Goal: Communication & Community: Answer question/provide support

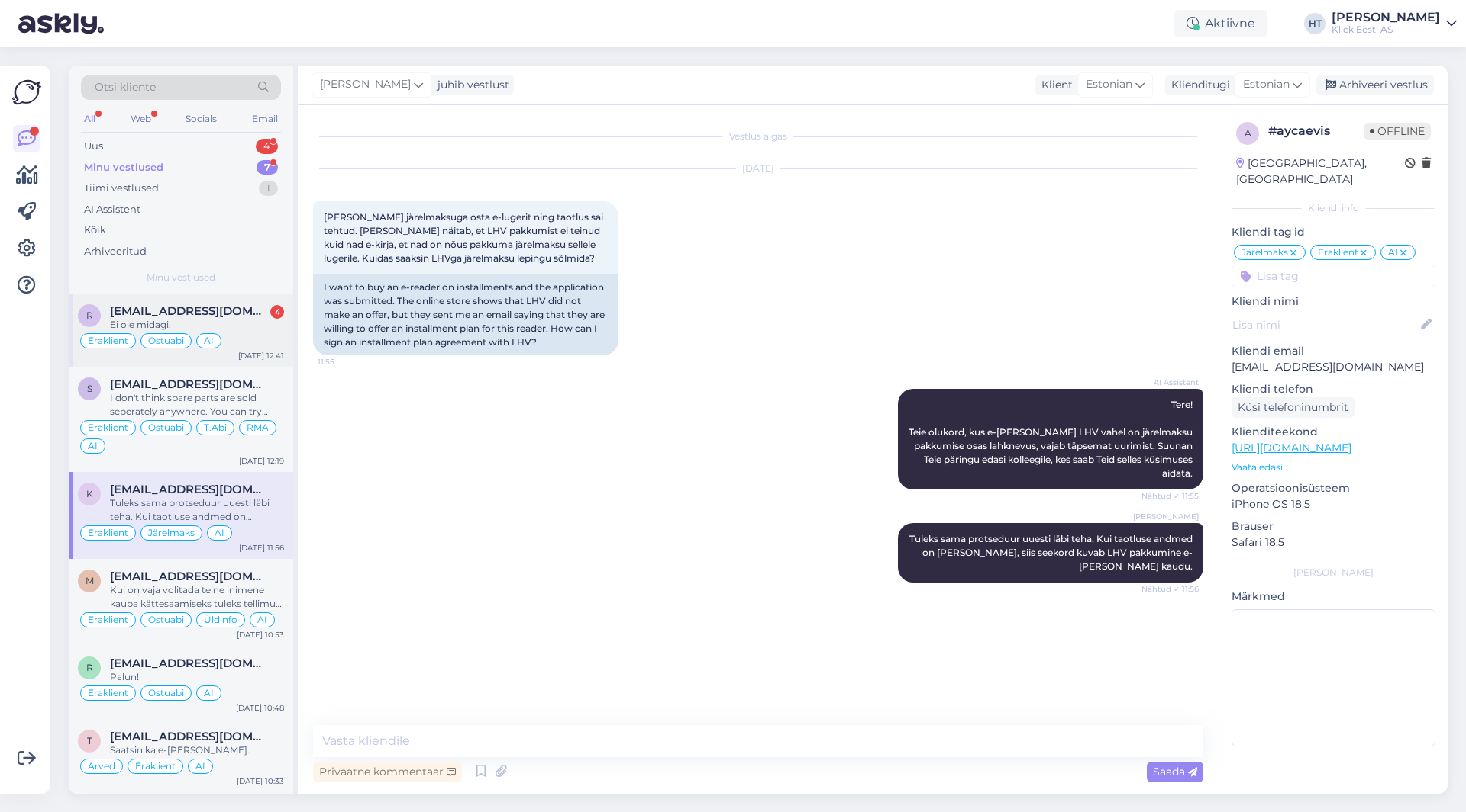
click at [233, 325] on div "Ei ole midagi." at bounding box center [196, 325] width 174 height 14
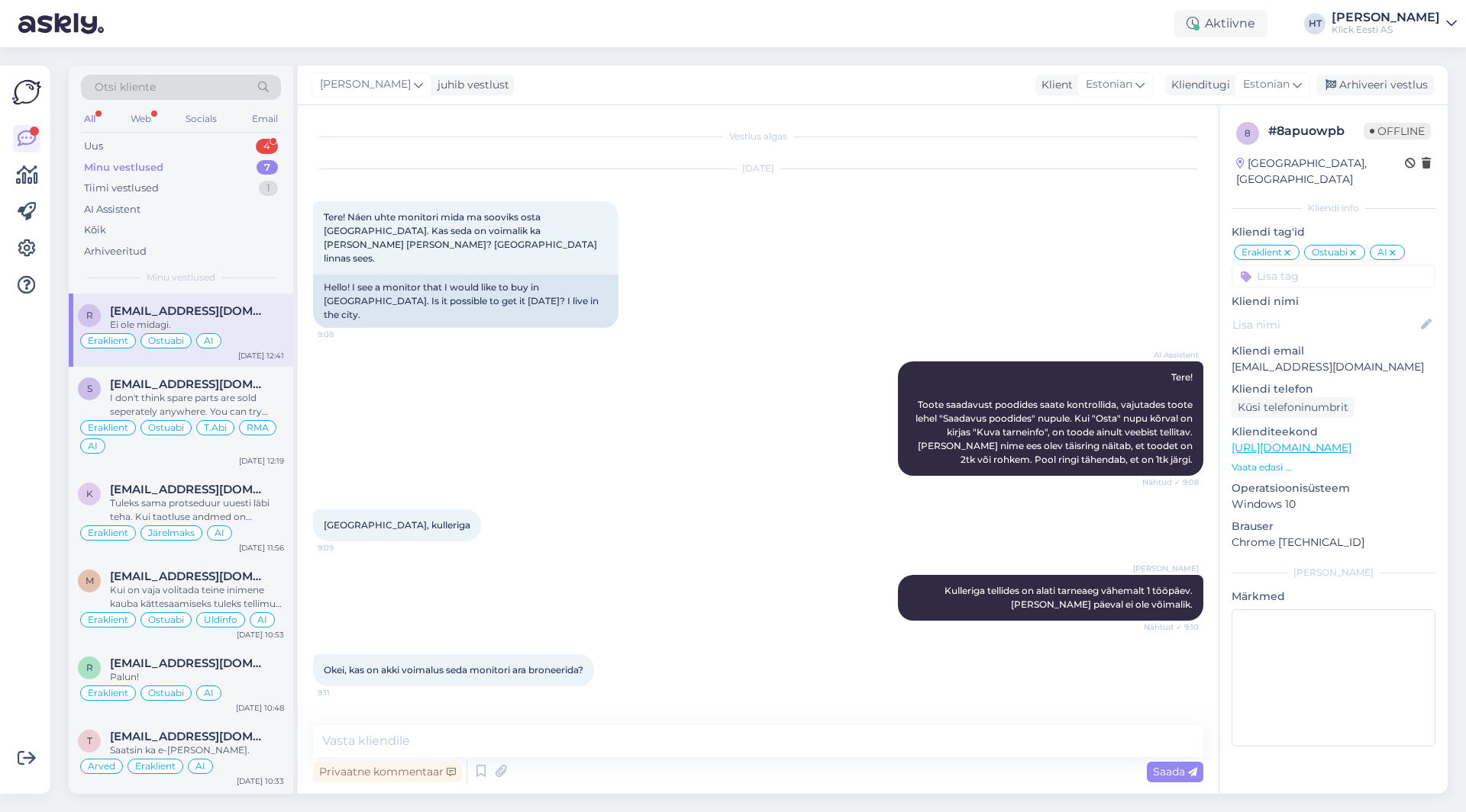
scroll to position [569, 0]
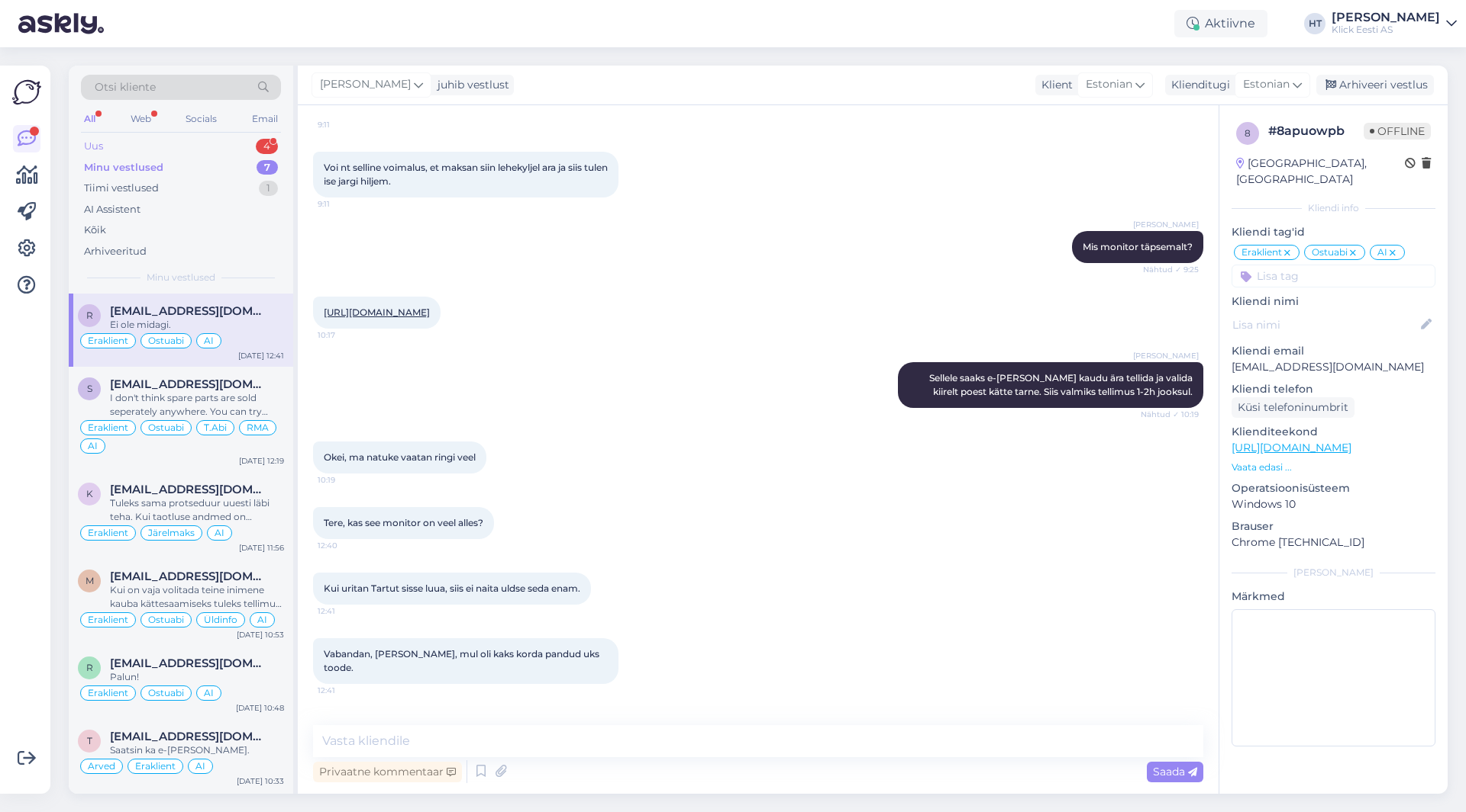
click at [243, 149] on div "Uus 4" at bounding box center [181, 146] width 200 height 22
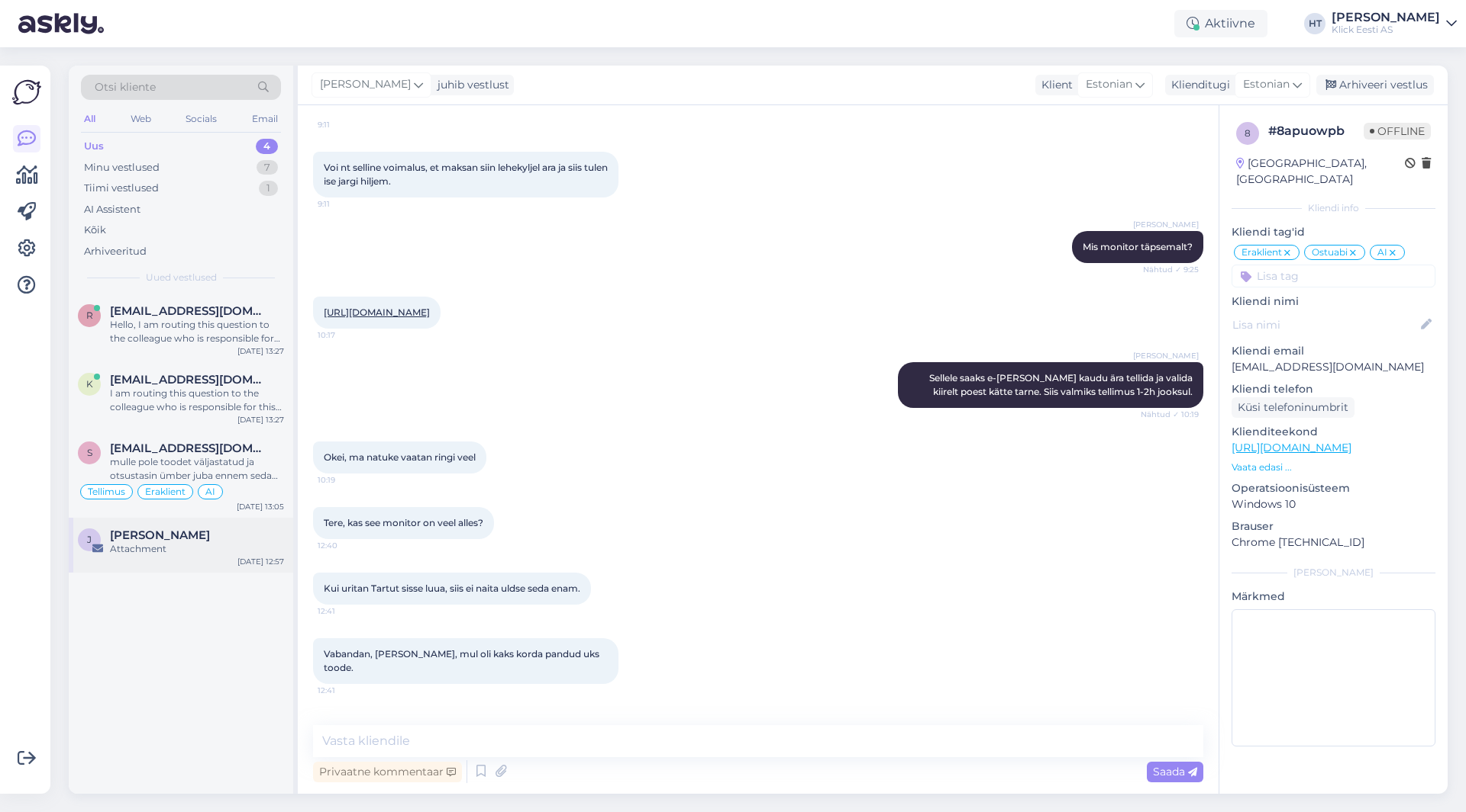
click at [237, 525] on div "J [PERSON_NAME] Attachment [DATE] 12:57" at bounding box center [181, 545] width 225 height 55
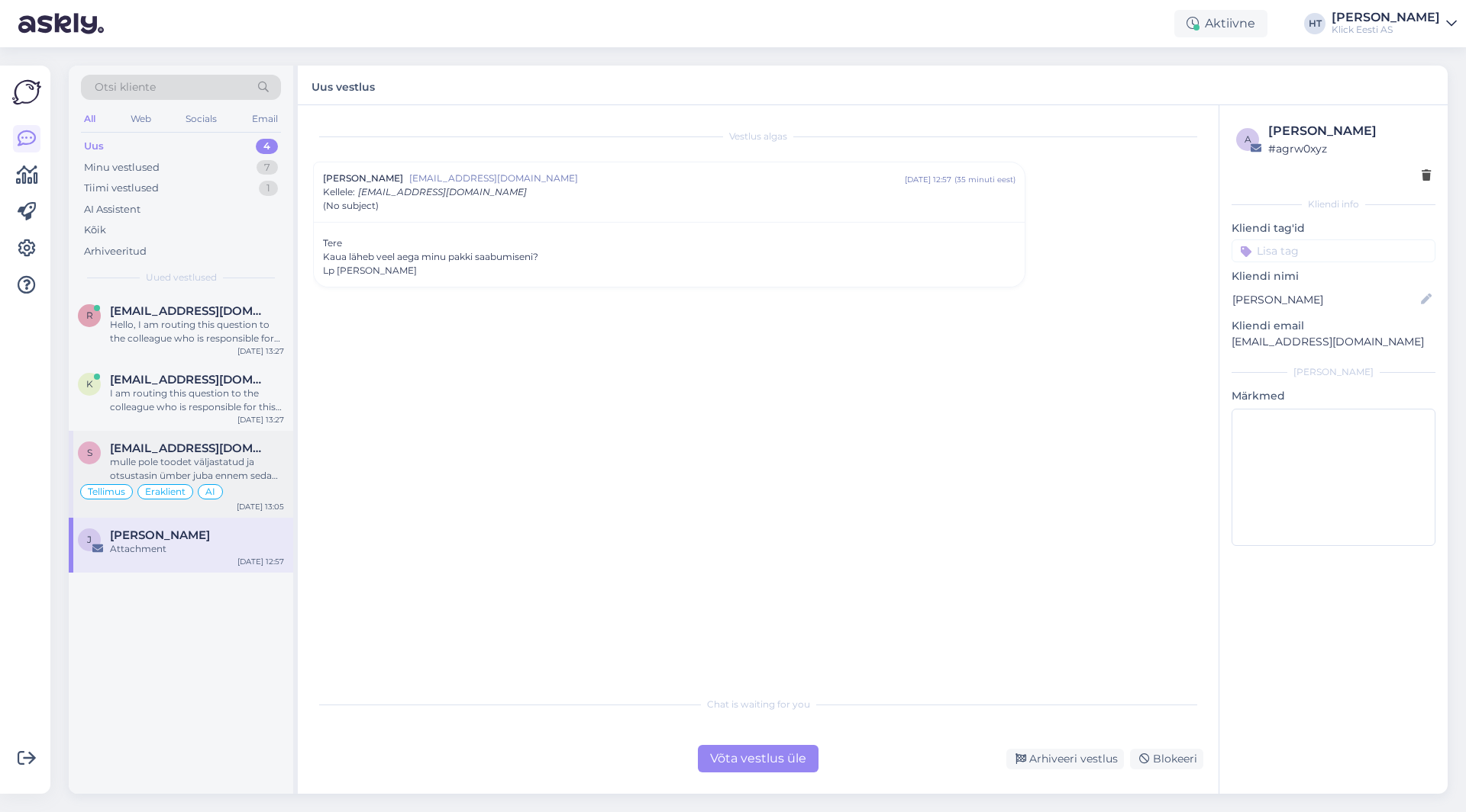
click at [259, 450] on div "[EMAIL_ADDRESS][DOMAIN_NAME]" at bounding box center [196, 448] width 174 height 14
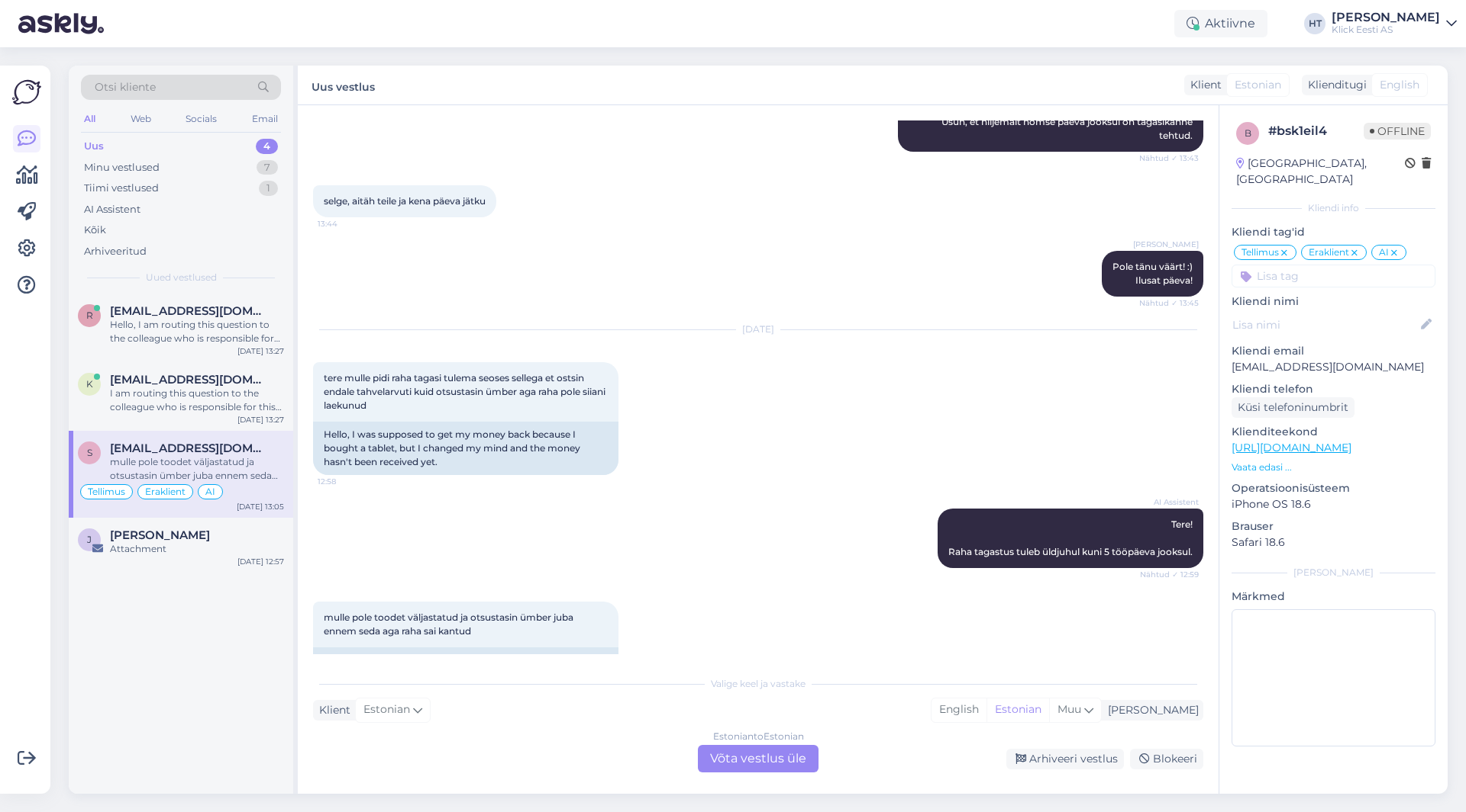
scroll to position [1446, 0]
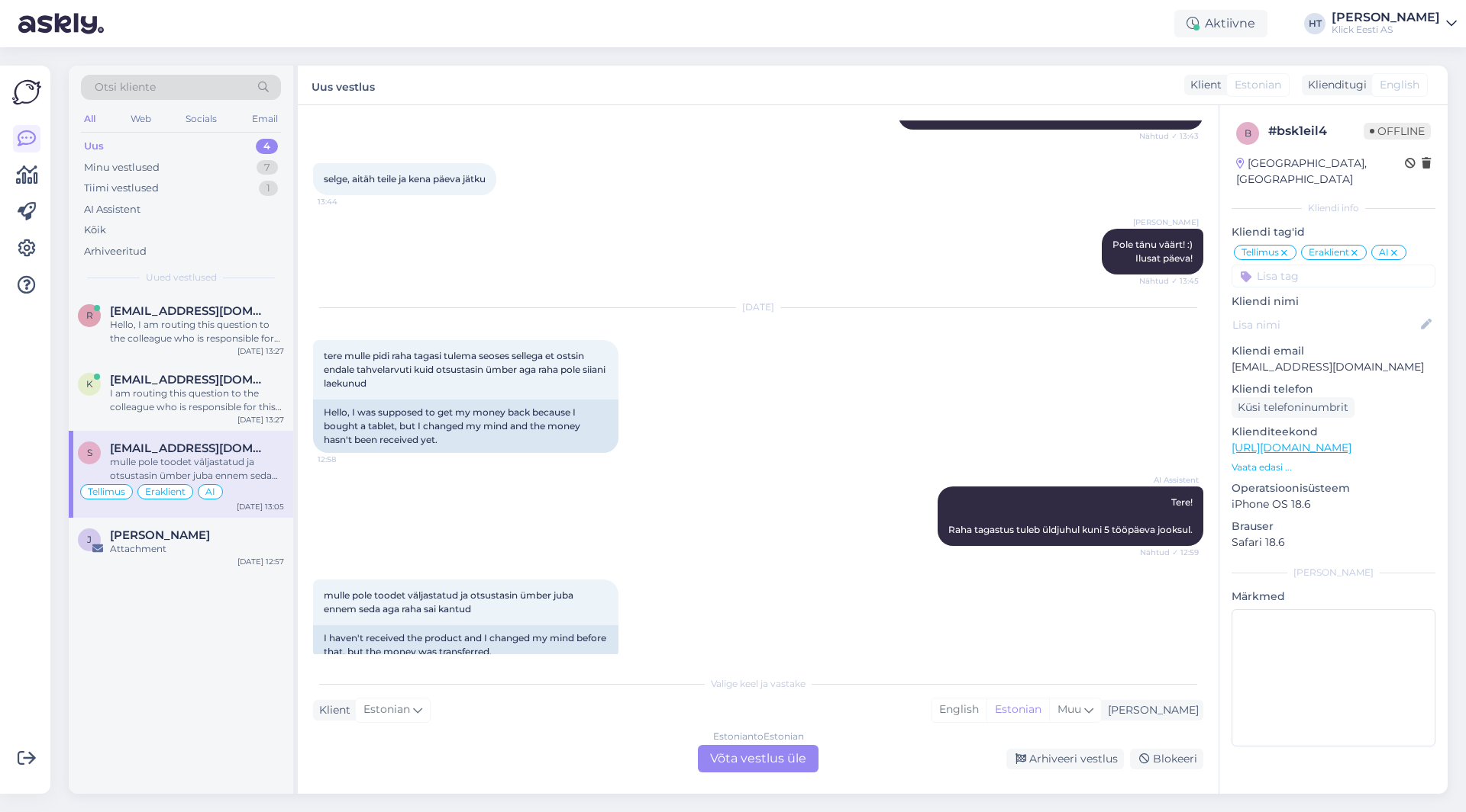
click at [1284, 359] on p "[EMAIL_ADDRESS][DOMAIN_NAME]" at bounding box center [1334, 367] width 204 height 16
copy p "[EMAIL_ADDRESS][DOMAIN_NAME]"
click at [727, 396] on div "[DATE] tere mulle pidi raha tagasi tulema seoses sellega et ostsin endale tahve…" at bounding box center [758, 381] width 890 height 178
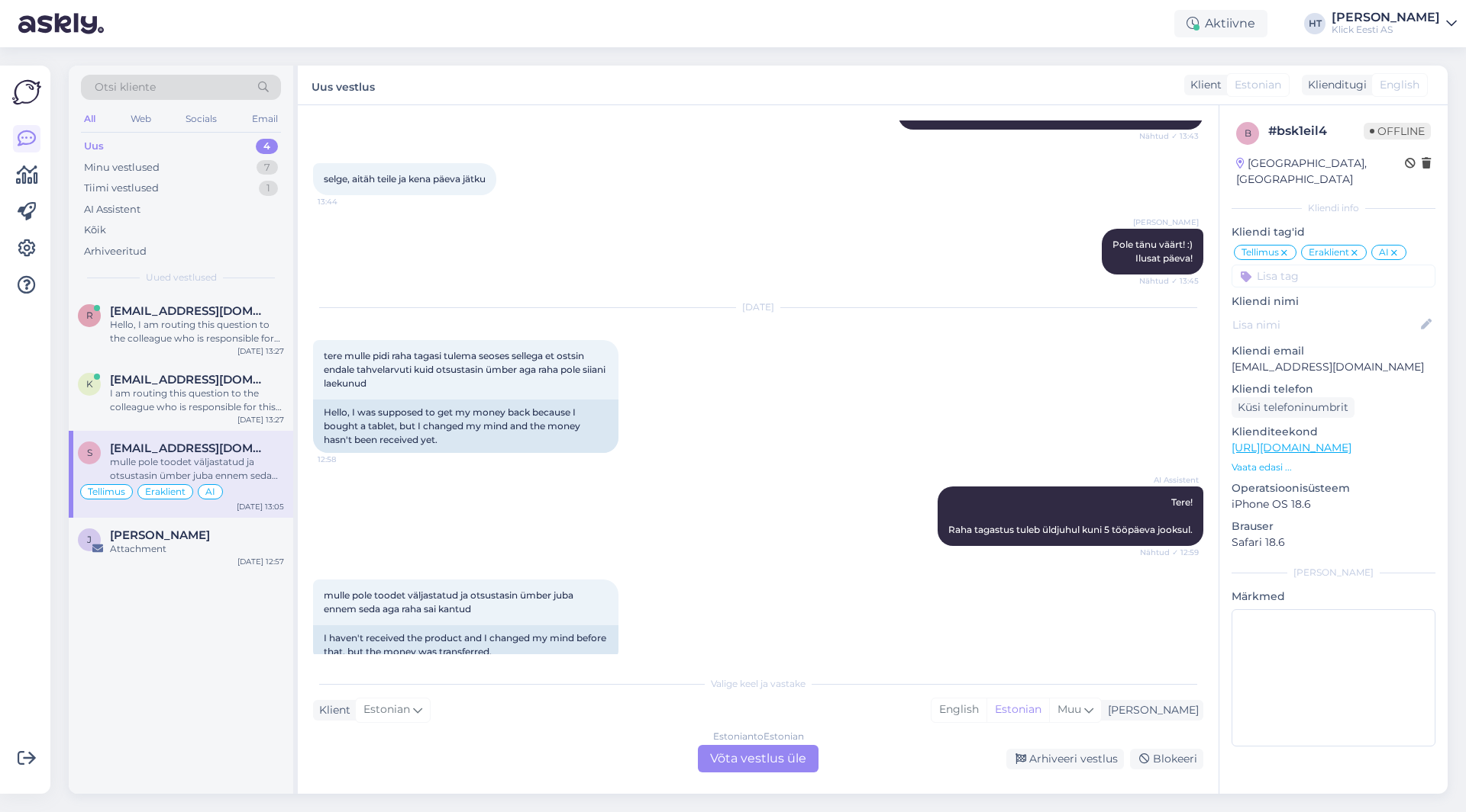
click at [804, 383] on div "[DATE] tere mulle pidi raha tagasi tulema seoses sellega et ostsin endale tahve…" at bounding box center [758, 381] width 890 height 178
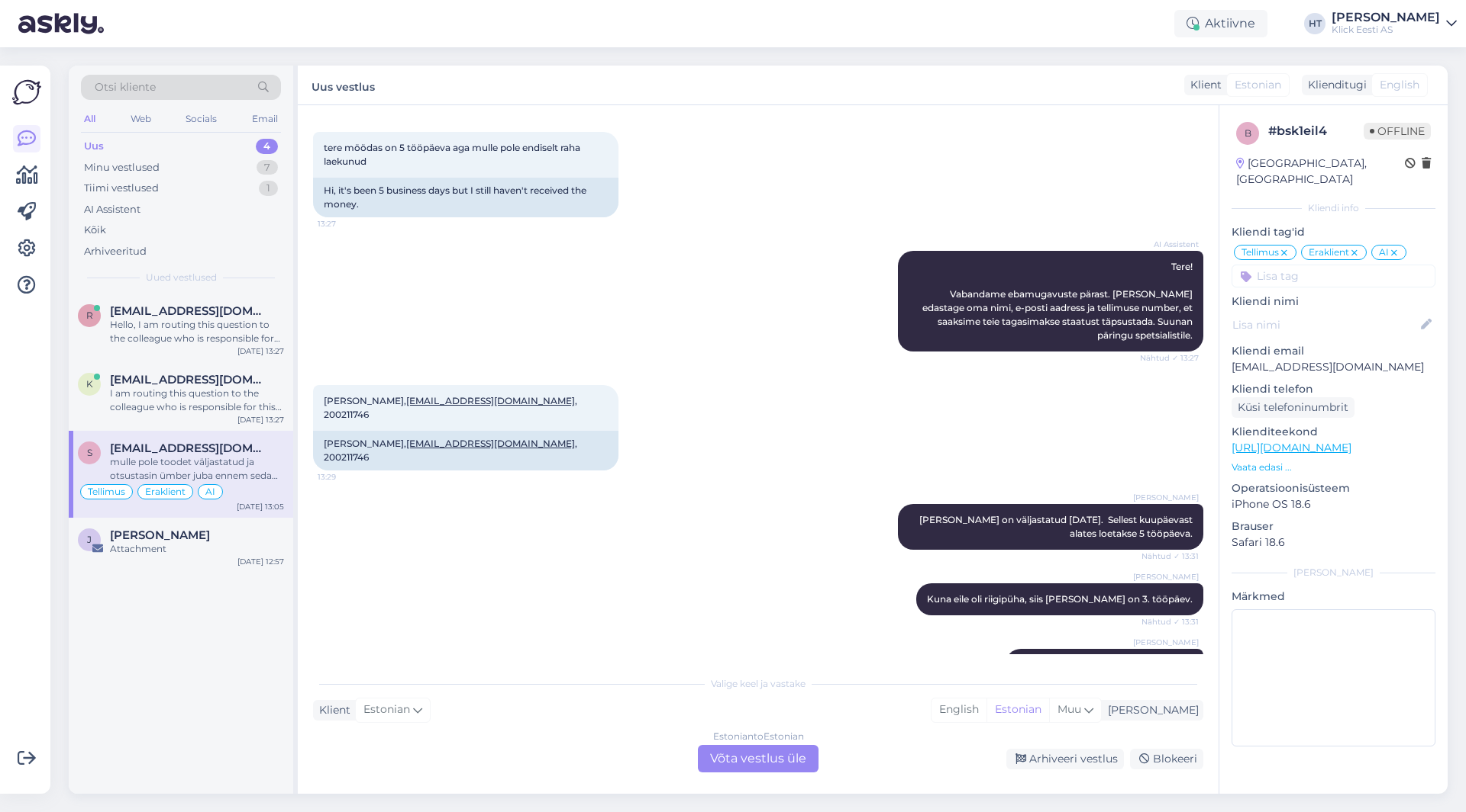
scroll to position [458, 0]
drag, startPoint x: 368, startPoint y: 400, endPoint x: 477, endPoint y: 401, distance: 109.0
click at [477, 401] on span "[PERSON_NAME], [EMAIL_ADDRESS][DOMAIN_NAME] , 200211746" at bounding box center [451, 407] width 256 height 25
copy span ", [EMAIL_ADDRESS][DOMAIN_NAME]"
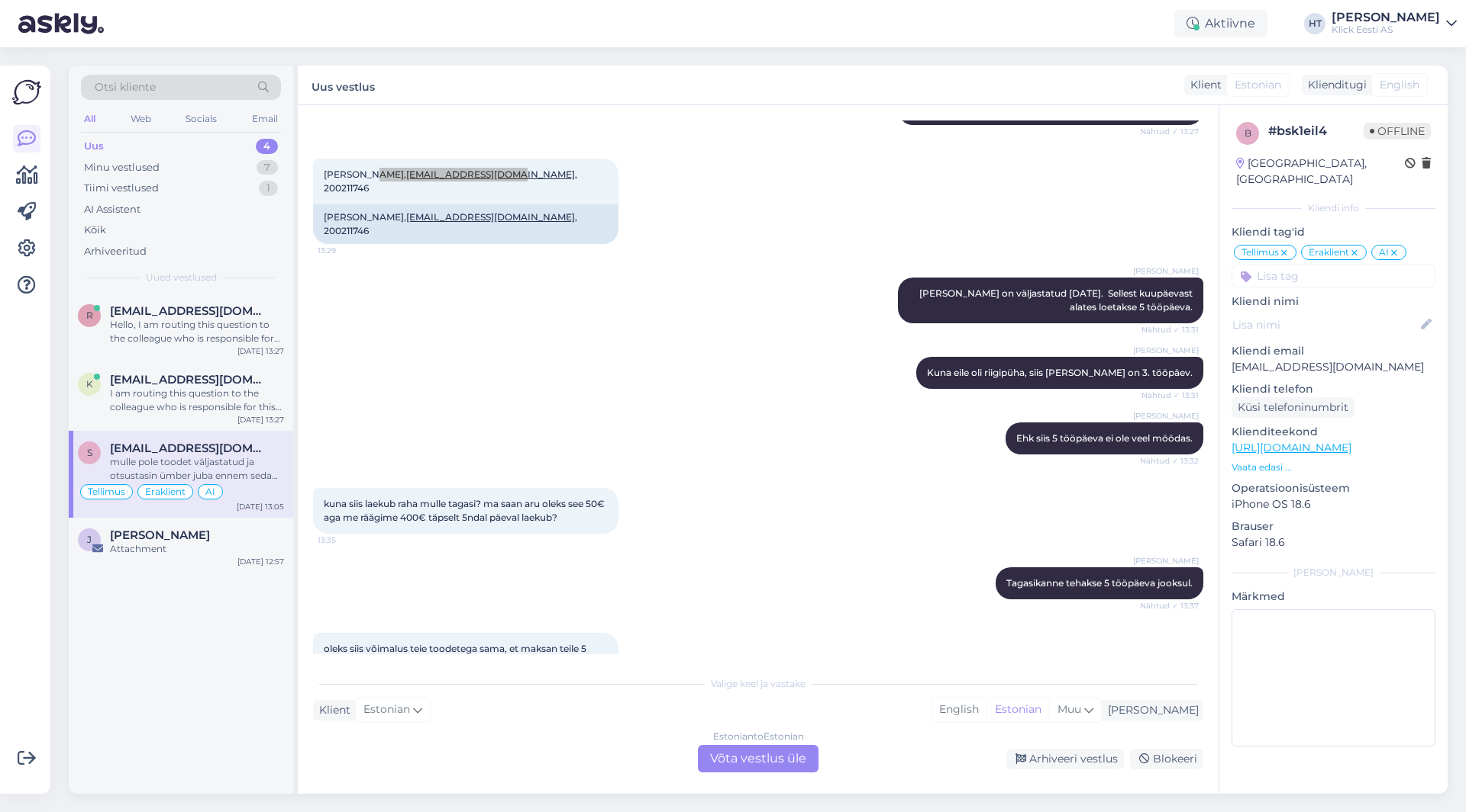
scroll to position [1446, 0]
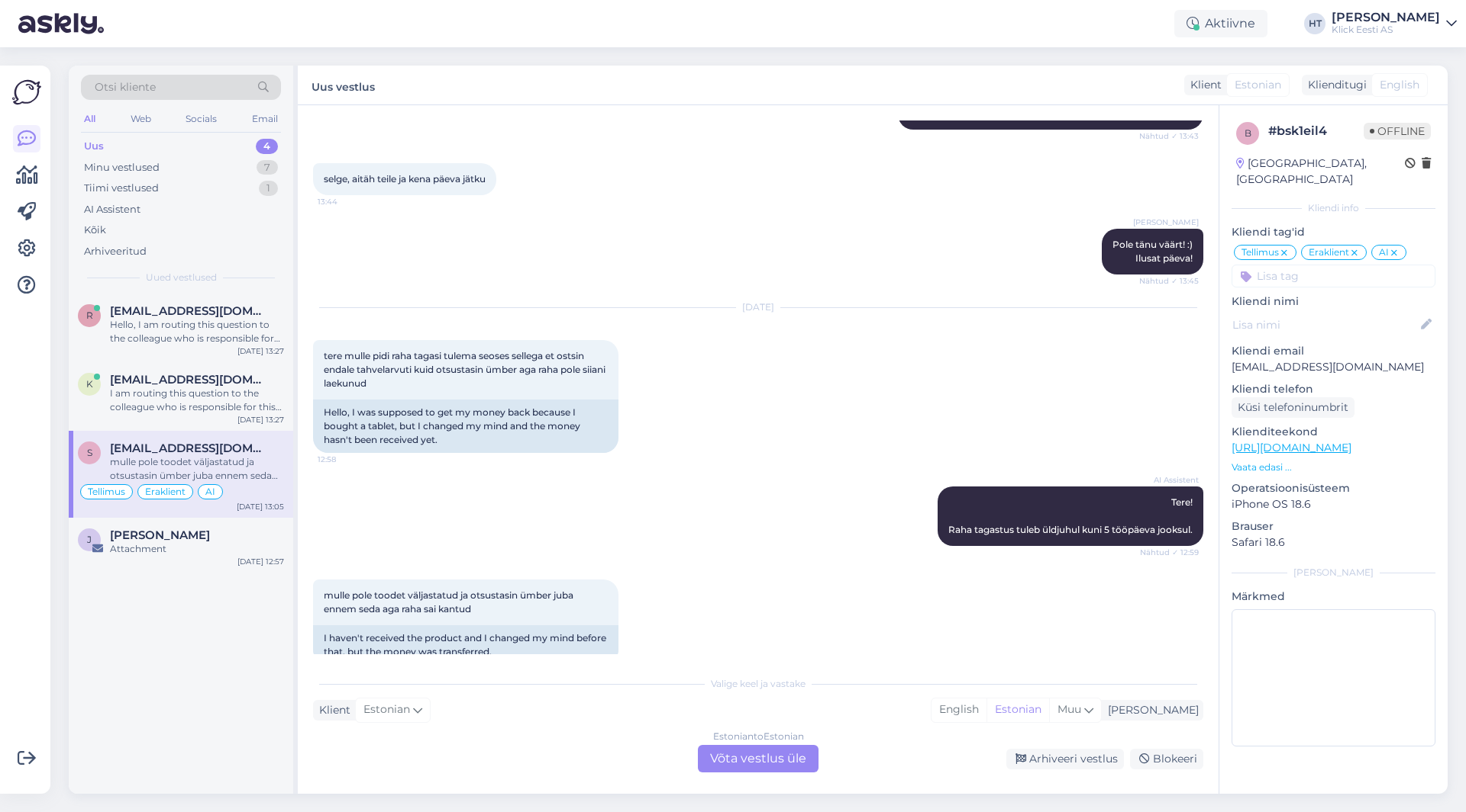
click at [686, 511] on div "AI Assistent Tere! Raha tagastus tuleb üldjuhul kuni 5 tööpäeva jooksul. Nähtud…" at bounding box center [758, 516] width 890 height 93
click at [190, 702] on div "r [EMAIL_ADDRESS][DOMAIN_NAME] Hello, I am routing this question to the colleag…" at bounding box center [181, 543] width 225 height 500
click at [237, 391] on div "I am routing this question to the colleague who is responsible for this topic. …" at bounding box center [196, 400] width 174 height 27
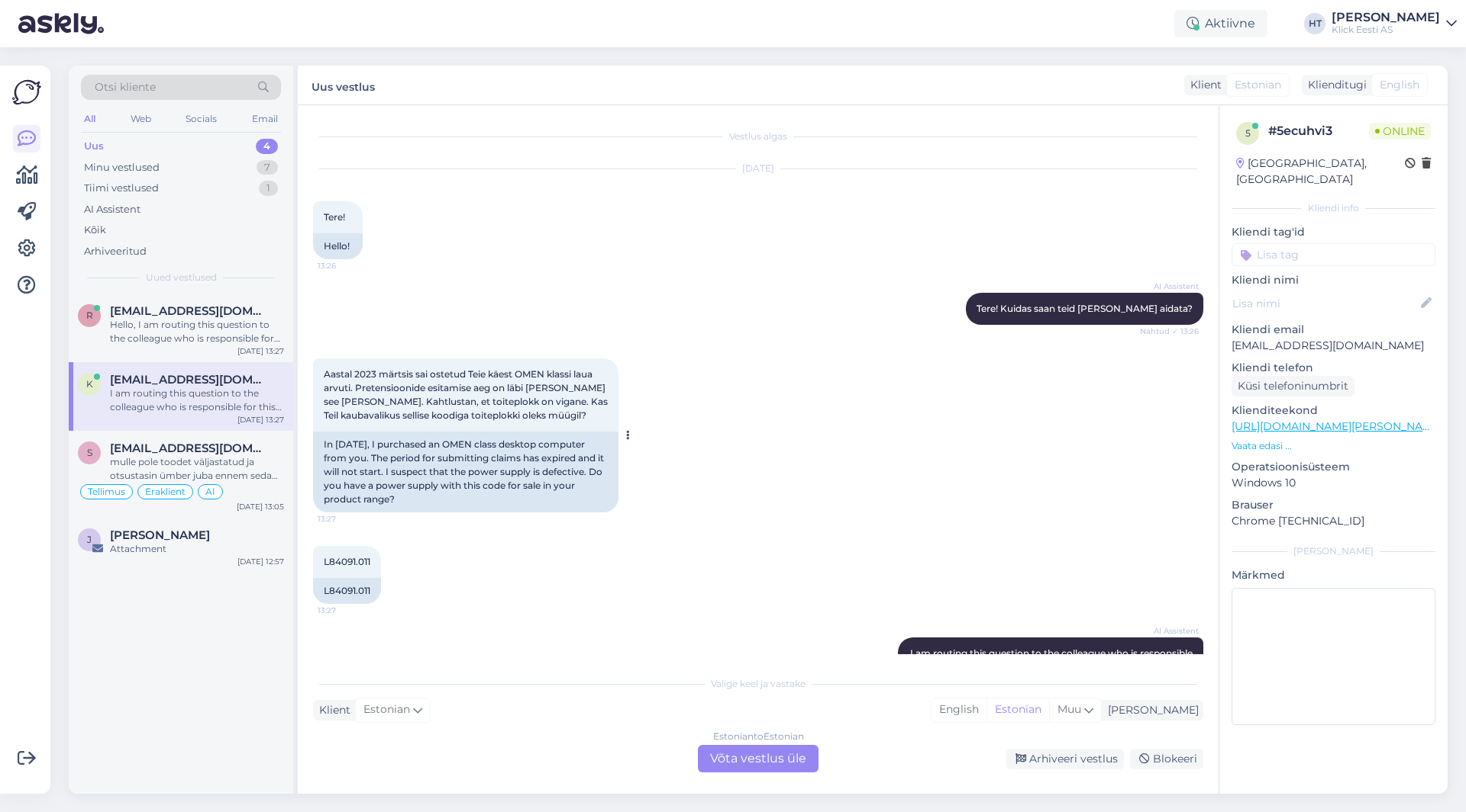
scroll to position [113, 0]
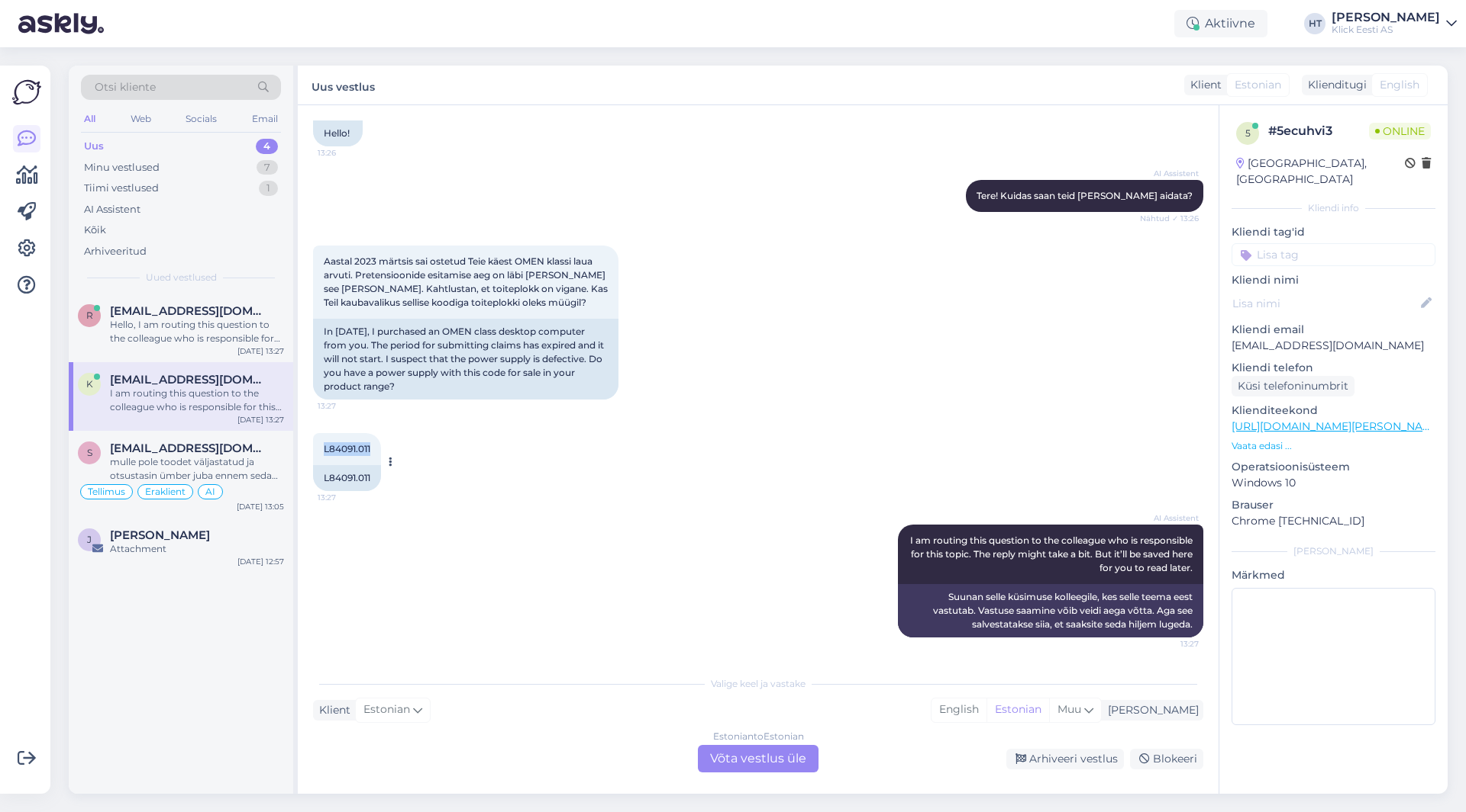
drag, startPoint x: 324, startPoint y: 448, endPoint x: 379, endPoint y: 452, distance: 55.1
click at [379, 452] on div "L84091.011 13:27" at bounding box center [346, 449] width 68 height 32
copy span "L84091.011"
click at [622, 587] on div "AI Assistent I am routing this question to the colleague who is responsible for…" at bounding box center [758, 581] width 890 height 146
click at [743, 747] on div "Estonian to Estonian Võta vestlus üle" at bounding box center [758, 759] width 121 height 27
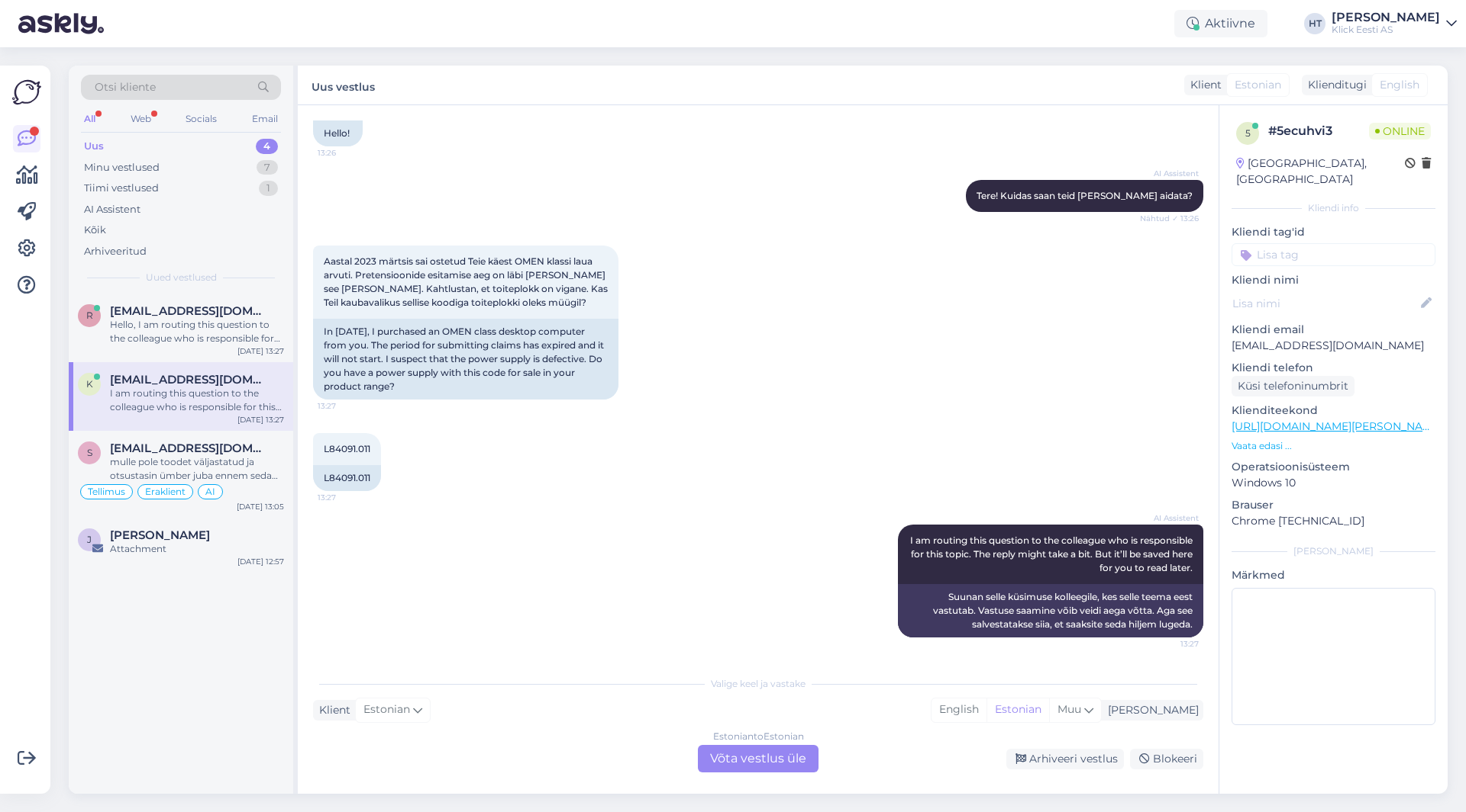
scroll to position [56, 0]
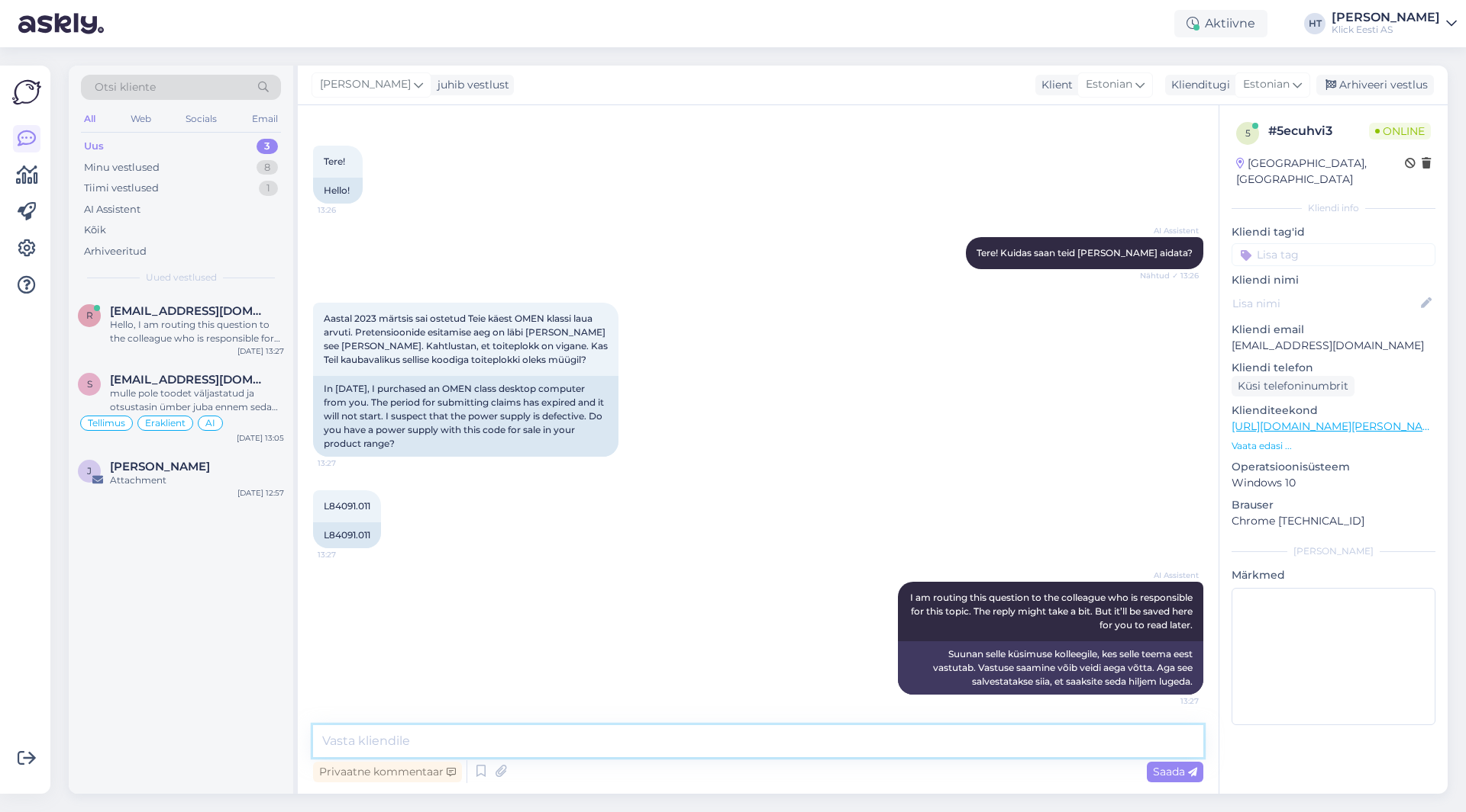
click at [736, 736] on textarea at bounding box center [758, 741] width 890 height 32
type textarea "T"
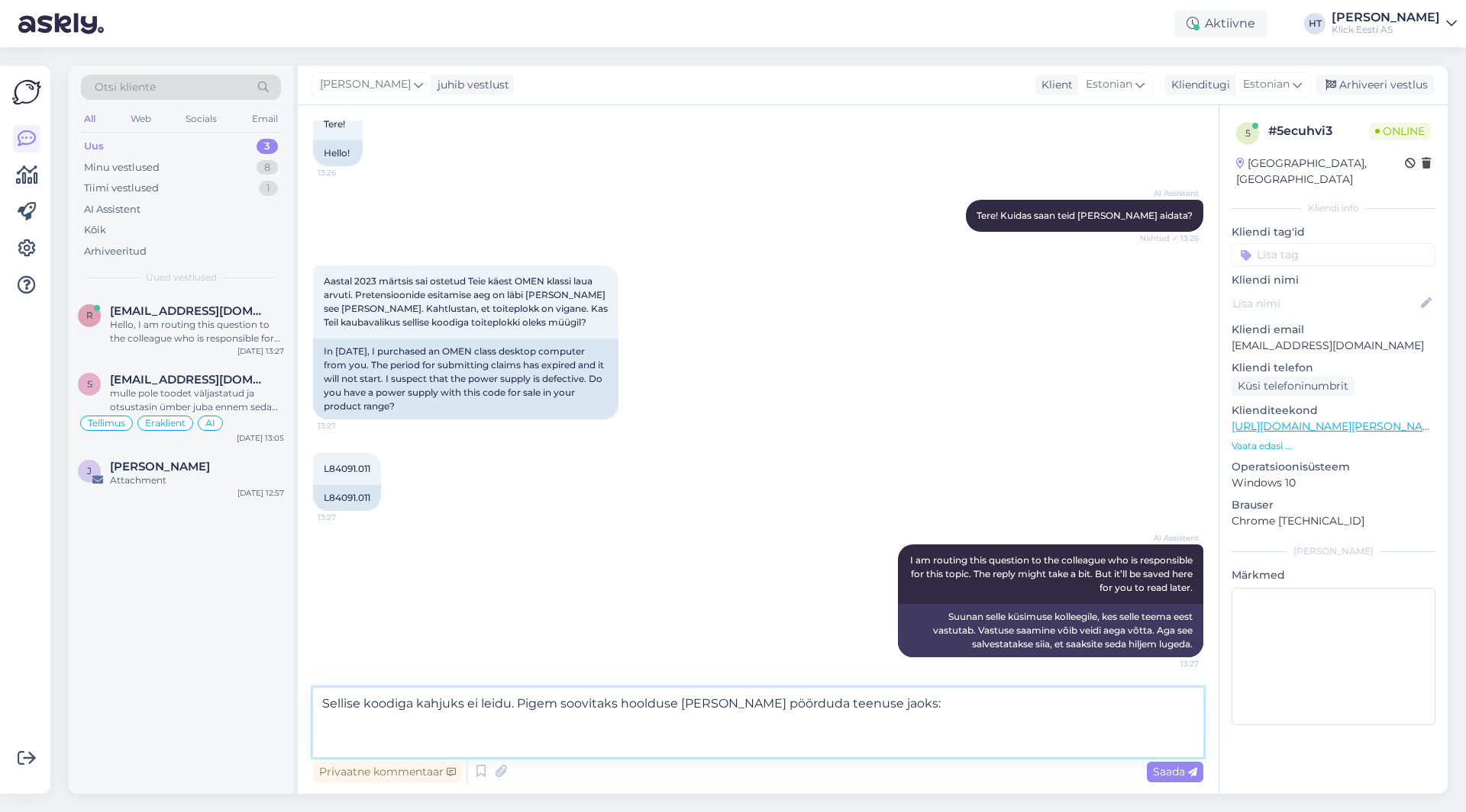
paste textarea "Vea tuvastamine - mittegarantiiline seade 20-35€ Arvuti või komponentide vea tu…"
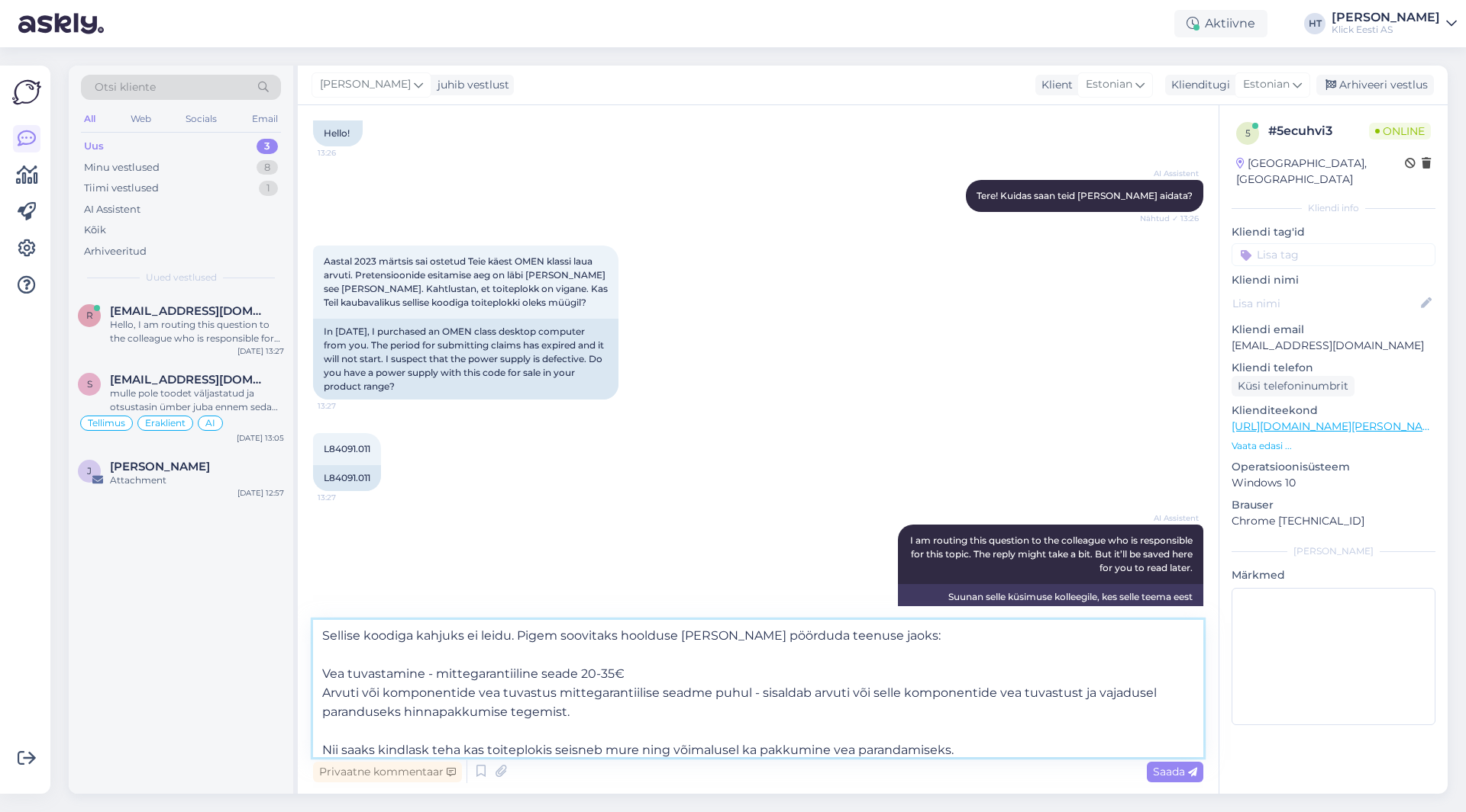
click at [431, 749] on textarea "Sellise koodiga kahjuks ei leidu. Pigem soovitaks hoolduse [PERSON_NAME] pöördu…" at bounding box center [758, 688] width 890 height 137
type textarea "Sellise koodiga kahjuks ei leidu. Pigem soovitaks hoolduse [PERSON_NAME] pöördu…"
click at [468, 750] on textarea "Sellise koodiga kahjuks ei leidu. Pigem soovitaks hoolduse [PERSON_NAME] pöördu…" at bounding box center [758, 688] width 890 height 137
click at [1012, 754] on textarea "Sellise koodiga kahjuks ei leidu. Pigem soovitaks hoolduse [PERSON_NAME] pöördu…" at bounding box center [758, 688] width 890 height 137
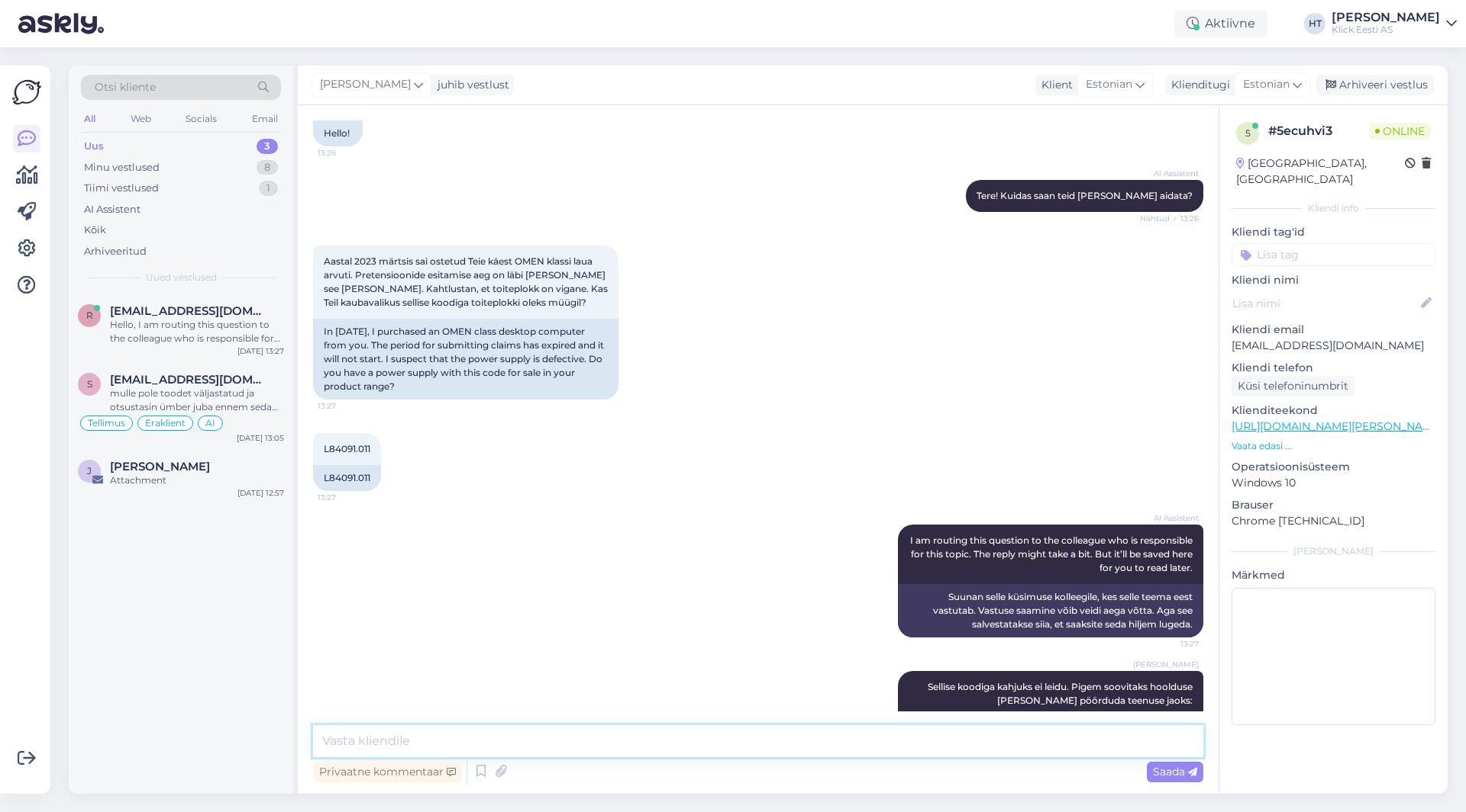
scroll to position [259, 0]
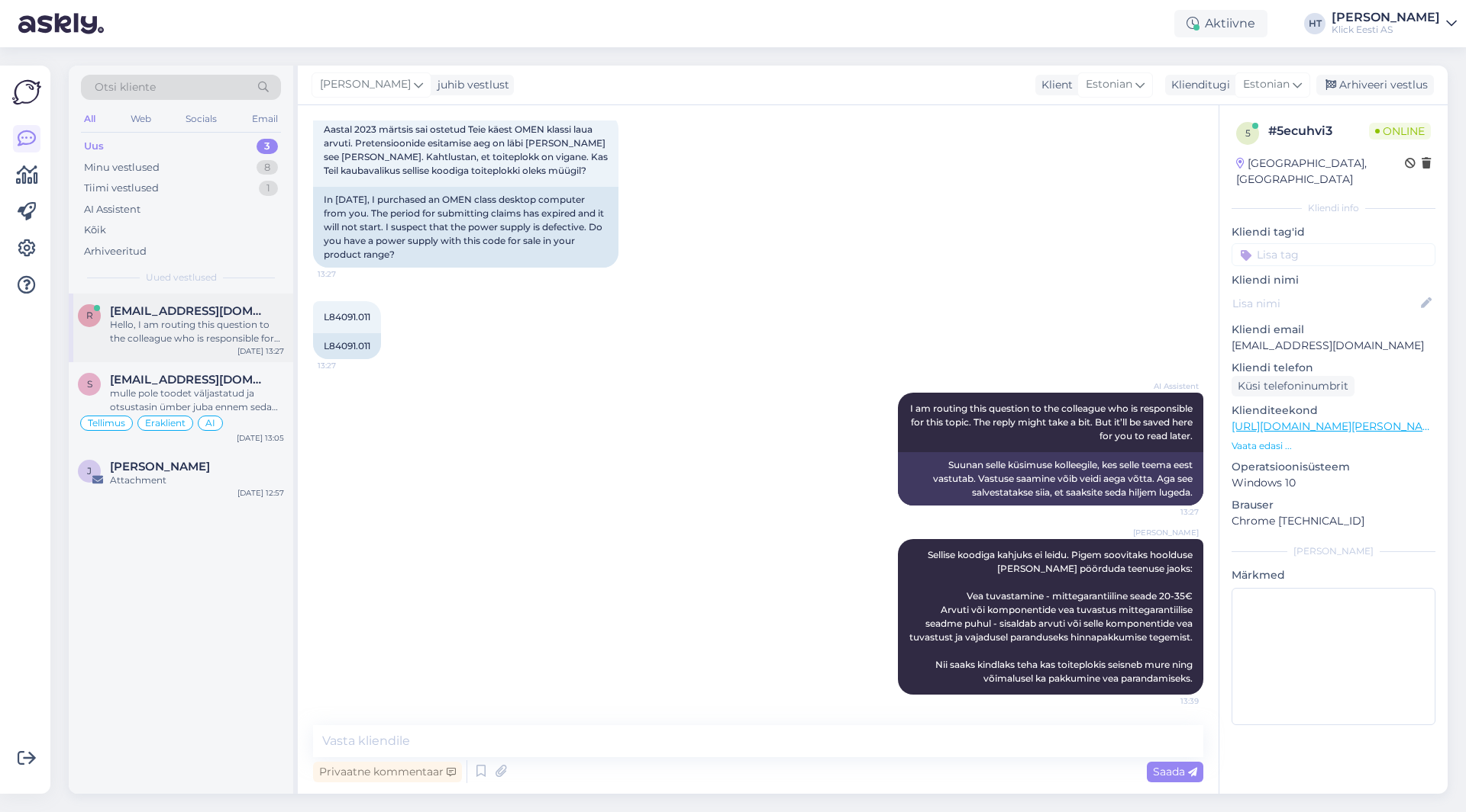
click at [195, 322] on div "Hello, I am routing this question to the colleague who is responsible for this …" at bounding box center [196, 331] width 174 height 27
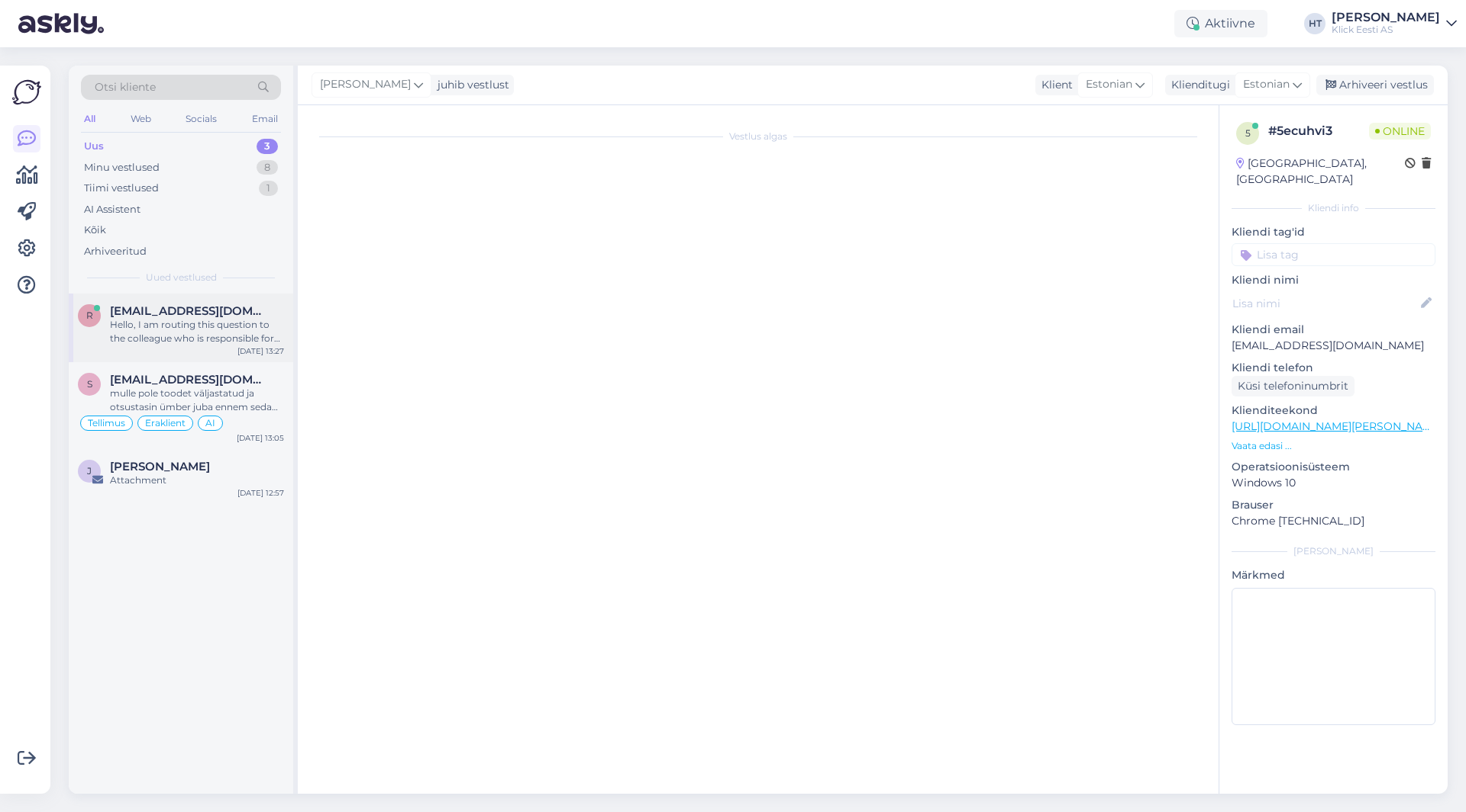
scroll to position [0, 0]
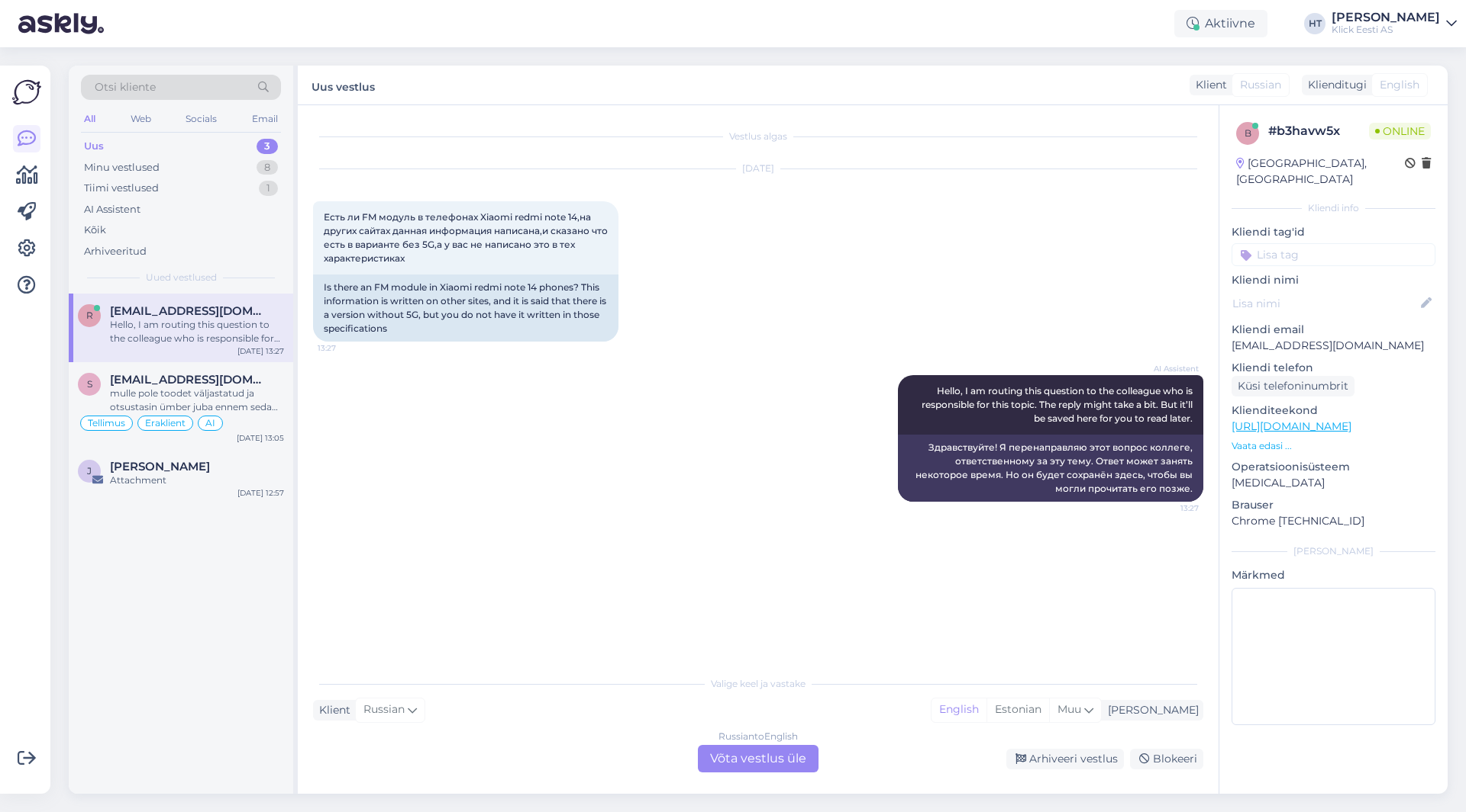
click at [1320, 338] on p "[EMAIL_ADDRESS][DOMAIN_NAME]" at bounding box center [1334, 346] width 204 height 16
copy p "[EMAIL_ADDRESS][DOMAIN_NAME]"
click at [703, 331] on div "[DATE] Есть ли FM модуль в телефонах Xiaomi redmi note 14,на других сайтах данн…" at bounding box center [758, 256] width 890 height 206
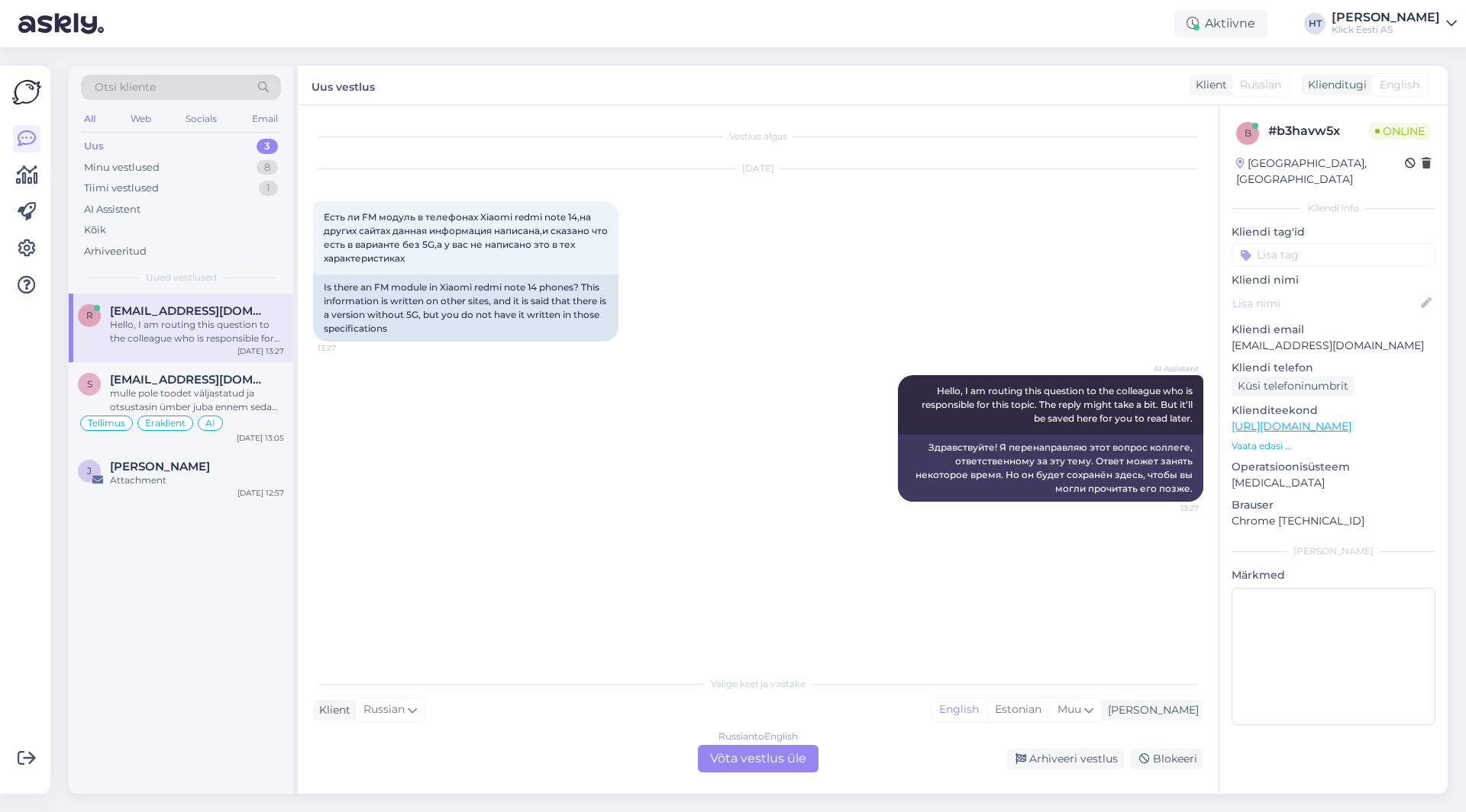
click at [181, 84] on div "Otsi kliente" at bounding box center [181, 87] width 200 height 25
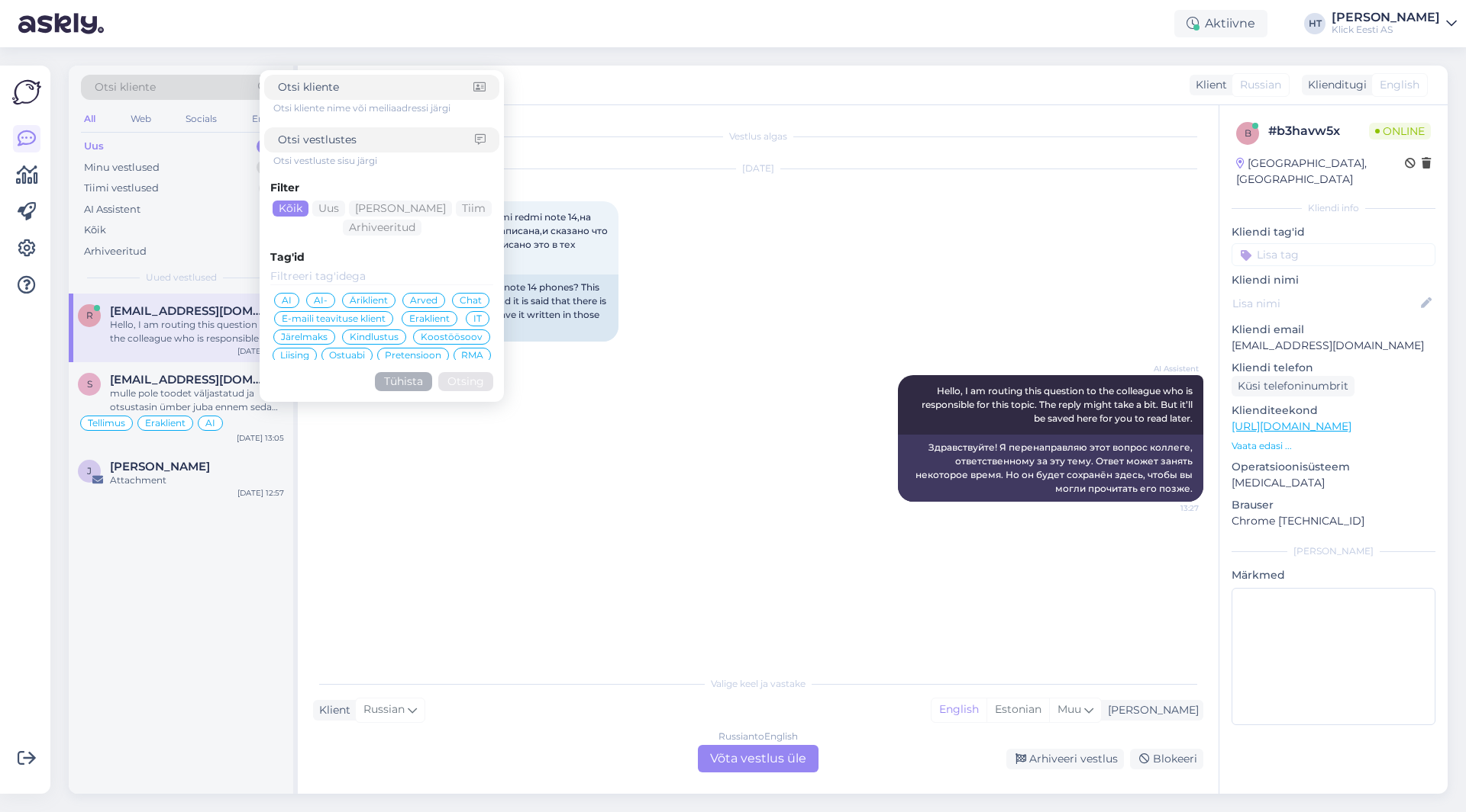
click at [361, 87] on input at bounding box center [375, 87] width 195 height 16
type input "[EMAIL_ADDRESS][DOMAIN_NAME]"
click button "Otsing" at bounding box center [466, 381] width 55 height 19
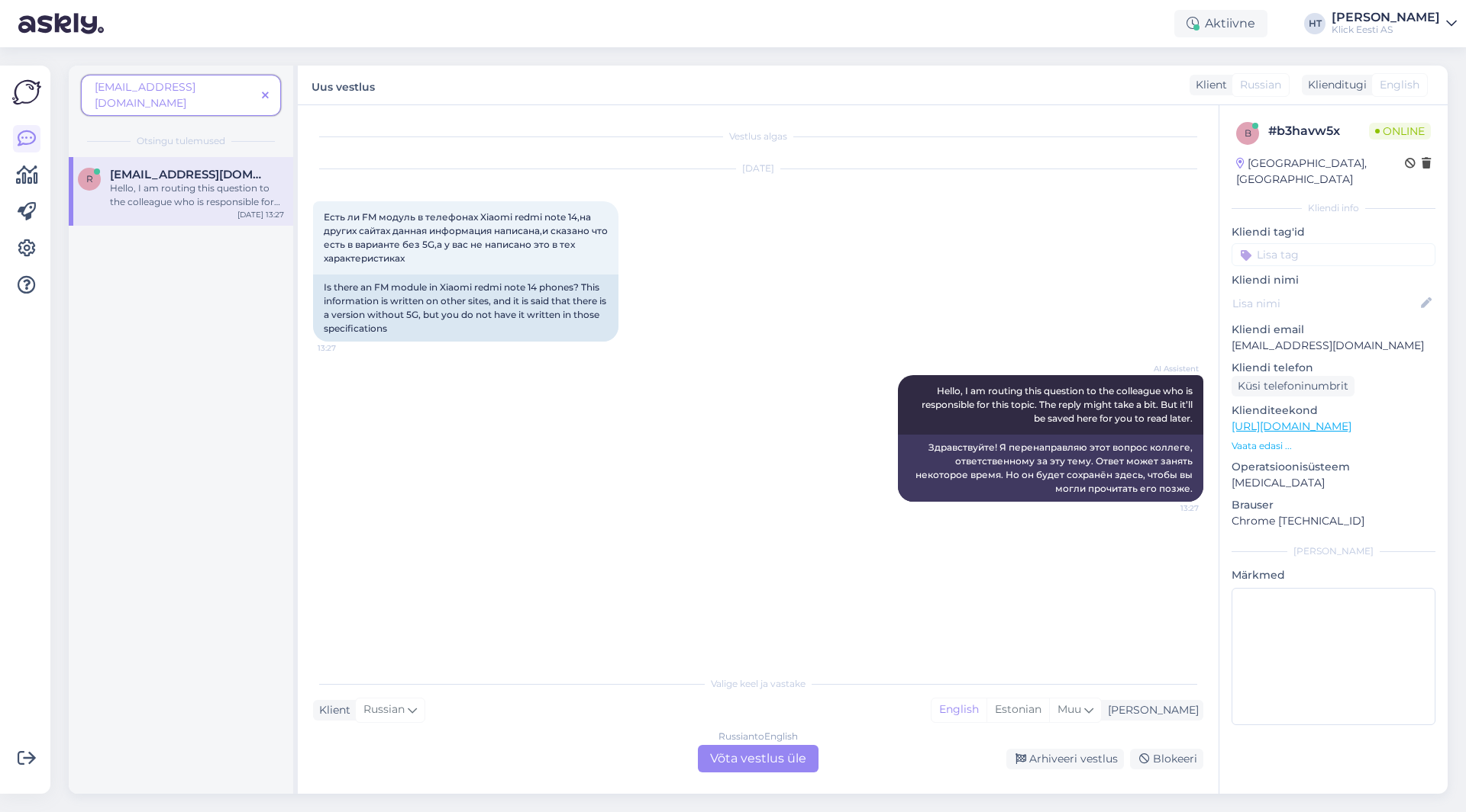
click at [273, 87] on span at bounding box center [265, 95] width 19 height 16
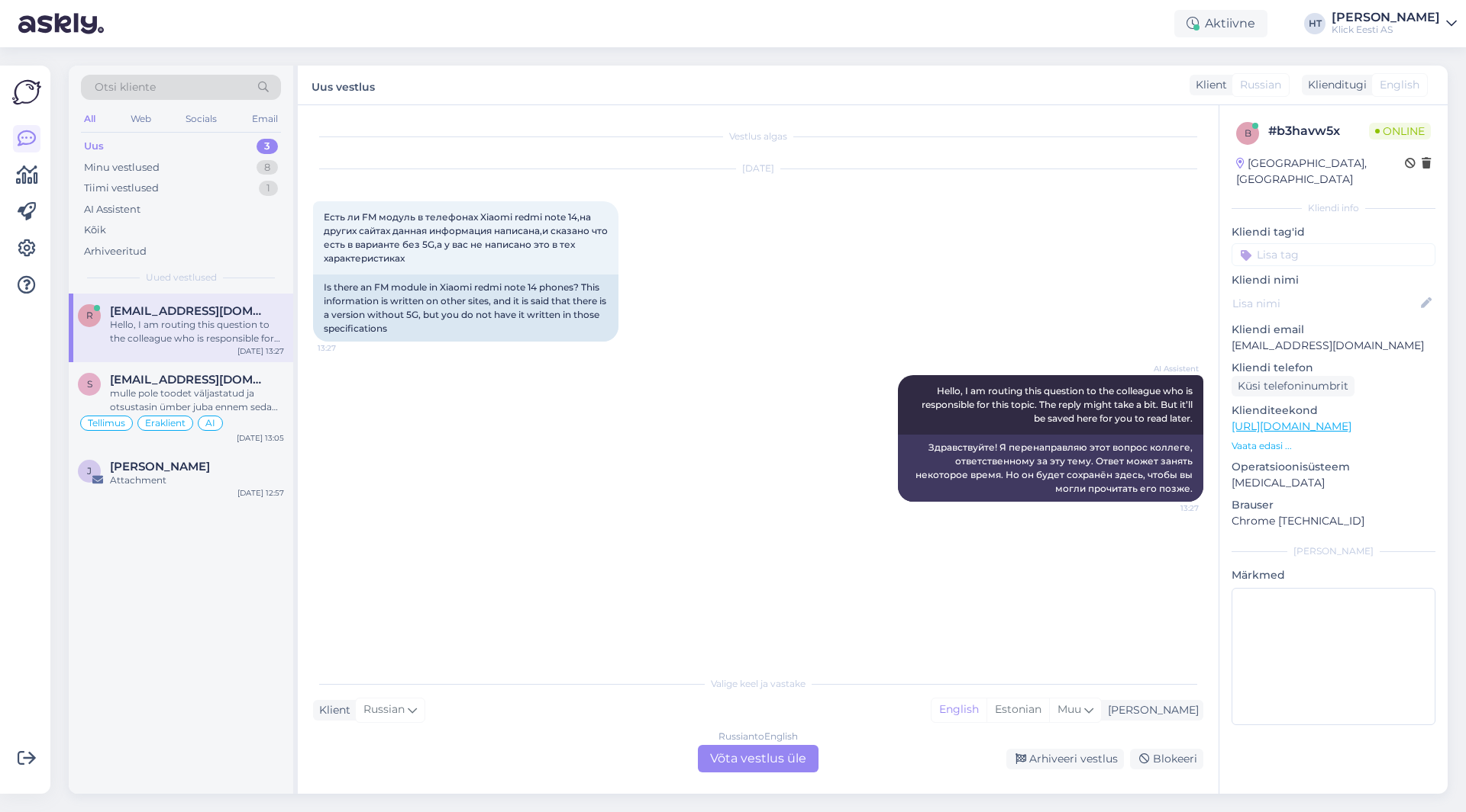
click at [805, 254] on div "[DATE] Есть ли FM модуль в телефонах Xiaomi redmi note 14,на других сайтах данн…" at bounding box center [758, 256] width 890 height 206
click at [538, 242] on span "Есть ли FM модуль в телефонах Xiaomi redmi note 14,на других сайтах данная инфо…" at bounding box center [467, 237] width 287 height 53
click at [579, 496] on div "AI Assistent Hello, I am routing this question to the colleague who is responsi…" at bounding box center [758, 438] width 890 height 160
click at [1257, 439] on p "Vaata edasi ..." at bounding box center [1334, 446] width 204 height 14
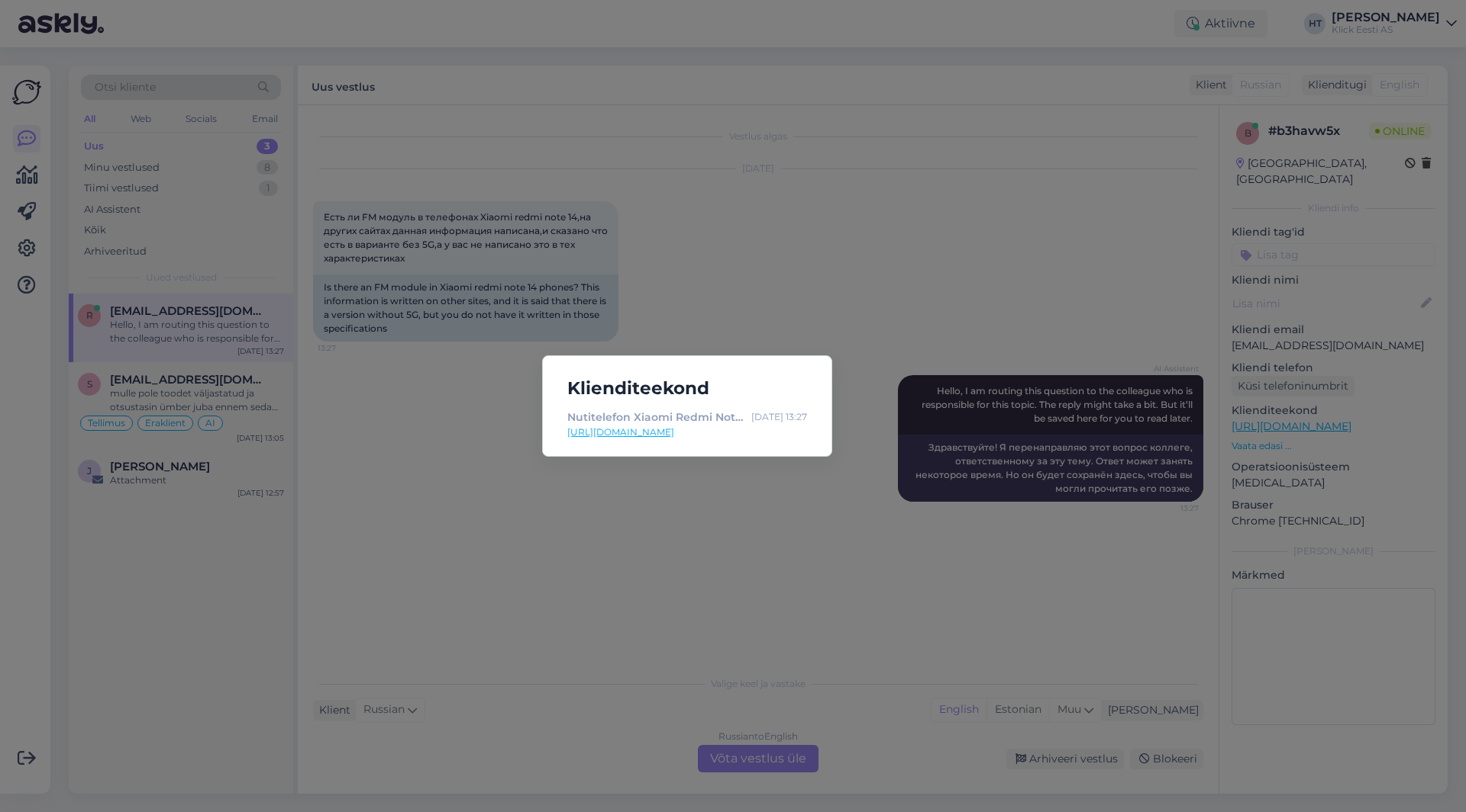
click at [628, 557] on div "Klienditeekond Nutitelefon Xiaomi Redmi Note 14, 6+128GB - Klick e-pood [DATE] …" at bounding box center [733, 406] width 1466 height 812
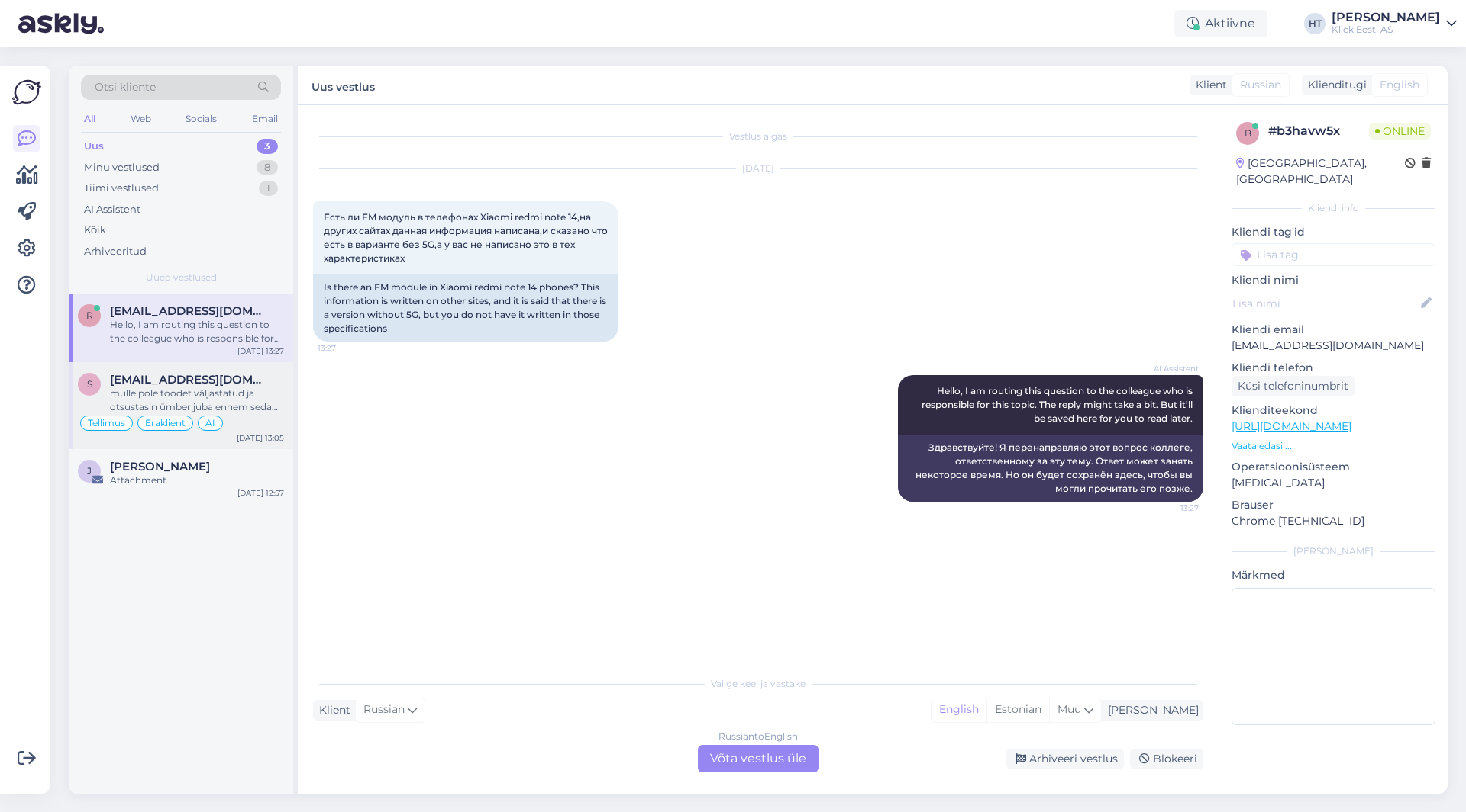
click at [252, 396] on div "mulle pole toodet väljastatud ja otsustasin ümber juba ennem seda aga raha sai …" at bounding box center [196, 400] width 174 height 27
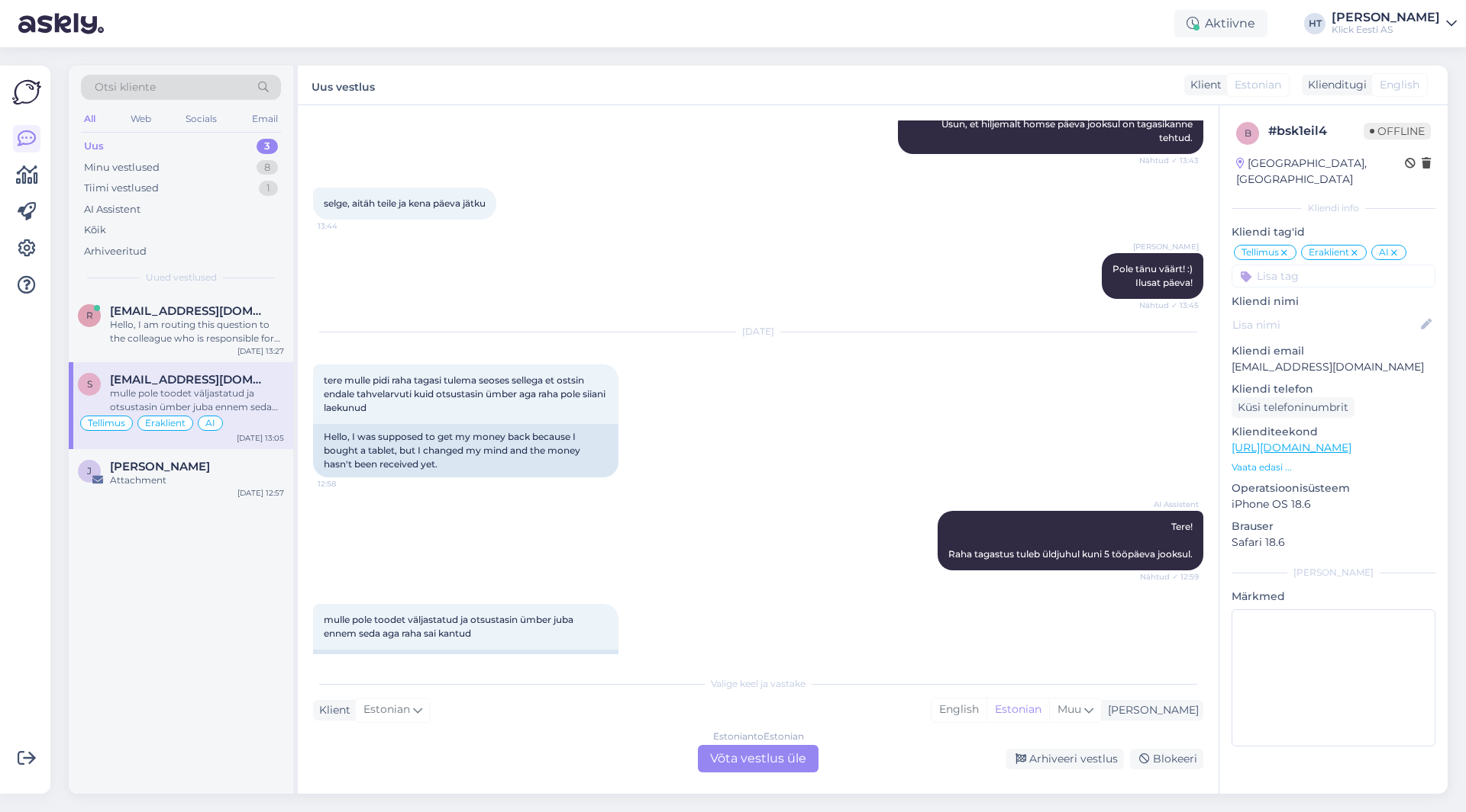
scroll to position [1446, 0]
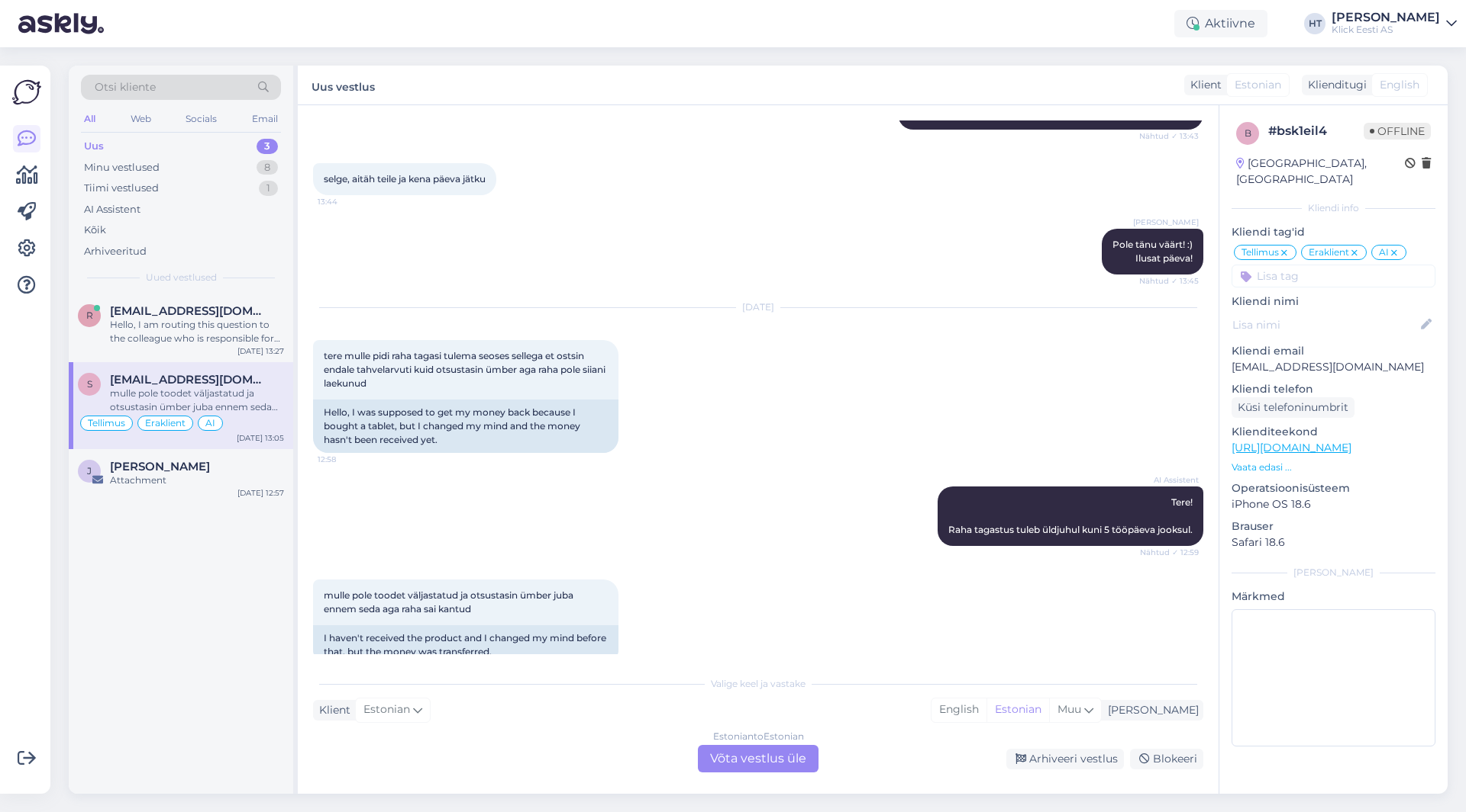
click at [882, 331] on div "[DATE] tere mulle pidi raha tagasi tulema seoses sellega et ostsin endale tahve…" at bounding box center [758, 381] width 890 height 178
click at [751, 754] on div "Estonian to Estonian Võta vestlus üle" at bounding box center [758, 759] width 121 height 27
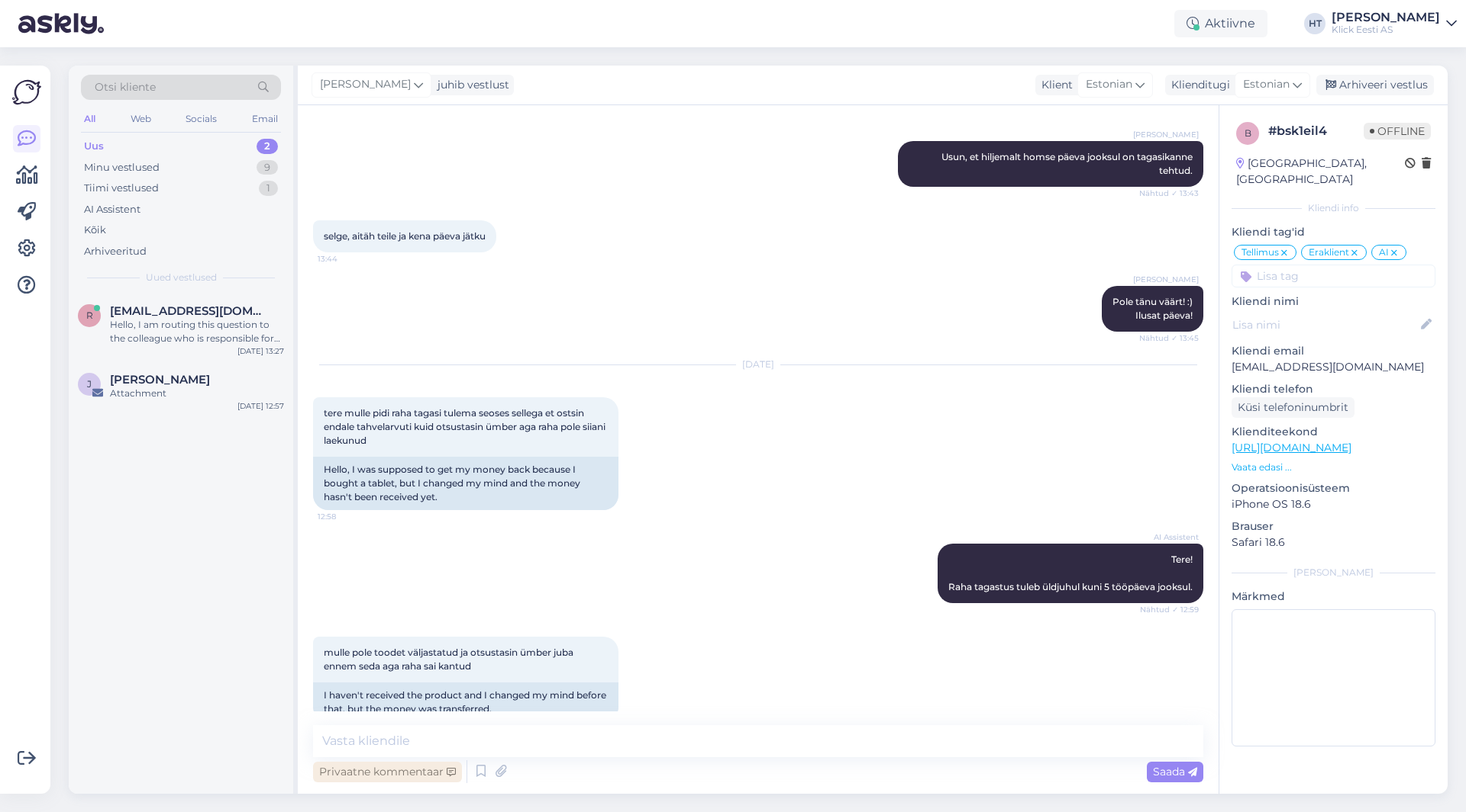
click at [339, 777] on div "Privaatne kommentaar" at bounding box center [388, 772] width 149 height 21
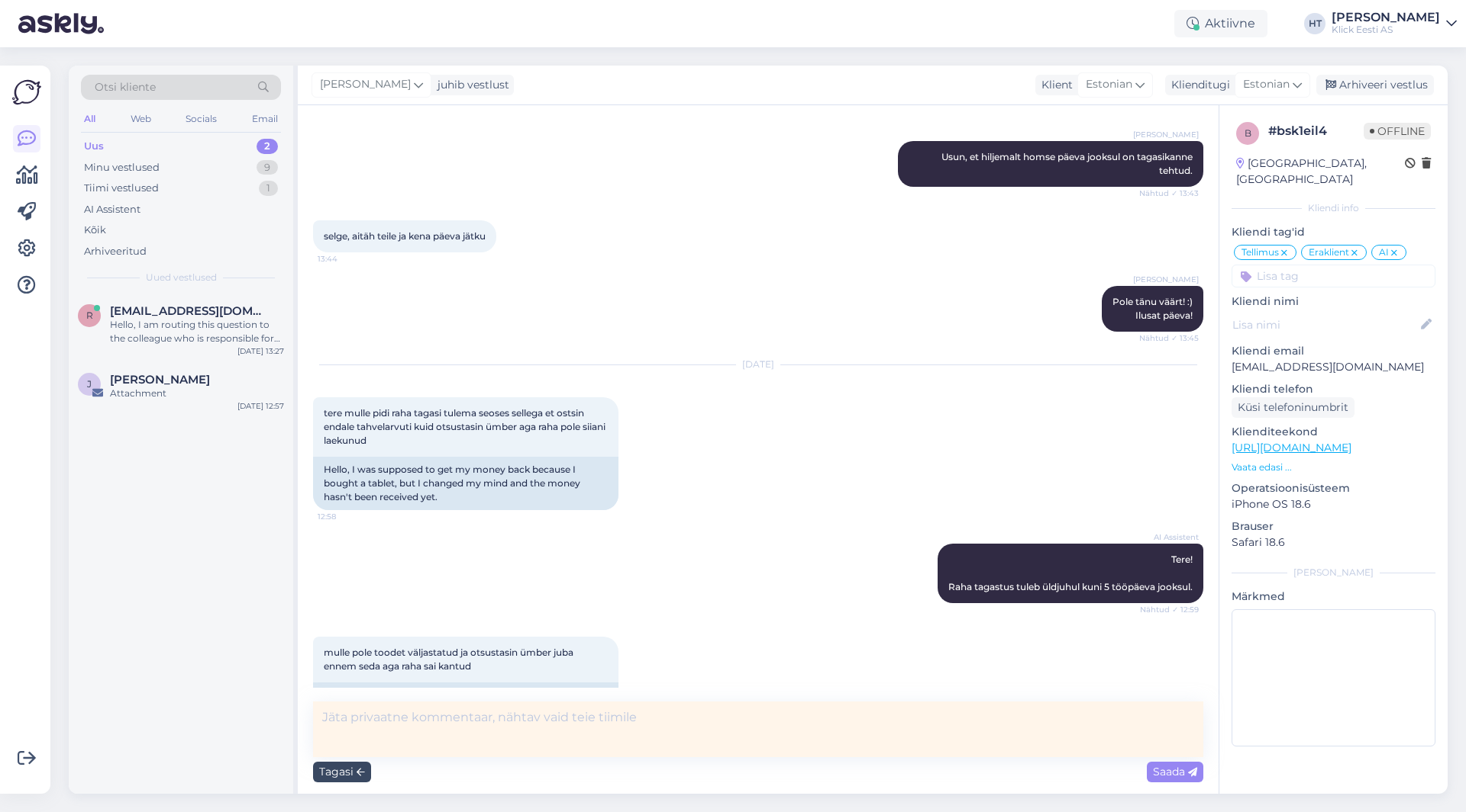
scroll to position [1413, 0]
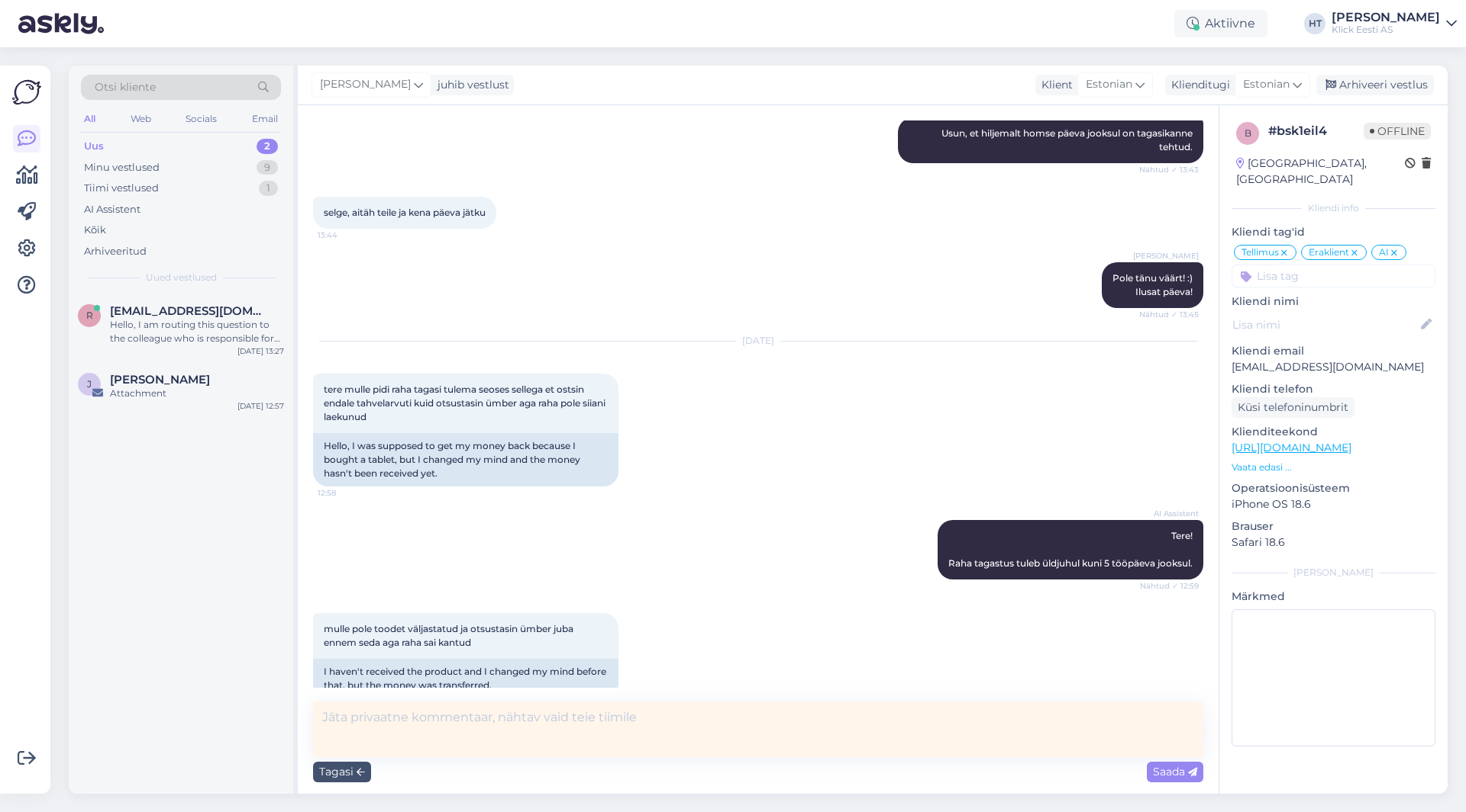
click at [693, 725] on textarea at bounding box center [758, 730] width 890 height 56
type textarea "T"
click at [727, 459] on div "[DATE] tere mulle pidi raha tagasi tulema seoses sellega et ostsin endale tahve…" at bounding box center [758, 414] width 890 height 178
click at [682, 718] on textarea at bounding box center [758, 730] width 890 height 56
click at [348, 771] on div "Tagasi" at bounding box center [341, 772] width 58 height 21
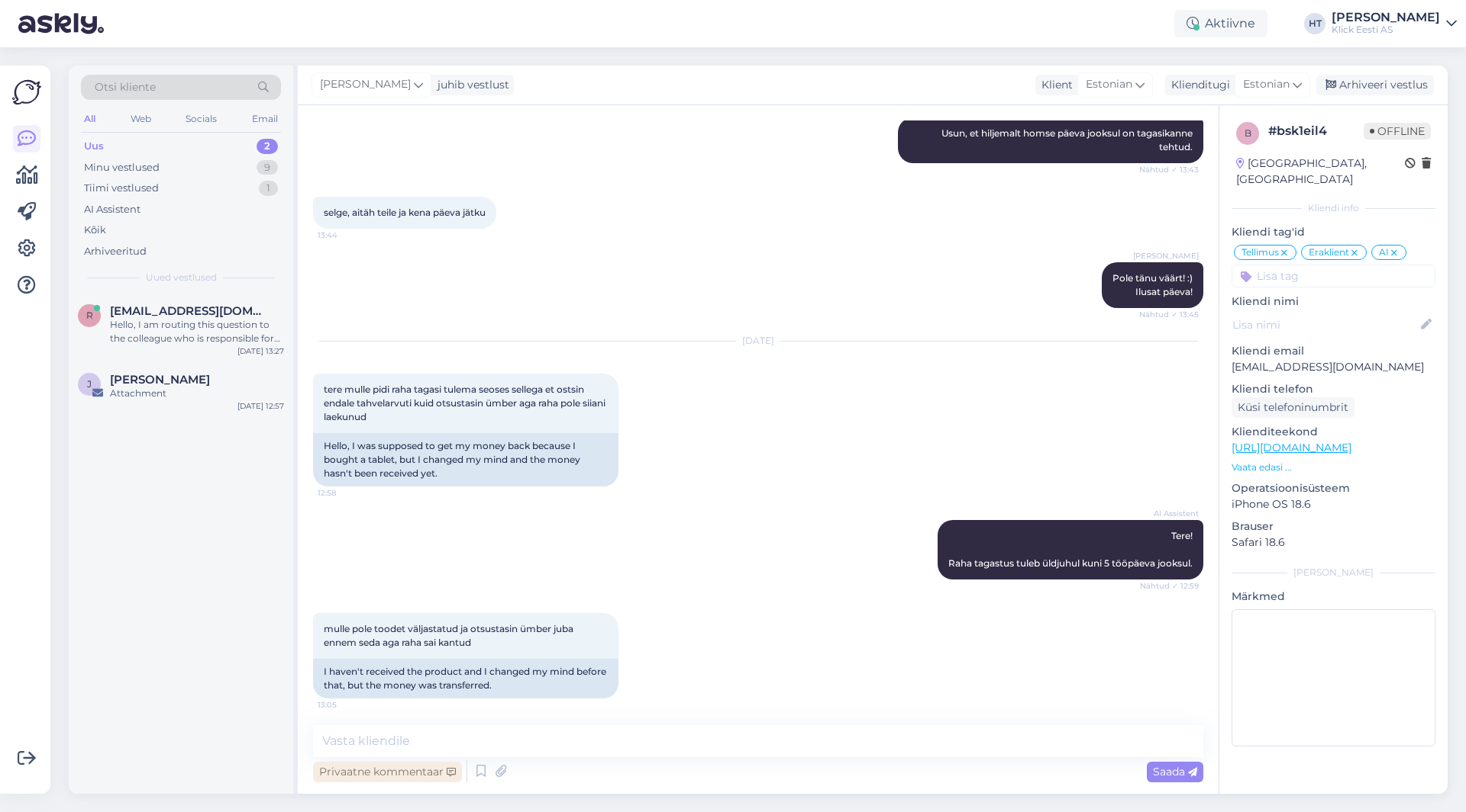
scroll to position [1390, 0]
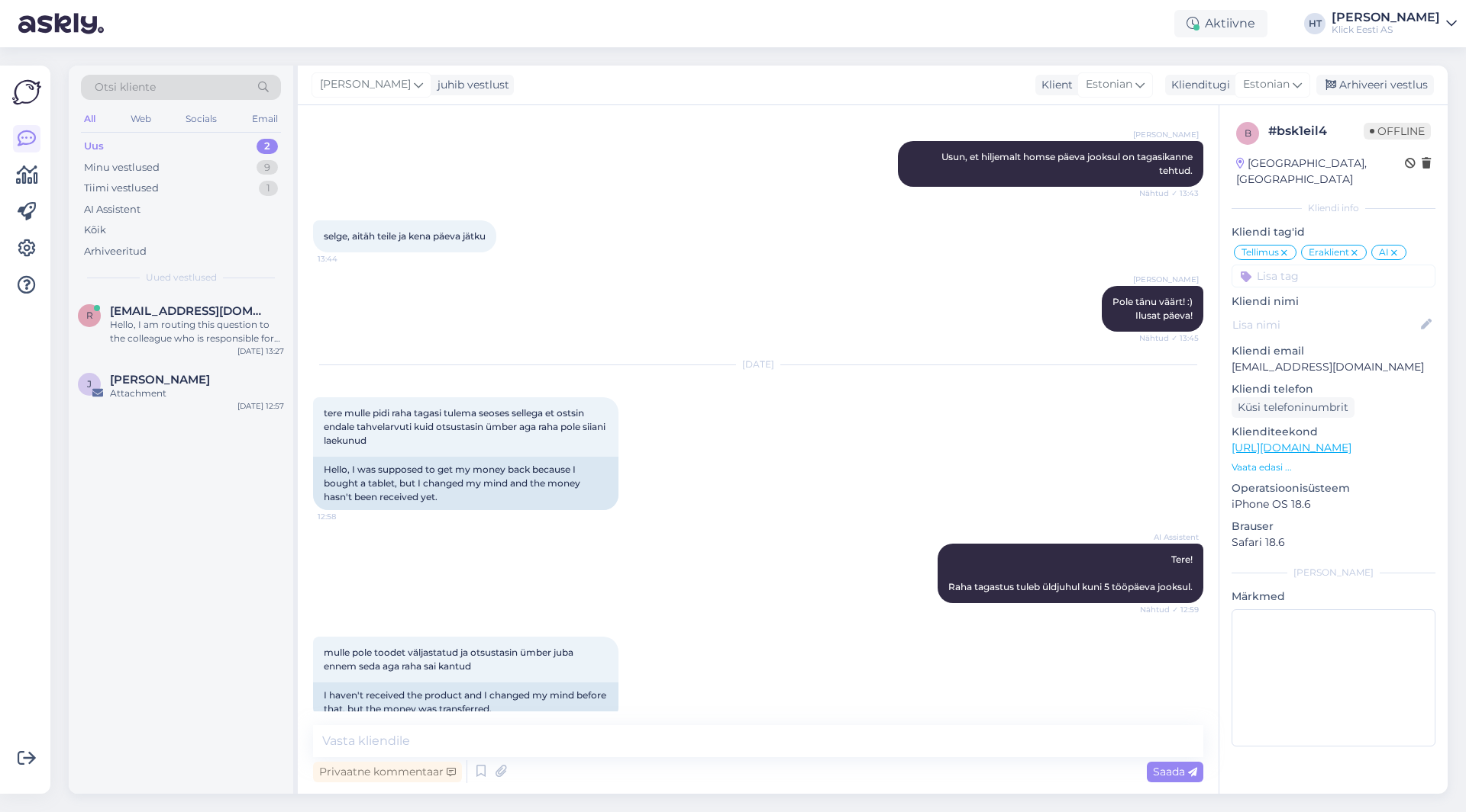
click at [716, 530] on div "AI Assistent Tere! Raha tagastus tuleb üldjuhul kuni 5 tööpäeva jooksul. Nähtud…" at bounding box center [758, 574] width 890 height 93
click at [432, 80] on div "juhib vestlust" at bounding box center [470, 85] width 78 height 16
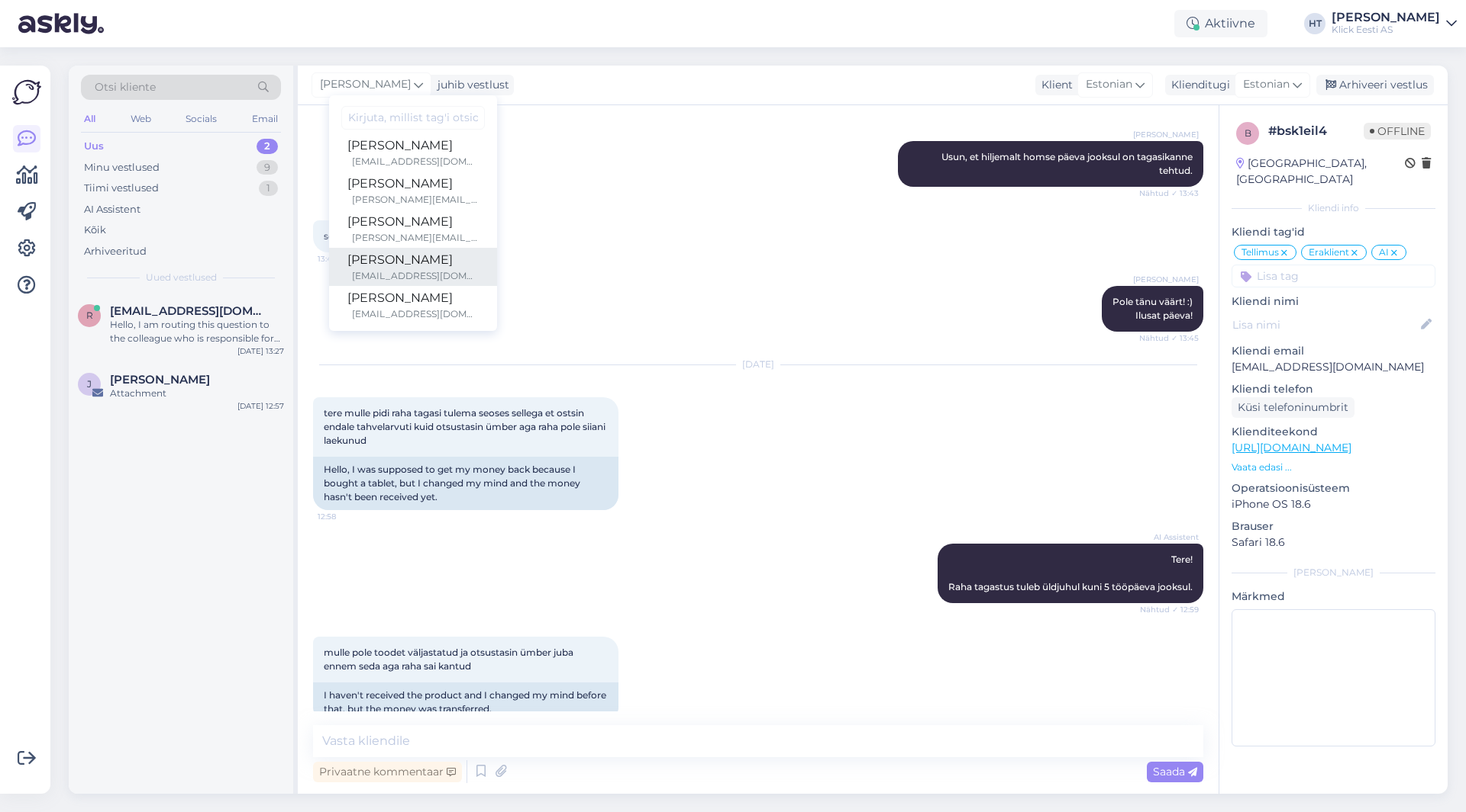
scroll to position [88, 0]
click at [418, 197] on div "[PERSON_NAME][EMAIL_ADDRESS][PERSON_NAME][DOMAIN_NAME]" at bounding box center [415, 194] width 127 height 14
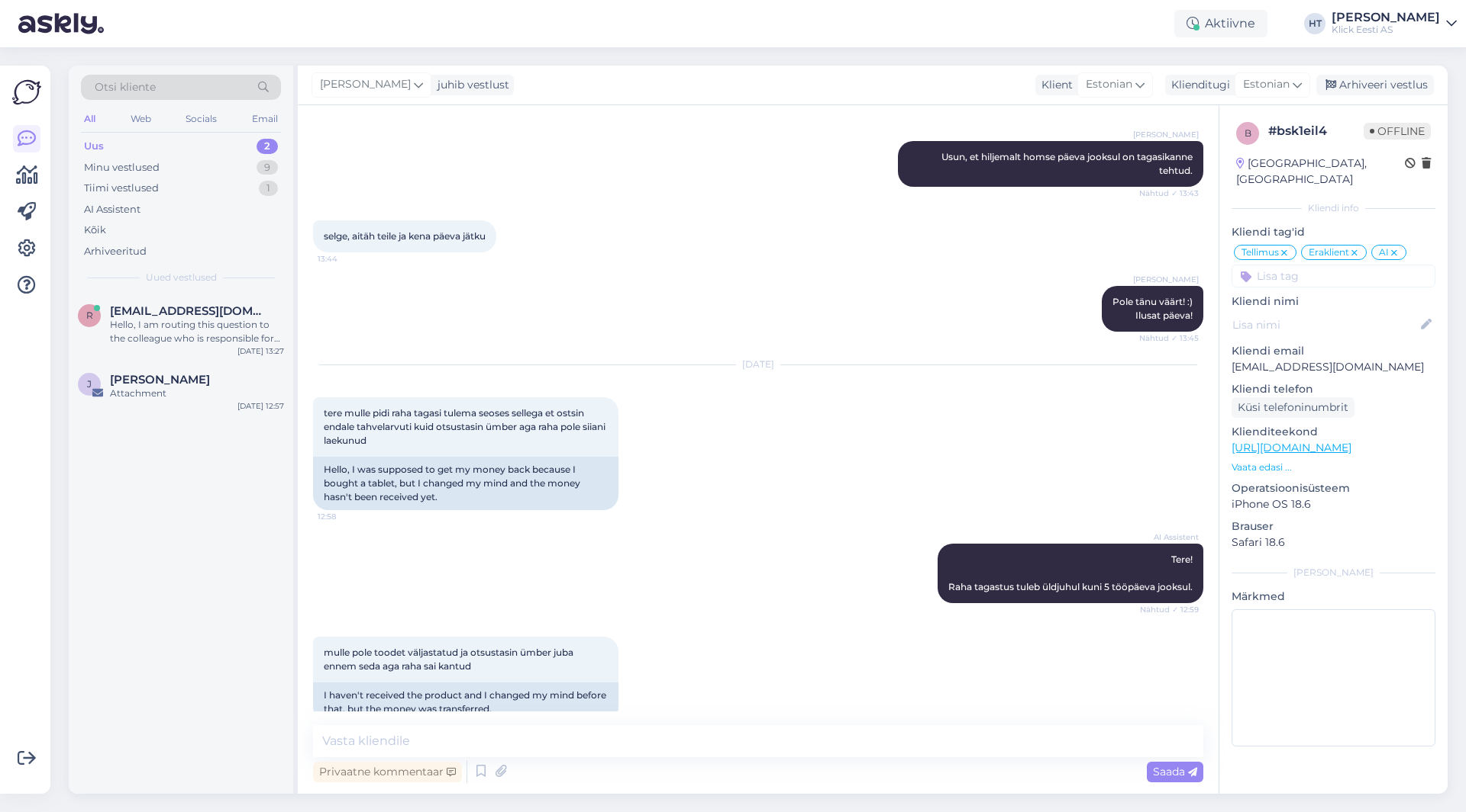
scroll to position [1408, 0]
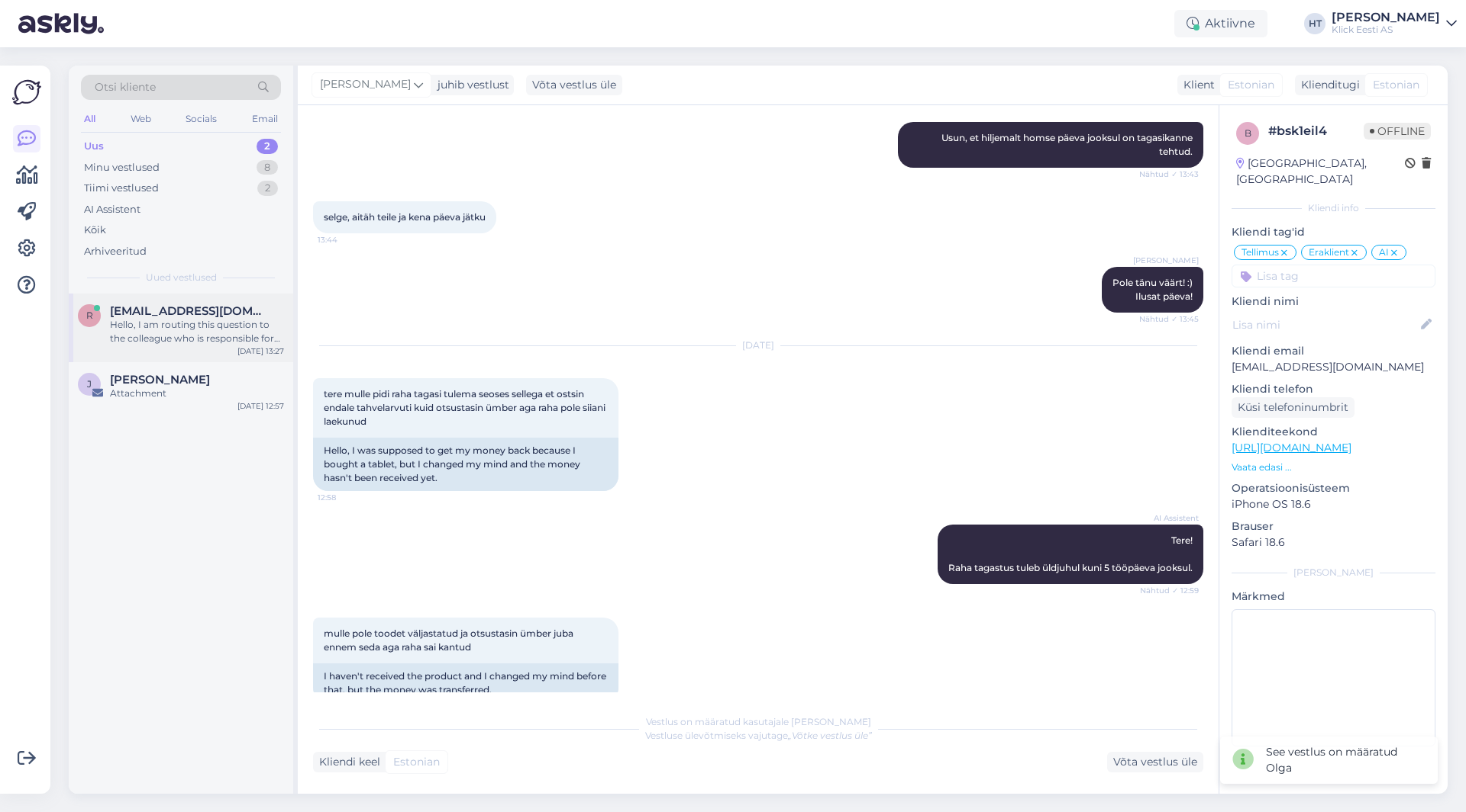
click at [194, 337] on div "Hello, I am routing this question to the colleague who is responsible for this …" at bounding box center [196, 331] width 174 height 27
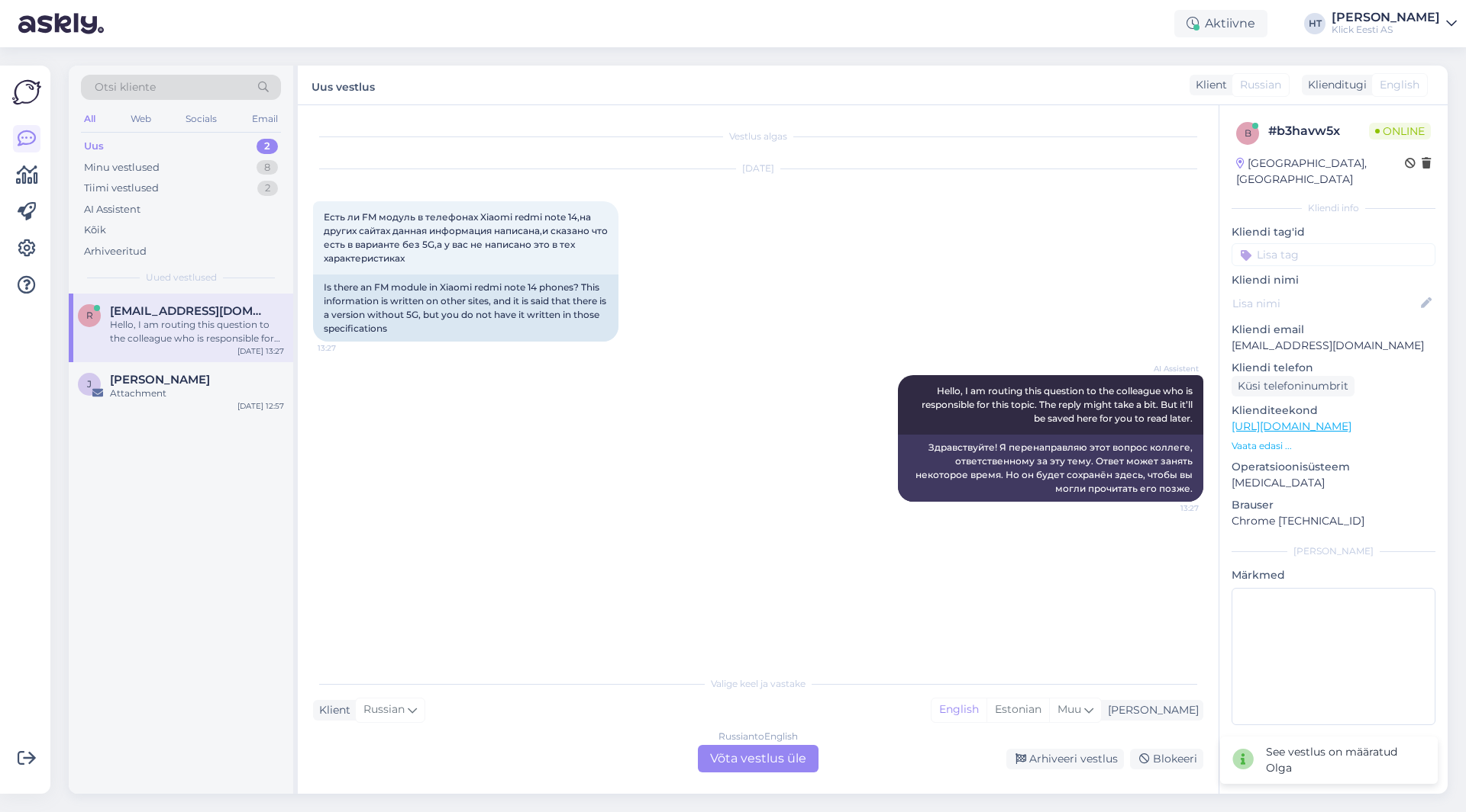
scroll to position [0, 0]
click at [251, 369] on div "J [PERSON_NAME] Attachment [DATE] 12:57" at bounding box center [181, 389] width 225 height 55
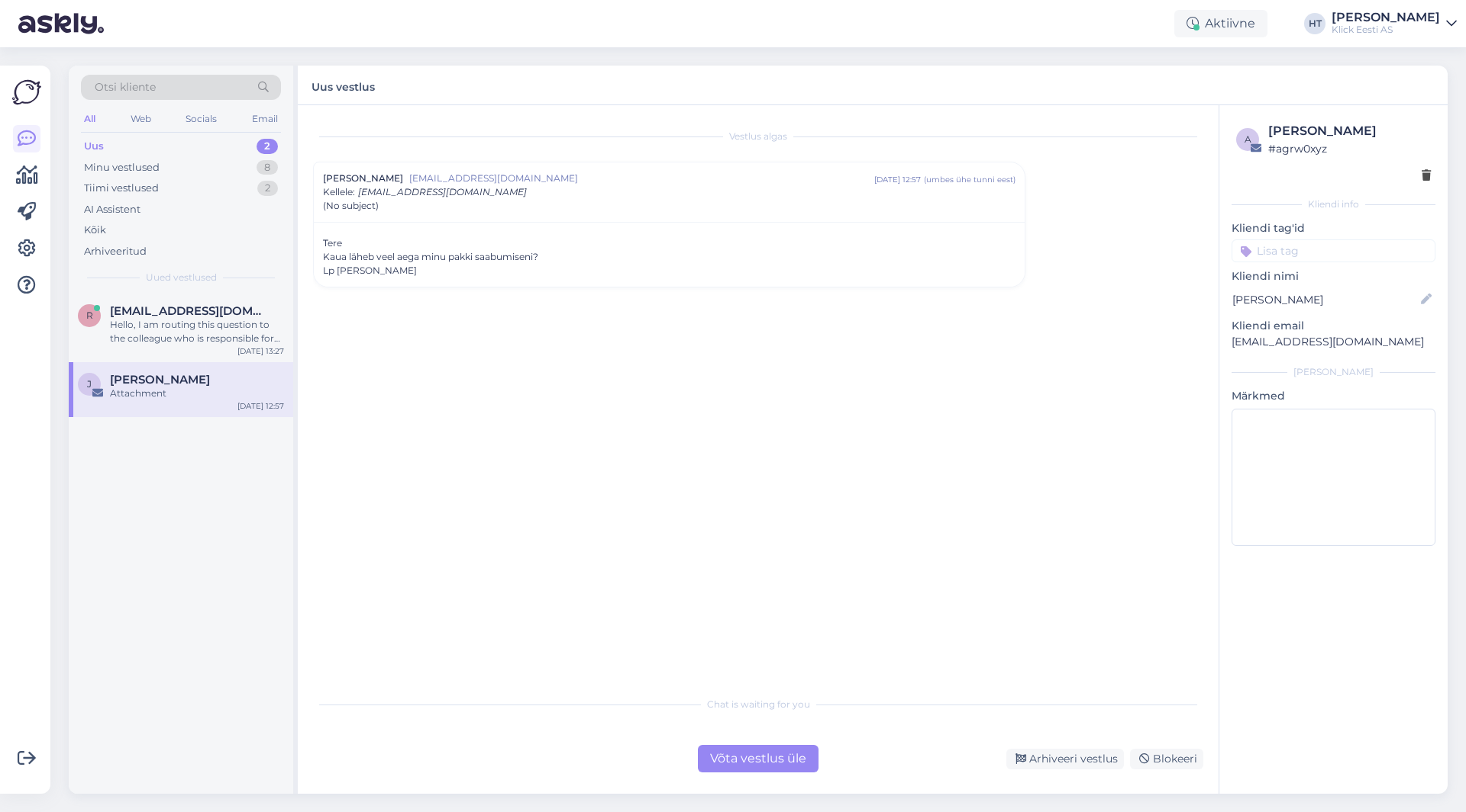
click at [1308, 344] on p "[EMAIL_ADDRESS][DOMAIN_NAME]" at bounding box center [1334, 342] width 204 height 16
copy div "[EMAIL_ADDRESS][DOMAIN_NAME] [PERSON_NAME]"
click at [854, 481] on div "Vestlus algas [PERSON_NAME] [EMAIL_ADDRESS][DOMAIN_NAME] [DATE] 12:57 ( umbes ü…" at bounding box center [764, 398] width 904 height 555
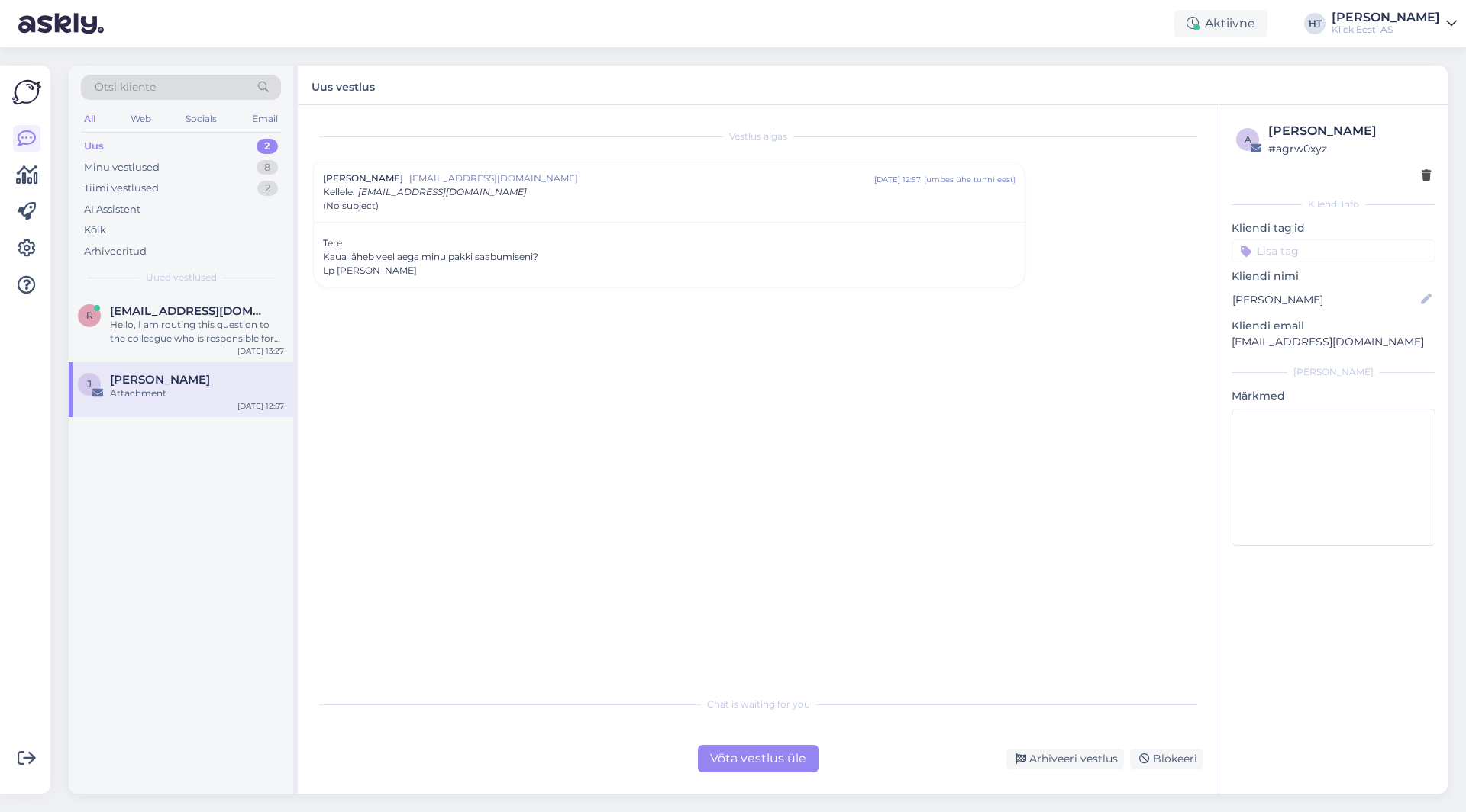
click at [489, 576] on div "Vestlus algas [PERSON_NAME] [EMAIL_ADDRESS][DOMAIN_NAME] [DATE] 12:57 ( umbes ü…" at bounding box center [764, 398] width 904 height 555
click at [735, 754] on div "Võta vestlus üle" at bounding box center [758, 759] width 121 height 27
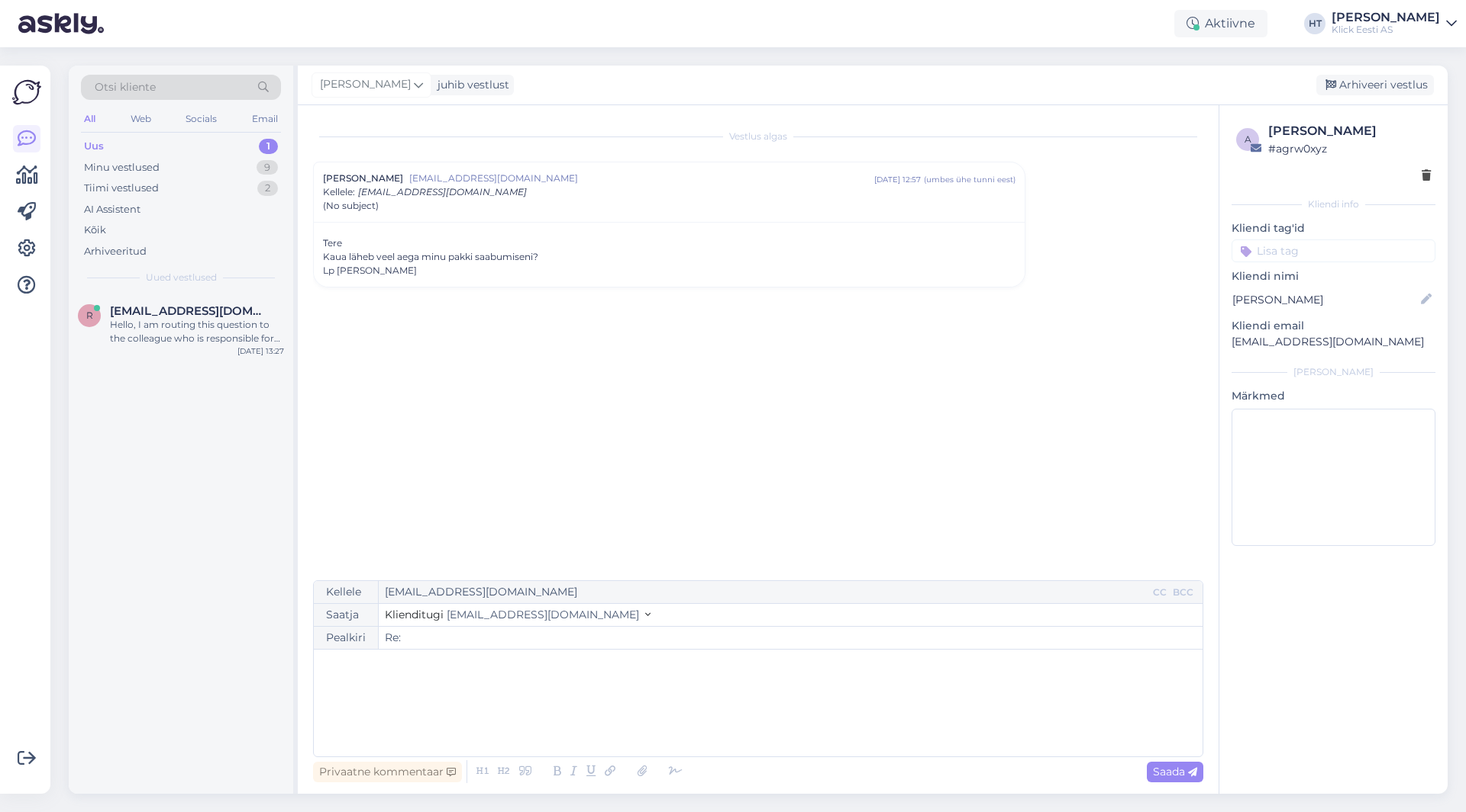
click at [491, 674] on div "﻿" at bounding box center [758, 703] width 873 height 91
drag, startPoint x: 531, startPoint y: 701, endPoint x: 316, endPoint y: 701, distance: 215.0
click at [316, 701] on div "Kellele [EMAIL_ADDRESS][DOMAIN_NAME] CC BCC Saatja Klienditugi [EMAIL_ADDRESS][…" at bounding box center [758, 669] width 890 height 177
click at [1143, 699] on p "Tegemist on ainult tellitava tootega, millel on pikem tarneaeg 4-6 tööpäeva. He…" at bounding box center [758, 697] width 873 height 16
click at [1070, 698] on span "Tegemist on ainult tellitava tootega, millel on pikem tarneaeg 4-6 tööpäeva. He…" at bounding box center [723, 705] width 806 height 29
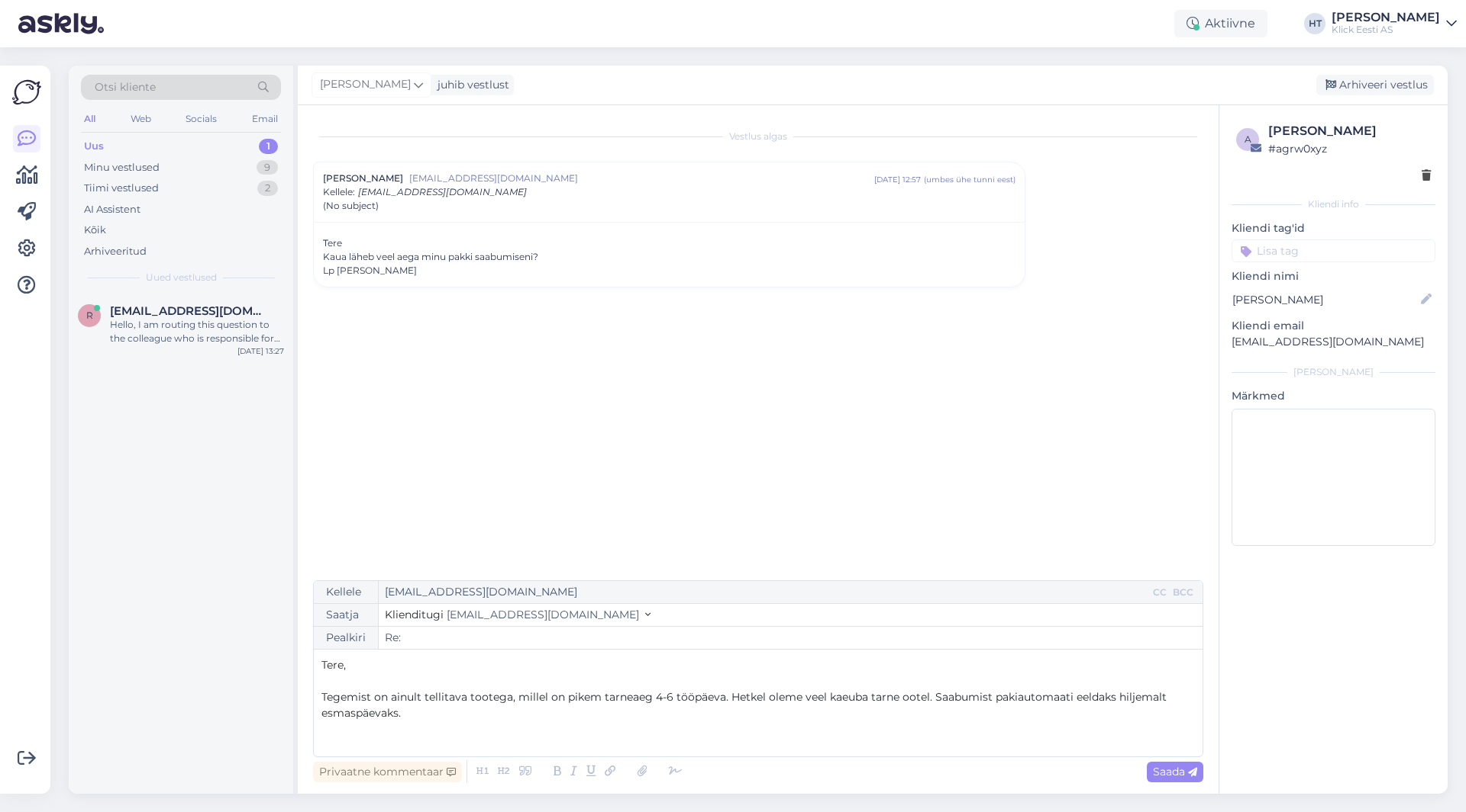
click at [428, 716] on p "Tegemist on ainult tellitava tootega, millel on pikem tarneaeg 4-6 tööpäeva. He…" at bounding box center [758, 705] width 873 height 32
click at [835, 694] on span "Tegemist on ainult tellitava tootega, millel on pikem tarneaeg 4-6 tööpäeva. He…" at bounding box center [745, 700] width 848 height 29
click at [1164, 767] on span "Saada" at bounding box center [1175, 772] width 44 height 14
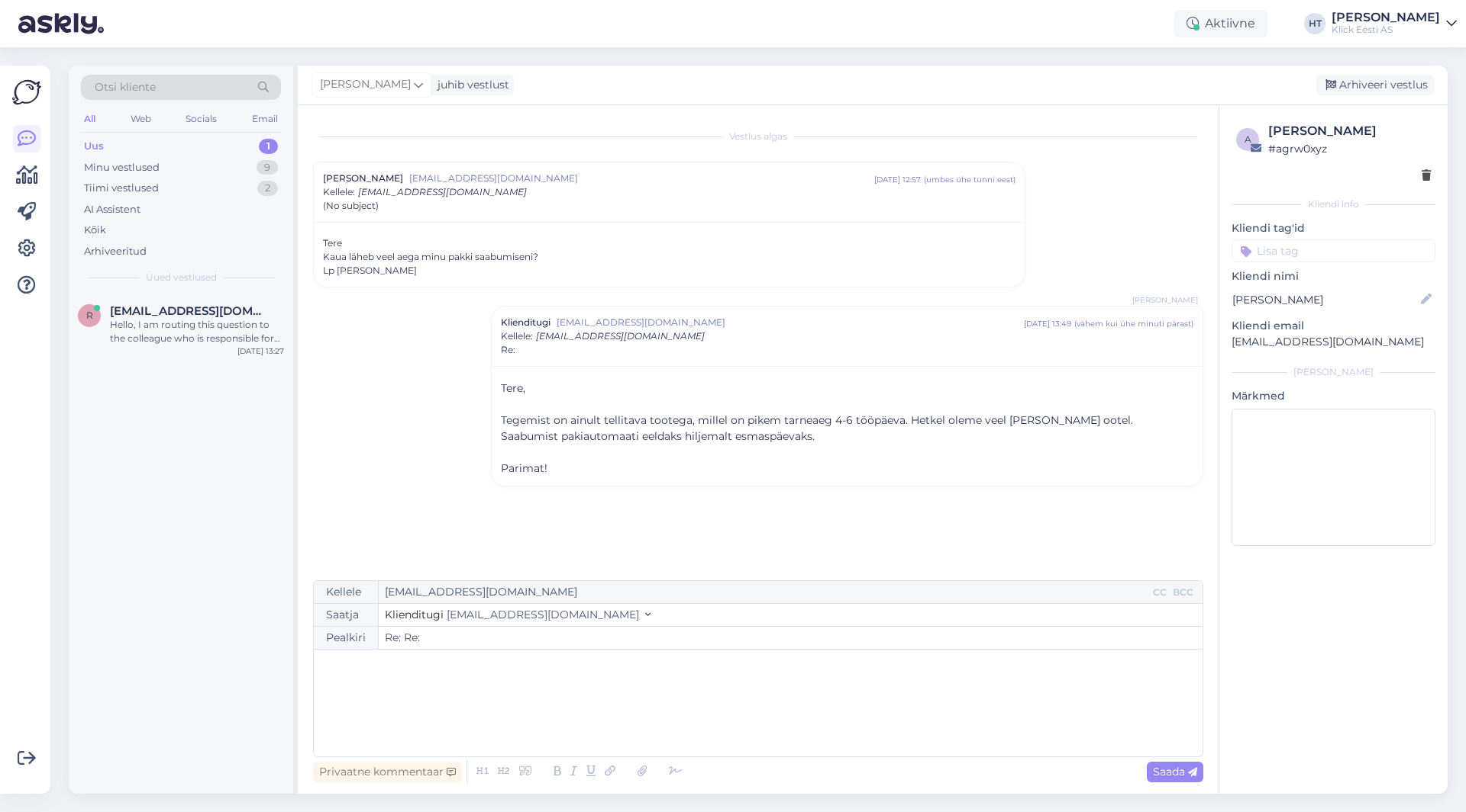
click at [1288, 252] on input at bounding box center [1334, 250] width 204 height 23
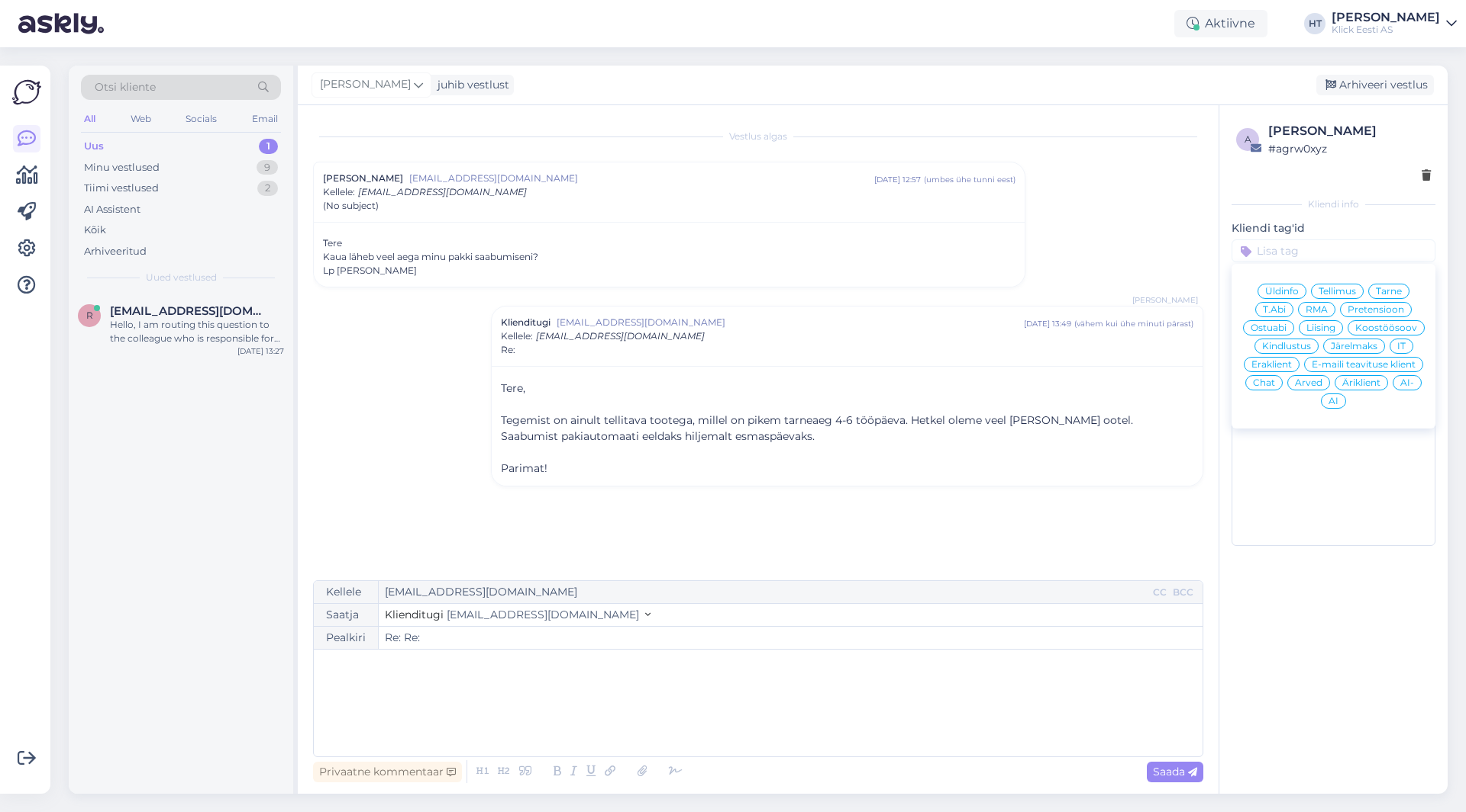
click at [1287, 359] on div "Eraklient" at bounding box center [1271, 365] width 56 height 16
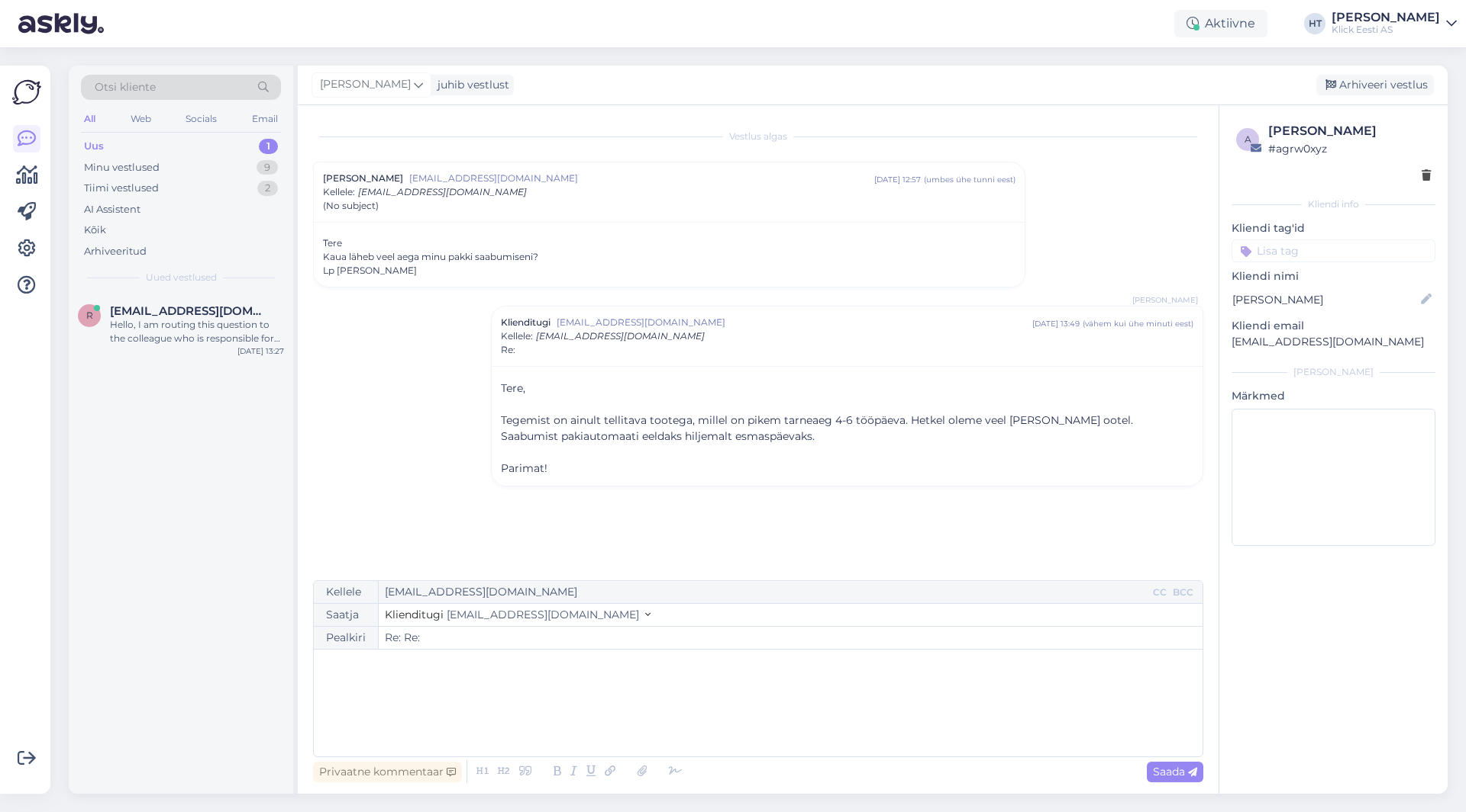
type input "Re:"
click at [1318, 284] on div "a [PERSON_NAME] # agrw0xyz Kliendi info Kliendi tag'id Eraklient Üldinfo Tellim…" at bounding box center [1333, 347] width 229 height 485
click at [1318, 277] on input at bounding box center [1334, 272] width 204 height 23
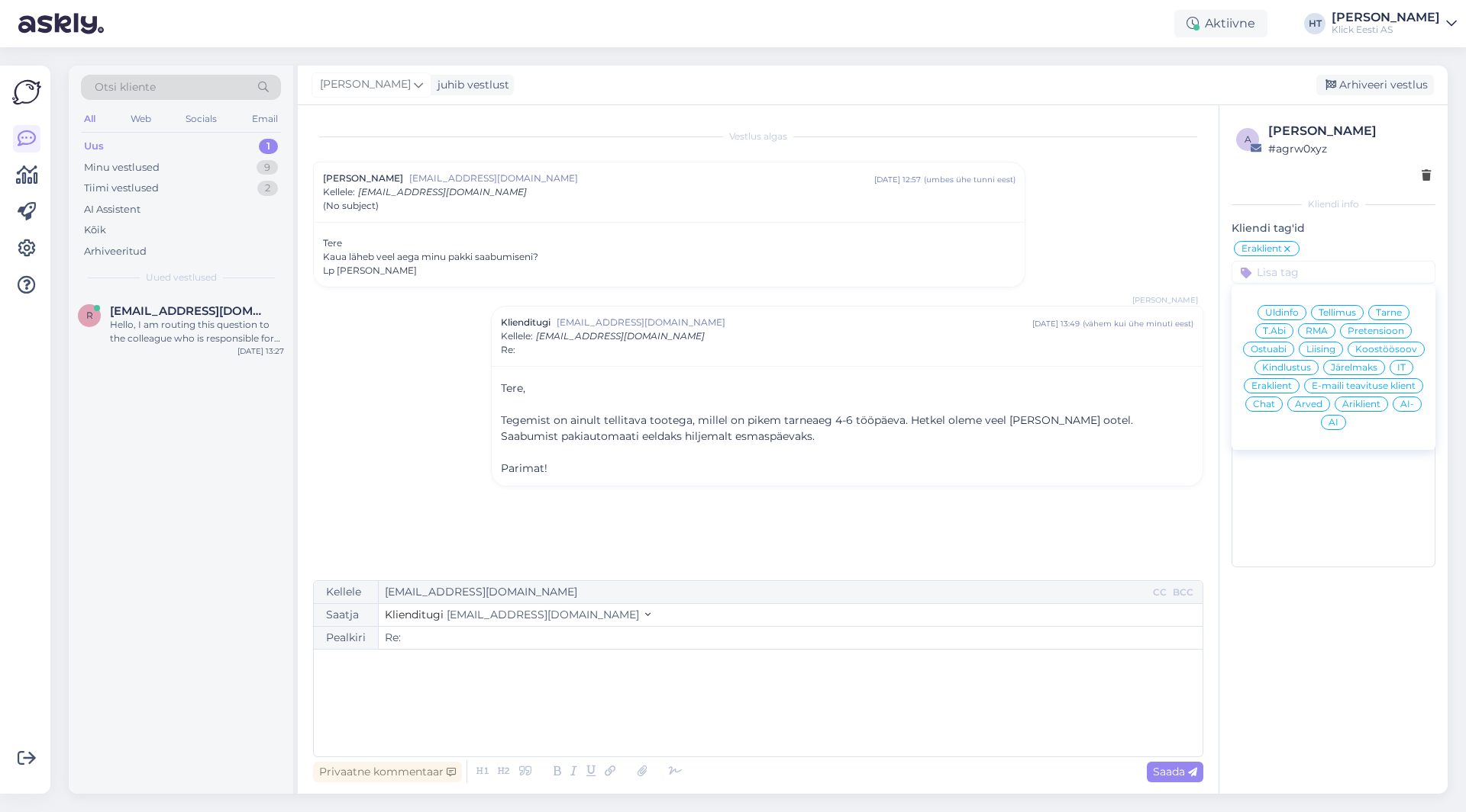
click at [1384, 313] on span "Tarne" at bounding box center [1388, 312] width 26 height 9
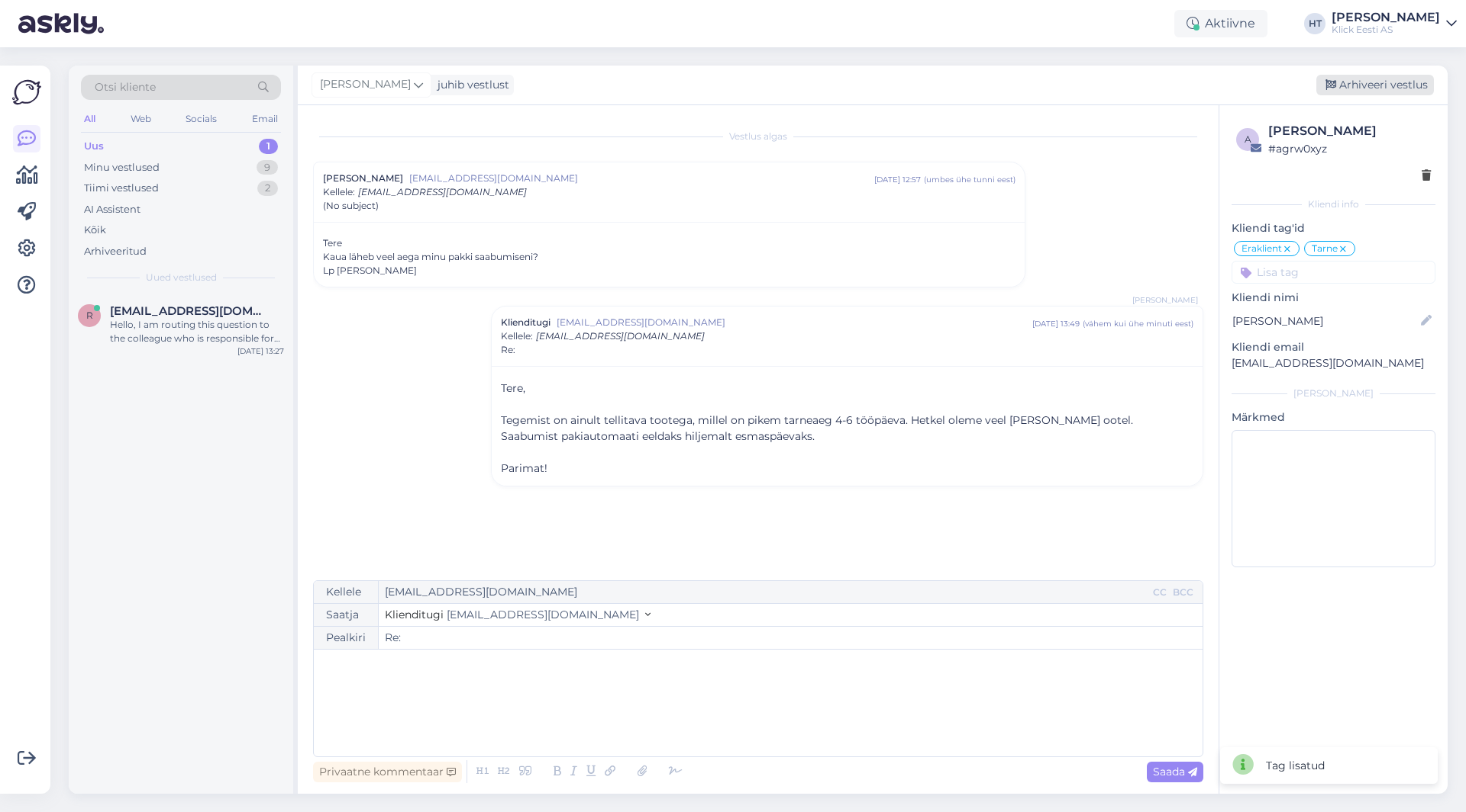
click at [1384, 83] on div "Arhiveeri vestlus" at bounding box center [1375, 84] width 118 height 21
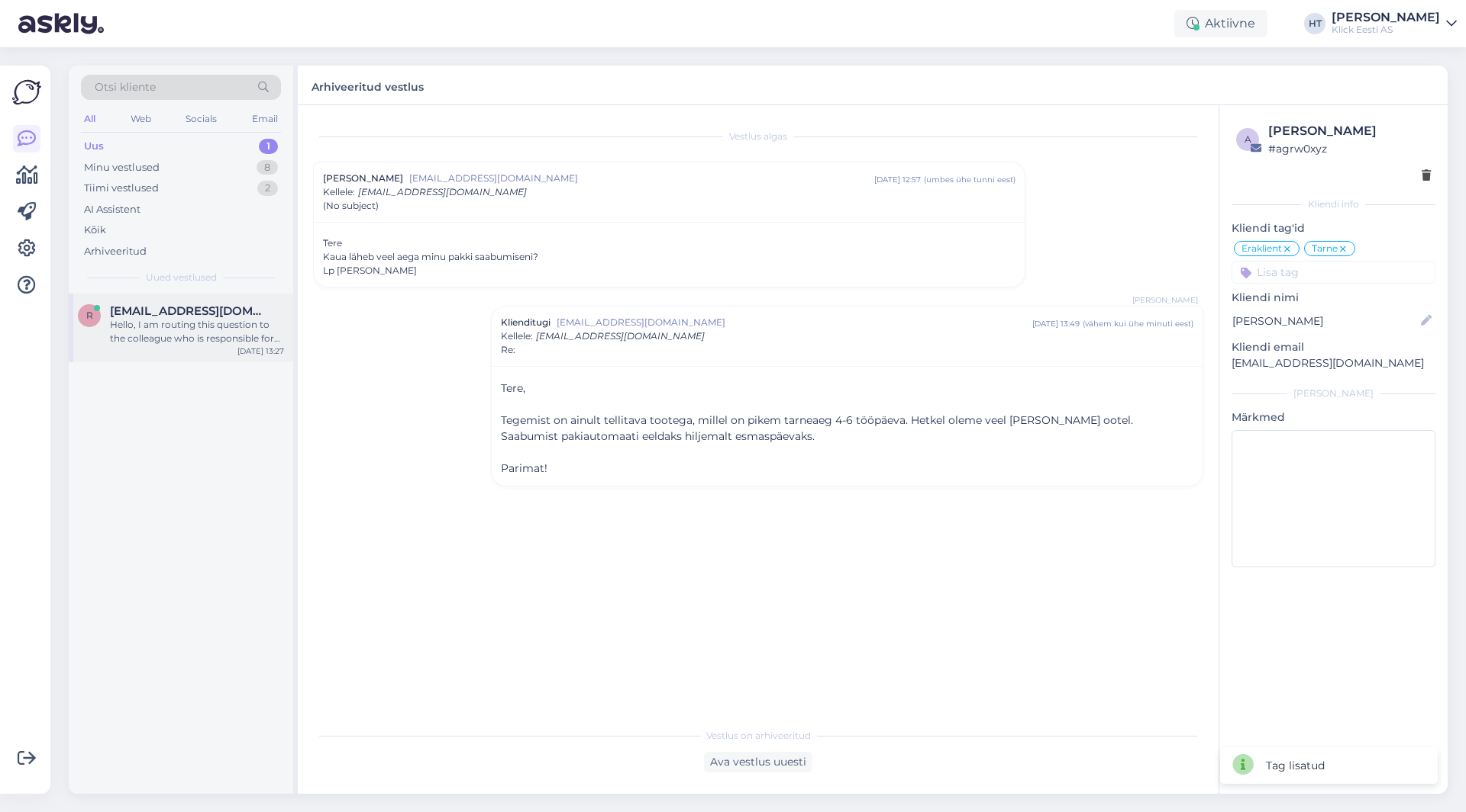
click at [183, 321] on div "Hello, I am routing this question to the colleague who is responsible for this …" at bounding box center [196, 331] width 174 height 27
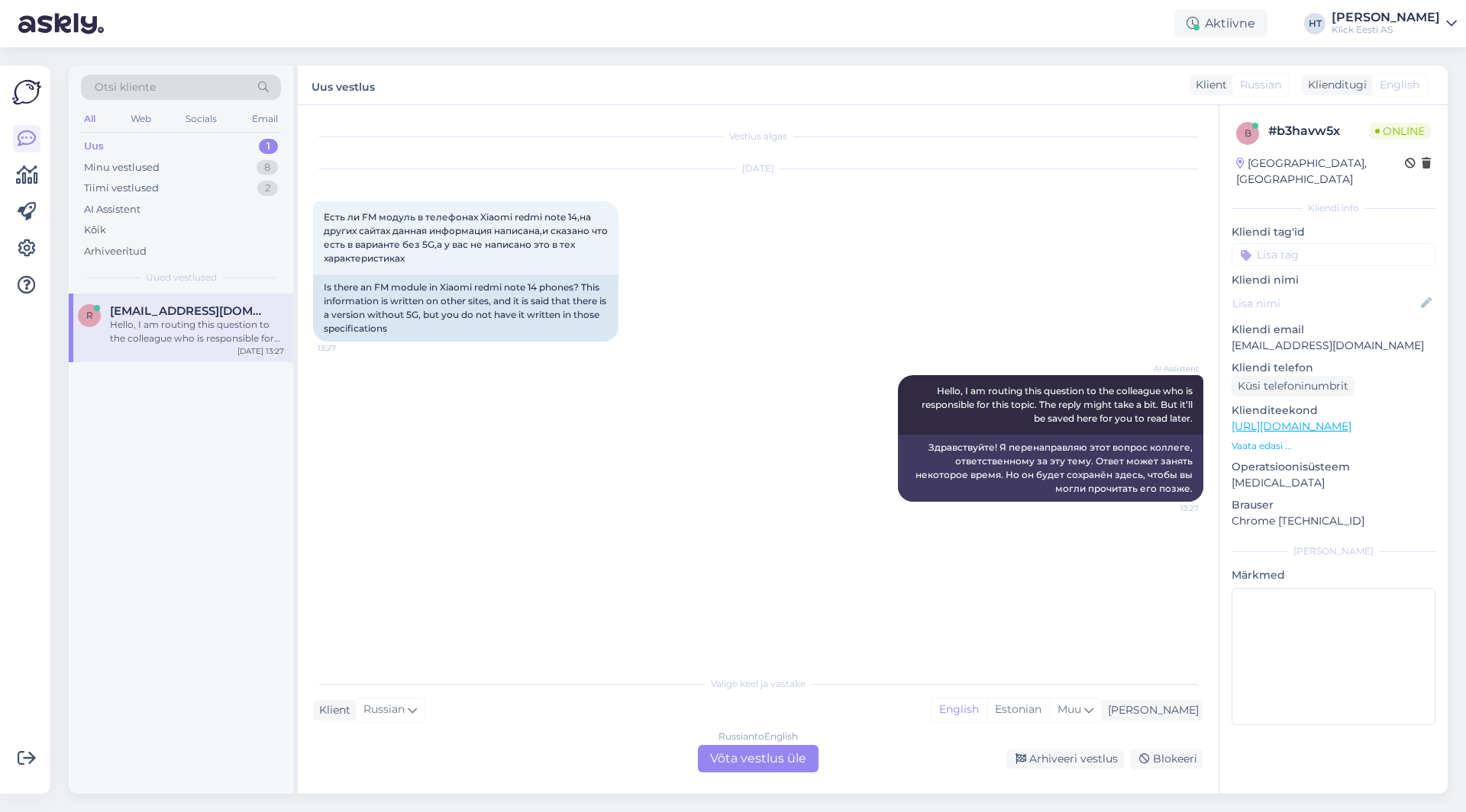
click at [768, 756] on div "Russian to English Võta vestlus üle" at bounding box center [758, 759] width 121 height 27
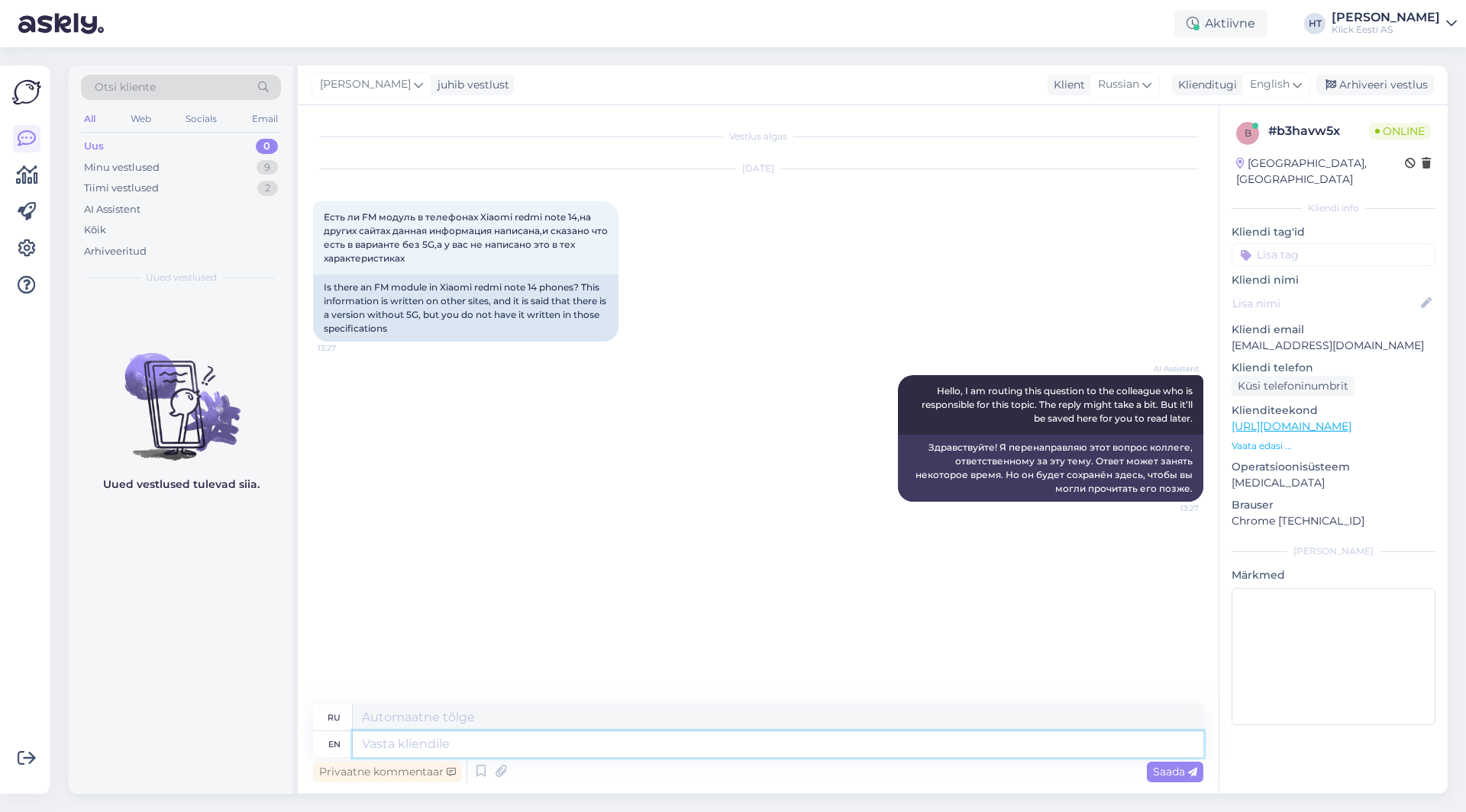
click at [731, 740] on textarea at bounding box center [777, 744] width 851 height 25
type textarea "THe n"
type textarea "ТО"
type textarea "THe non-"
type textarea "НЕ"
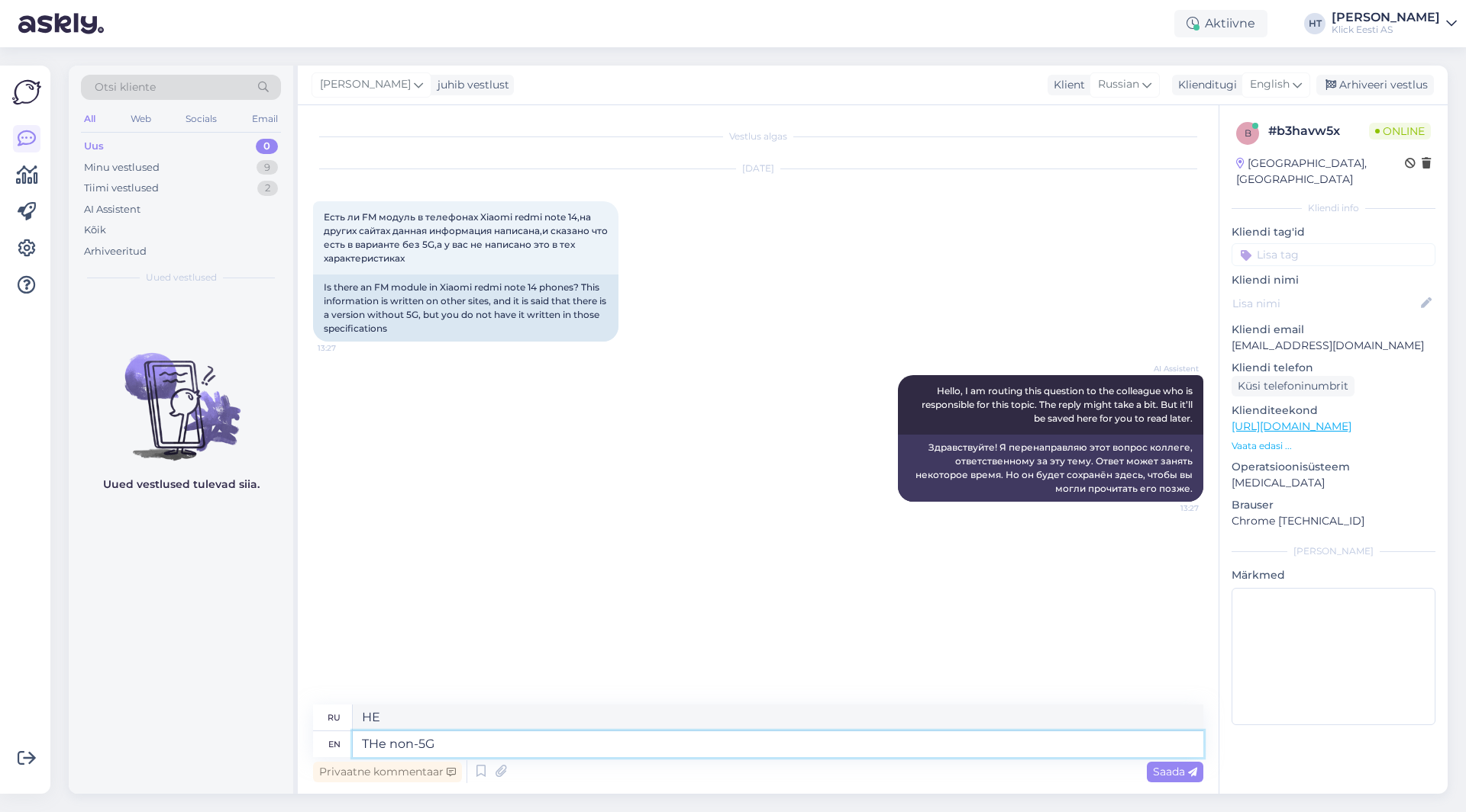
type textarea "THe non-5G"
type textarea "НЕ-5G"
type textarea "THe non-5G version c"
type textarea "Версия без 5G"
type textarea "THe non-5G version can be"
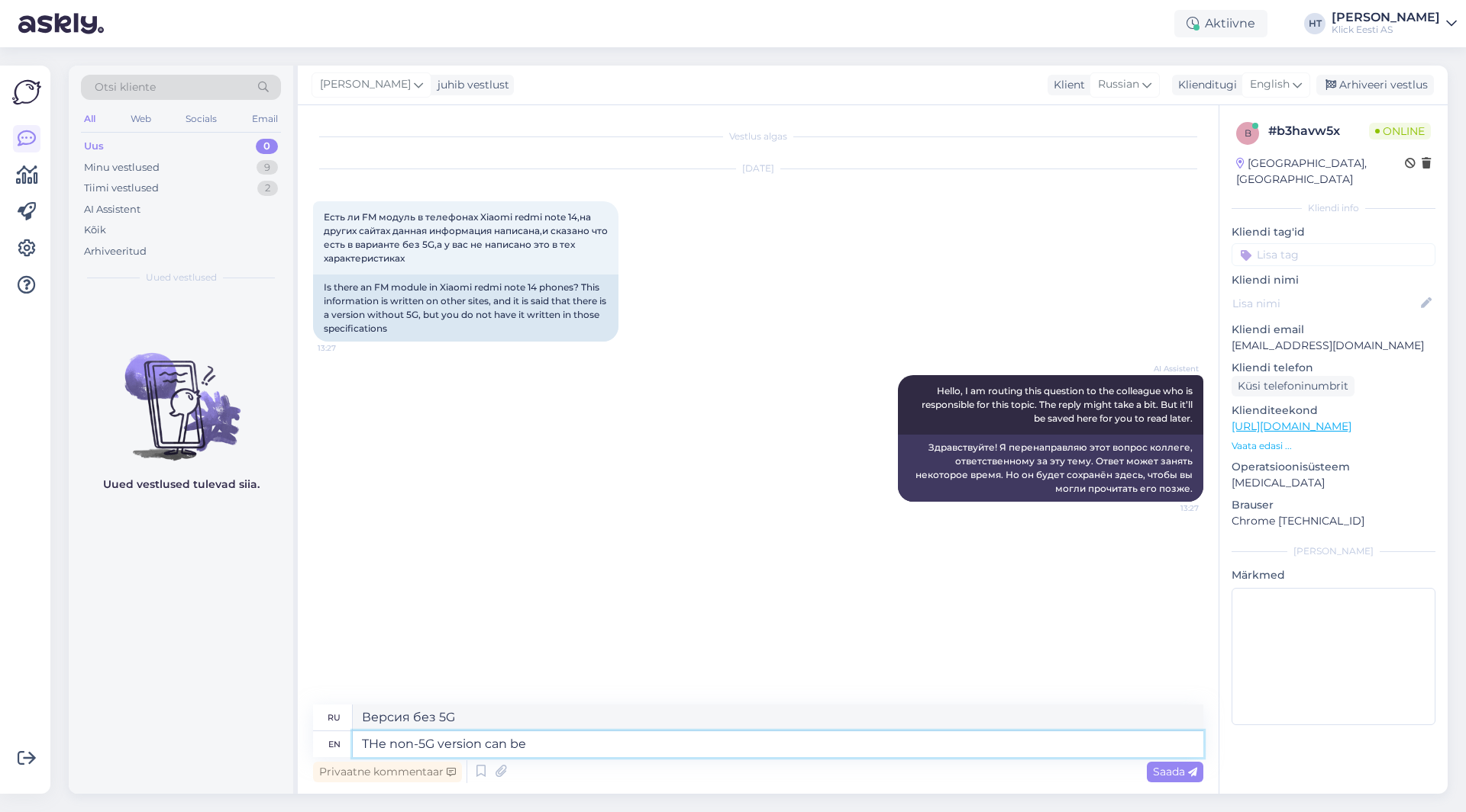
type textarea "Версия без 5G может"
type textarea "THe non-5G version can be fo"
type textarea "Версия без 5G может быть"
type textarea "THe non-5G version can be found"
type textarea "Версию без 5G можно найти"
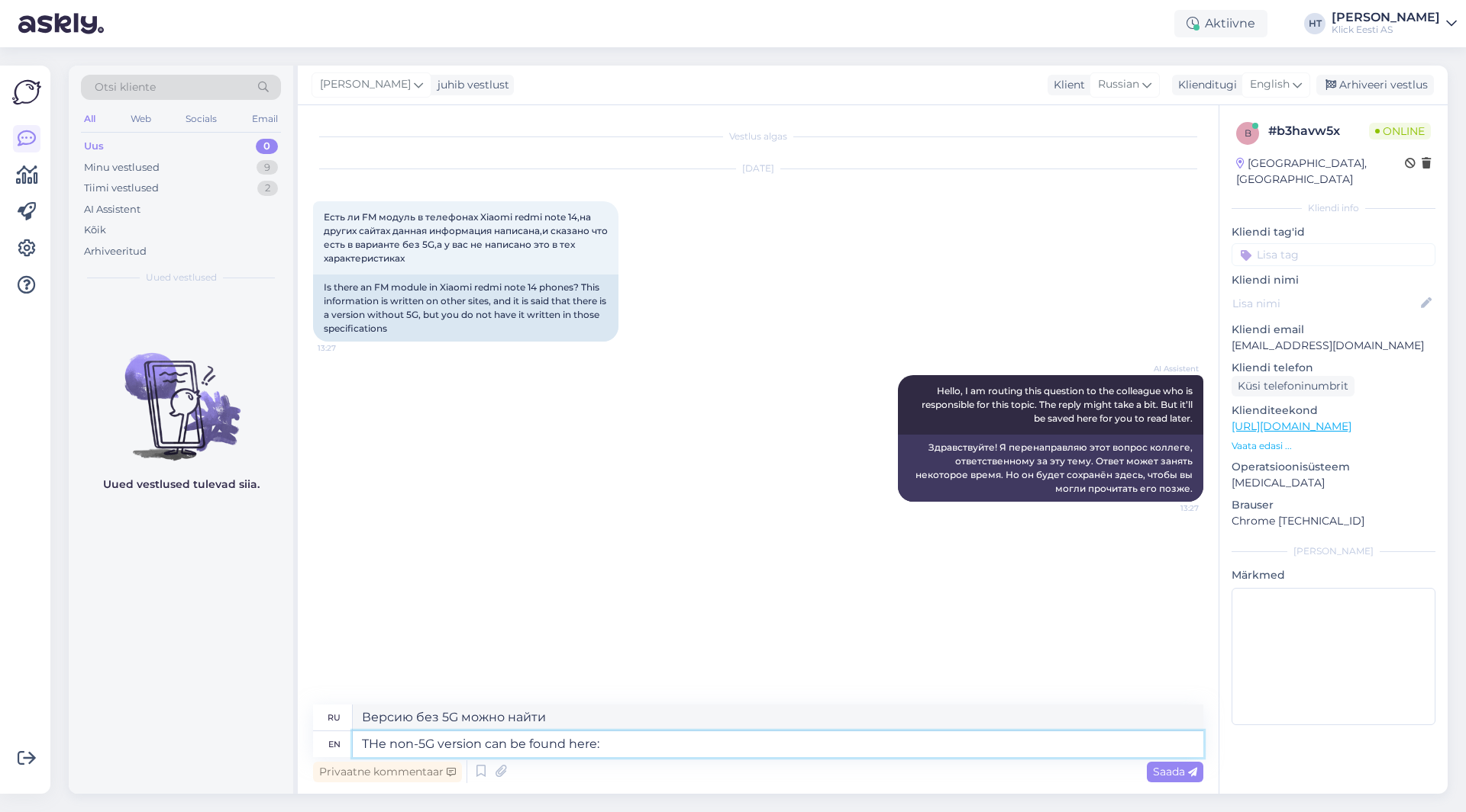
type textarea "THe non-5G version can be found here:"
type textarea "Версию без 5G можно найти здесь:"
paste textarea "[URL][DOMAIN_NAME]"
type textarea "THe non-5G version can be found here: [URL][DOMAIN_NAME]"
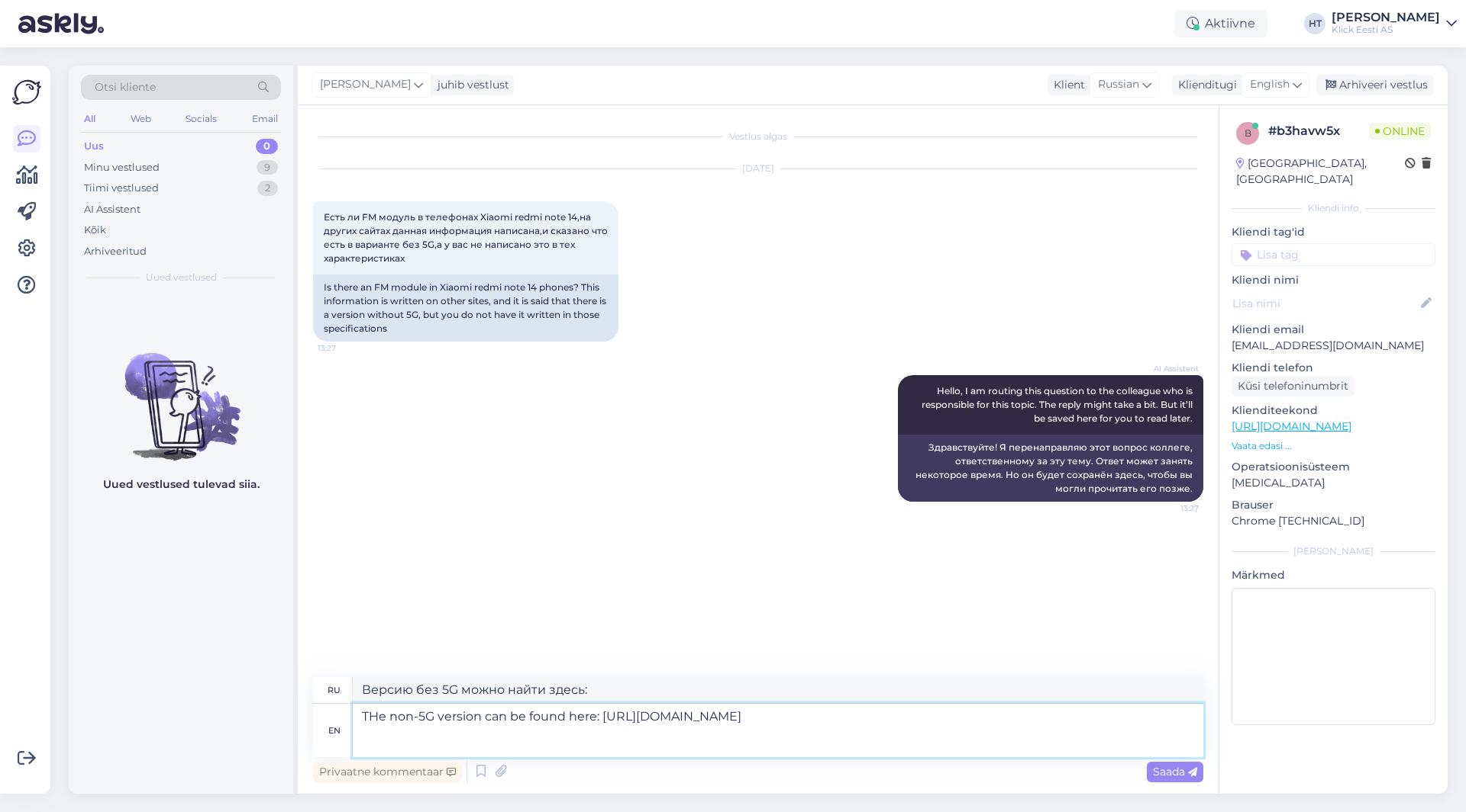
type textarea "Версию без 5G можно найти здесь: [URL][DOMAIN_NAME]"
click at [383, 718] on textarea "THe non-5G version can be found here: [URL][DOMAIN_NAME]" at bounding box center [777, 731] width 851 height 53
click at [400, 754] on textarea "The non-5G version can be found here: [URL][DOMAIN_NAME]" at bounding box center [777, 731] width 851 height 53
type textarea "The non-5G version can be found here: [URL][DOMAIN_NAME] An F"
type textarea "Версию без 5G можно найти здесь: [URL][DOMAIN_NAME] An"
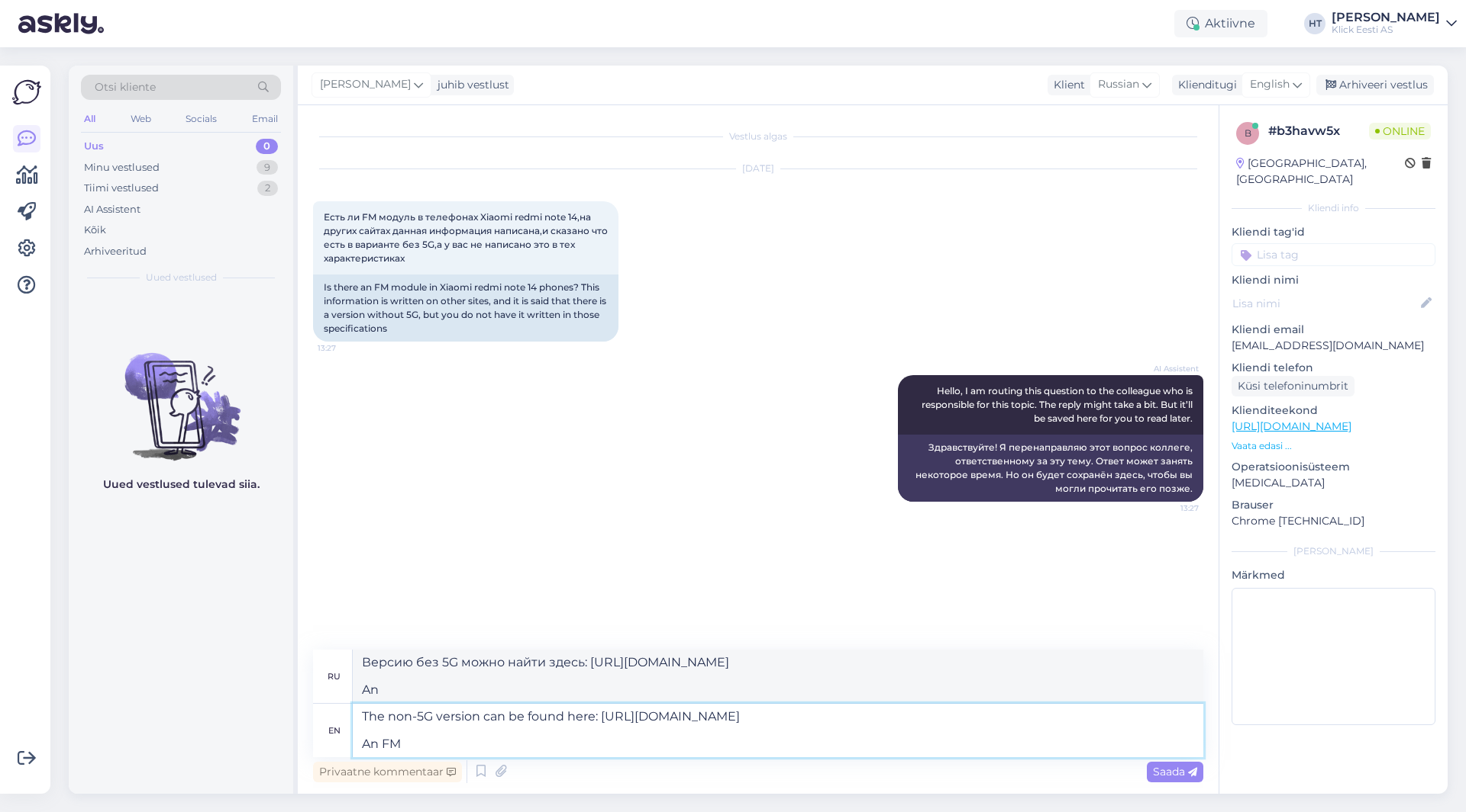
type textarea "The non-5G version can be found here: [URL][DOMAIN_NAME] An FM"
type textarea "Версию без 5G можно найти здесь: [URL][DOMAIN_NAME] An FM"
type textarea "The non-5G version can be found here: [URL][DOMAIN_NAME] An FM radio mo"
type textarea "Версию без 5G можно найти здесь: [URL][DOMAIN_NAME] FM-радио"
type textarea "The non-5G version can be found here: [URL][DOMAIN_NAME] An FM radio model i"
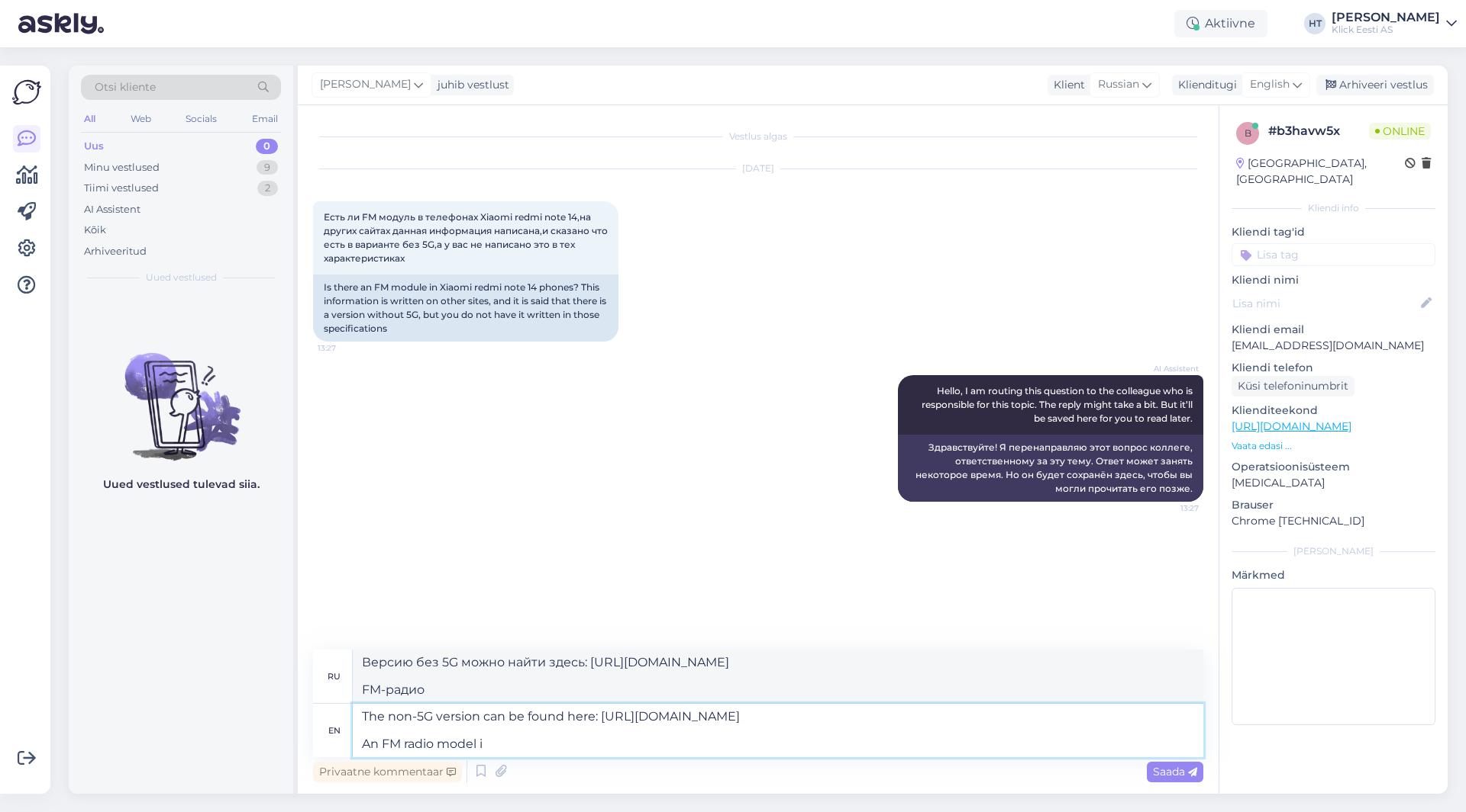
type textarea "Версию без 5G можно найти здесь: [URL][DOMAIN_NAME] Модель с FM-радио"
type textarea "The non-5G version can be found here: [URL][DOMAIN_NAME] An FM radio module"
type textarea "Версию без 5G можно найти здесь: [URL][DOMAIN_NAME] Модуль FM-радио"
type textarea "The non-5G version can be found here: [URL][DOMAIN_NAME] An FM radio module is b"
type textarea "Версию без 5G можно найти здесь: [URL][DOMAIN_NAME] Модуль FM-радио есть"
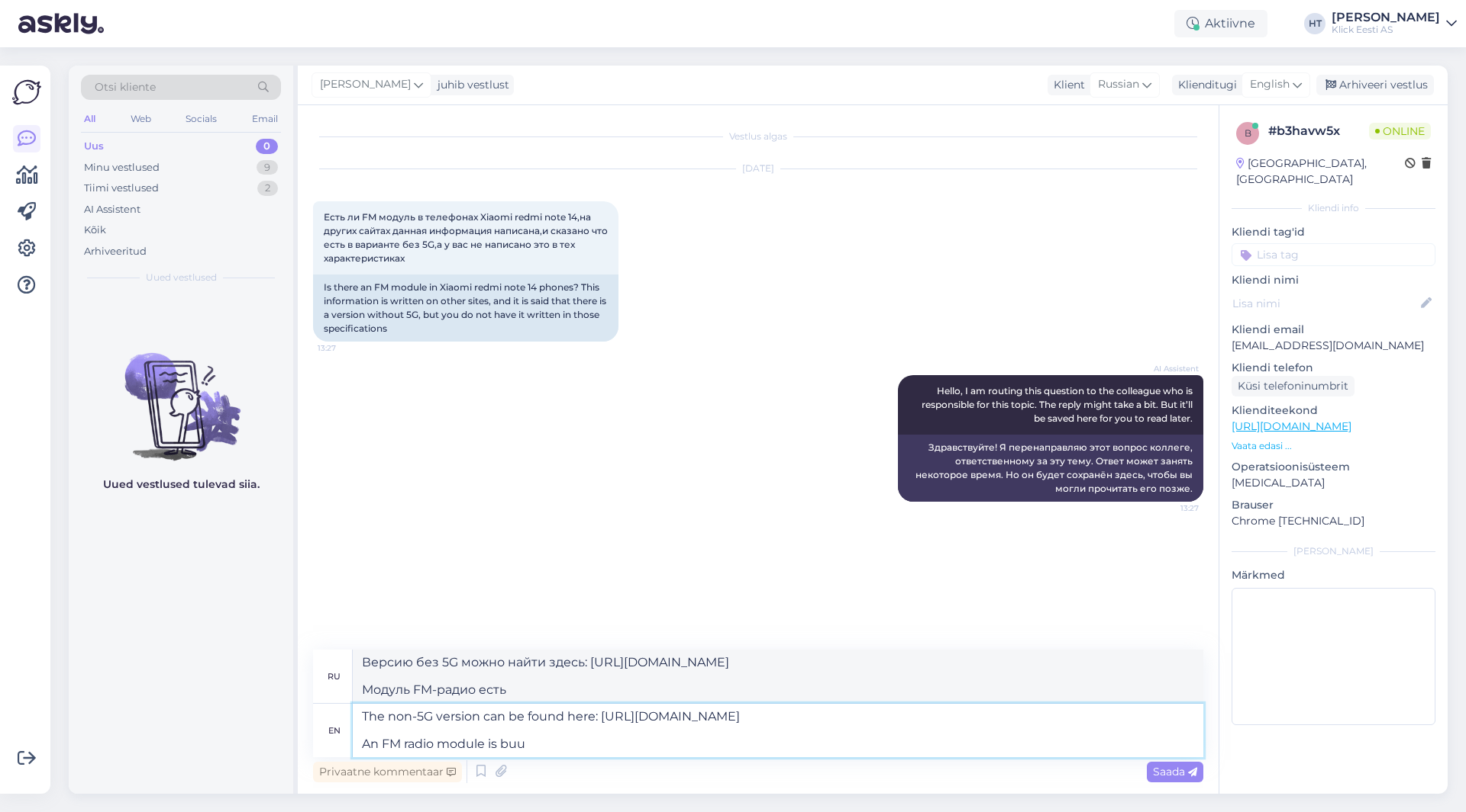
type textarea "The non-5G version can be found here: [URL][DOMAIN_NAME] An FM radio module is …"
type textarea "Версию без 5G можно найти здесь: [URL][DOMAIN_NAME] Встроен модуль FM-радио."
type textarea "The non-5G version can be found here: [URL][DOMAIN_NAME] An FM radio module is …"
type textarea "Версию без 5G можно найти здесь: [URL][DOMAIN_NAME] Встроенный модуль FM-радио"
type textarea "The non-5G version can be found here: [URL][DOMAIN_NAME] An FM radio module is …"
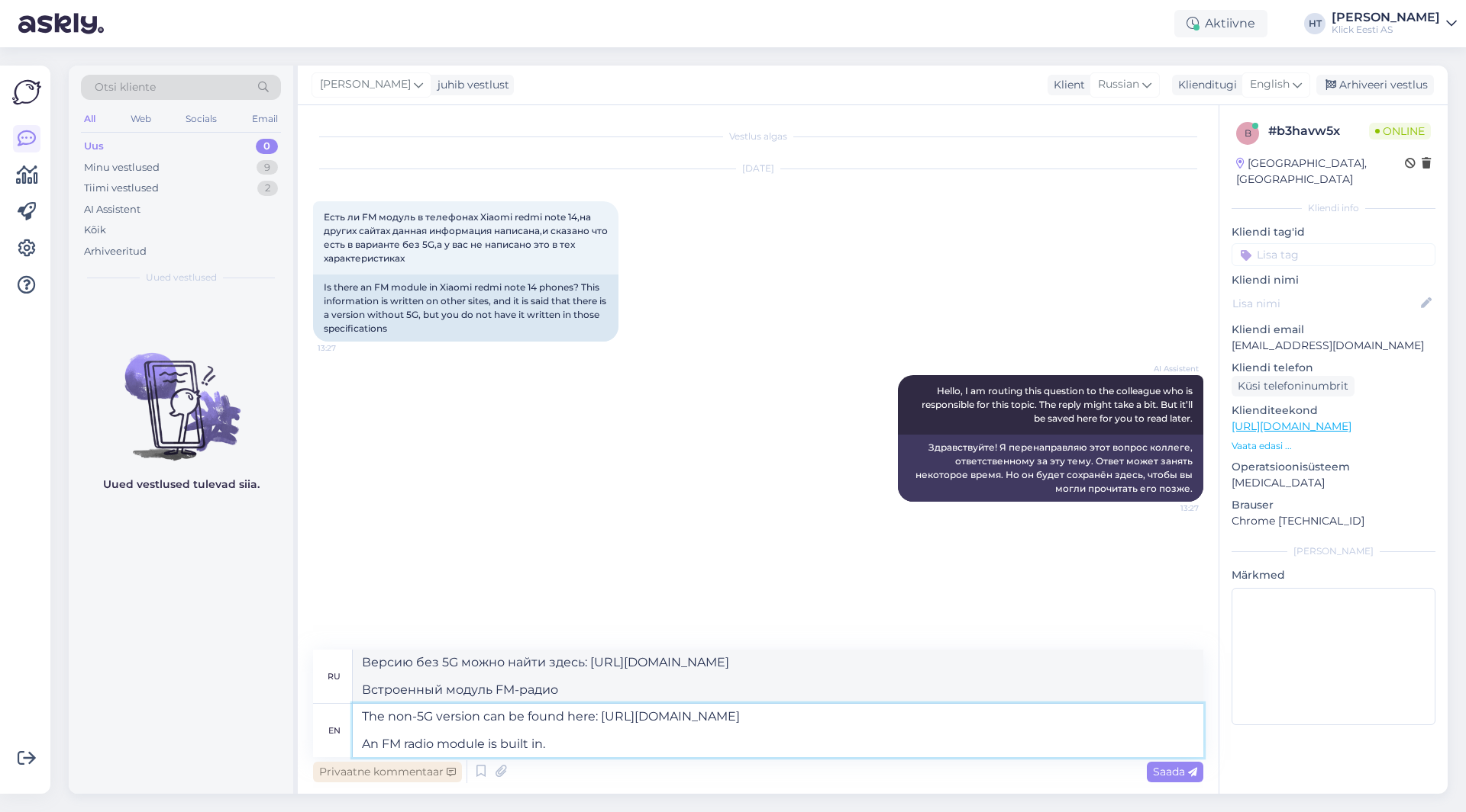
type textarea "Версию без 5G можно найти здесь: [URL][DOMAIN_NAME] Встроен модуль FM-радио."
type textarea "The non-5G version can be found here: [URL][DOMAIN_NAME] An FM radio module is …"
click at [1191, 776] on icon at bounding box center [1191, 772] width 9 height 9
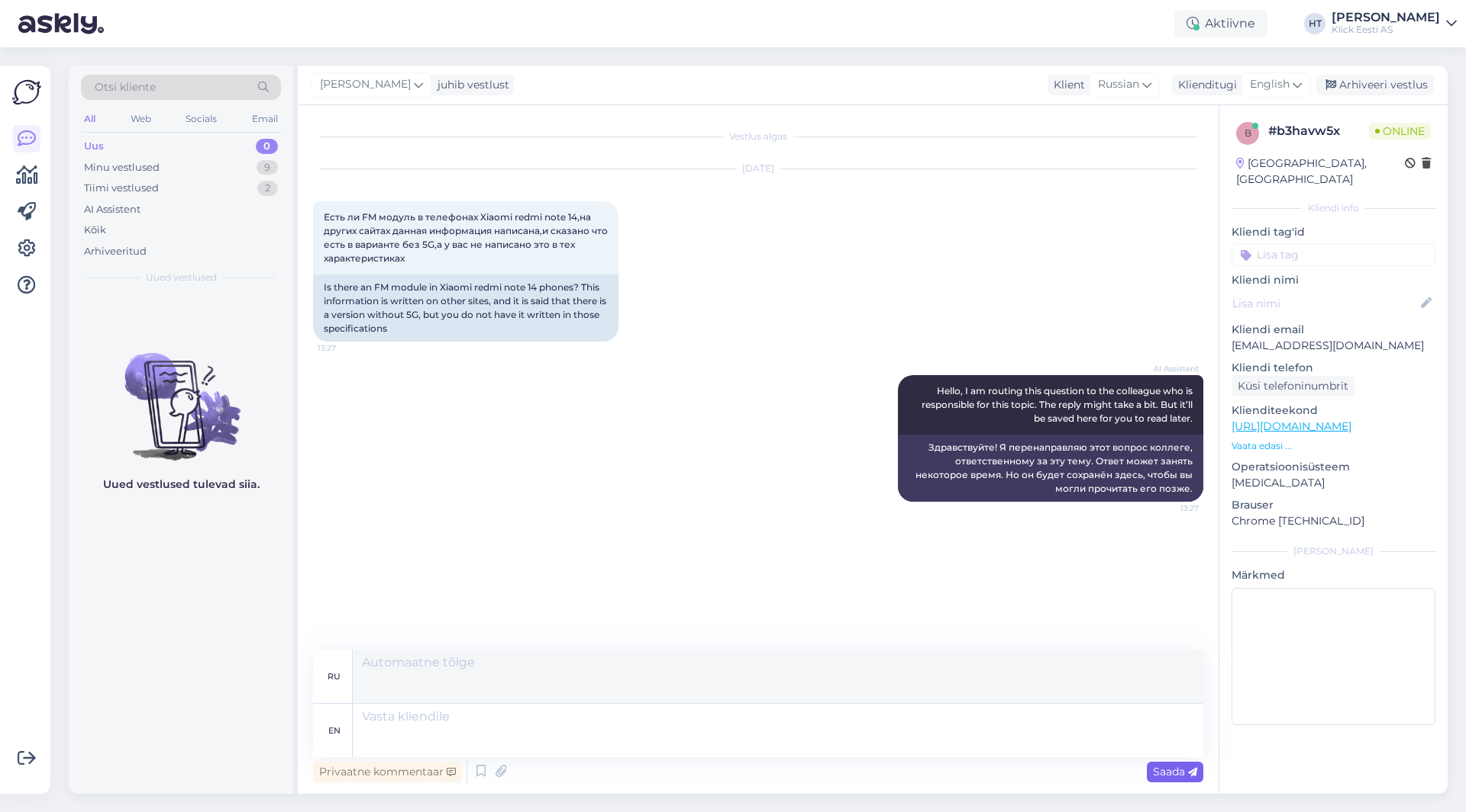
scroll to position [29, 0]
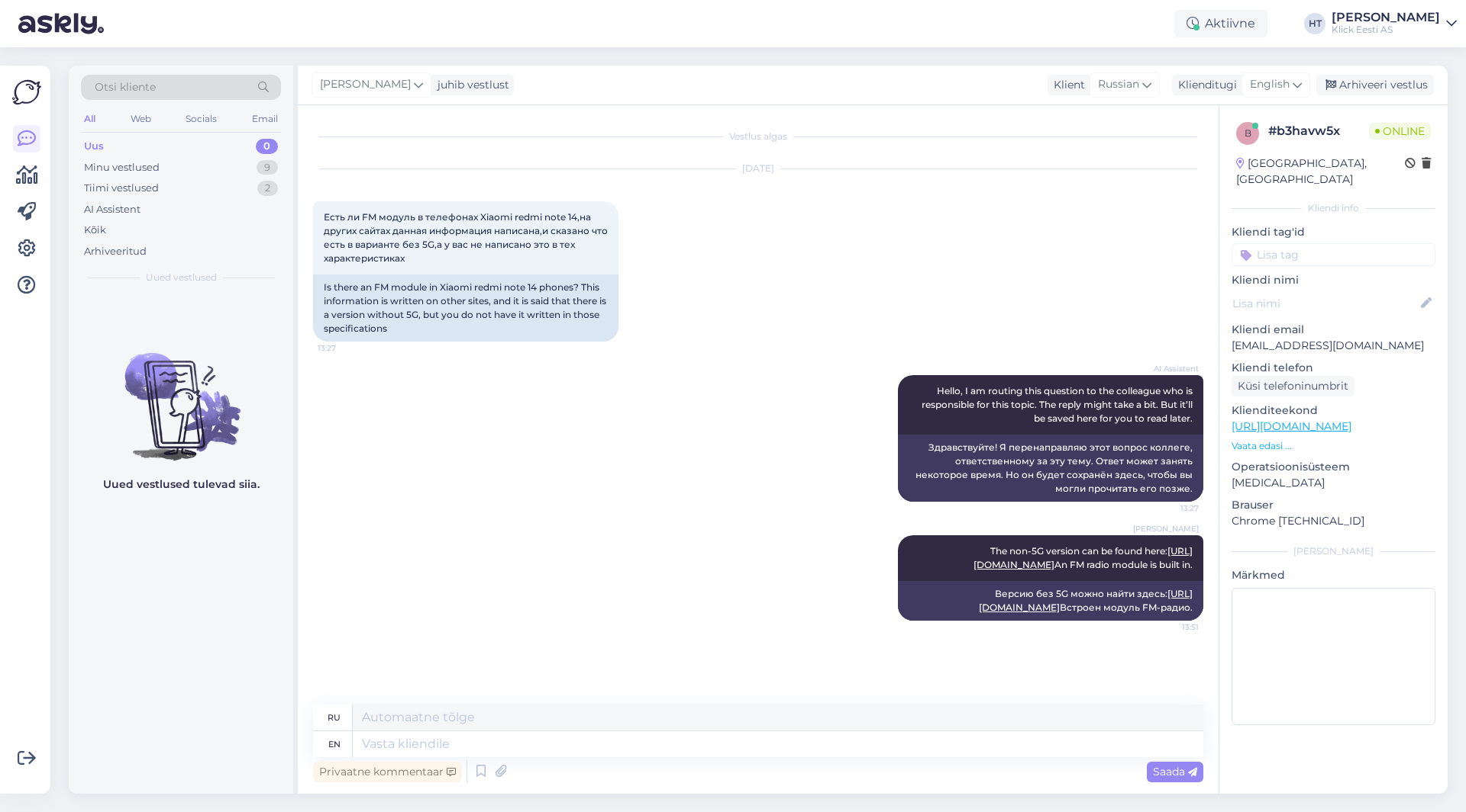
click at [1305, 245] on input at bounding box center [1334, 254] width 204 height 23
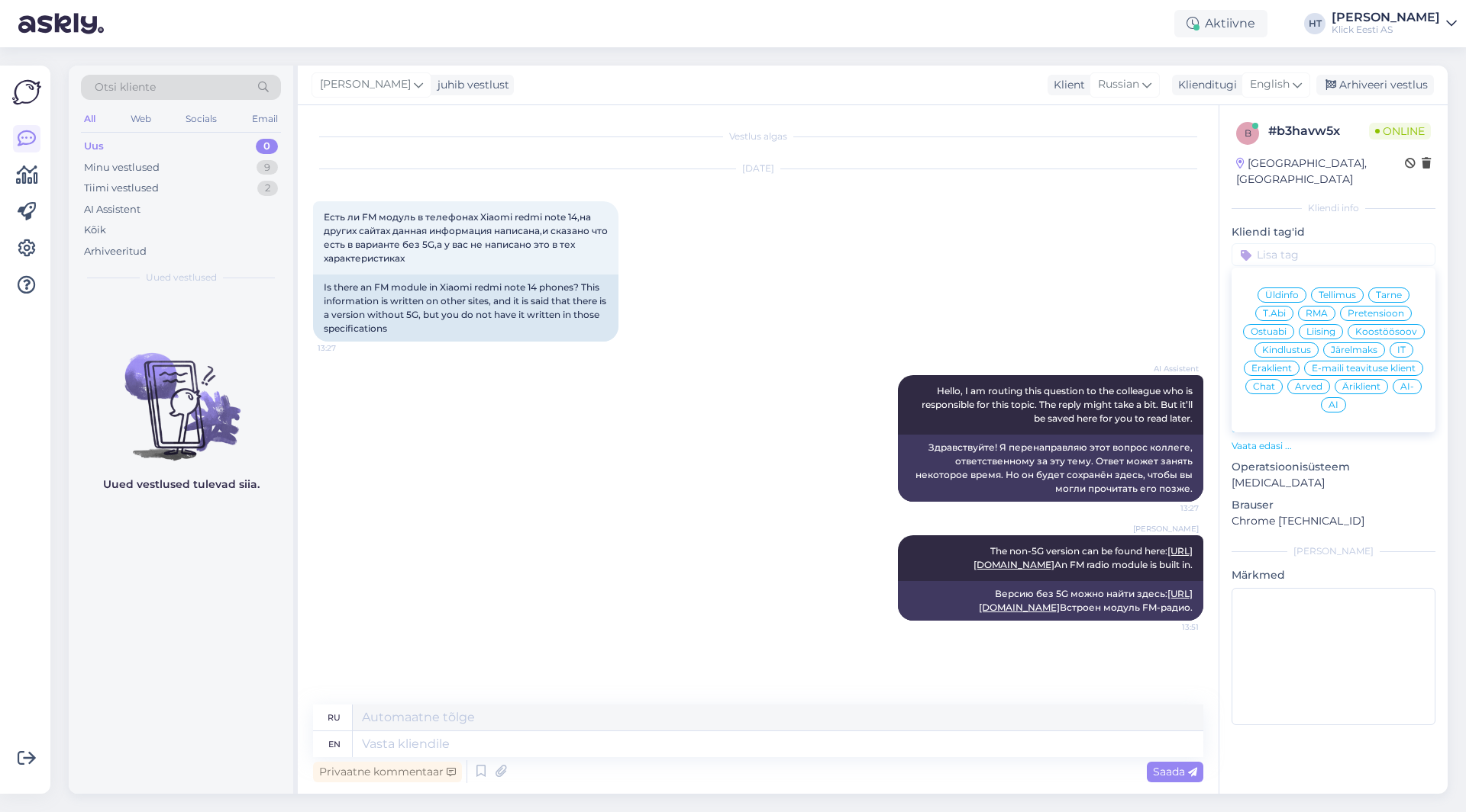
click at [1274, 325] on div "Ostuabi" at bounding box center [1268, 332] width 51 height 16
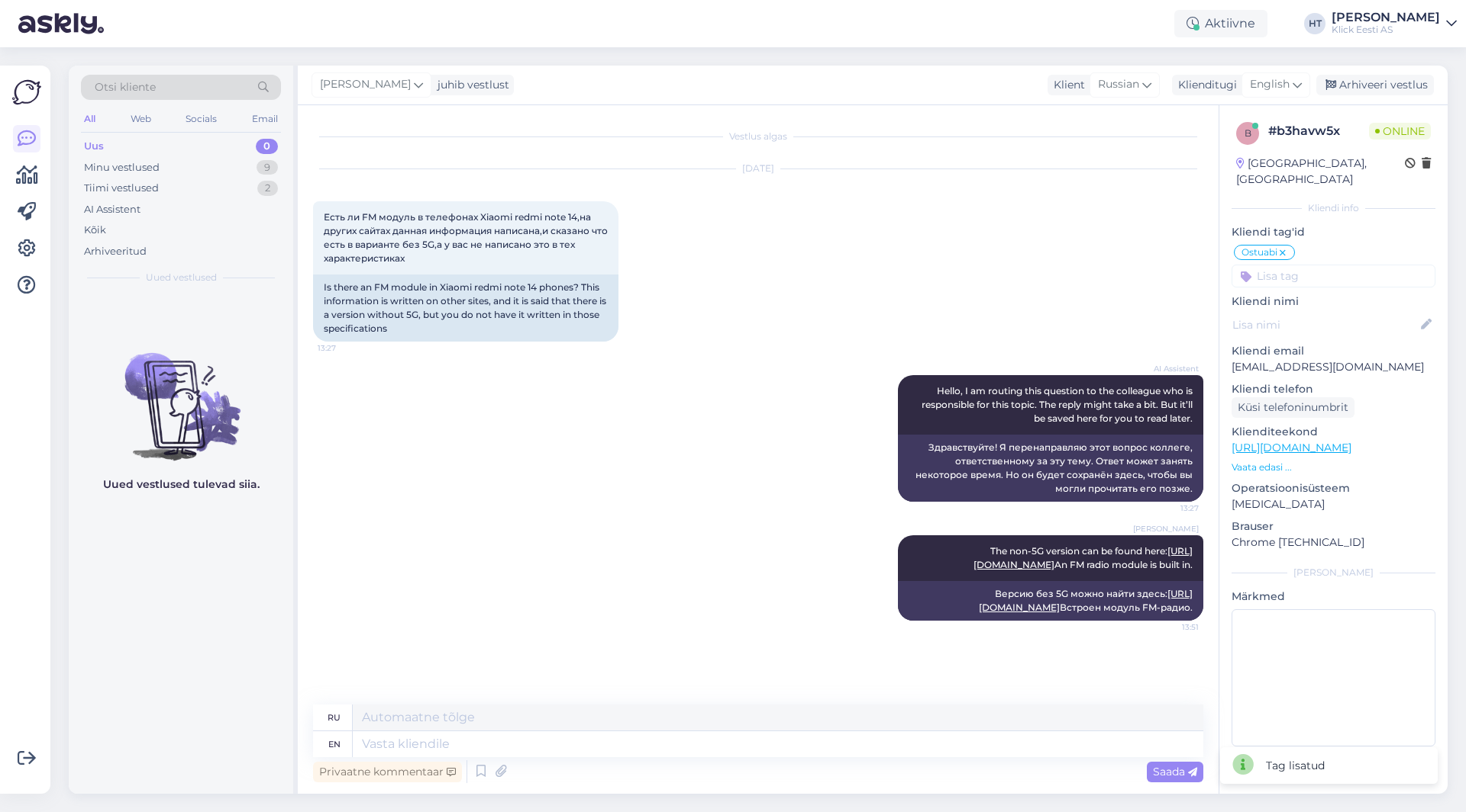
click at [1307, 265] on input at bounding box center [1334, 276] width 204 height 23
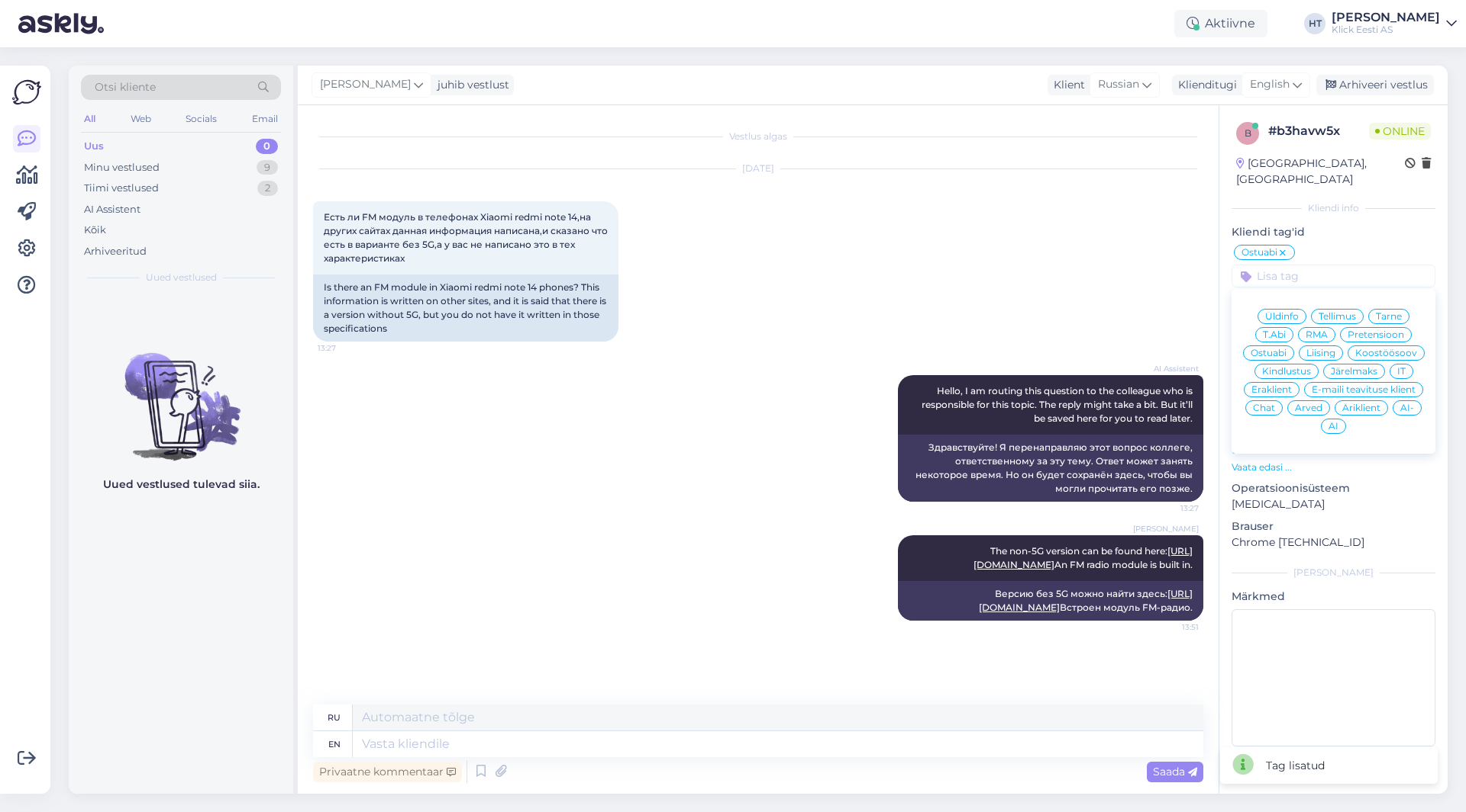
click at [1271, 385] on span "Eraklient" at bounding box center [1271, 389] width 40 height 9
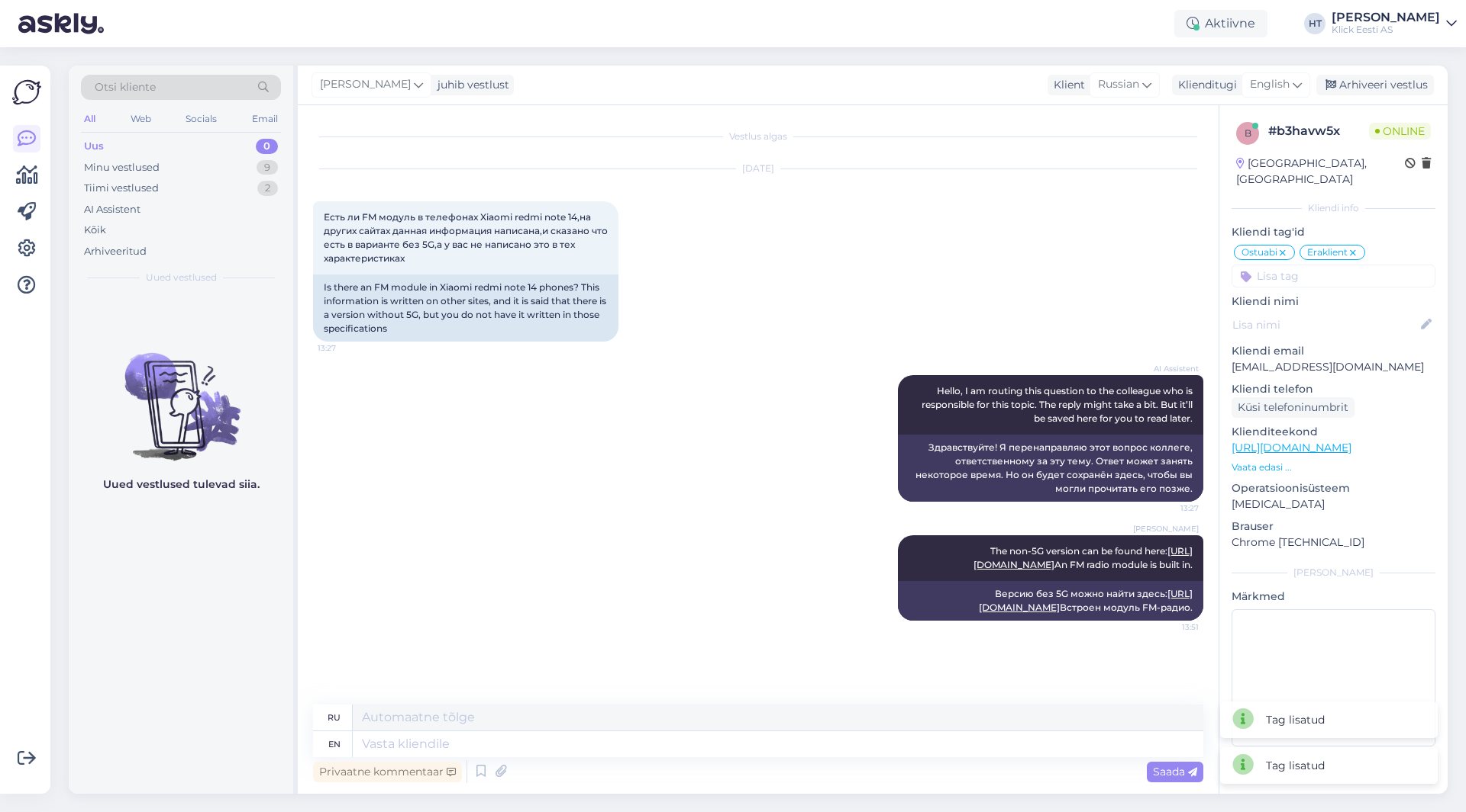
click at [1313, 268] on input at bounding box center [1334, 276] width 204 height 23
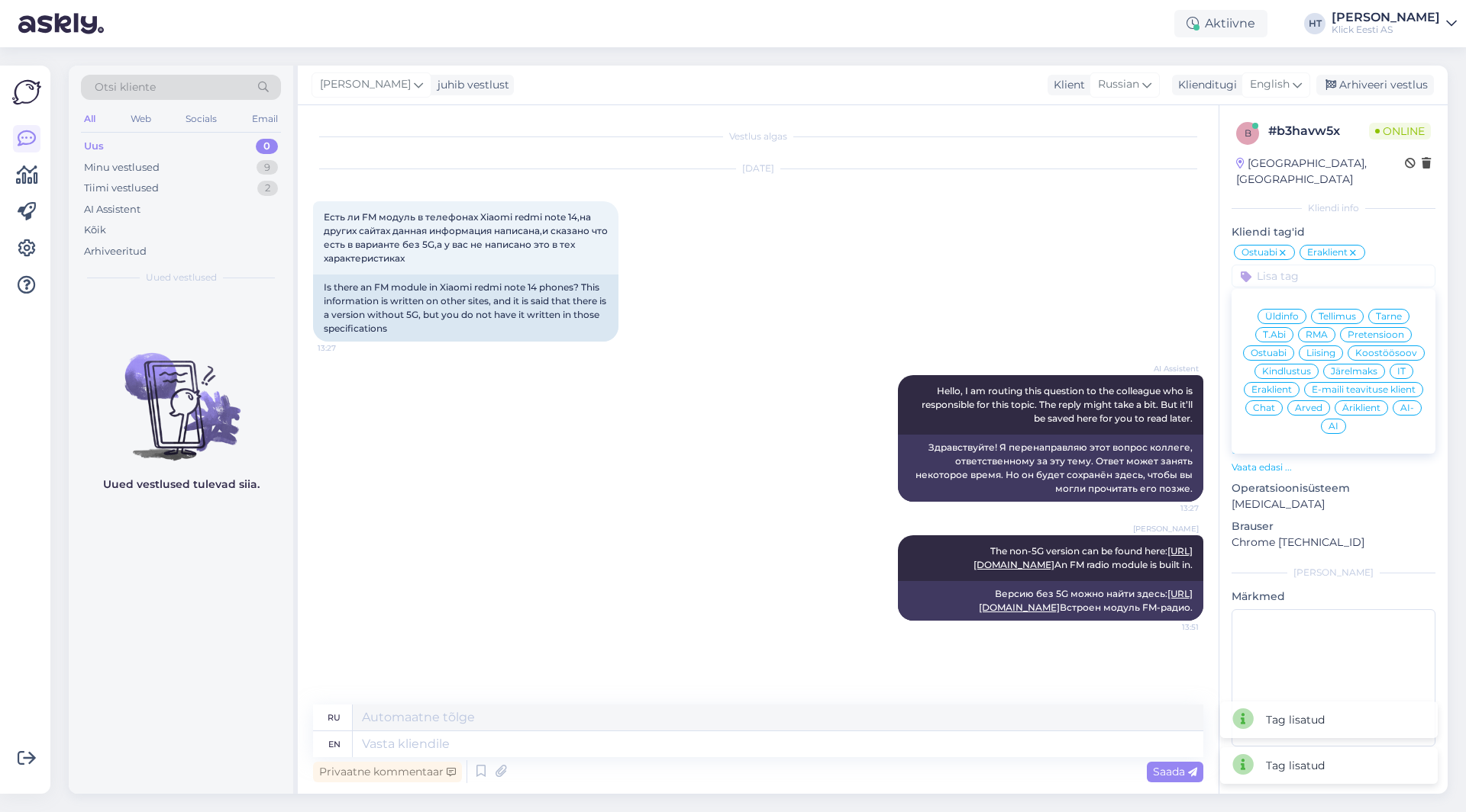
click at [1335, 422] on span "AI" at bounding box center [1334, 426] width 10 height 9
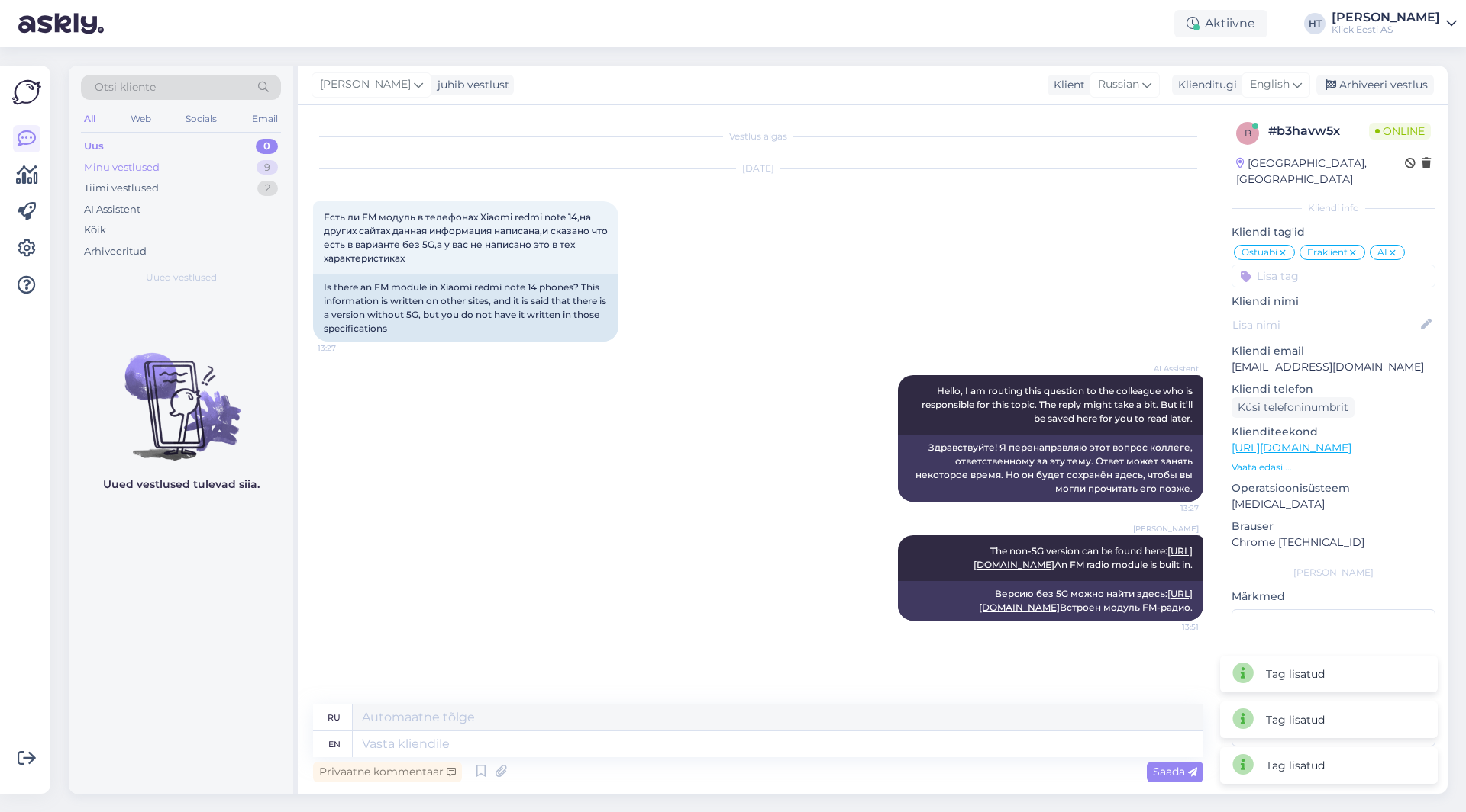
click at [252, 161] on div "Minu vestlused 9" at bounding box center [181, 168] width 200 height 22
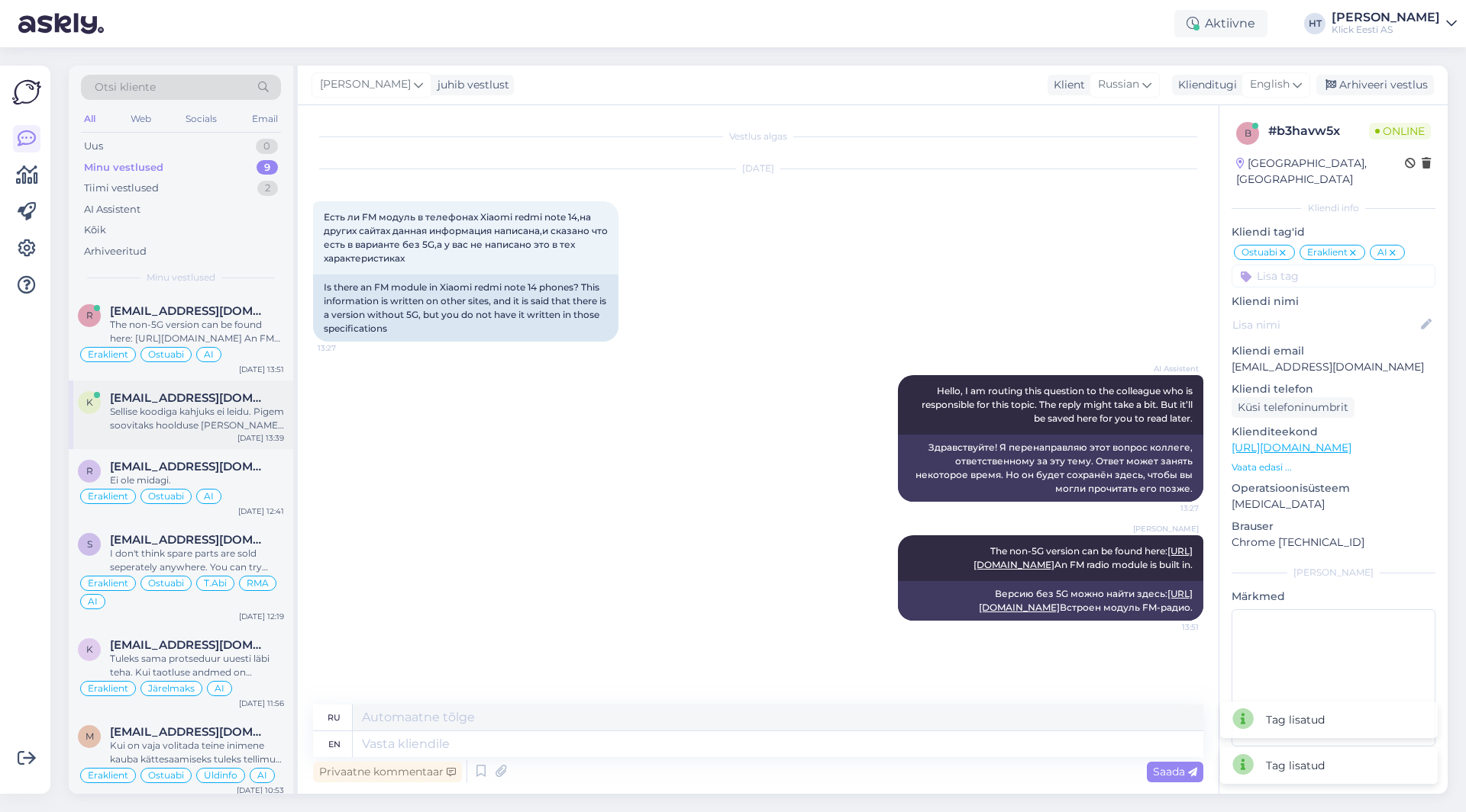
click at [211, 408] on div "Sellise koodiga kahjuks ei leidu. Pigem soovitaks hoolduse [PERSON_NAME] pöördu…" at bounding box center [196, 419] width 174 height 27
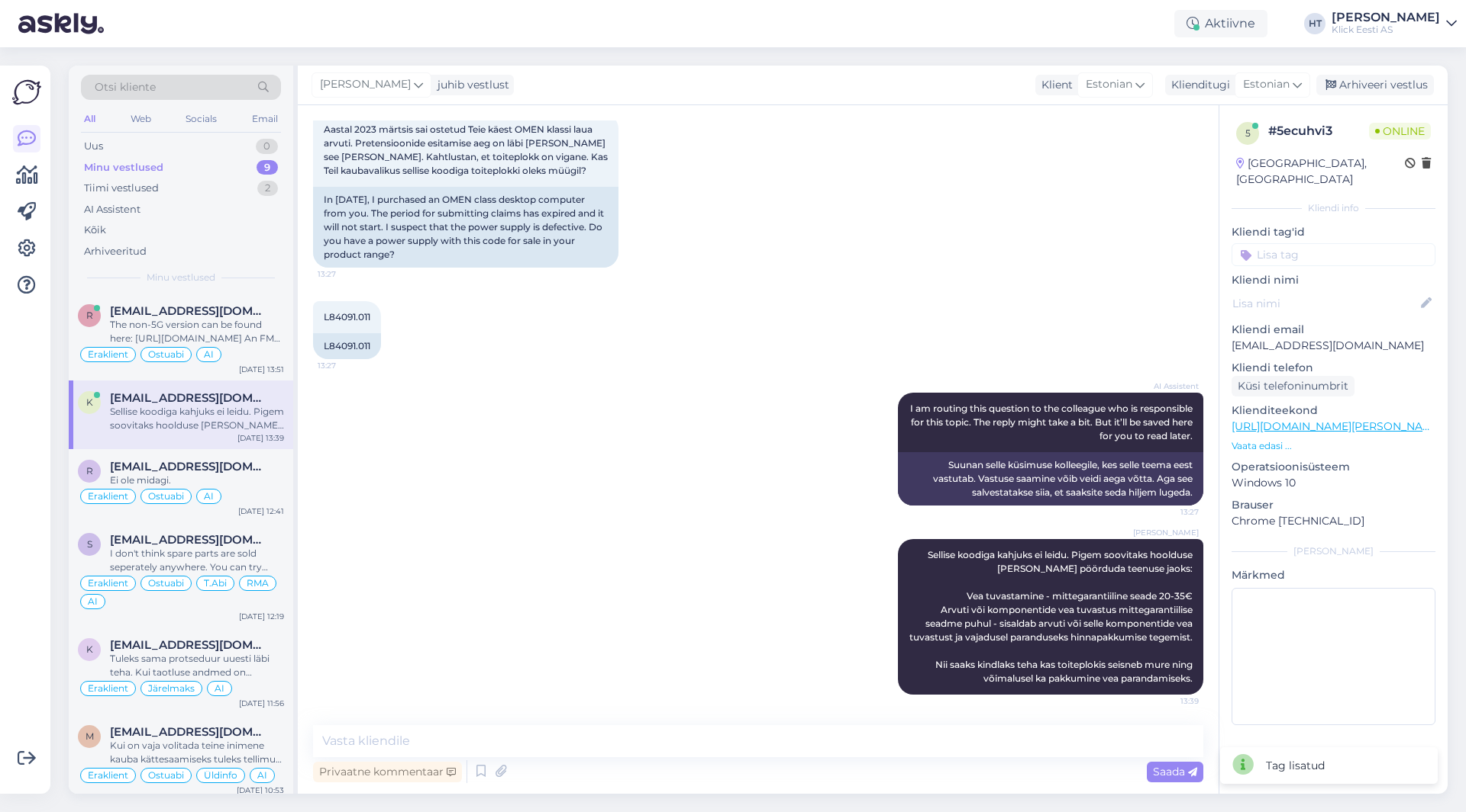
click at [1336, 243] on input at bounding box center [1334, 254] width 204 height 23
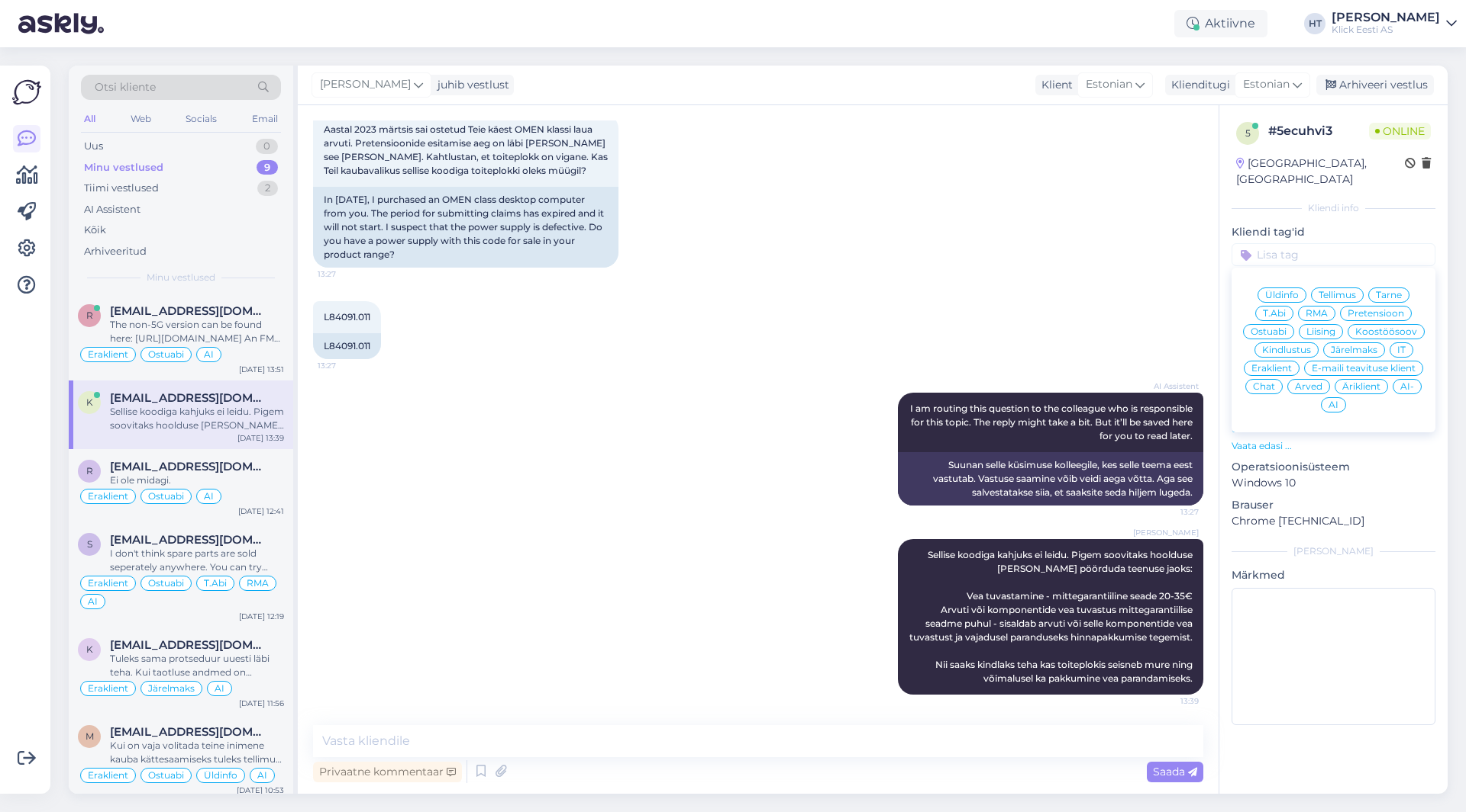
click at [1275, 328] on span "Ostuabi" at bounding box center [1268, 331] width 36 height 9
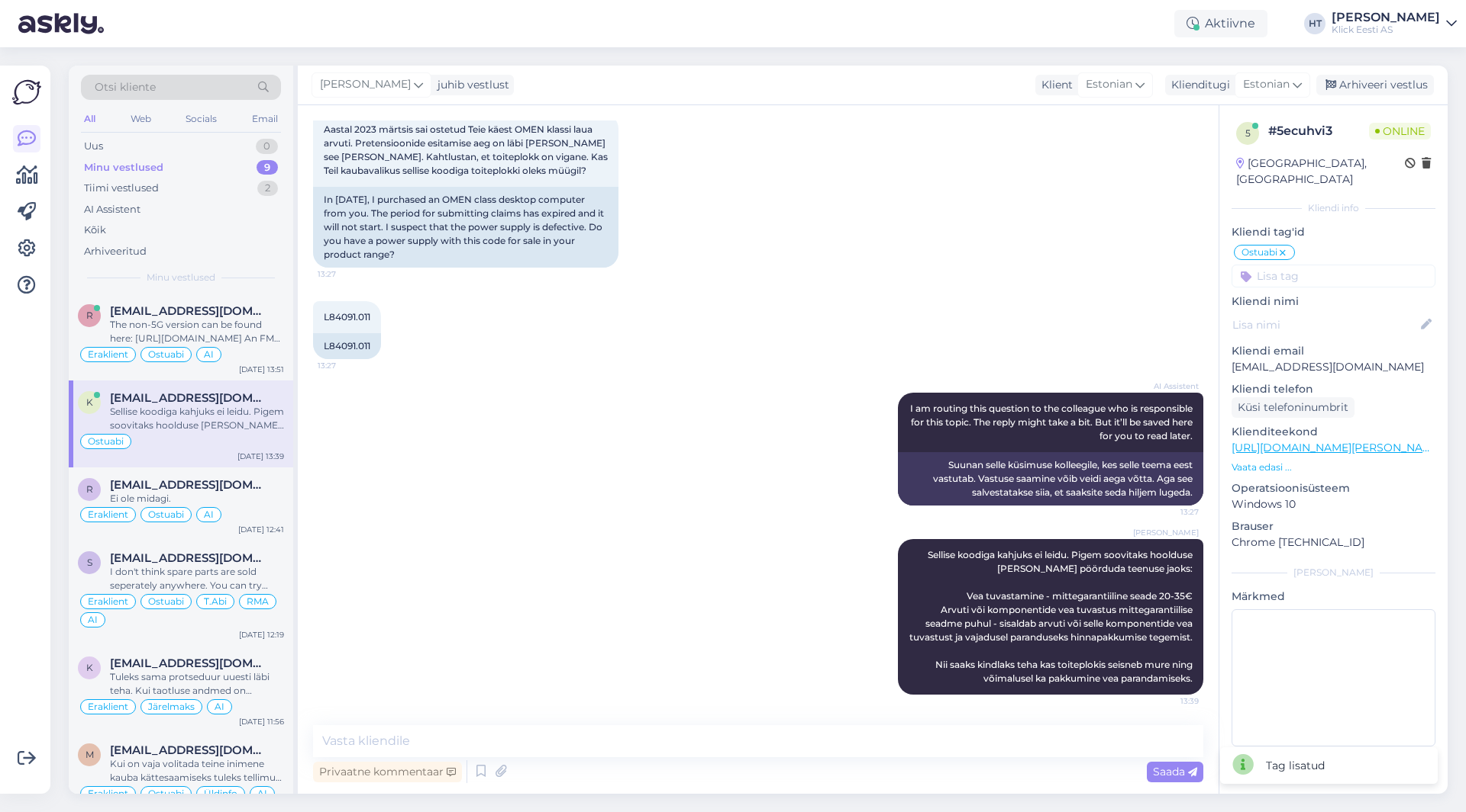
click at [1325, 265] on input at bounding box center [1334, 276] width 204 height 23
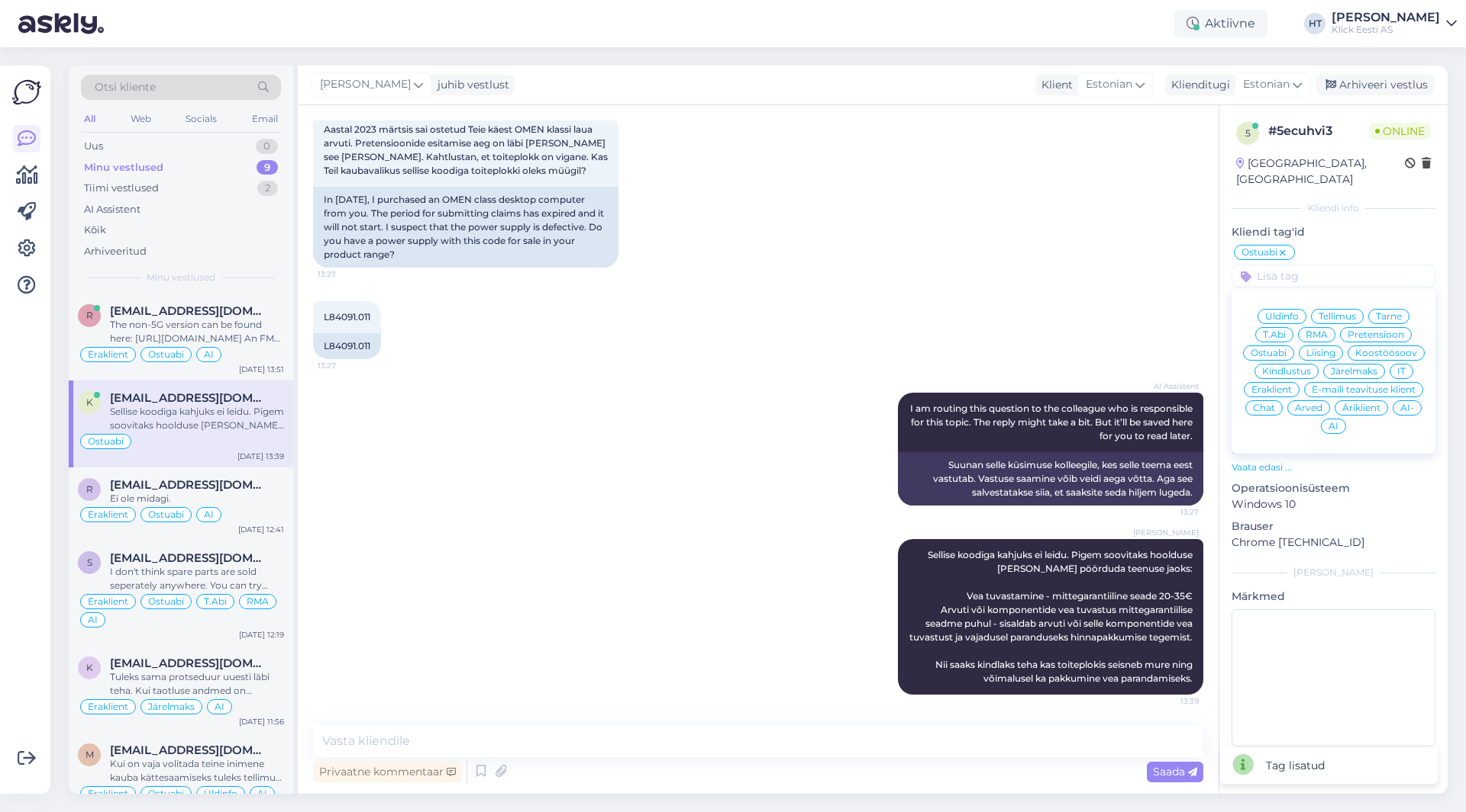
click at [1271, 385] on span "Eraklient" at bounding box center [1271, 389] width 40 height 9
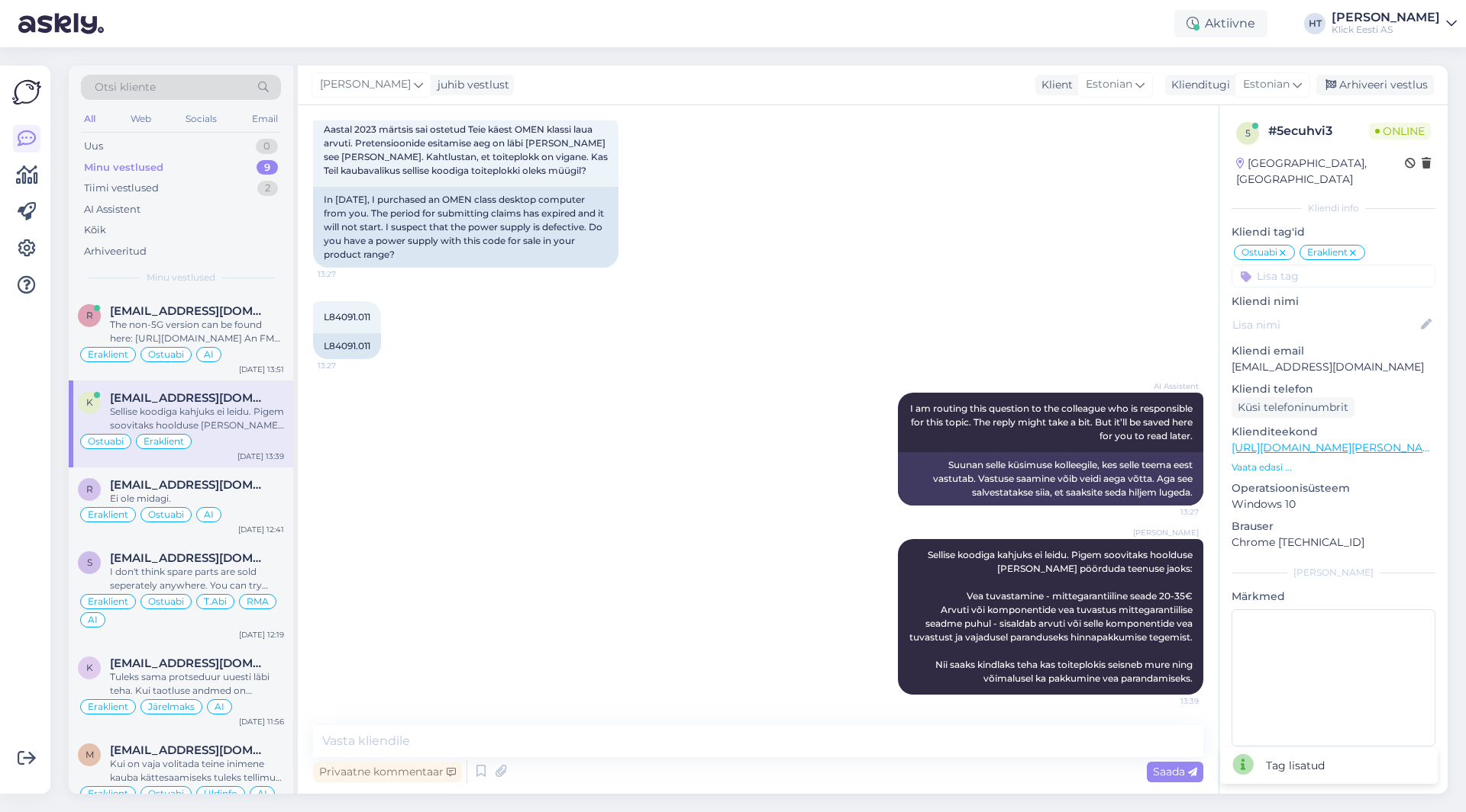
click at [1284, 247] on icon at bounding box center [1282, 253] width 9 height 12
click at [1281, 265] on input at bounding box center [1334, 276] width 204 height 23
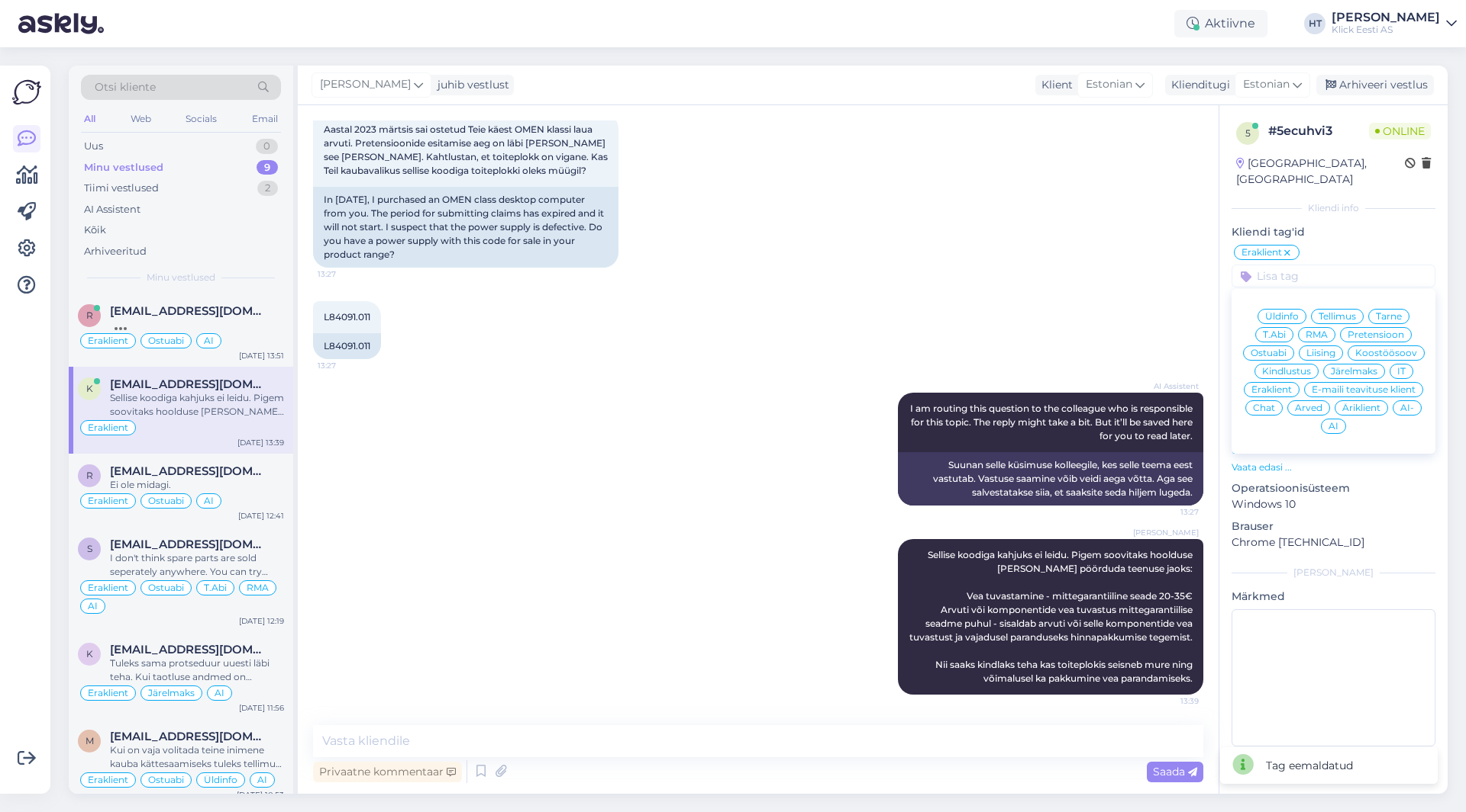
click at [1319, 330] on span "RMA" at bounding box center [1316, 334] width 23 height 9
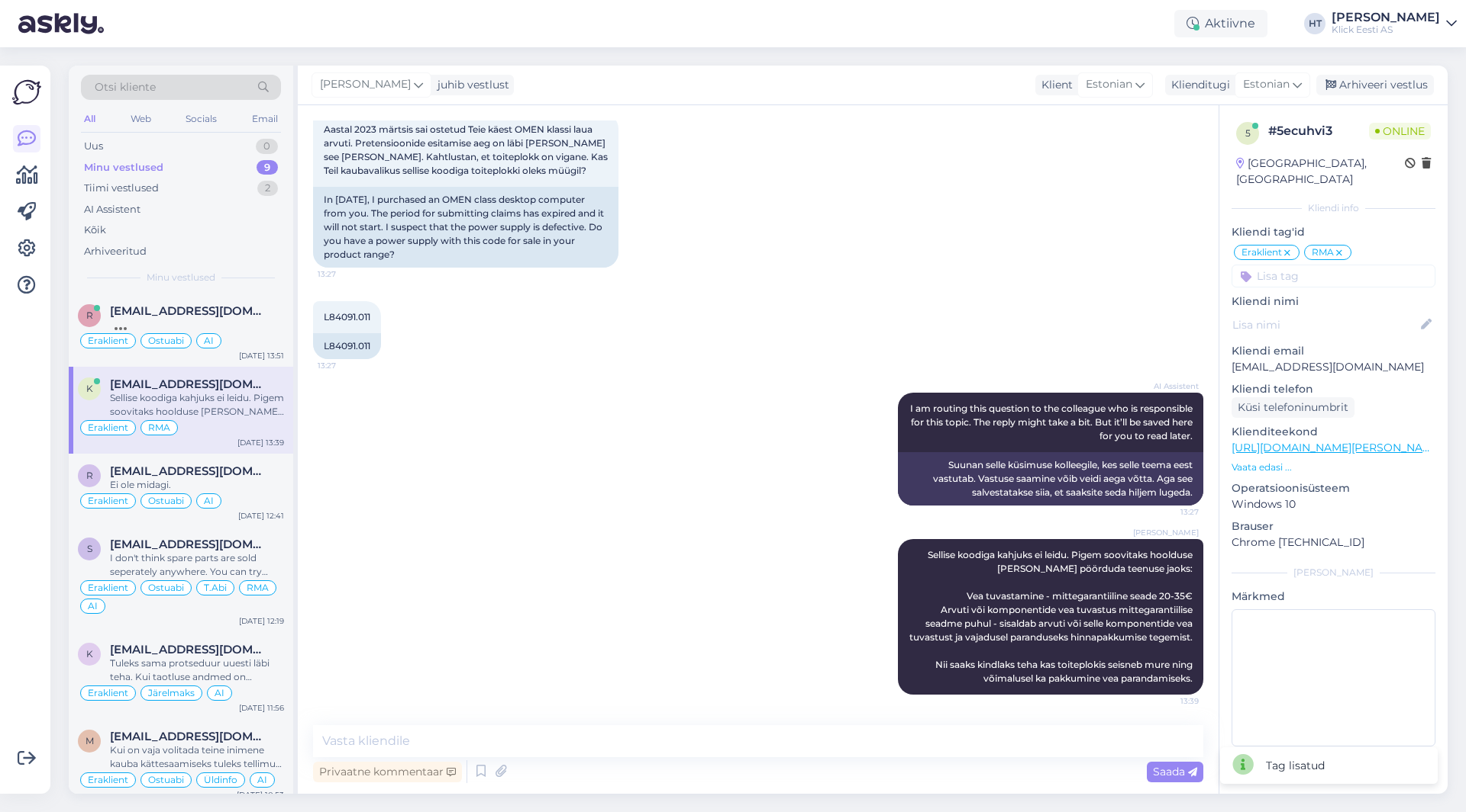
click at [1284, 265] on input at bounding box center [1334, 276] width 204 height 23
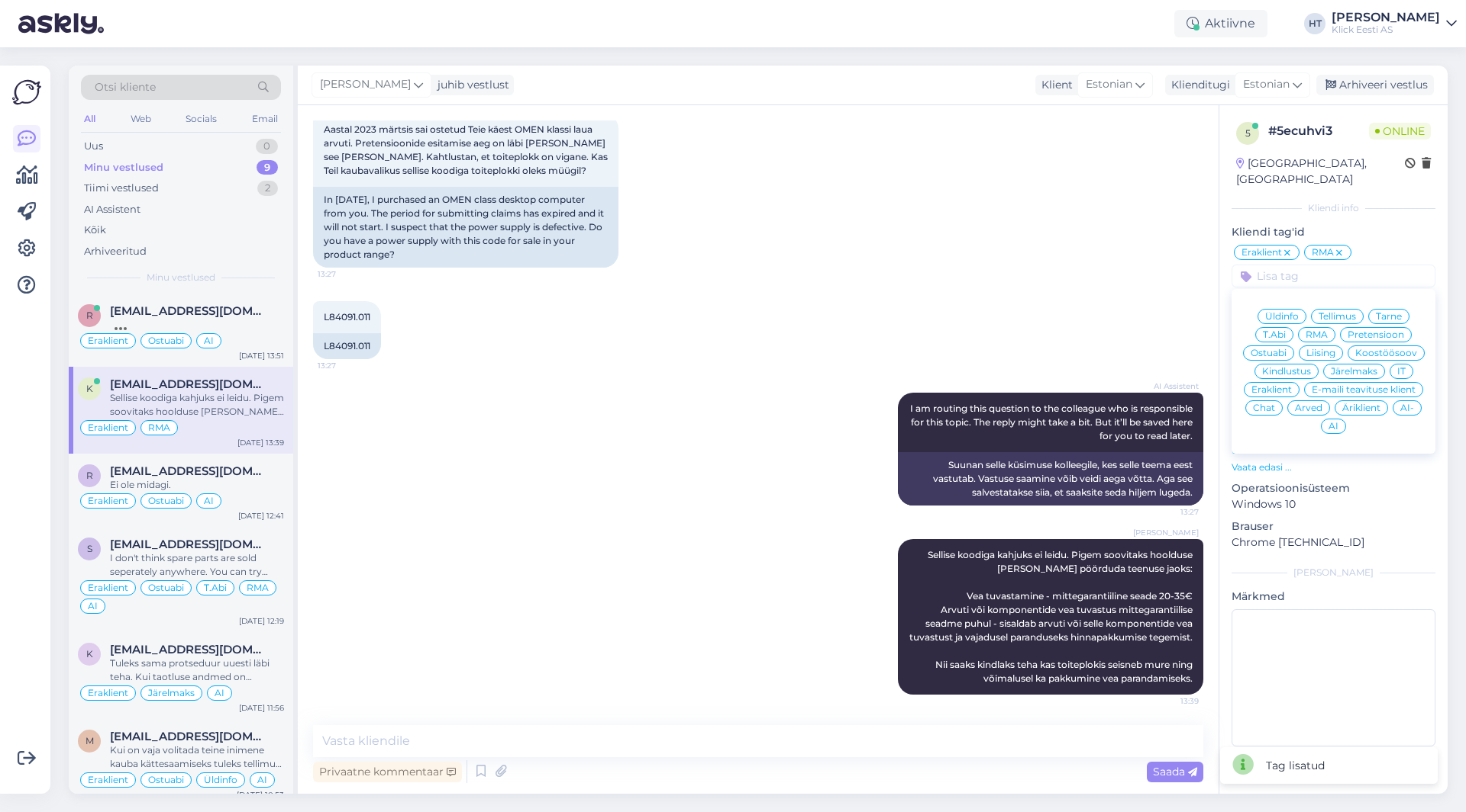
click at [1334, 422] on span "AI" at bounding box center [1334, 426] width 10 height 9
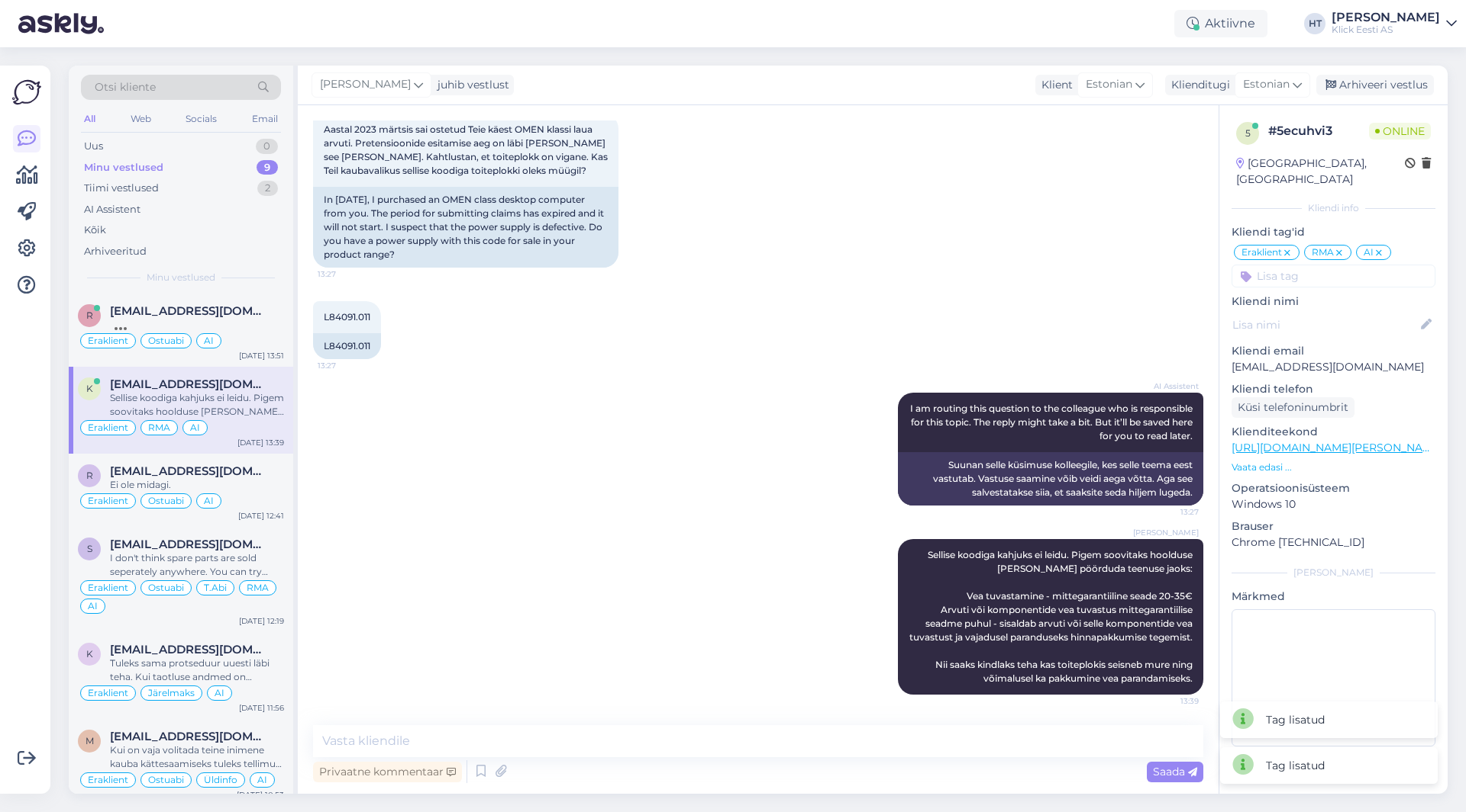
click at [903, 321] on div "L84091.011 13:27 L84091.011" at bounding box center [758, 330] width 890 height 91
click at [266, 476] on div "[EMAIL_ADDRESS][DOMAIN_NAME]" at bounding box center [196, 472] width 174 height 14
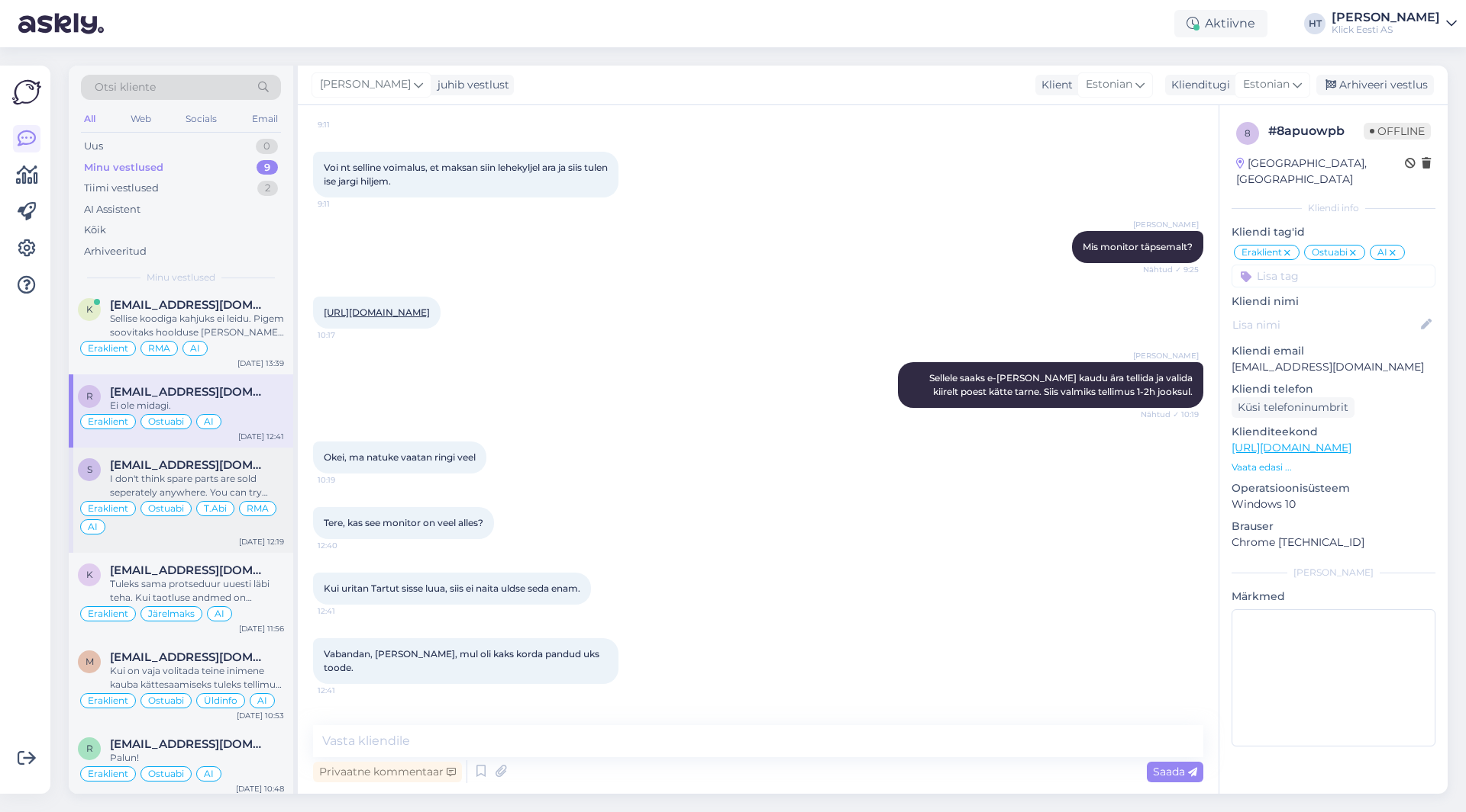
scroll to position [0, 0]
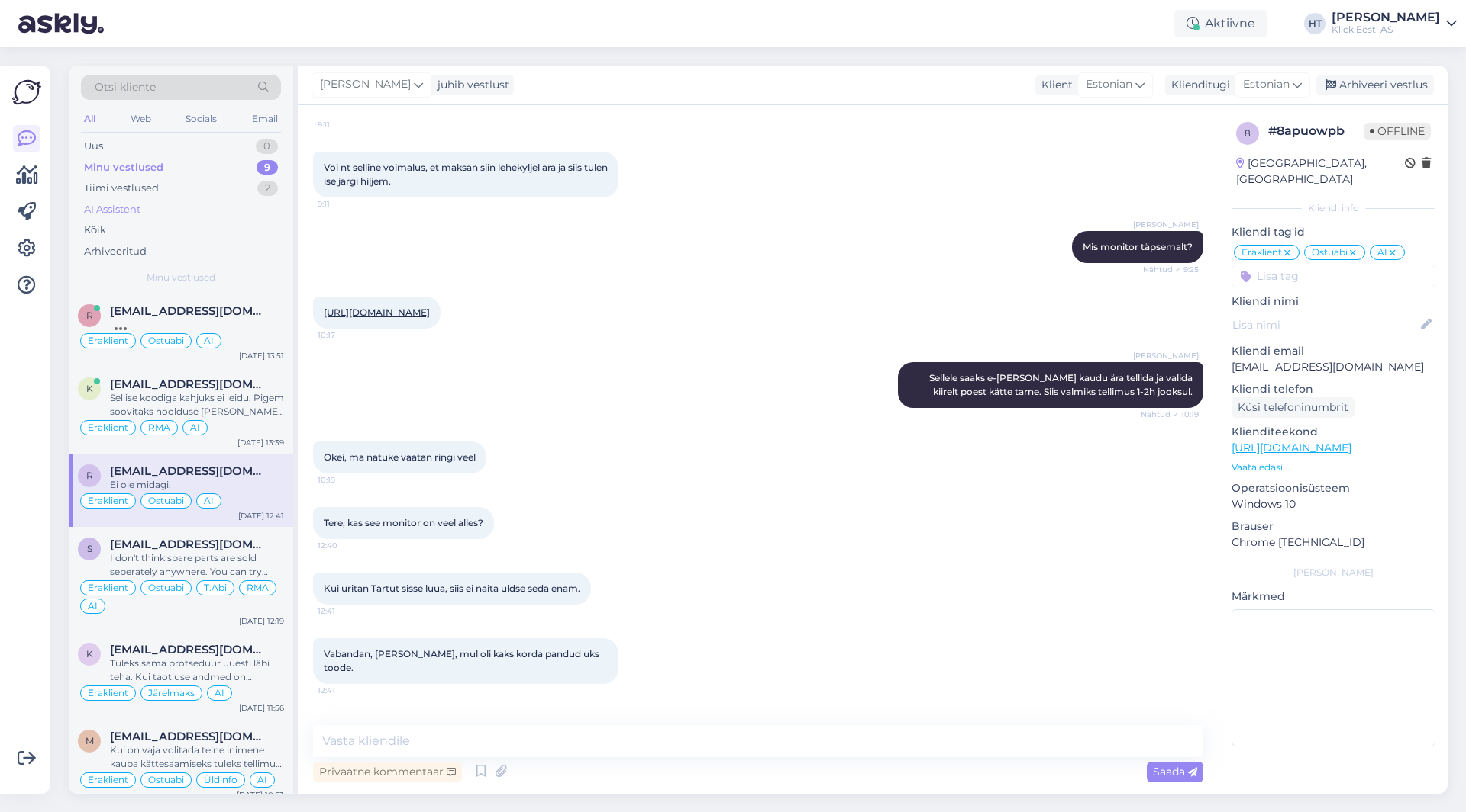
click at [170, 216] on div "AI Assistent" at bounding box center [181, 210] width 200 height 22
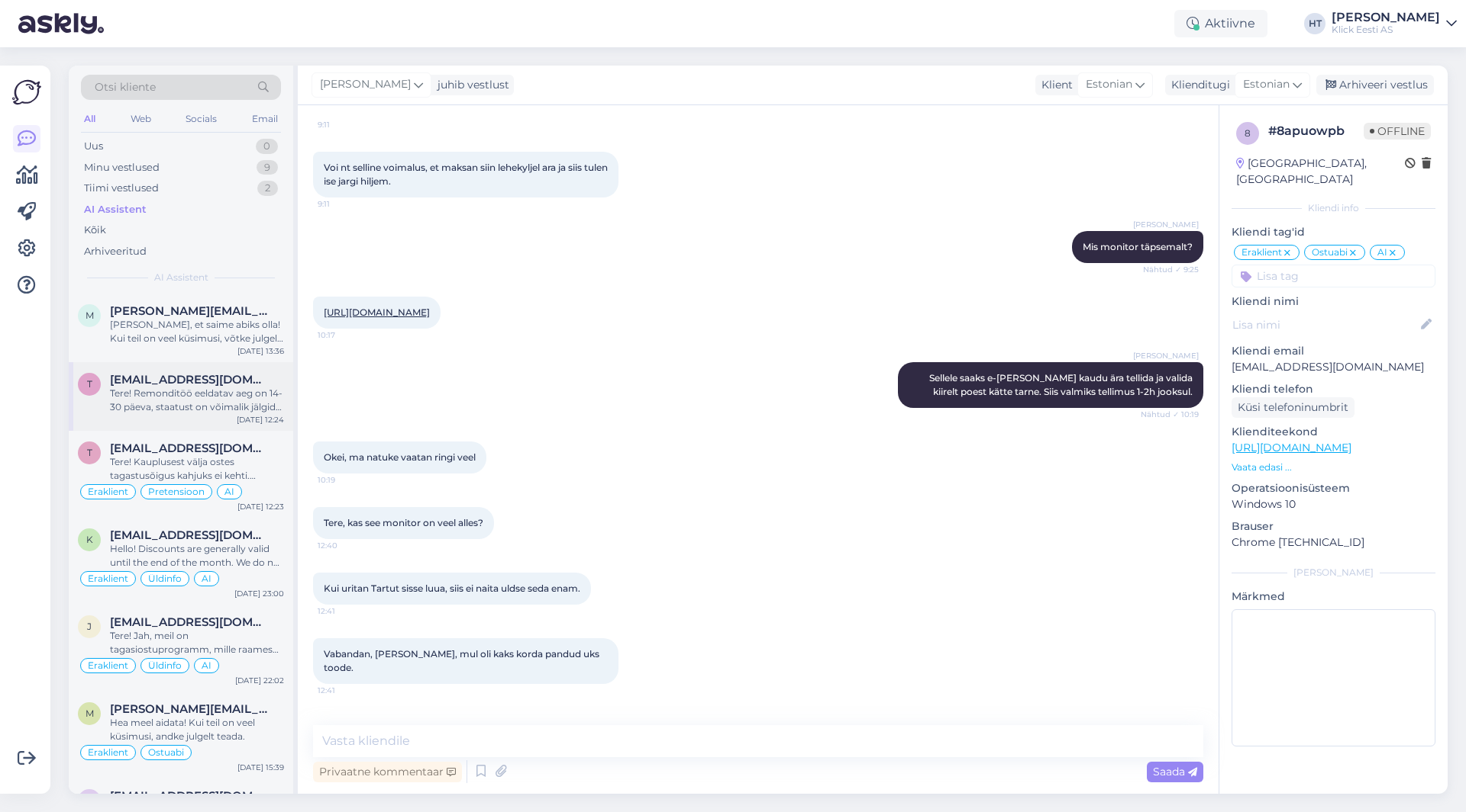
click at [229, 406] on div "Tere! Remonditöö eeldatav aeg on 14-30 päeva, staatust on võimalik jälgida siit…" at bounding box center [196, 400] width 174 height 27
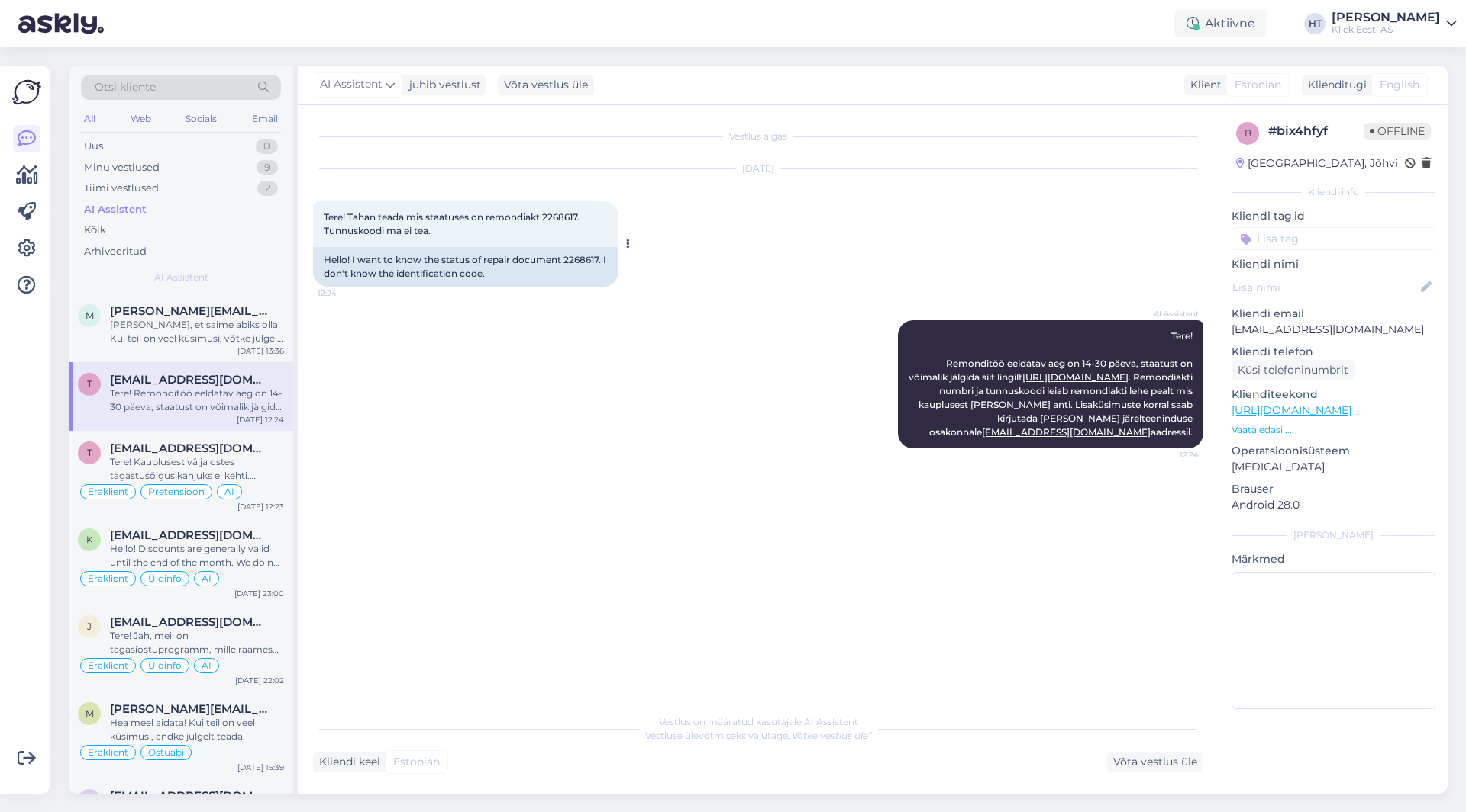
click at [562, 215] on span "Tere! Tahan teada mis staatuses on remondiakt 2268617. Tunnuskoodi ma ei tea." at bounding box center [452, 224] width 258 height 25
copy span "2268617"
click at [236, 174] on div "Minu vestlused 9" at bounding box center [181, 168] width 200 height 22
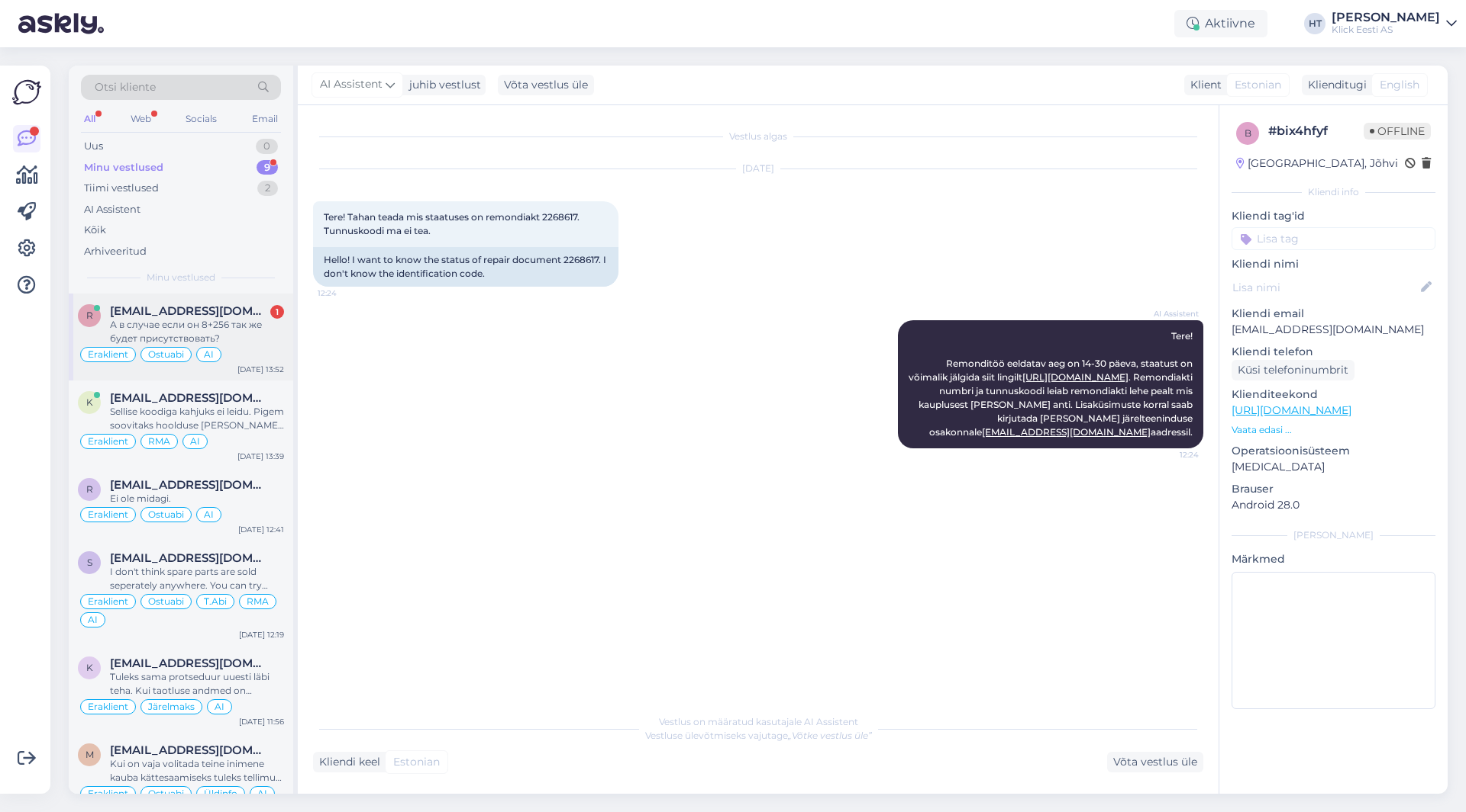
click at [212, 326] on div "А в случае если он 8+256 так же будет присутствовать?" at bounding box center [196, 331] width 174 height 27
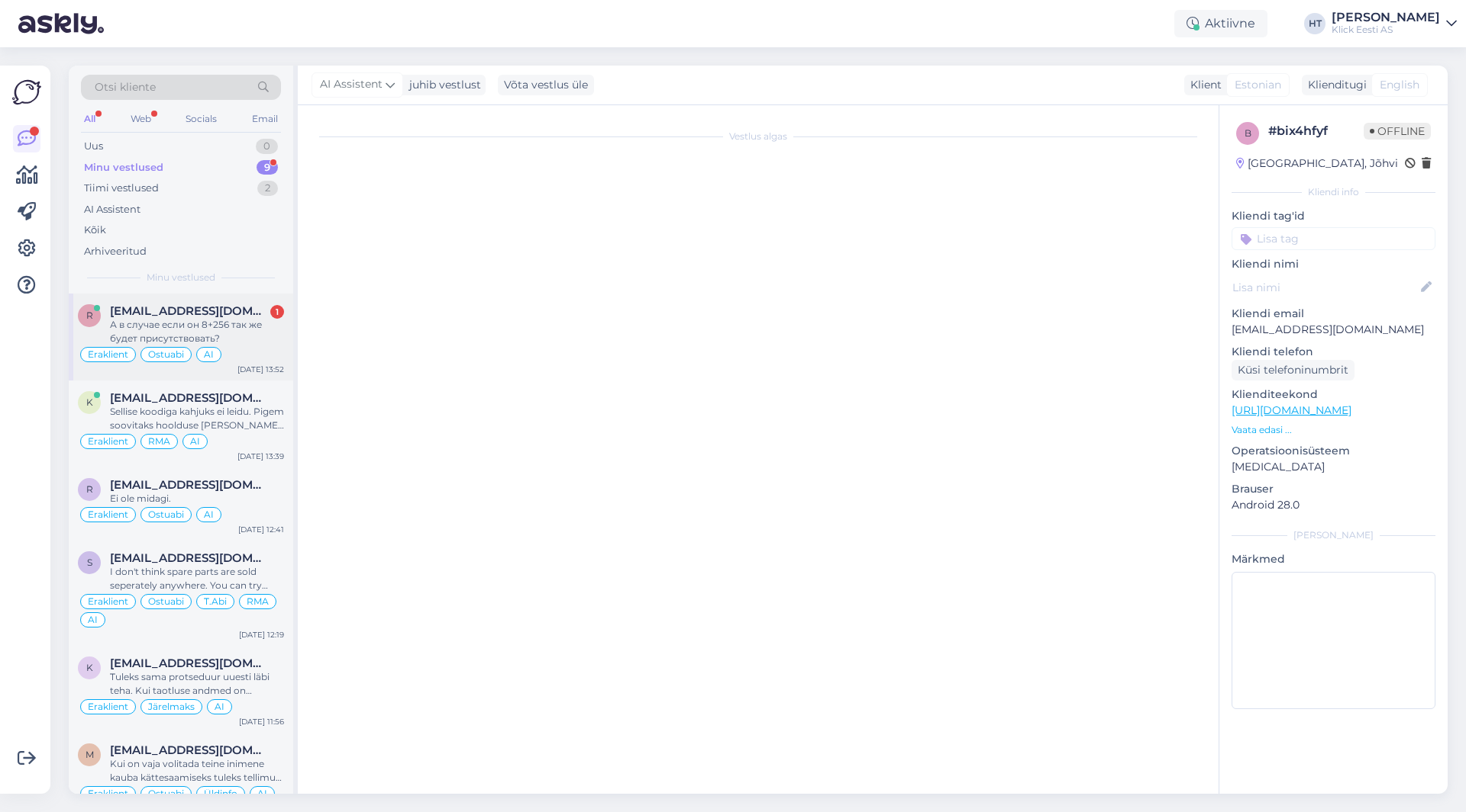
scroll to position [121, 0]
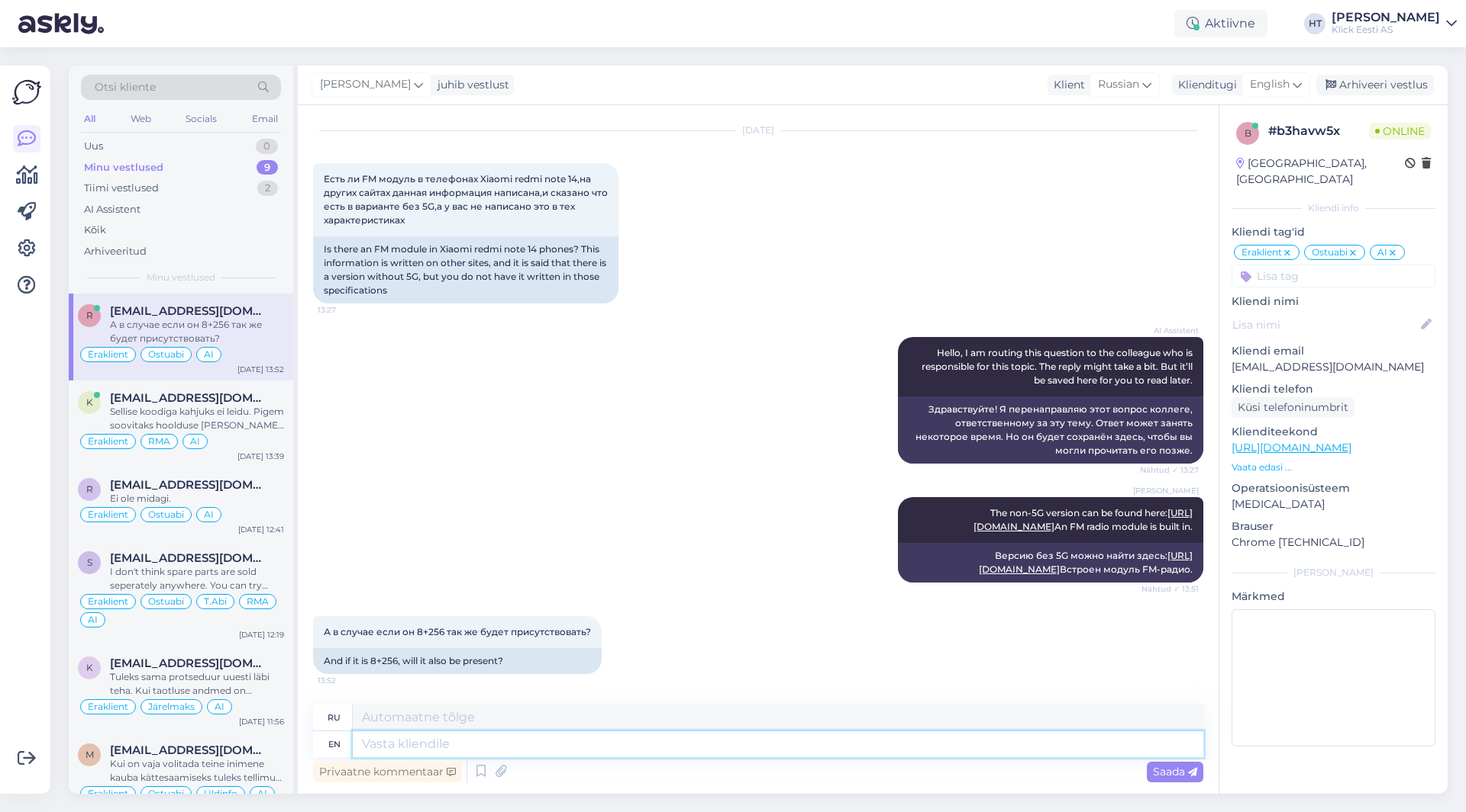
click at [471, 747] on textarea at bounding box center [777, 744] width 851 height 25
type textarea "The"
type textarea "The 256GB"
type textarea "256 ГБ"
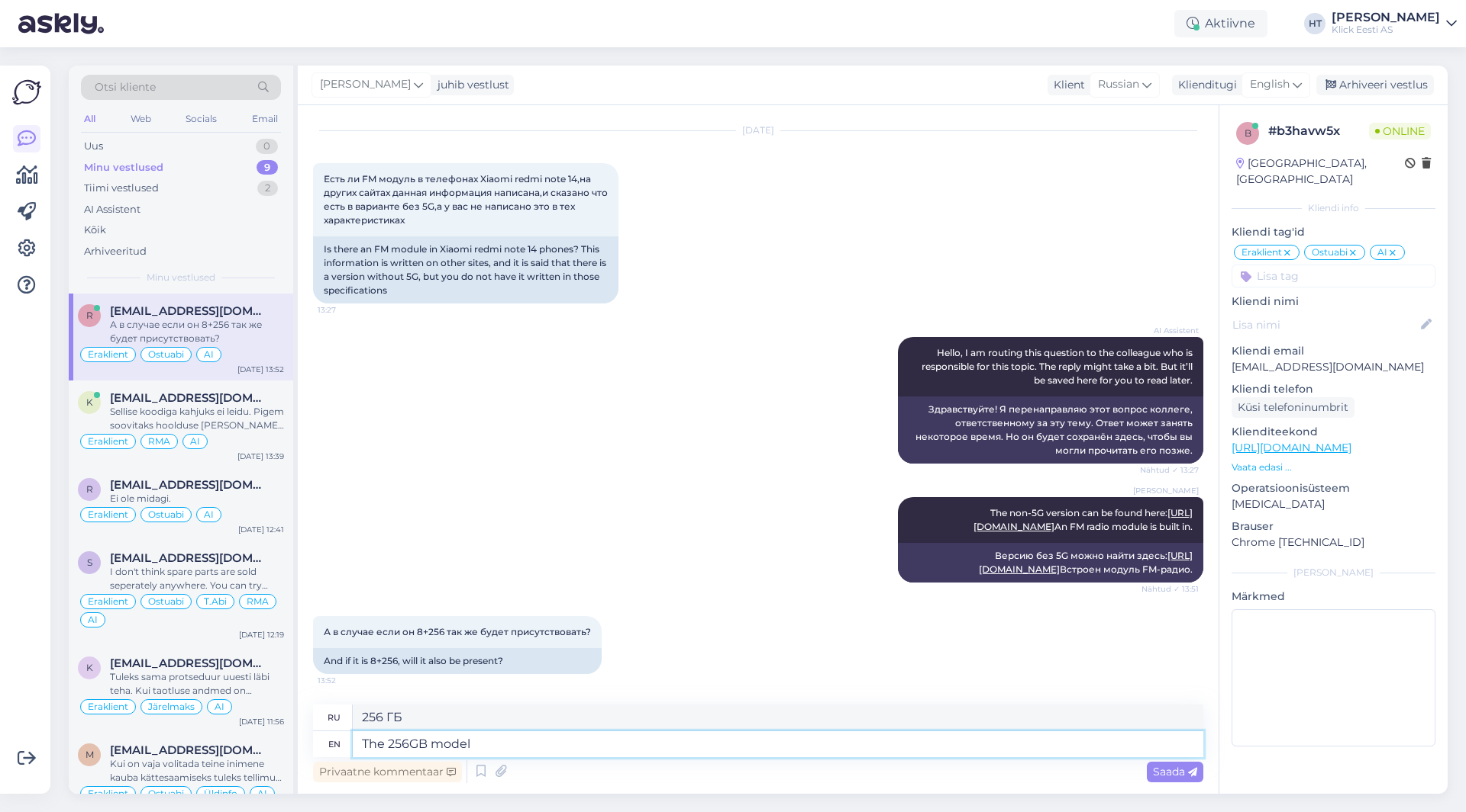
type textarea "The 256GB model a"
type textarea "Модель 256 ГБ"
type textarea "The 256GB model also"
type textarea "Модель 256 ГБ также"
type textarea "The 256GB model also has i"
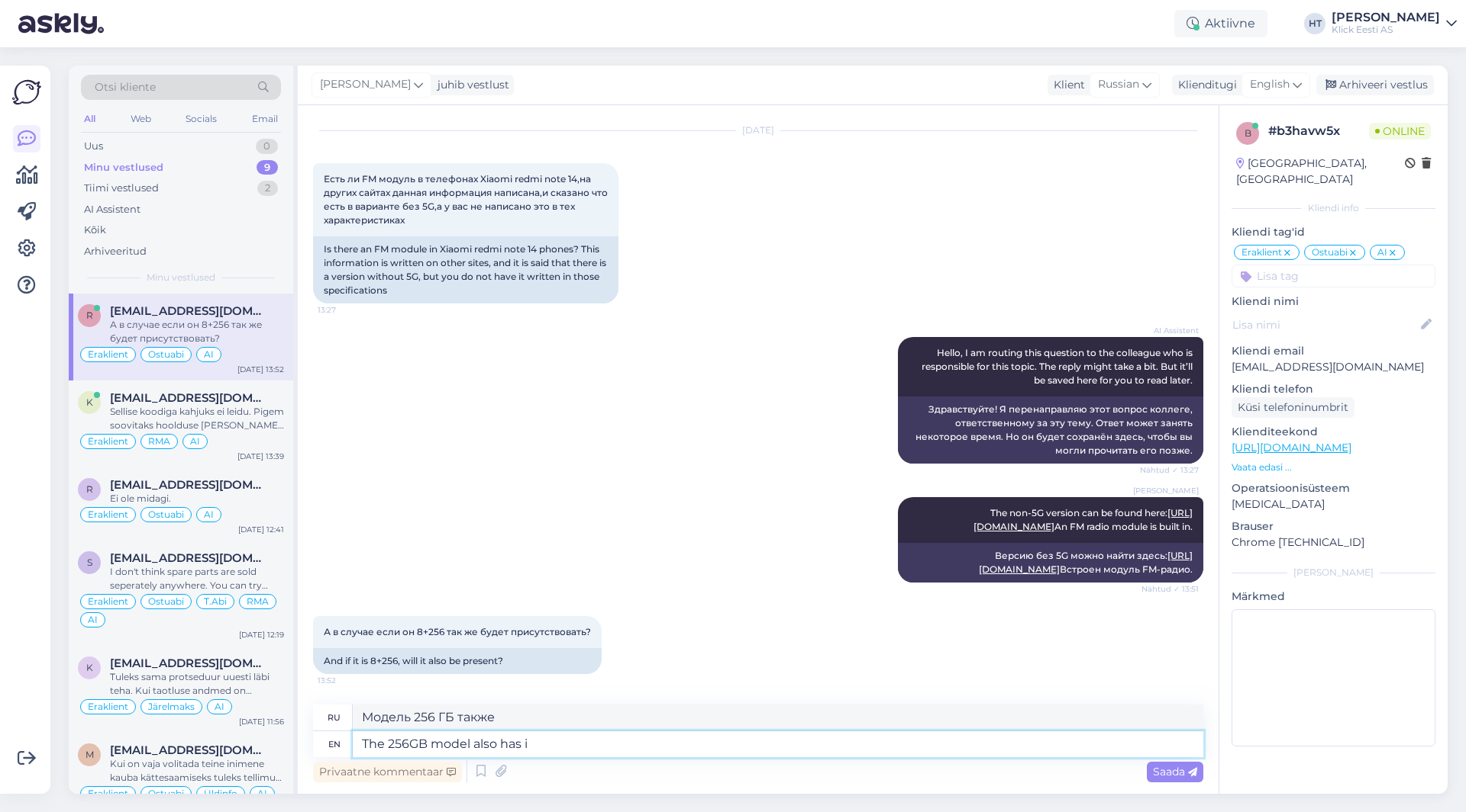
type textarea "Модель 256 ГБ также имеет"
type textarea "The 256GB model also has it."
type textarea "Модель на 256 ГБ также имеет эту функцию."
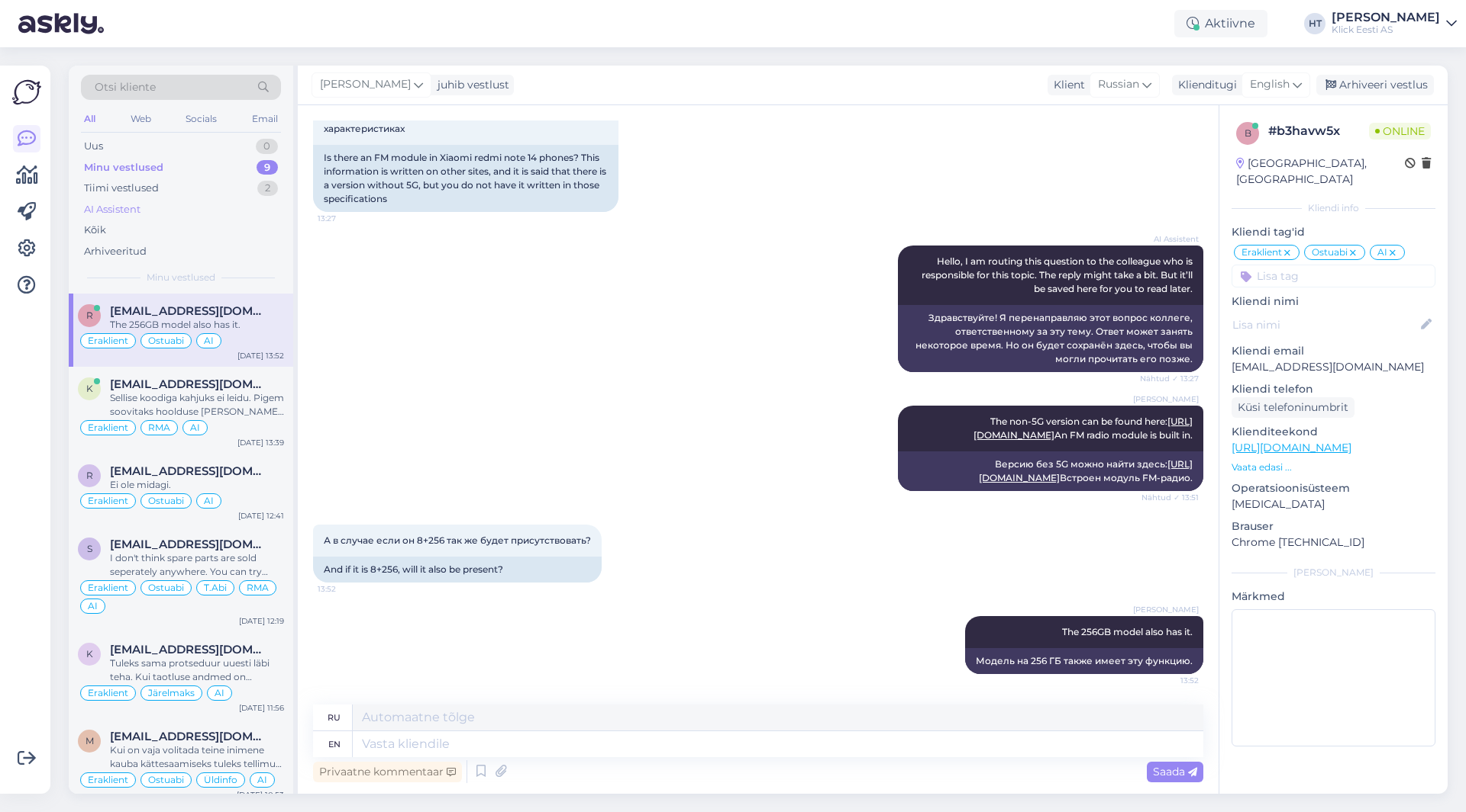
click at [193, 215] on div "AI Assistent" at bounding box center [181, 210] width 200 height 22
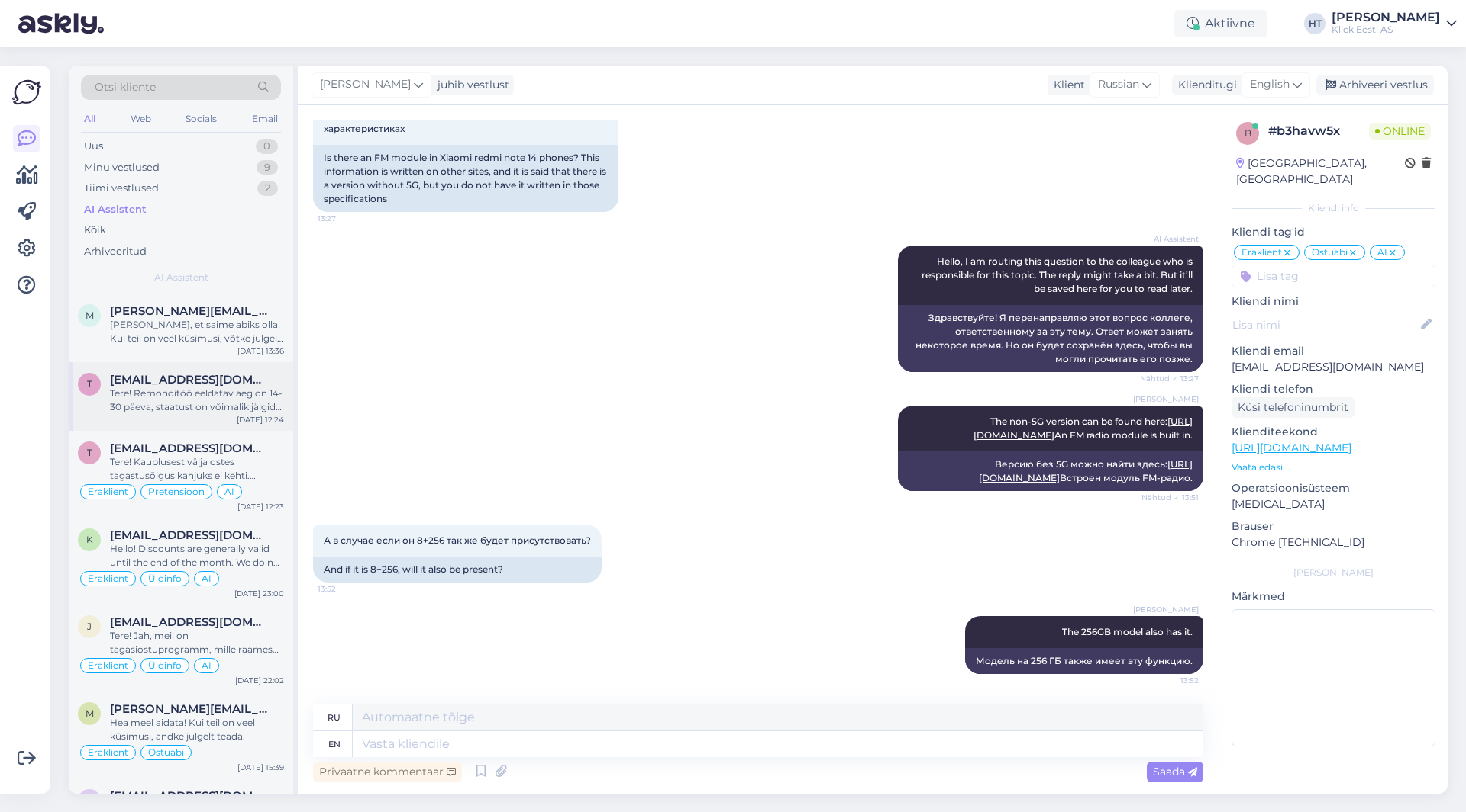
click at [224, 396] on div "Tere! Remonditöö eeldatav aeg on 14-30 päeva, staatust on võimalik jälgida siit…" at bounding box center [196, 400] width 174 height 27
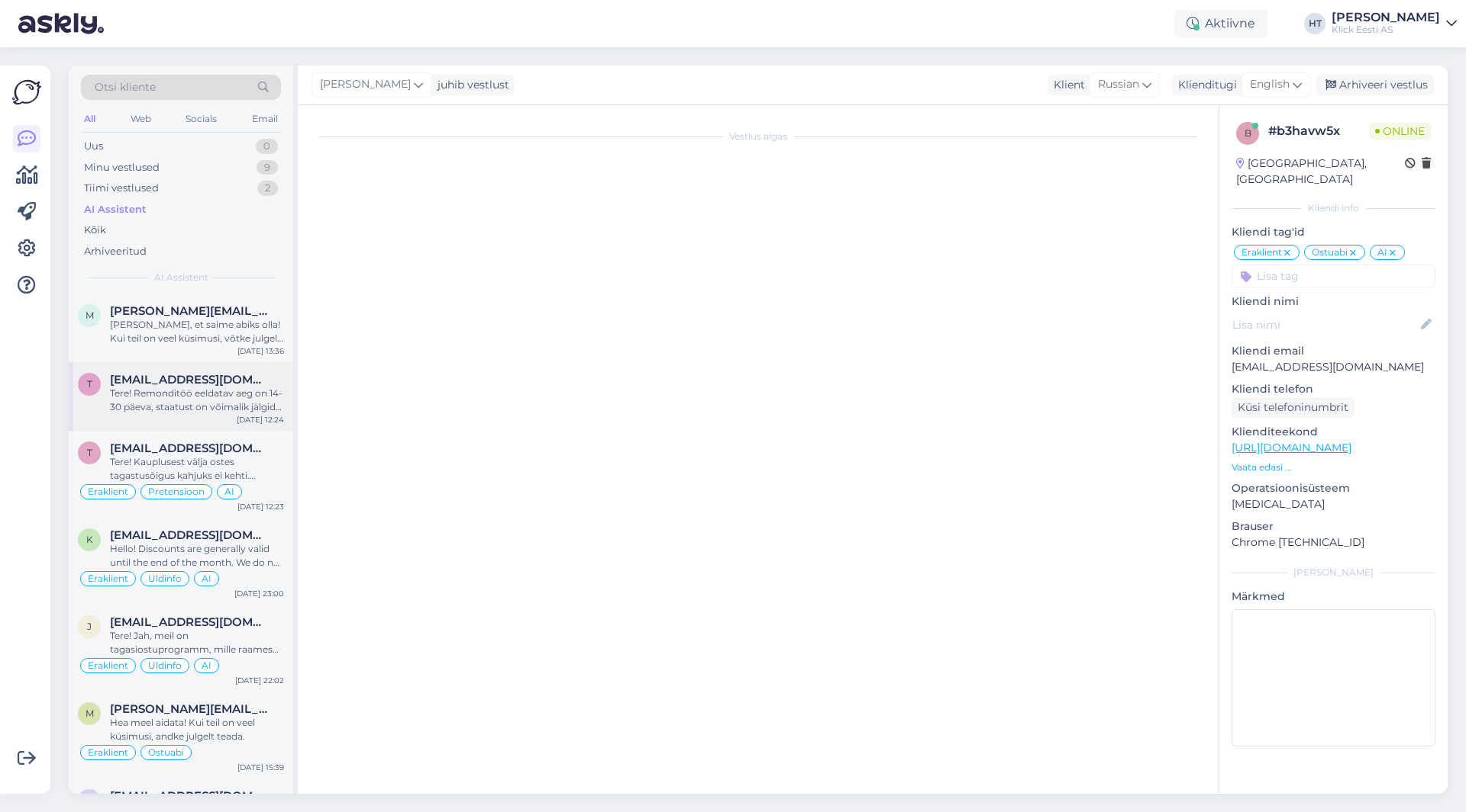
scroll to position [0, 0]
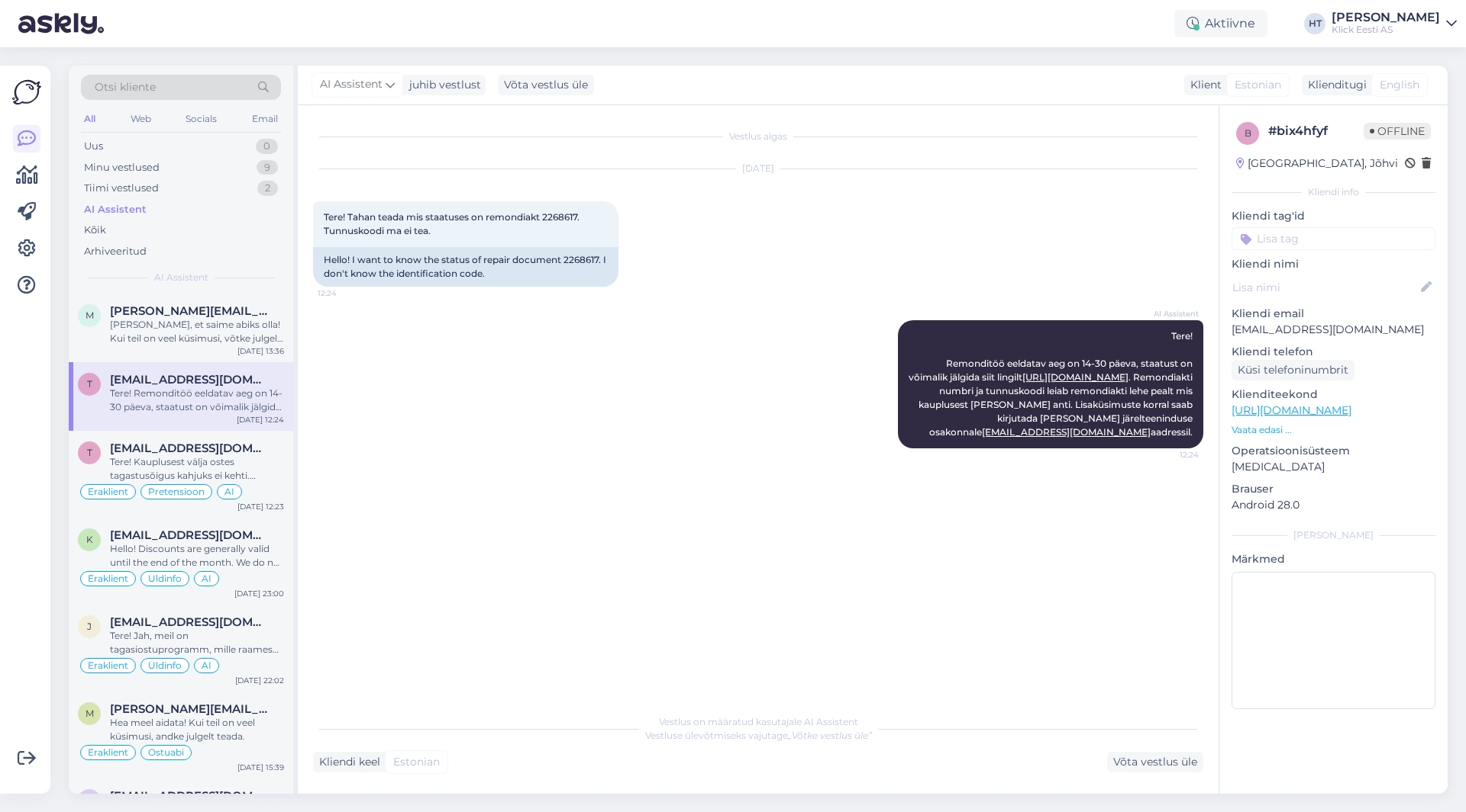
click at [1315, 245] on input at bounding box center [1334, 238] width 204 height 23
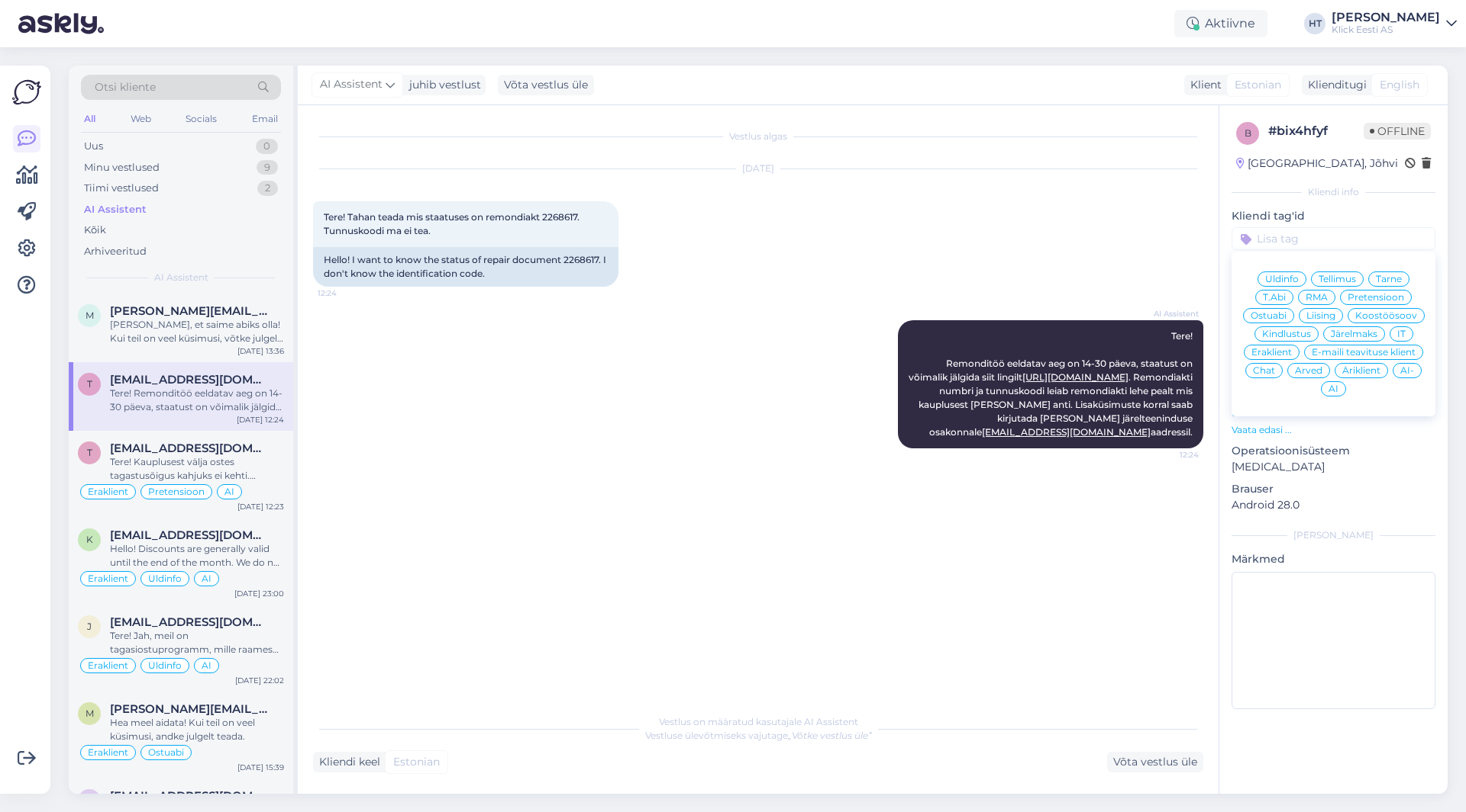
click at [1315, 298] on span "RMA" at bounding box center [1316, 297] width 23 height 9
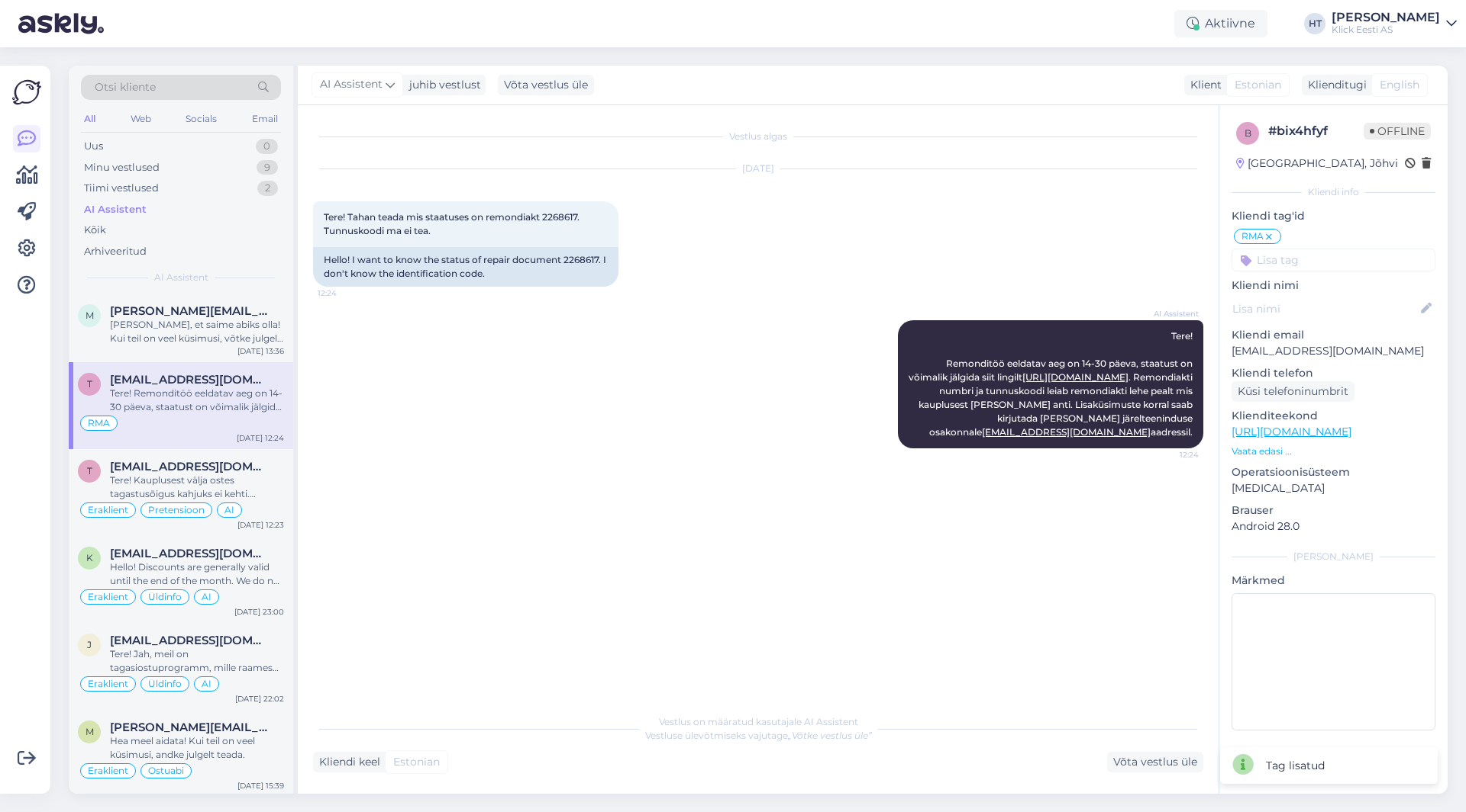
click at [1307, 254] on input at bounding box center [1334, 260] width 204 height 23
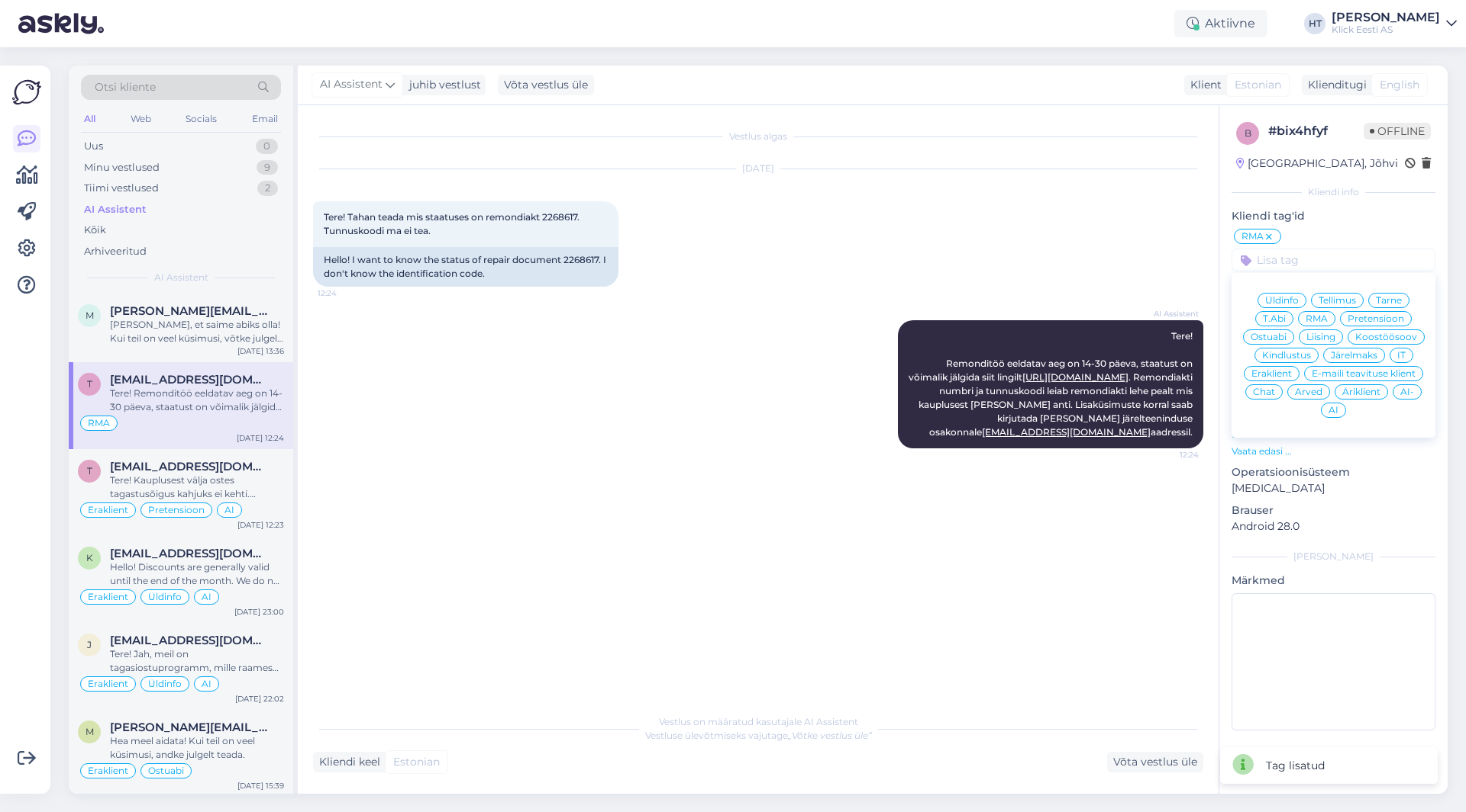
click at [1359, 396] on span "Äriklient" at bounding box center [1361, 391] width 38 height 9
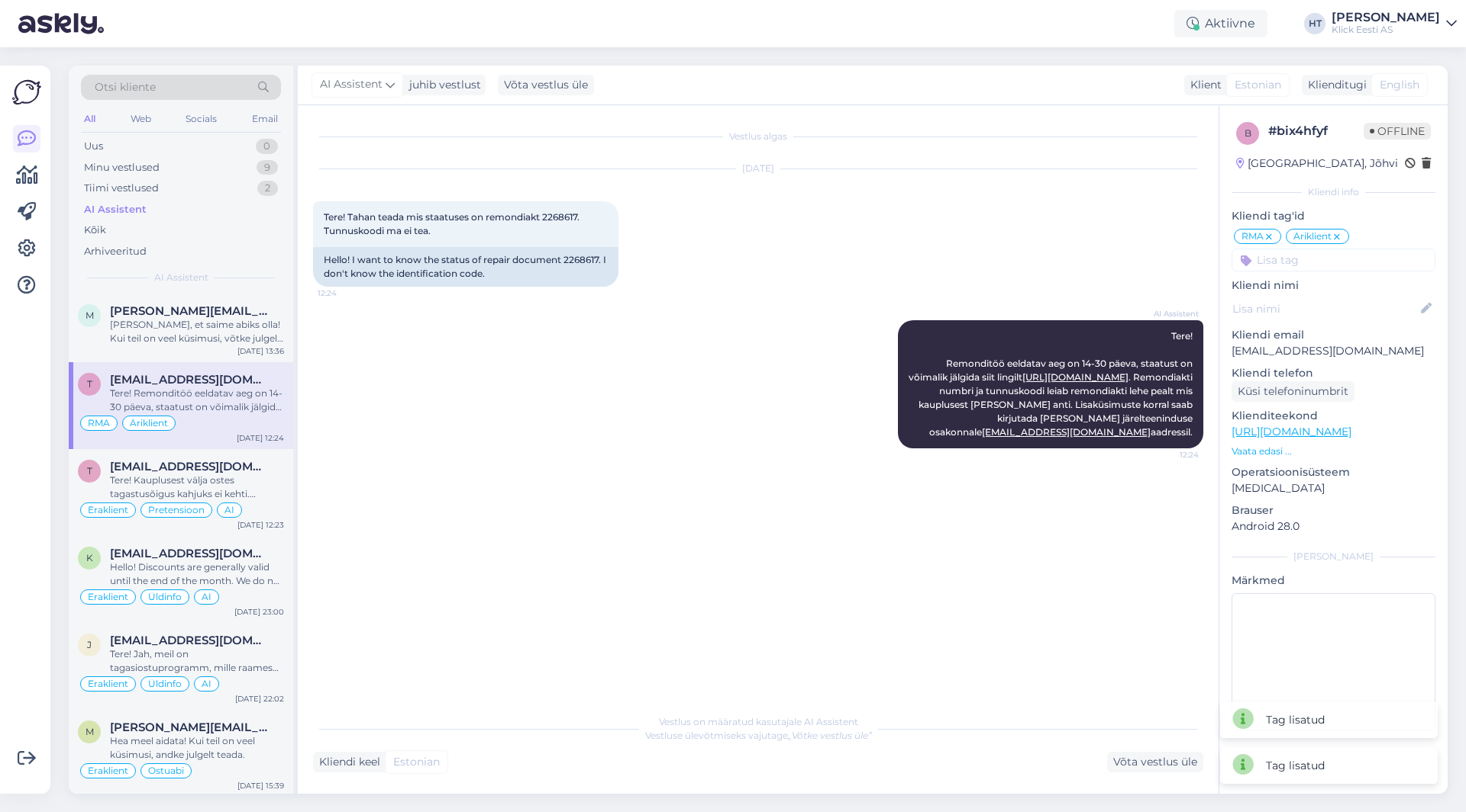
click at [1304, 263] on input at bounding box center [1334, 260] width 204 height 23
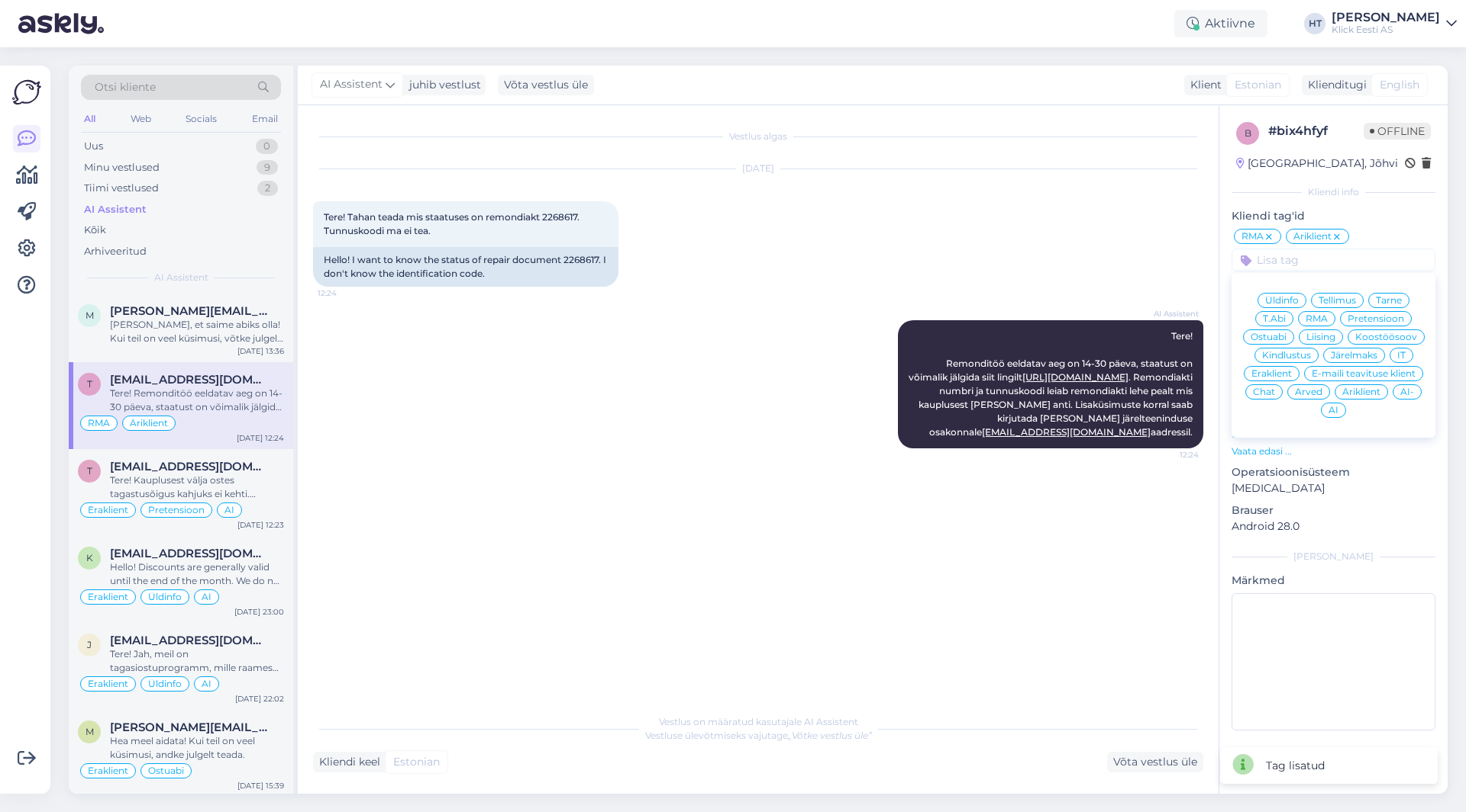
click at [1334, 404] on div "AI" at bounding box center [1334, 411] width 26 height 16
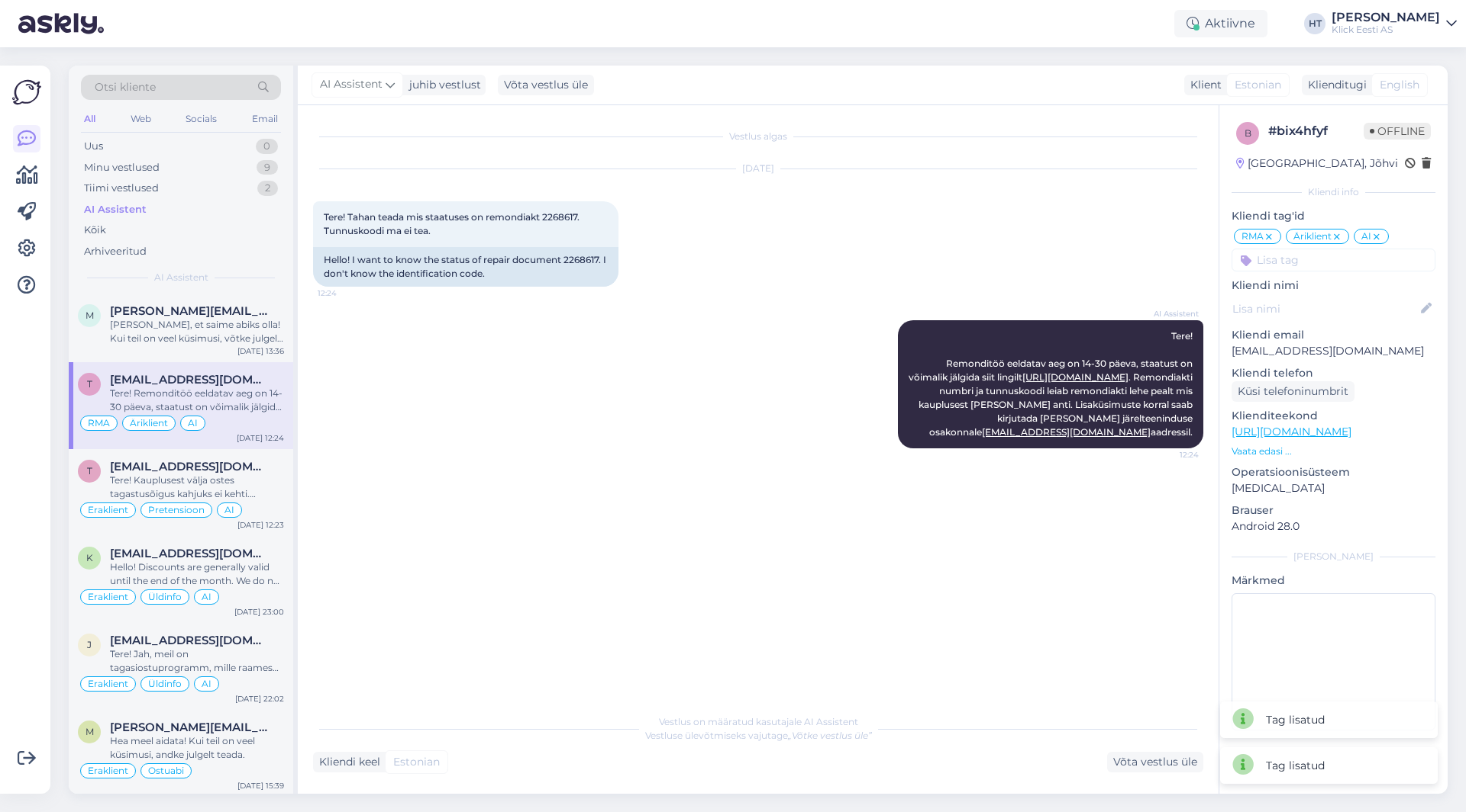
click at [628, 365] on div "AI Assistent Tere! Remonditöö eeldatav aeg on 14-30 päeva, staatust on võimalik…" at bounding box center [758, 384] width 890 height 162
click at [221, 317] on span "[PERSON_NAME][EMAIL_ADDRESS][DOMAIN_NAME]" at bounding box center [189, 311] width 159 height 14
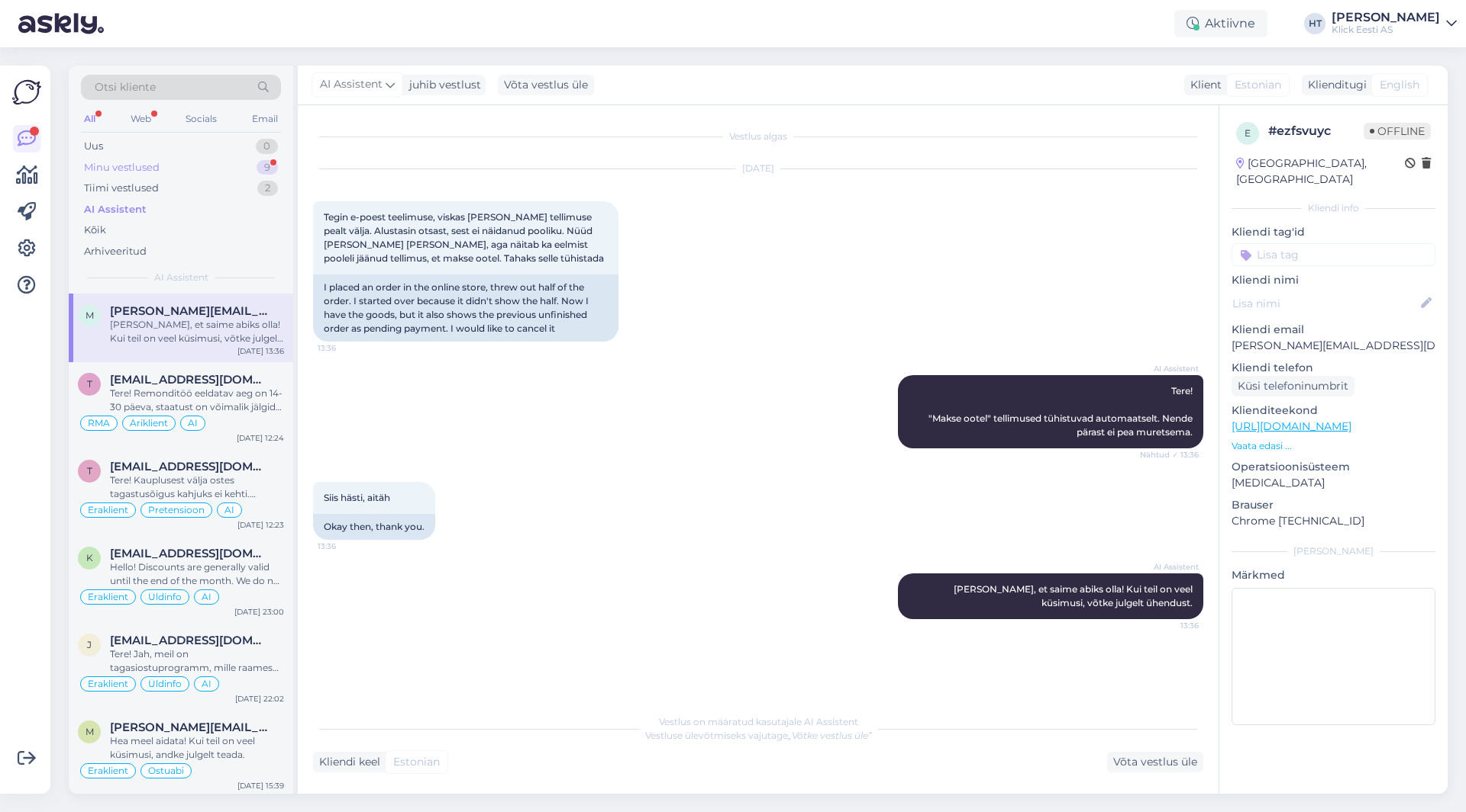
click at [236, 167] on div "Minu vestlused 9" at bounding box center [181, 168] width 200 height 22
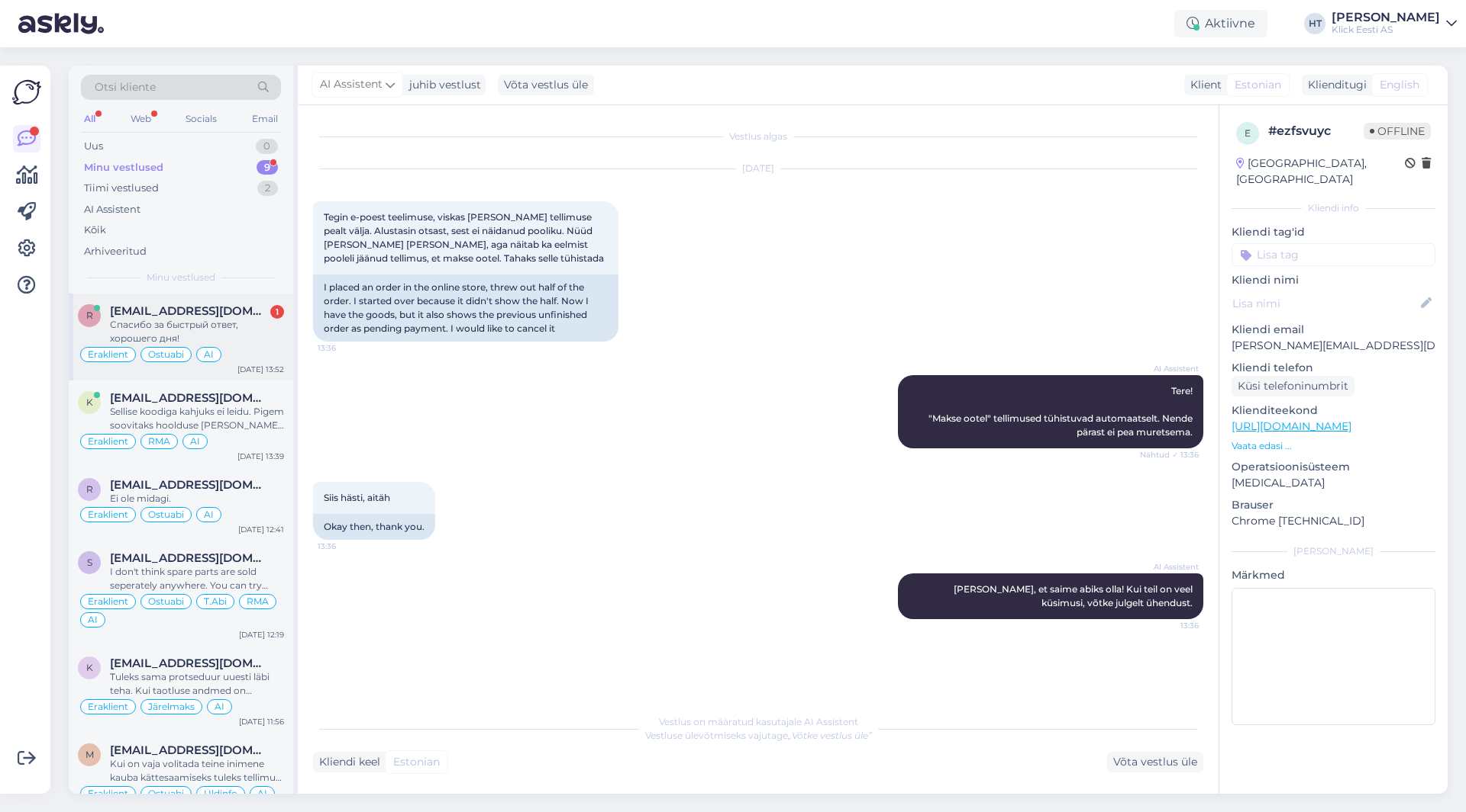
click at [266, 344] on div "Спасибо за быстрый ответ, хорошего дня!" at bounding box center [196, 331] width 174 height 27
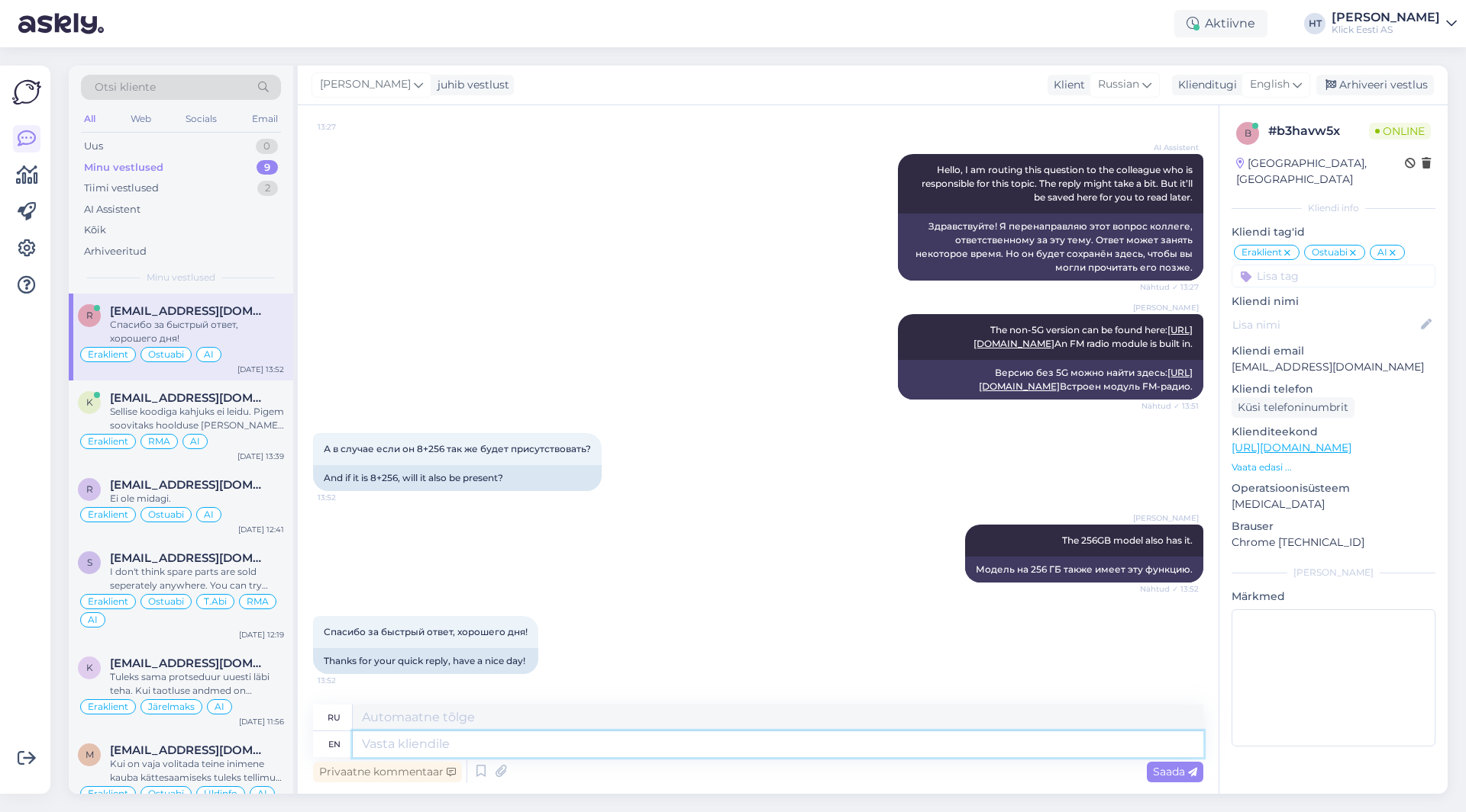
click at [586, 753] on textarea at bounding box center [777, 744] width 851 height 25
type textarea "Have a"
type textarea "Иметь"
type textarea "Have a nice day"
type textarea "Приятного времяпрепровождения"
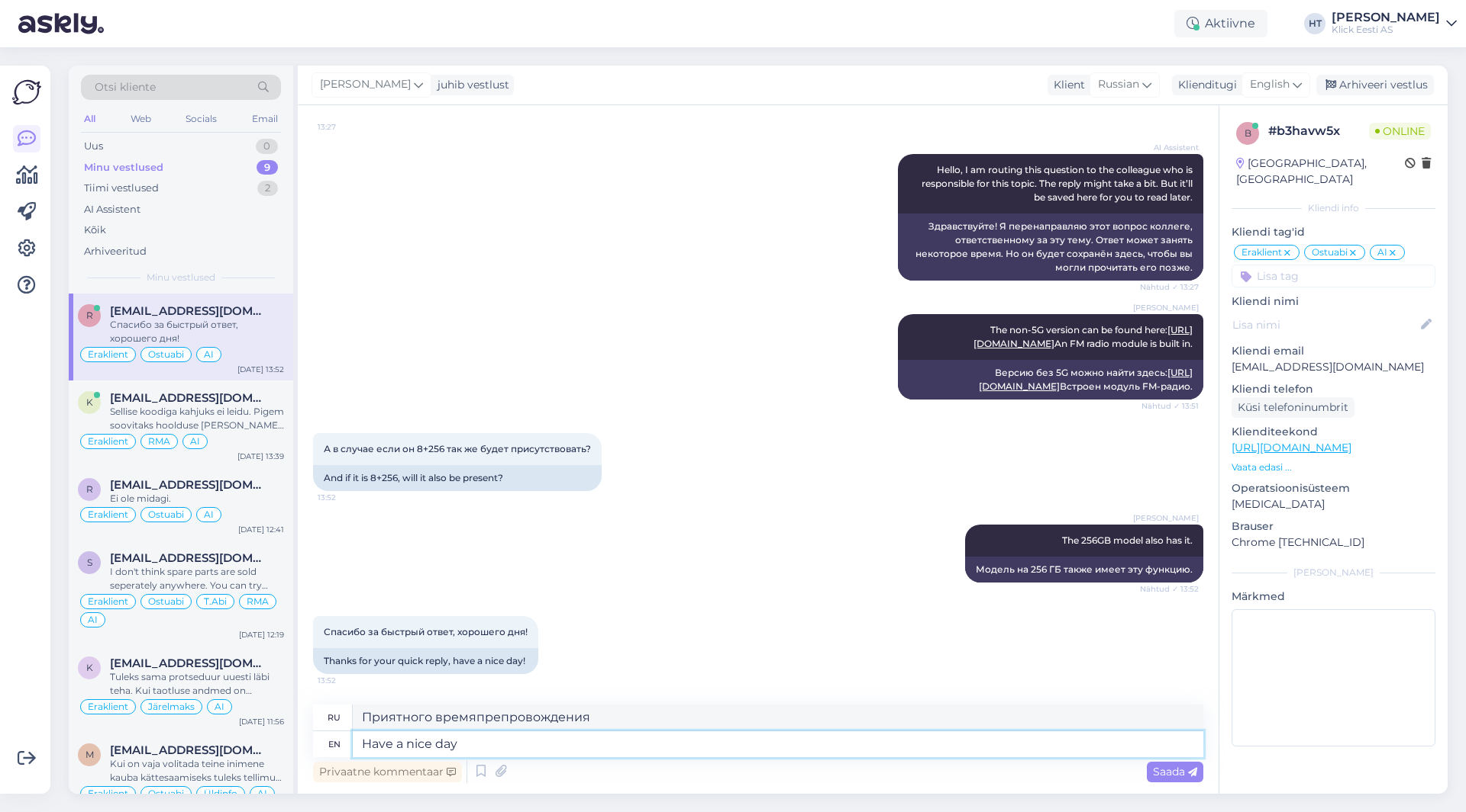
type textarea "Have a nice day!"
type textarea "Хорошего дня!"
type textarea "YoureHave a nice day!"
type textarea "Хорошего вам дня!"
type textarea "You're welcHave a nice day!"
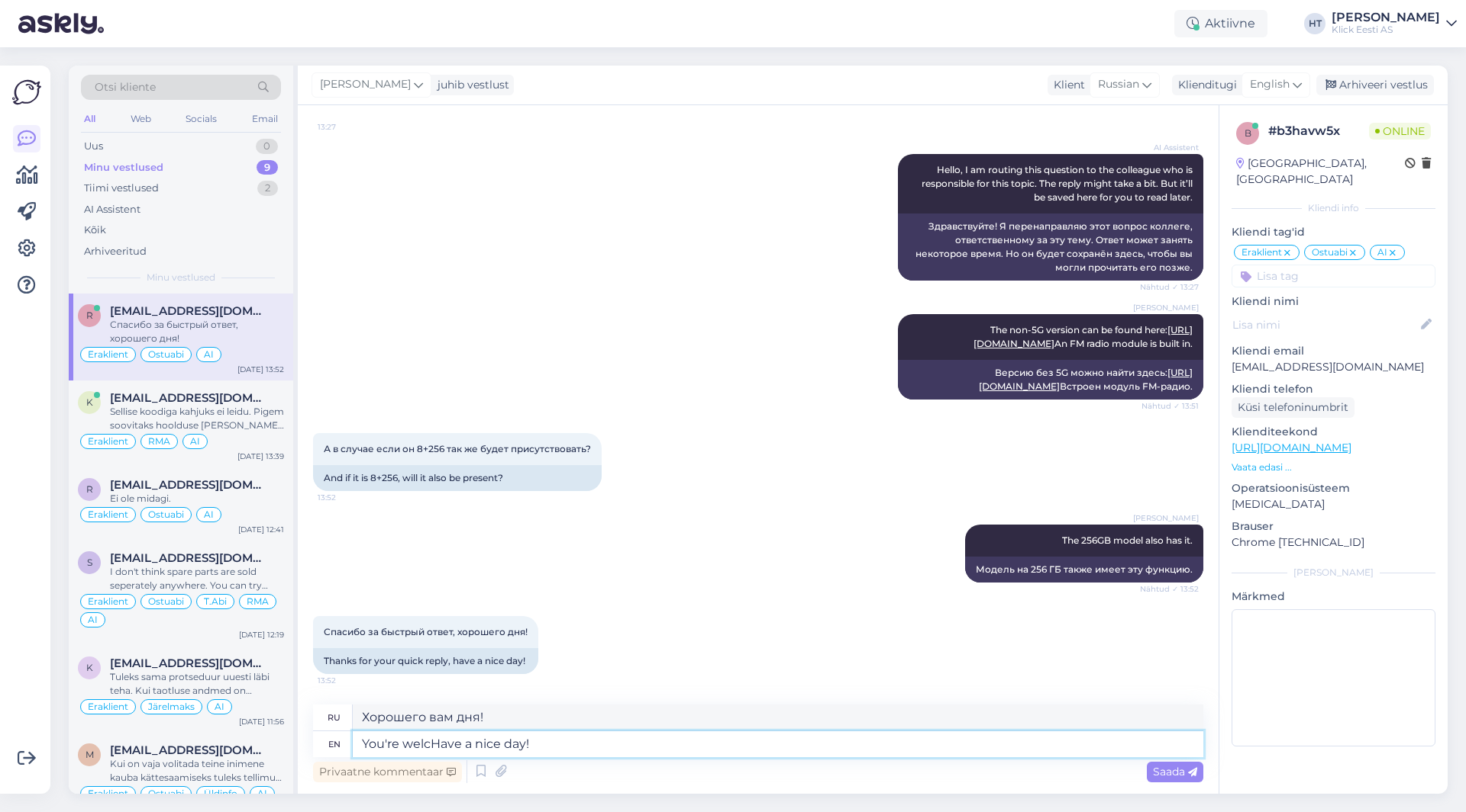
type textarea "Пожалуйста. Хорошего дня!"
type textarea "You're welcome. Have a nice day!"
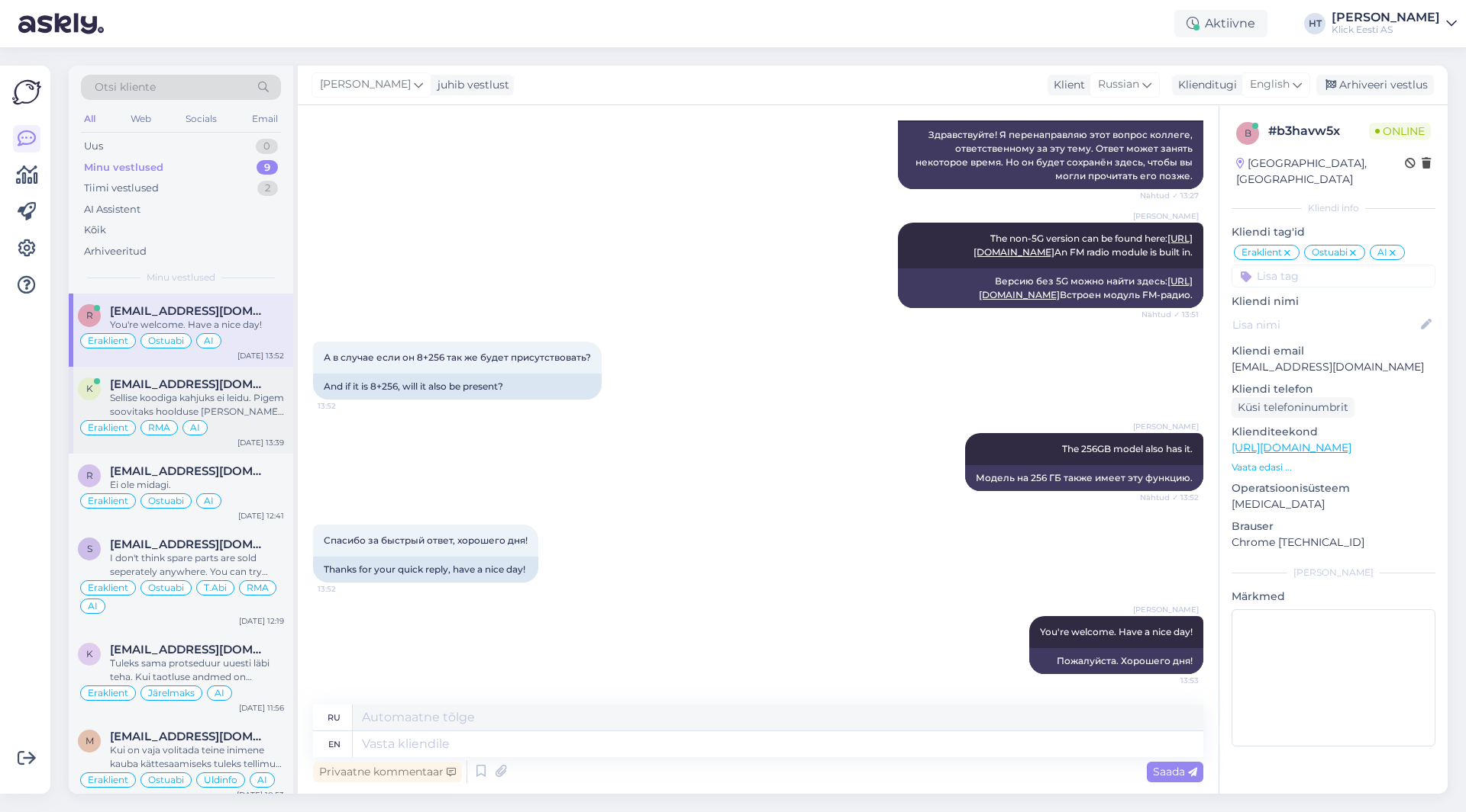
click at [273, 384] on div "[EMAIL_ADDRESS][DOMAIN_NAME]" at bounding box center [196, 384] width 174 height 14
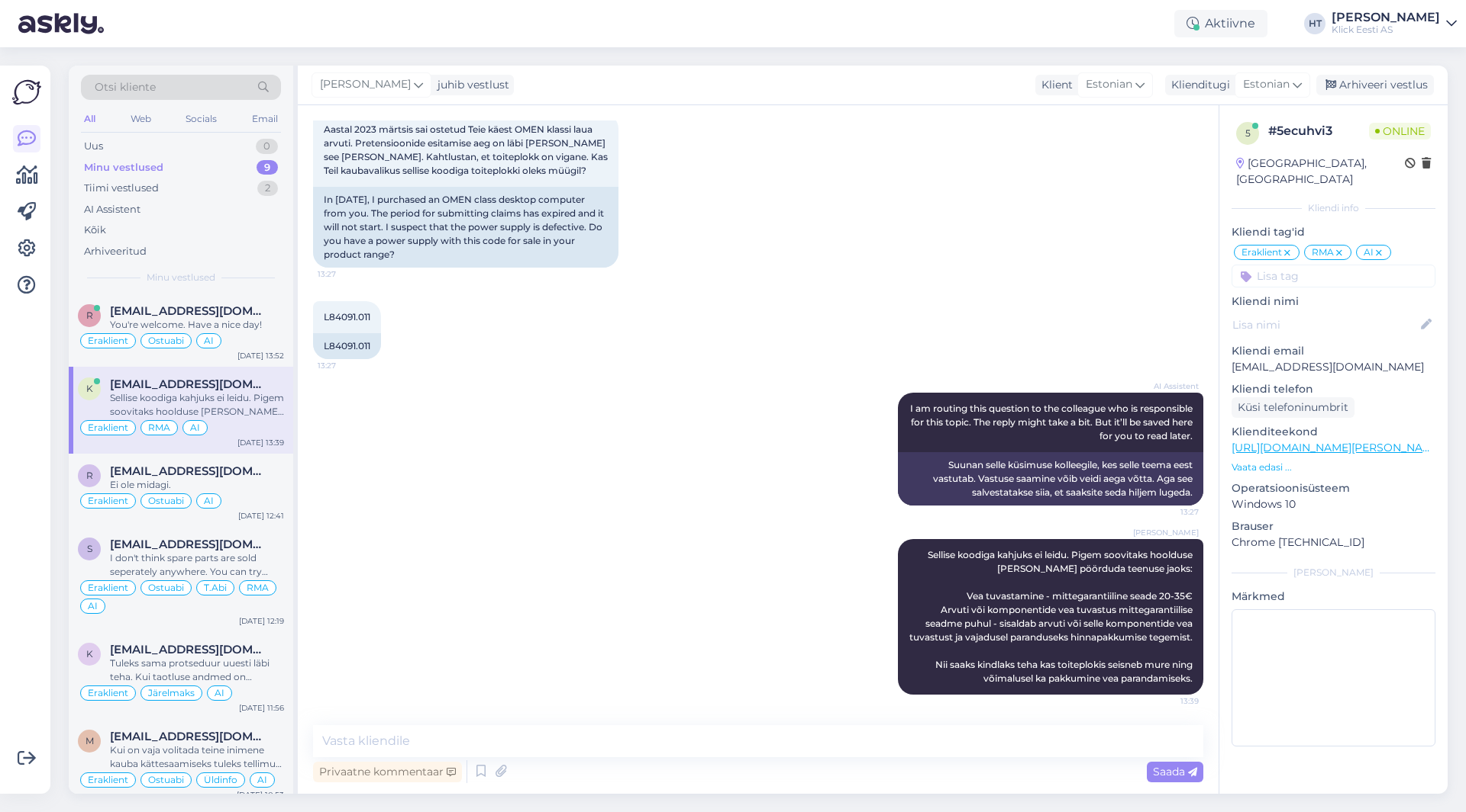
scroll to position [259, 0]
click at [730, 393] on div "AI Assistent I am routing this question to the colleague who is responsible for…" at bounding box center [758, 449] width 890 height 146
click at [740, 284] on div "L84091.011 13:27 L84091.011" at bounding box center [758, 330] width 890 height 91
click at [751, 397] on div "AI Assistent I am routing this question to the colleague who is responsible for…" at bounding box center [758, 449] width 890 height 146
click at [191, 188] on div "Tiimi vestlused 2" at bounding box center [181, 188] width 200 height 22
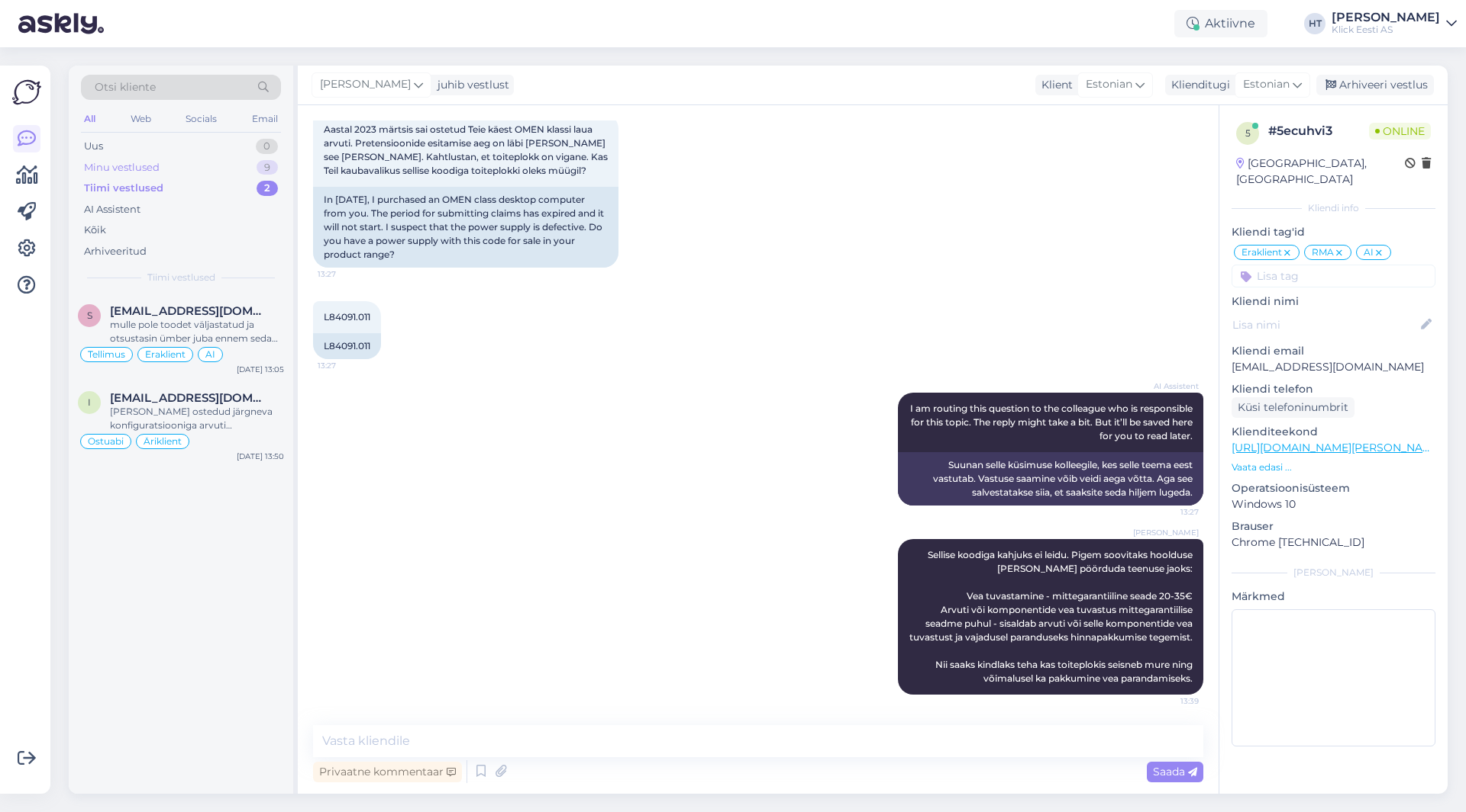
click at [197, 175] on div "Minu vestlused 9" at bounding box center [181, 168] width 200 height 22
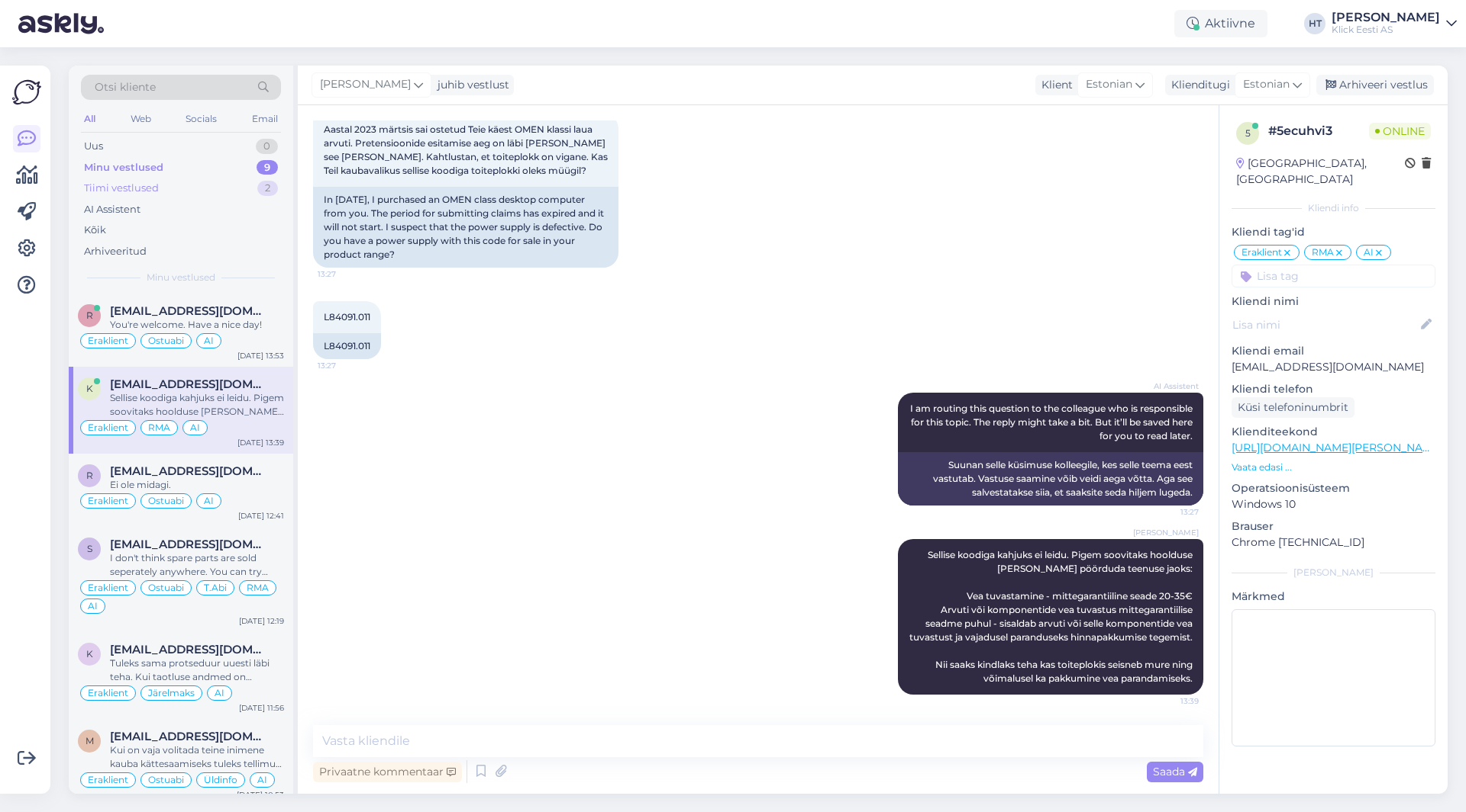
click at [141, 190] on div "Tiimi vestlused" at bounding box center [122, 188] width 75 height 16
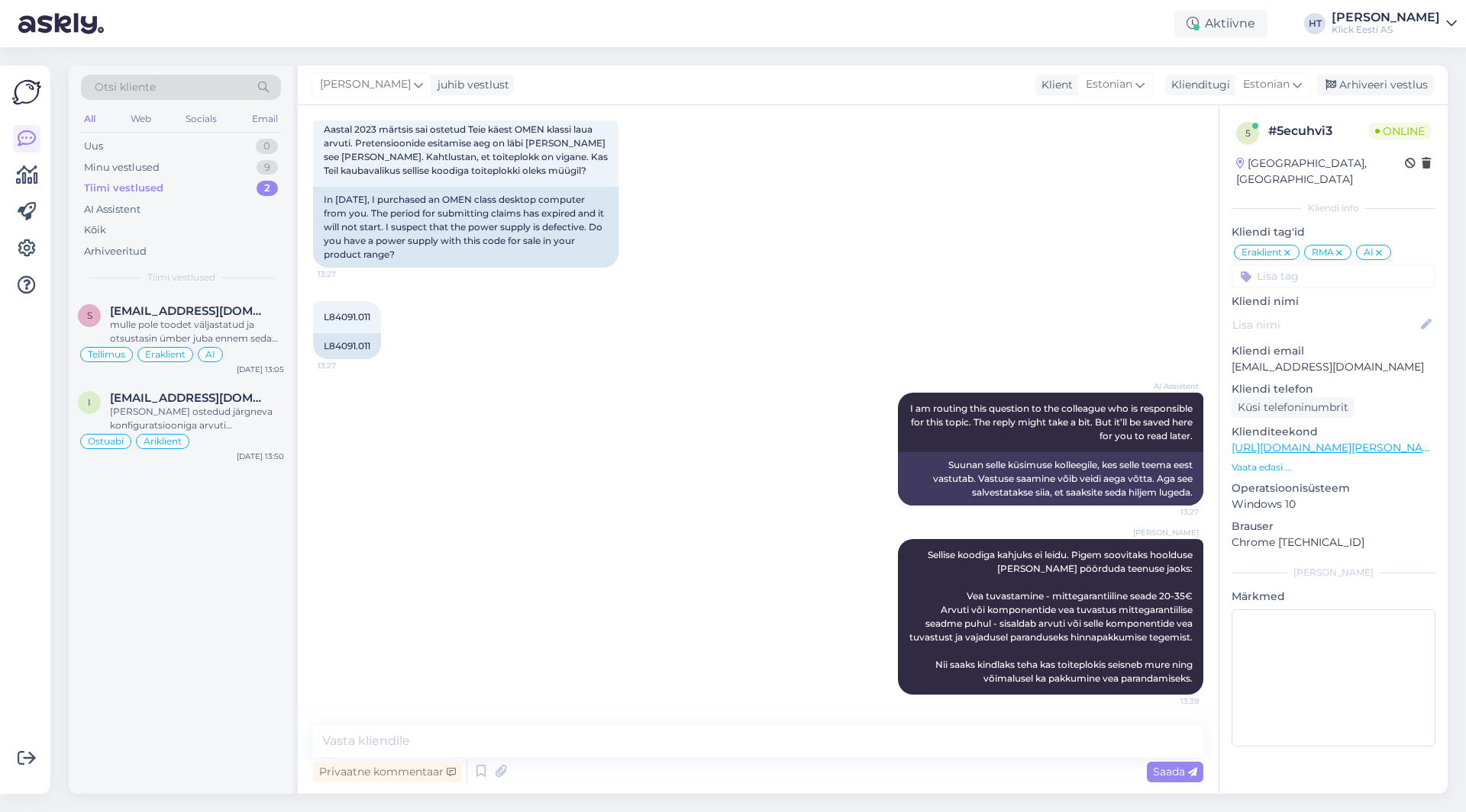
click at [87, 123] on div "All" at bounding box center [89, 119] width 18 height 20
click at [249, 117] on div "Email" at bounding box center [265, 119] width 32 height 20
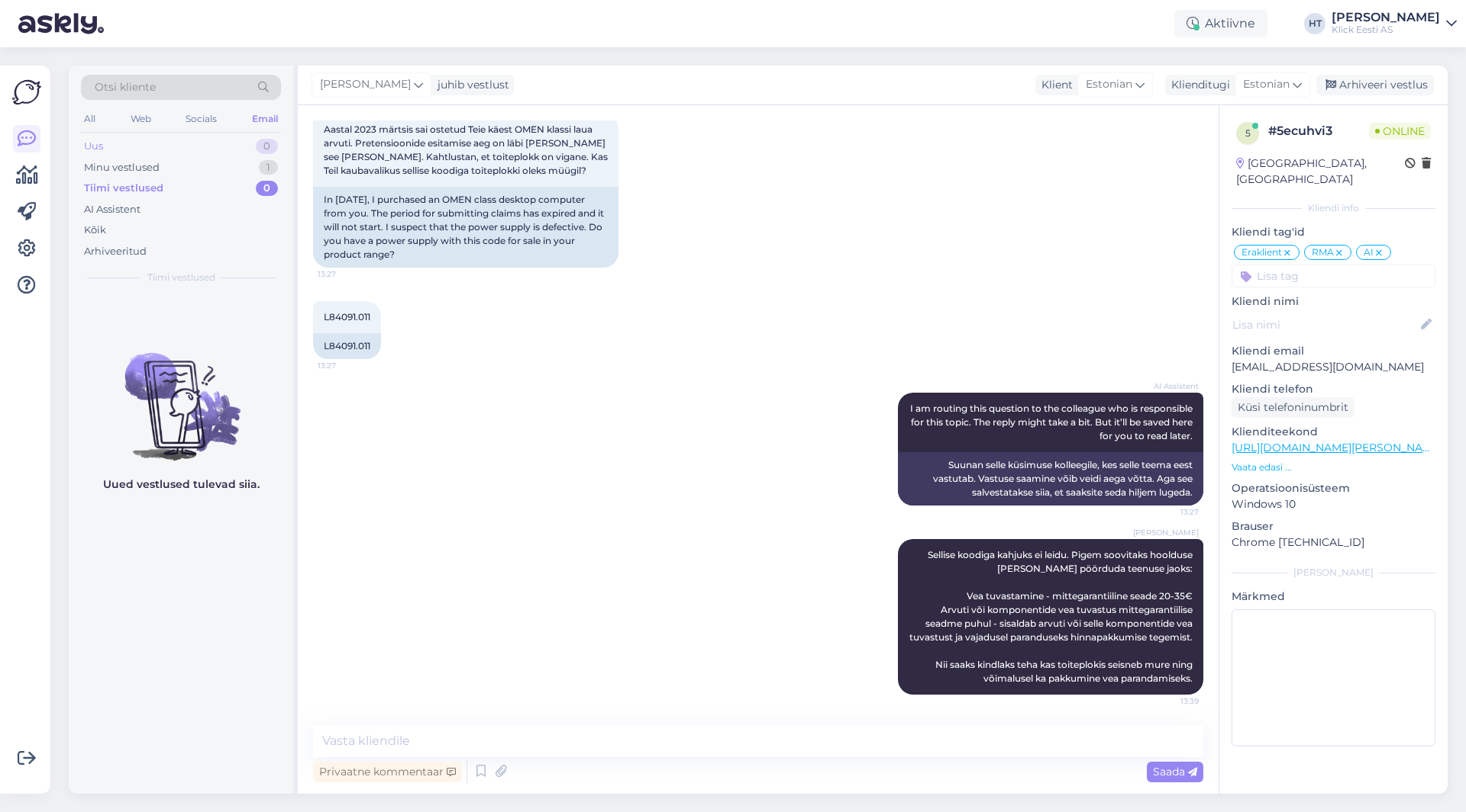
click at [236, 150] on div "Uus 0" at bounding box center [181, 146] width 200 height 22
click at [212, 163] on div "Minu vestlused 1" at bounding box center [181, 168] width 200 height 22
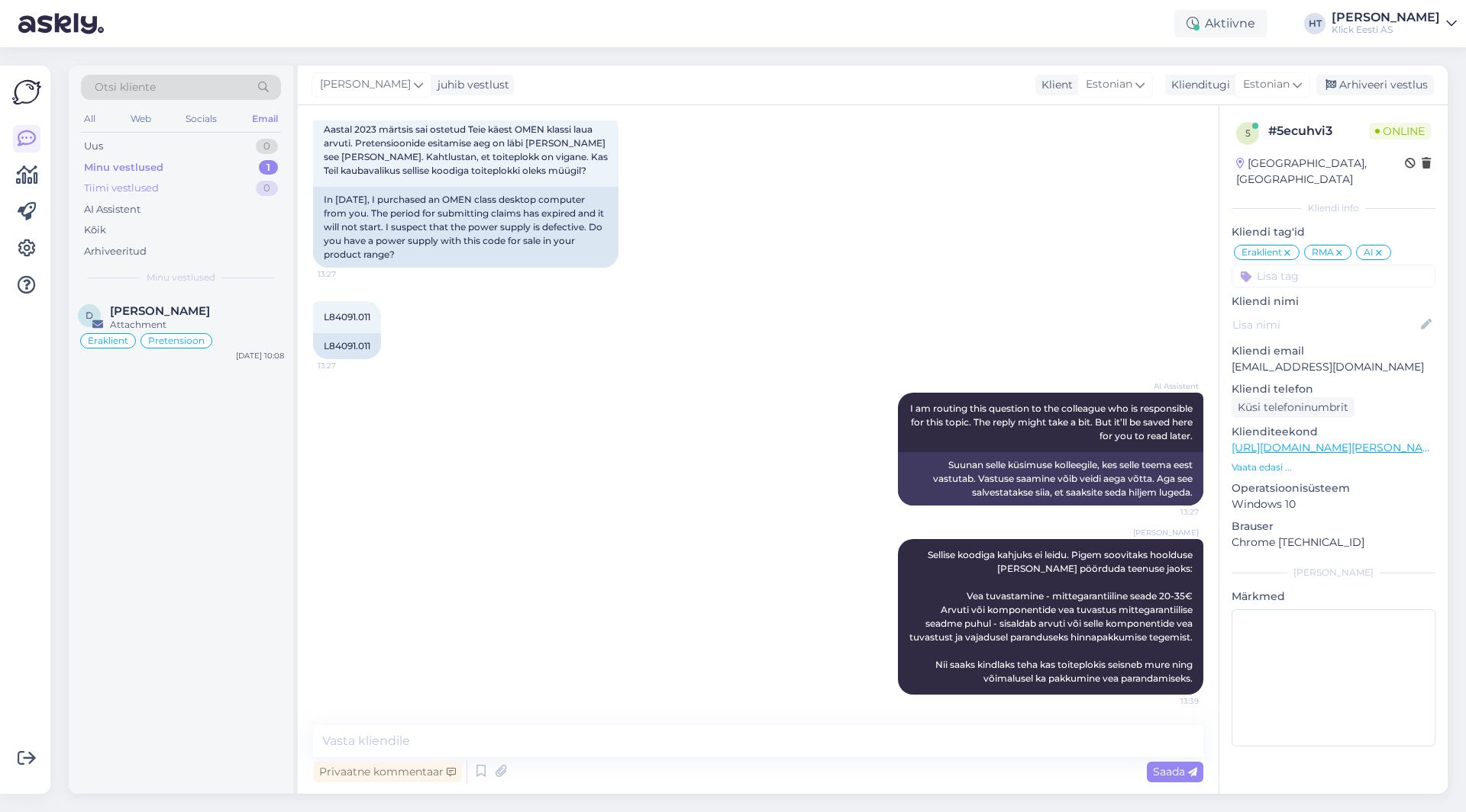
click at [211, 181] on div "Tiimi vestlused 0" at bounding box center [181, 188] width 200 height 22
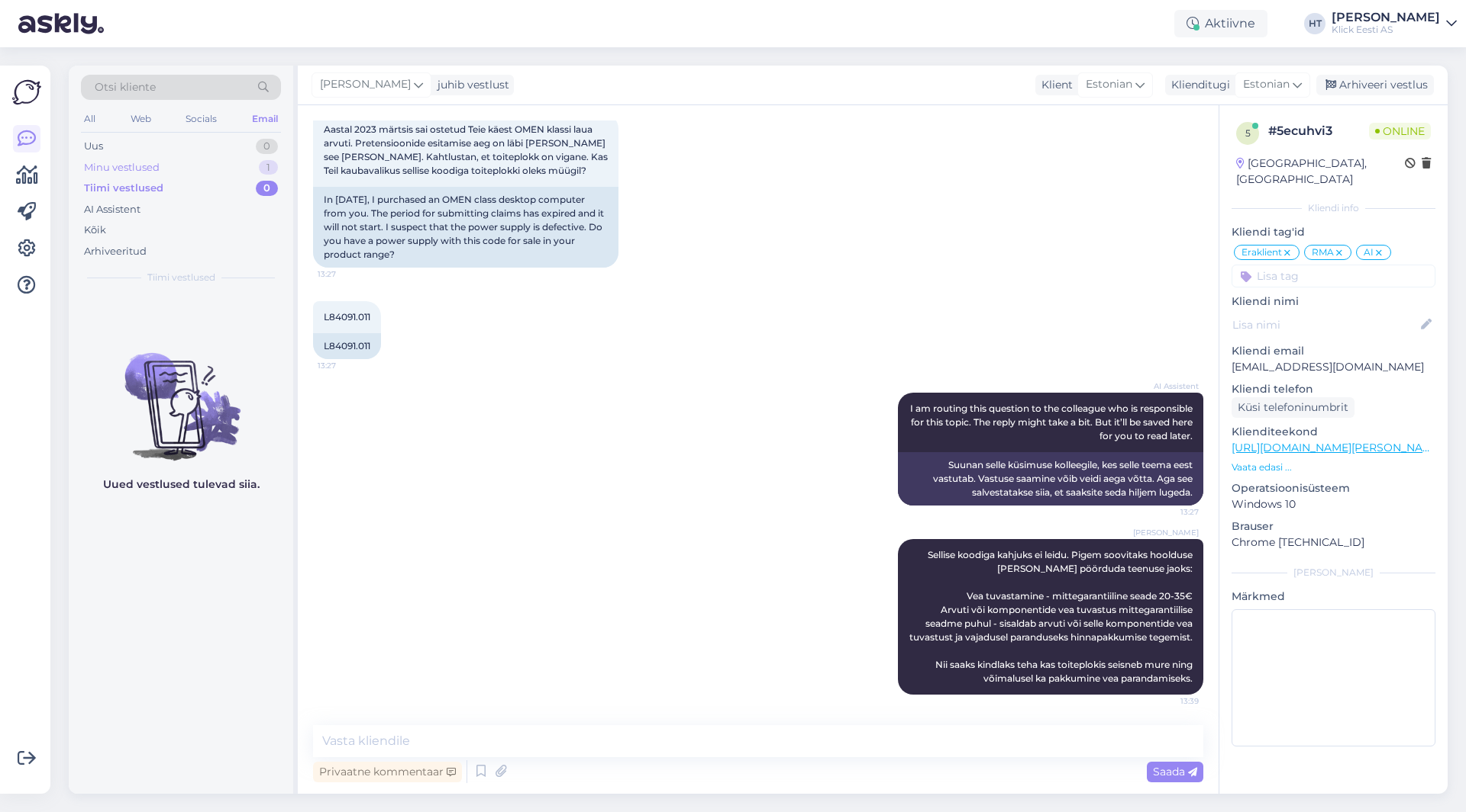
click at [210, 168] on div "Minu vestlused 1" at bounding box center [181, 168] width 200 height 22
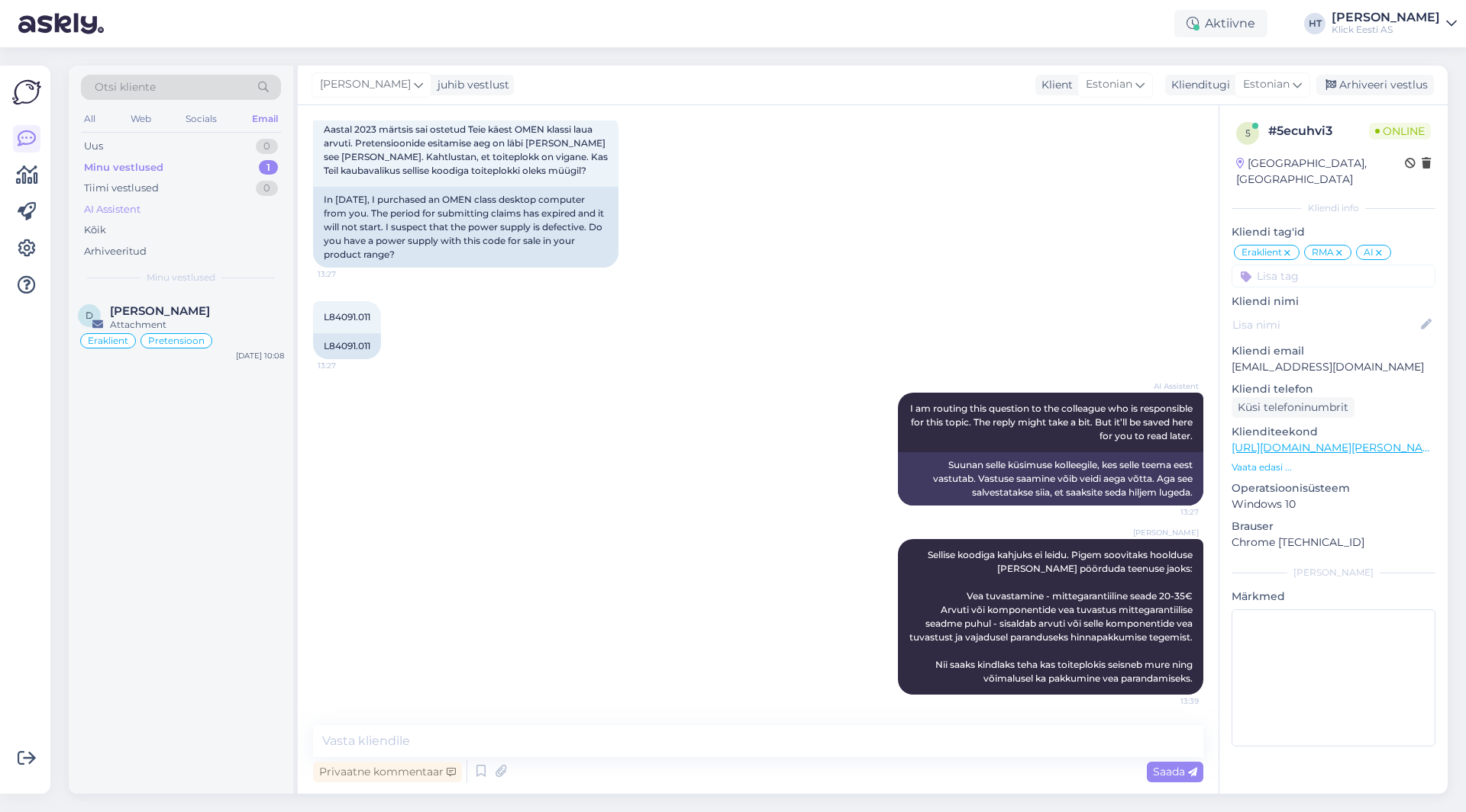
click at [201, 209] on div "AI Assistent" at bounding box center [181, 210] width 200 height 22
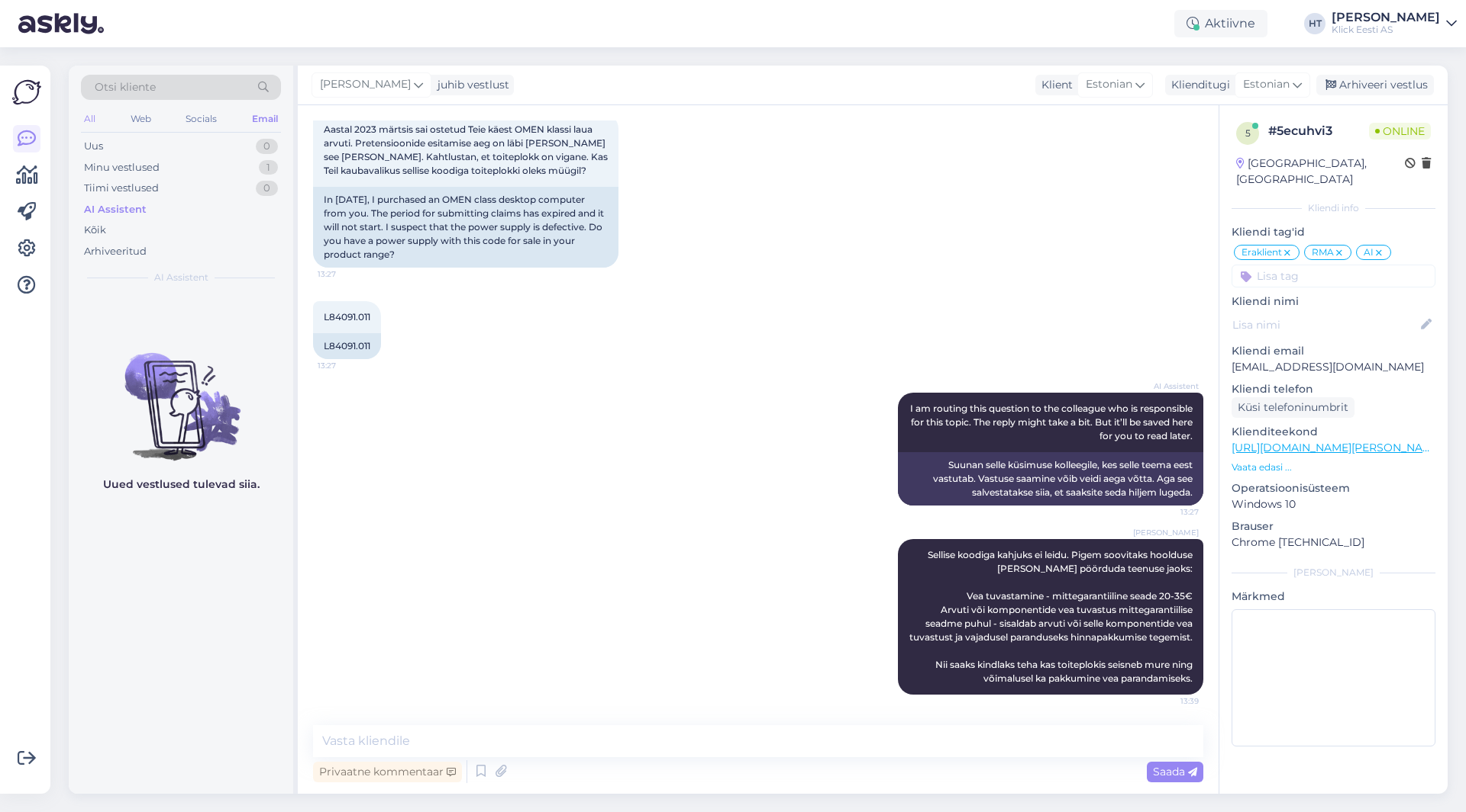
click at [92, 114] on div "All" at bounding box center [89, 119] width 18 height 20
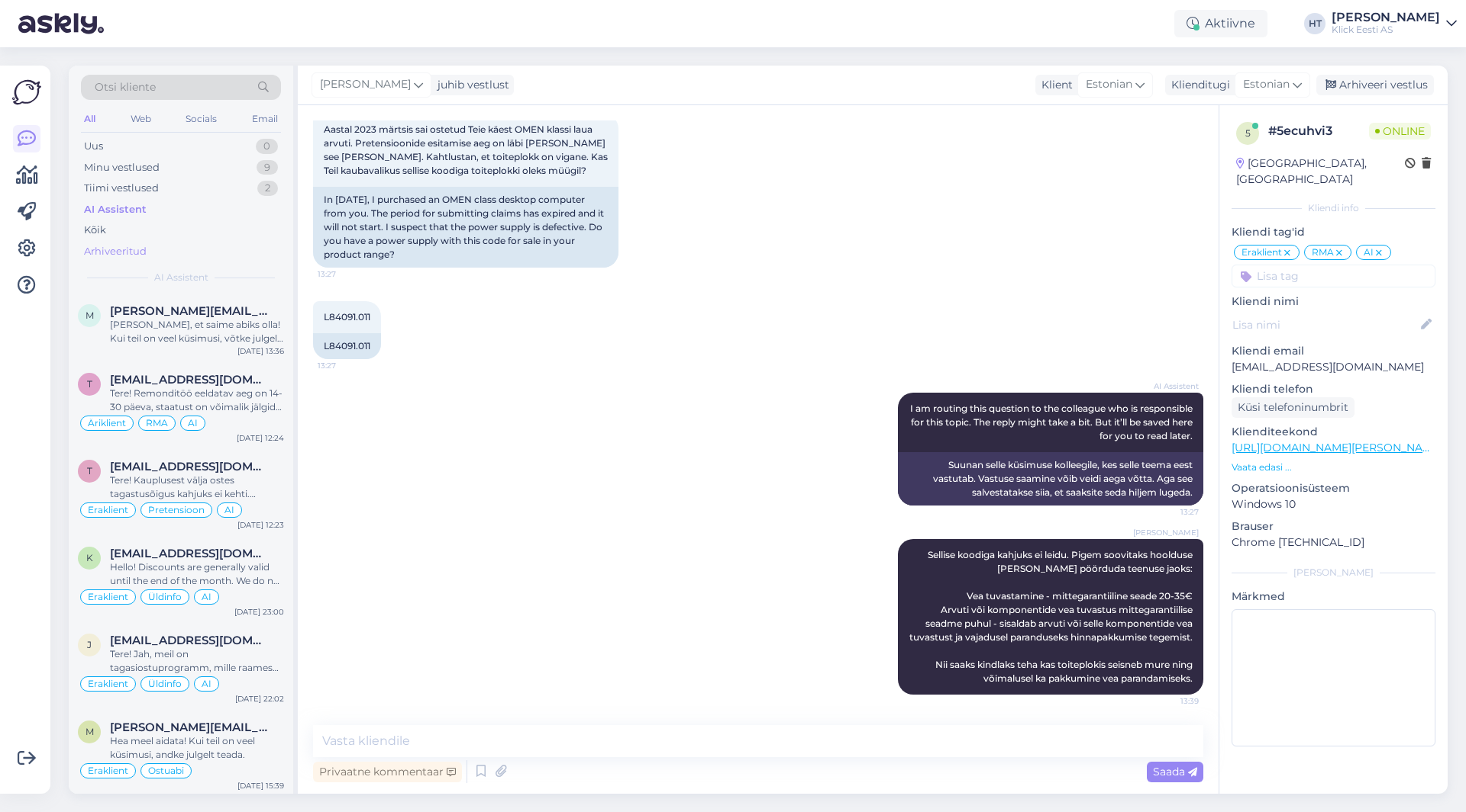
click at [131, 244] on div "Arhiveeritud" at bounding box center [116, 252] width 63 height 16
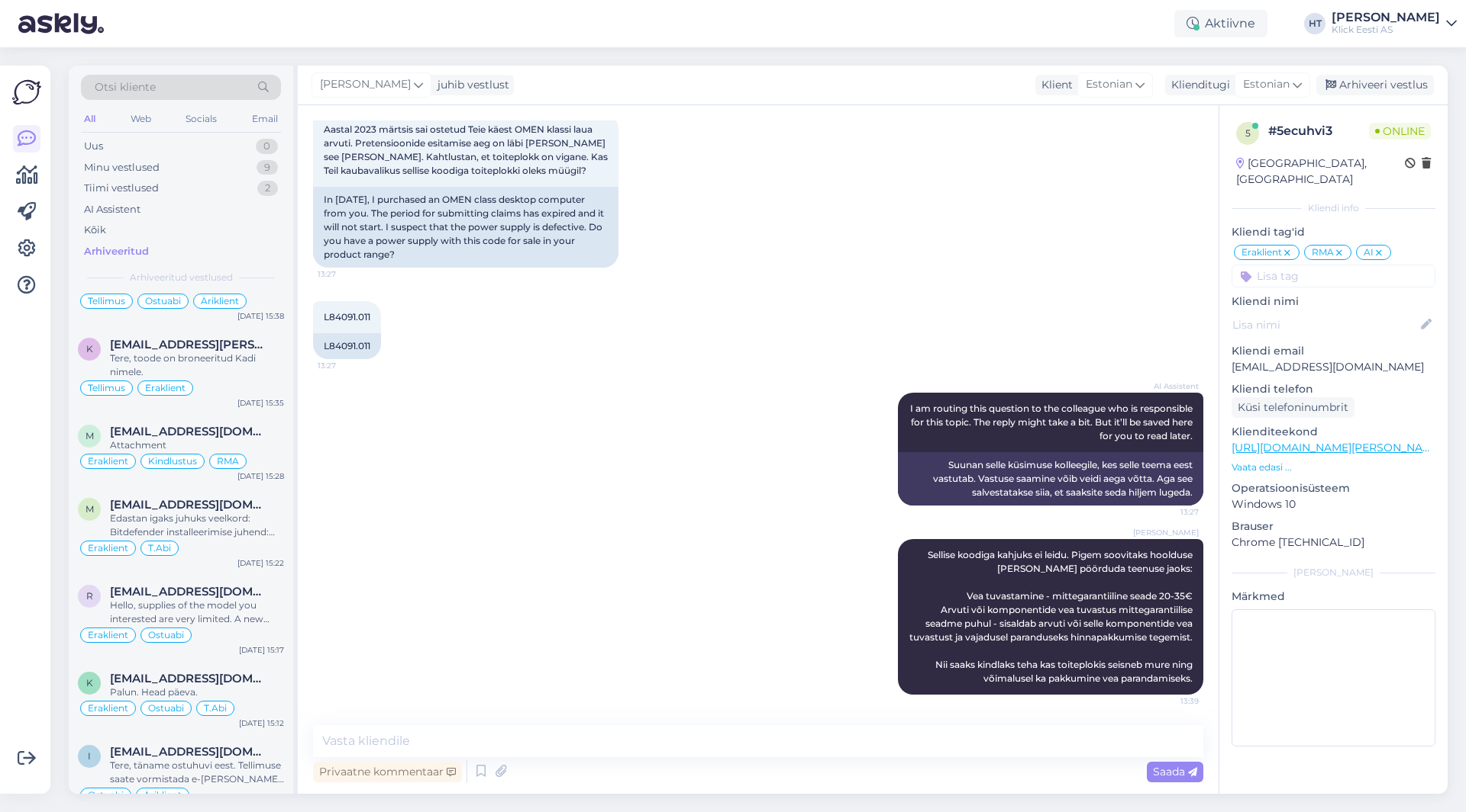
scroll to position [1678, 0]
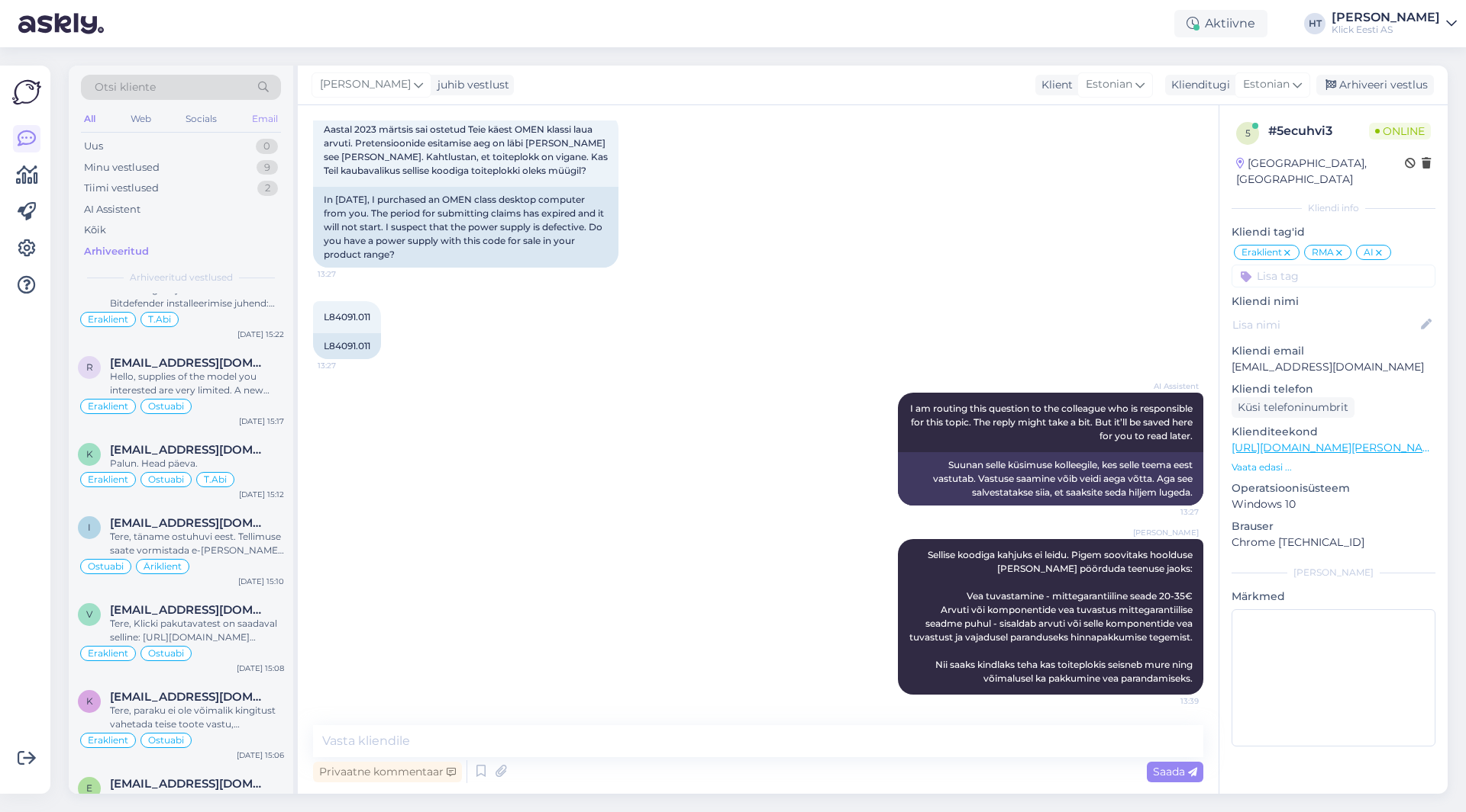
click at [251, 118] on div "Email" at bounding box center [265, 119] width 32 height 20
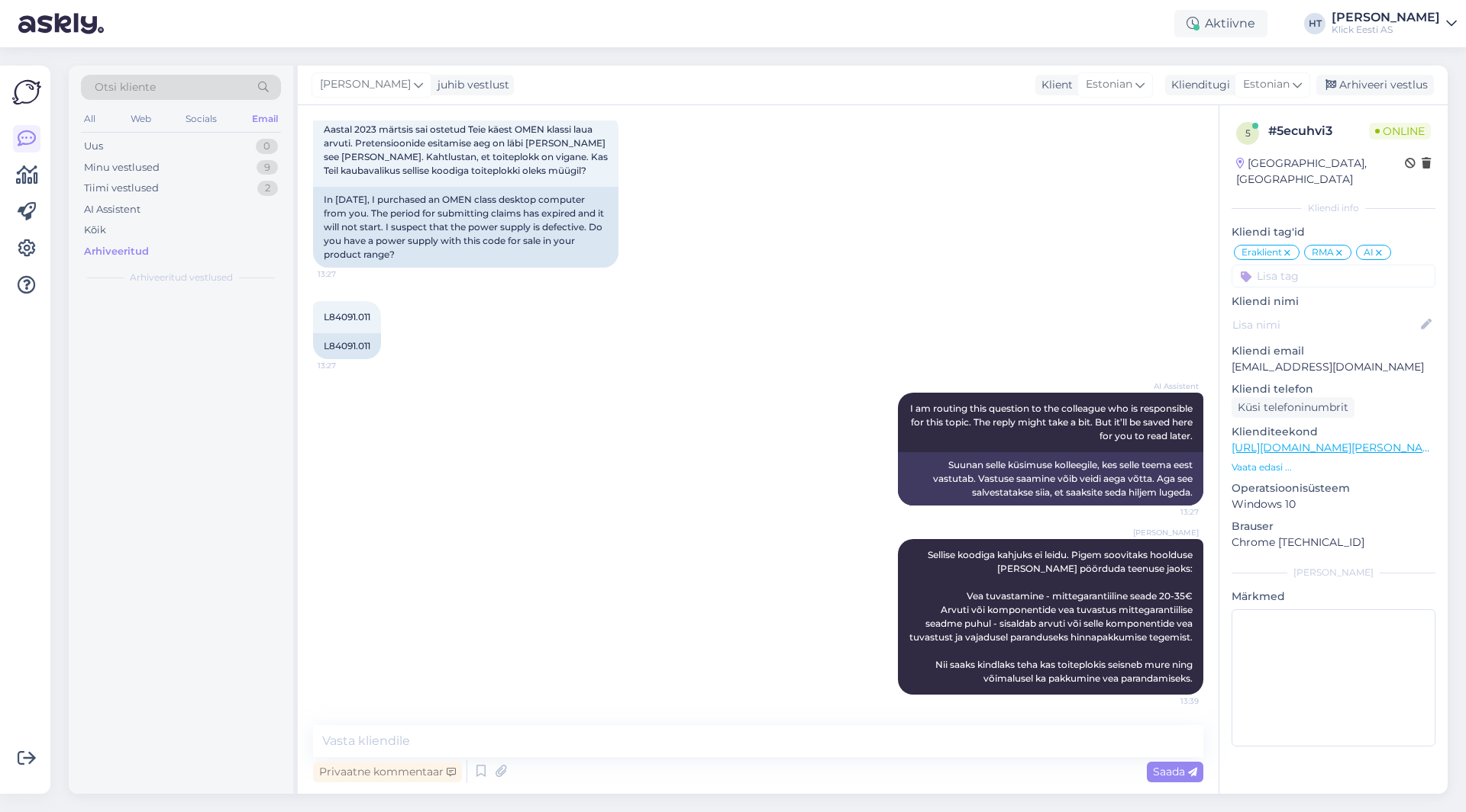
scroll to position [0, 0]
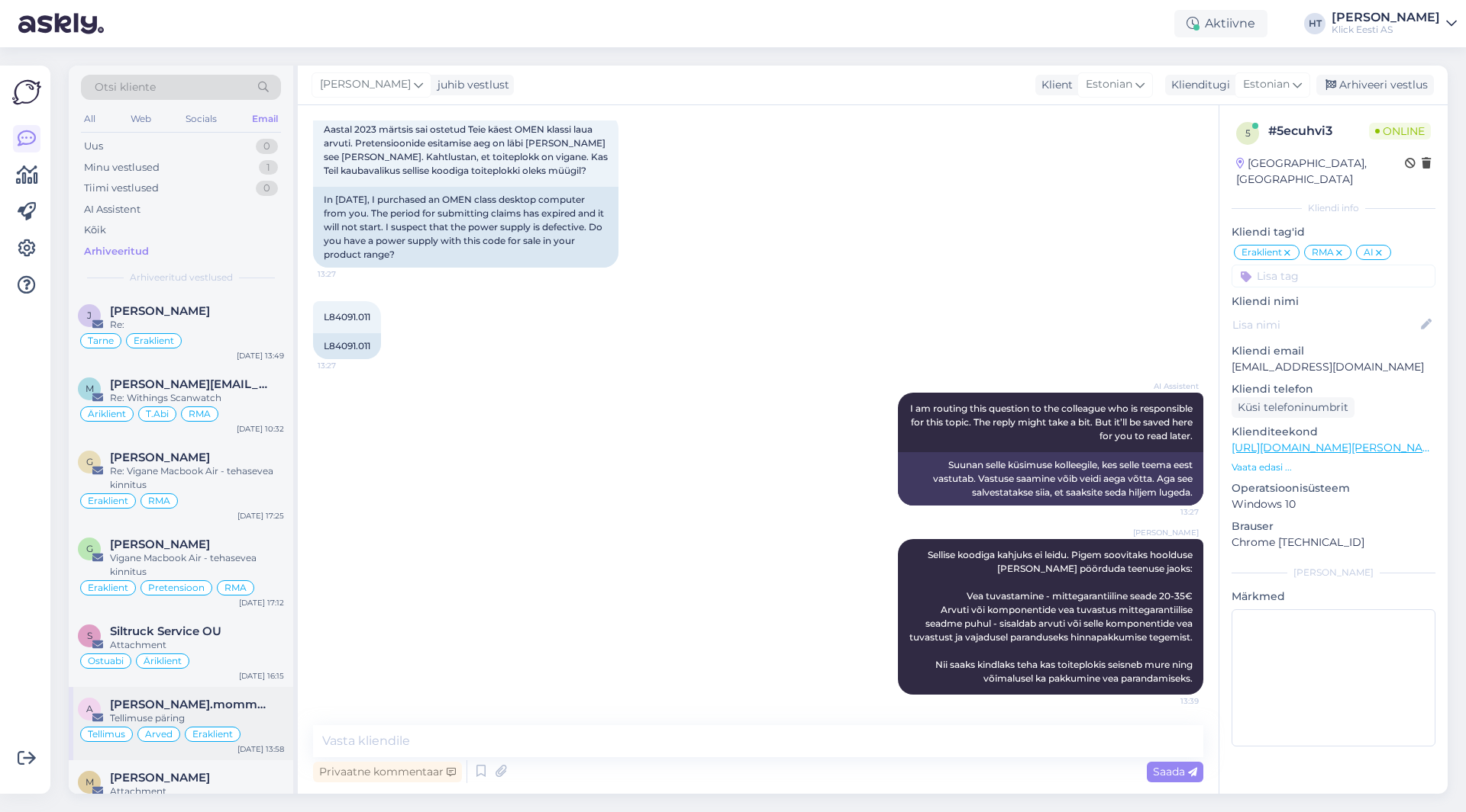
click at [211, 693] on div "a [PERSON_NAME].mommeja via [EMAIL_ADDRESS][DOMAIN_NAME] Tellimuse päring [PERS…" at bounding box center [181, 724] width 225 height 74
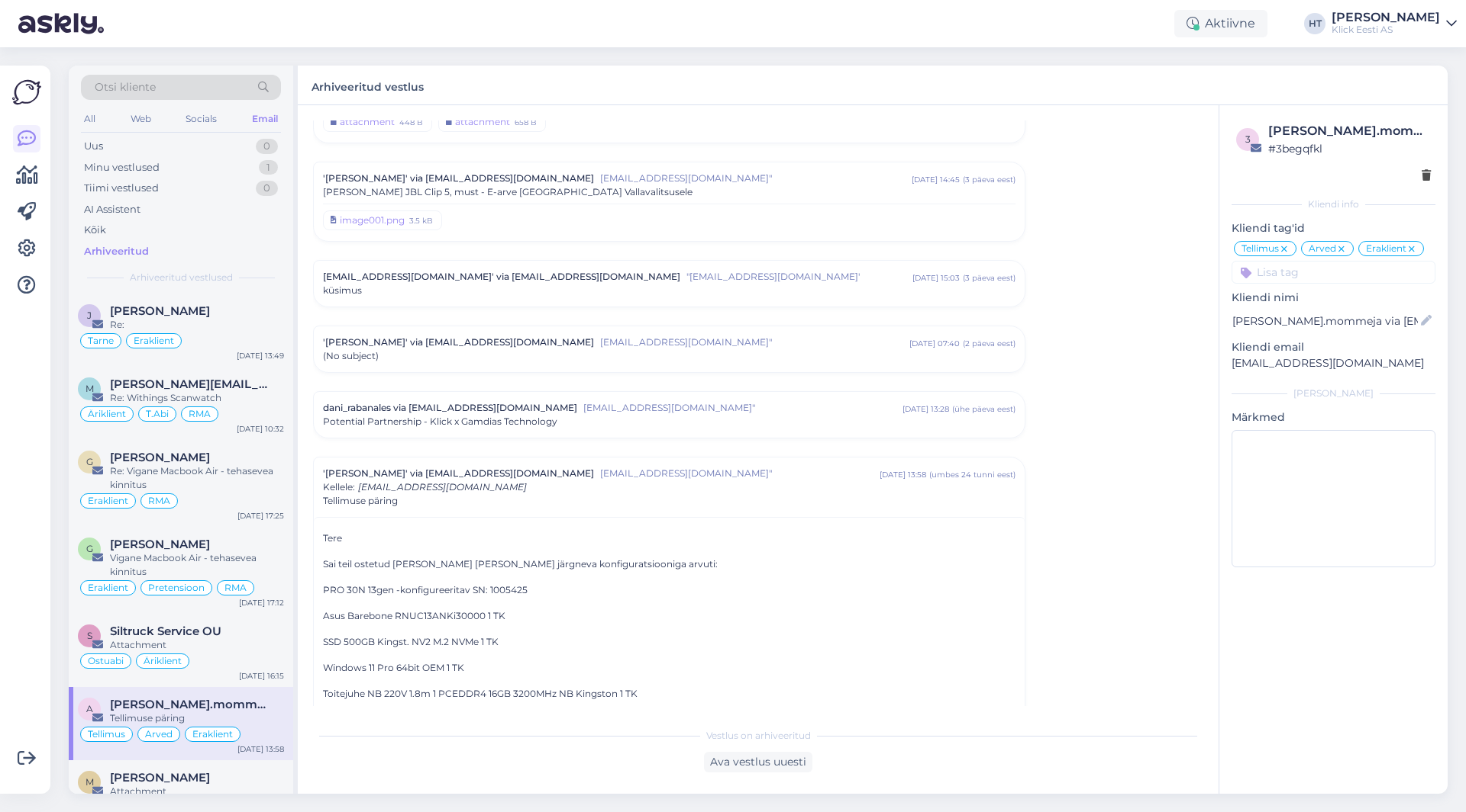
scroll to position [5971, 0]
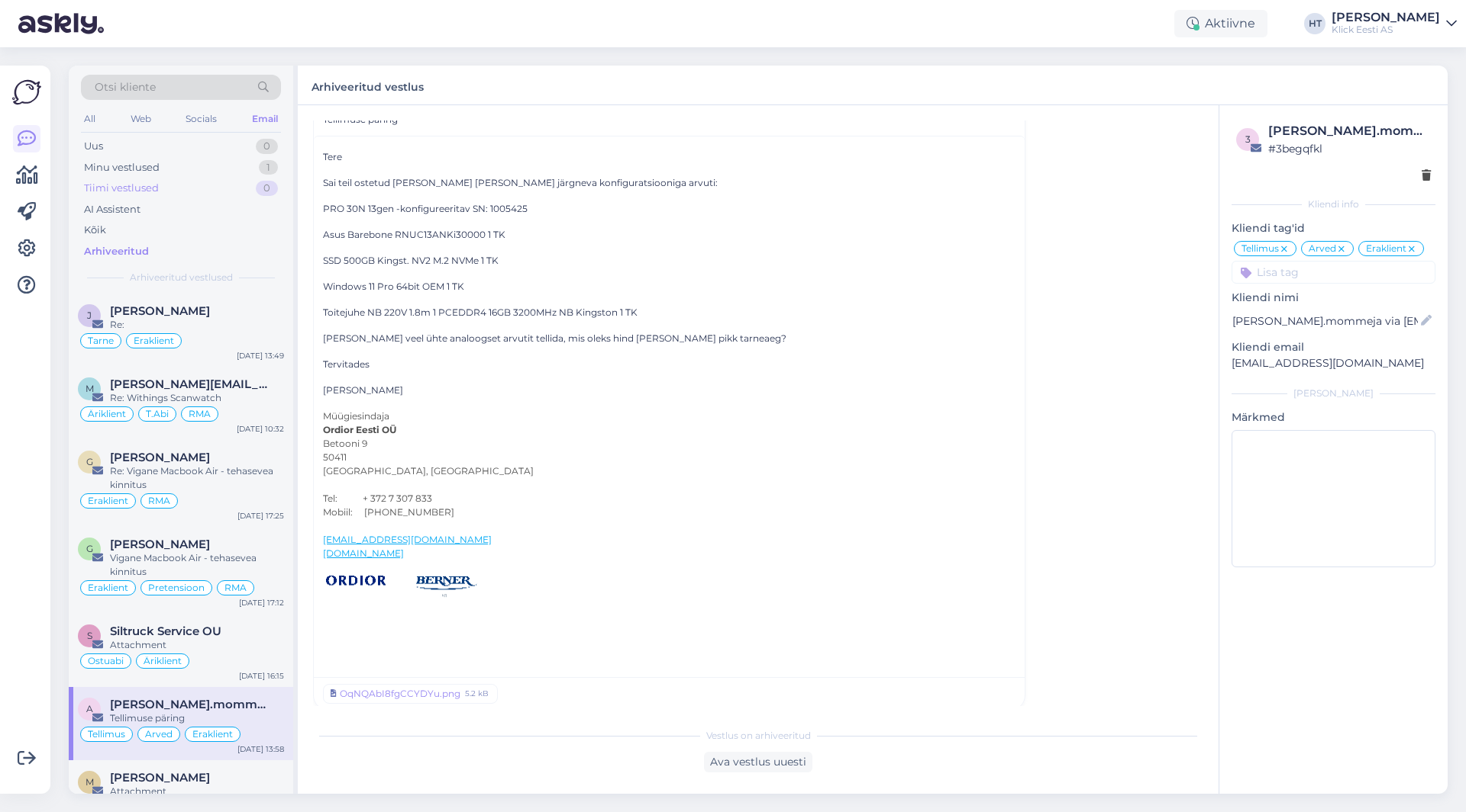
click at [186, 186] on div "Tiimi vestlused 0" at bounding box center [181, 188] width 200 height 22
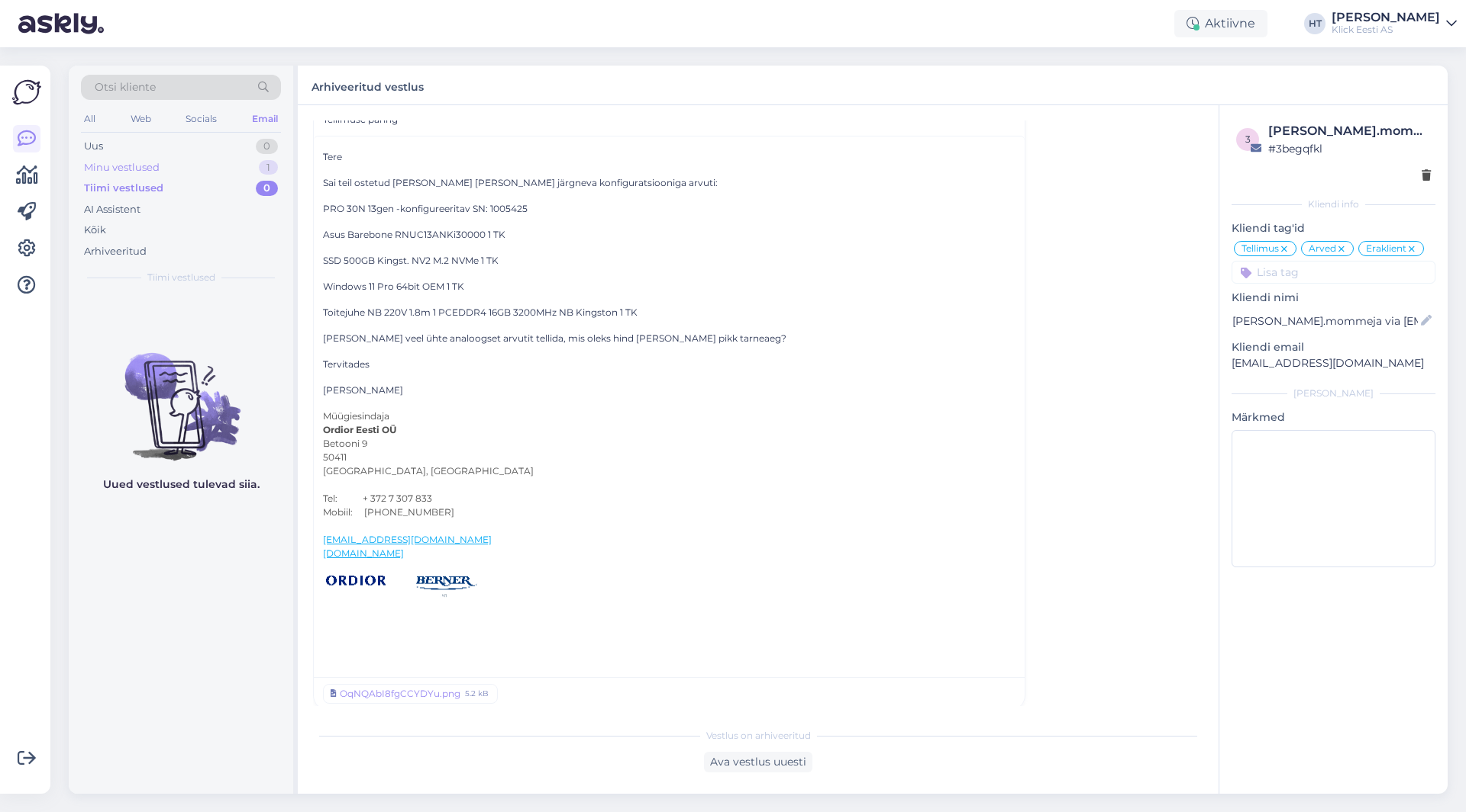
click at [189, 175] on div "Minu vestlused 1" at bounding box center [181, 168] width 200 height 22
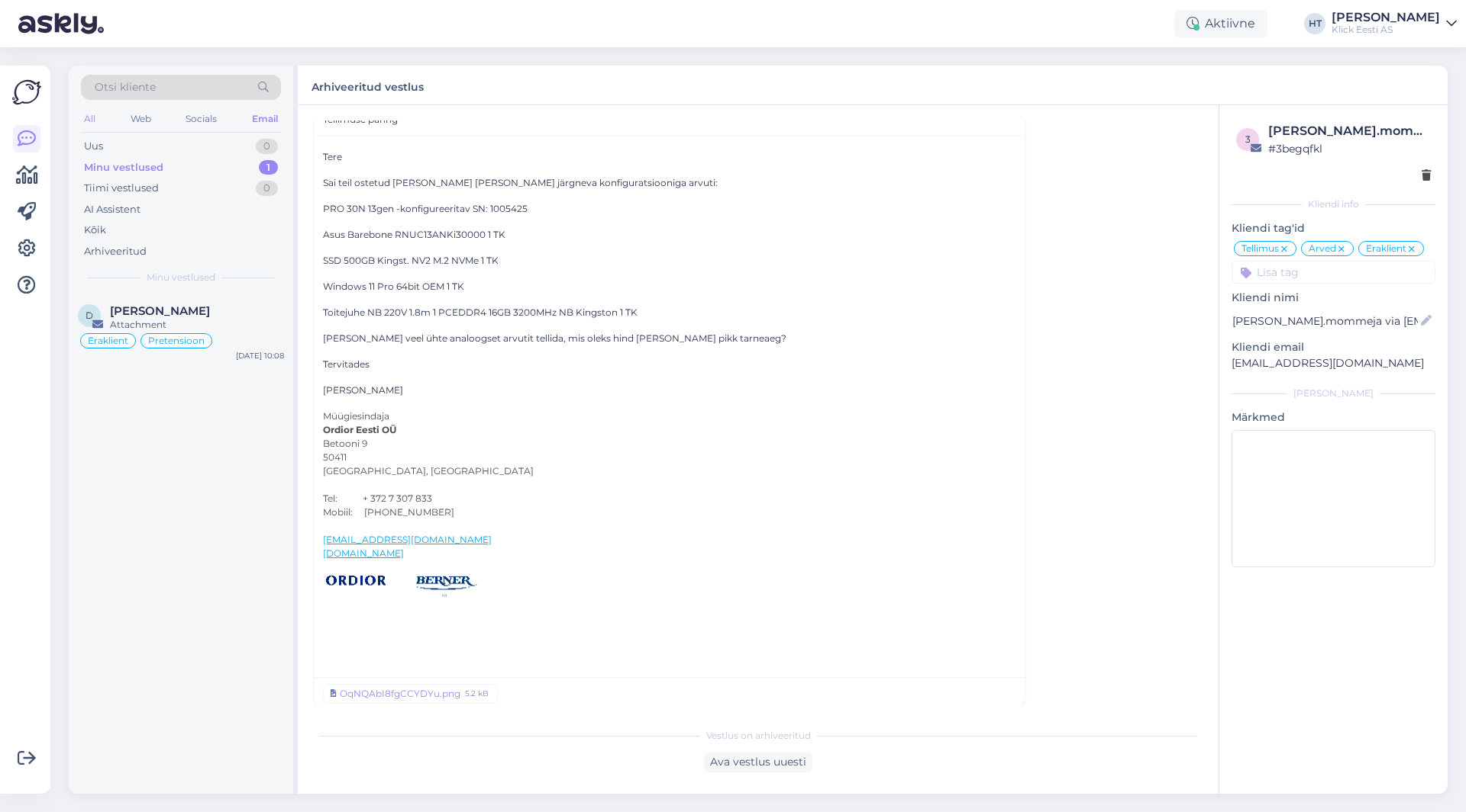
click at [87, 112] on div "All" at bounding box center [89, 119] width 18 height 20
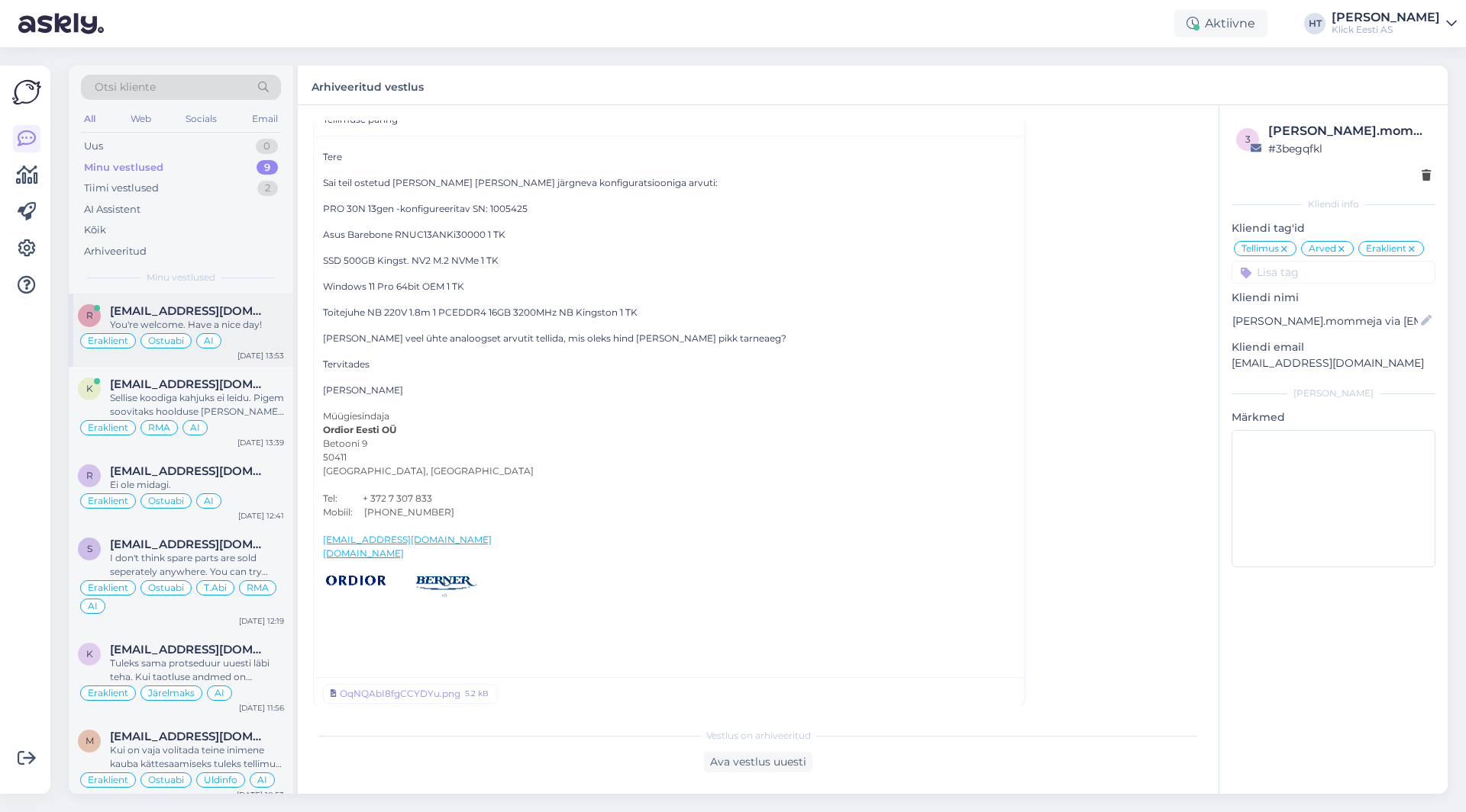
click at [268, 314] on div "[EMAIL_ADDRESS][DOMAIN_NAME]" at bounding box center [196, 311] width 174 height 14
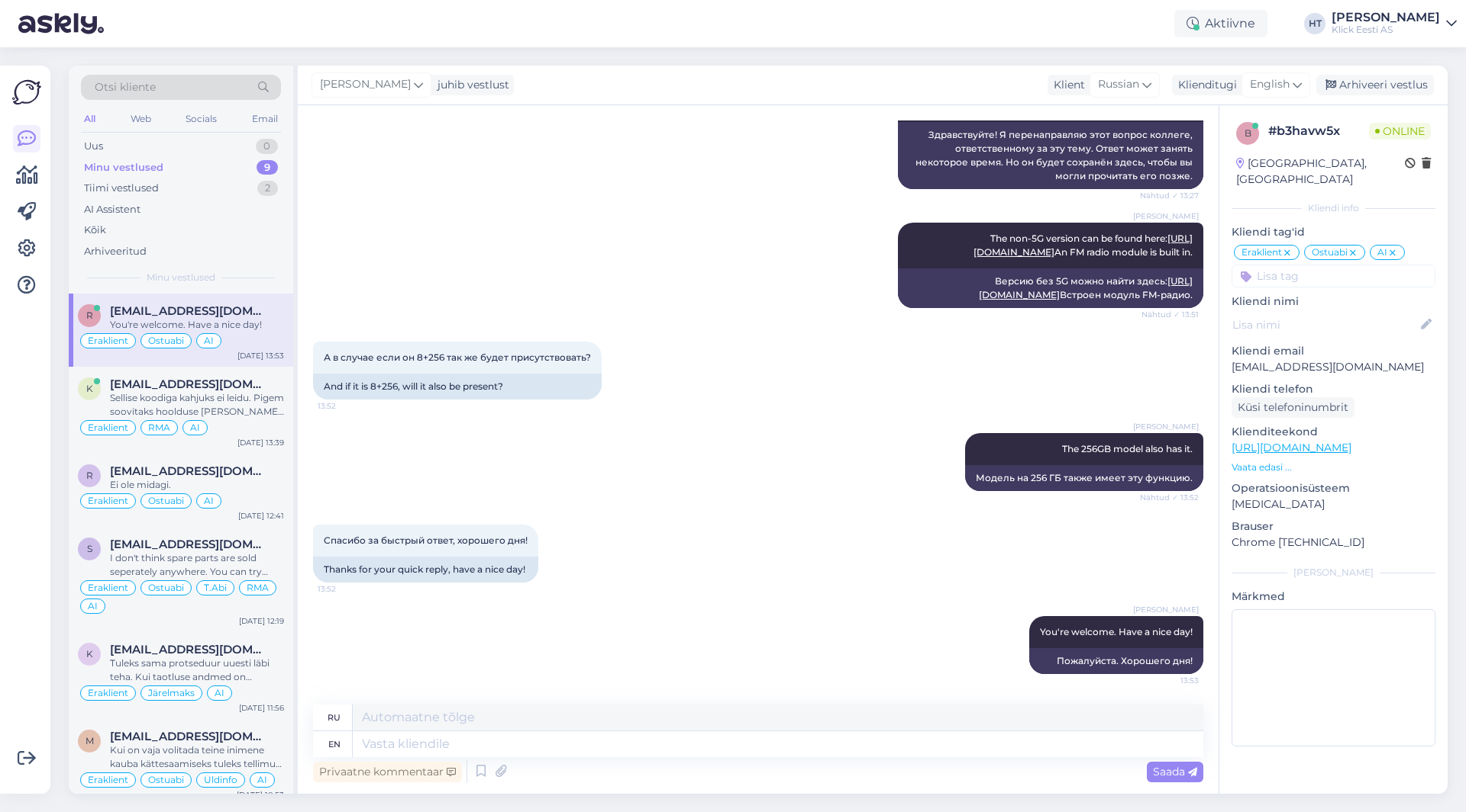
scroll to position [395, 0]
click at [252, 165] on div "Minu vestlused 9" at bounding box center [181, 168] width 200 height 22
click at [217, 163] on div "Minu vestlused 9" at bounding box center [181, 168] width 200 height 22
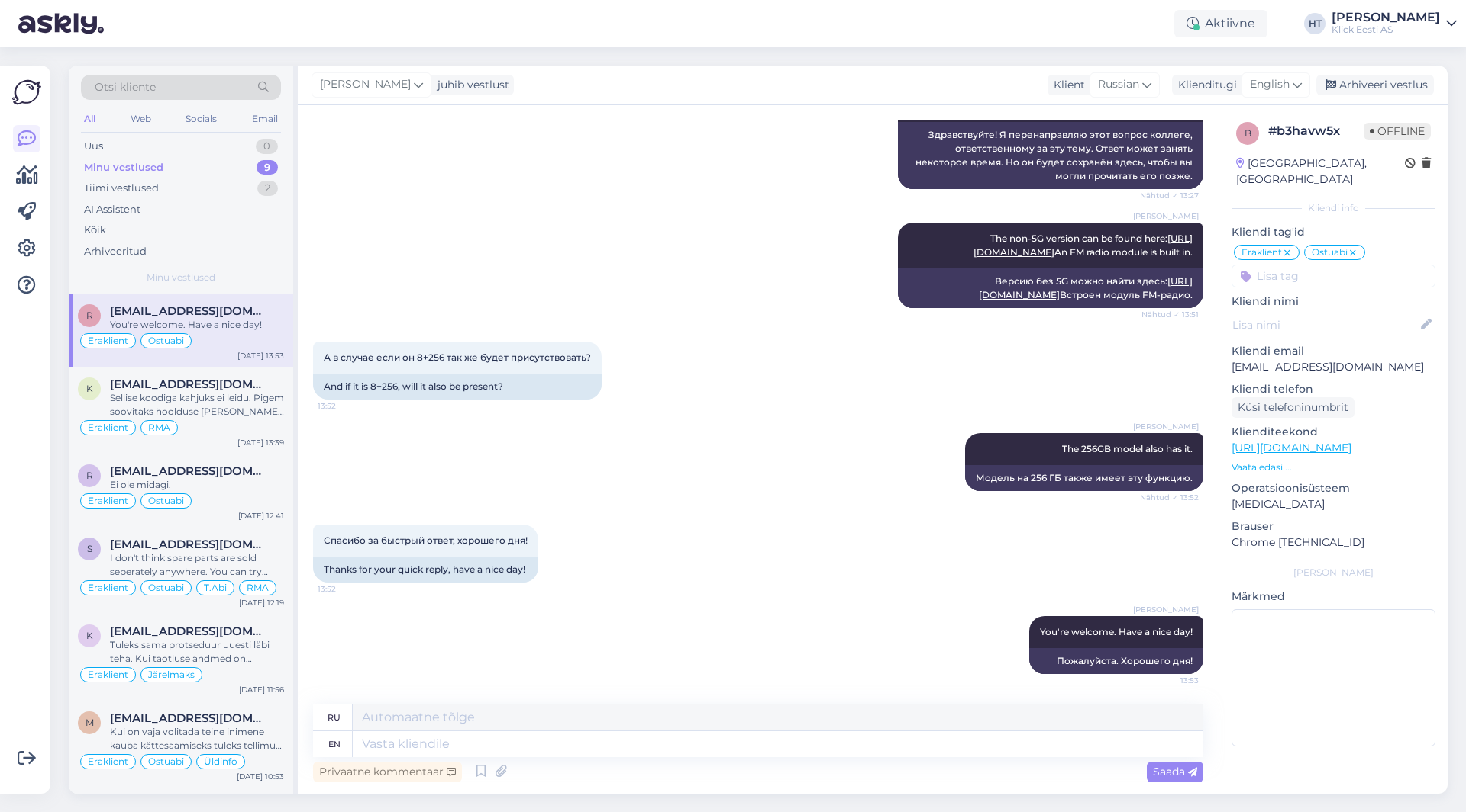
click at [583, 206] on div "[PERSON_NAME] The non-5G version can be found here: [URL][DOMAIN_NAME] An FM ra…" at bounding box center [758, 265] width 890 height 119
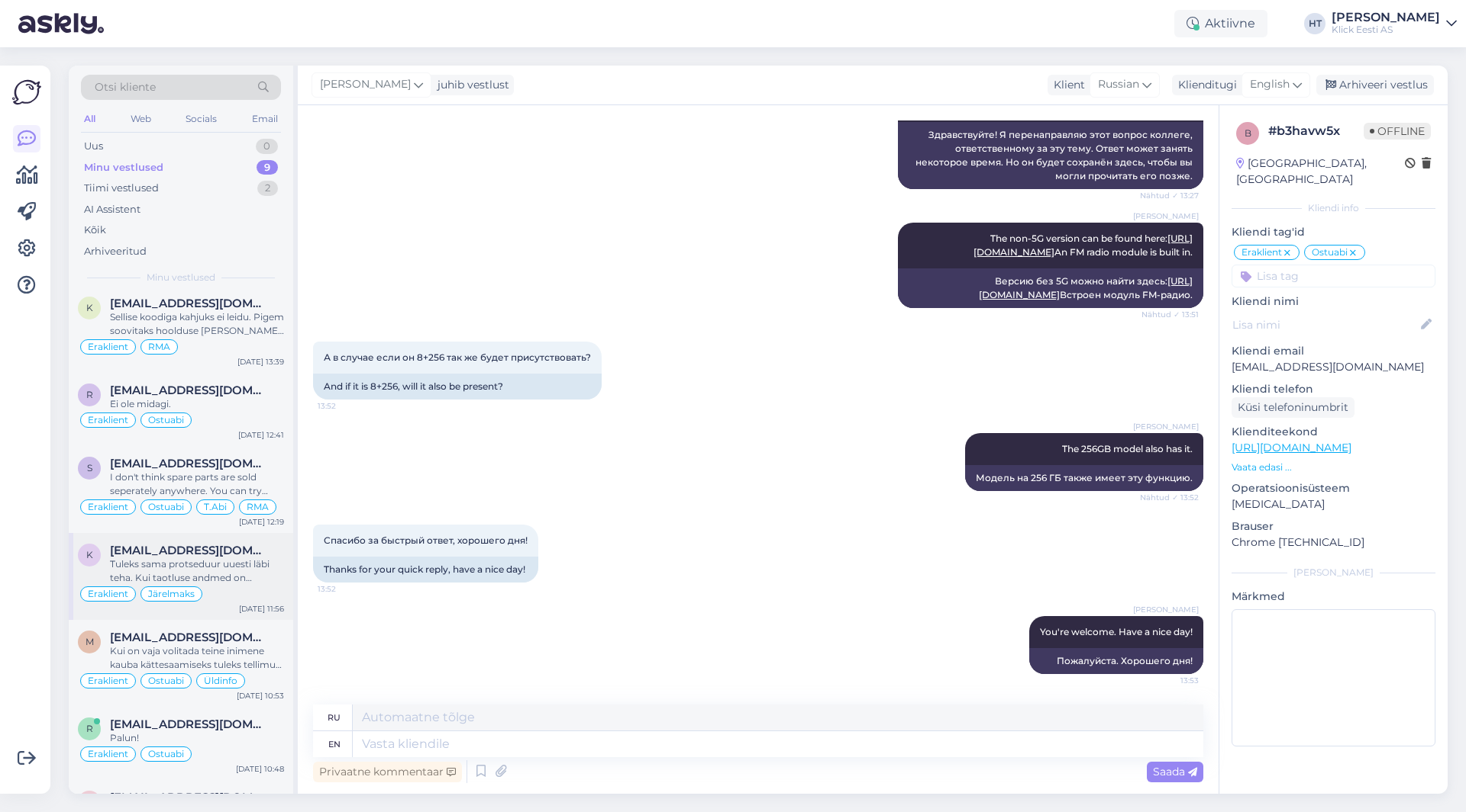
scroll to position [0, 0]
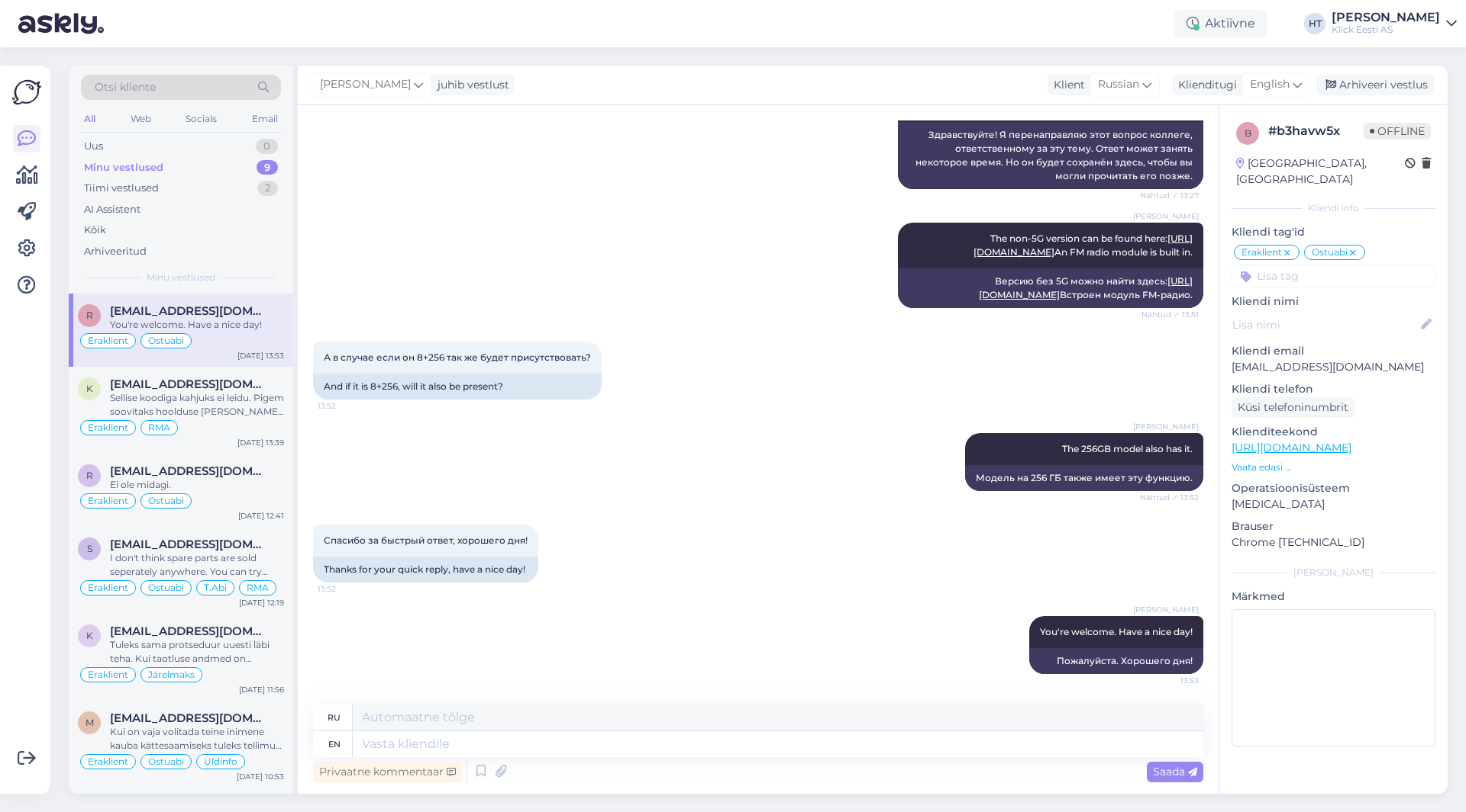
click at [714, 468] on div "[PERSON_NAME] The 256GB model also has it. Nähtud ✓ 13:52 Модель на 256 ГБ такж…" at bounding box center [758, 462] width 890 height 91
click at [236, 146] on div "Uus 1" at bounding box center [181, 146] width 200 height 22
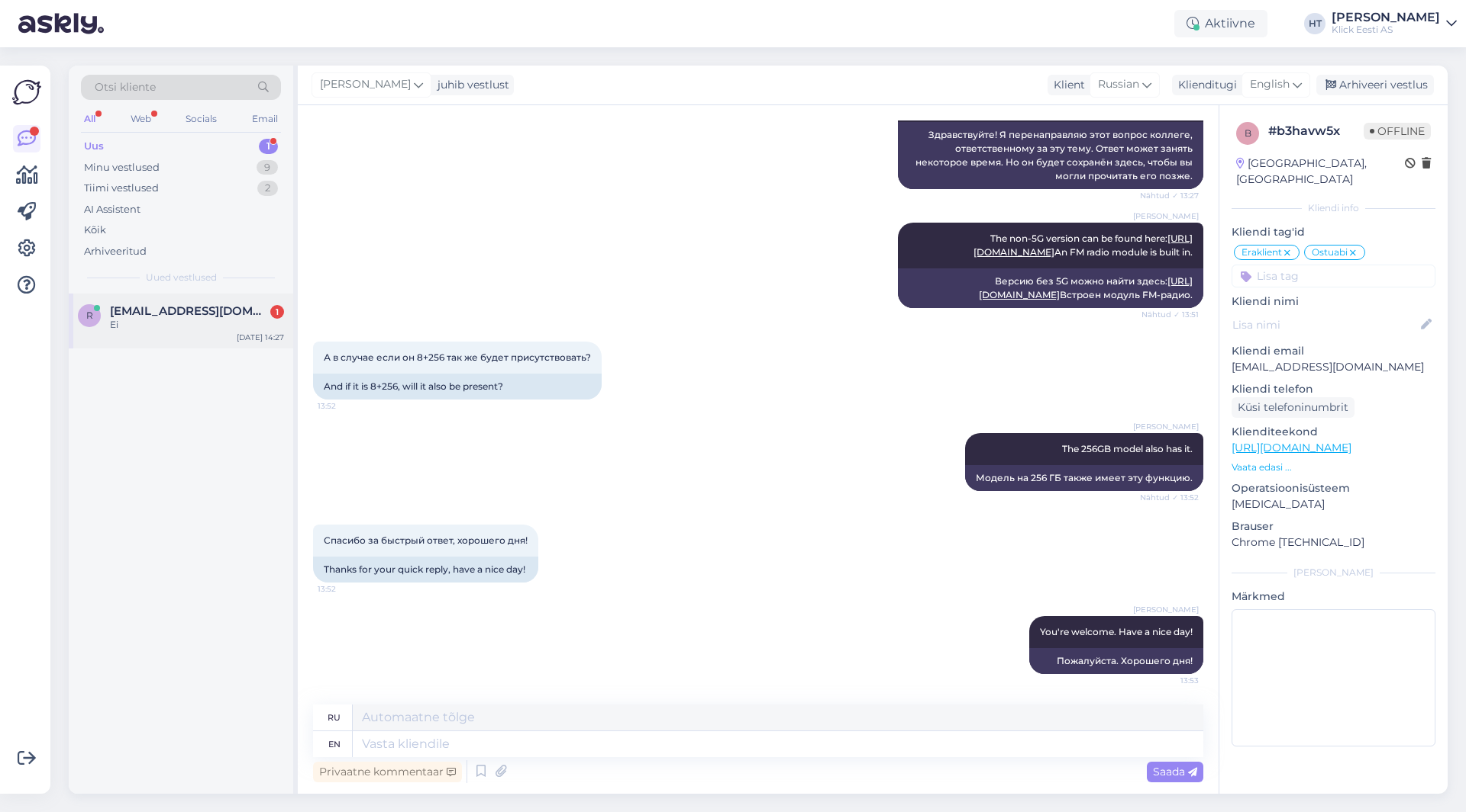
click at [245, 299] on div "r [EMAIL_ADDRESS][DOMAIN_NAME] 1 Ei [DATE] 14:27" at bounding box center [181, 321] width 225 height 55
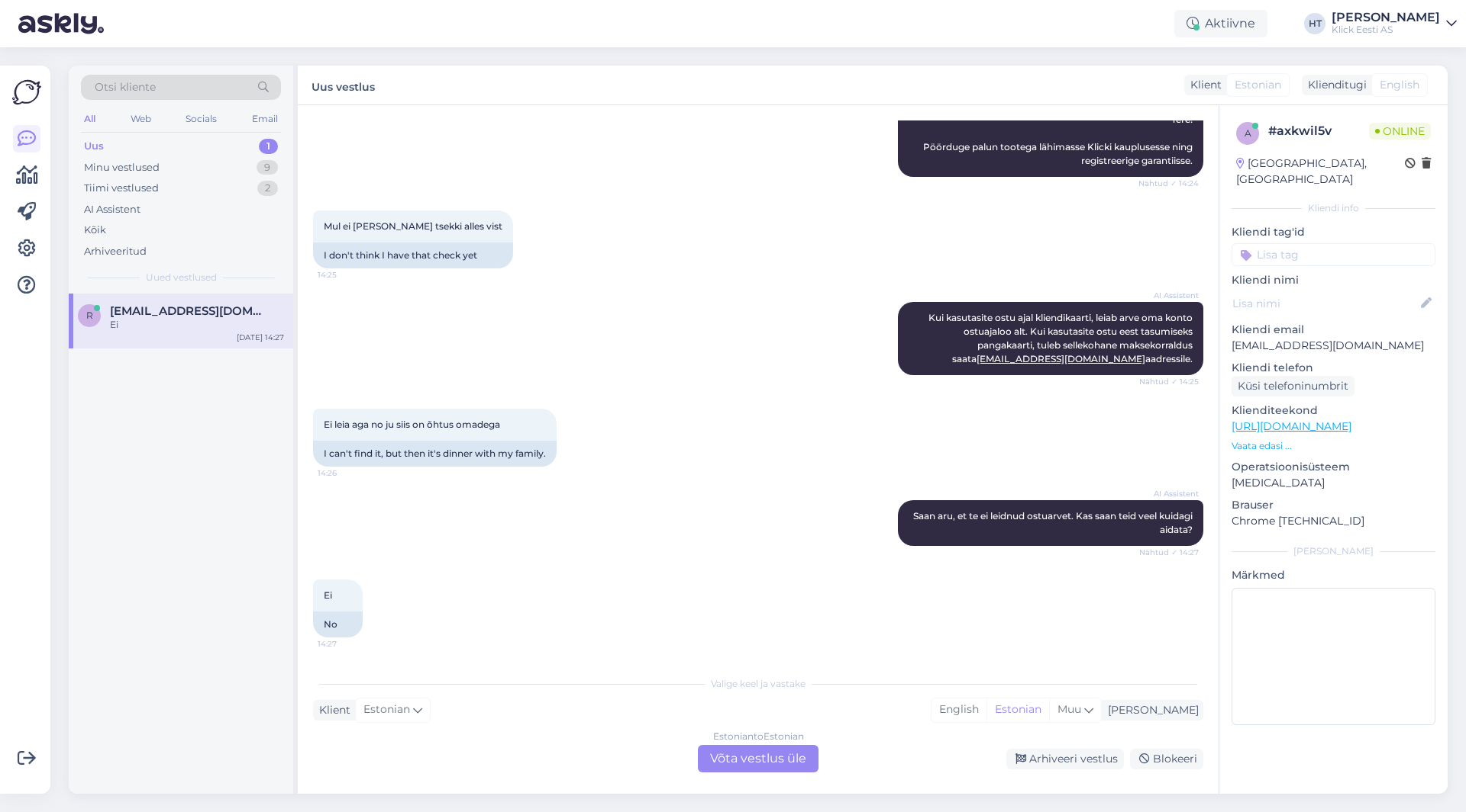
click at [755, 762] on div "Estonian to Estonian Võta vestlus üle" at bounding box center [758, 759] width 121 height 27
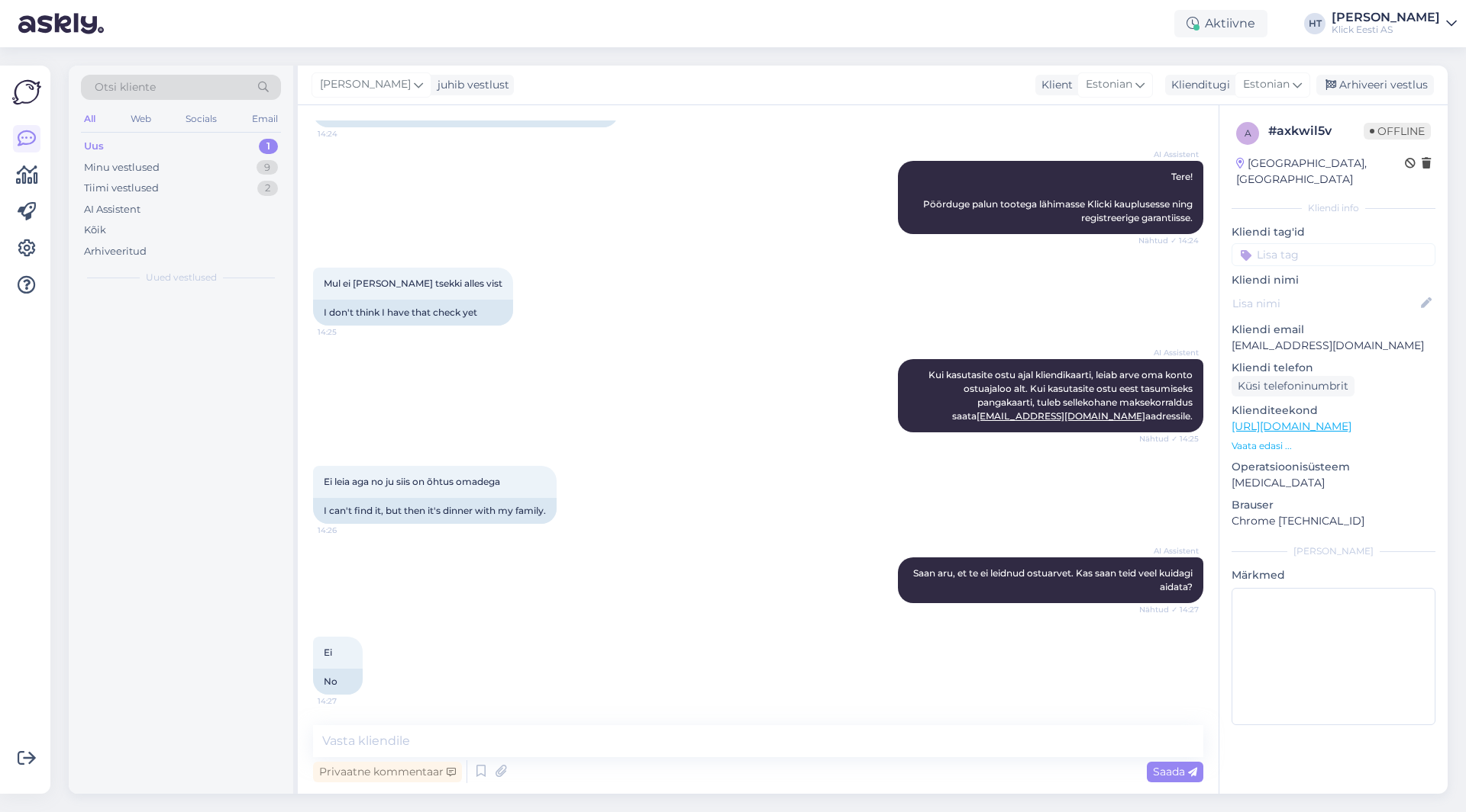
scroll to position [174, 0]
click at [729, 749] on textarea at bounding box center [758, 741] width 890 height 32
type textarea "P"
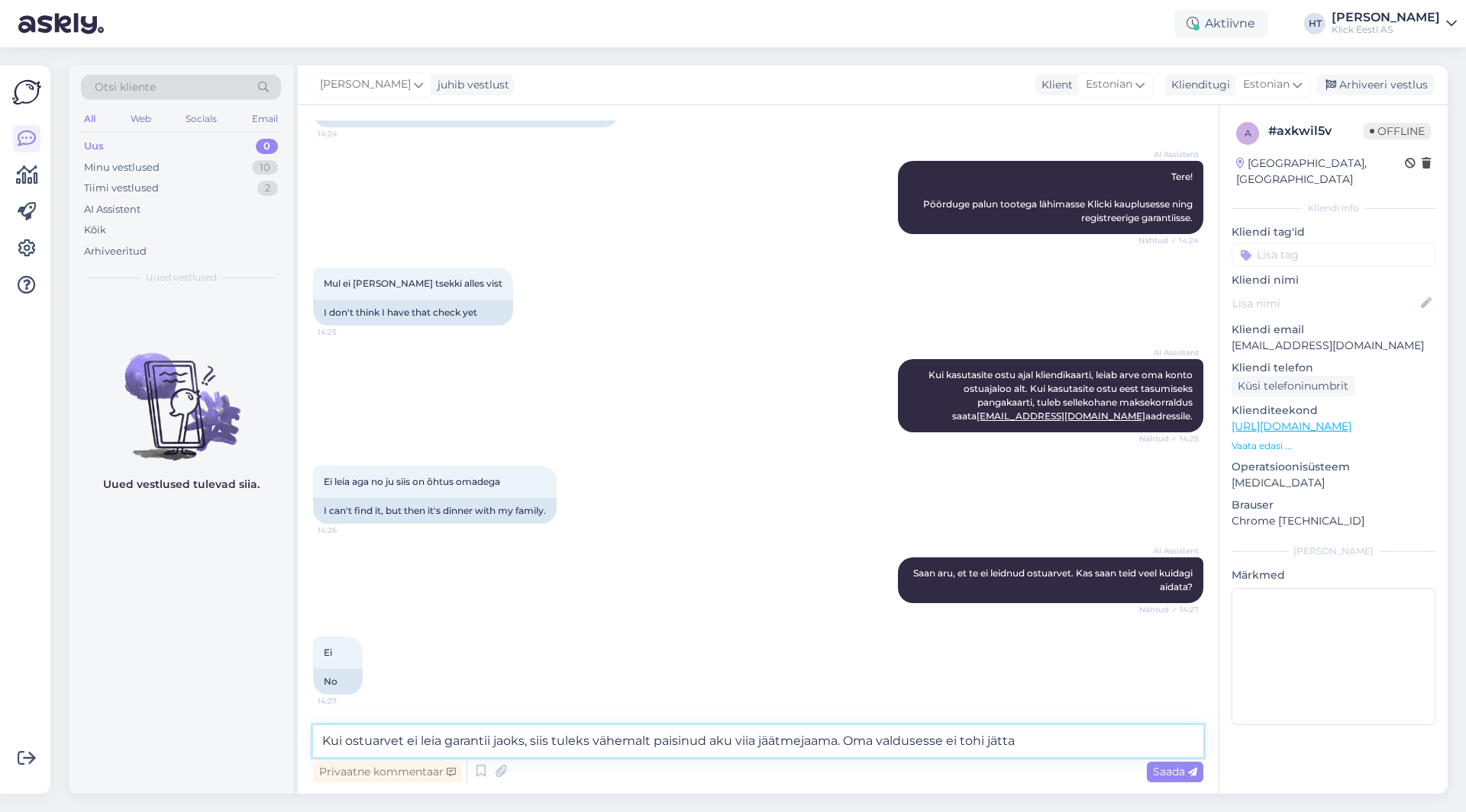
type textarea "Kui ostuarvet ei leia garantii jaoks, siis tuleks vähemalt paisinud aku viia jä…"
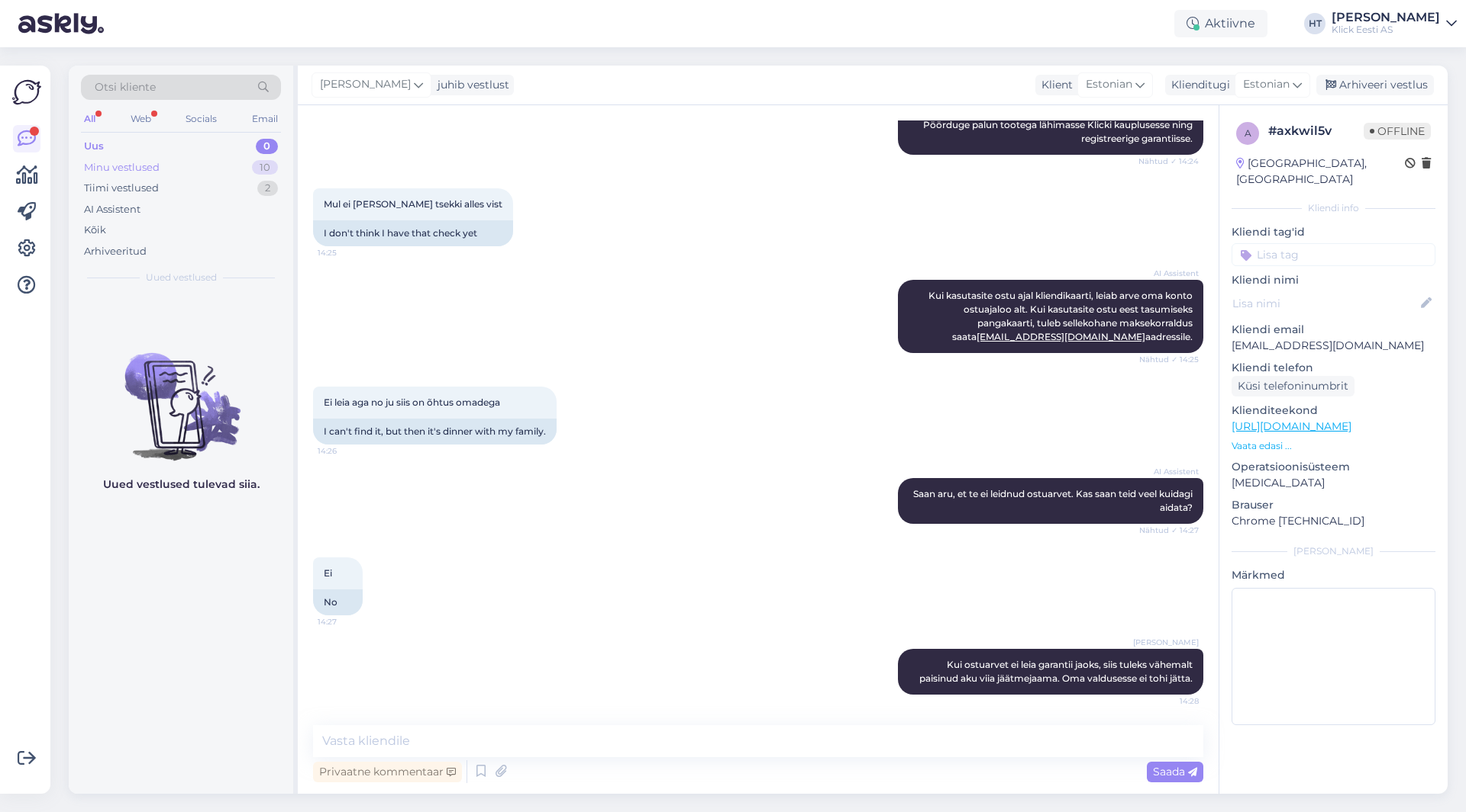
click at [266, 171] on div "10" at bounding box center [265, 168] width 26 height 16
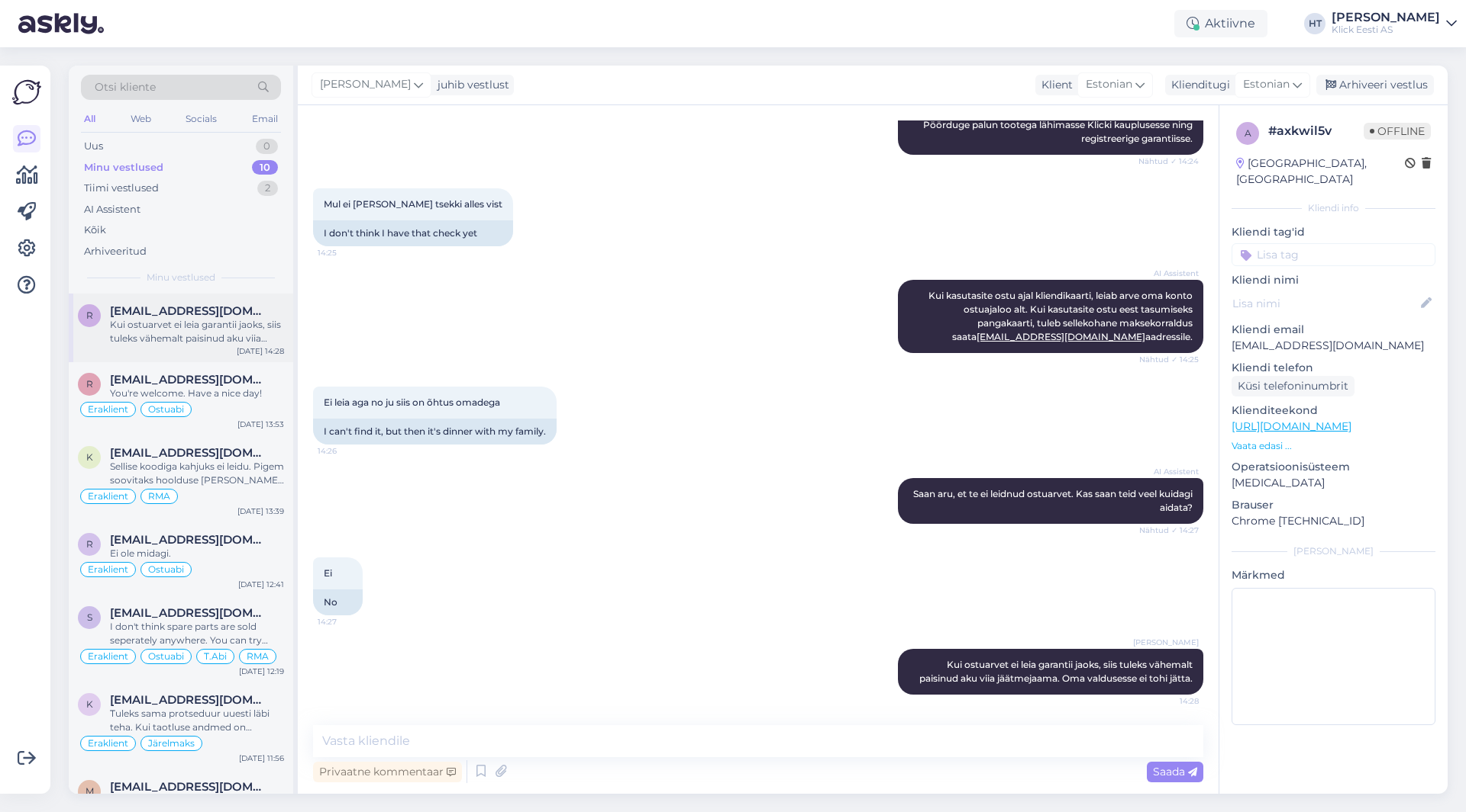
click at [233, 306] on span "[EMAIL_ADDRESS][DOMAIN_NAME]" at bounding box center [189, 311] width 159 height 14
click at [726, 342] on div "AI Assistent [PERSON_NAME] kasutasite ostu ajal kliendikaarti, leiab arve oma k…" at bounding box center [758, 316] width 890 height 107
click at [145, 113] on div "Web" at bounding box center [140, 119] width 26 height 20
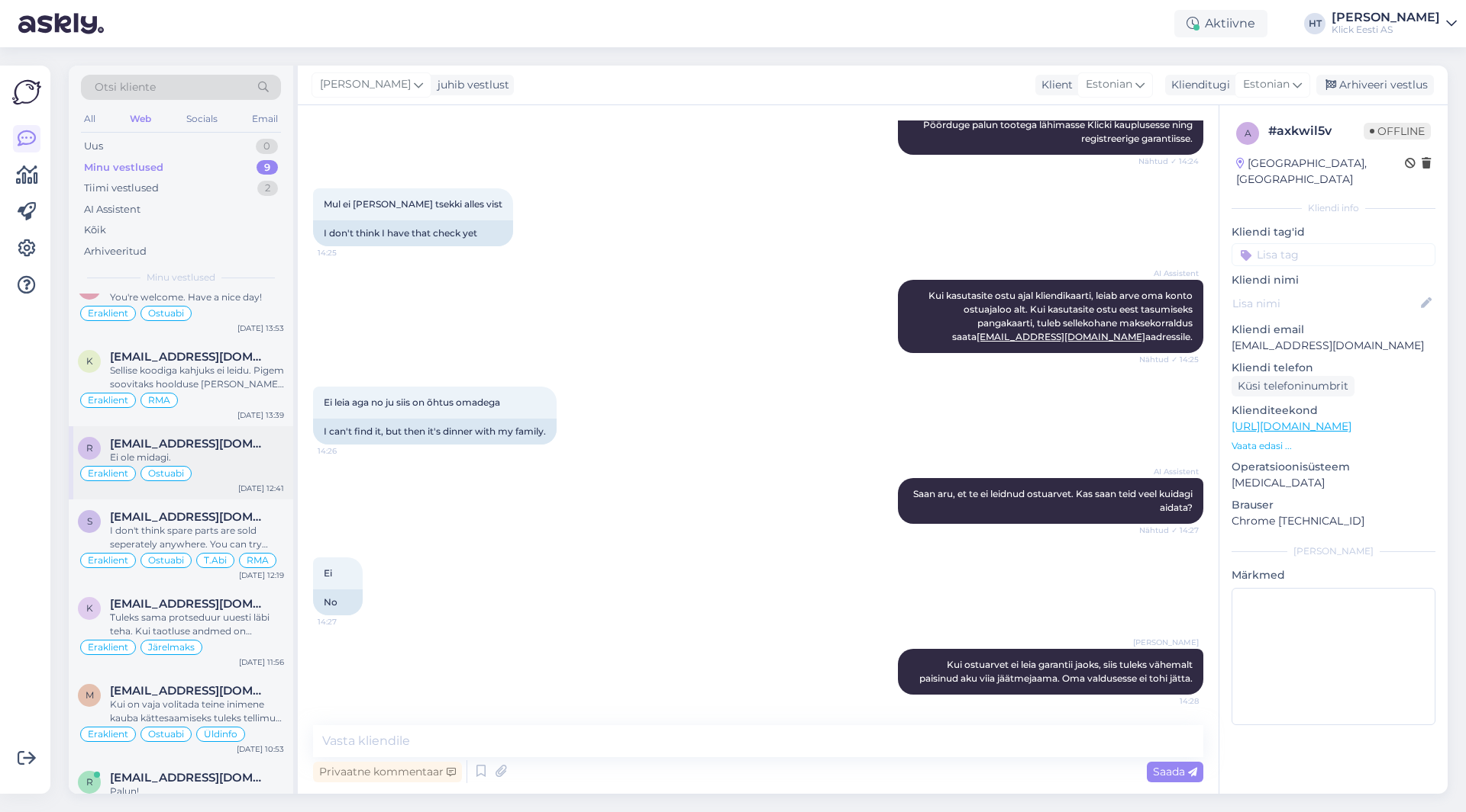
scroll to position [0, 0]
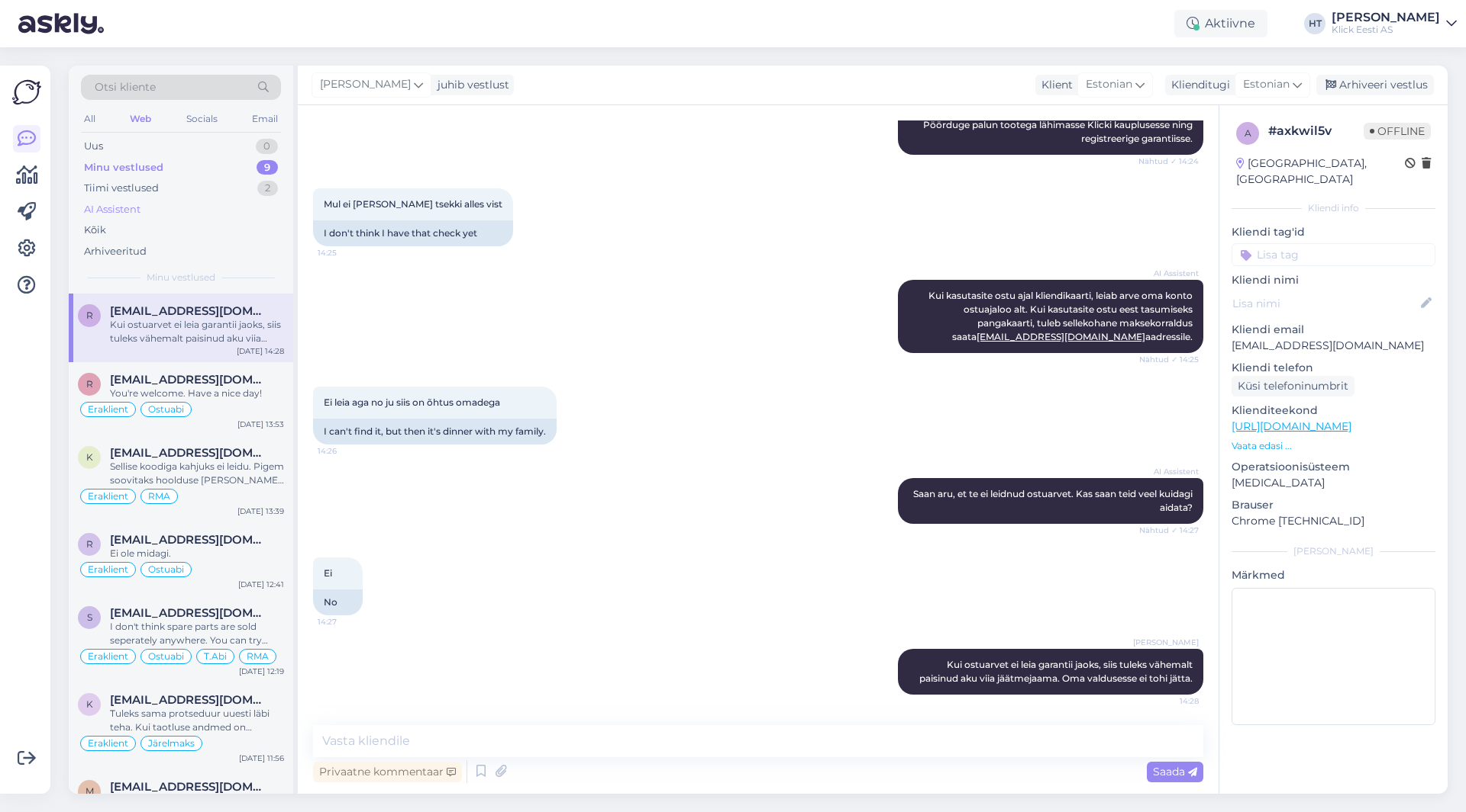
click at [177, 209] on div "AI Assistent" at bounding box center [181, 210] width 200 height 22
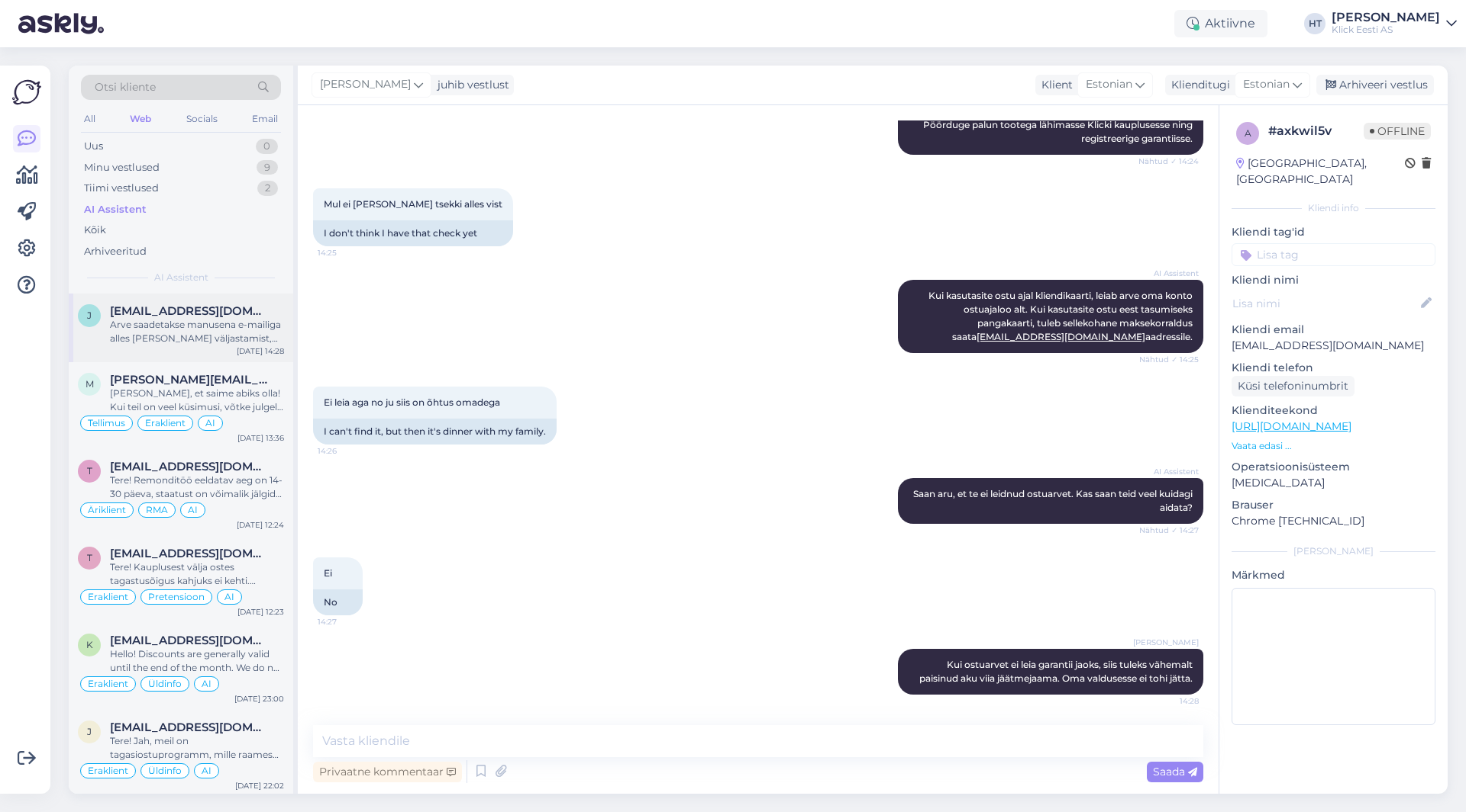
click at [197, 321] on div "Arve saadetakse manusena e-mailiga alles [PERSON_NAME] väljastamist, mitte tell…" at bounding box center [196, 331] width 174 height 27
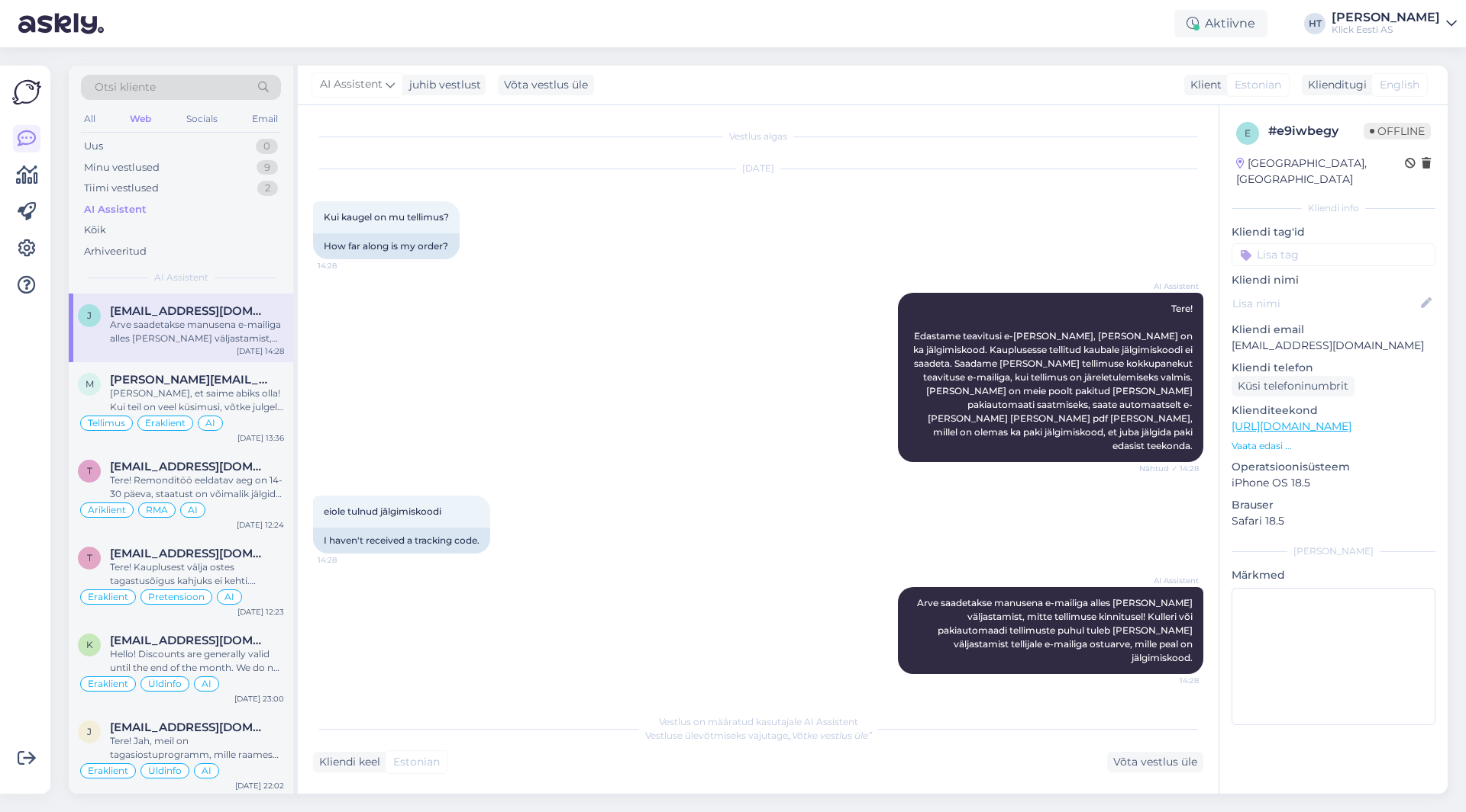
click at [1286, 338] on p "[EMAIL_ADDRESS][DOMAIN_NAME]" at bounding box center [1334, 346] width 204 height 16
copy p "[EMAIL_ADDRESS][DOMAIN_NAME]"
click at [726, 362] on div "AI Assistent Tere! Edastame teavitusi e-[PERSON_NAME], [PERSON_NAME] on ka jälg…" at bounding box center [758, 378] width 890 height 203
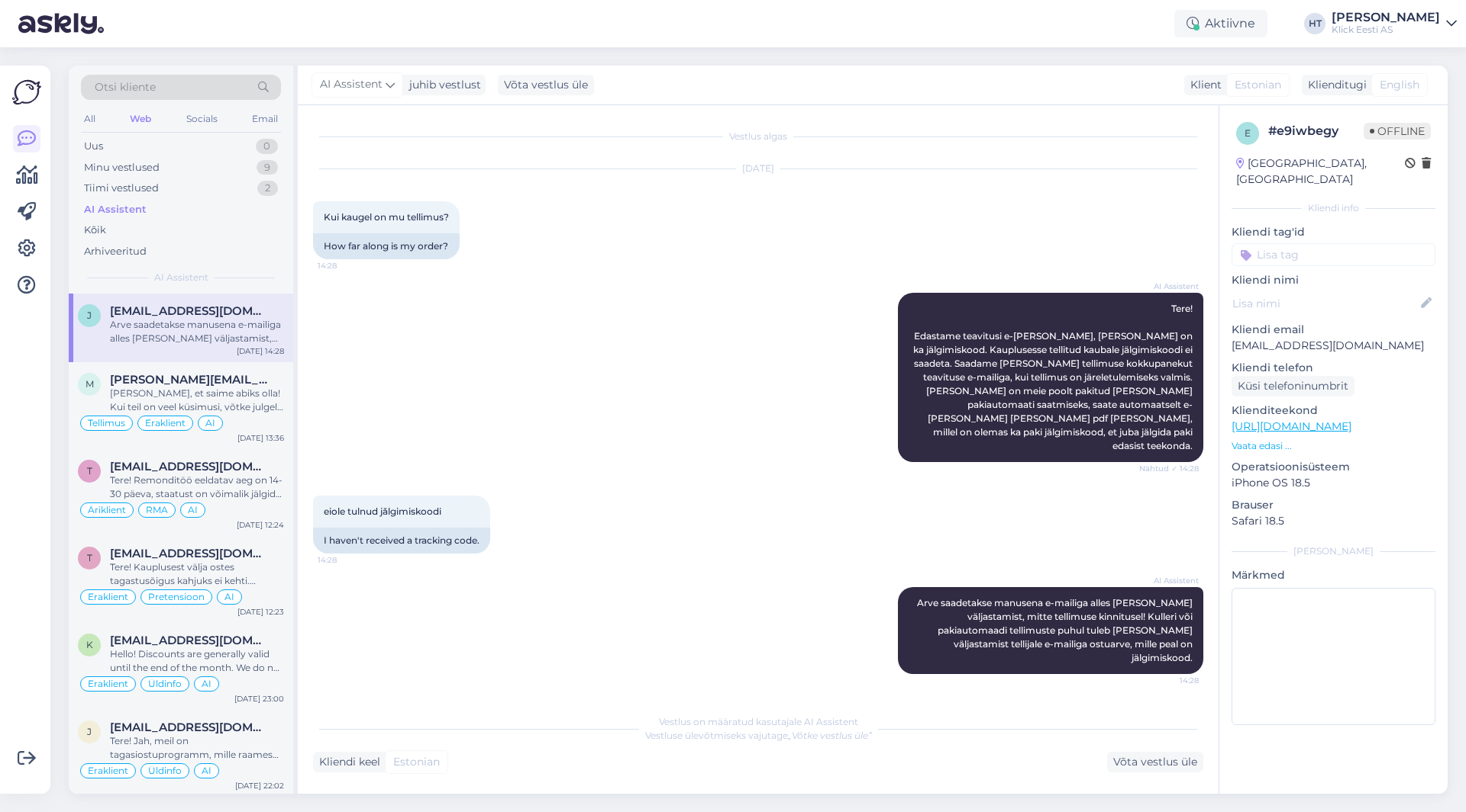
click at [936, 118] on div "Vestlus algas [DATE] Kui kaugel on mu tellimus? 14:28 How far along is my order…" at bounding box center [758, 449] width 920 height 688
click at [254, 146] on div "Uus 2" at bounding box center [181, 146] width 200 height 22
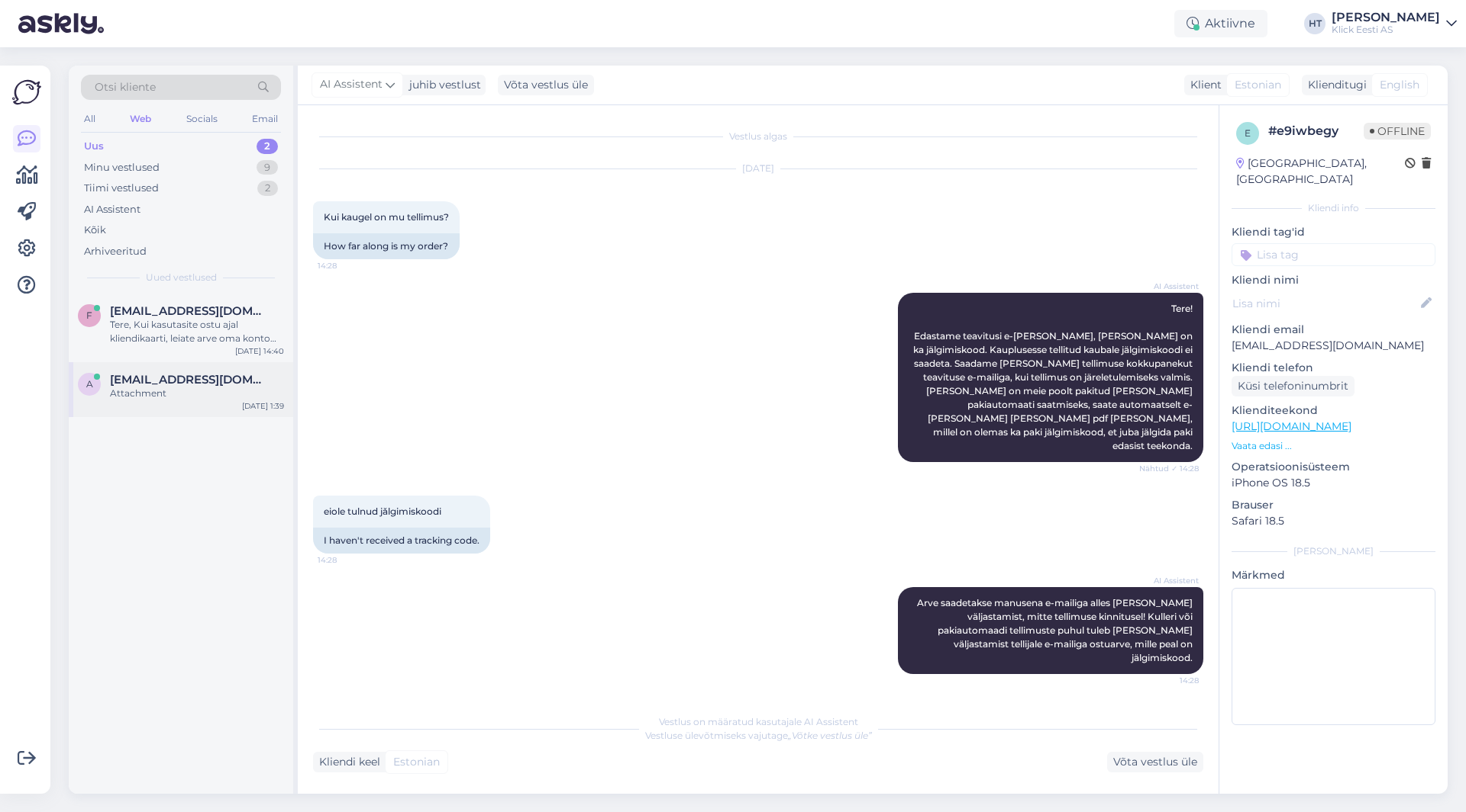
click at [218, 371] on div "a [EMAIL_ADDRESS][DOMAIN_NAME] Attachment [DATE] 1:39" at bounding box center [181, 389] width 225 height 55
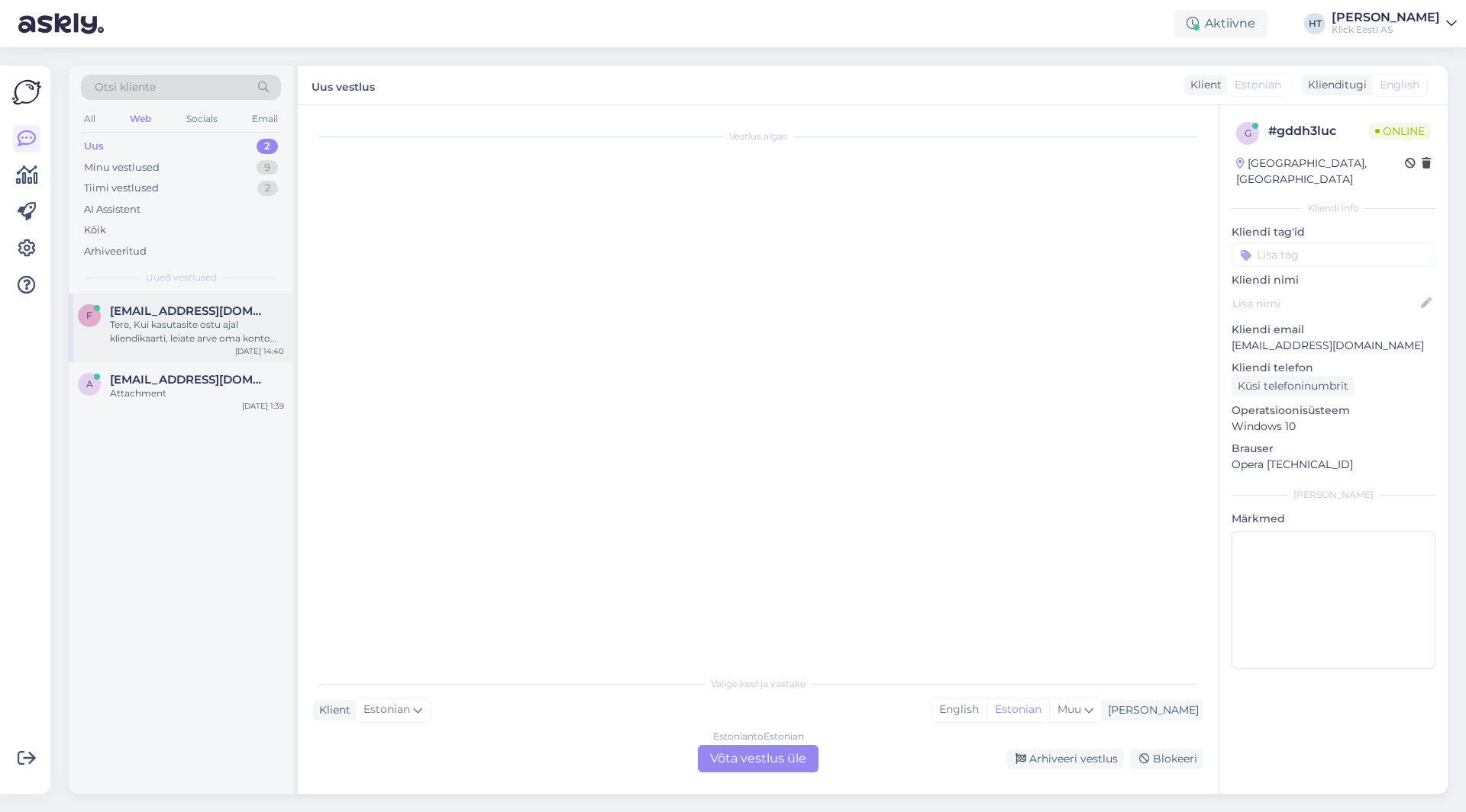
click at [252, 328] on div "Tere, Kui kasutasite ostu ajal kliendikaarti, leiate arve oma konto ostuajaloo …" at bounding box center [196, 331] width 174 height 27
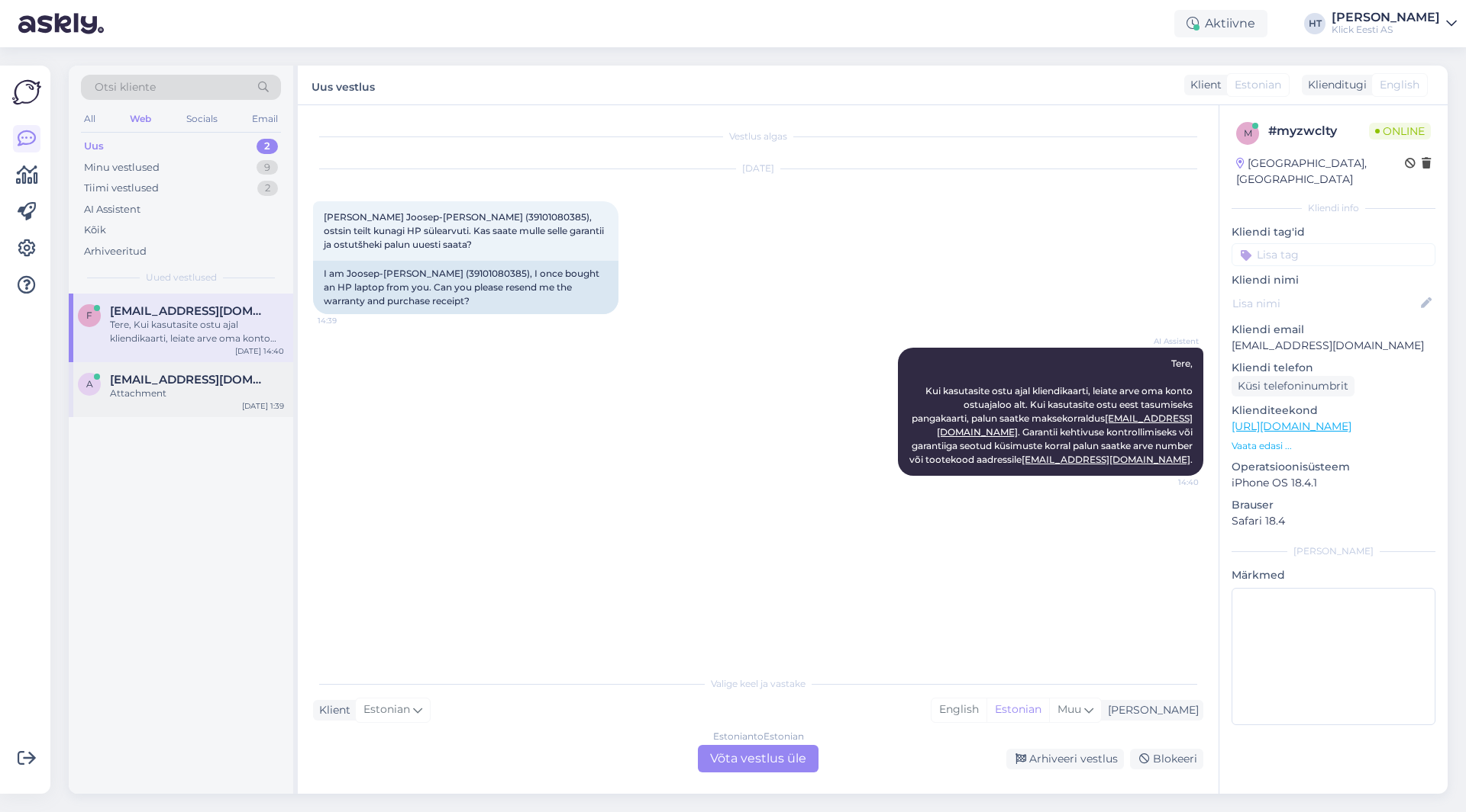
click at [250, 380] on div "[EMAIL_ADDRESS][DOMAIN_NAME]" at bounding box center [196, 380] width 174 height 14
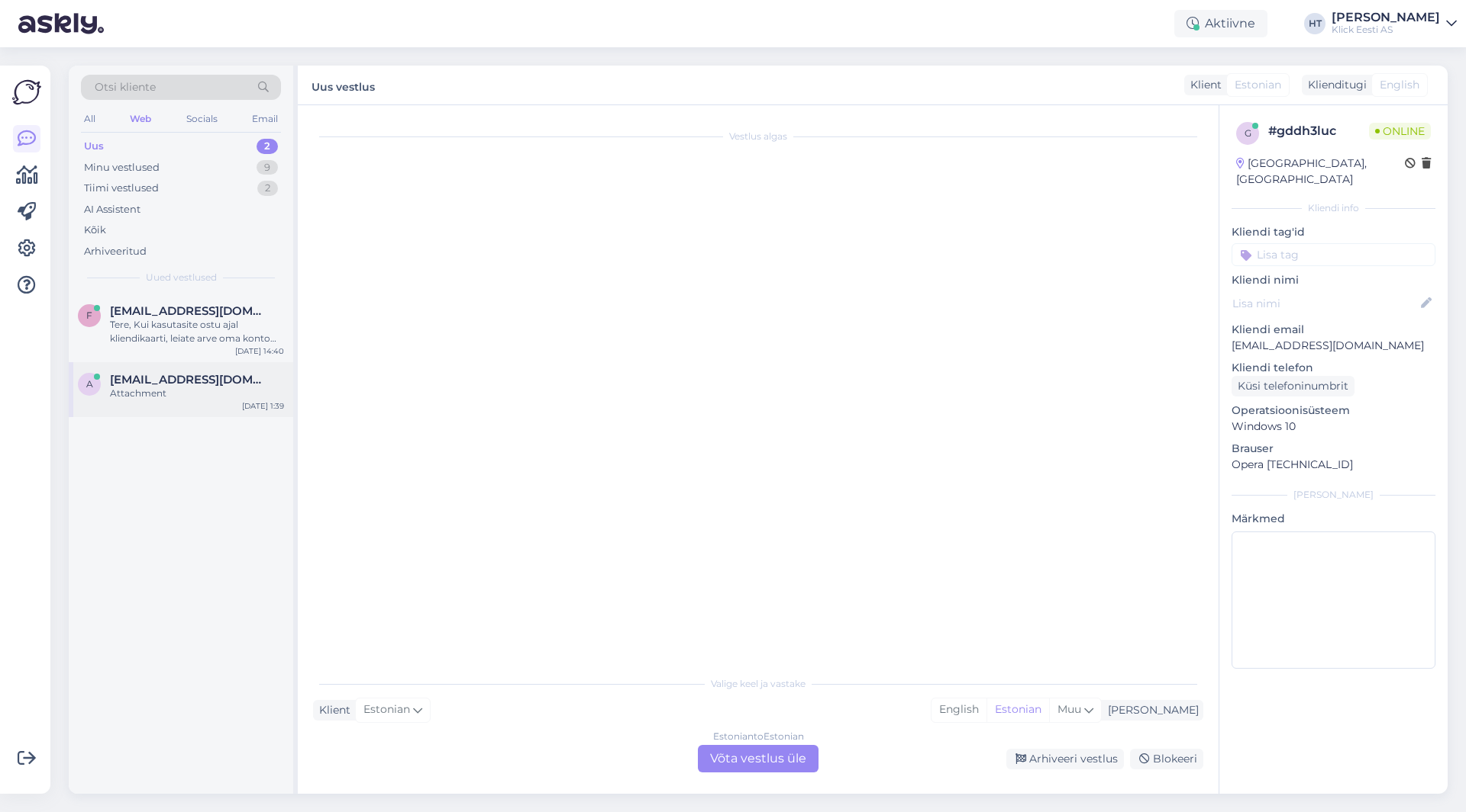
click at [242, 381] on div "[EMAIL_ADDRESS][DOMAIN_NAME]" at bounding box center [196, 380] width 174 height 14
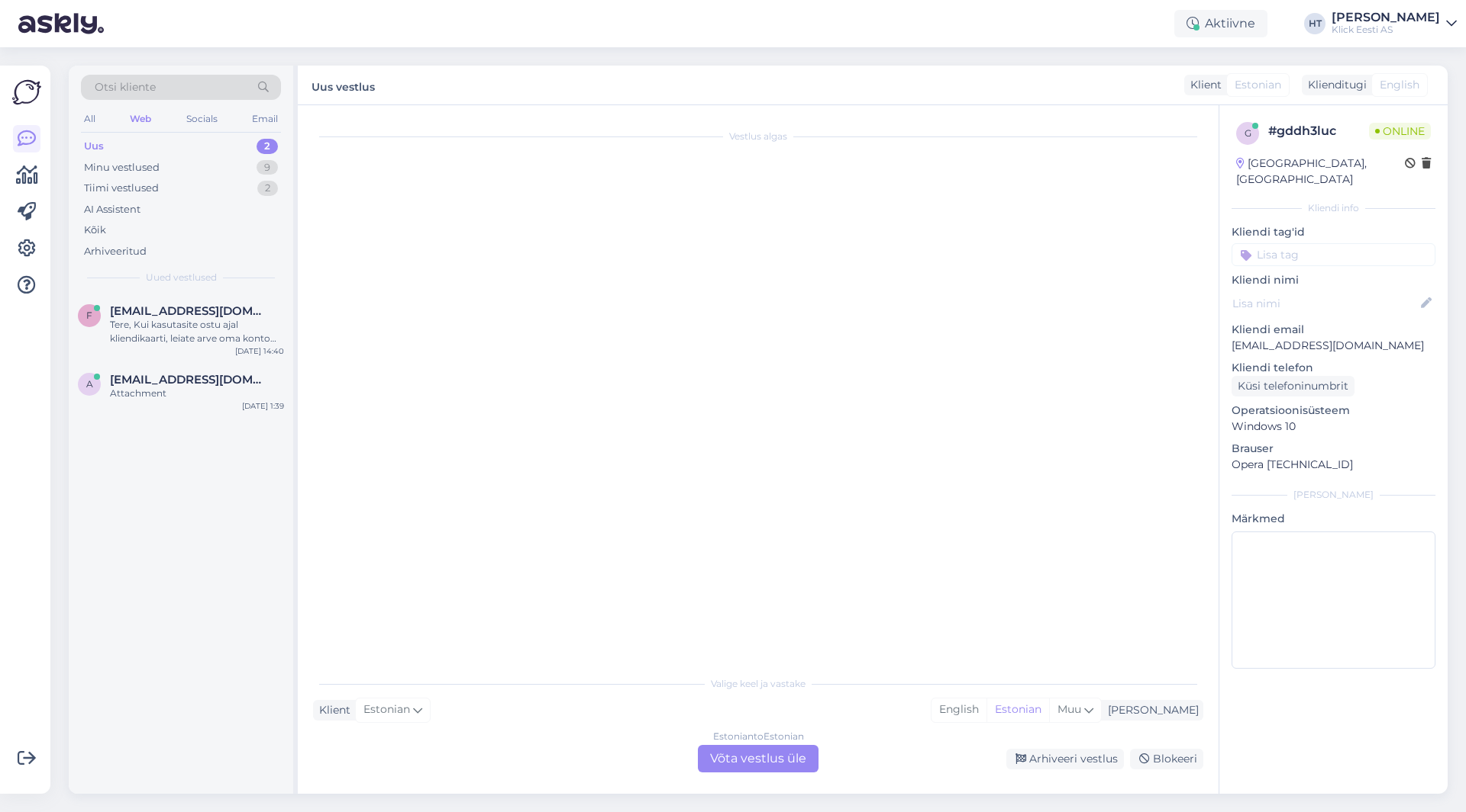
click at [482, 284] on div "Vestlus algas" at bounding box center [764, 387] width 904 height 534
click at [250, 171] on div "Minu vestlused 9" at bounding box center [181, 168] width 200 height 22
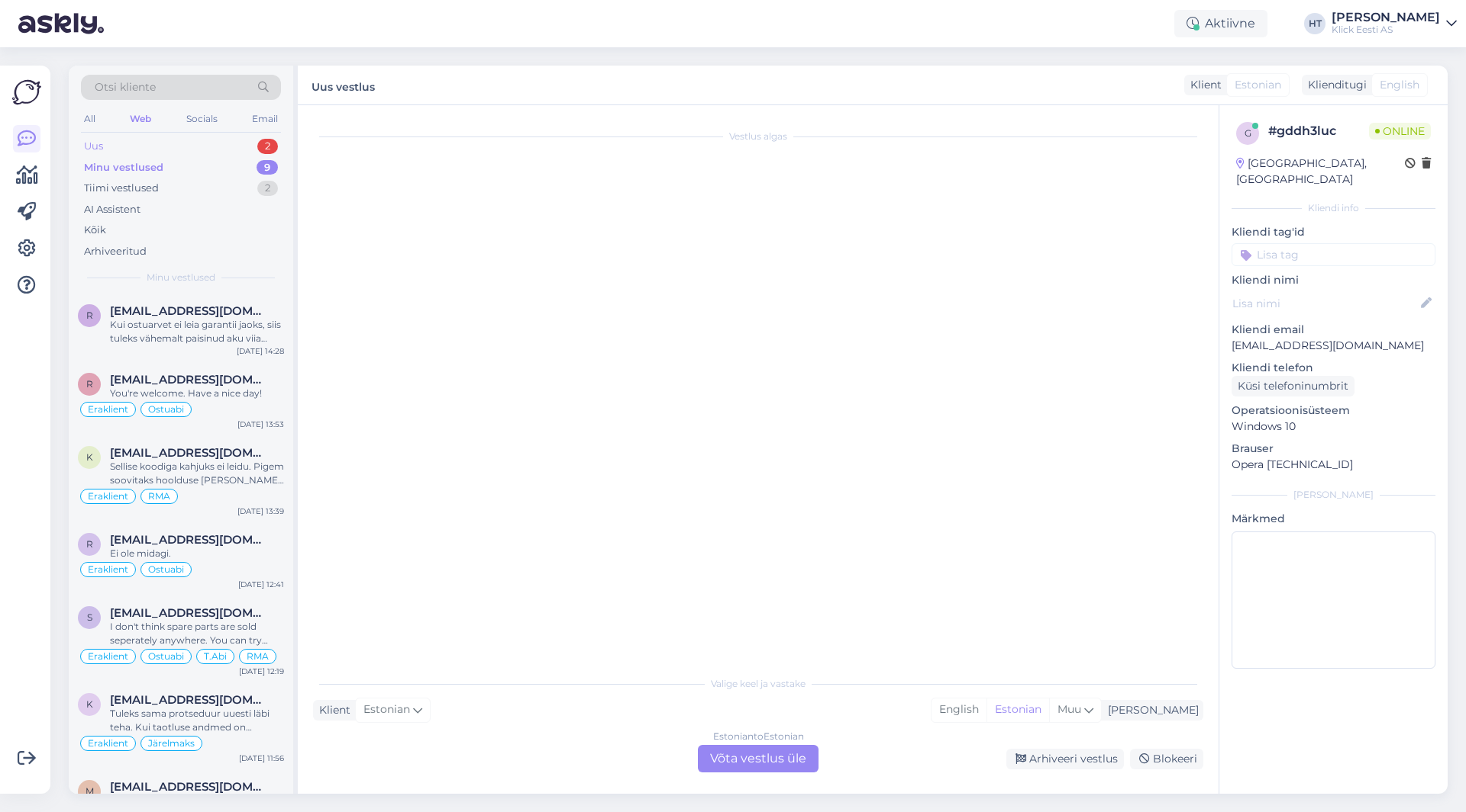
click at [257, 150] on div "Uus 2" at bounding box center [181, 146] width 200 height 22
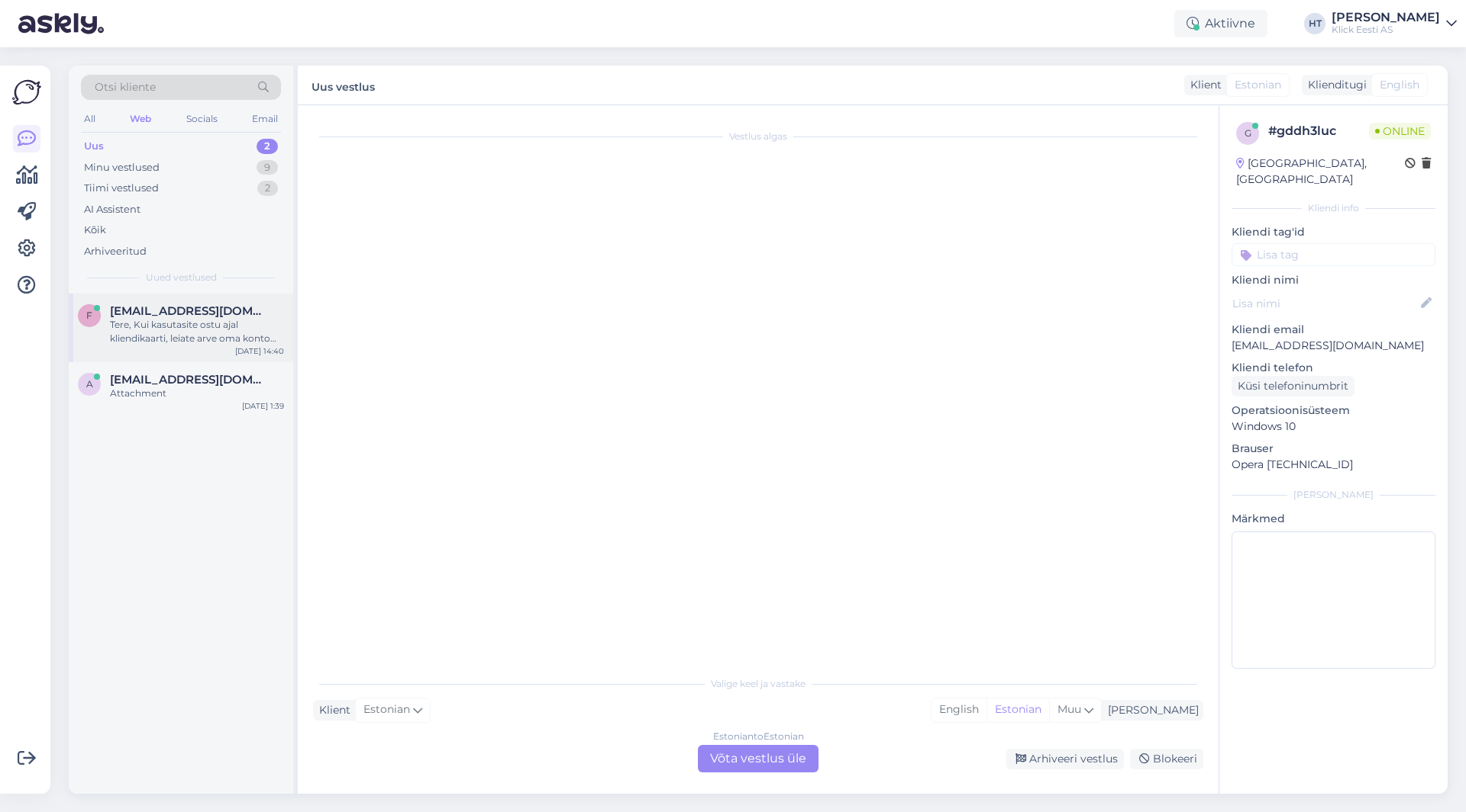
click at [201, 300] on div "f [EMAIL_ADDRESS][DOMAIN_NAME] Tere, Kui kasutasite ostu ajal kliendikaarti, le…" at bounding box center [181, 328] width 225 height 69
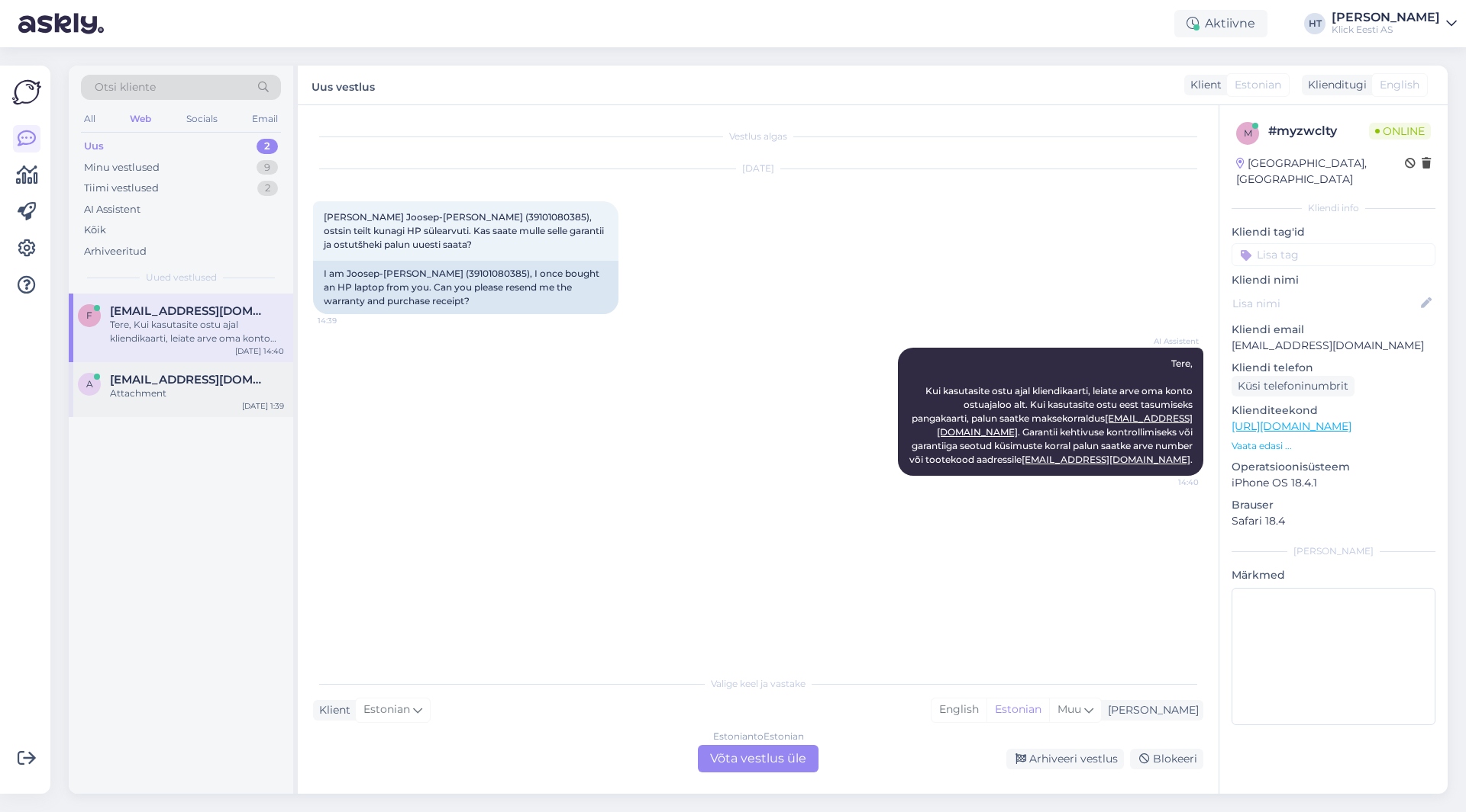
click at [197, 364] on div "a [EMAIL_ADDRESS][DOMAIN_NAME] Attachment [DATE] 1:39" at bounding box center [181, 389] width 225 height 55
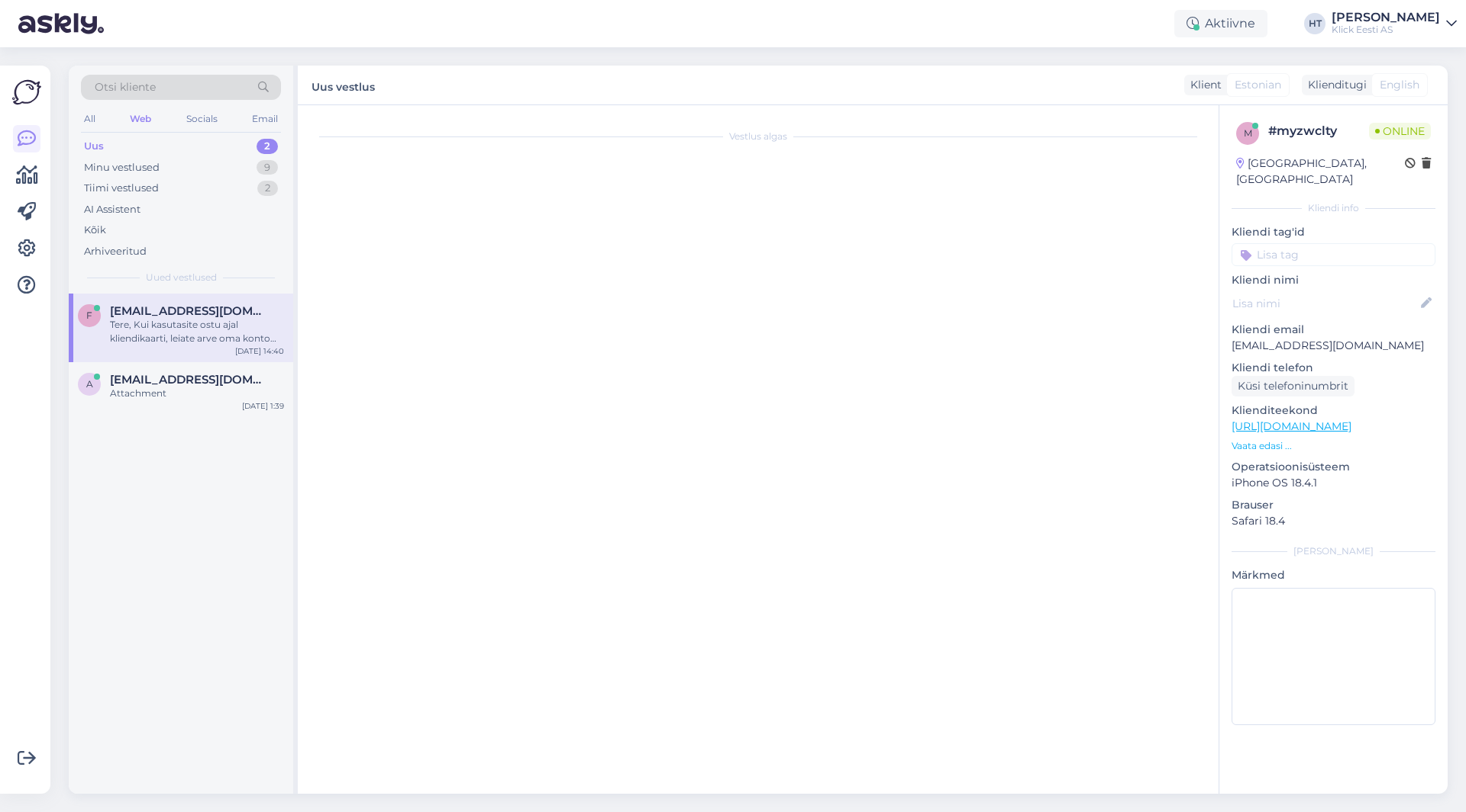
click at [215, 316] on span "[EMAIL_ADDRESS][DOMAIN_NAME]" at bounding box center [189, 311] width 159 height 14
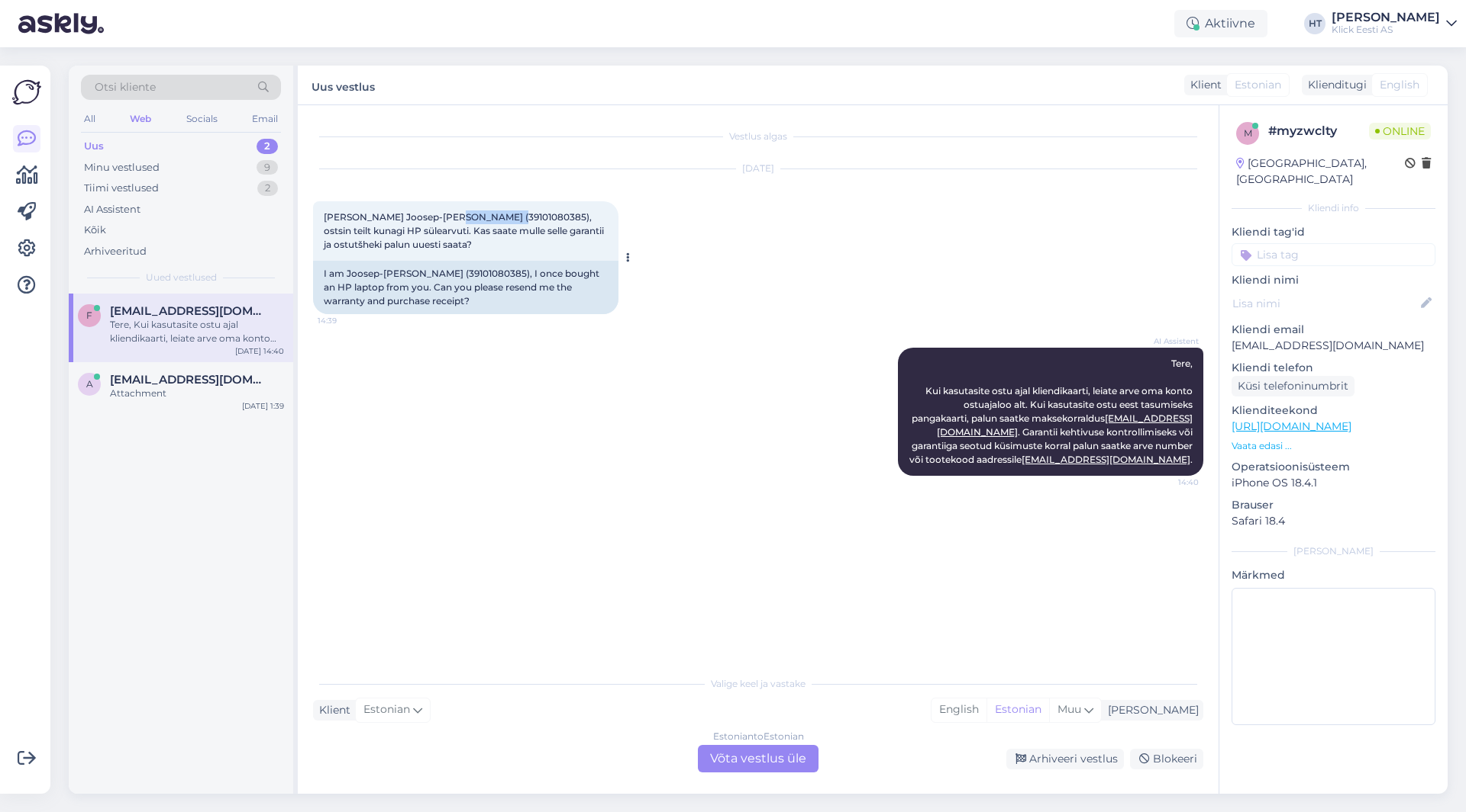
drag, startPoint x: 448, startPoint y: 215, endPoint x: 503, endPoint y: 215, distance: 55.0
click at [503, 215] on span "[PERSON_NAME] Joosep-[PERSON_NAME] (39101080385), ostsin teilt kunagi HP sülear…" at bounding box center [465, 230] width 283 height 39
copy span "39101080385"
click at [689, 234] on div "[DATE] [PERSON_NAME] Joosep-Lemmi Kalle (39101080385), ostsin teilt kunagi HP s…" at bounding box center [758, 242] width 890 height 178
drag, startPoint x: 348, startPoint y: 214, endPoint x: 445, endPoint y: 218, distance: 97.1
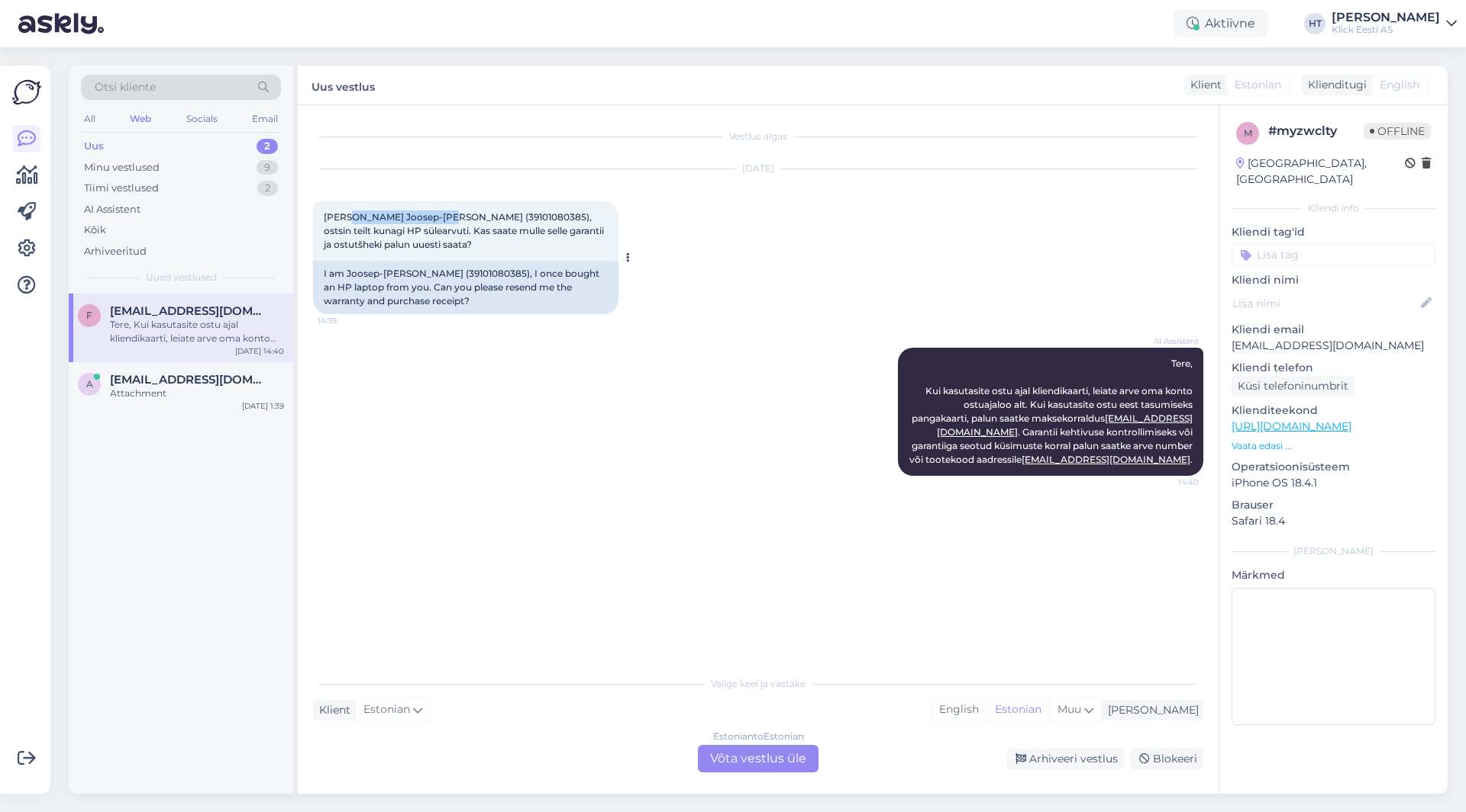
click at [445, 218] on span "[PERSON_NAME] Joosep-[PERSON_NAME] (39101080385), ostsin teilt kunagi HP sülear…" at bounding box center [465, 230] width 283 height 39
copy span "Joosep-[PERSON_NAME]"
click at [484, 422] on div "AI Assistent Tere, Kui kasutasite ostu ajal kliendikaarti, leiate arve oma kont…" at bounding box center [758, 412] width 890 height 162
click at [744, 763] on div "Estonian to Estonian Võta vestlus üle" at bounding box center [758, 759] width 121 height 27
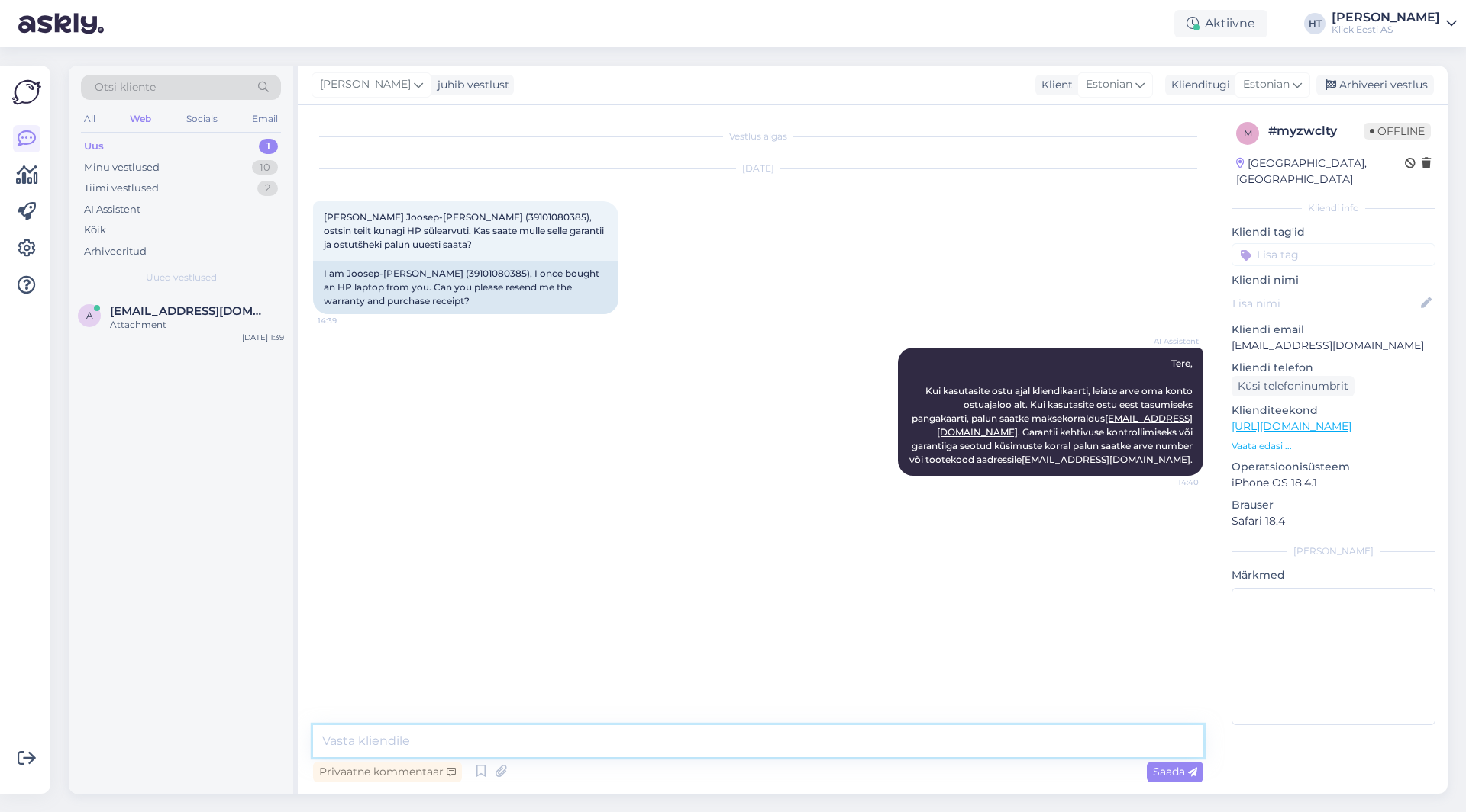
click at [748, 740] on textarea at bounding box center [758, 741] width 890 height 32
type textarea "Leidsin arve, [PERSON_NAME]."
click at [501, 778] on icon at bounding box center [500, 772] width 22 height 23
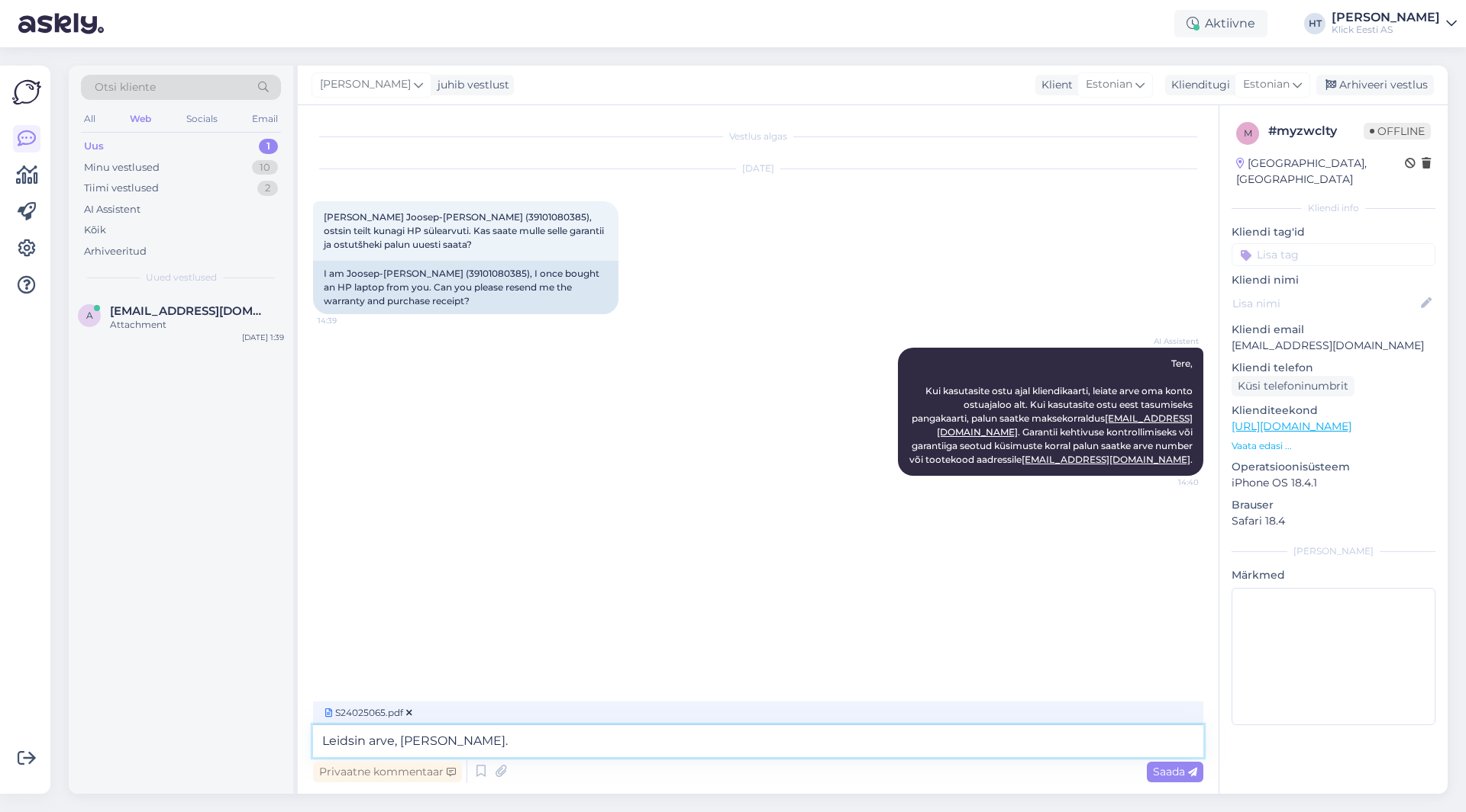
click at [606, 744] on textarea "Leidsin arve, [PERSON_NAME]." at bounding box center [758, 741] width 890 height 32
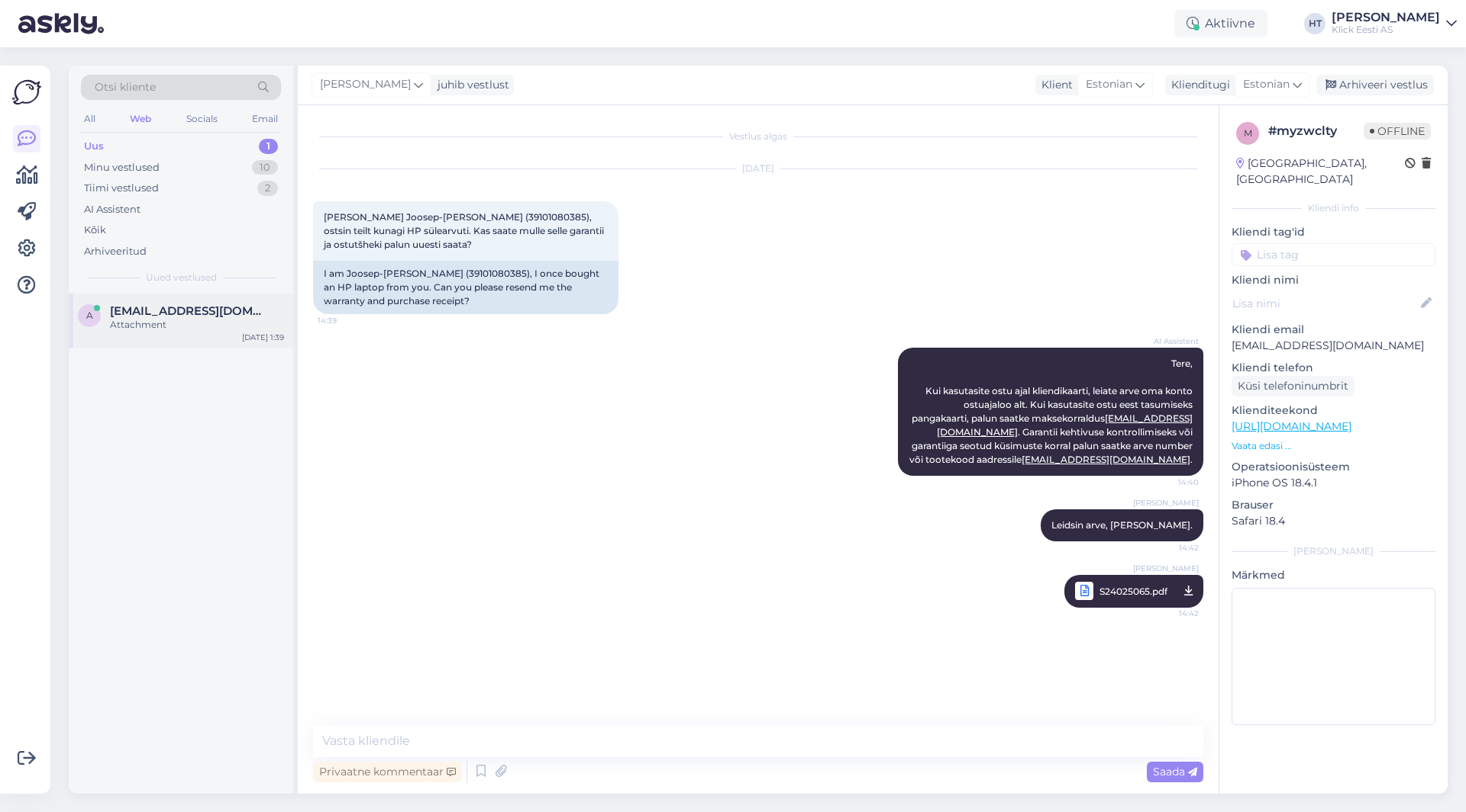
click at [246, 334] on div "a [EMAIL_ADDRESS][DOMAIN_NAME] Attachment [DATE] 1:39" at bounding box center [181, 321] width 225 height 55
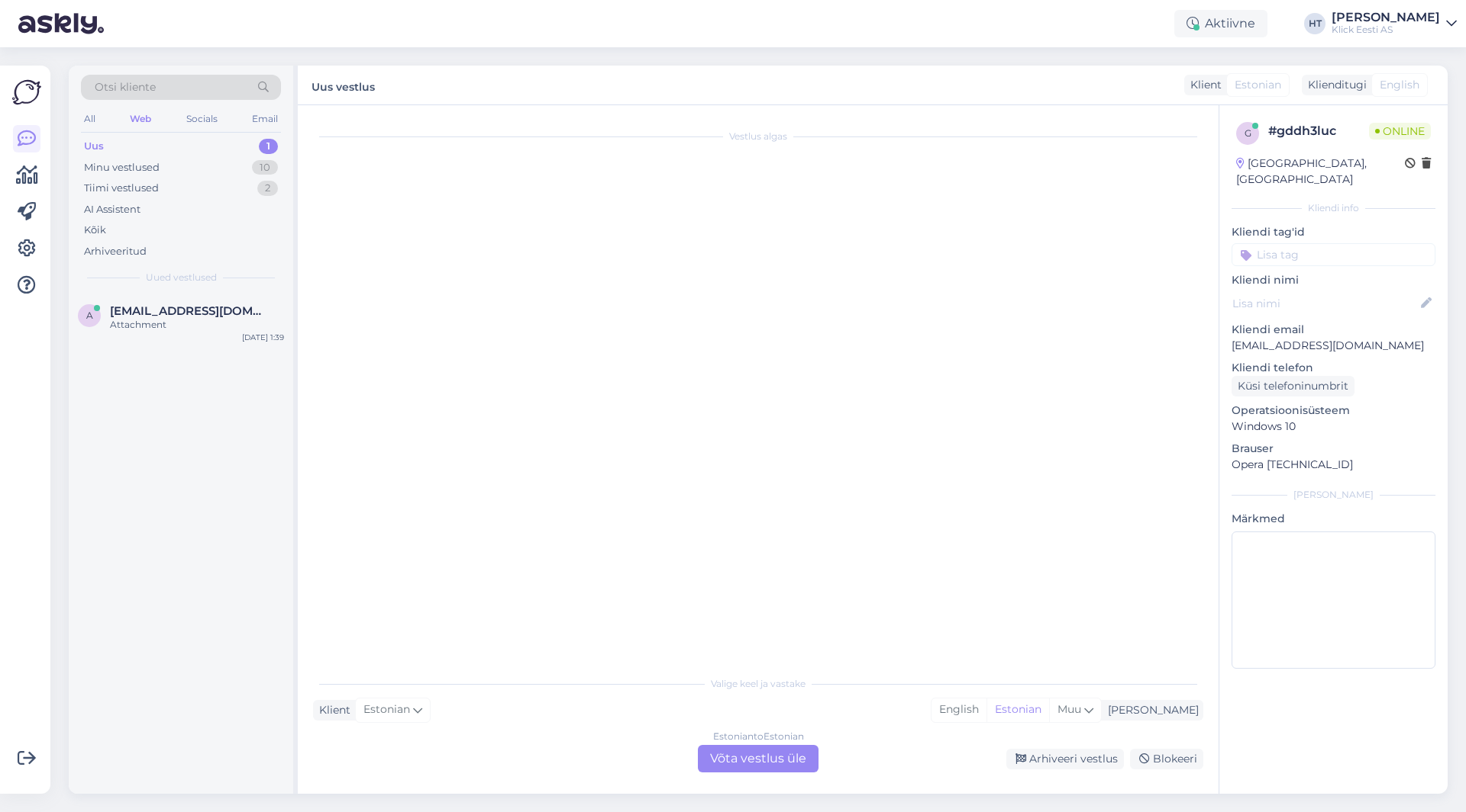
click at [257, 493] on div "a [EMAIL_ADDRESS][DOMAIN_NAME] Attachment [DATE] 1:39" at bounding box center [181, 543] width 225 height 500
drag, startPoint x: 301, startPoint y: 339, endPoint x: 73, endPoint y: 302, distance: 231.0
click at [73, 302] on div "Otsi kliente All Web Socials Email Uus 1 Minu vestlused 10 Tiimi vestlused 2 AI…" at bounding box center [758, 430] width 1379 height 729
click at [130, 418] on div "a [EMAIL_ADDRESS][DOMAIN_NAME] Attachment [DATE] 1:39" at bounding box center [181, 543] width 225 height 500
click at [1066, 757] on div "Arhiveeri vestlus" at bounding box center [1065, 759] width 118 height 21
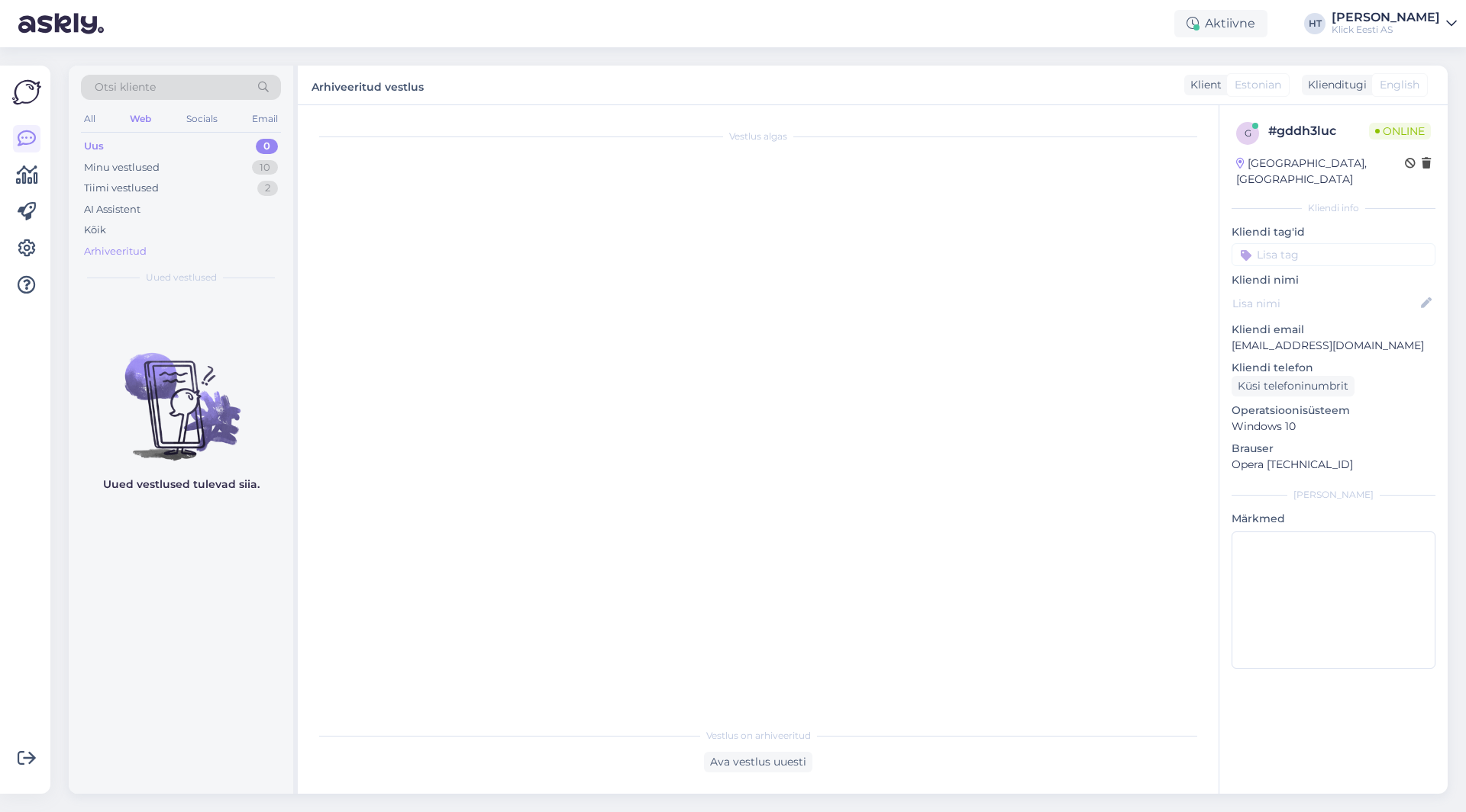
click at [192, 241] on div "Arhiveeritud" at bounding box center [181, 252] width 200 height 22
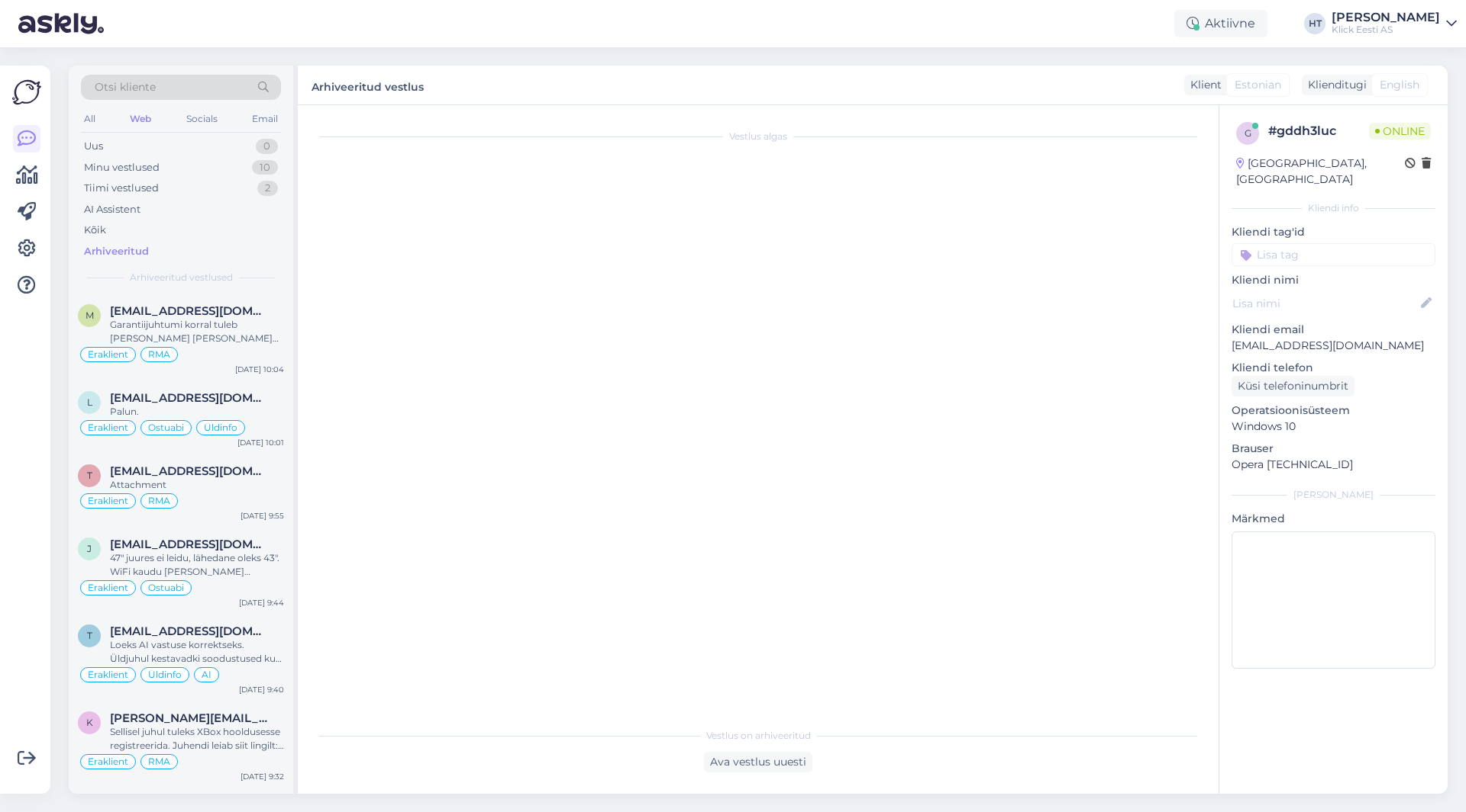
click at [194, 95] on div "Otsi kliente" at bounding box center [181, 87] width 200 height 25
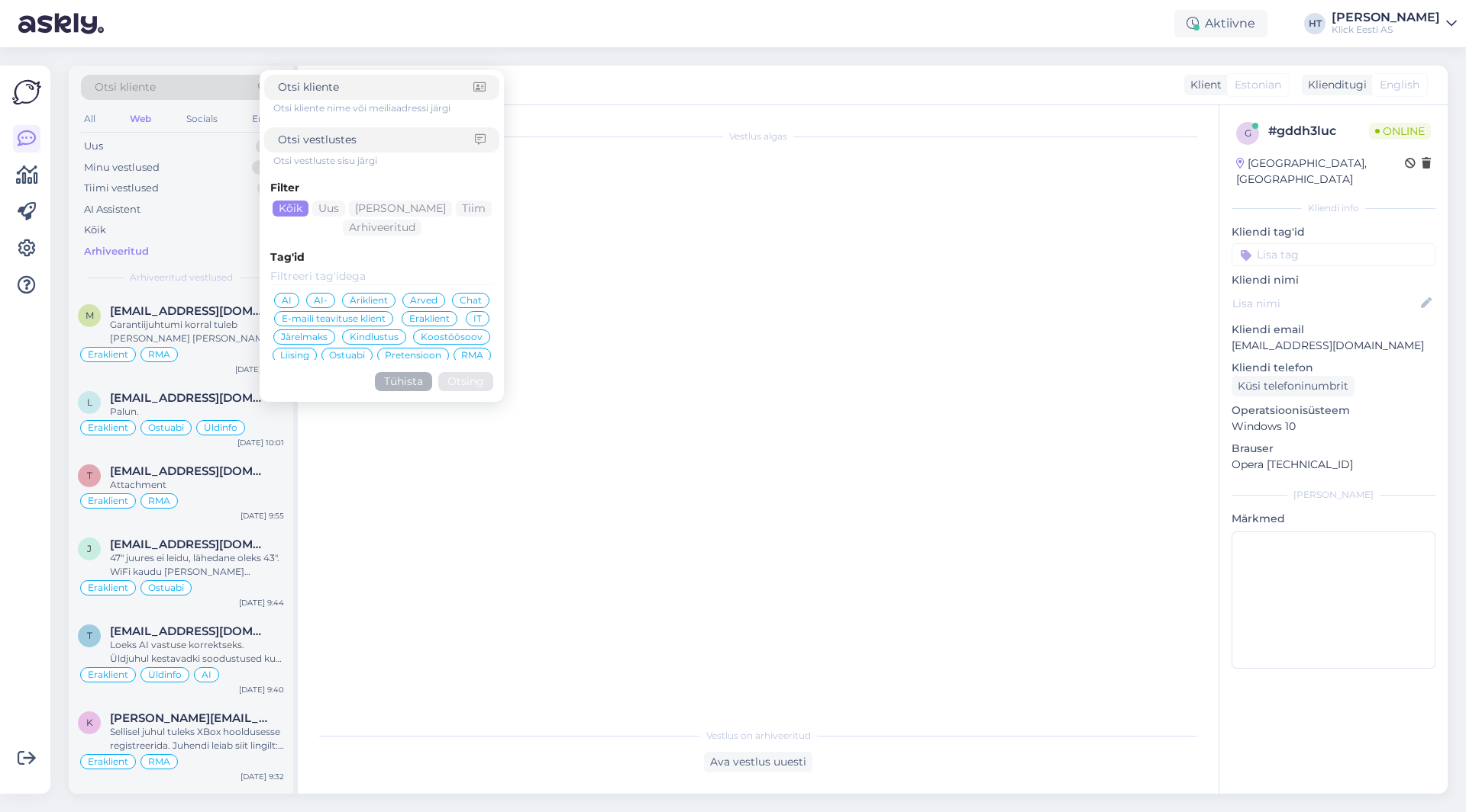
click at [357, 91] on input at bounding box center [375, 87] width 195 height 16
type input "arvi.veske"
click button "Otsing" at bounding box center [466, 381] width 55 height 19
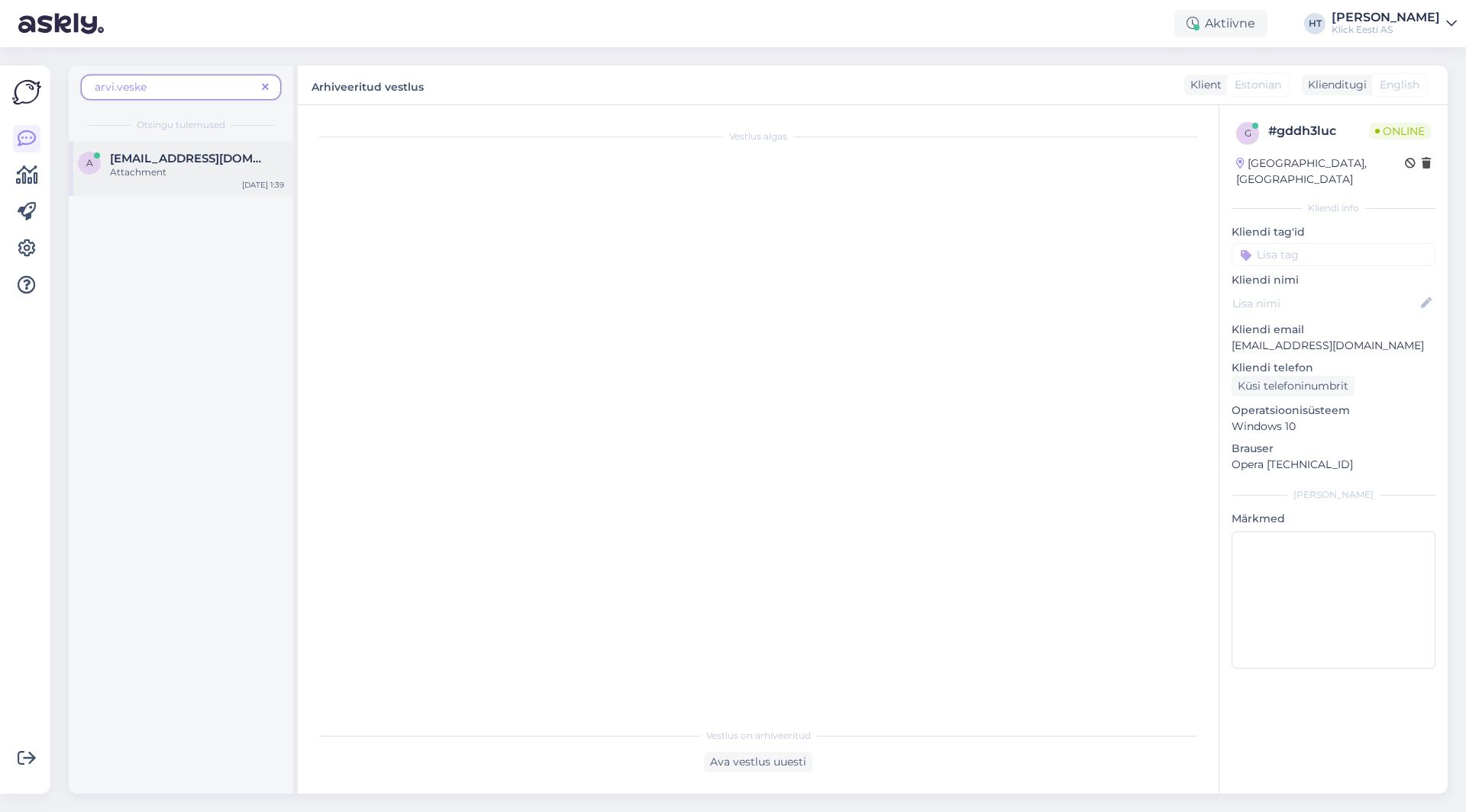
click at [257, 165] on div "[EMAIL_ADDRESS][DOMAIN_NAME]" at bounding box center [196, 159] width 174 height 14
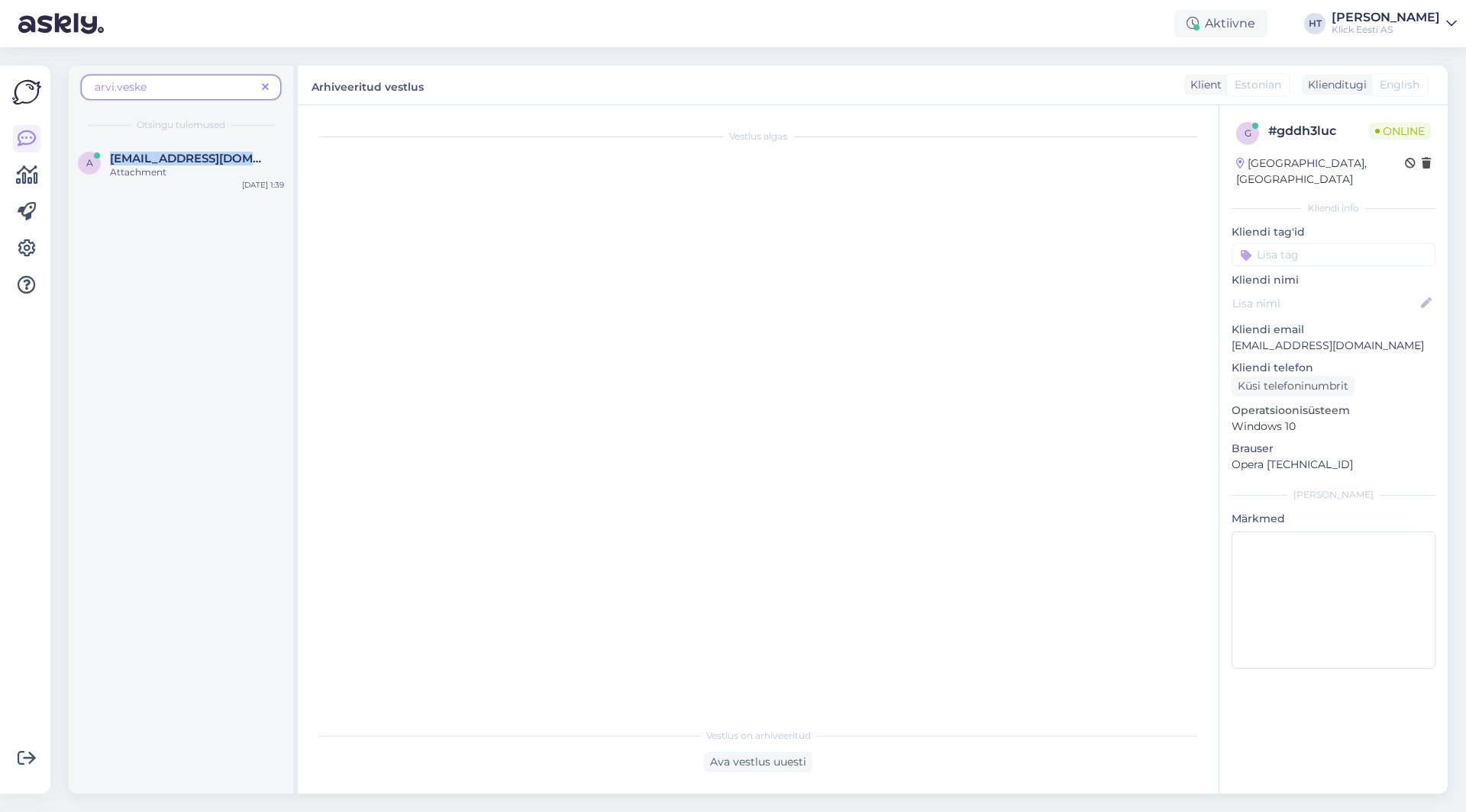
click at [265, 91] on icon at bounding box center [265, 87] width 7 height 11
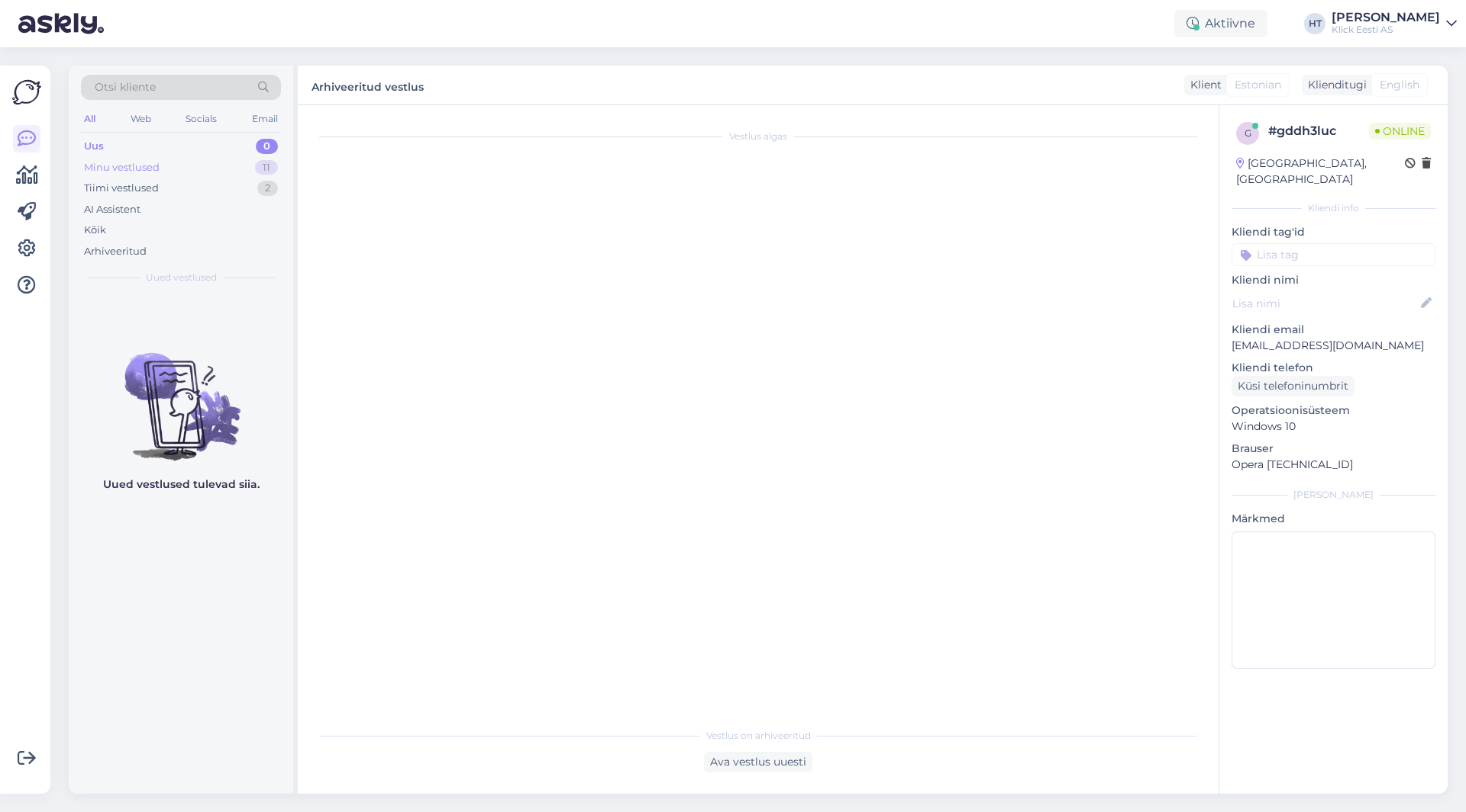
click at [204, 170] on div "Minu vestlused 11" at bounding box center [181, 168] width 200 height 22
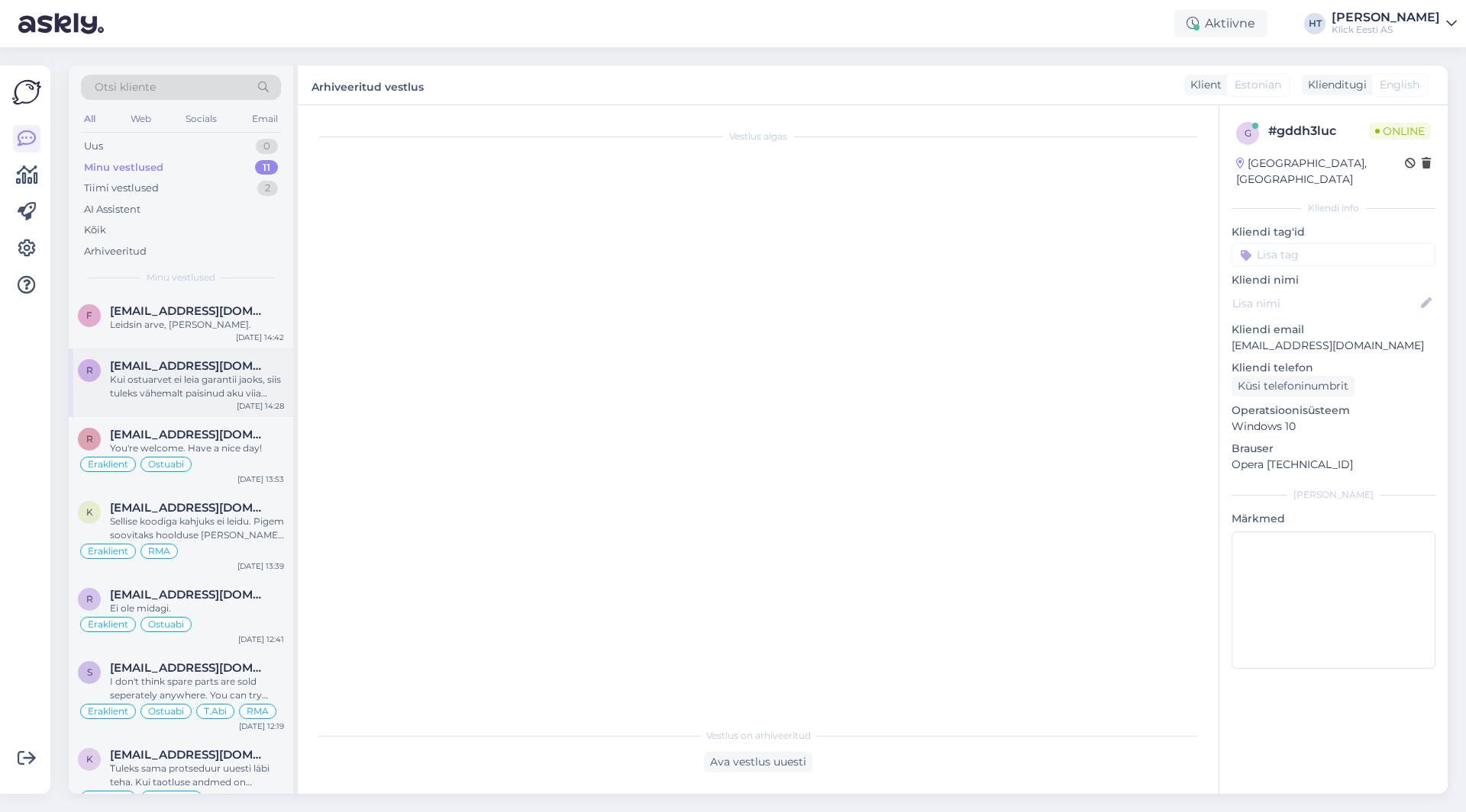
click at [211, 356] on div "r [EMAIL_ADDRESS][DOMAIN_NAME] Kui ostuarvet ei leia garantii jaoks, siis tulek…" at bounding box center [181, 382] width 225 height 69
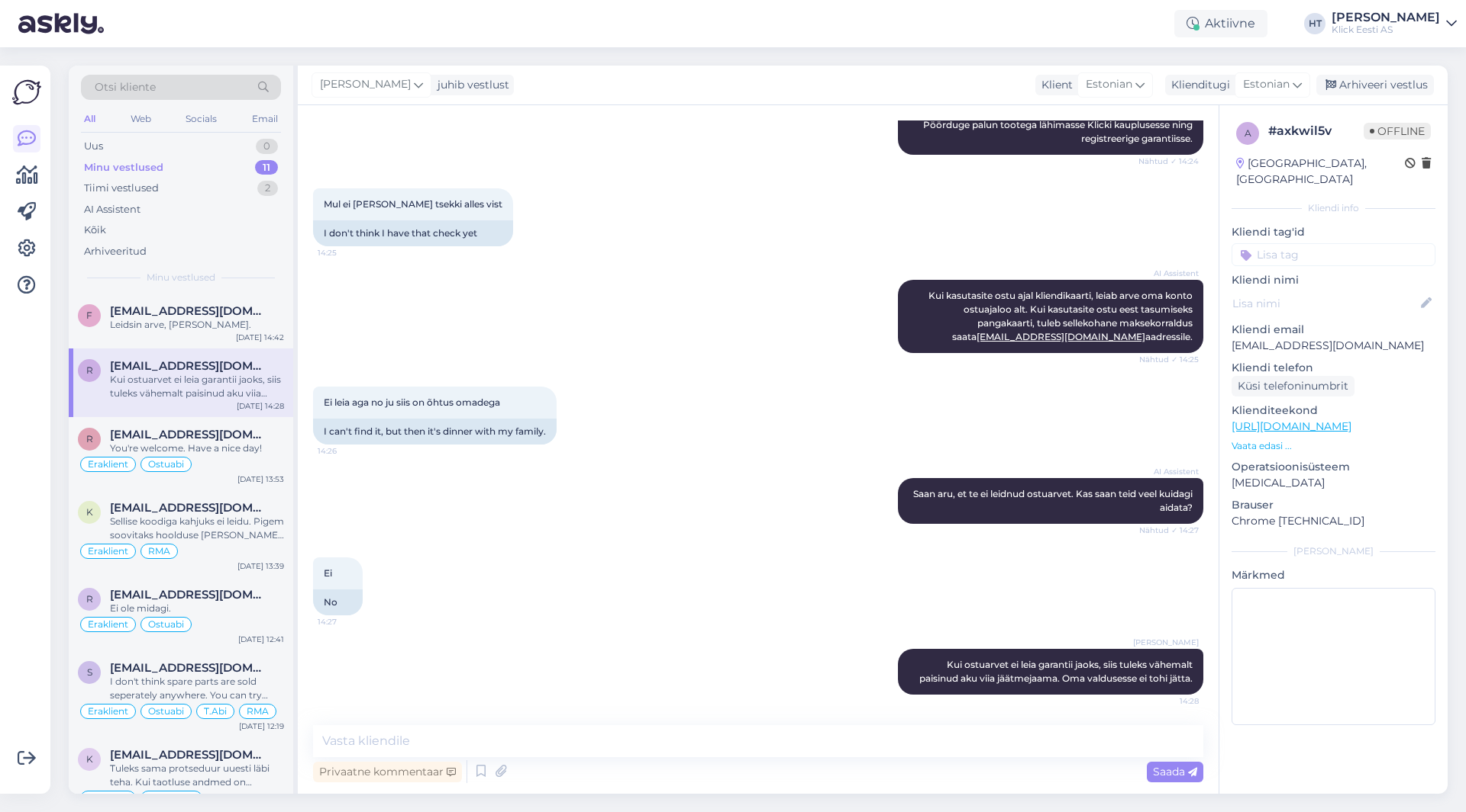
click at [201, 78] on div "Otsi kliente" at bounding box center [181, 87] width 200 height 25
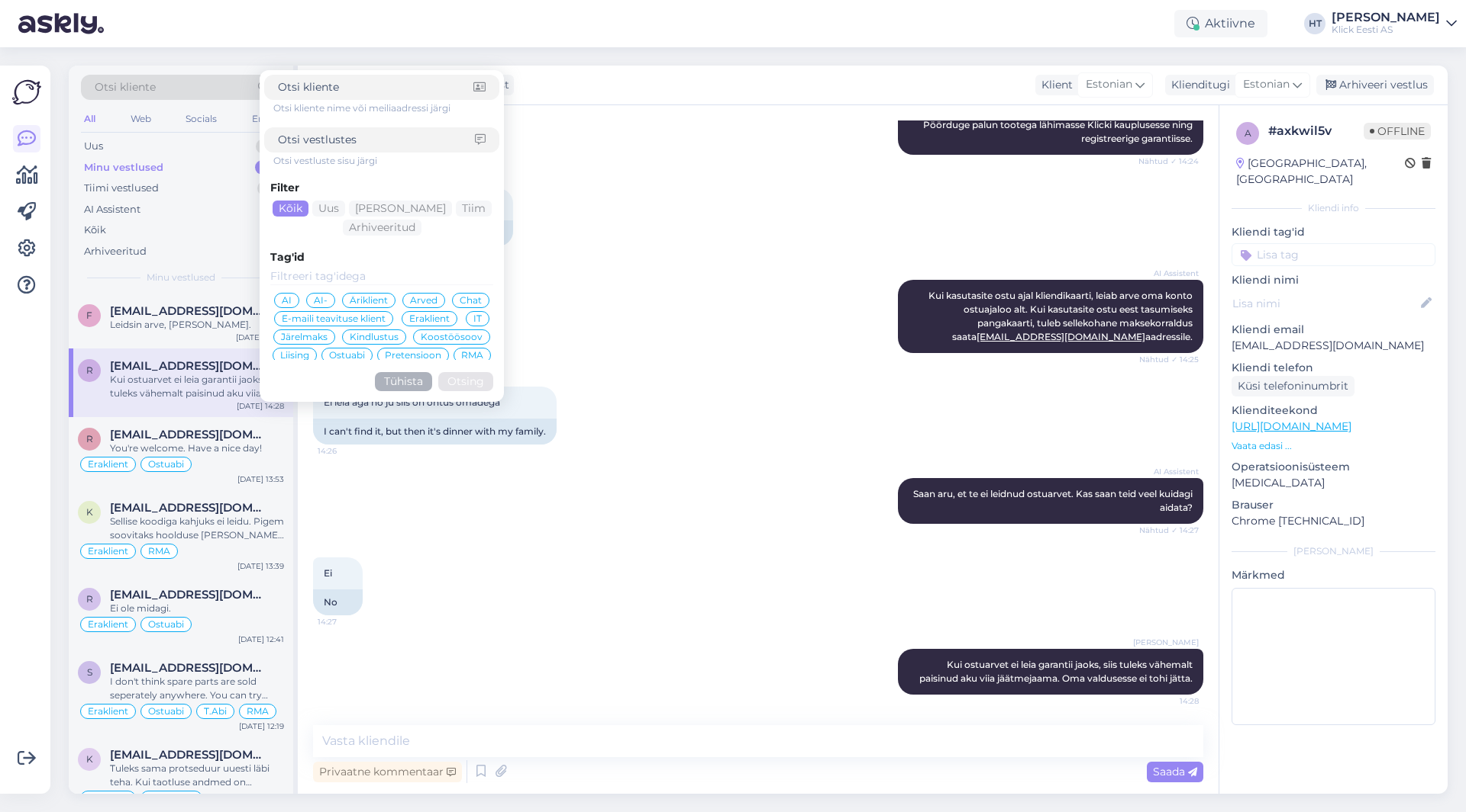
click at [341, 93] on input at bounding box center [375, 87] width 195 height 16
type input "arvi"
click button "Otsing" at bounding box center [466, 381] width 55 height 19
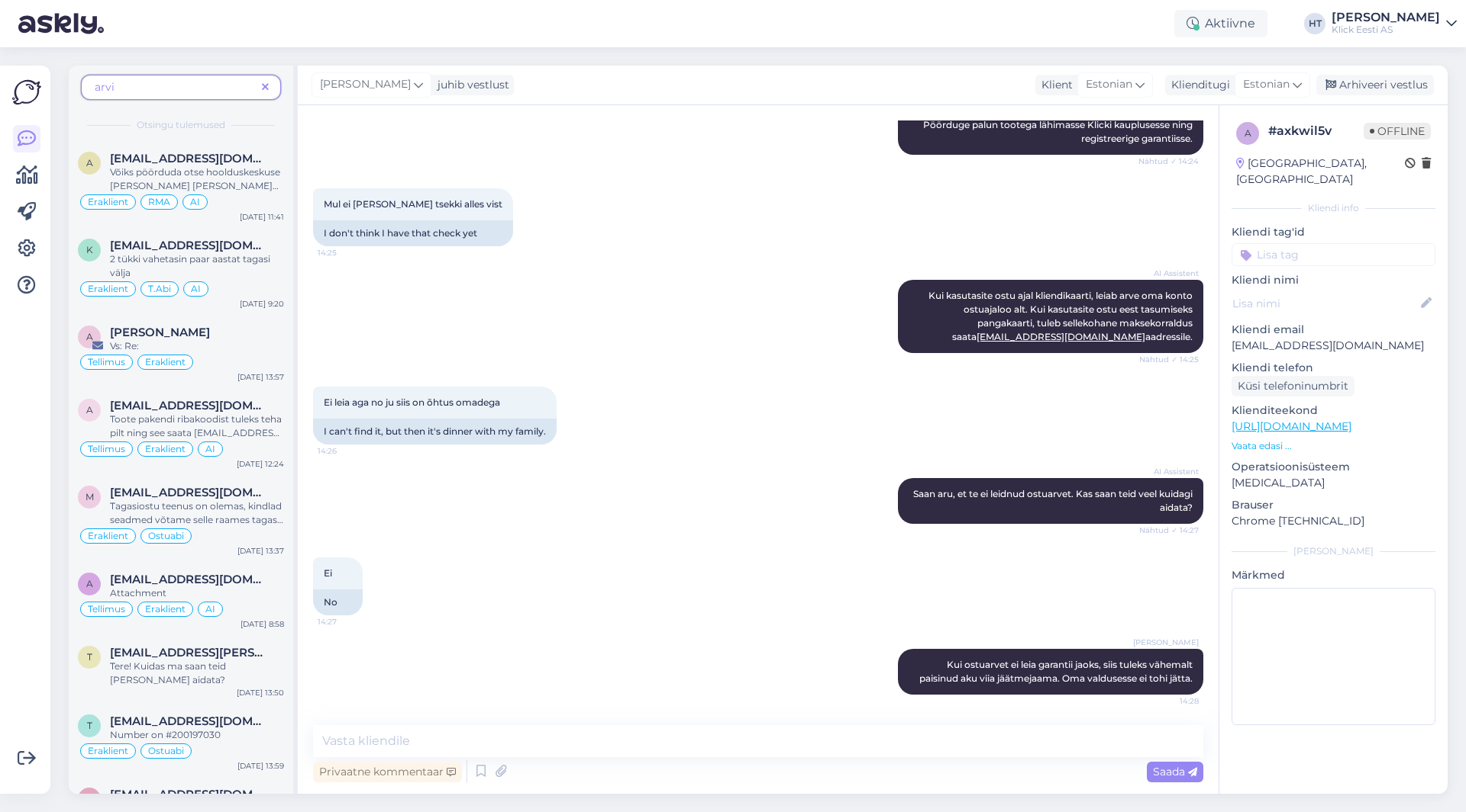
click at [181, 84] on span "arvi" at bounding box center [175, 87] width 161 height 16
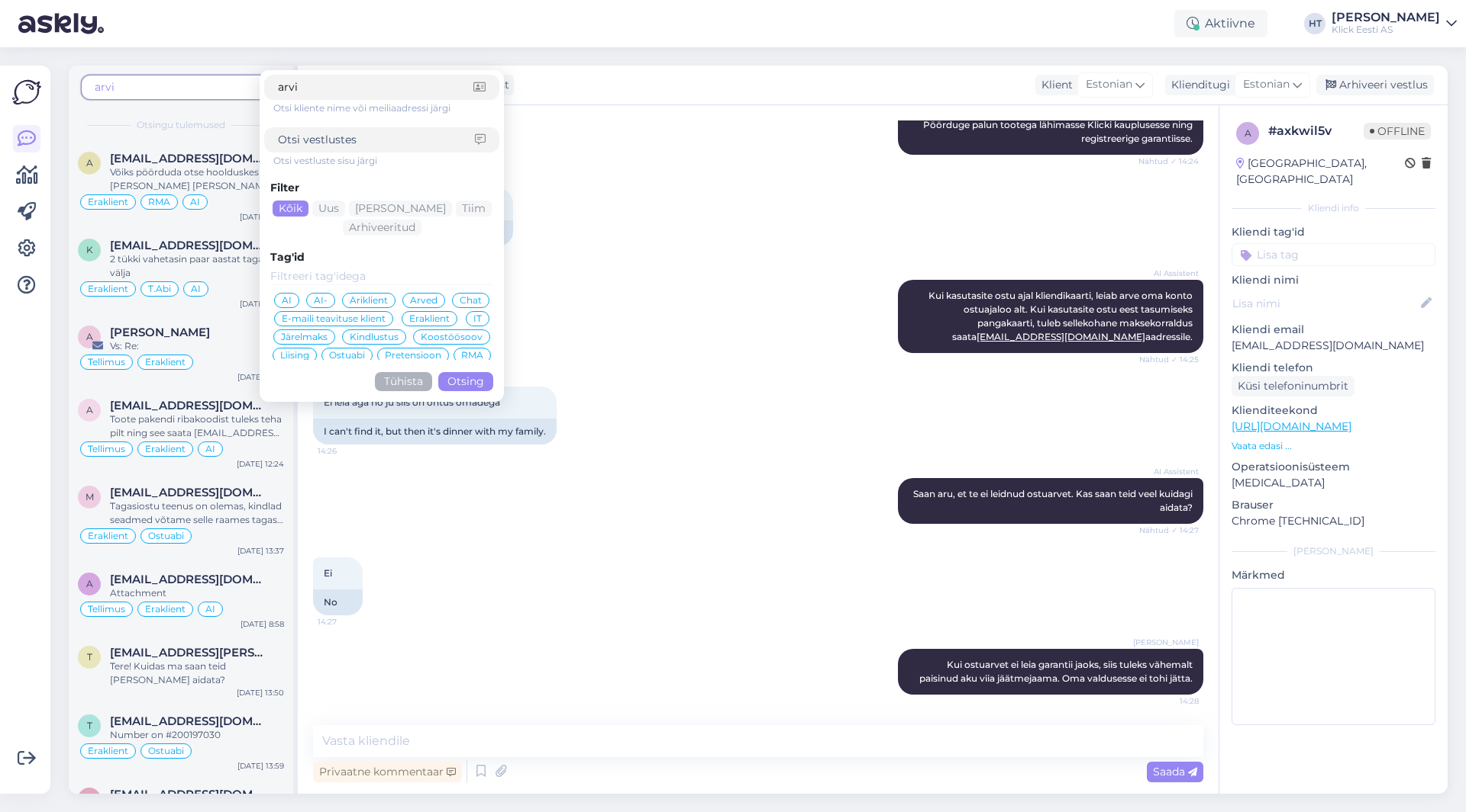
click at [332, 86] on input "arvi" at bounding box center [375, 87] width 195 height 16
type input "arvi.veske"
click button "Otsing" at bounding box center [466, 381] width 55 height 19
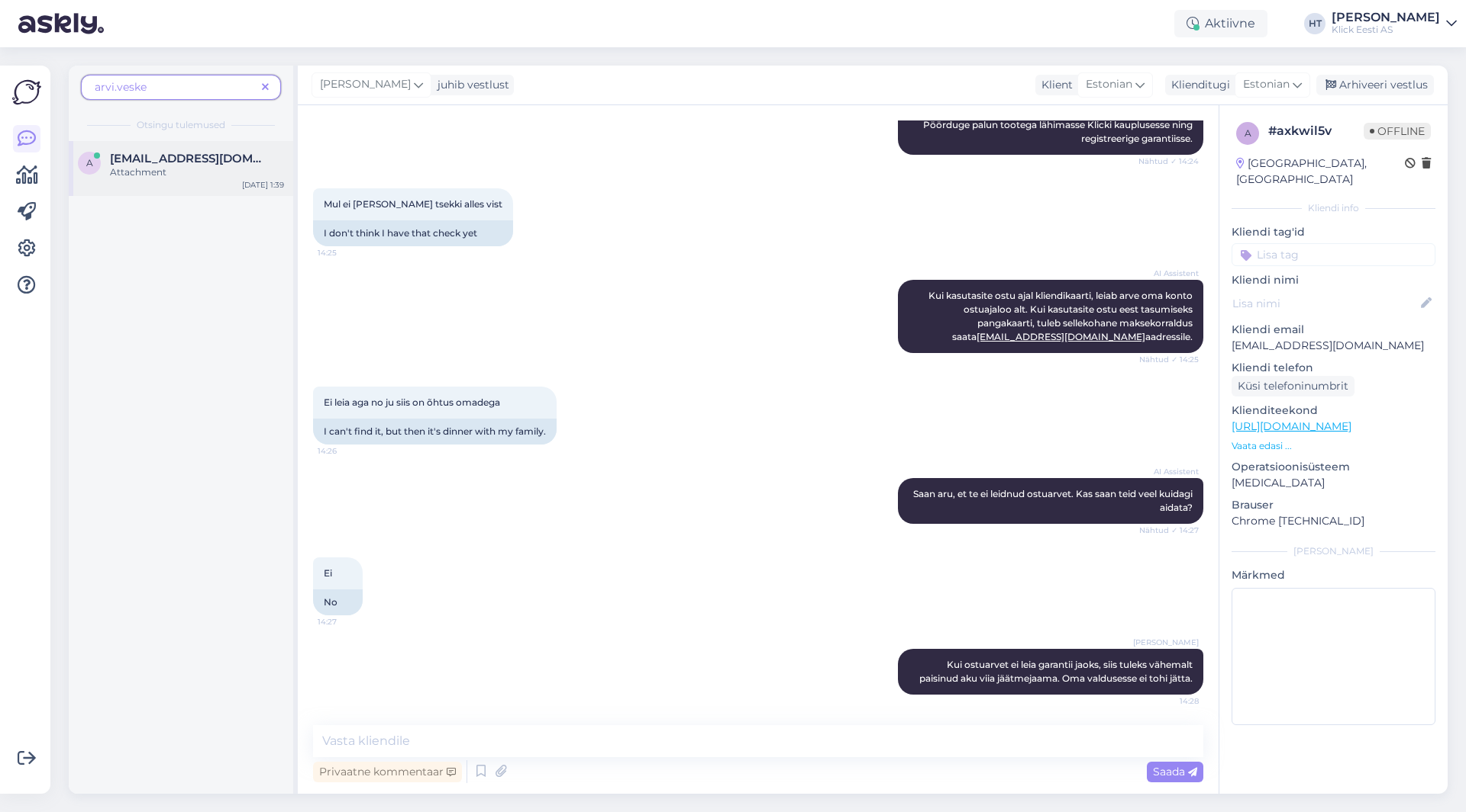
click at [236, 159] on span "[EMAIL_ADDRESS][DOMAIN_NAME]" at bounding box center [189, 159] width 159 height 14
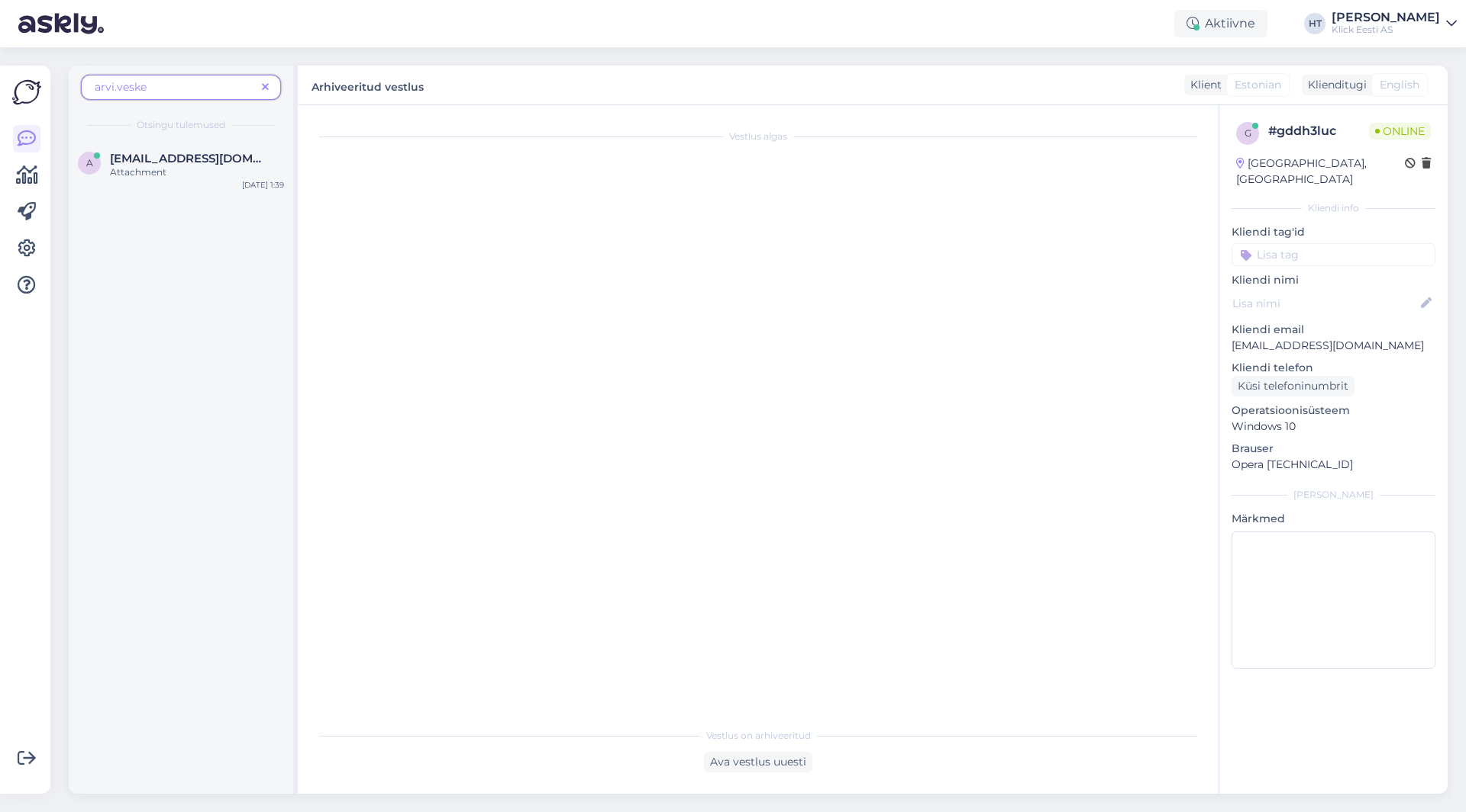
click at [813, 283] on div "Vestlus algas" at bounding box center [764, 413] width 904 height 585
click at [803, 286] on div "Vestlus algas" at bounding box center [764, 413] width 904 height 585
click at [265, 87] on icon at bounding box center [265, 87] width 7 height 11
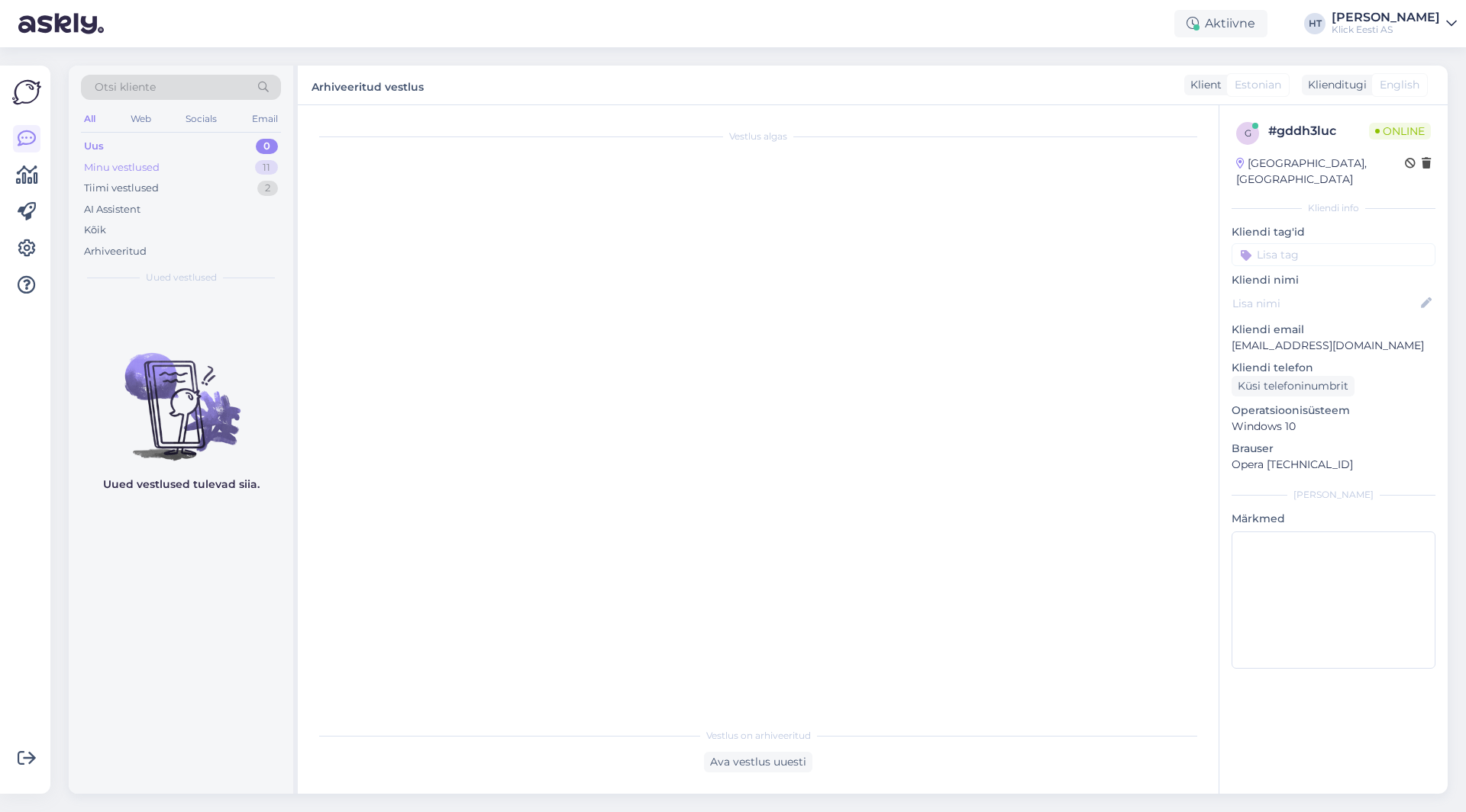
click at [225, 167] on div "Minu vestlused 11" at bounding box center [181, 168] width 200 height 22
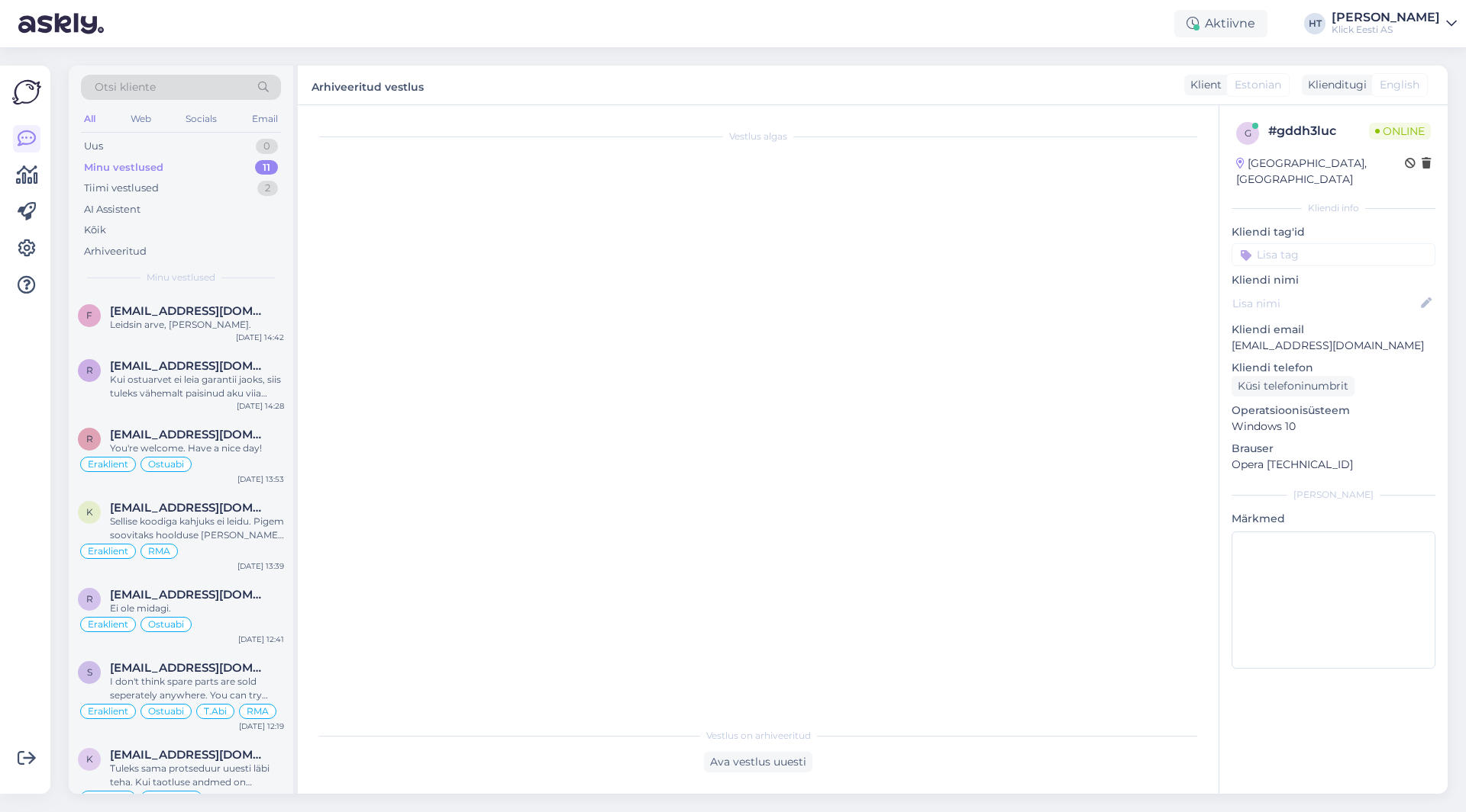
click at [233, 291] on div "Otsi kliente All Web Socials Email Uus 0 Minu vestlused 11 Tiimi vestlused 2 AI…" at bounding box center [181, 179] width 225 height 228
click at [237, 299] on div "f [EMAIL_ADDRESS][DOMAIN_NAME] [PERSON_NAME], [PERSON_NAME]. [DATE] 14:42" at bounding box center [181, 321] width 225 height 55
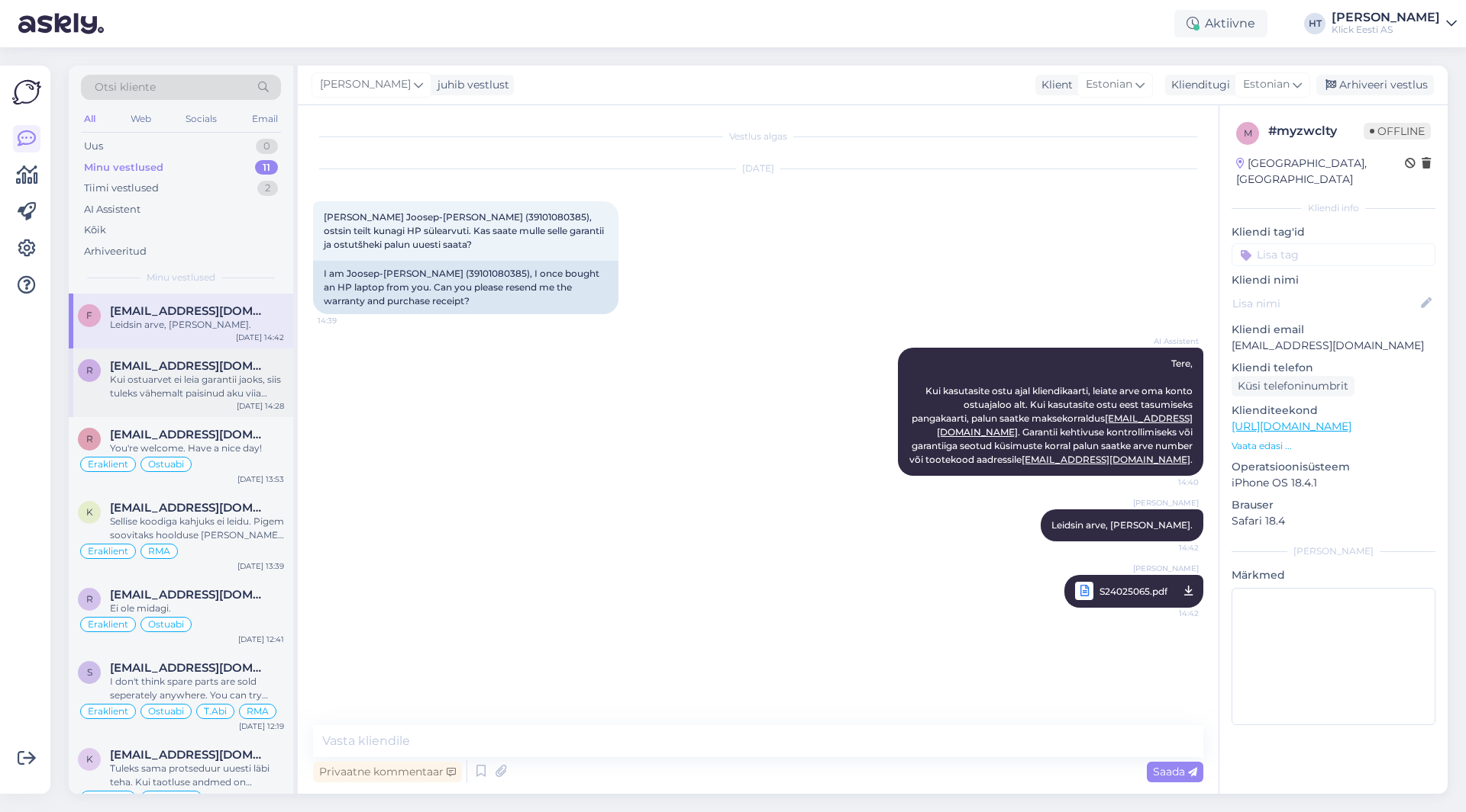
click at [259, 390] on div "Kui ostuarvet ei leia garantii jaoks, siis tuleks vähemalt paisinud aku viia jä…" at bounding box center [196, 386] width 174 height 27
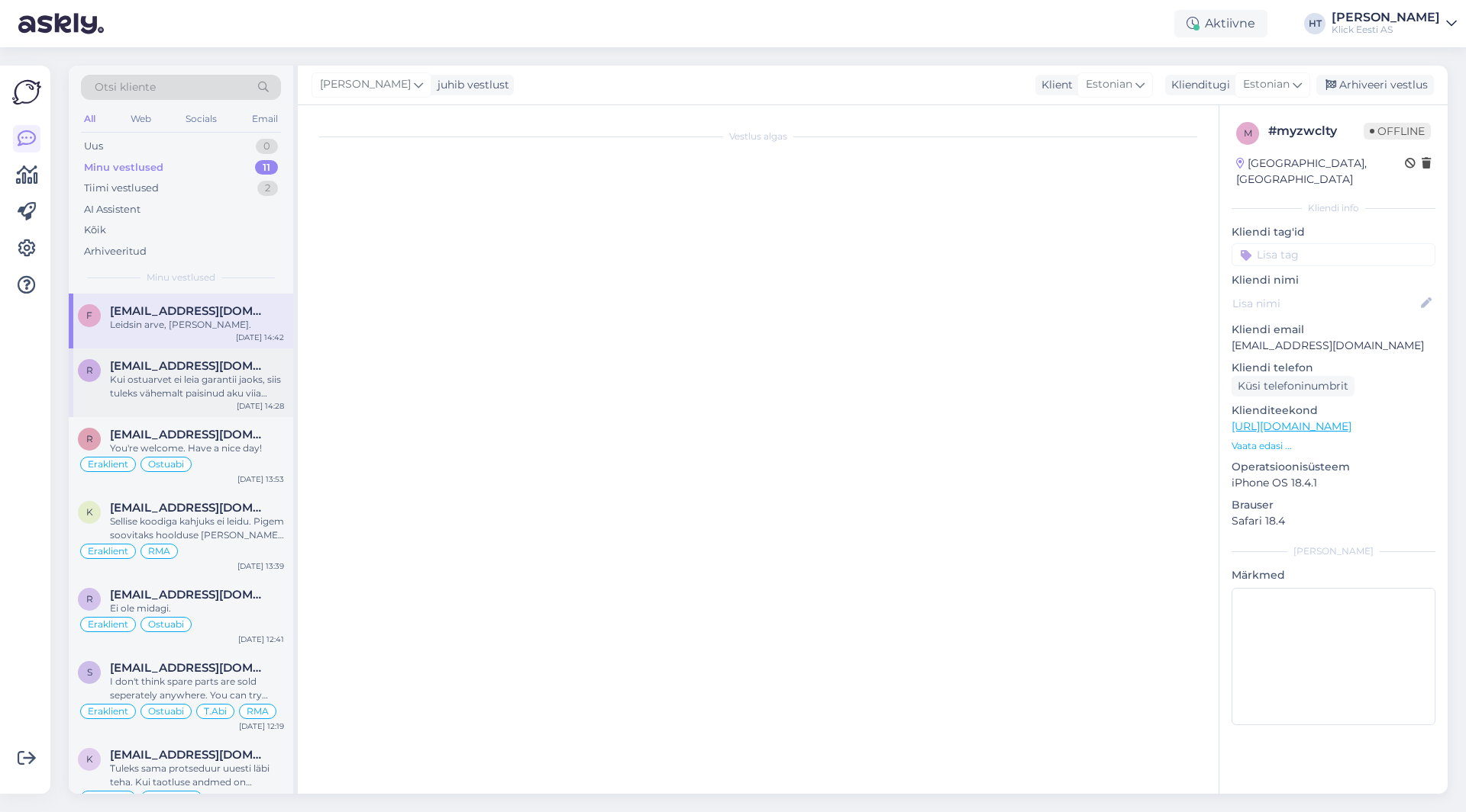
scroll to position [252, 0]
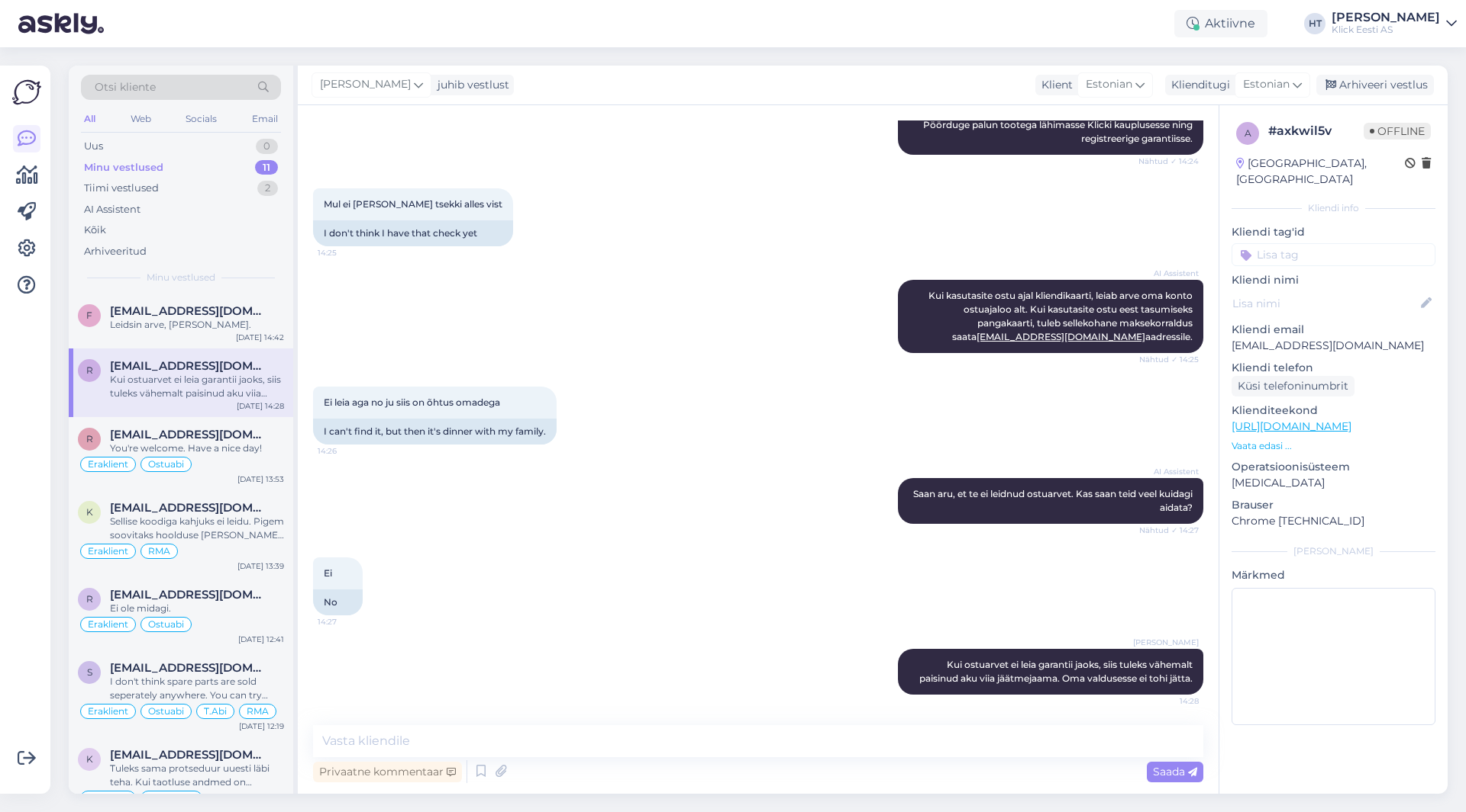
click at [744, 344] on div "AI Assistent [PERSON_NAME] kasutasite ostu ajal kliendikaarti, leiab arve oma k…" at bounding box center [758, 316] width 890 height 107
click at [860, 386] on div "Ei leia aga no ju siis on õhtus omadega 14:26 I can't find it, but then it's di…" at bounding box center [758, 415] width 890 height 91
click at [134, 110] on div "Web" at bounding box center [140, 119] width 26 height 20
click at [181, 215] on div "AI Assistent" at bounding box center [181, 210] width 200 height 22
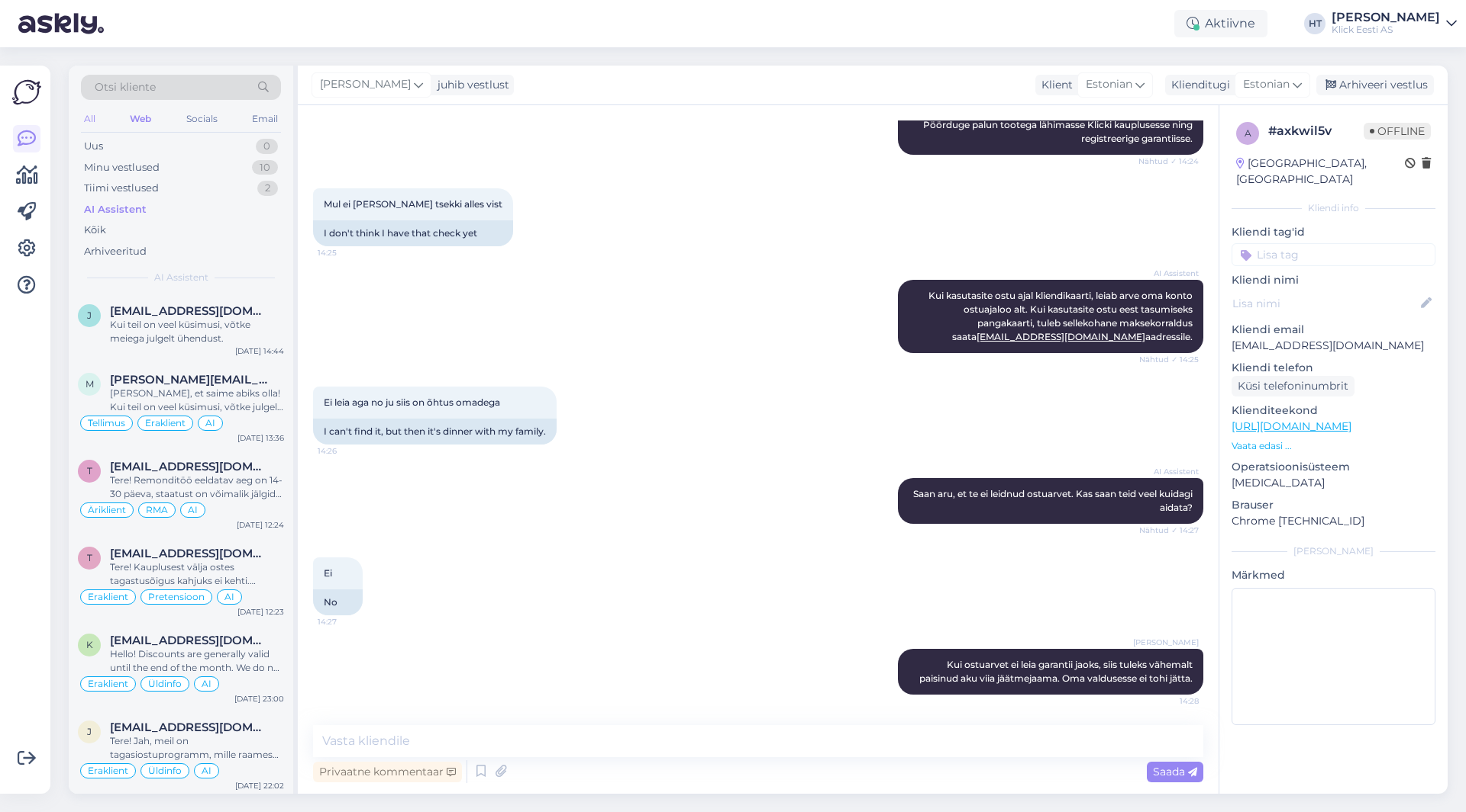
click at [94, 119] on div "All" at bounding box center [89, 119] width 18 height 20
click at [178, 307] on span "[EMAIL_ADDRESS][DOMAIN_NAME]" at bounding box center [189, 311] width 159 height 14
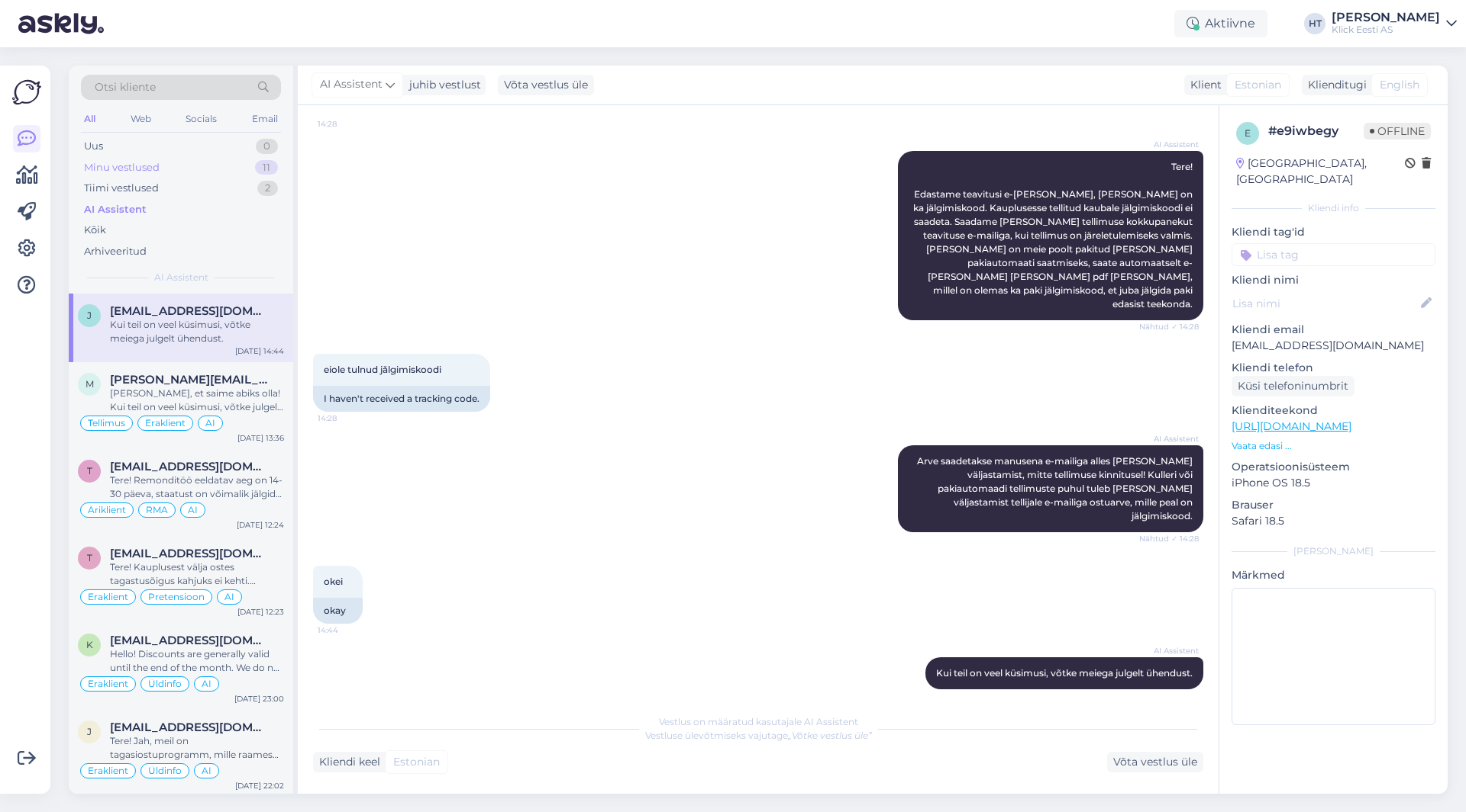
click at [228, 171] on div "Minu vestlused 11" at bounding box center [181, 168] width 200 height 22
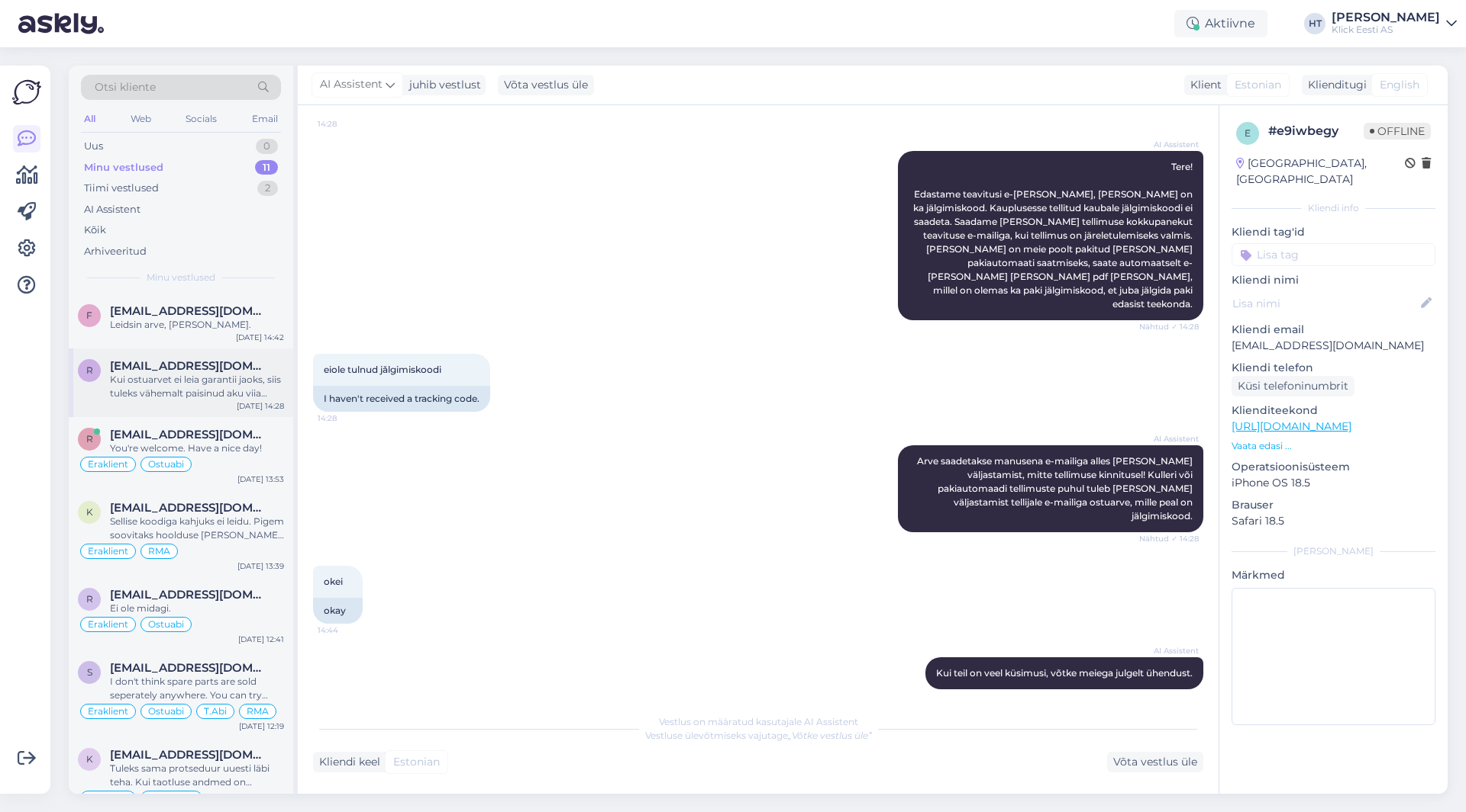
click at [214, 382] on div "Kui ostuarvet ei leia garantii jaoks, siis tuleks vähemalt paisinud aku viia jä…" at bounding box center [196, 386] width 174 height 27
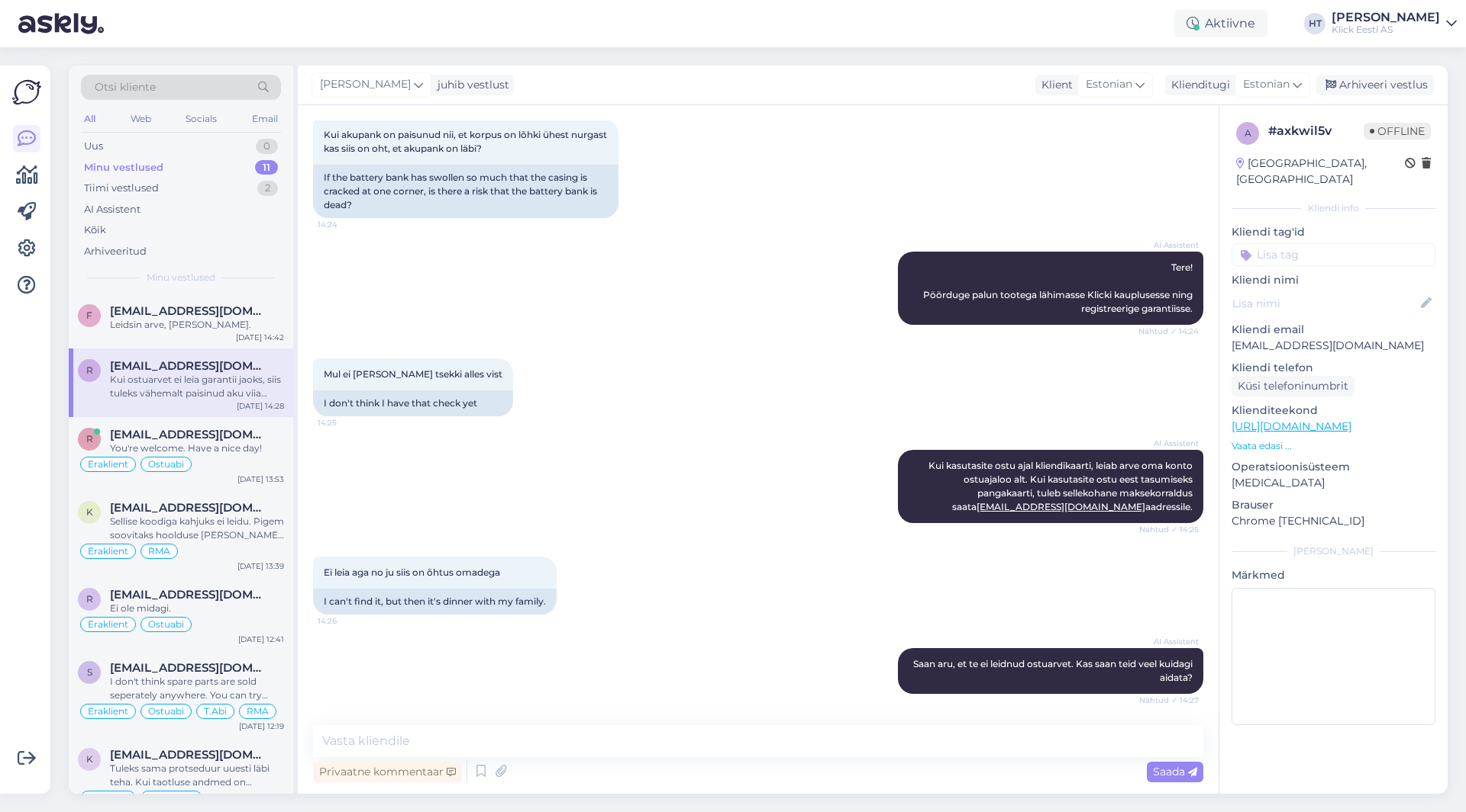
scroll to position [252, 0]
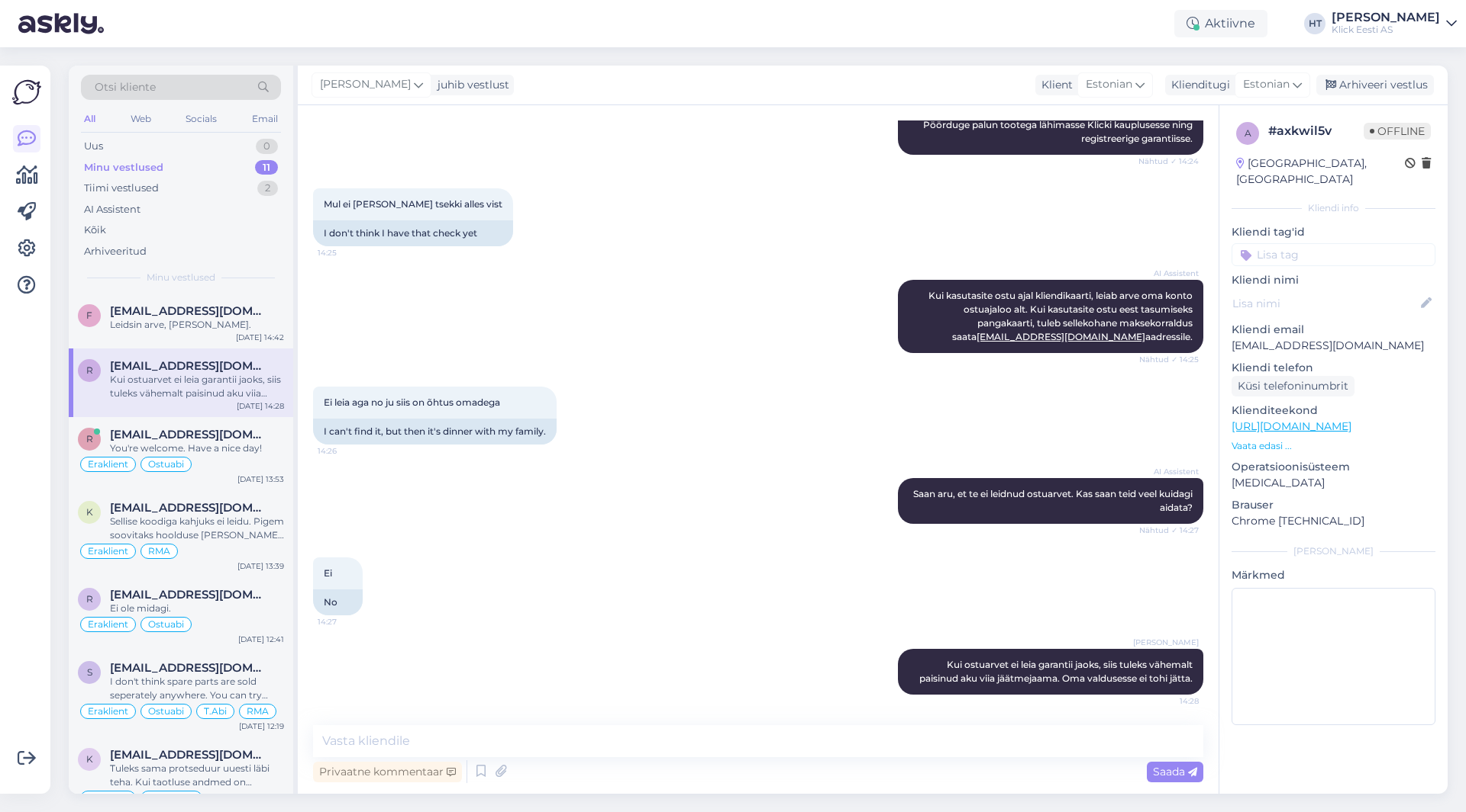
click at [1324, 243] on input at bounding box center [1334, 254] width 204 height 23
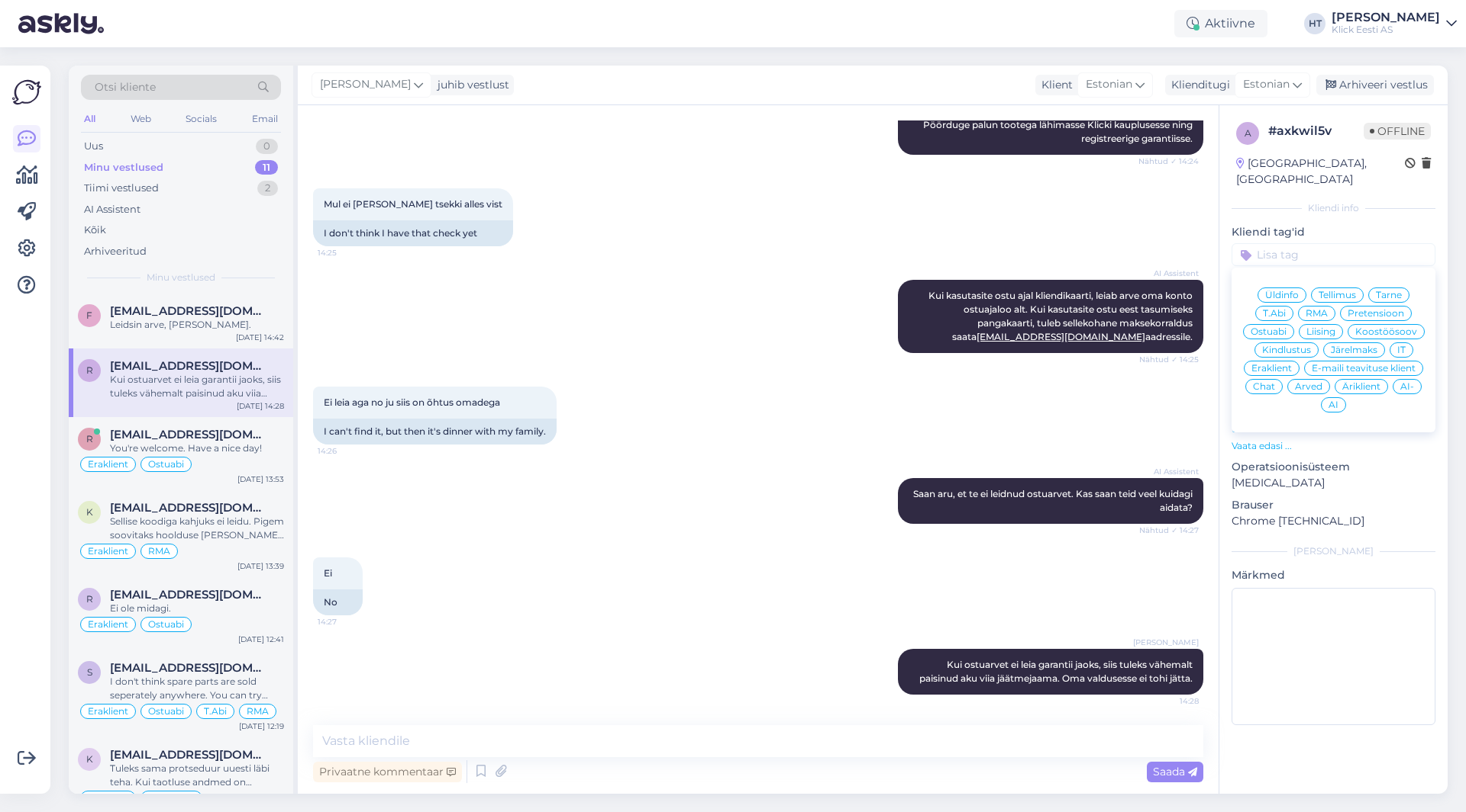
click at [1287, 364] on span "Eraklient" at bounding box center [1271, 368] width 40 height 9
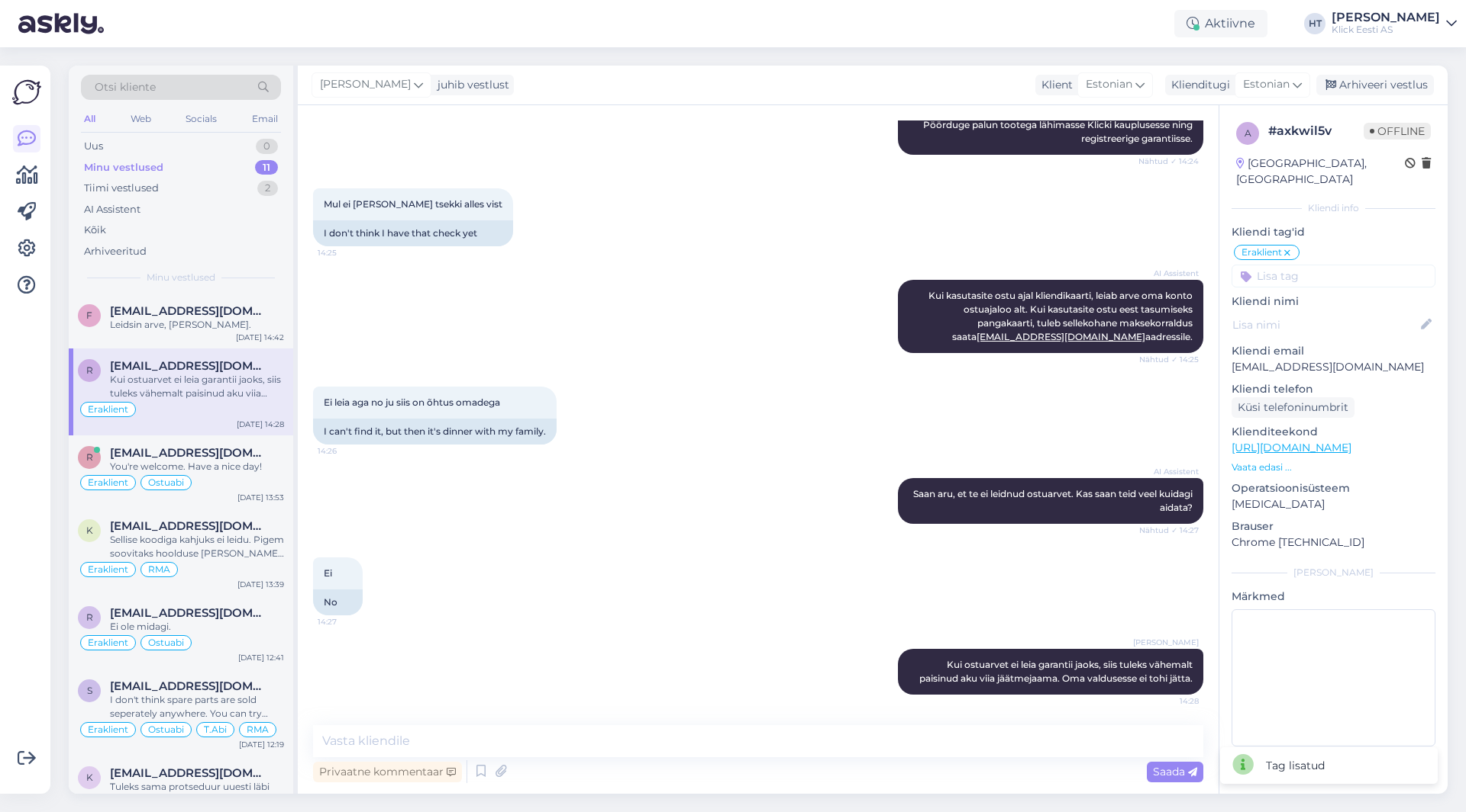
click at [1319, 268] on input at bounding box center [1334, 276] width 204 height 23
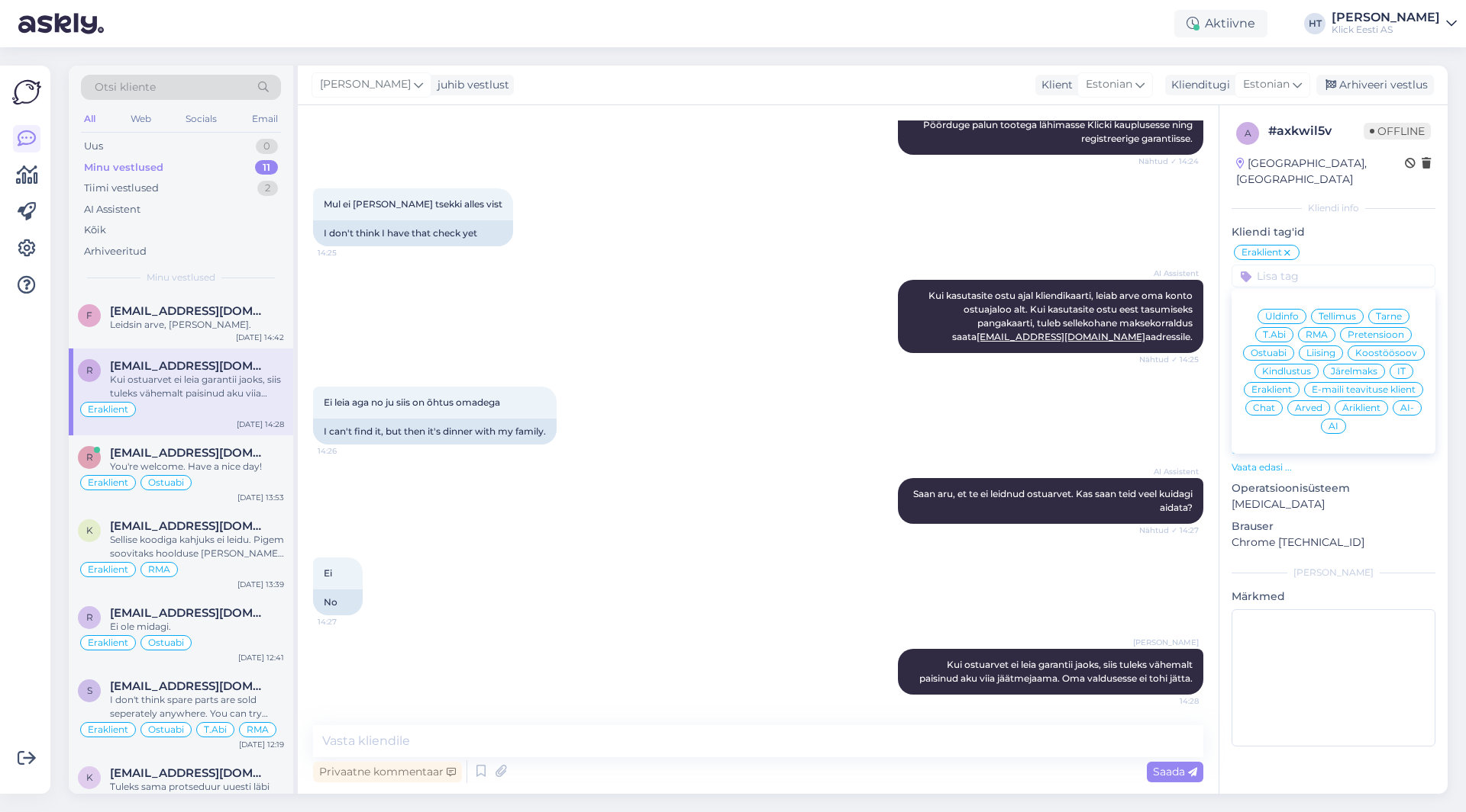
click at [1314, 330] on span "RMA" at bounding box center [1316, 334] width 23 height 9
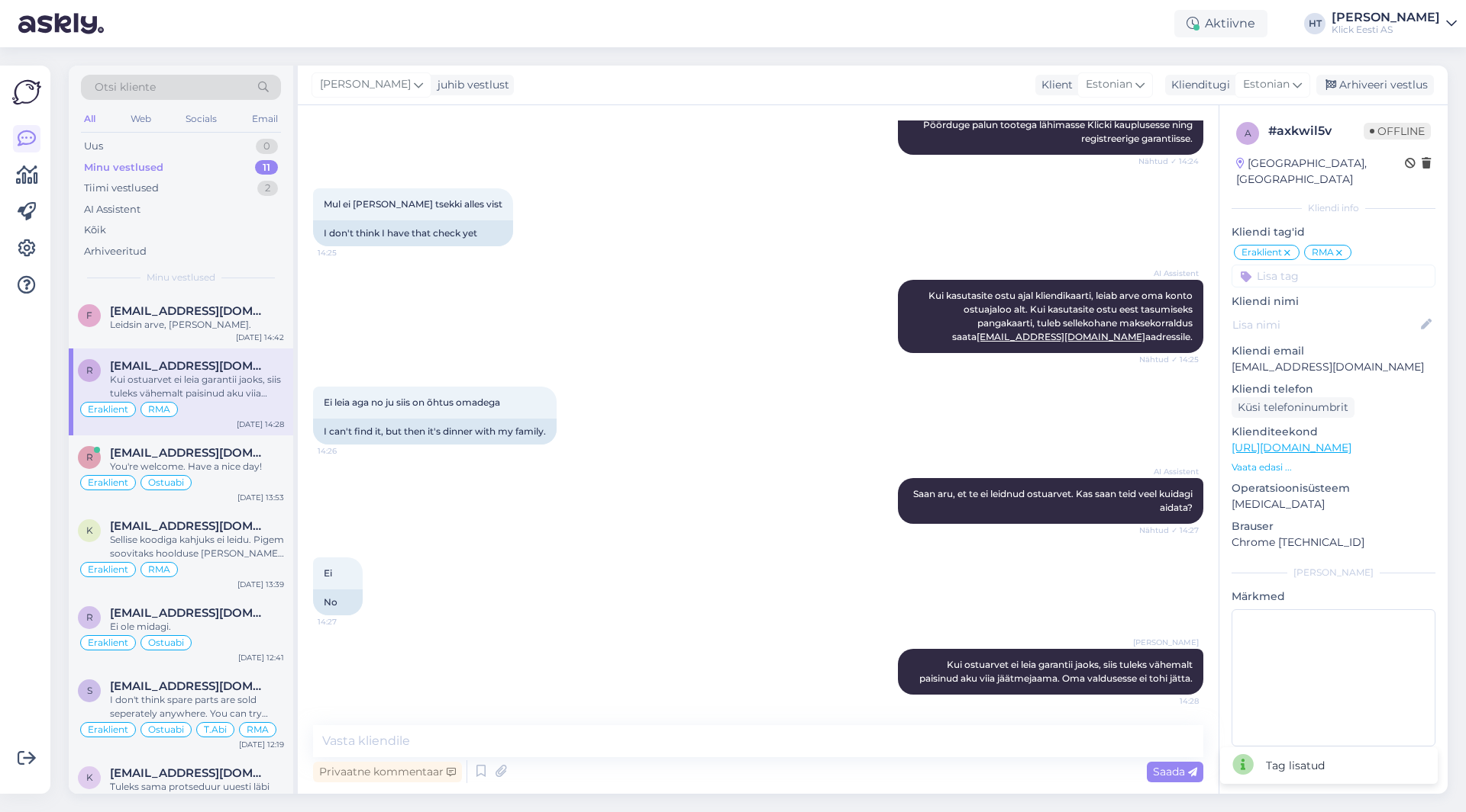
click at [1308, 266] on input at bounding box center [1334, 276] width 204 height 23
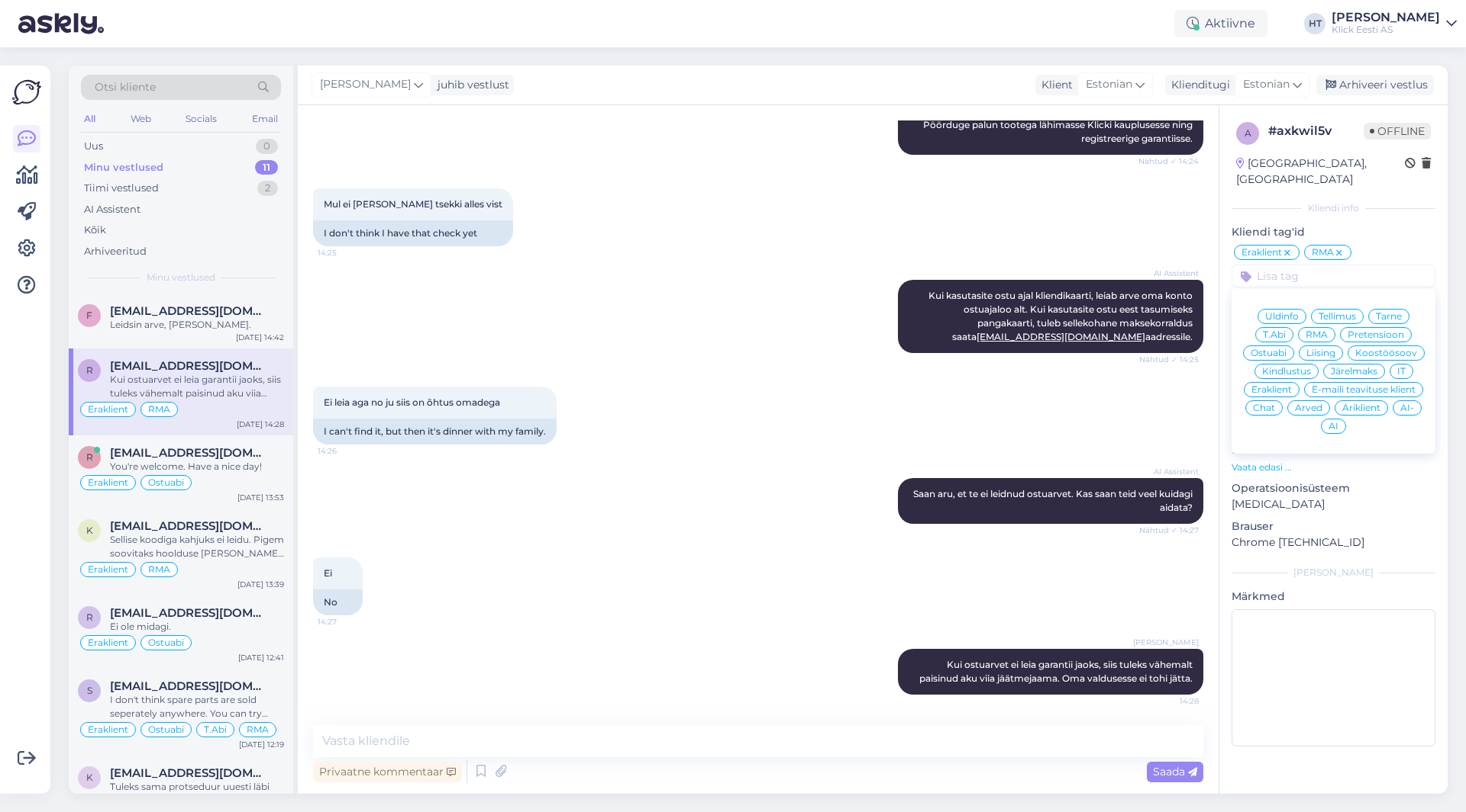
click at [1141, 407] on div "Ei leia aga no ju siis on õhtus omadega 14:26 I can't find it, but then it's di…" at bounding box center [758, 415] width 890 height 91
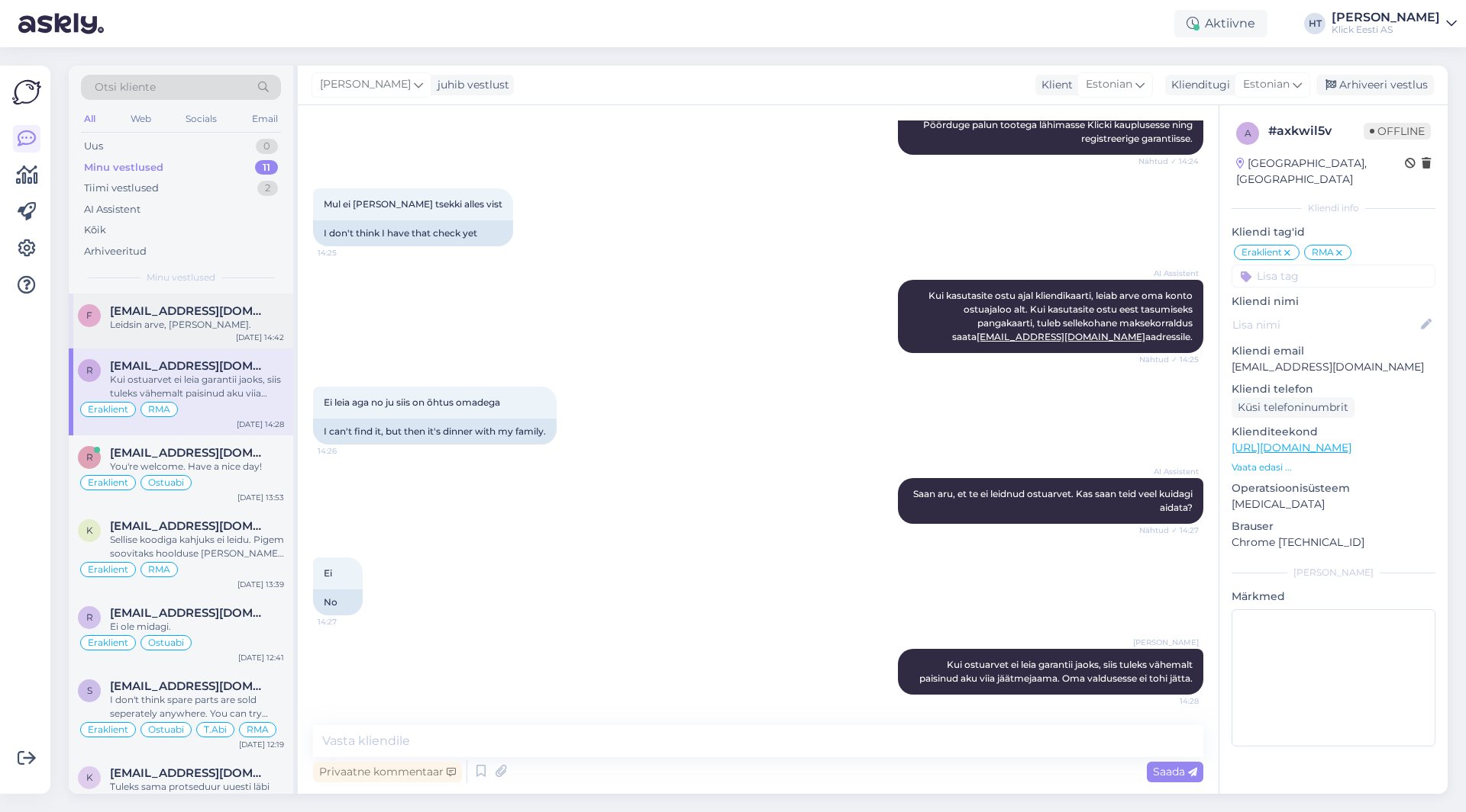
click at [246, 328] on div "Leidsin arve, [PERSON_NAME]." at bounding box center [196, 325] width 174 height 14
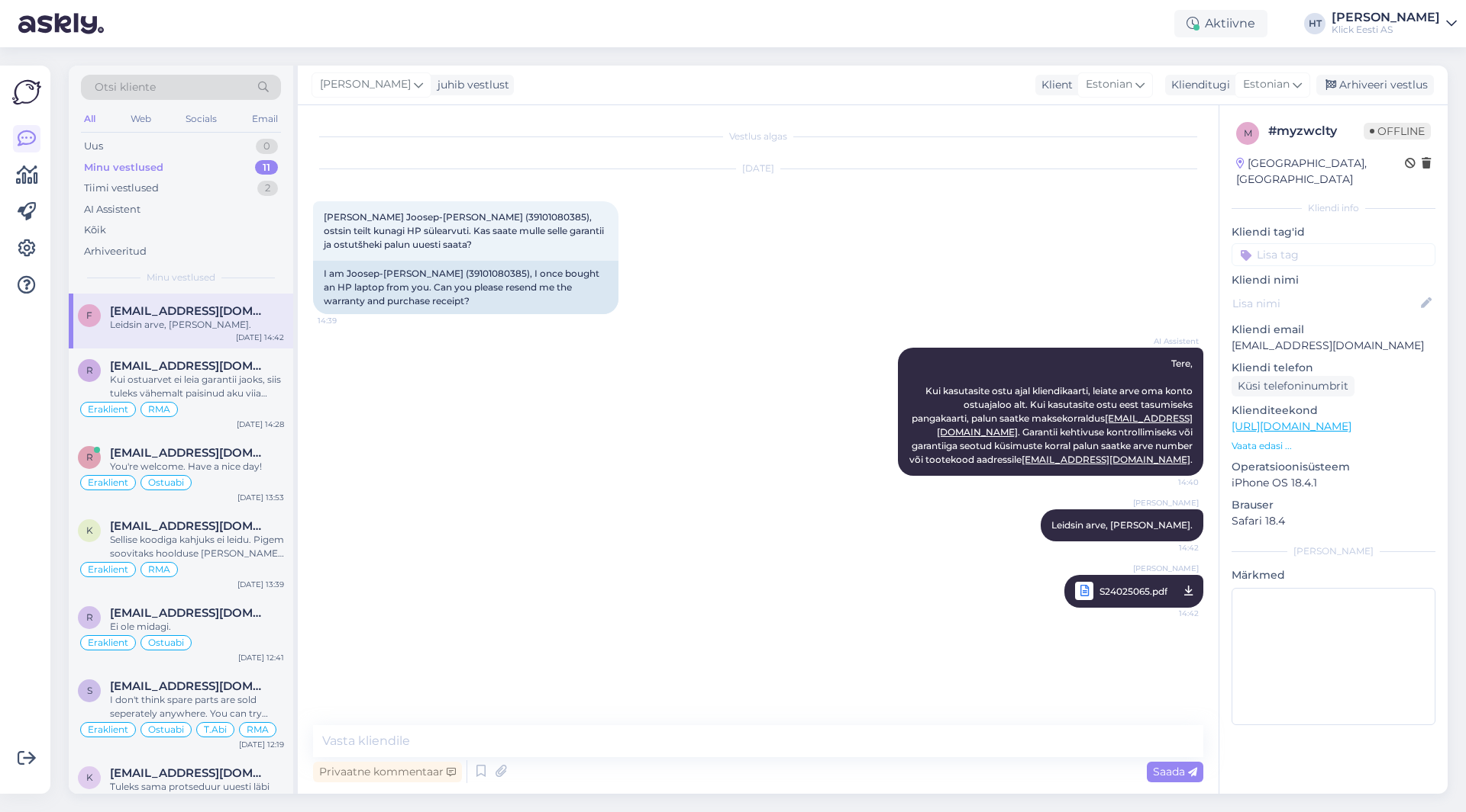
click at [1304, 243] on input at bounding box center [1334, 254] width 204 height 23
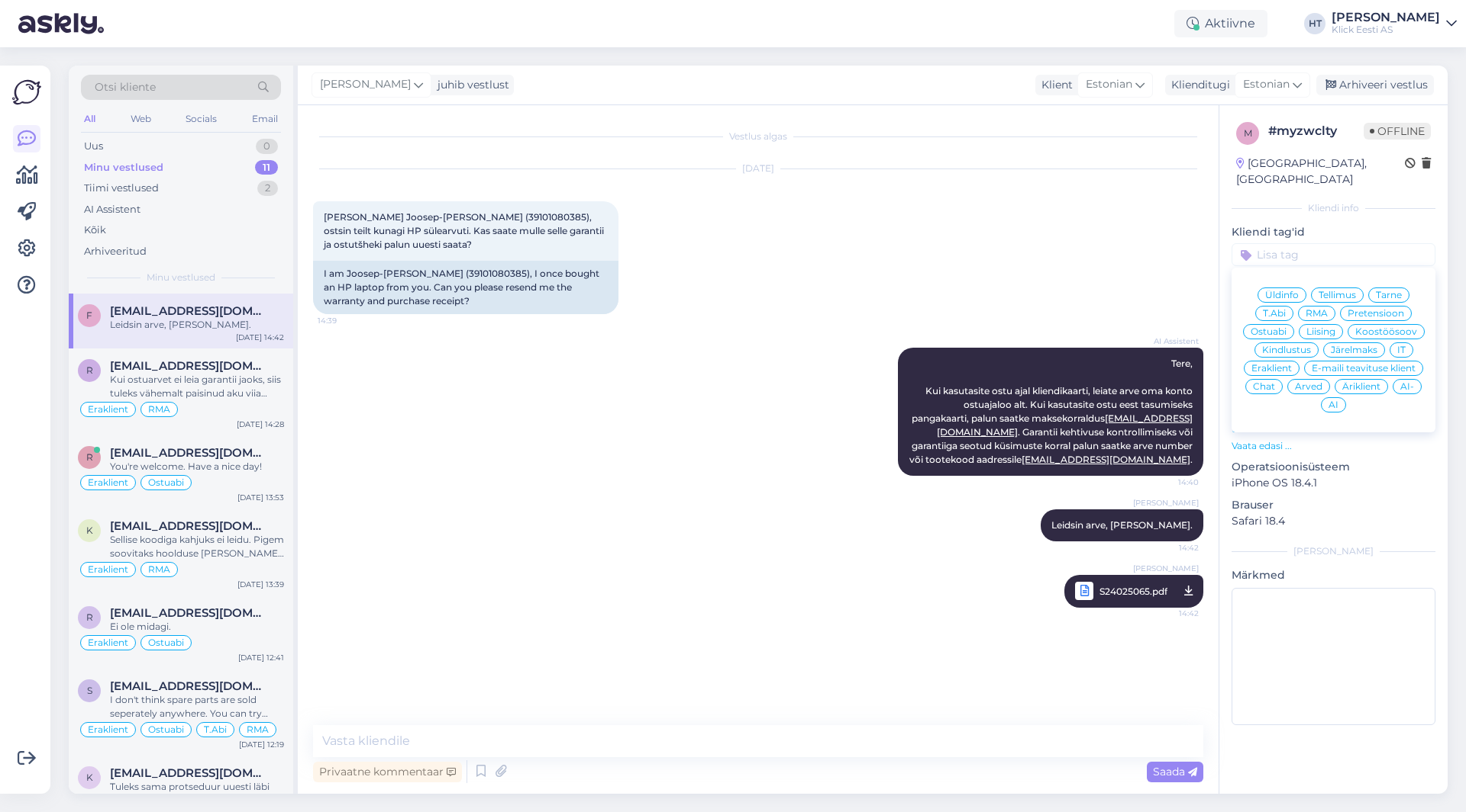
click at [1268, 364] on span "Eraklient" at bounding box center [1271, 368] width 40 height 9
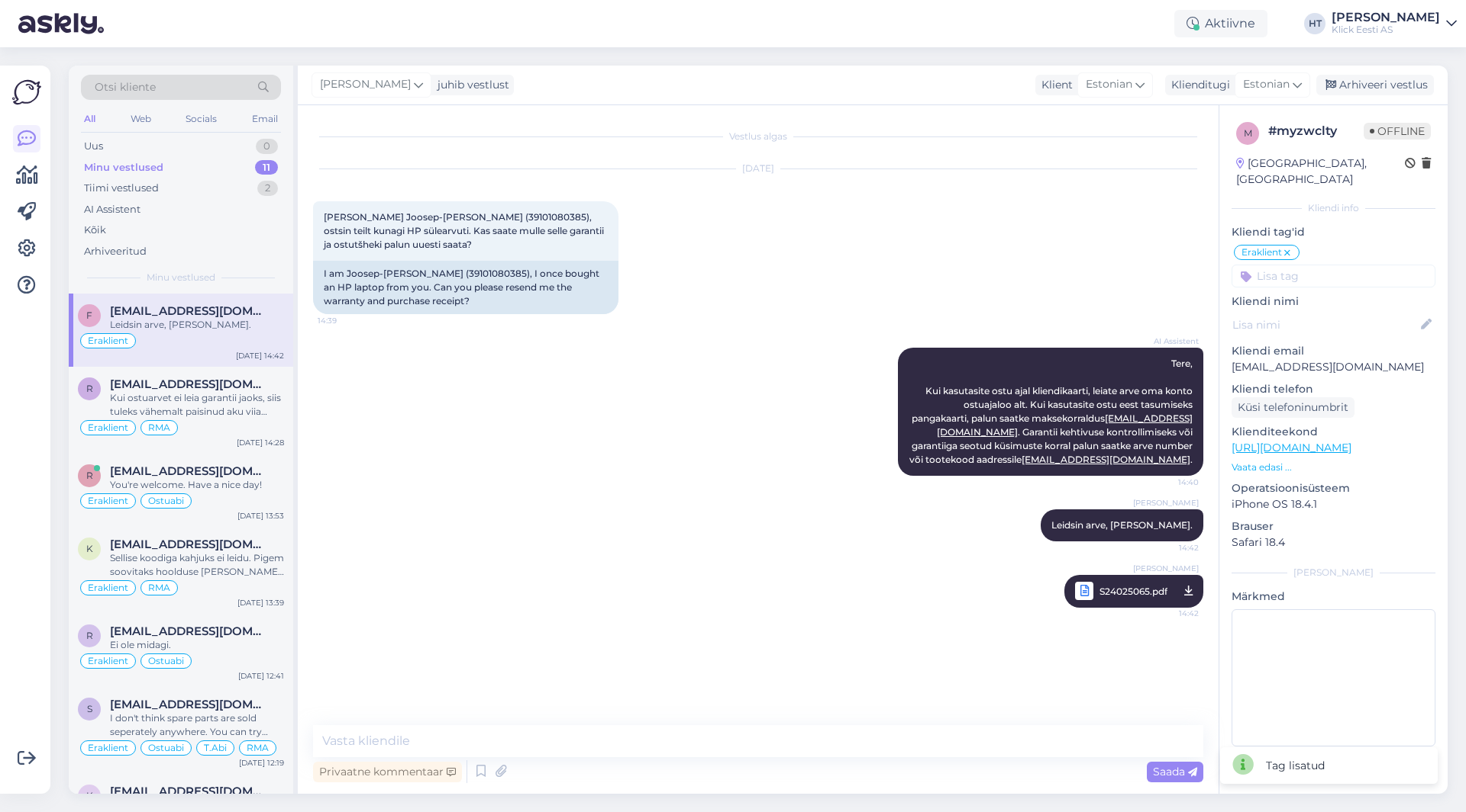
click at [1302, 265] on input at bounding box center [1334, 276] width 204 height 23
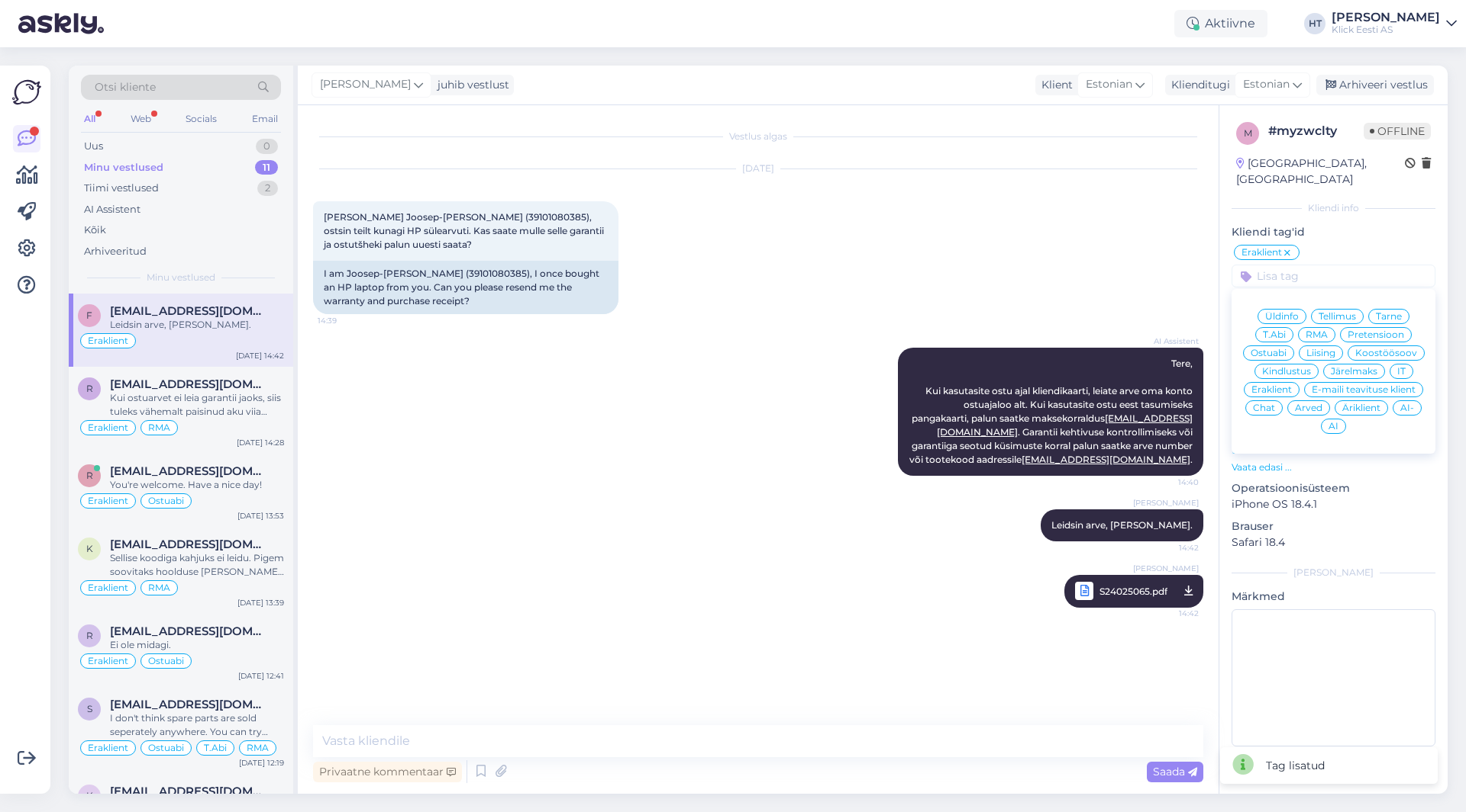
click at [1304, 383] on div "Üldinfo Tellimus Tarne T.Abi RMA Pretensioon Ostuabi Liising Koostöösoov Kindlu…" at bounding box center [1334, 372] width 204 height 153
click at [1304, 400] on div "Arved" at bounding box center [1309, 408] width 43 height 16
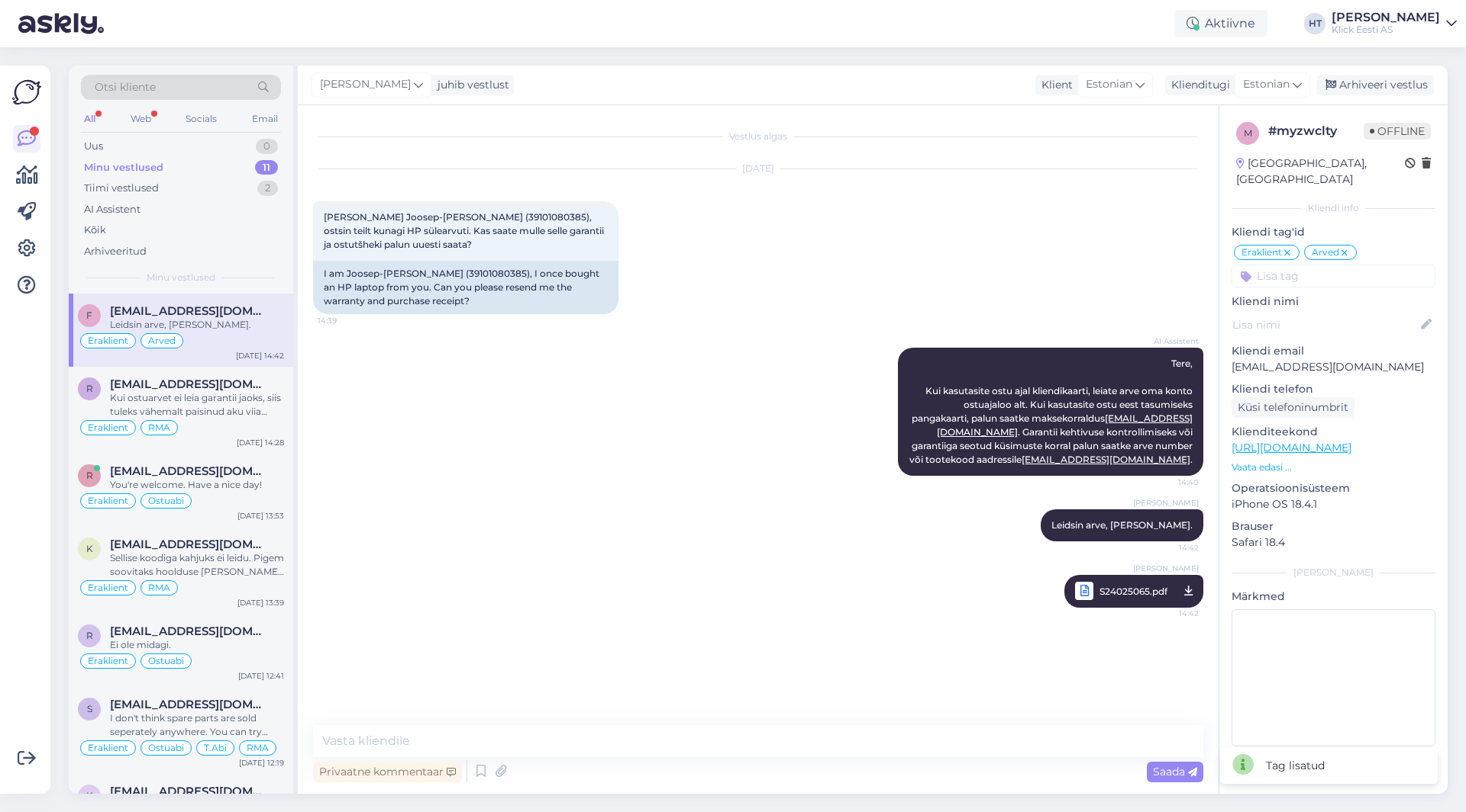
click at [696, 303] on div "[DATE] [PERSON_NAME] Joosep-Lemmi Kalle (39101080385), ostsin teilt kunagi HP s…" at bounding box center [758, 242] width 890 height 178
click at [256, 194] on div "Tiimi vestlused 2" at bounding box center [181, 188] width 200 height 22
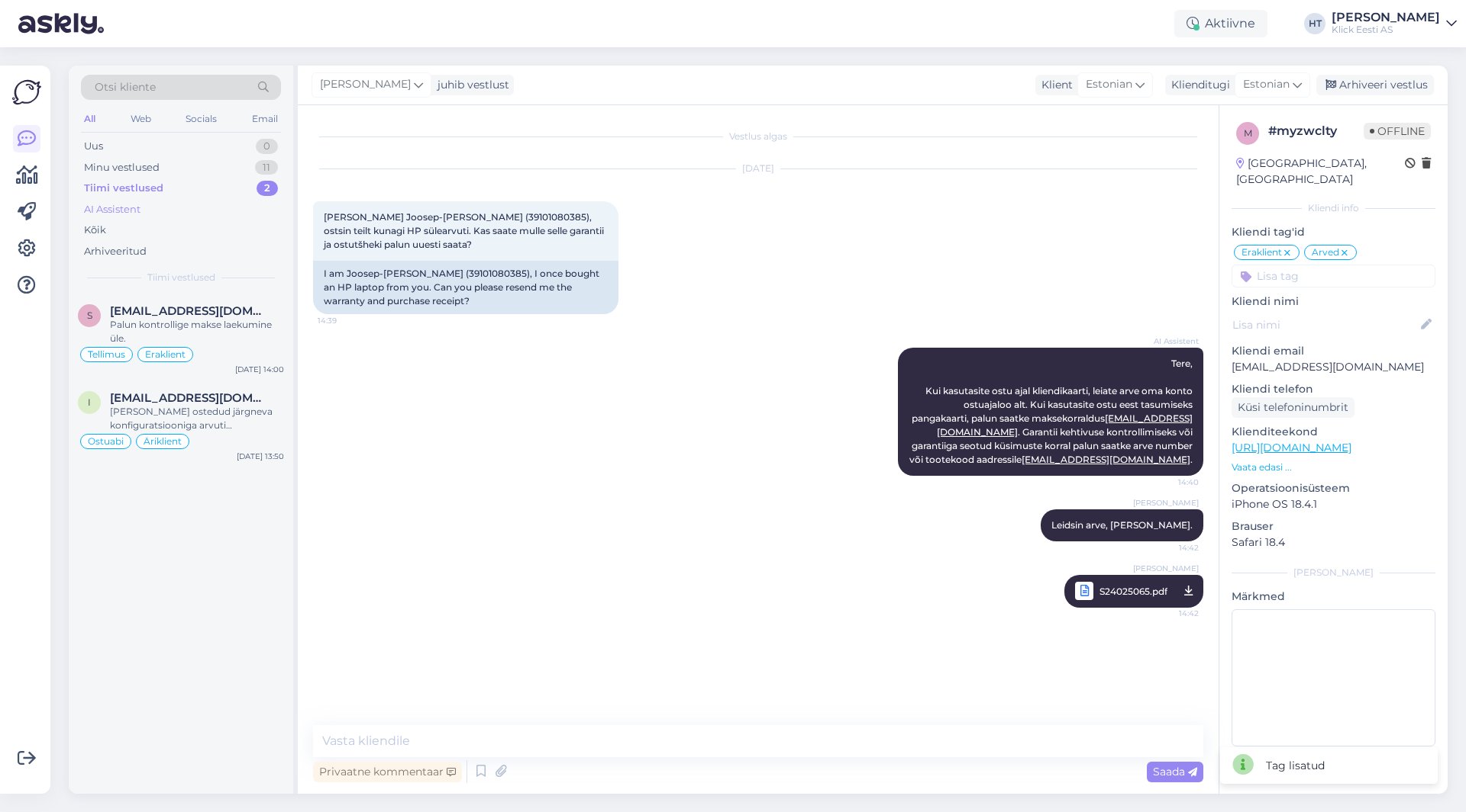
click at [236, 216] on div "AI Assistent" at bounding box center [181, 210] width 200 height 22
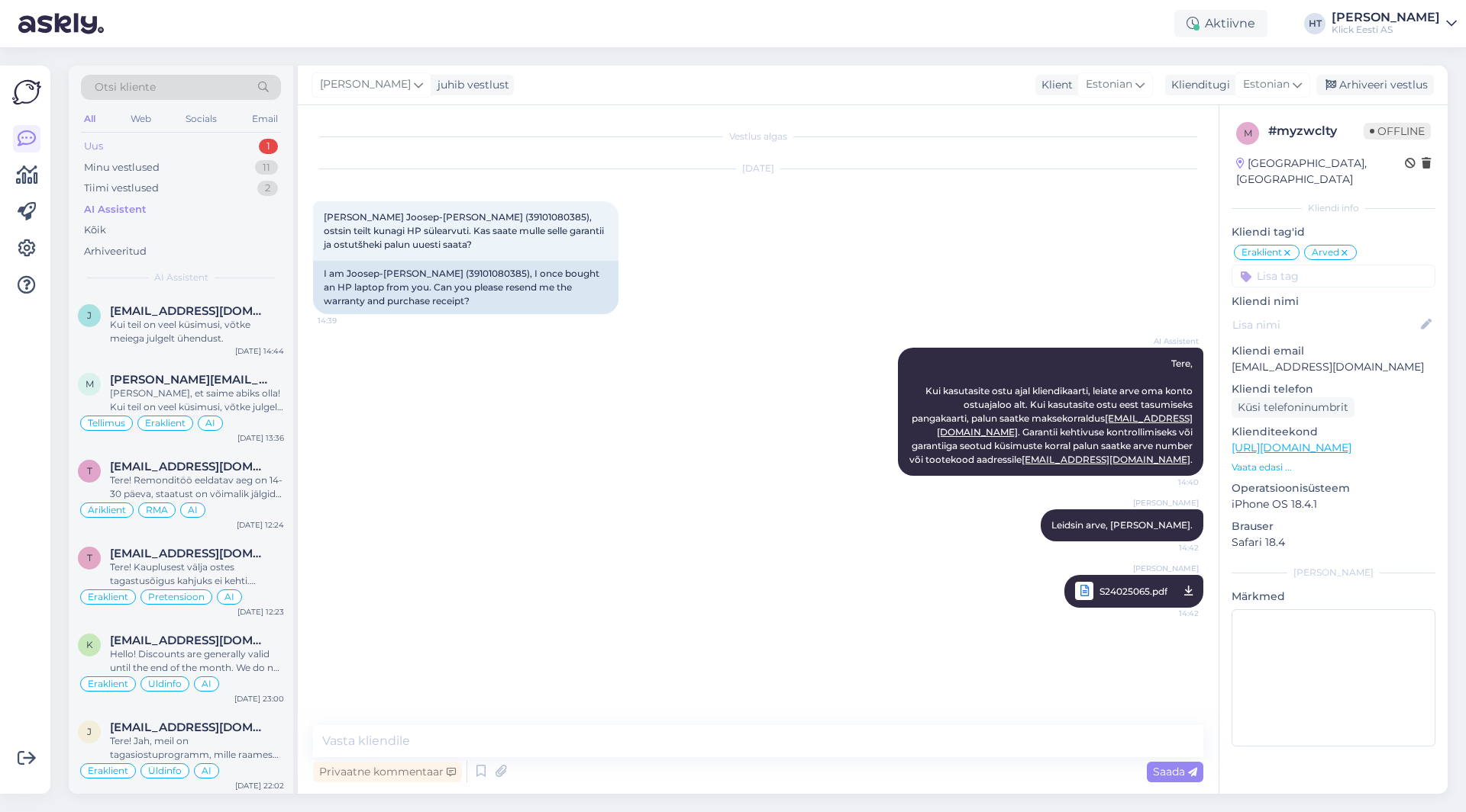
click at [254, 148] on div "Uus 1" at bounding box center [181, 146] width 200 height 22
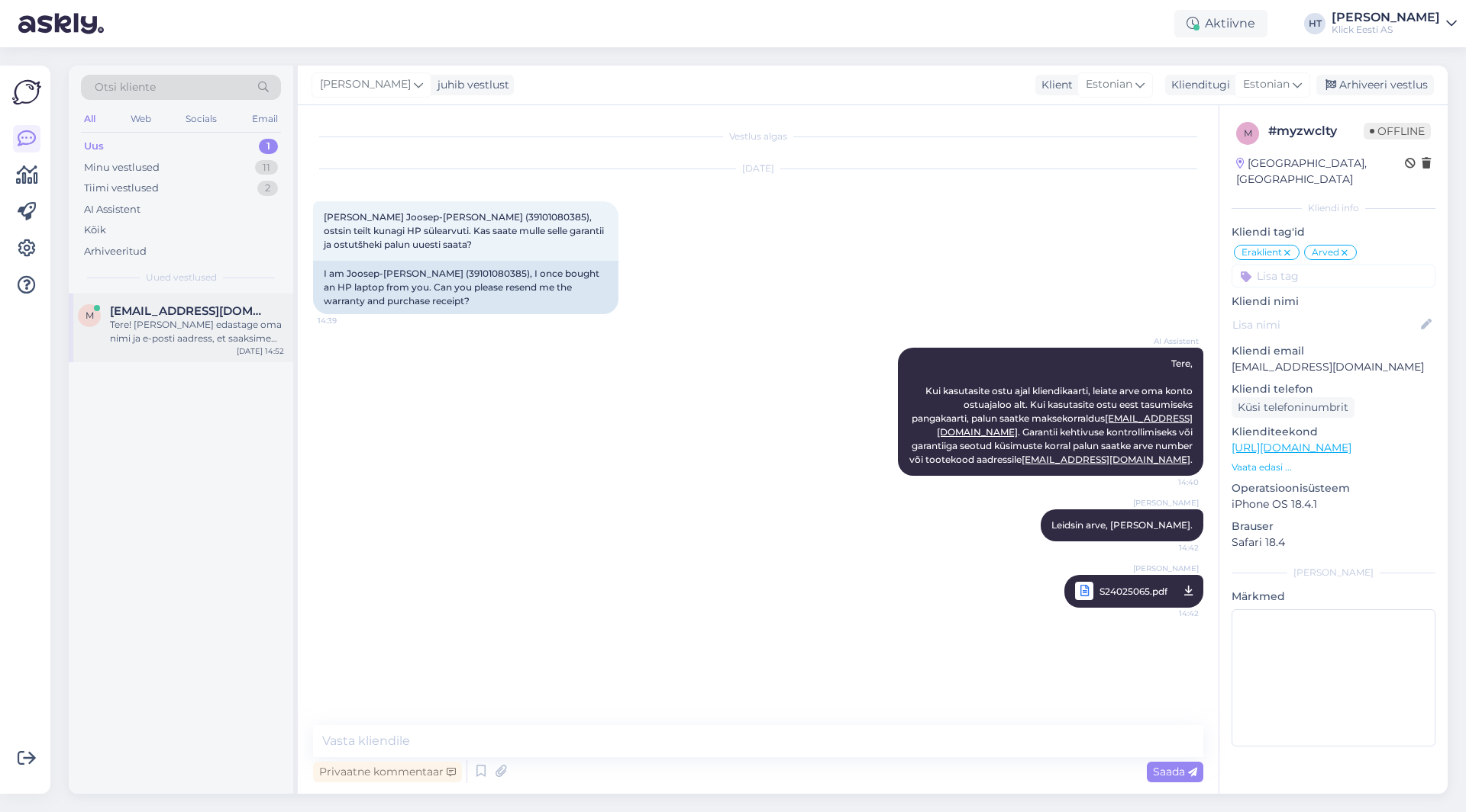
click at [212, 307] on span "[EMAIL_ADDRESS][DOMAIN_NAME]" at bounding box center [189, 311] width 159 height 14
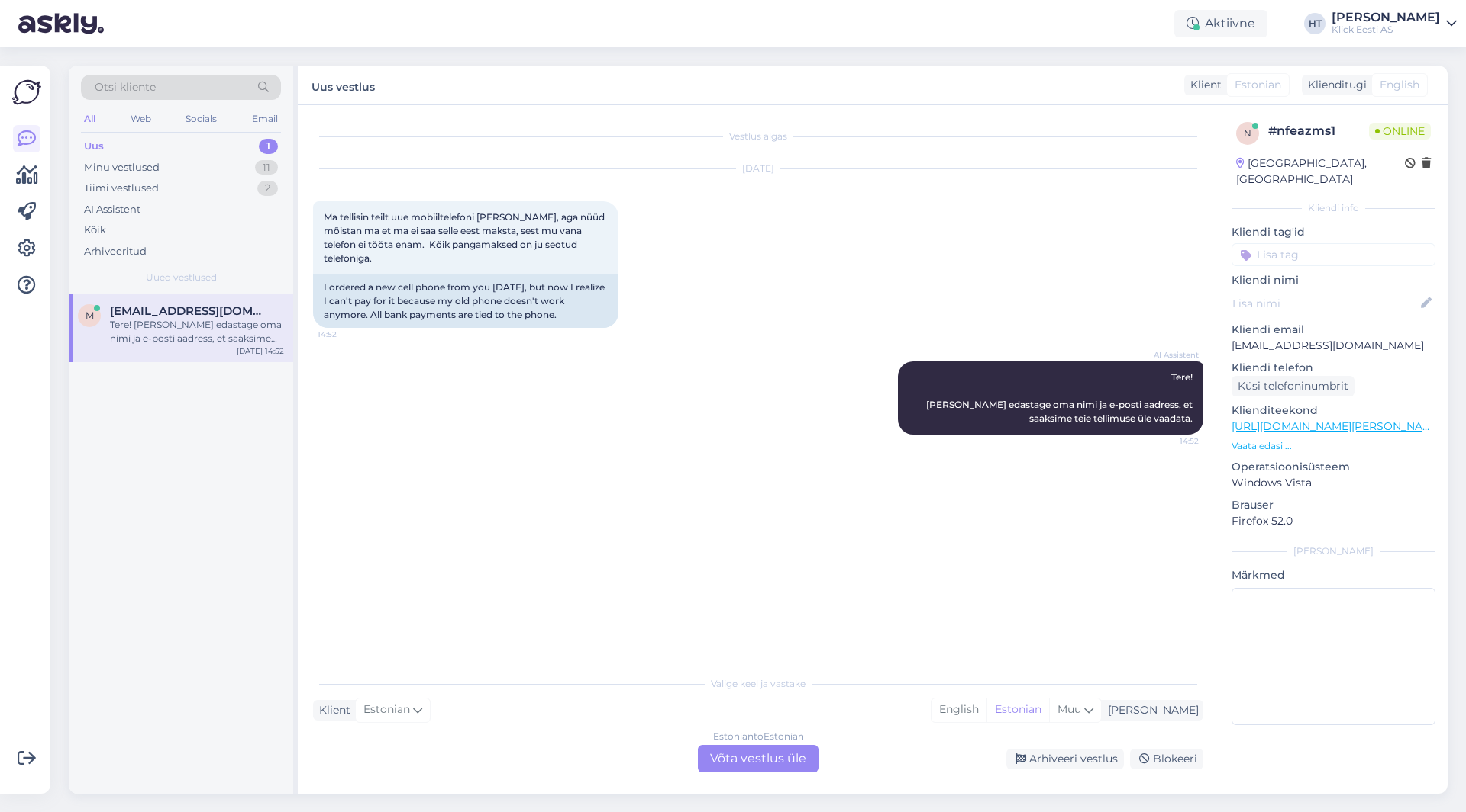
click at [1259, 338] on p "[EMAIL_ADDRESS][DOMAIN_NAME]" at bounding box center [1334, 346] width 204 height 16
copy p "[EMAIL_ADDRESS][DOMAIN_NAME]"
click at [867, 289] on div "[DATE] Ma tellisin teilt uue mobiiltelefoni [PERSON_NAME], aga nüüd mõistan ma …" at bounding box center [758, 249] width 890 height 192
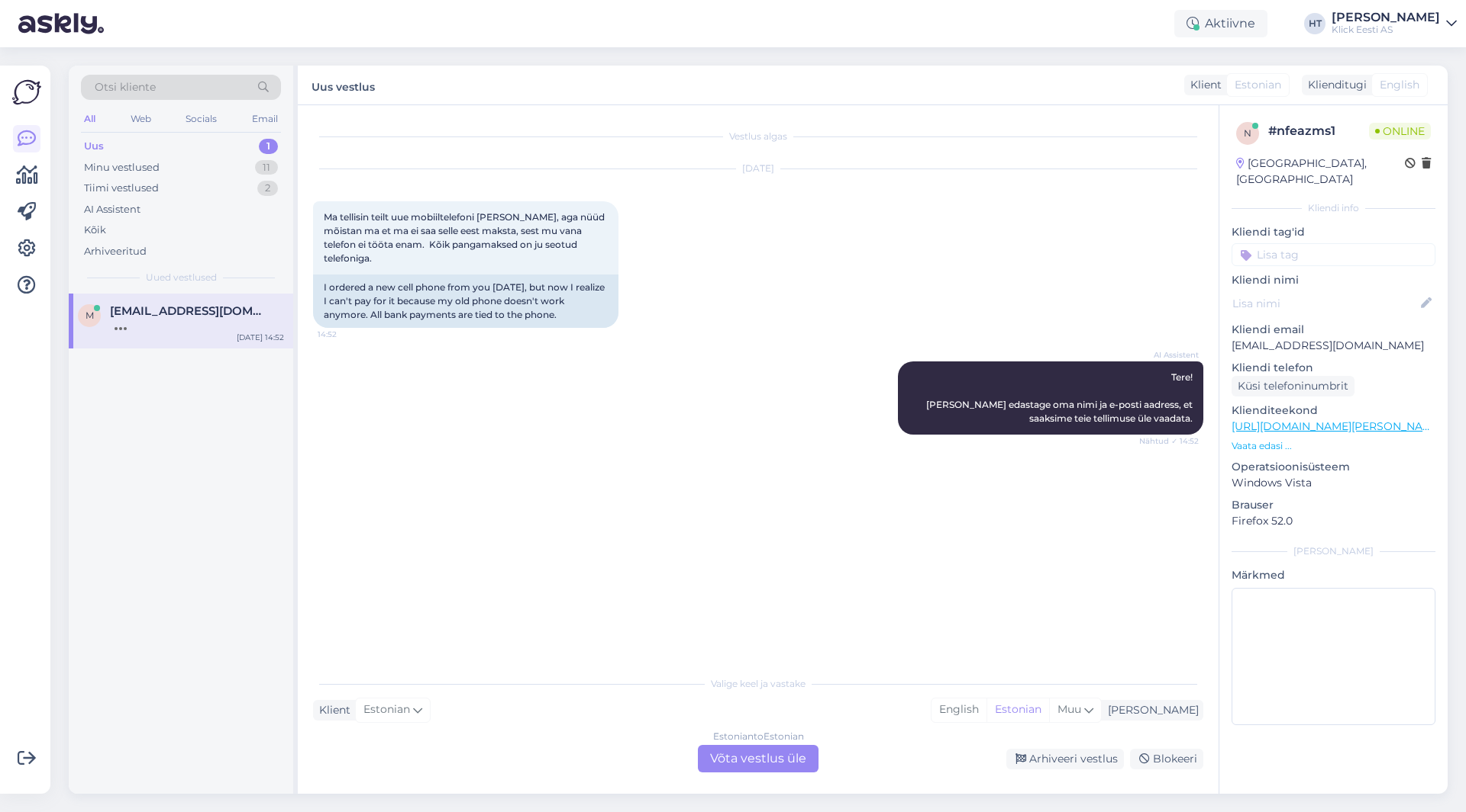
click at [848, 544] on div "Vestlus algas [DATE] Ma tellisin teilt uue mobiiltelefoni [PERSON_NAME], aga nü…" at bounding box center [764, 387] width 904 height 534
click at [750, 761] on div "Estonian to Estonian Võta vestlus üle" at bounding box center [758, 759] width 121 height 27
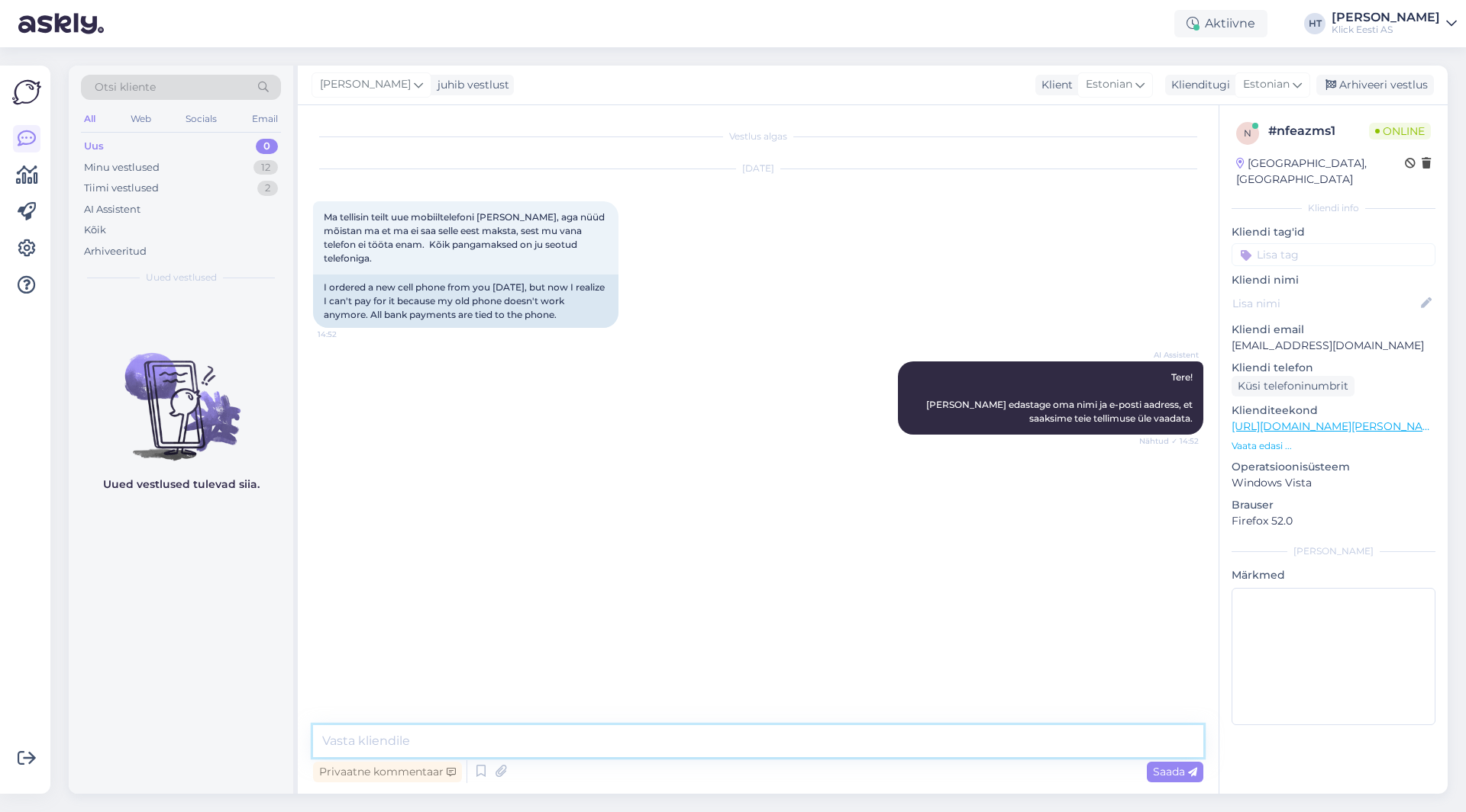
click at [740, 747] on textarea at bounding box center [758, 741] width 890 height 32
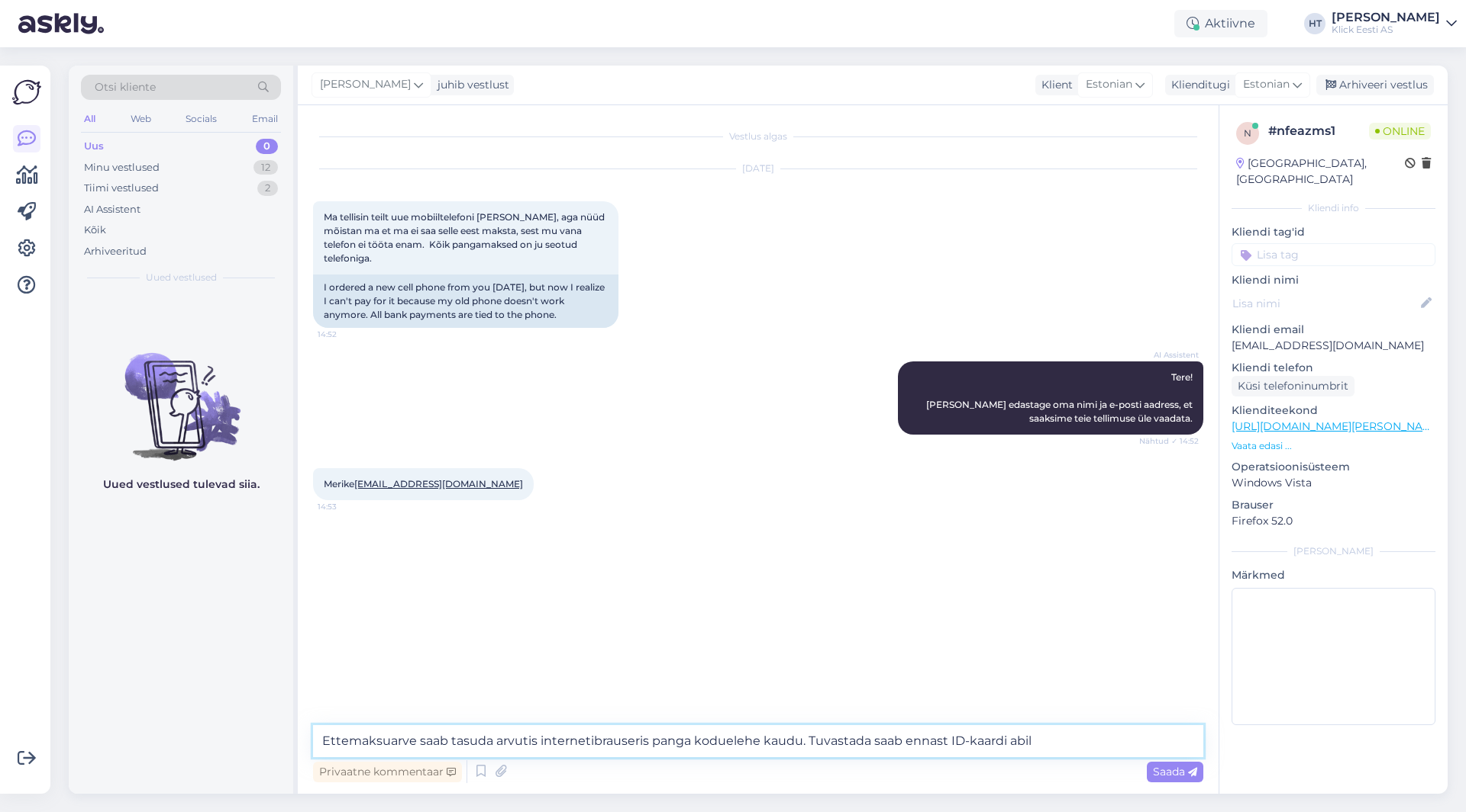
type textarea "Ettemaksuarve saab tasuda arvutis internetibrauseris panga koduelehe kaudu. Tuv…"
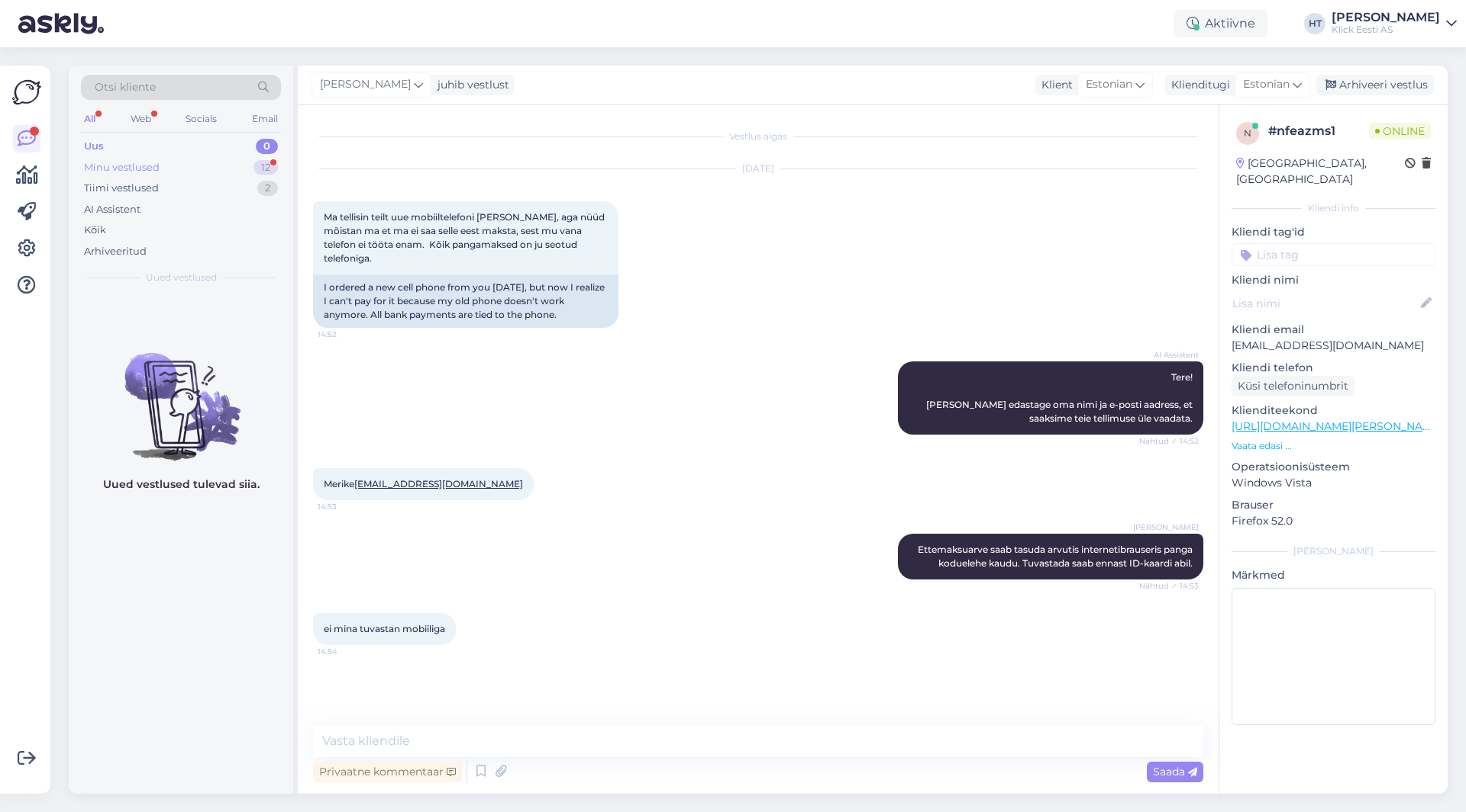
click at [249, 171] on div "Minu vestlused 12" at bounding box center [181, 168] width 200 height 22
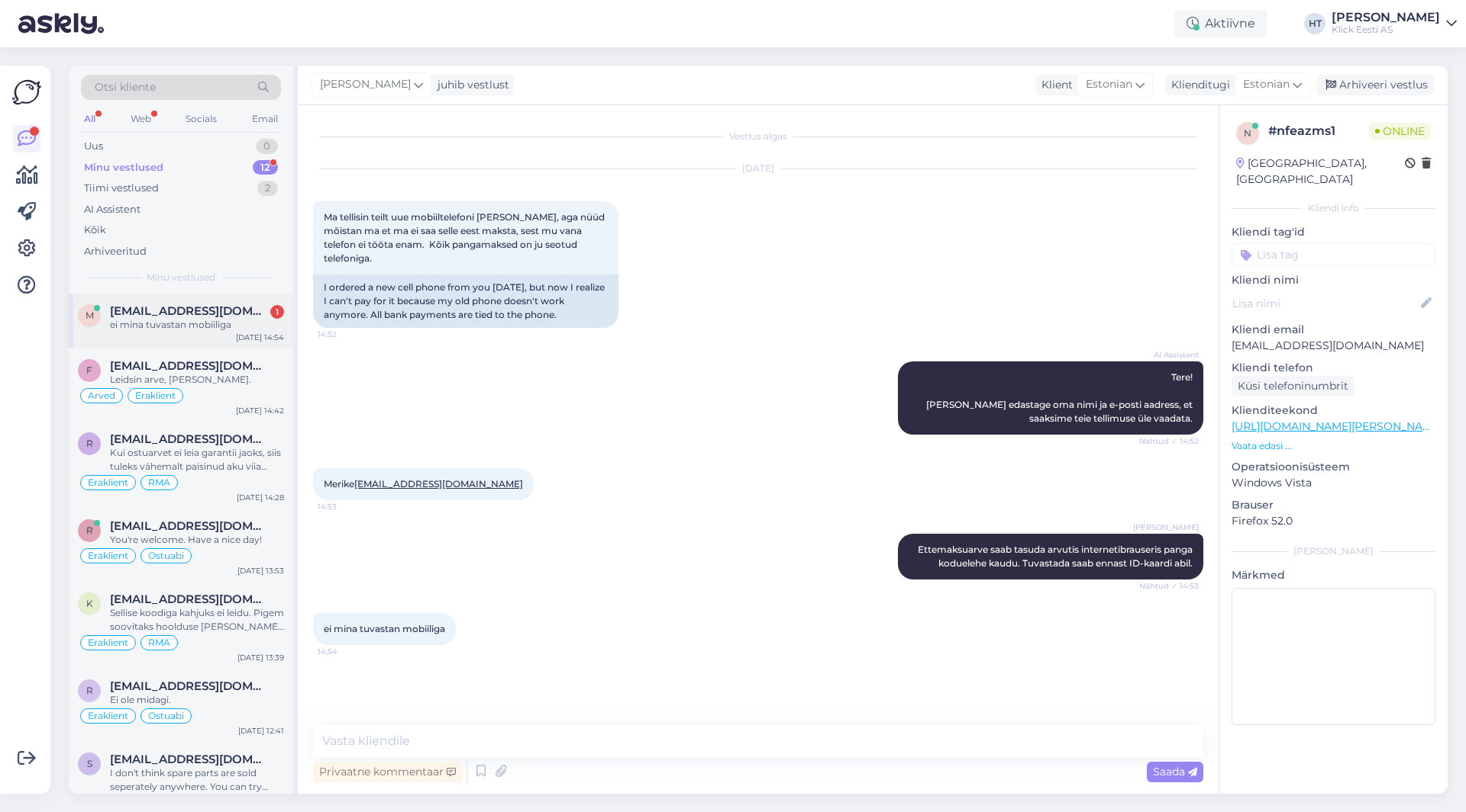
click at [273, 331] on div "[DATE] 14:54" at bounding box center [259, 337] width 48 height 12
click at [768, 733] on textarea at bounding box center [758, 741] width 890 height 32
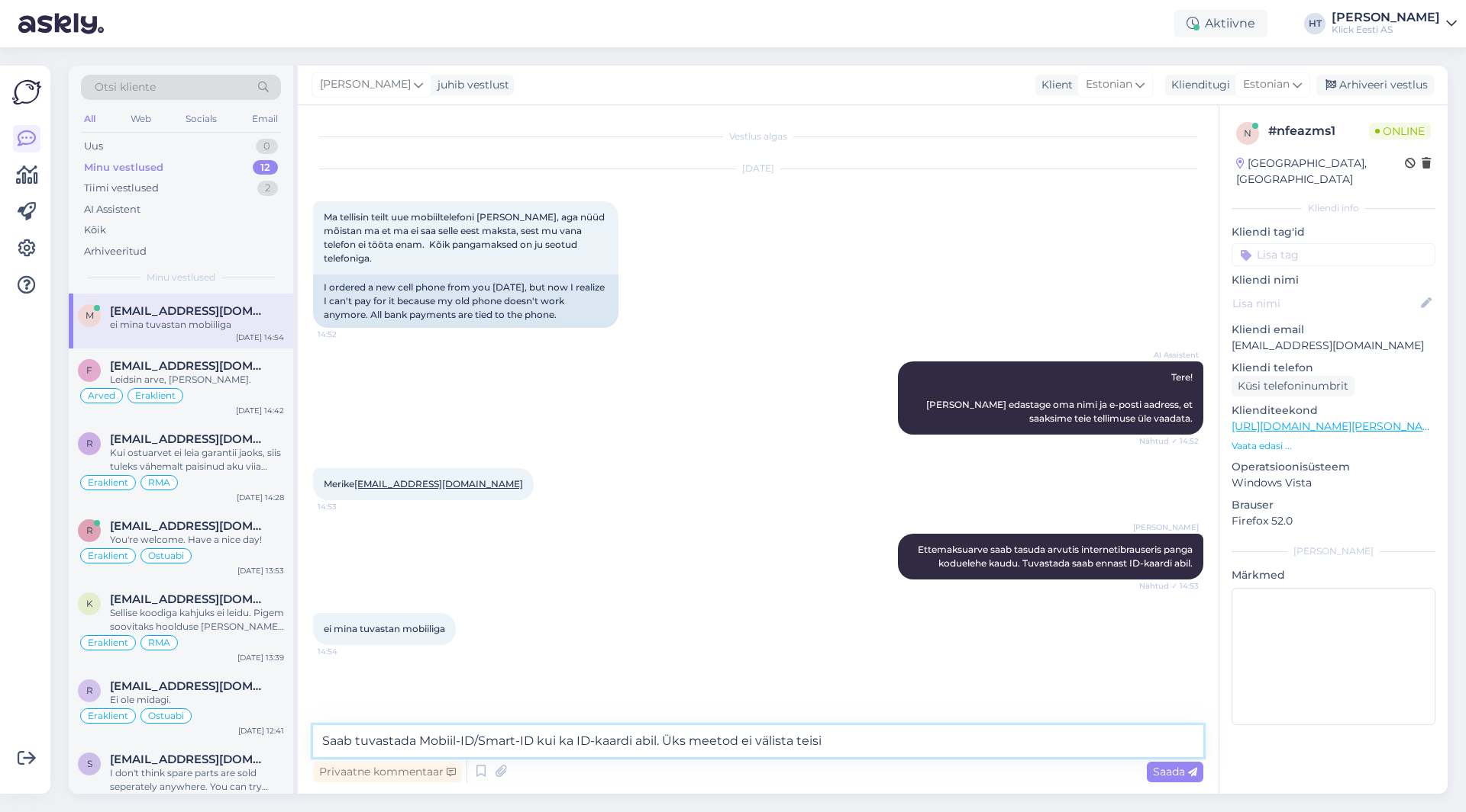
type textarea "Saab tuvastada Mobiil-ID/Smart-ID kui ka ID-kaardi abil. Üks meetod ei välista …"
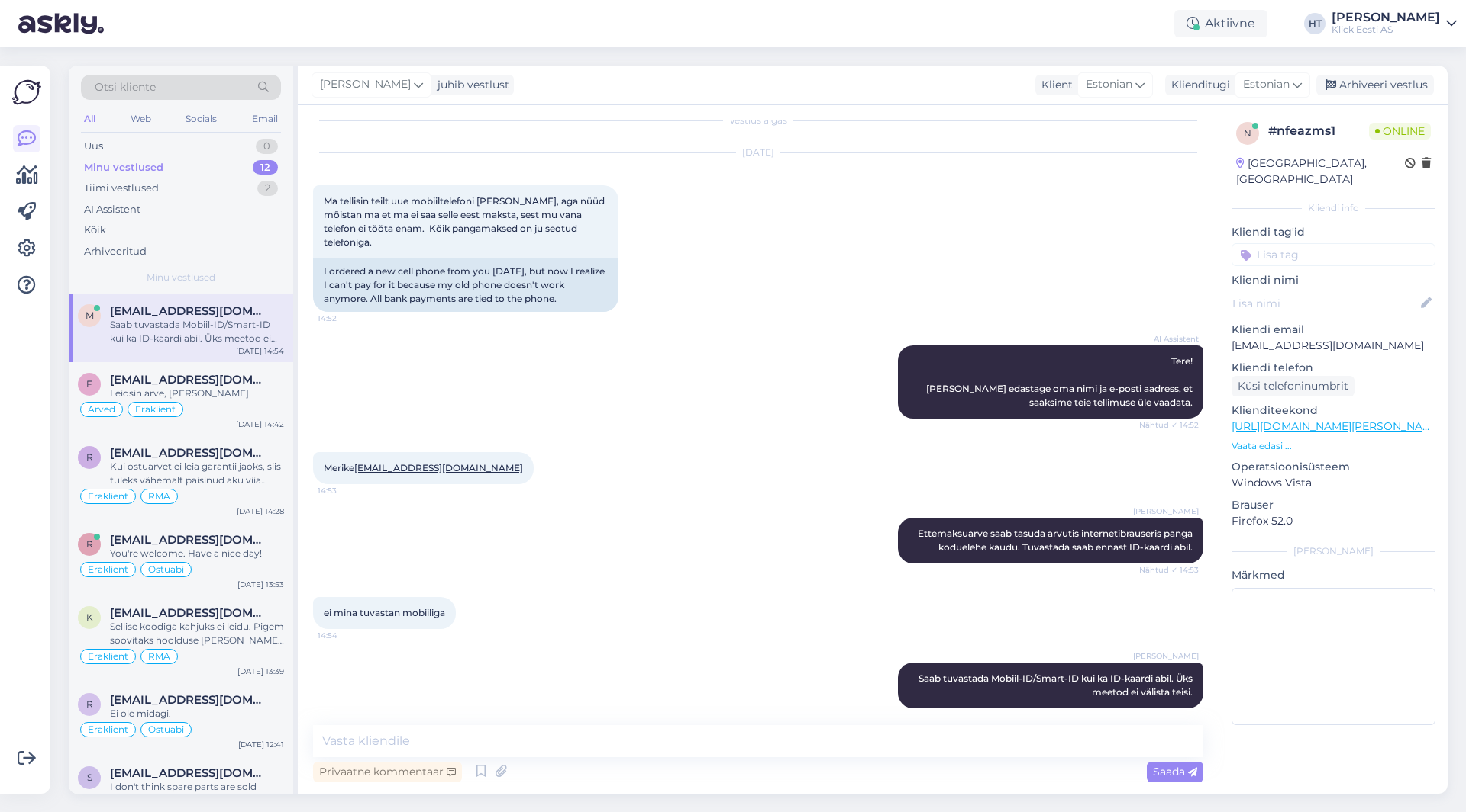
click at [1341, 243] on input at bounding box center [1334, 254] width 204 height 23
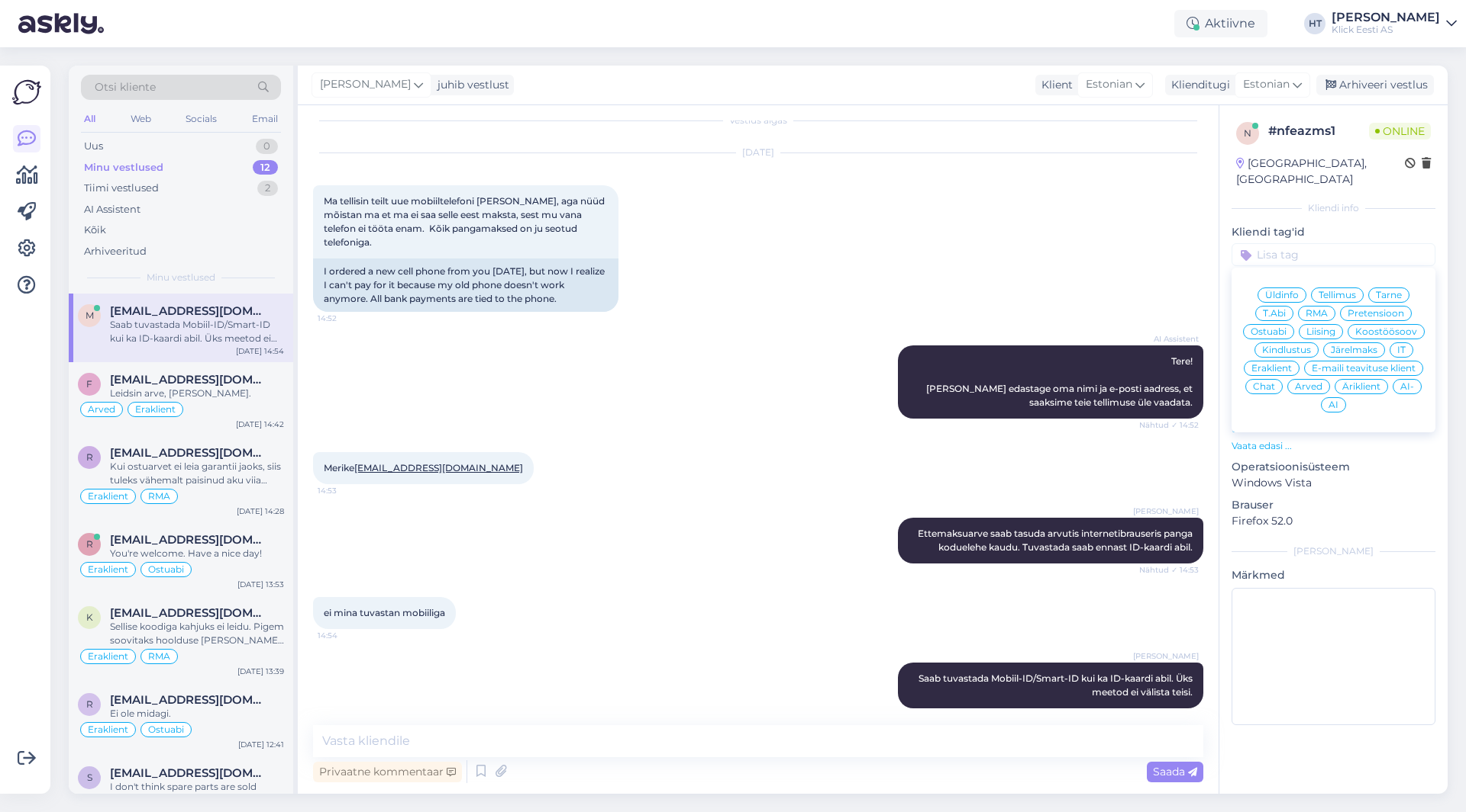
click at [1170, 466] on div "[PERSON_NAME] [PERSON_NAME][EMAIL_ADDRESS][DOMAIN_NAME] 14:53" at bounding box center [758, 468] width 890 height 66
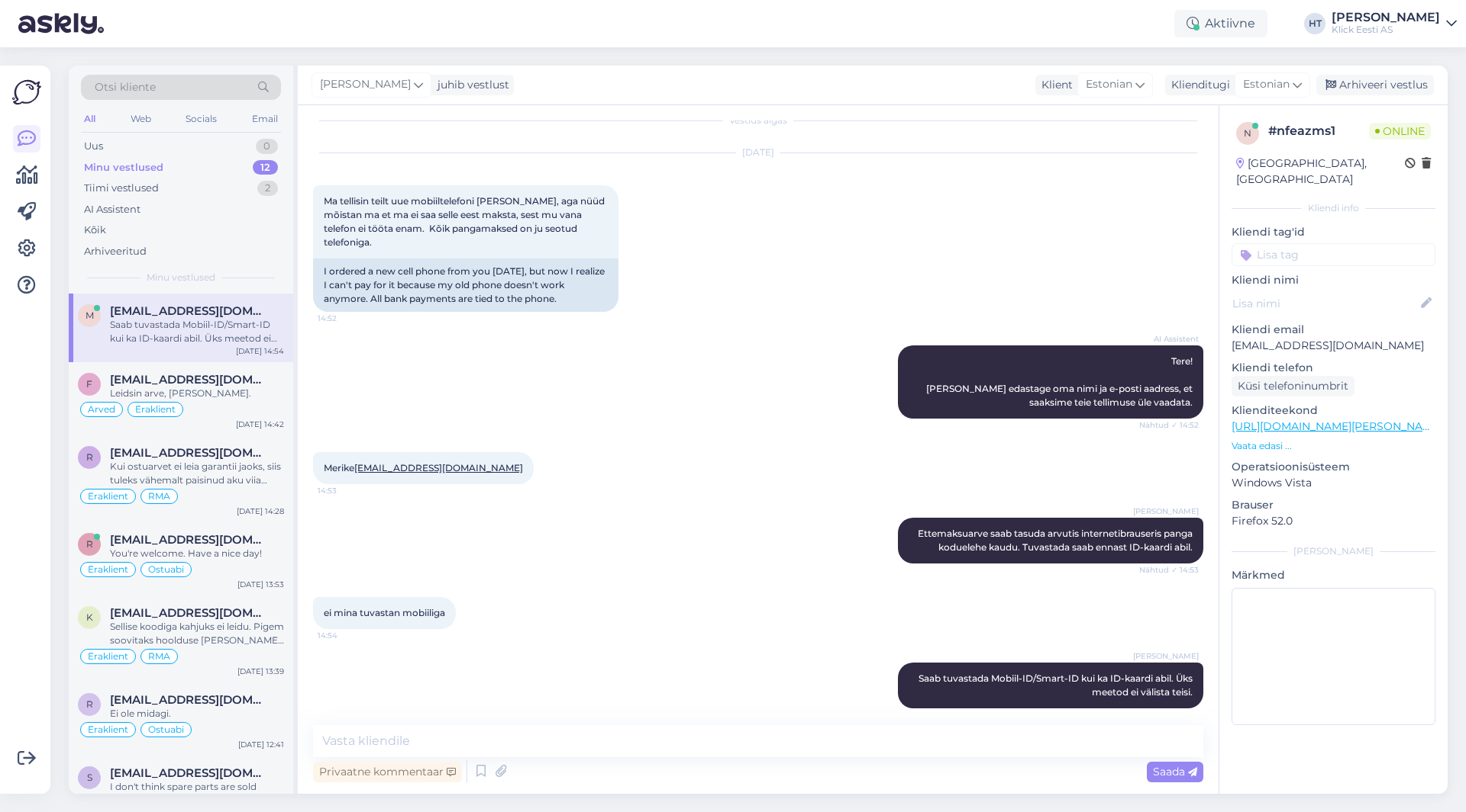
click at [1296, 245] on input at bounding box center [1334, 254] width 204 height 23
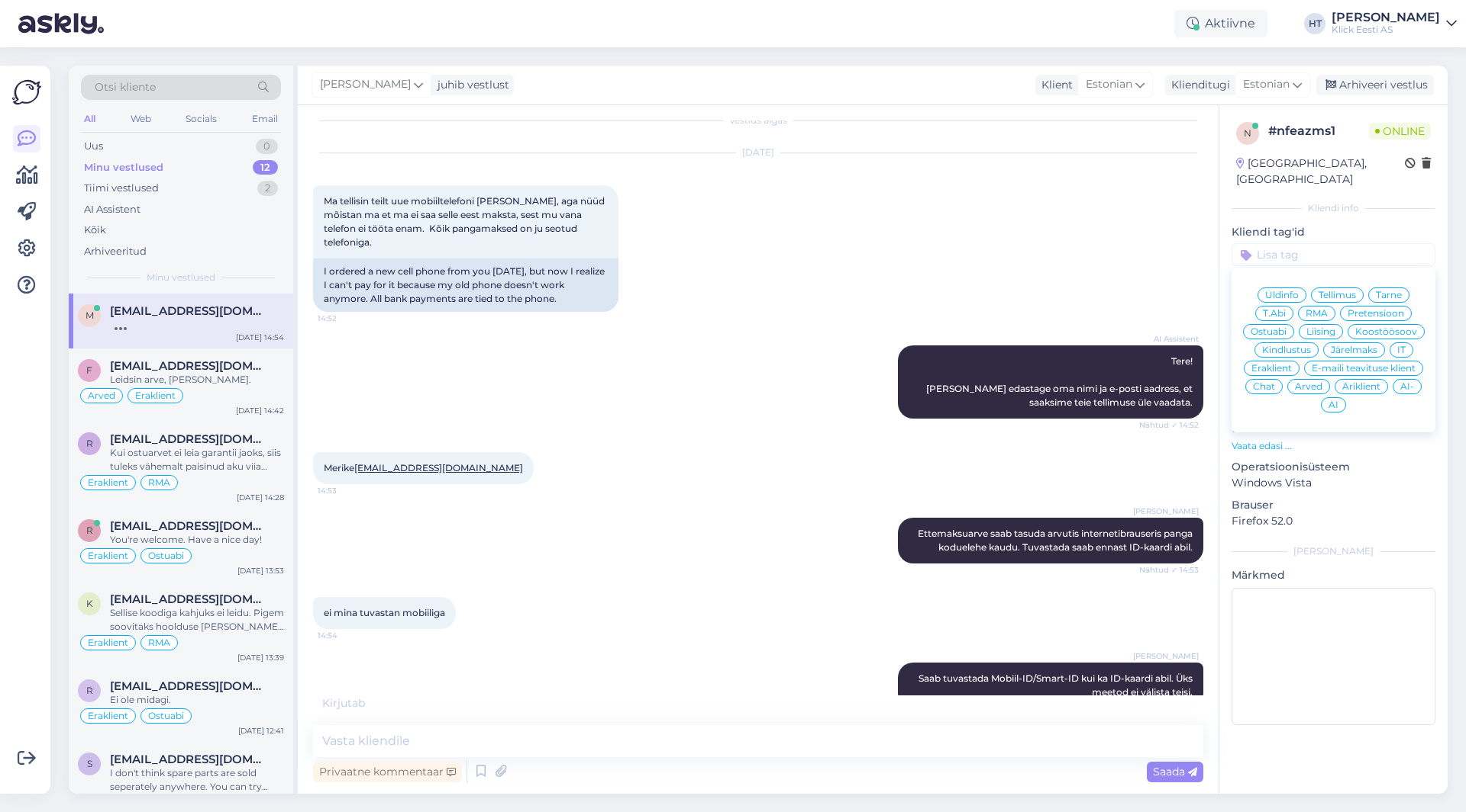
click at [1290, 364] on span "Eraklient" at bounding box center [1271, 368] width 40 height 9
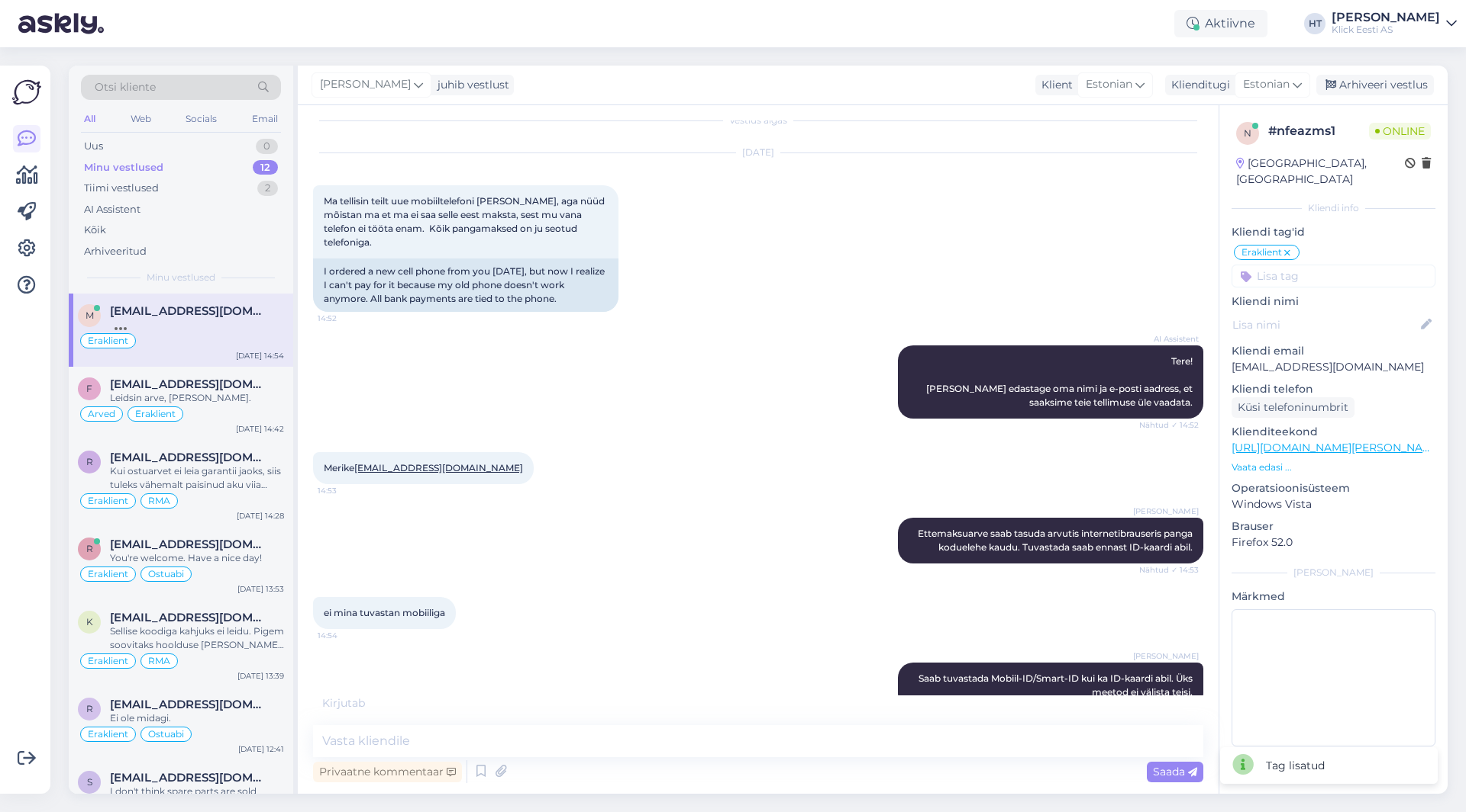
click at [1308, 265] on input at bounding box center [1334, 276] width 204 height 23
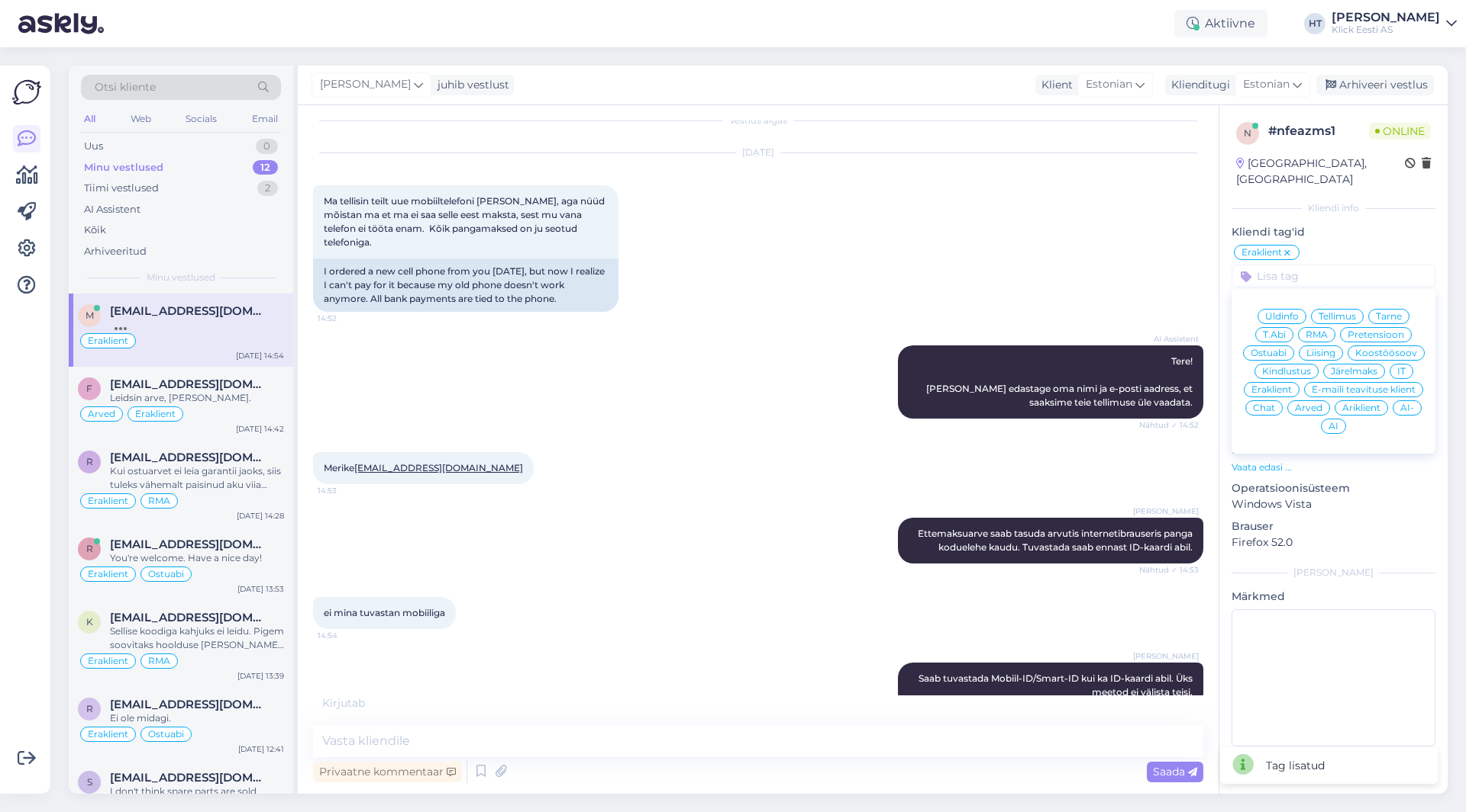
click at [1274, 348] on span "Ostuabi" at bounding box center [1268, 352] width 36 height 9
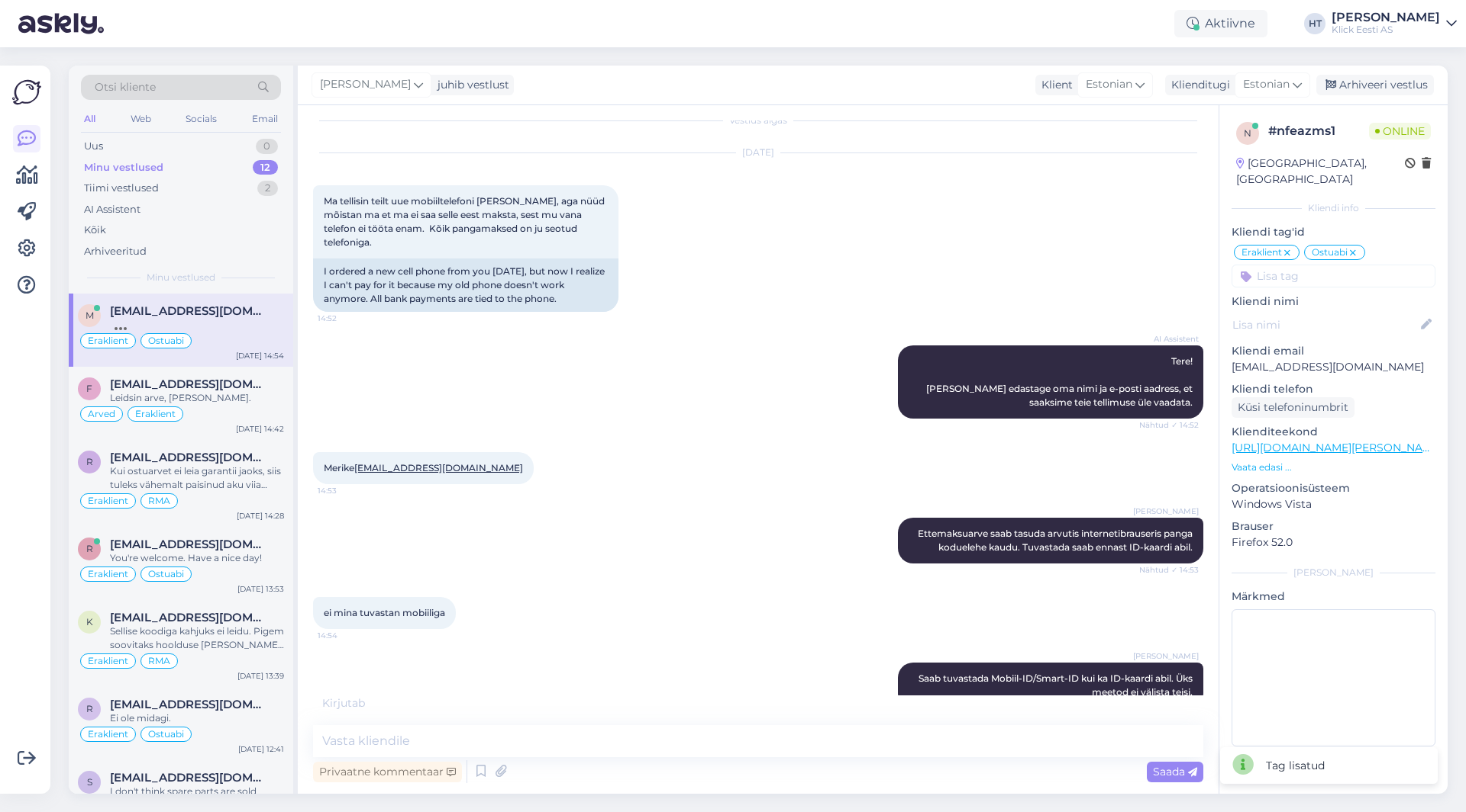
click at [867, 311] on div "[DATE] Ma tellisin teilt uue mobiiltelefoni [PERSON_NAME], aga nüüd mõistan ma …" at bounding box center [758, 232] width 890 height 192
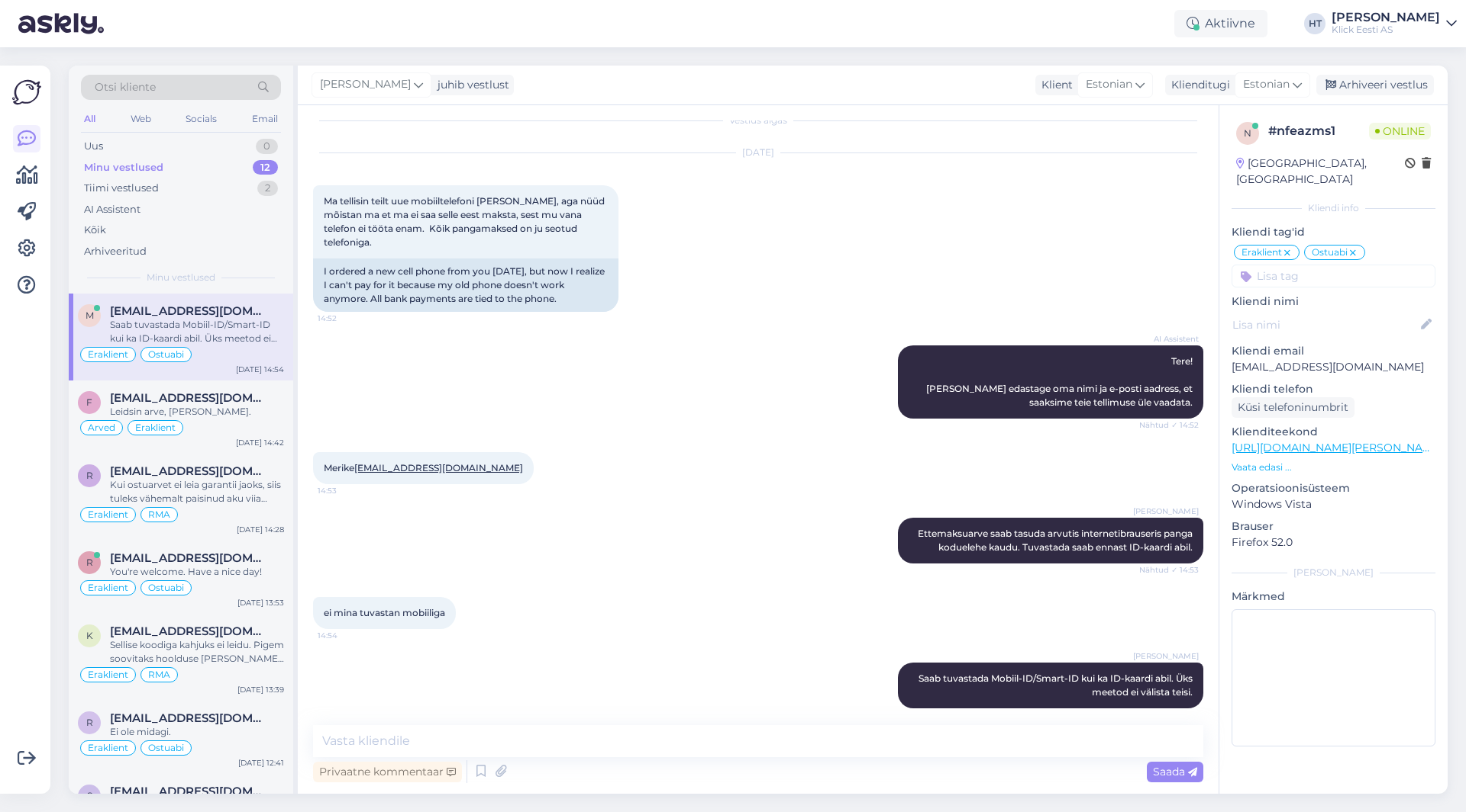
scroll to position [81, 0]
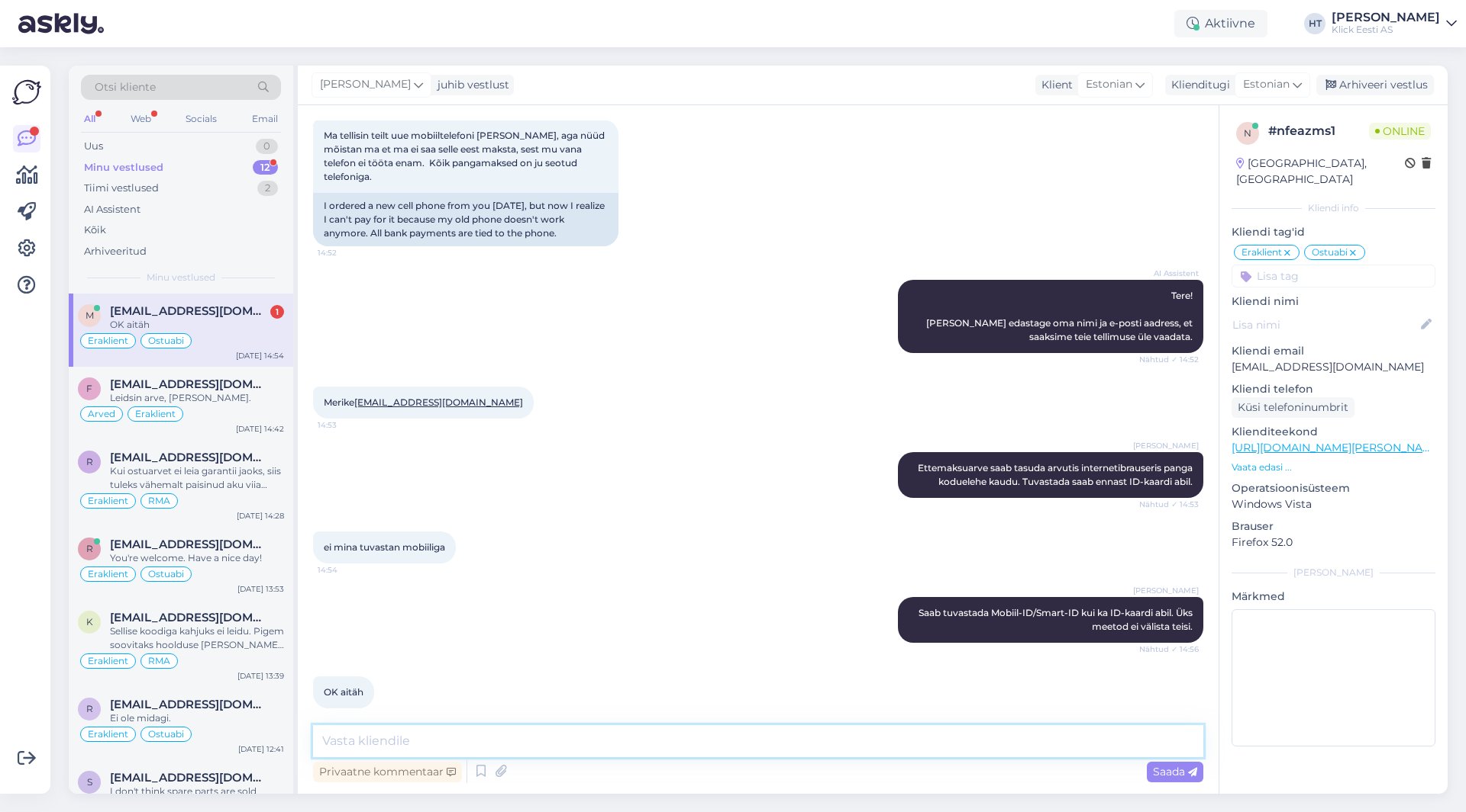
click at [675, 744] on textarea at bounding box center [758, 741] width 890 height 32
type textarea "Palun."
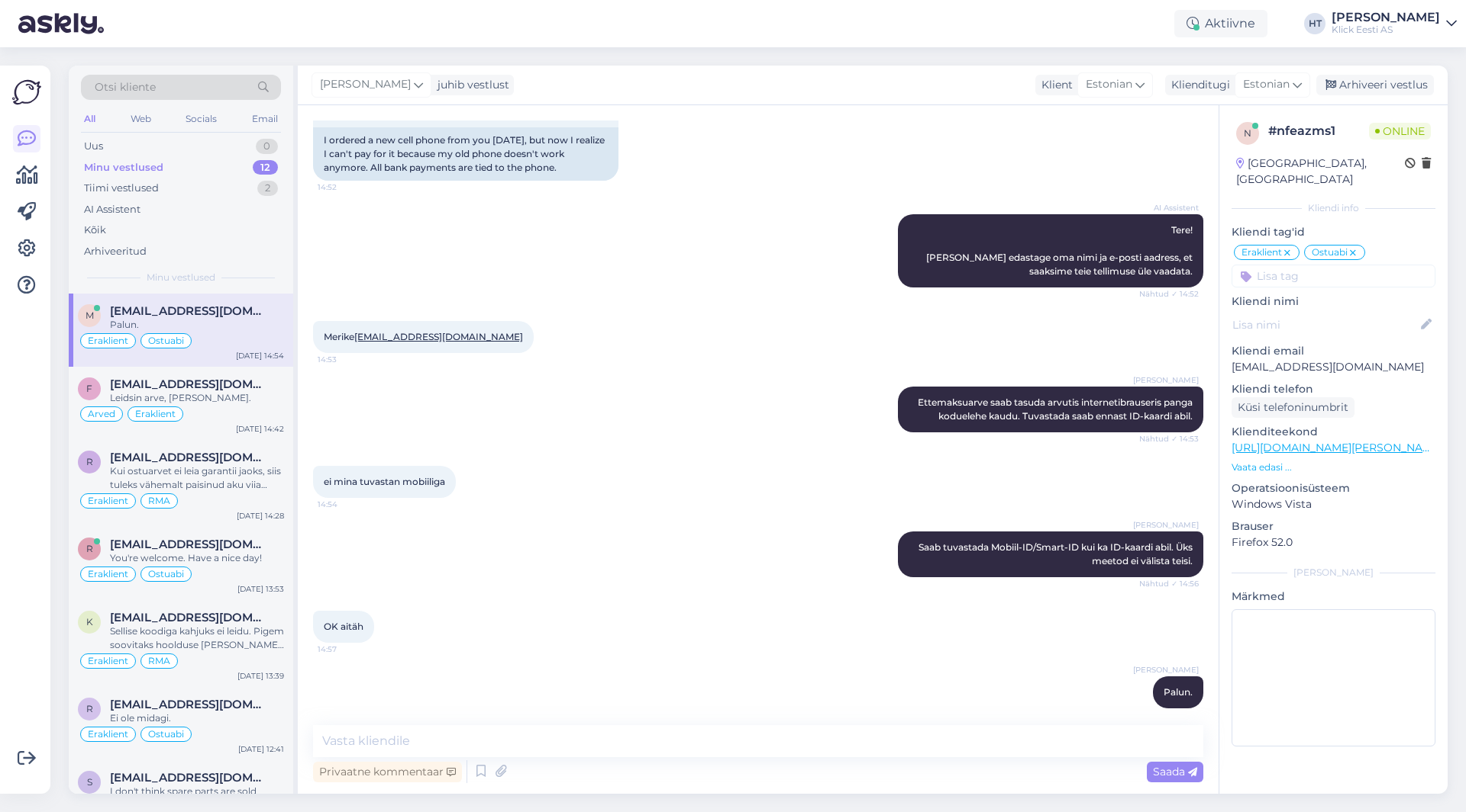
click at [665, 624] on div "OK aitäh 14:57" at bounding box center [758, 627] width 890 height 66
click at [763, 431] on div "[PERSON_NAME] Ettemaksuarve saab tasuda arvutis internetibrauseris panga koduel…" at bounding box center [758, 409] width 890 height 79
click at [270, 377] on div "f [EMAIL_ADDRESS][DOMAIN_NAME] [PERSON_NAME], [PERSON_NAME]. Arved Eraklient [D…" at bounding box center [181, 403] width 225 height 74
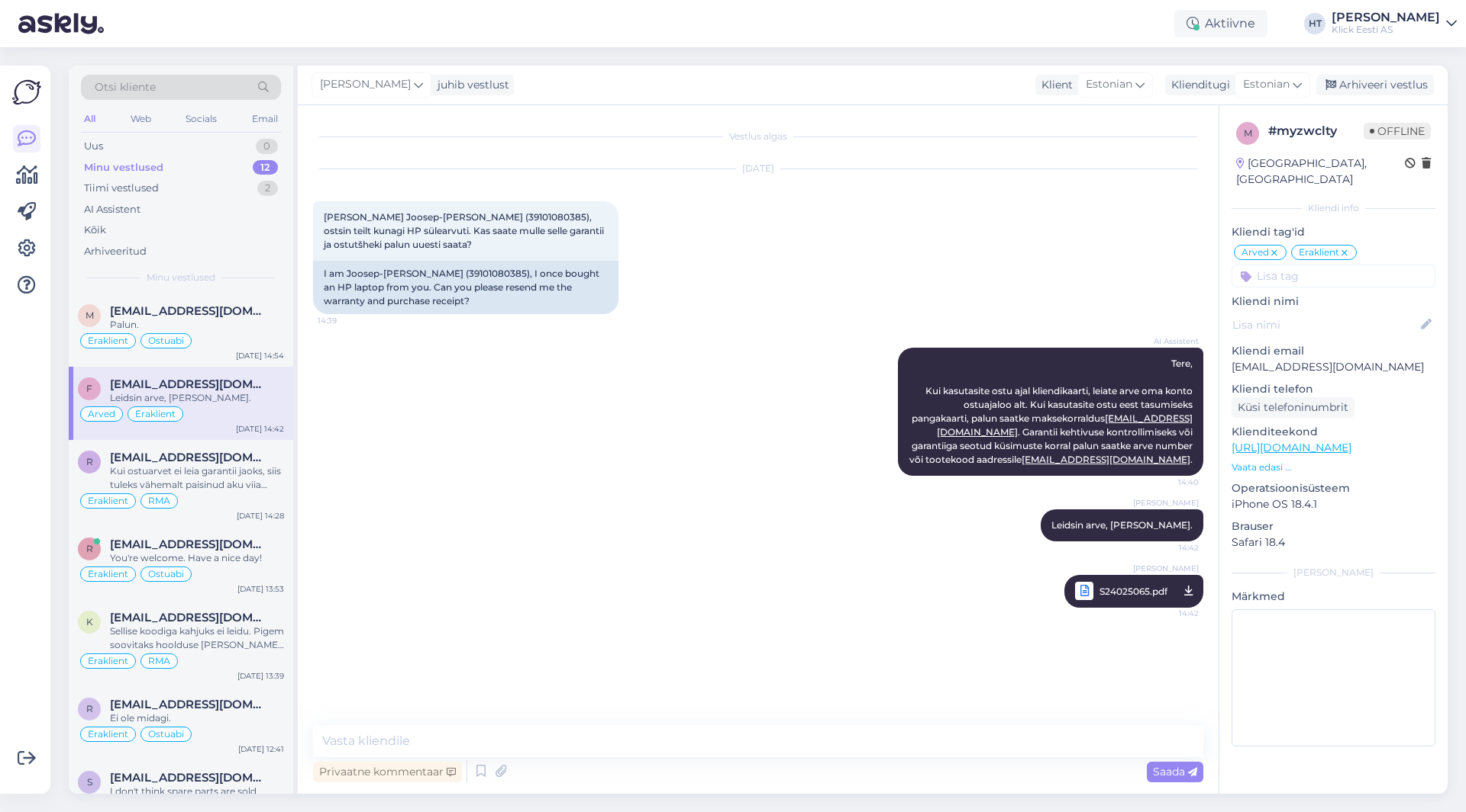
scroll to position [0, 0]
click at [258, 341] on div "Eraklient Ostuabi" at bounding box center [181, 340] width 206 height 19
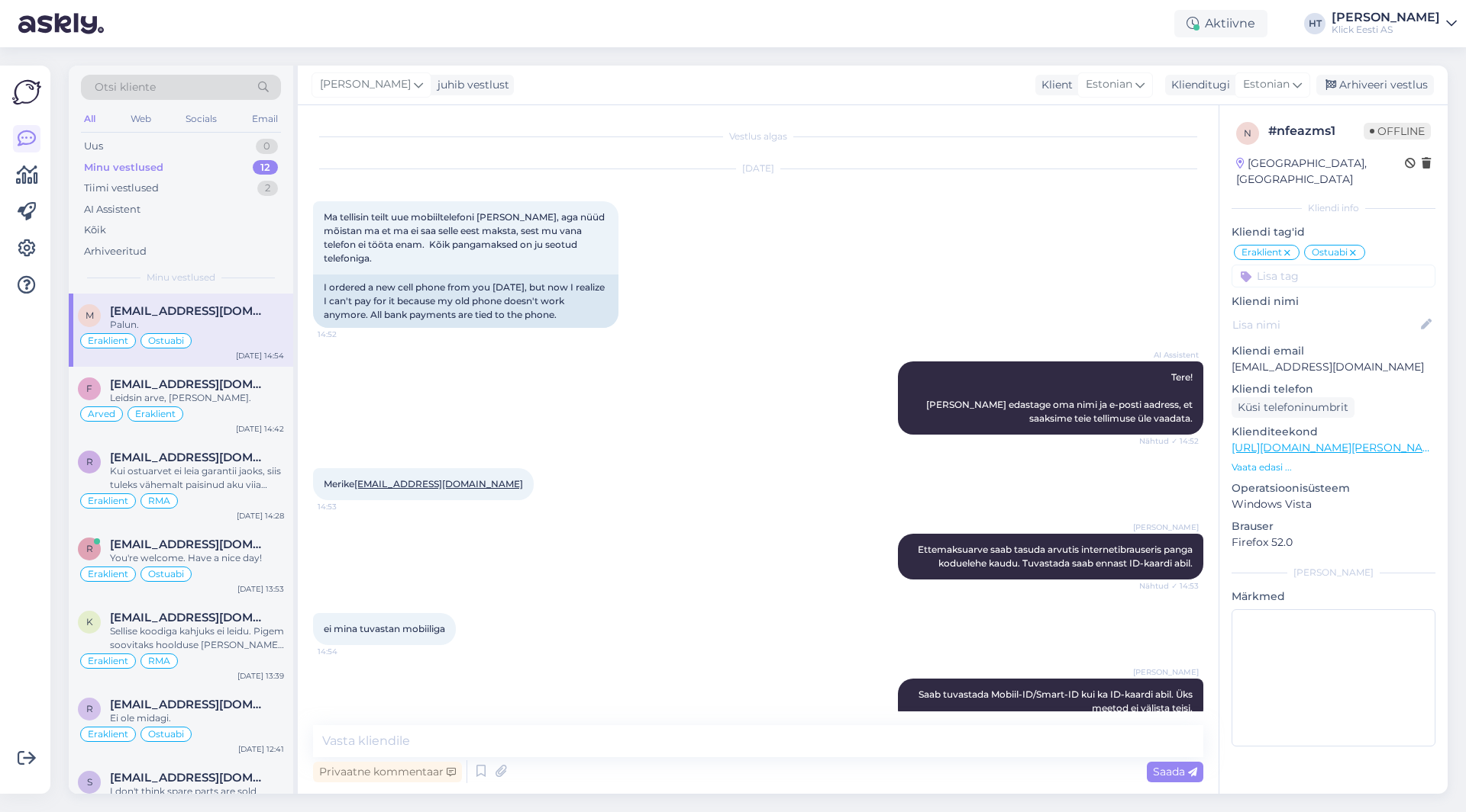
scroll to position [147, 0]
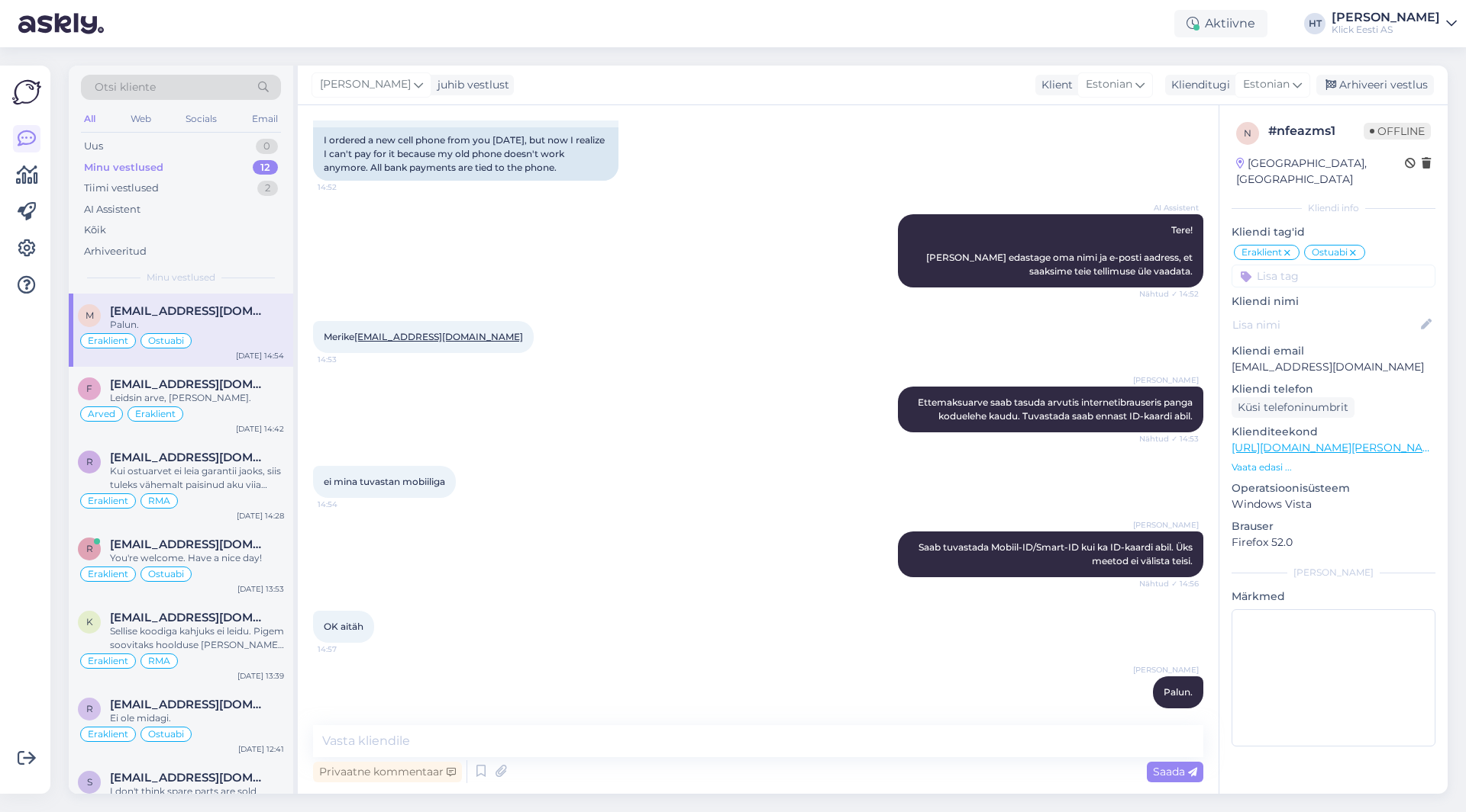
click at [243, 163] on div "Minu vestlused 12" at bounding box center [181, 168] width 200 height 22
click at [12, 455] on div "Võimalused Veendu, et Askly loob sulle väärtust. Sulge Ühenda FB ja IG sõnumid …" at bounding box center [25, 430] width 50 height 729
click at [256, 148] on div "Uus 1" at bounding box center [181, 146] width 200 height 22
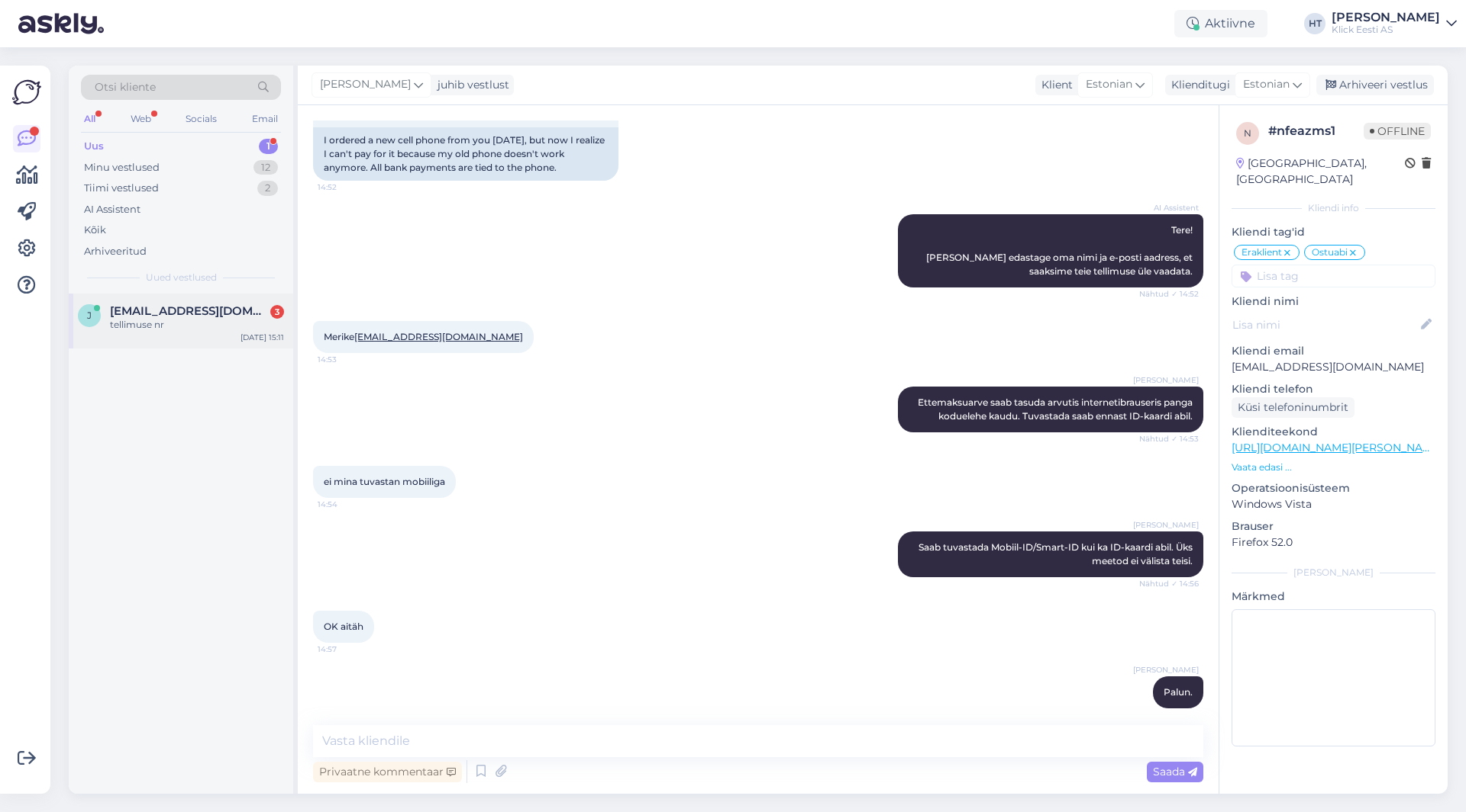
click at [236, 314] on span "[EMAIL_ADDRESS][DOMAIN_NAME]" at bounding box center [189, 311] width 159 height 14
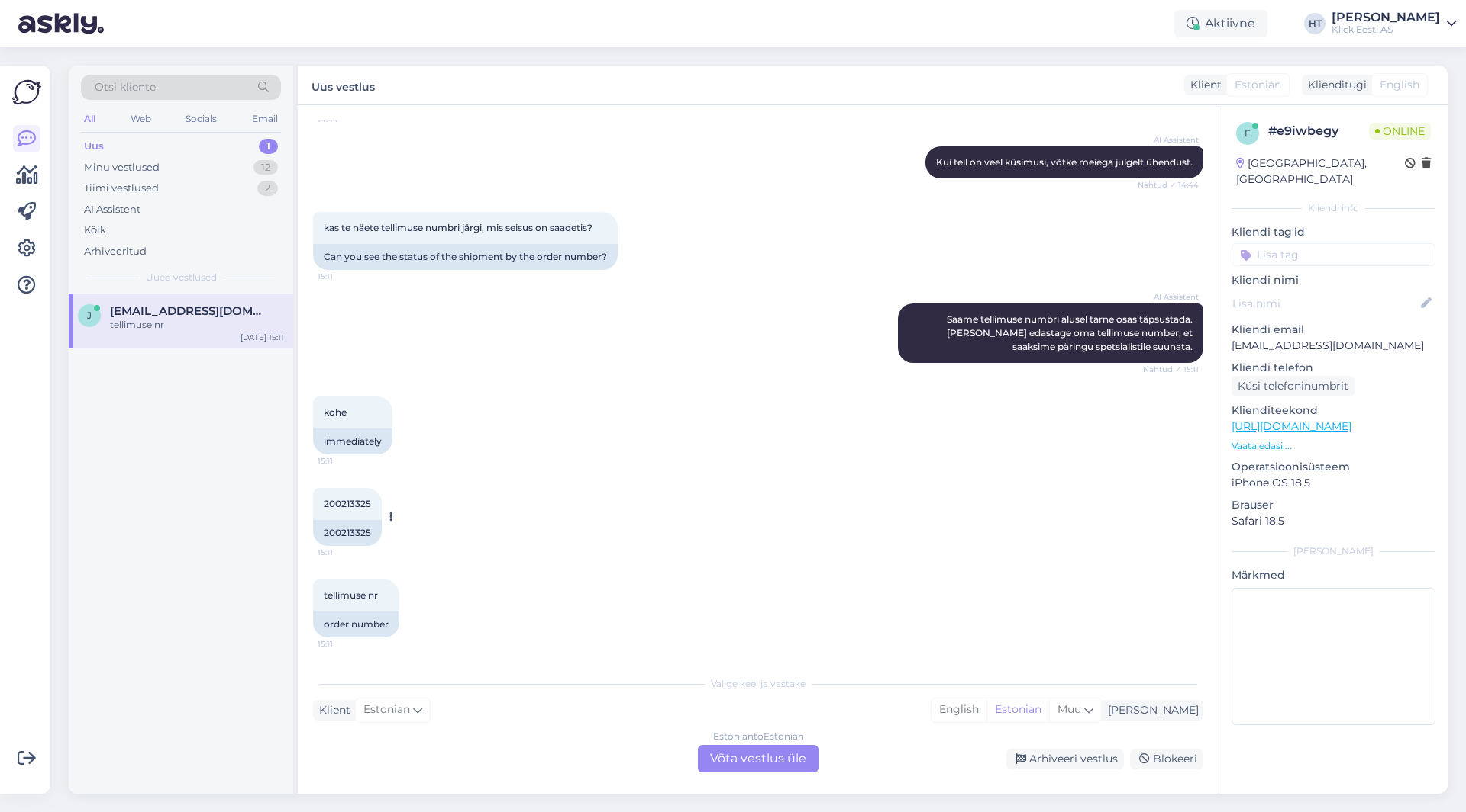
click at [356, 505] on span "200213325" at bounding box center [347, 504] width 47 height 12
click at [510, 482] on div "200213325 15:11 200213325" at bounding box center [758, 517] width 890 height 91
click at [515, 544] on div "200213325 15:11 200213325" at bounding box center [758, 517] width 890 height 91
click at [742, 754] on div "Estonian to Estonian Võta vestlus üle" at bounding box center [758, 759] width 121 height 27
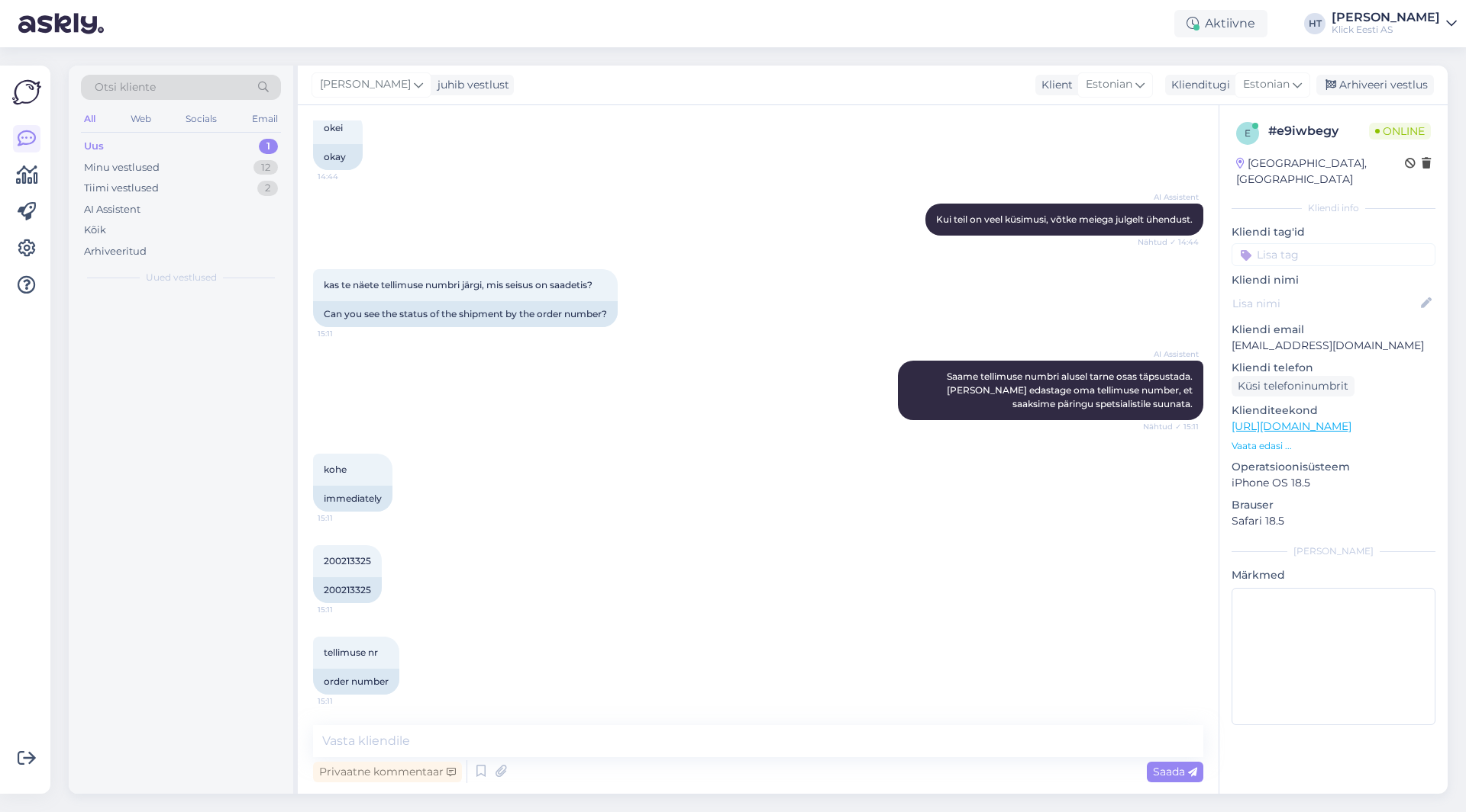
scroll to position [596, 0]
click at [737, 745] on textarea at bounding box center [758, 741] width 890 height 32
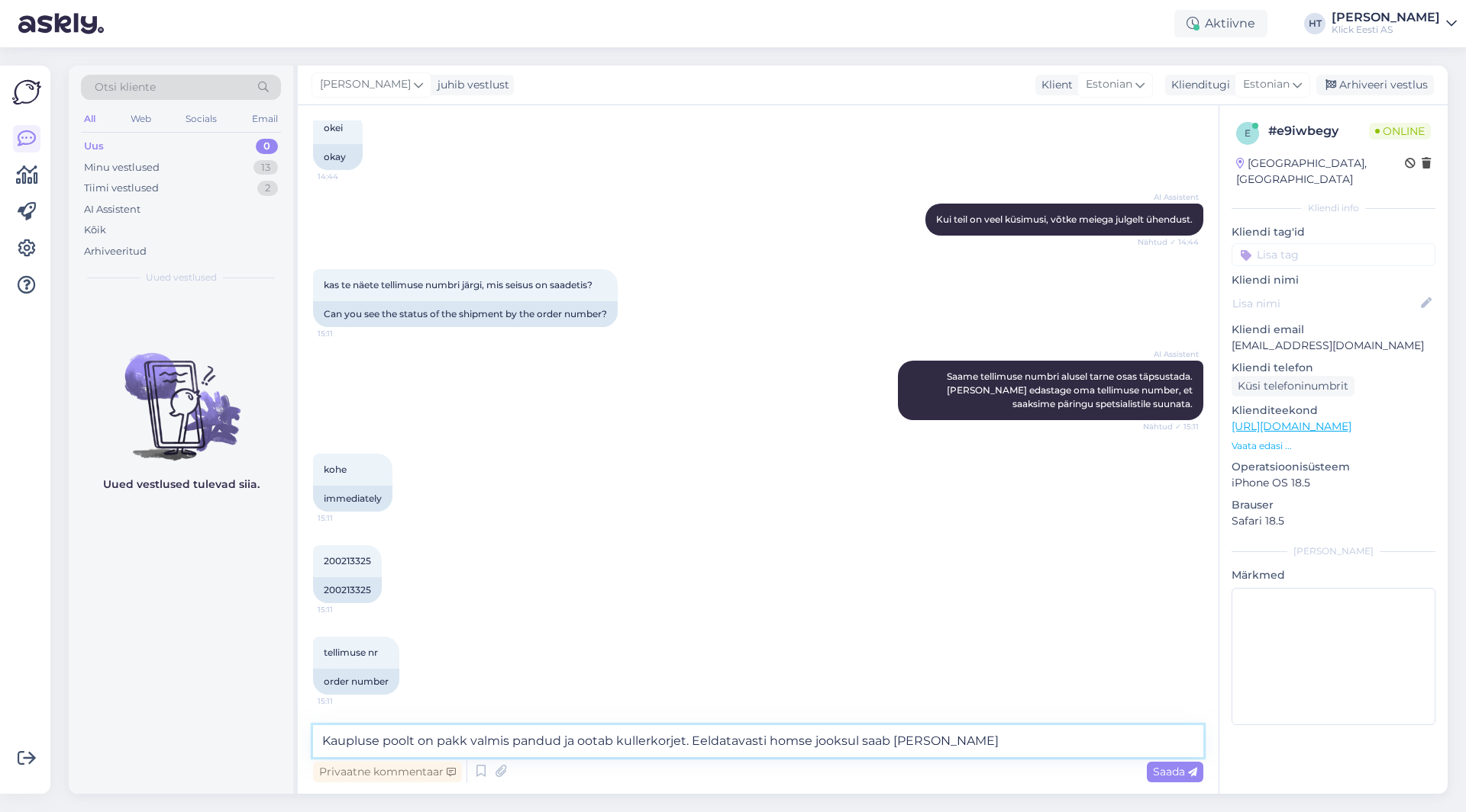
type textarea "Kaupluse poolt on pakk valmis pandud ja ootab kullerkorjet. Eeldatavasti homse …"
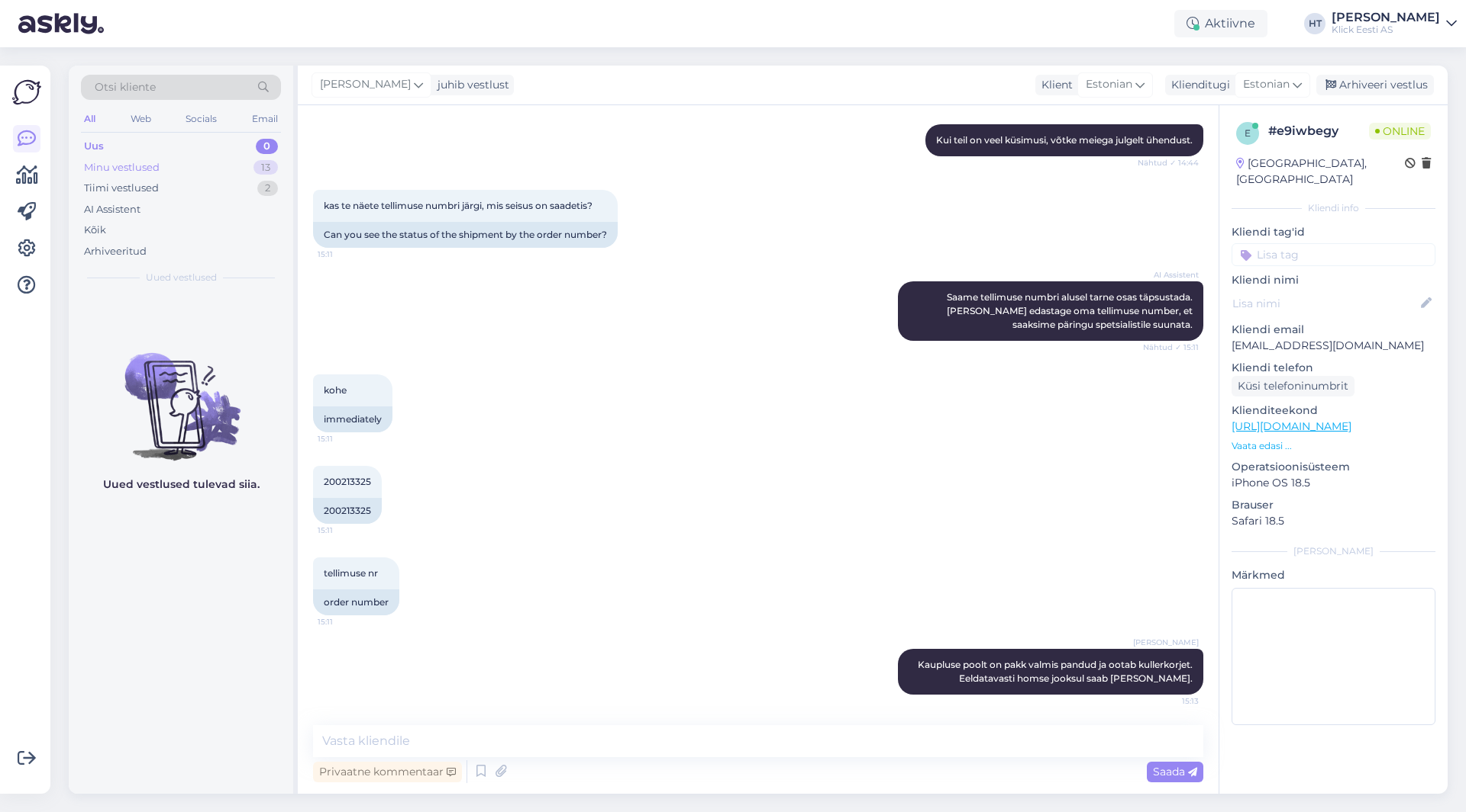
click at [253, 159] on div "Minu vestlused 13" at bounding box center [181, 168] width 200 height 22
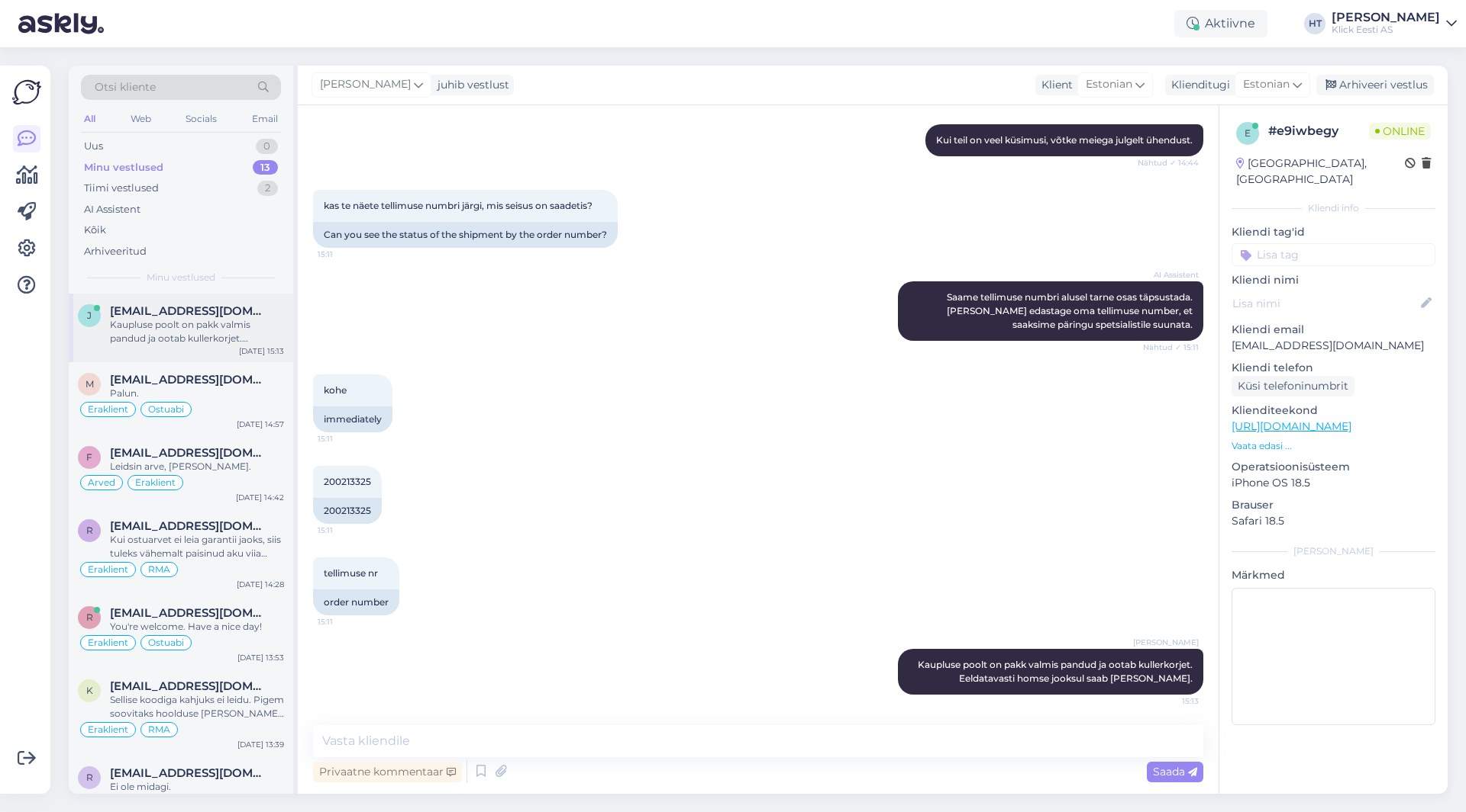
click at [230, 338] on div "Kaupluse poolt on pakk valmis pandud ja ootab kullerkorjet. Eeldatavasti homse …" at bounding box center [196, 331] width 174 height 27
click at [239, 407] on div "Eraklient Ostuabi" at bounding box center [181, 409] width 206 height 19
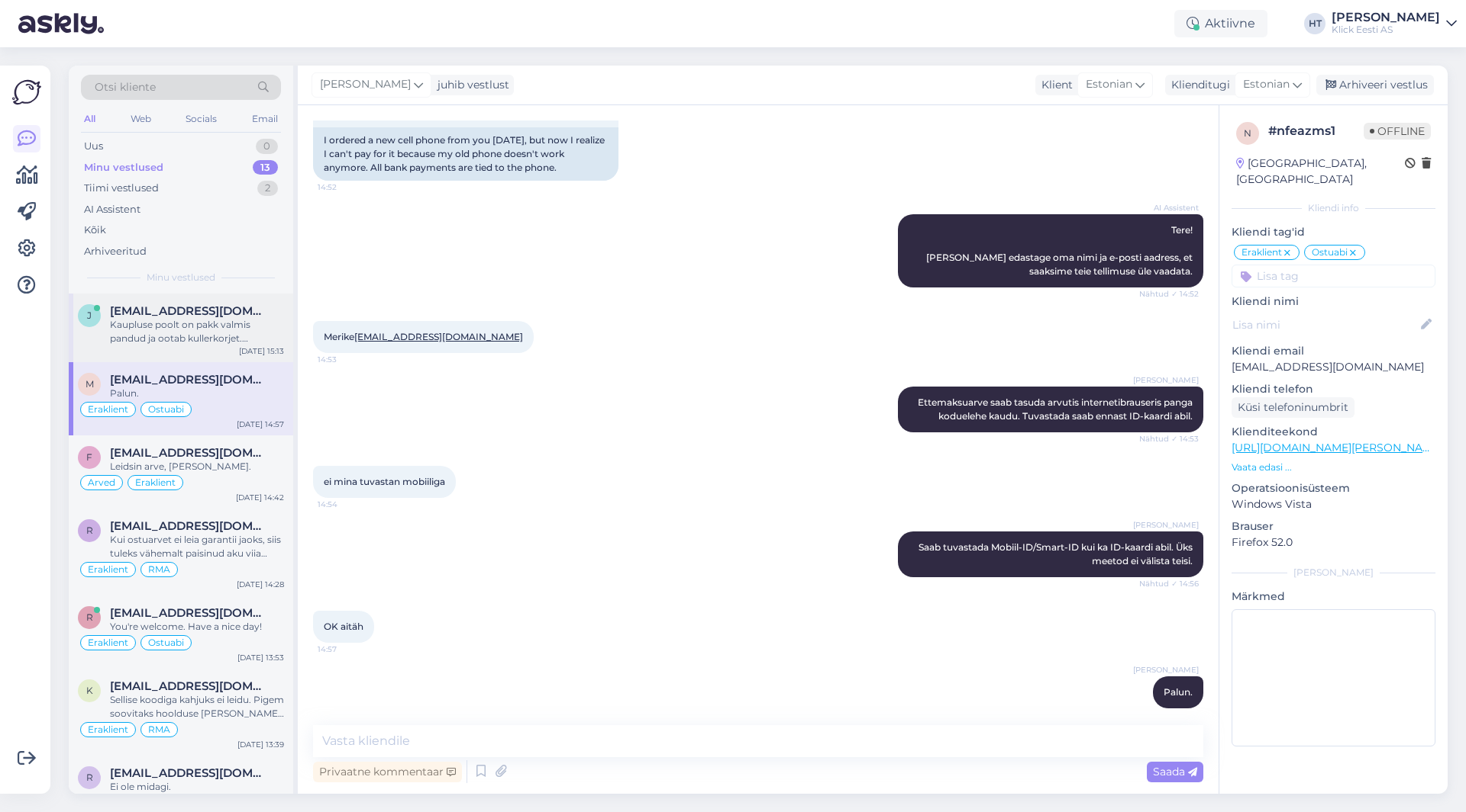
click at [236, 334] on div "Kaupluse poolt on pakk valmis pandud ja ootab kullerkorjet. Eeldatavasti homse …" at bounding box center [196, 331] width 174 height 27
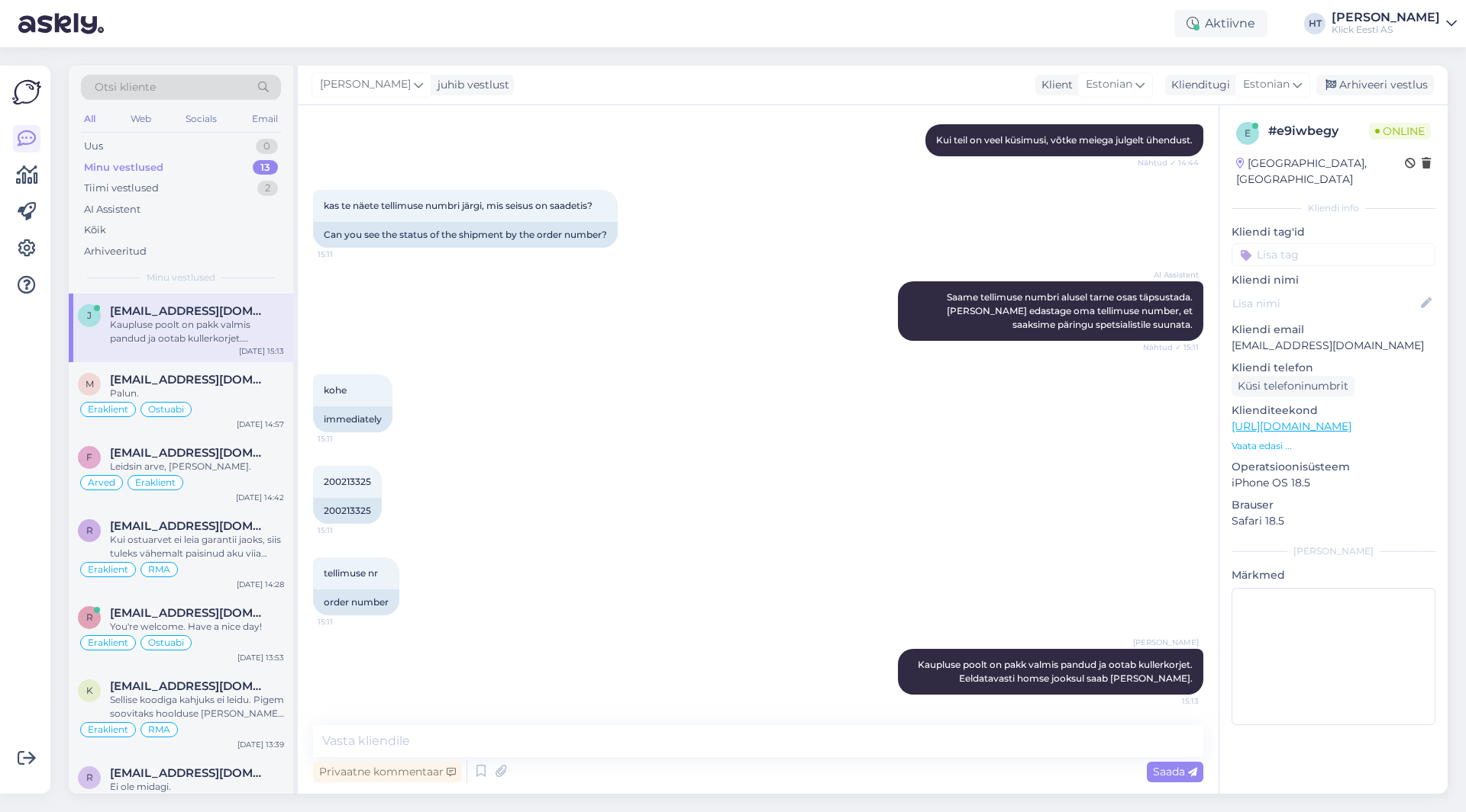
click at [1315, 243] on input at bounding box center [1334, 254] width 204 height 23
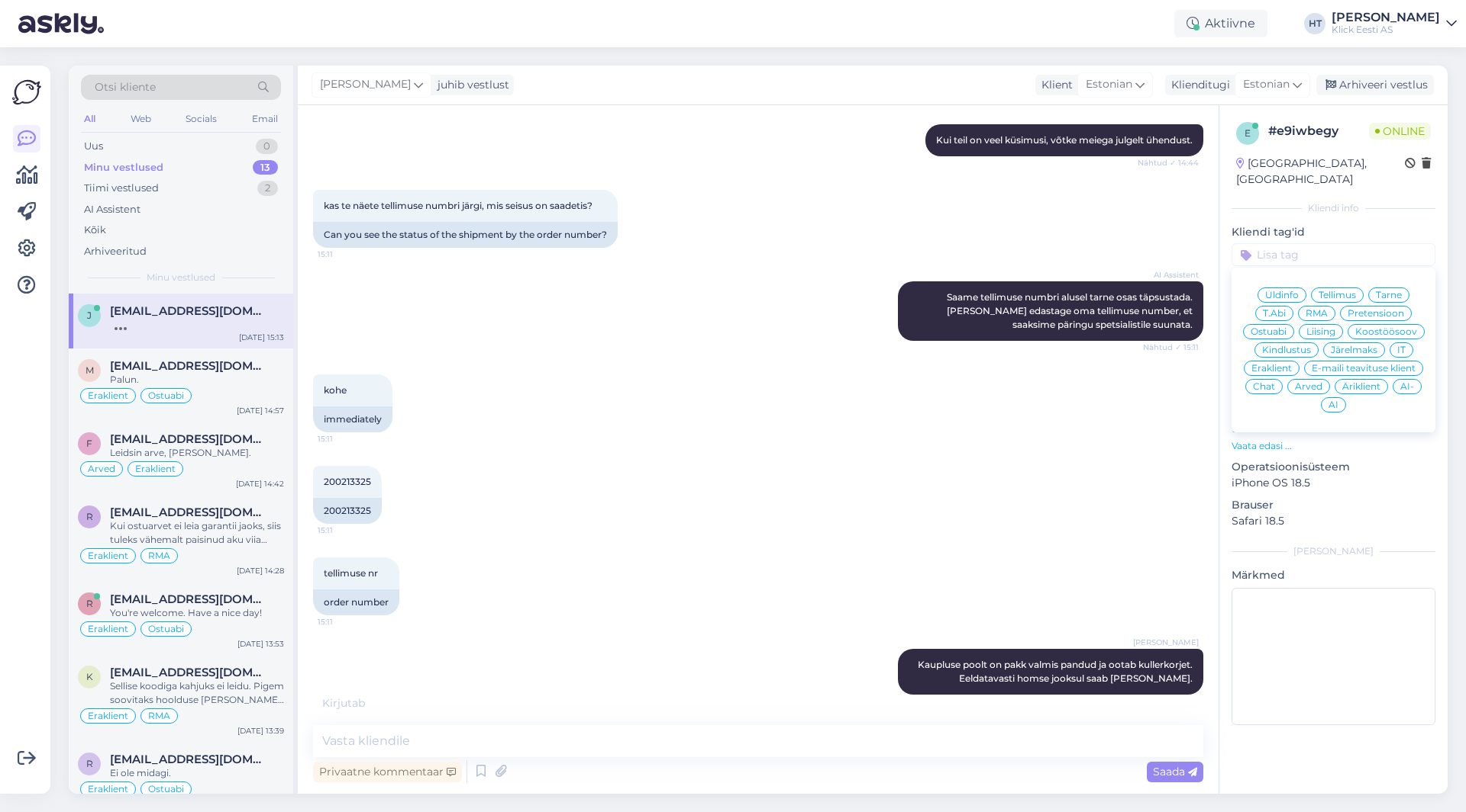
click at [1382, 290] on span "Tarne" at bounding box center [1388, 294] width 26 height 9
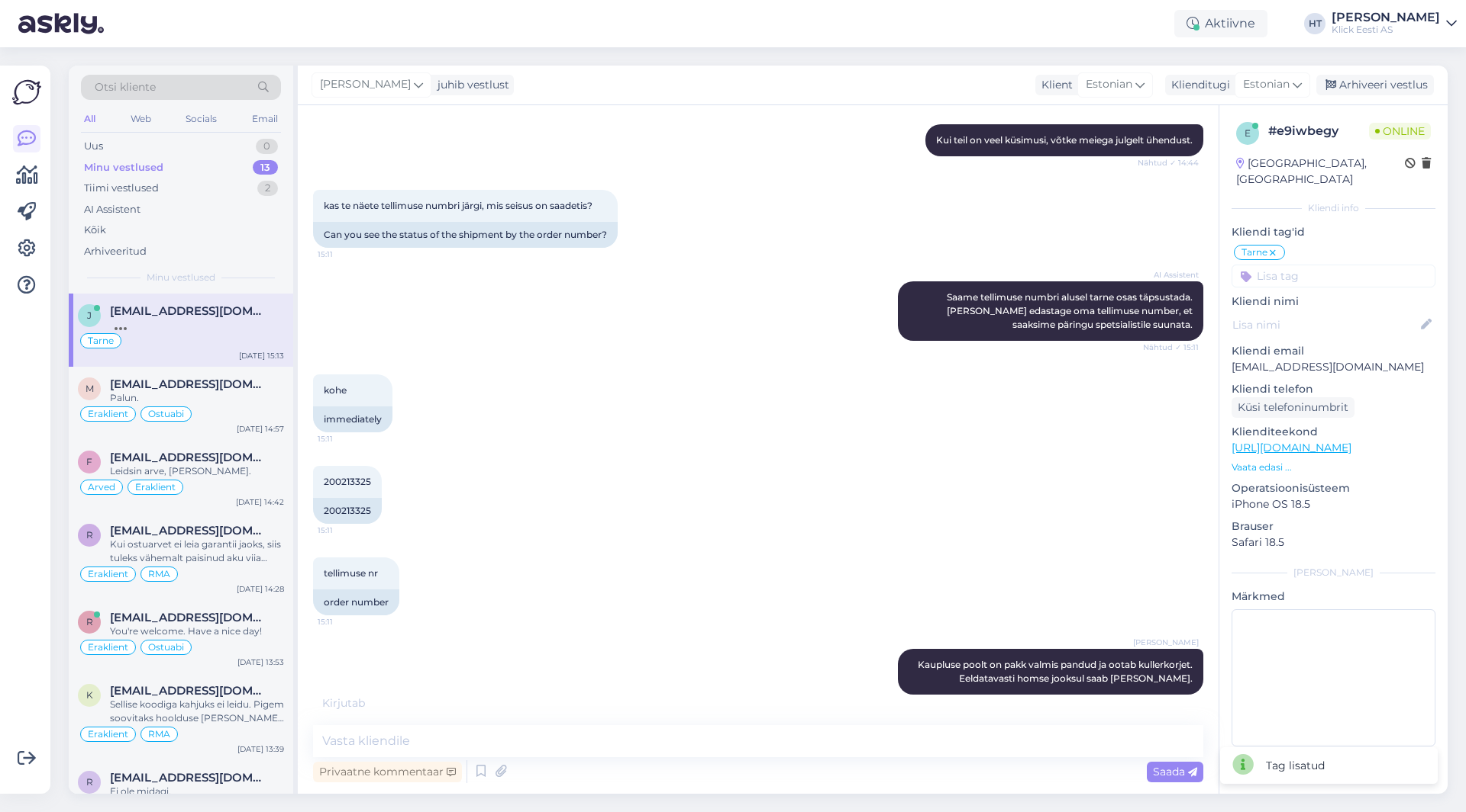
click at [1322, 265] on input at bounding box center [1334, 276] width 204 height 23
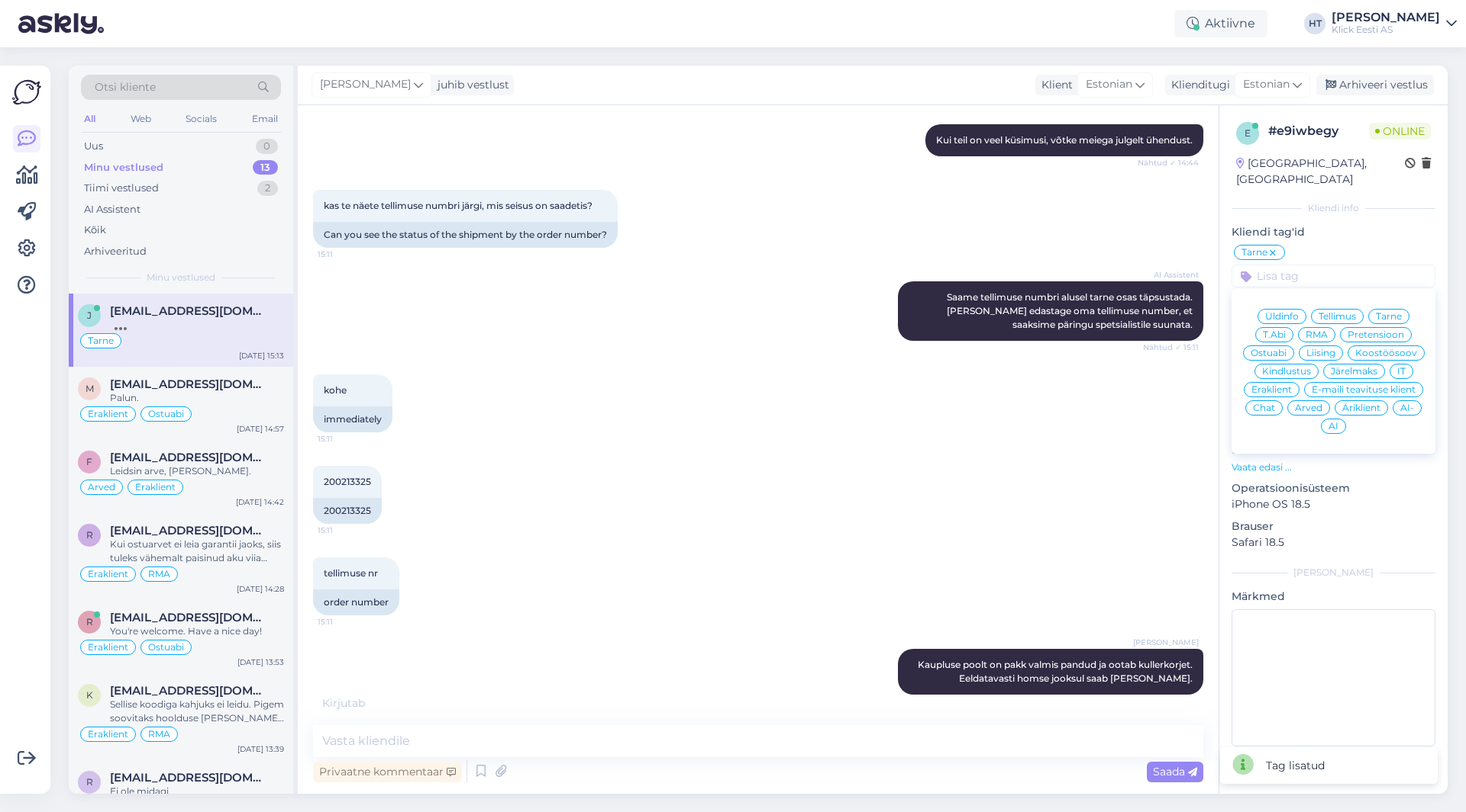
click at [1284, 385] on span "Eraklient" at bounding box center [1271, 389] width 40 height 9
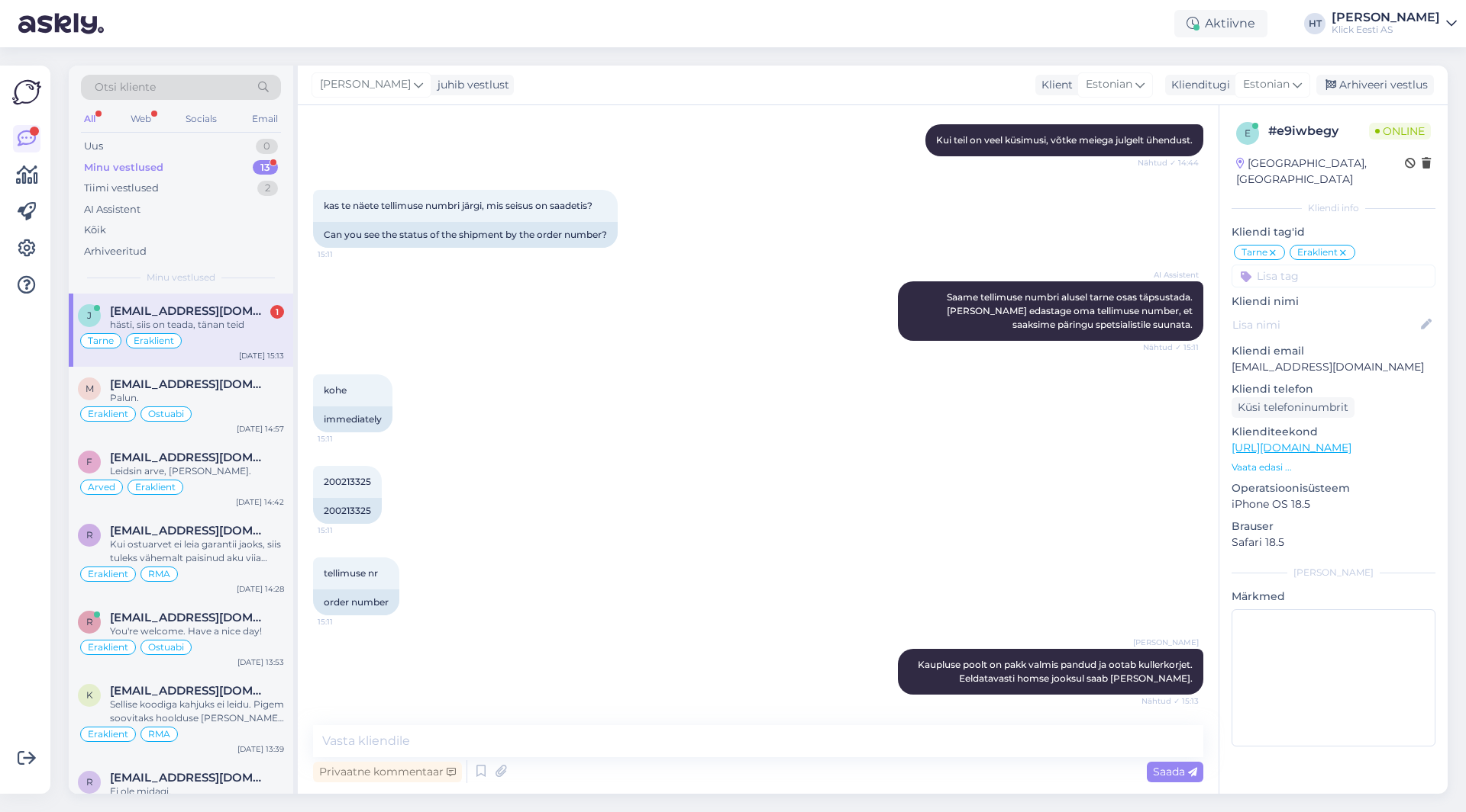
scroll to position [740, 0]
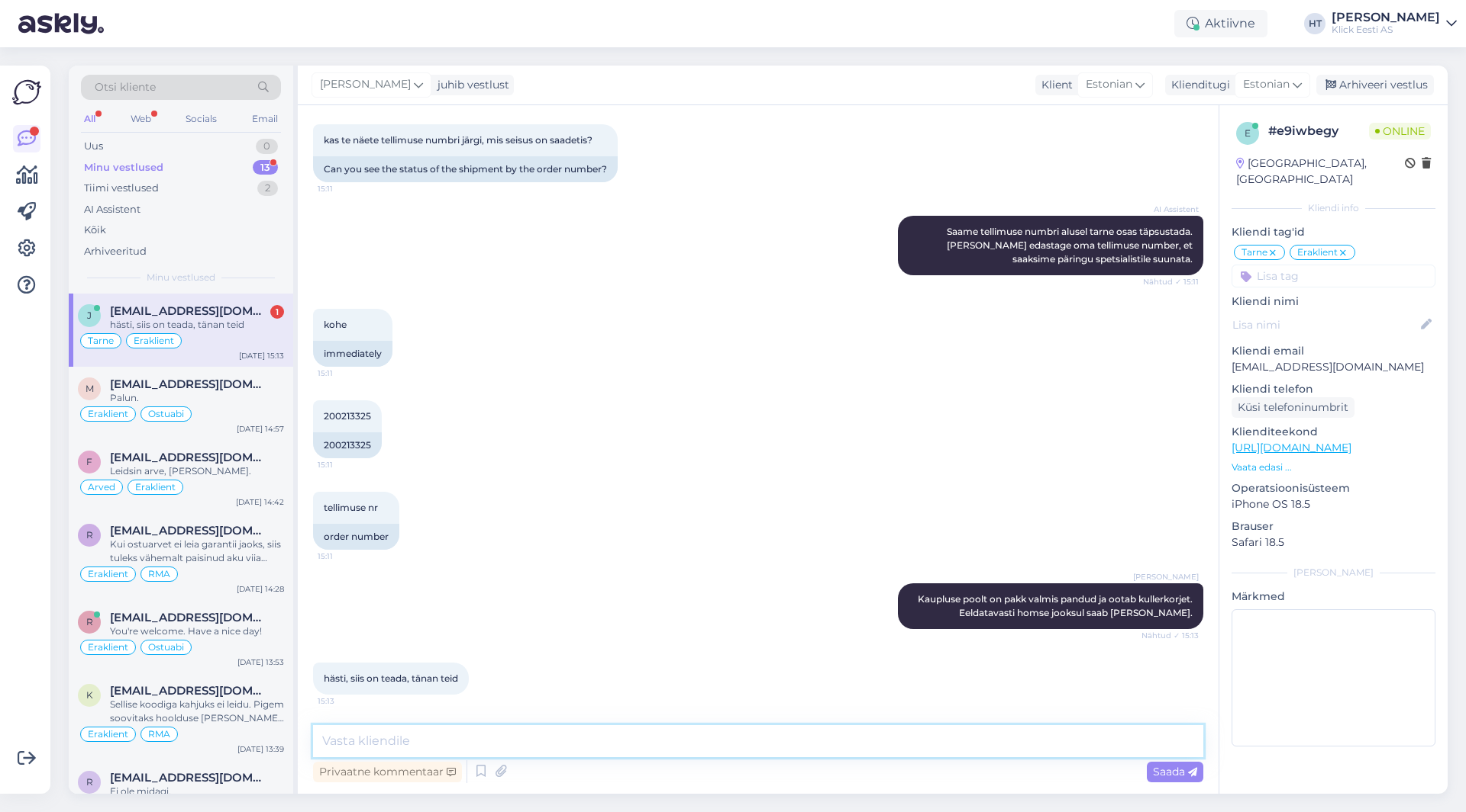
click at [632, 750] on textarea at bounding box center [758, 741] width 890 height 32
type textarea "Palun."
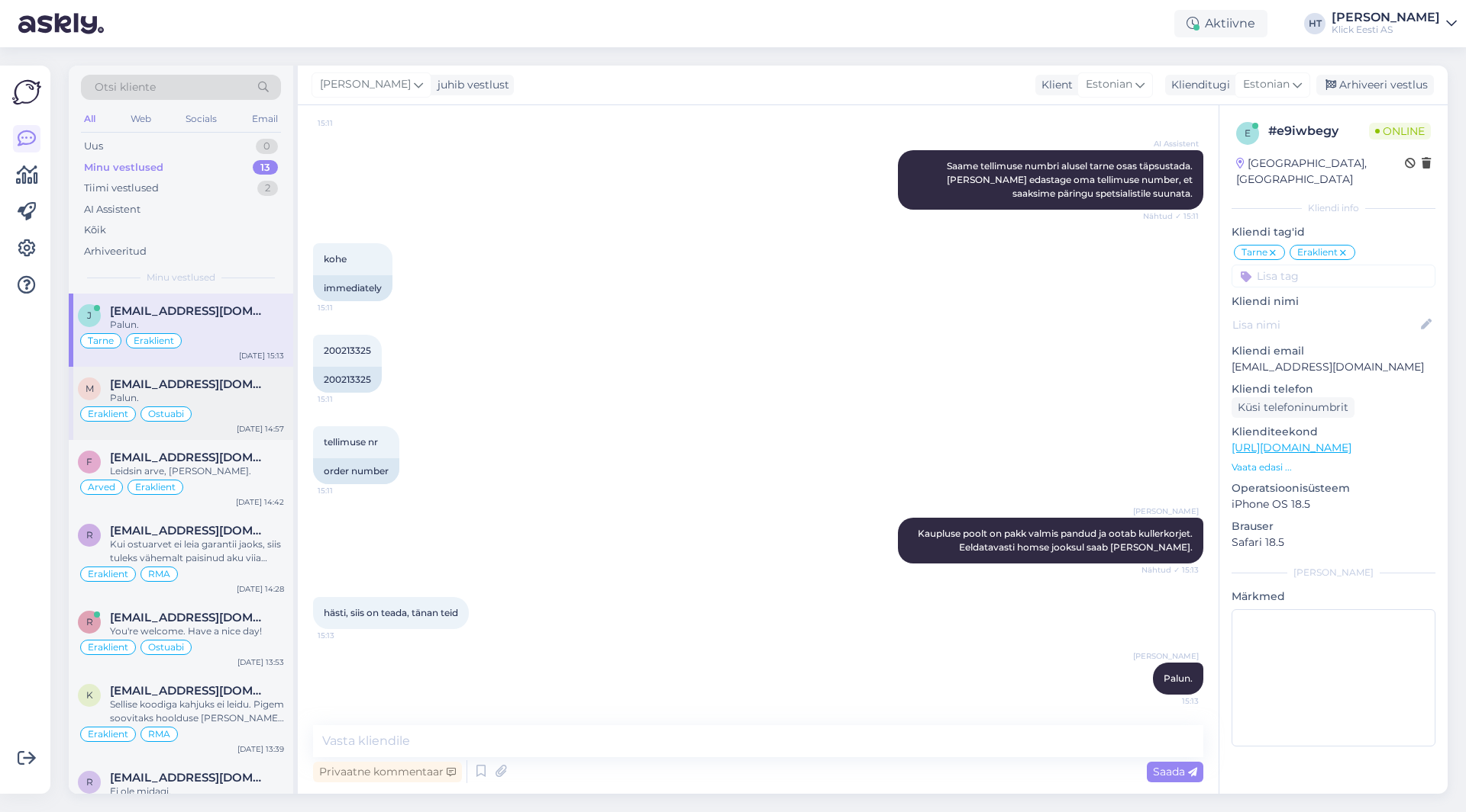
click at [233, 393] on div "Palun." at bounding box center [196, 398] width 174 height 14
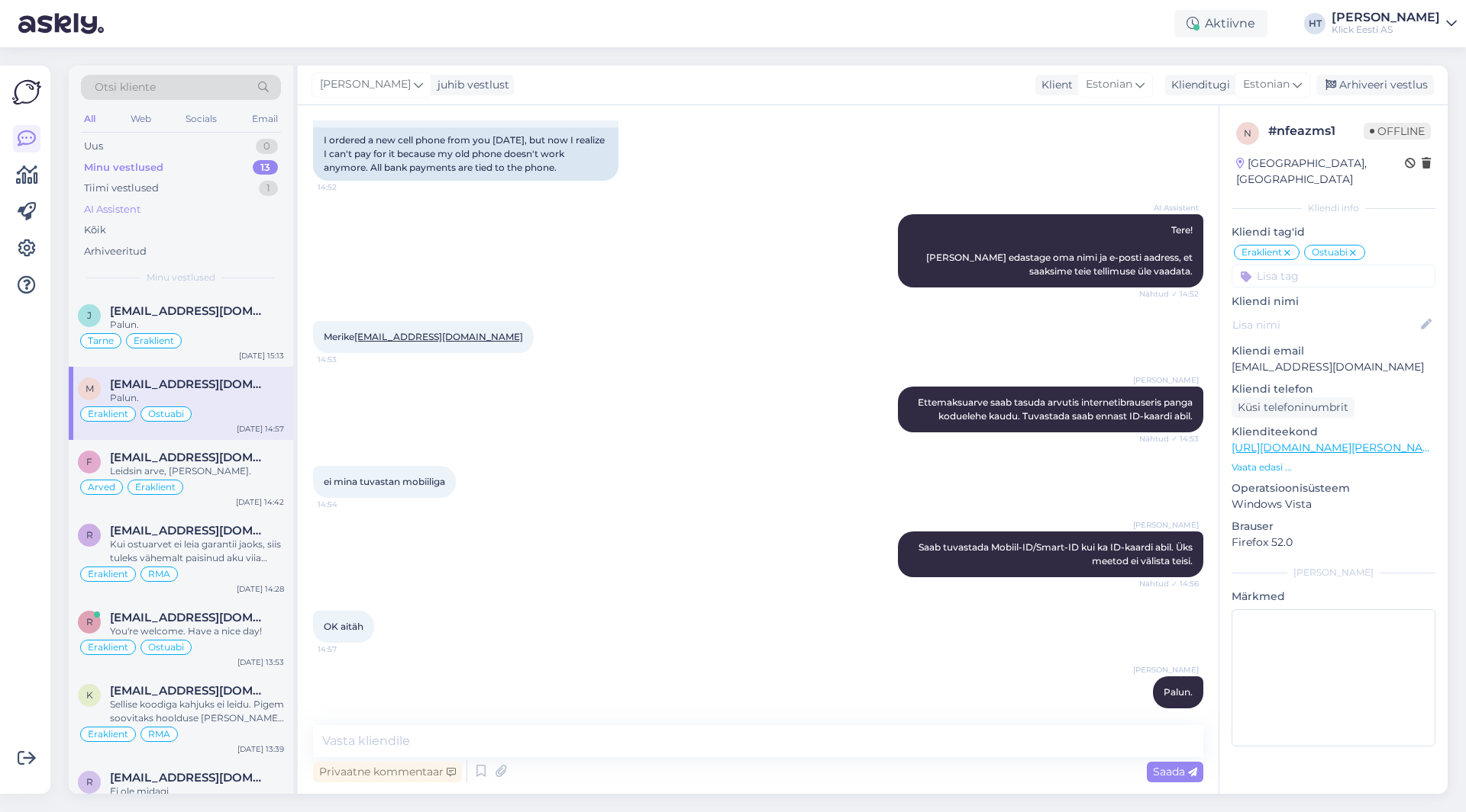
click at [233, 209] on div "AI Assistent" at bounding box center [181, 210] width 200 height 22
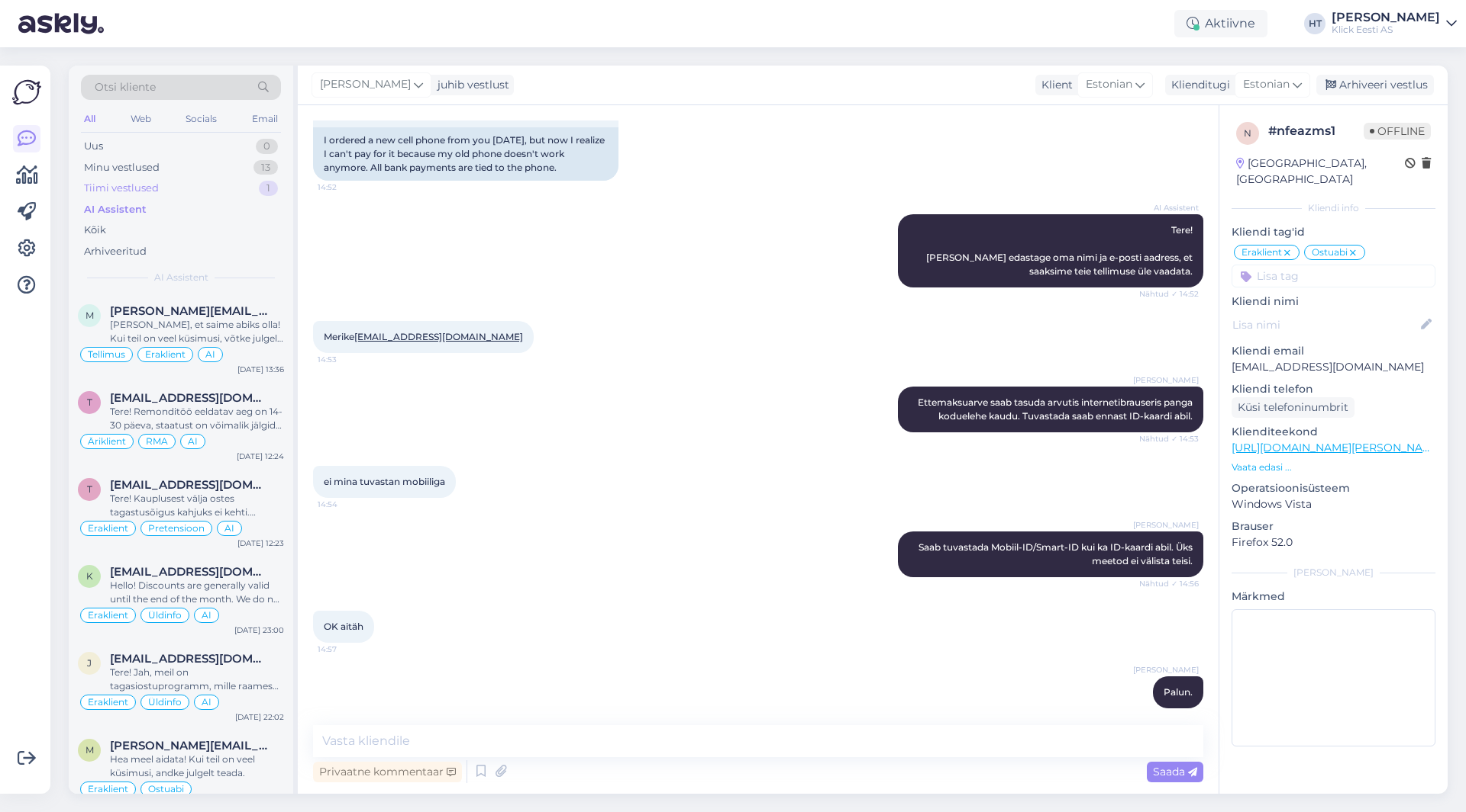
click at [232, 190] on div "Tiimi vestlused 1" at bounding box center [181, 188] width 200 height 22
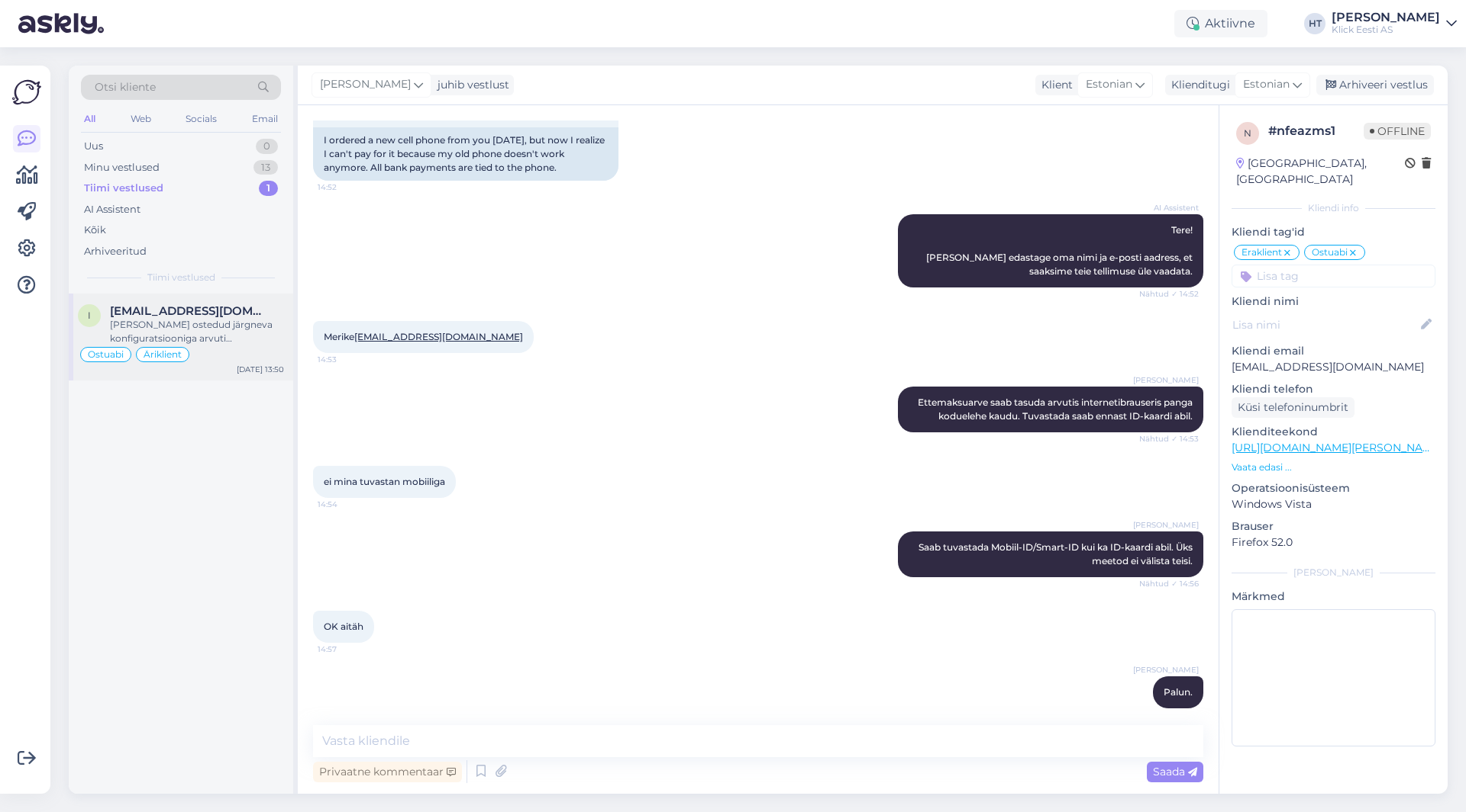
click at [256, 335] on div "[PERSON_NAME] ostedud järgneva konfiguratsiooniga arvuti [PERSON_NAME]. Kas ole…" at bounding box center [196, 331] width 174 height 27
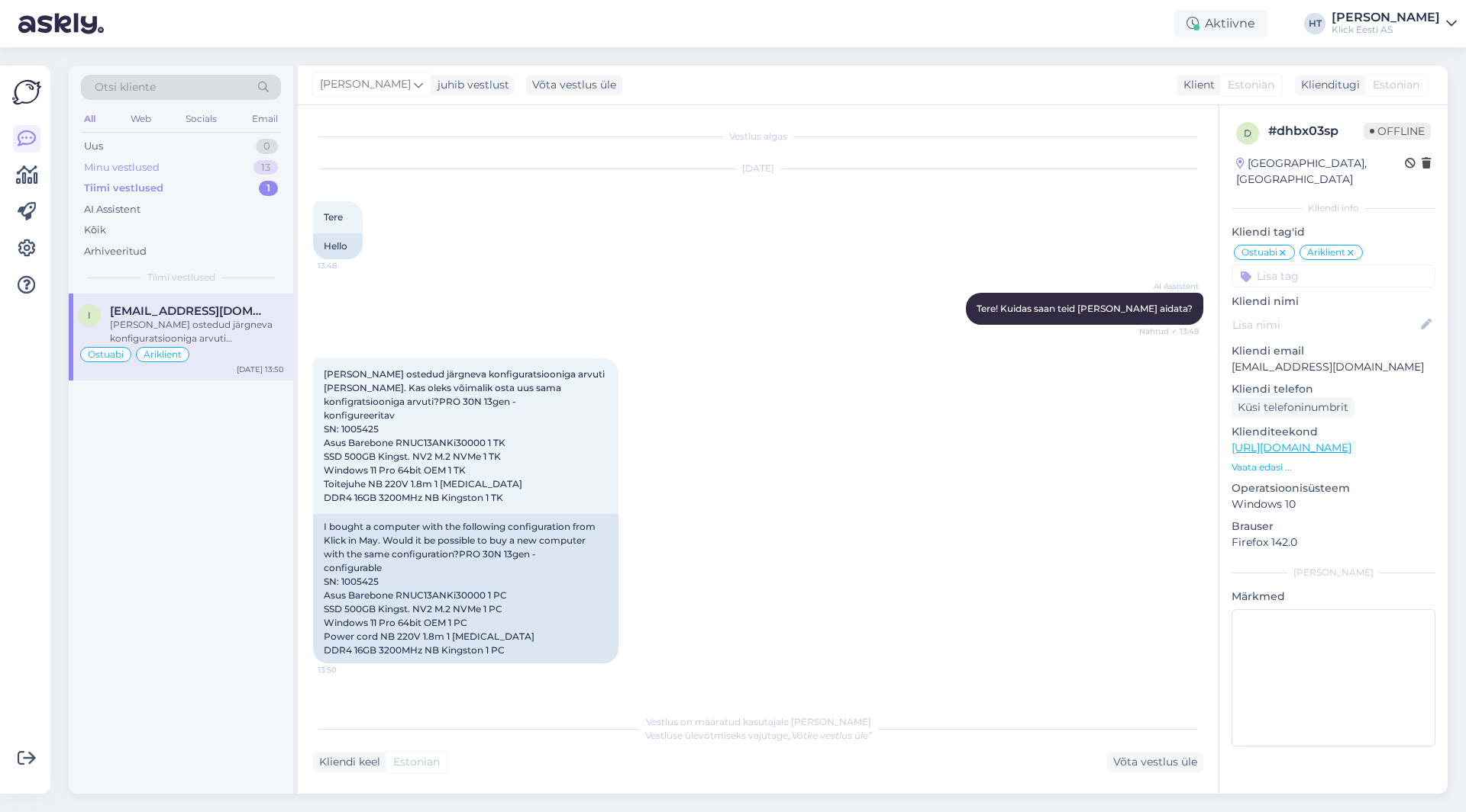
click at [234, 162] on div "Minu vestlused 13" at bounding box center [181, 168] width 200 height 22
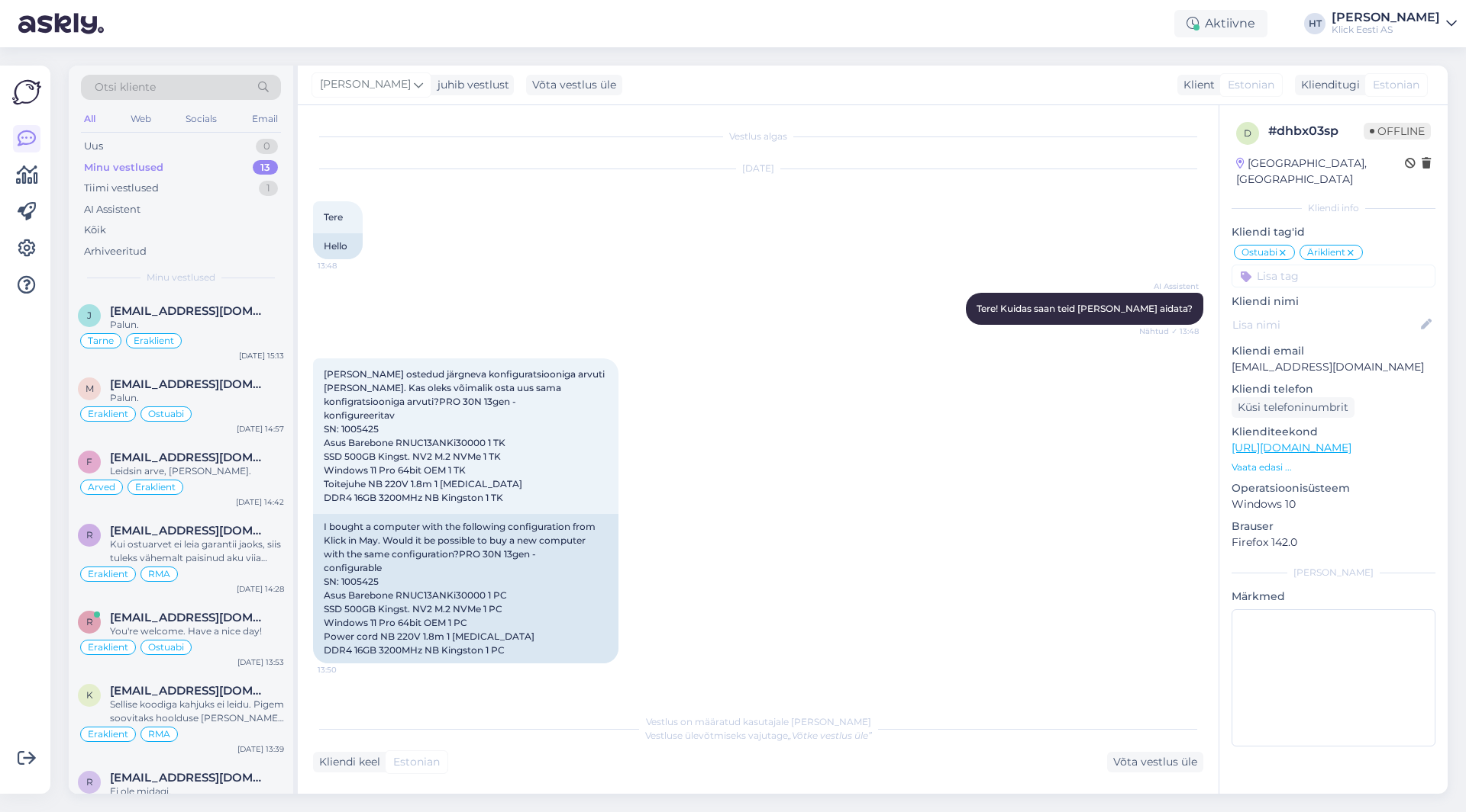
click at [97, 125] on div "All" at bounding box center [89, 119] width 18 height 20
click at [153, 248] on div "Arhiveeritud" at bounding box center [181, 252] width 200 height 22
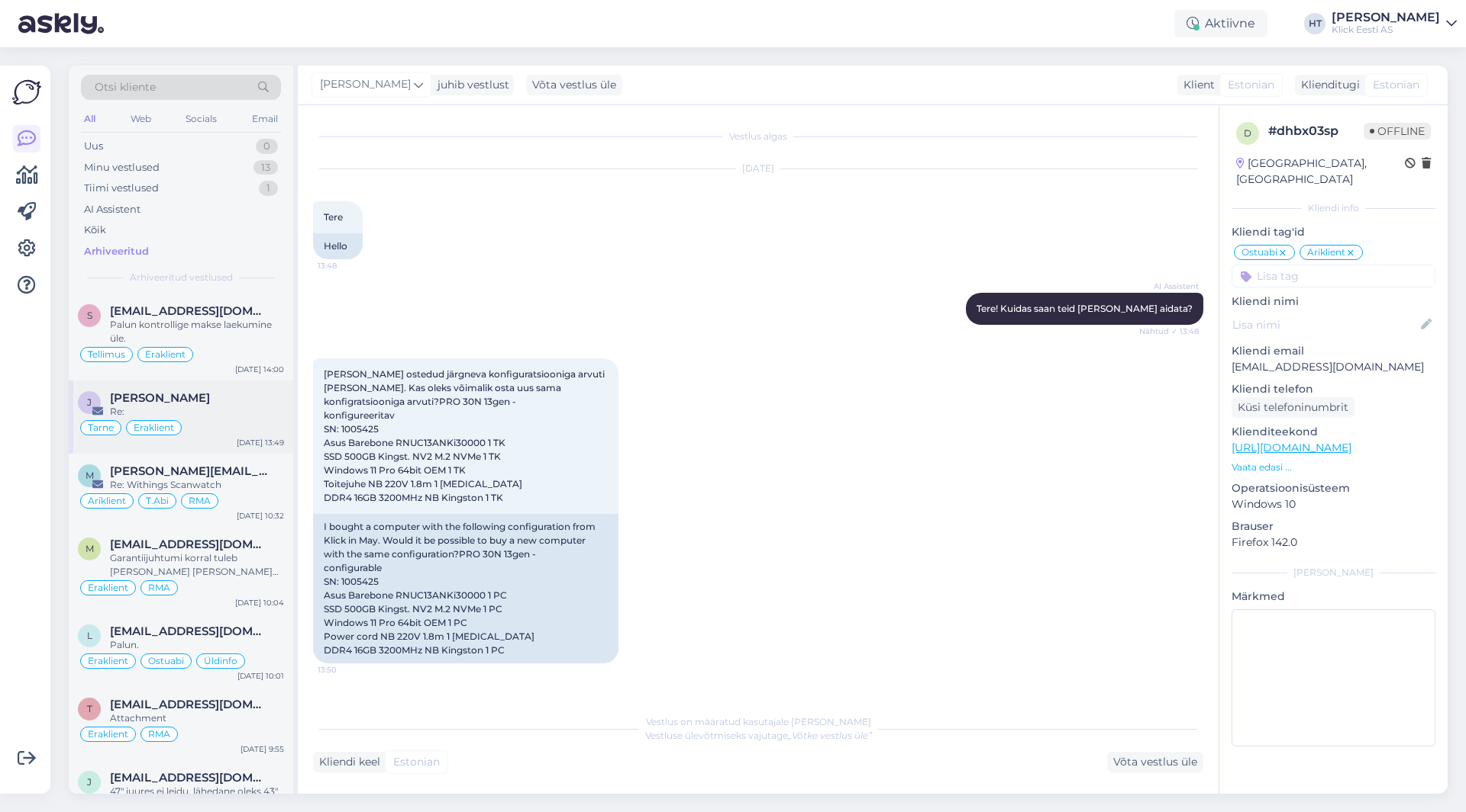
click at [249, 407] on div "Re:" at bounding box center [196, 412] width 174 height 14
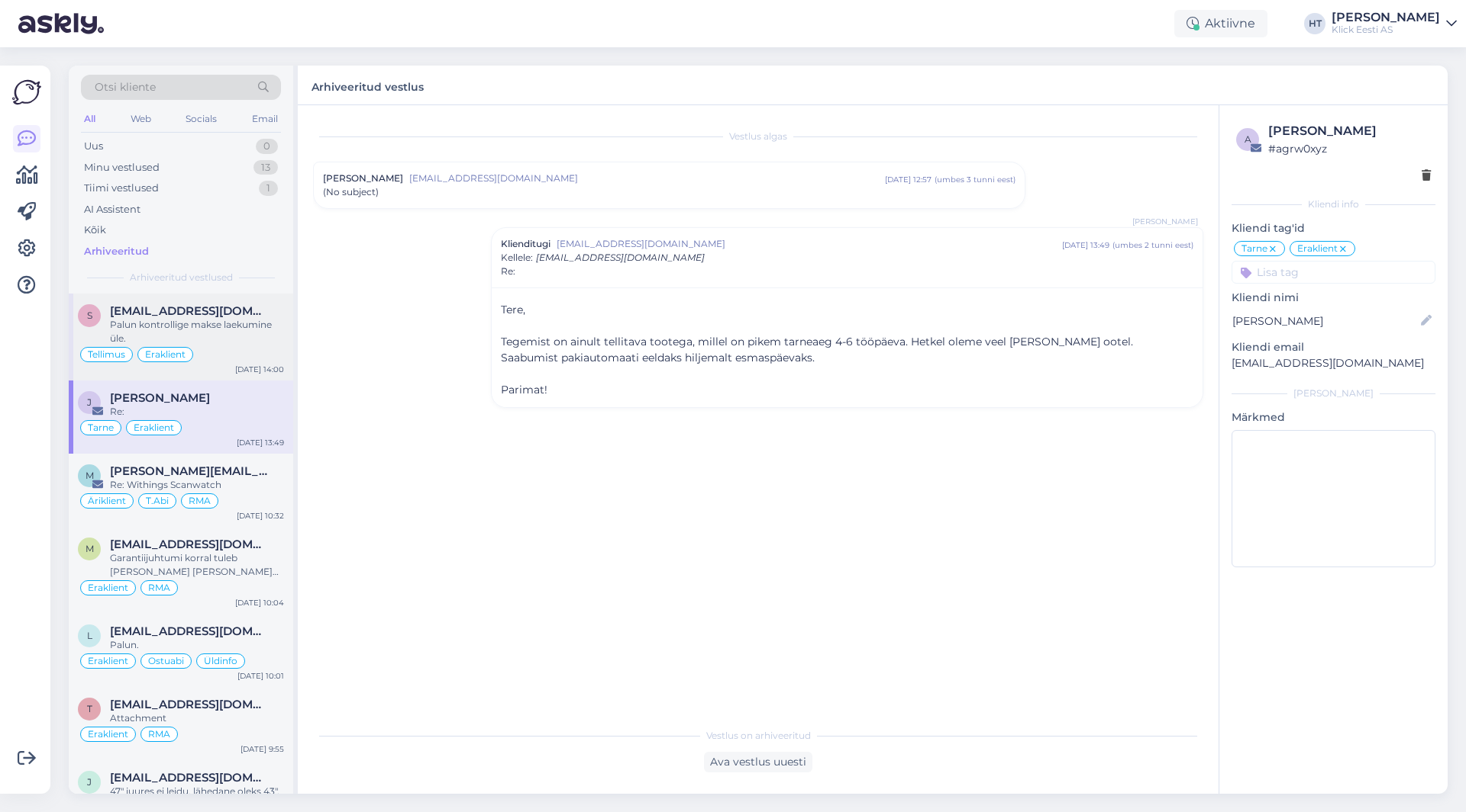
click at [244, 354] on div "Tellimus Eraklient" at bounding box center [181, 354] width 206 height 19
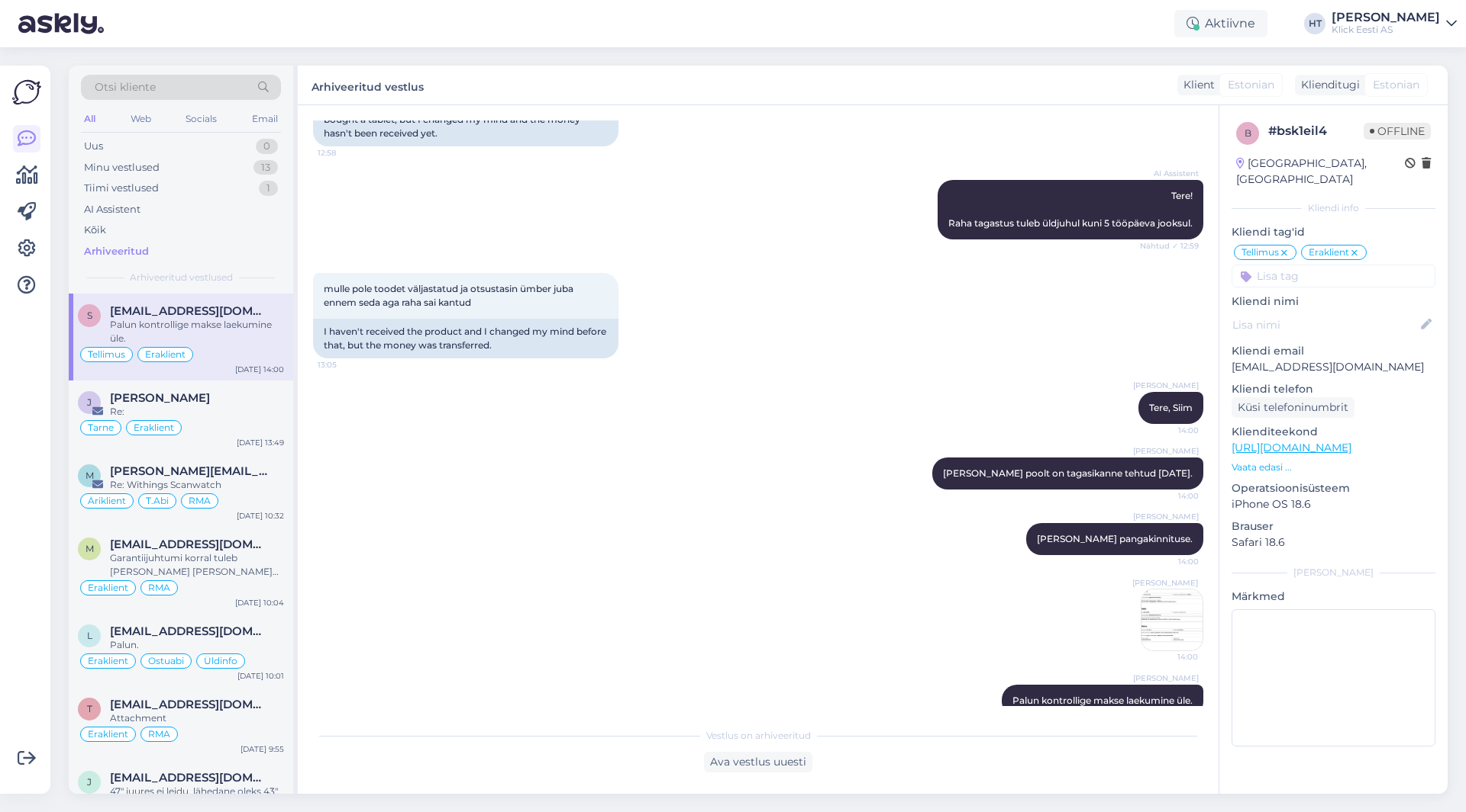
click at [632, 476] on div "[PERSON_NAME] poolt on tagasikanne tehtud [DATE]. 14:00" at bounding box center [758, 474] width 890 height 66
click at [1156, 598] on img at bounding box center [1172, 620] width 61 height 61
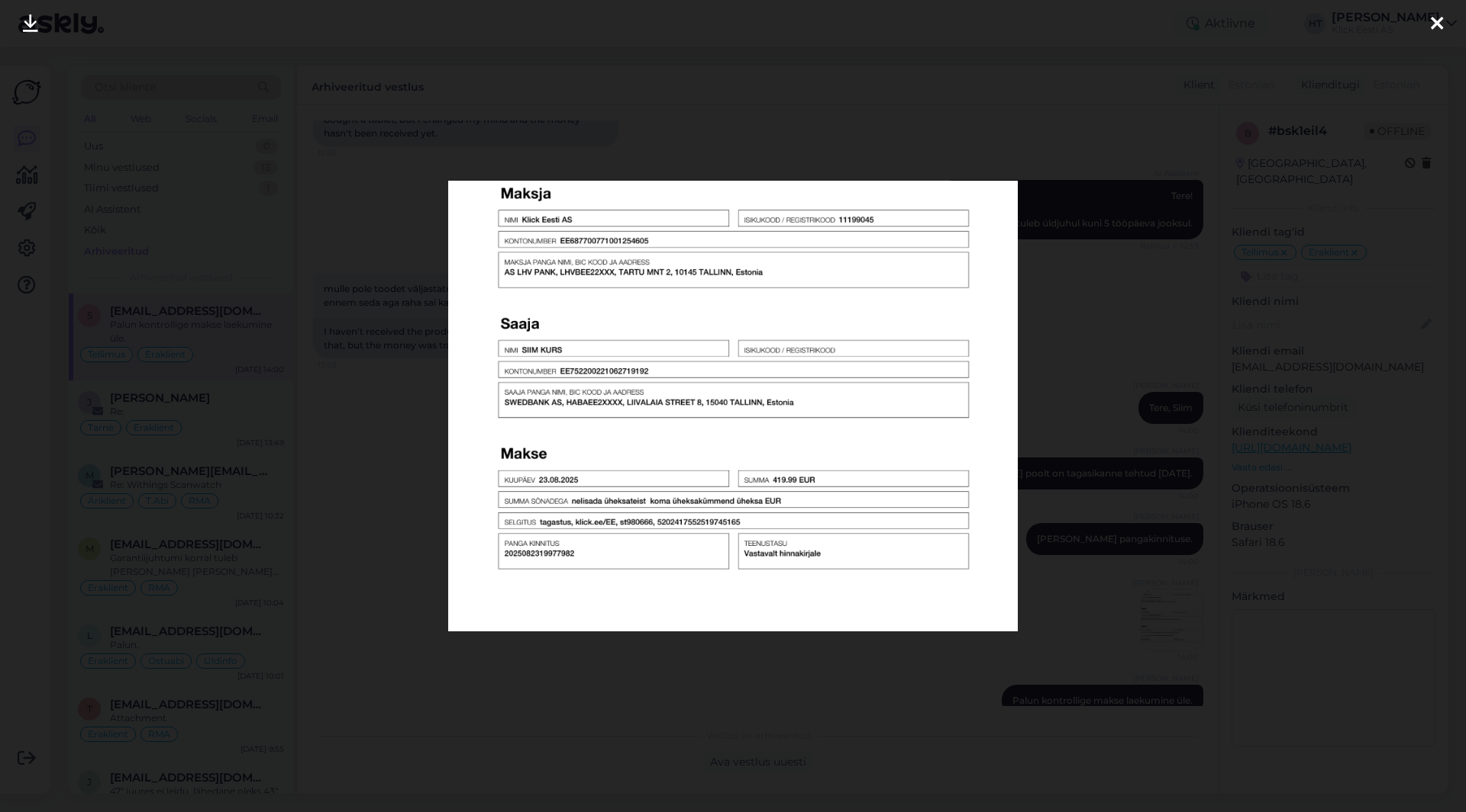
click at [815, 689] on div at bounding box center [733, 406] width 1466 height 812
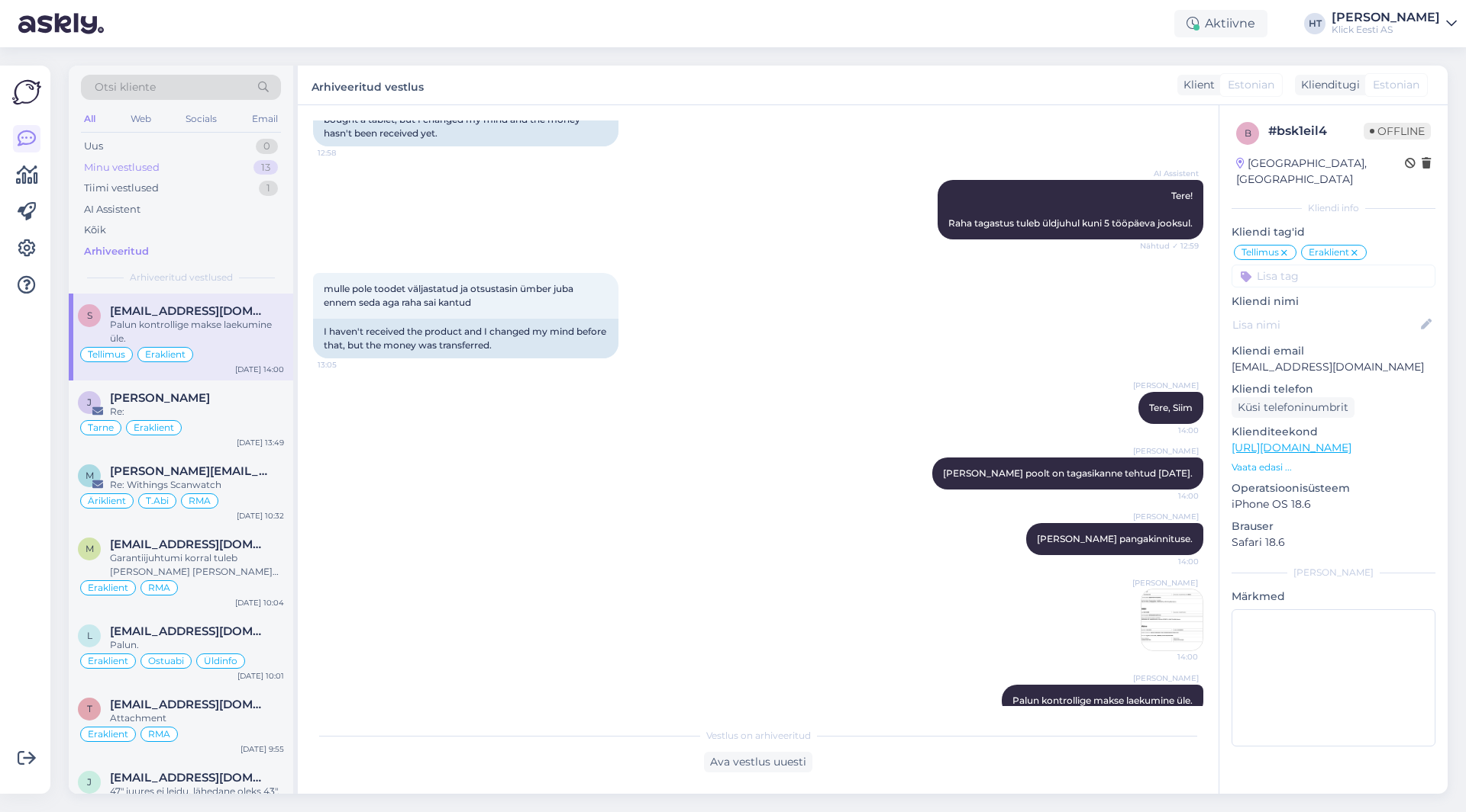
click at [236, 161] on div "Minu vestlused 13" at bounding box center [181, 168] width 200 height 22
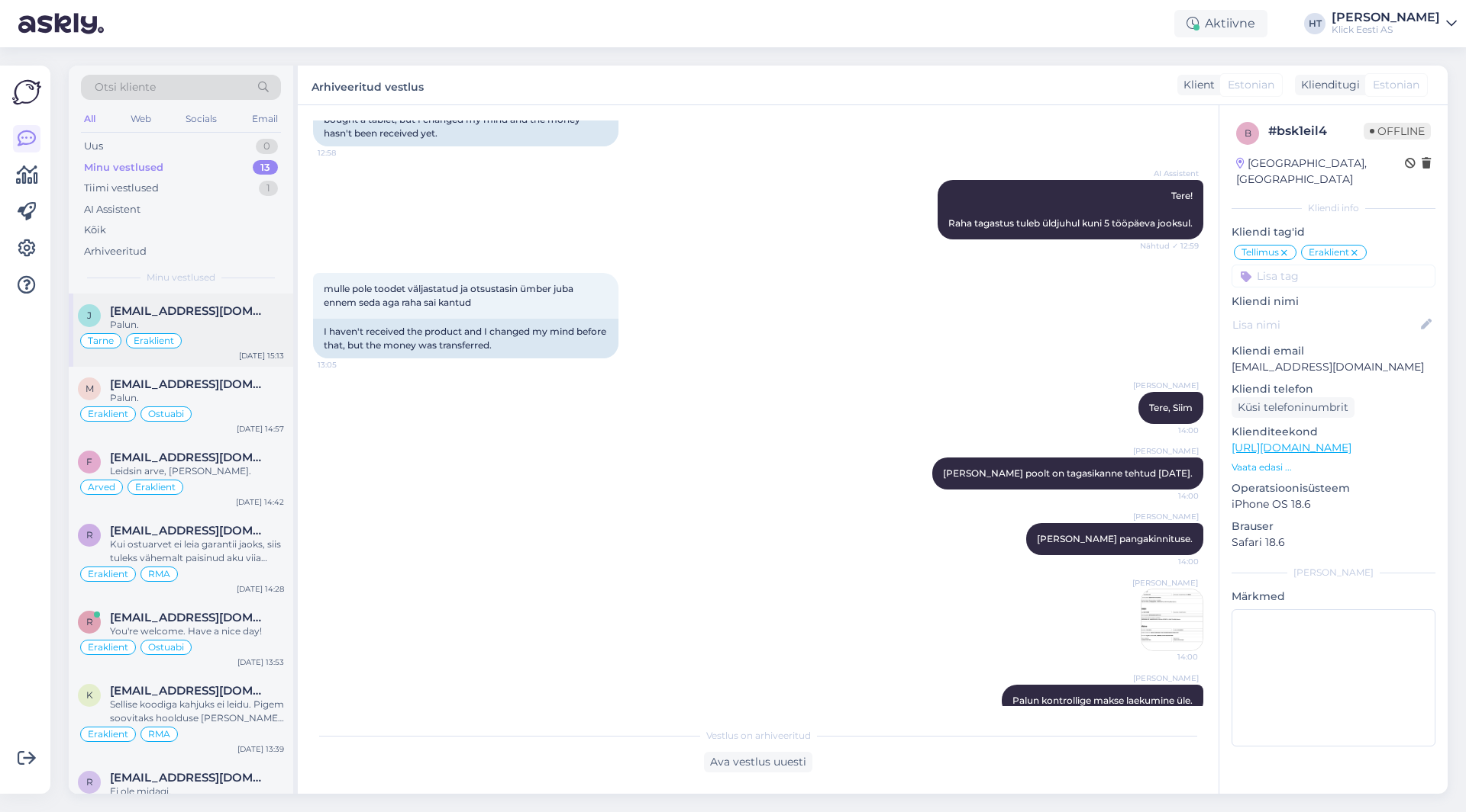
click at [277, 311] on div "[EMAIL_ADDRESS][DOMAIN_NAME]" at bounding box center [196, 311] width 174 height 14
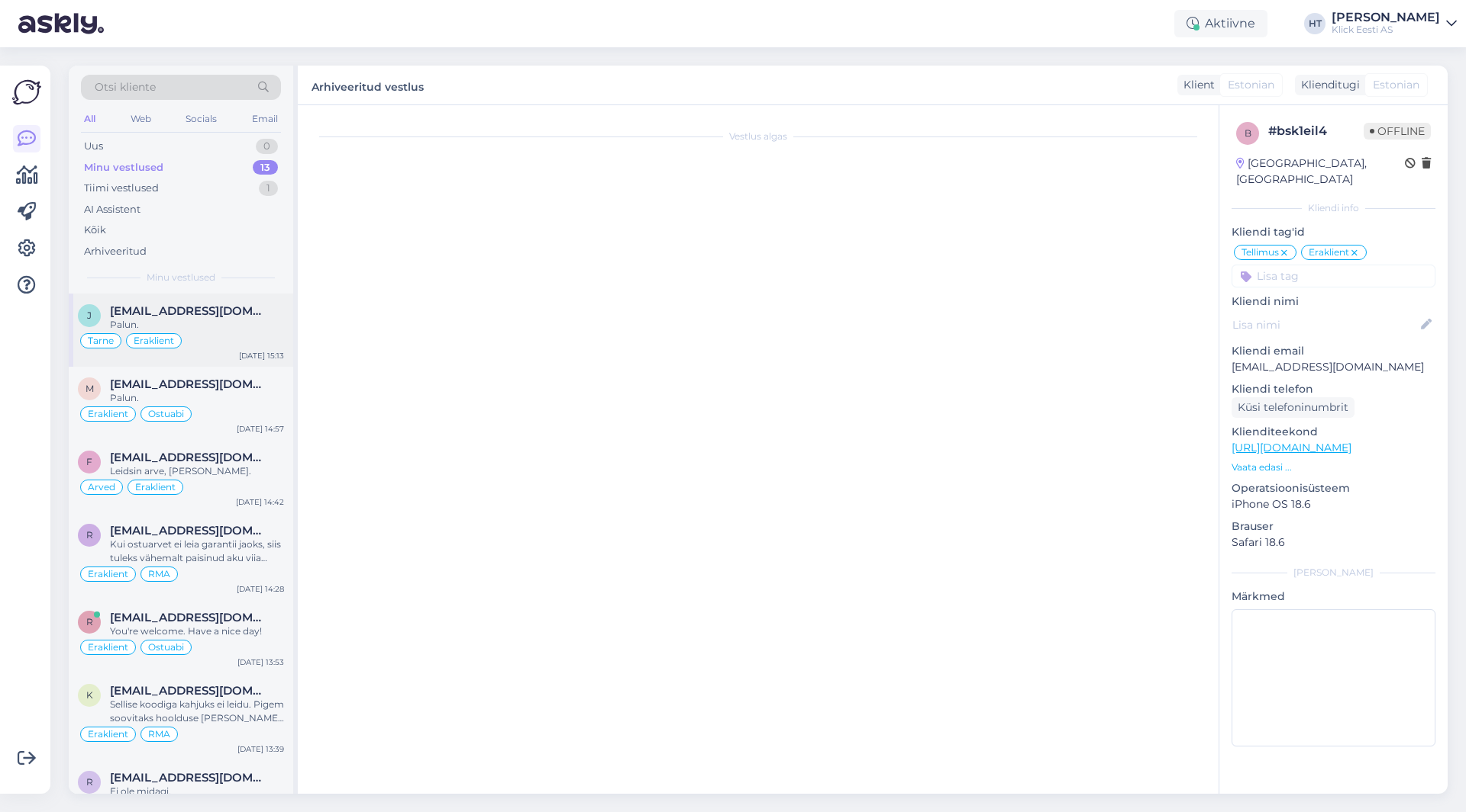
scroll to position [806, 0]
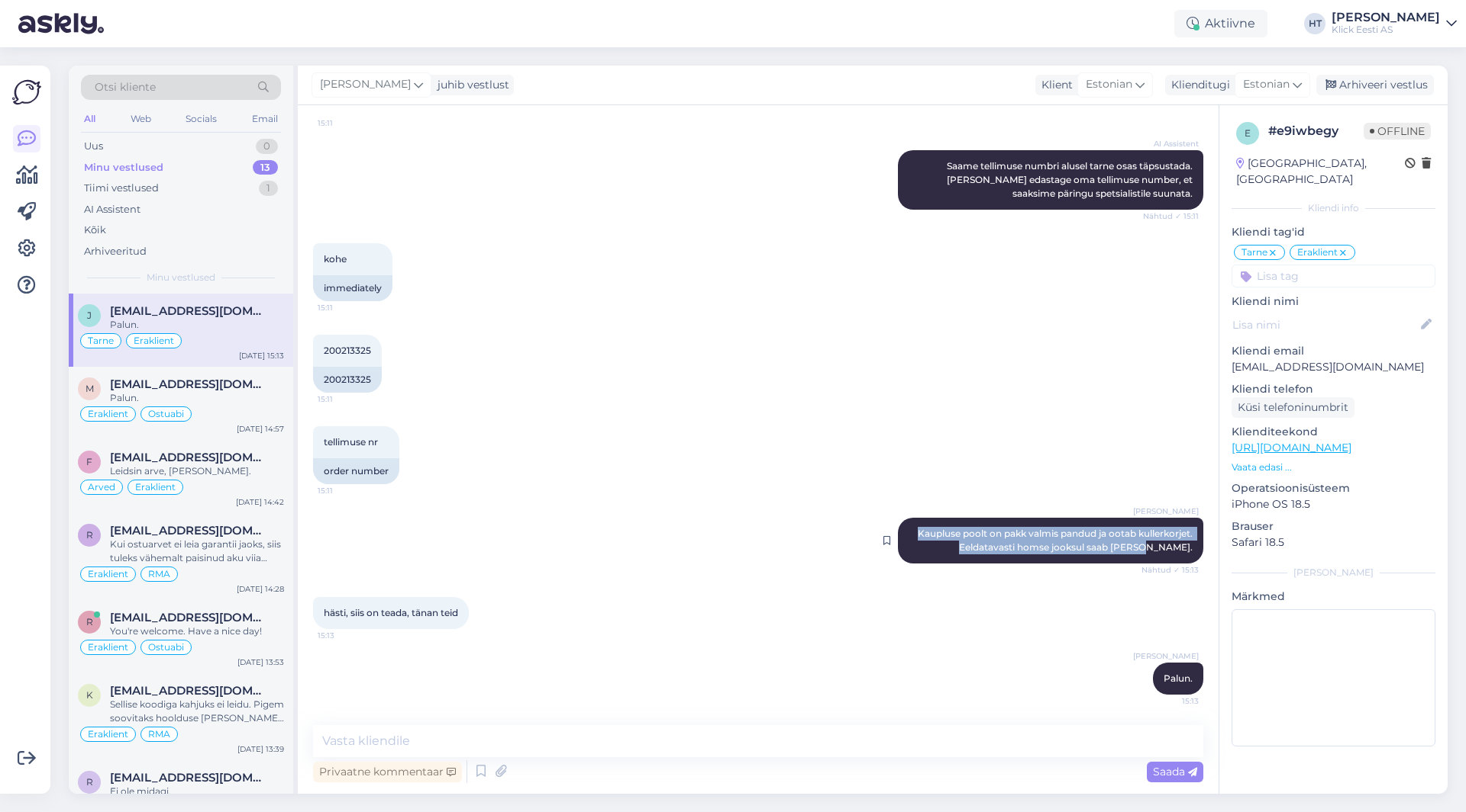
drag, startPoint x: 897, startPoint y: 530, endPoint x: 1186, endPoint y: 548, distance: 289.6
click at [1186, 548] on div "[PERSON_NAME] Kaupluse poolt on pakk valmis pandud ja ootab kullerkorjet. Eelda…" at bounding box center [1050, 540] width 305 height 46
drag, startPoint x: 1186, startPoint y: 548, endPoint x: 899, endPoint y: 523, distance: 288.1
click at [899, 523] on div "[PERSON_NAME] Kaupluse poolt on pakk valmis pandud ja ootab kullerkorjet. Eelda…" at bounding box center [1050, 540] width 305 height 46
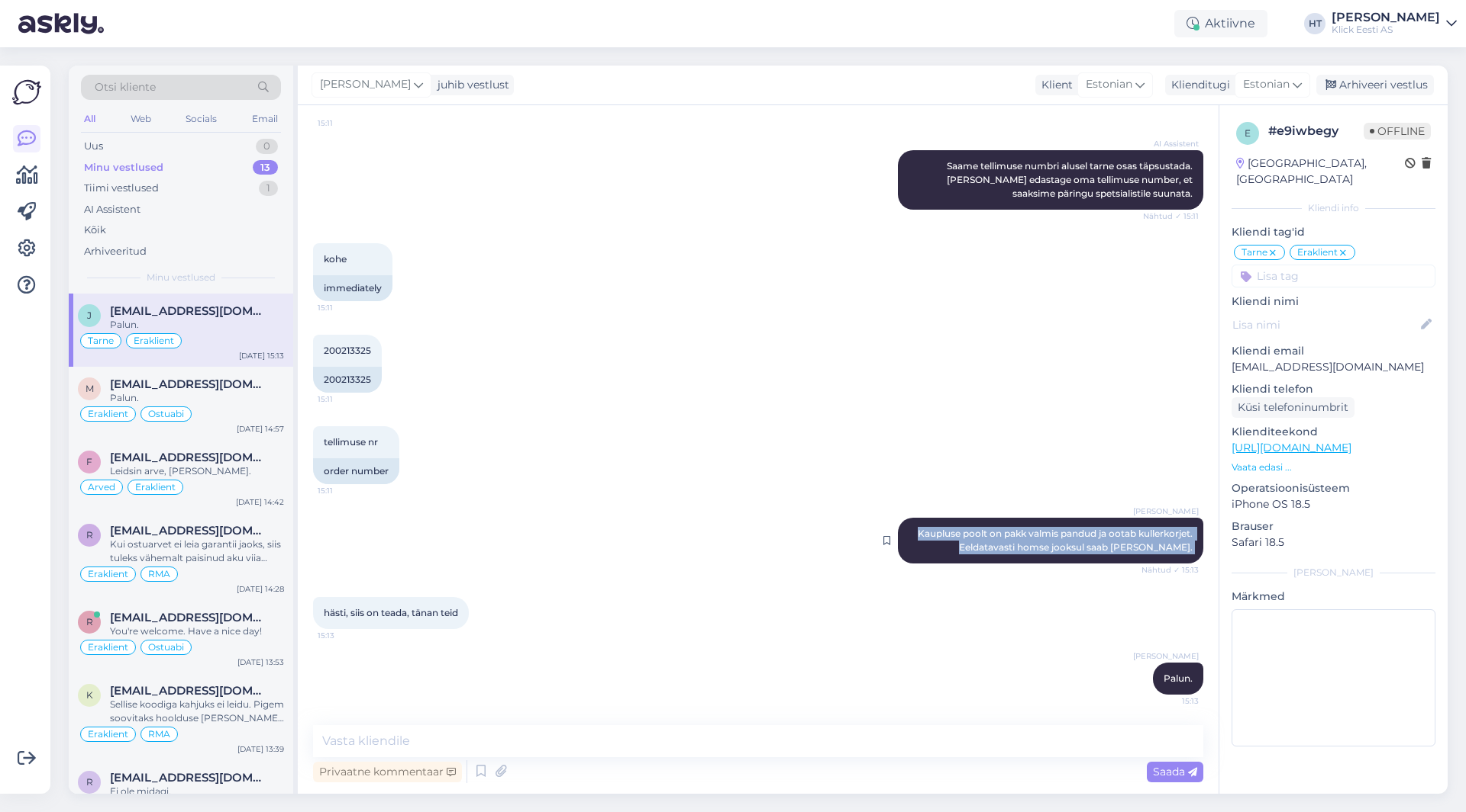
click at [899, 523] on div "[PERSON_NAME] Kaupluse poolt on pakk valmis pandud ja ootab kullerkorjet. Eelda…" at bounding box center [1050, 540] width 305 height 46
click at [190, 170] on div "Minu vestlused 13" at bounding box center [181, 168] width 200 height 22
click at [687, 421] on div "tellimuse nr 15:11 order number" at bounding box center [758, 455] width 890 height 91
click at [179, 143] on div "Uus 1" at bounding box center [181, 146] width 200 height 22
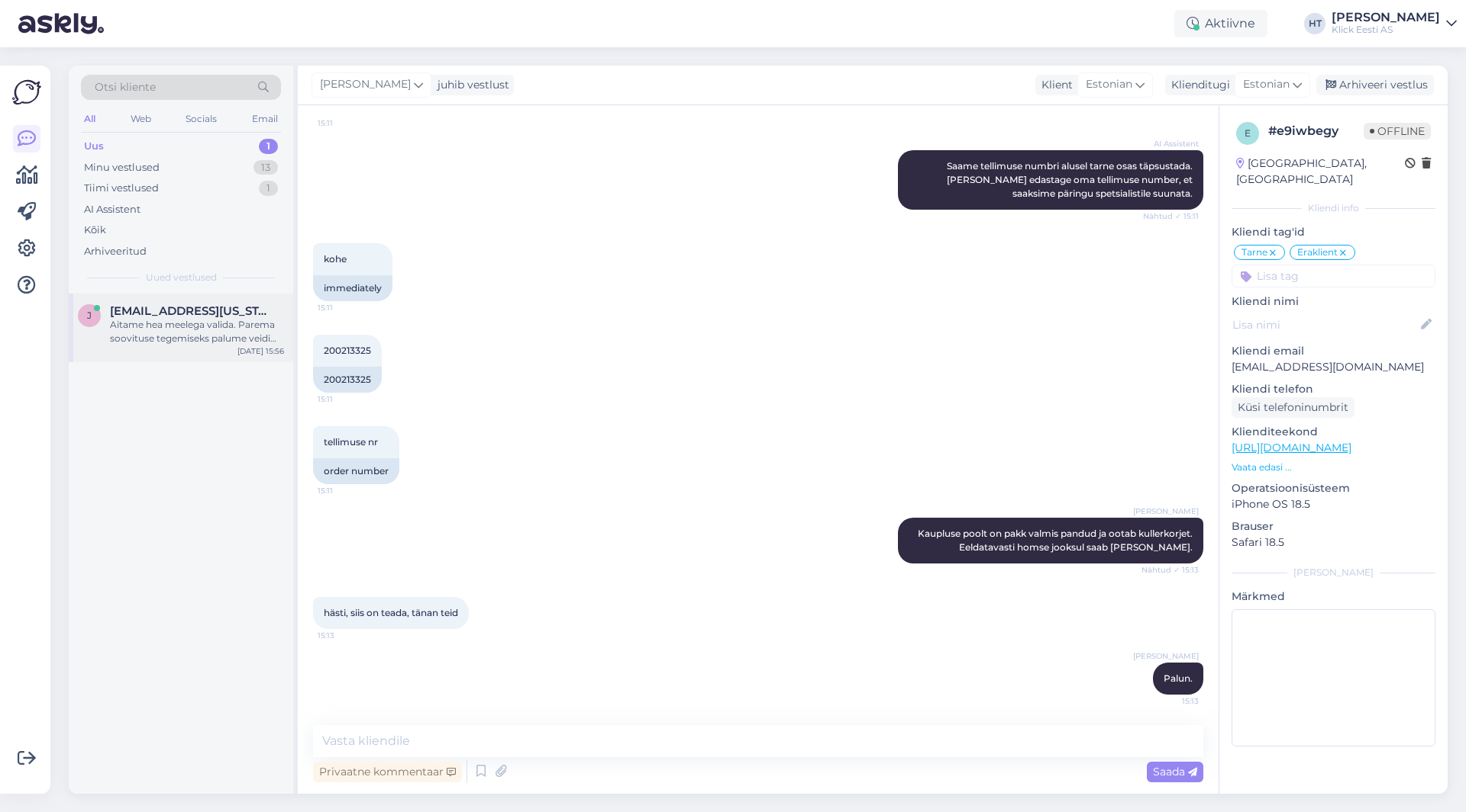
click at [226, 303] on div "j [EMAIL_ADDRESS][US_STATE][DOMAIN_NAME] Aitame hea meelega valida. Parema soov…" at bounding box center [181, 328] width 225 height 69
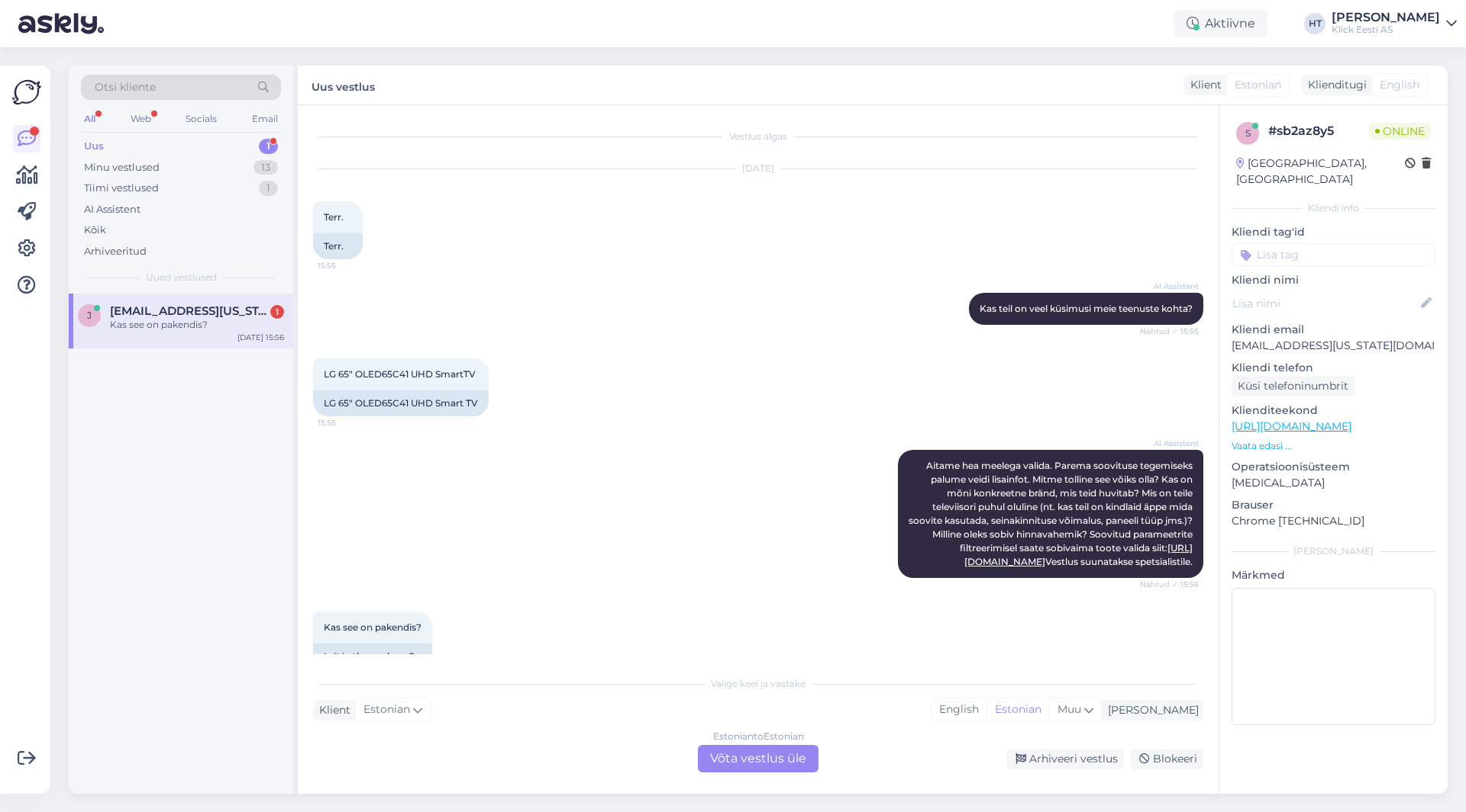
scroll to position [46, 0]
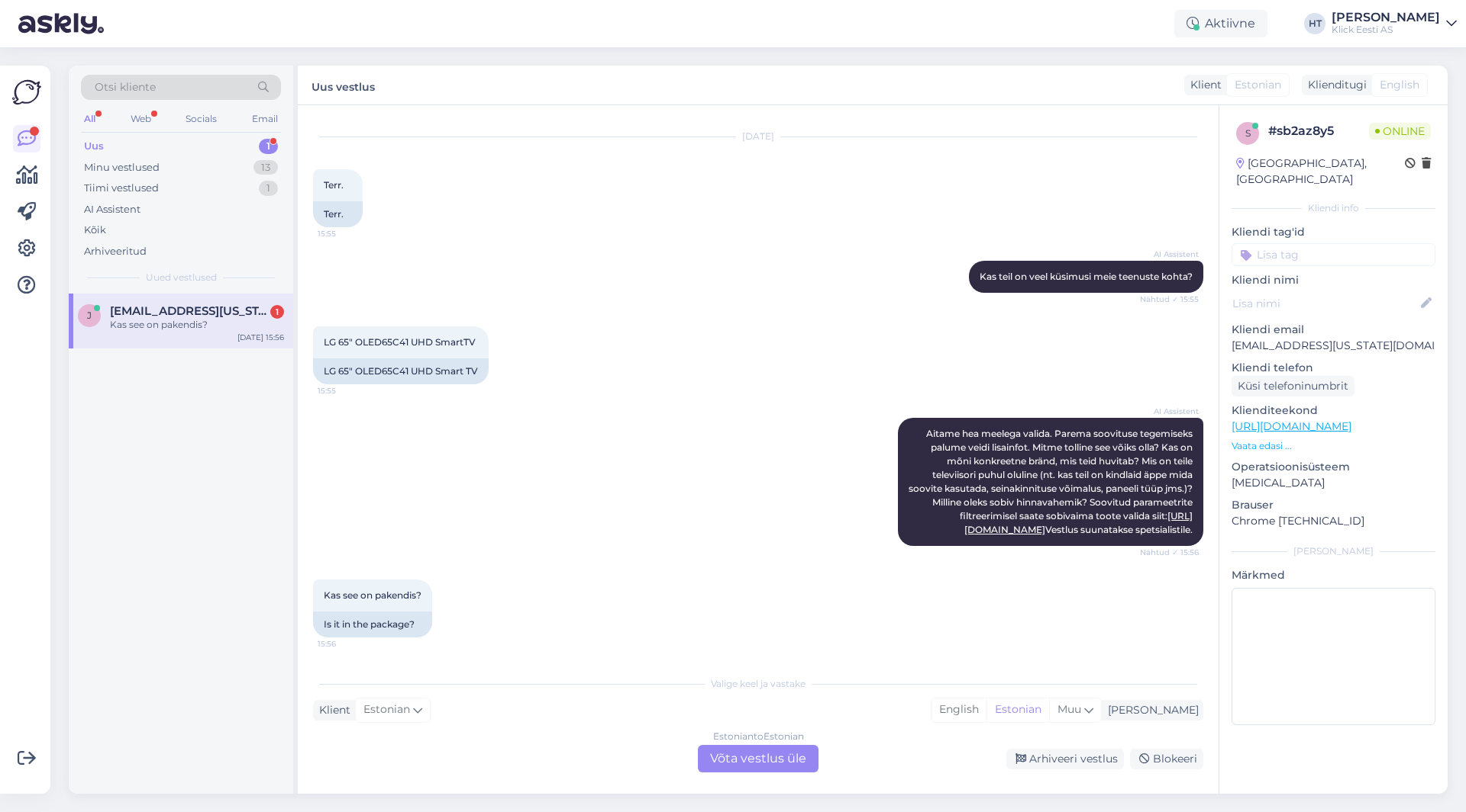
click at [534, 417] on div "AI Assistent [PERSON_NAME] hea meelega valida. Parema soovituse tegemiseks palu…" at bounding box center [758, 482] width 890 height 162
click at [728, 763] on div "Estonian to Estonian Võta vestlus üle" at bounding box center [758, 759] width 121 height 27
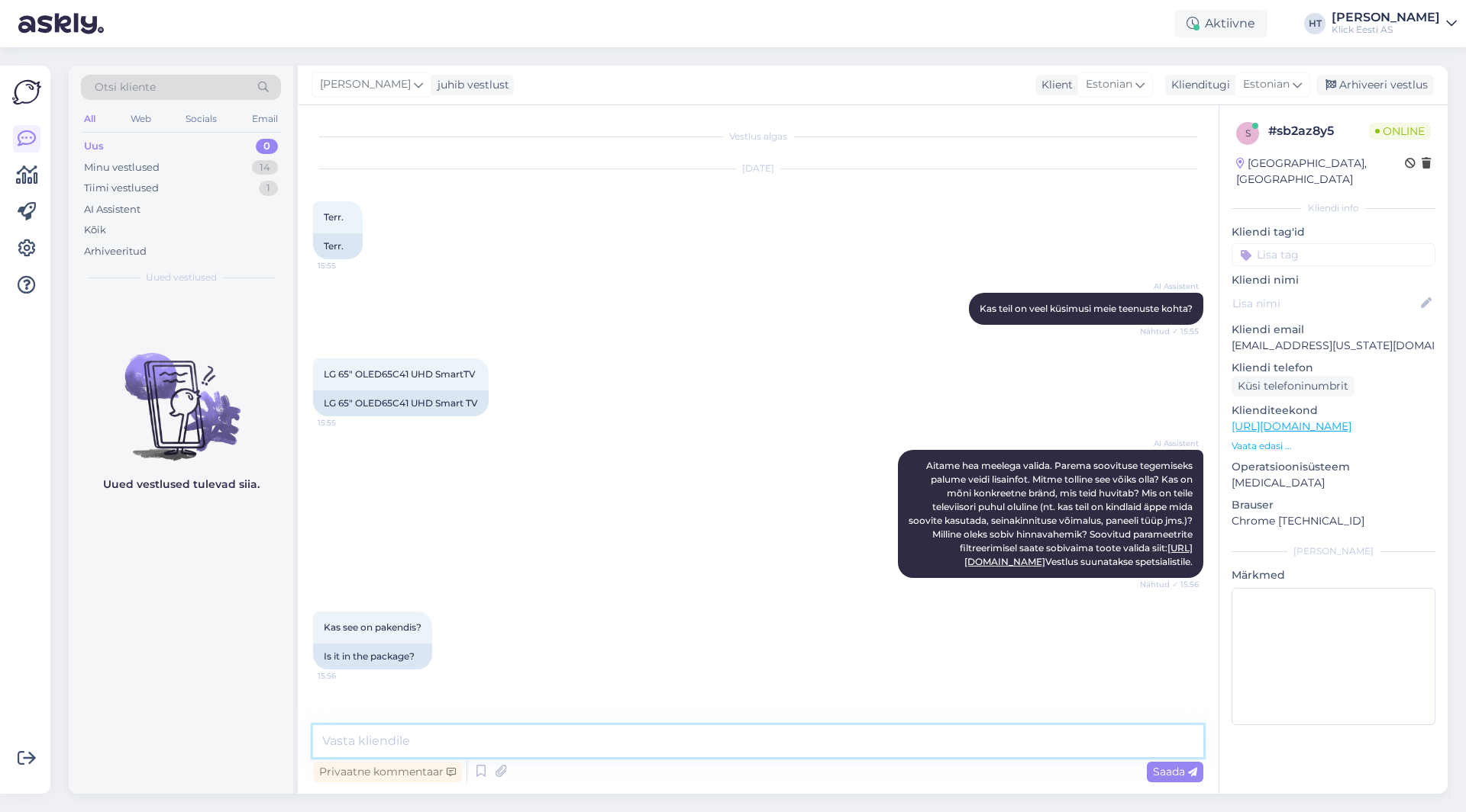
click at [730, 745] on textarea at bounding box center [758, 741] width 890 height 32
type textarea "T"
type textarea "Kuna viimane mis saadaval, siis tõenäoliselt avatud pakendiga."
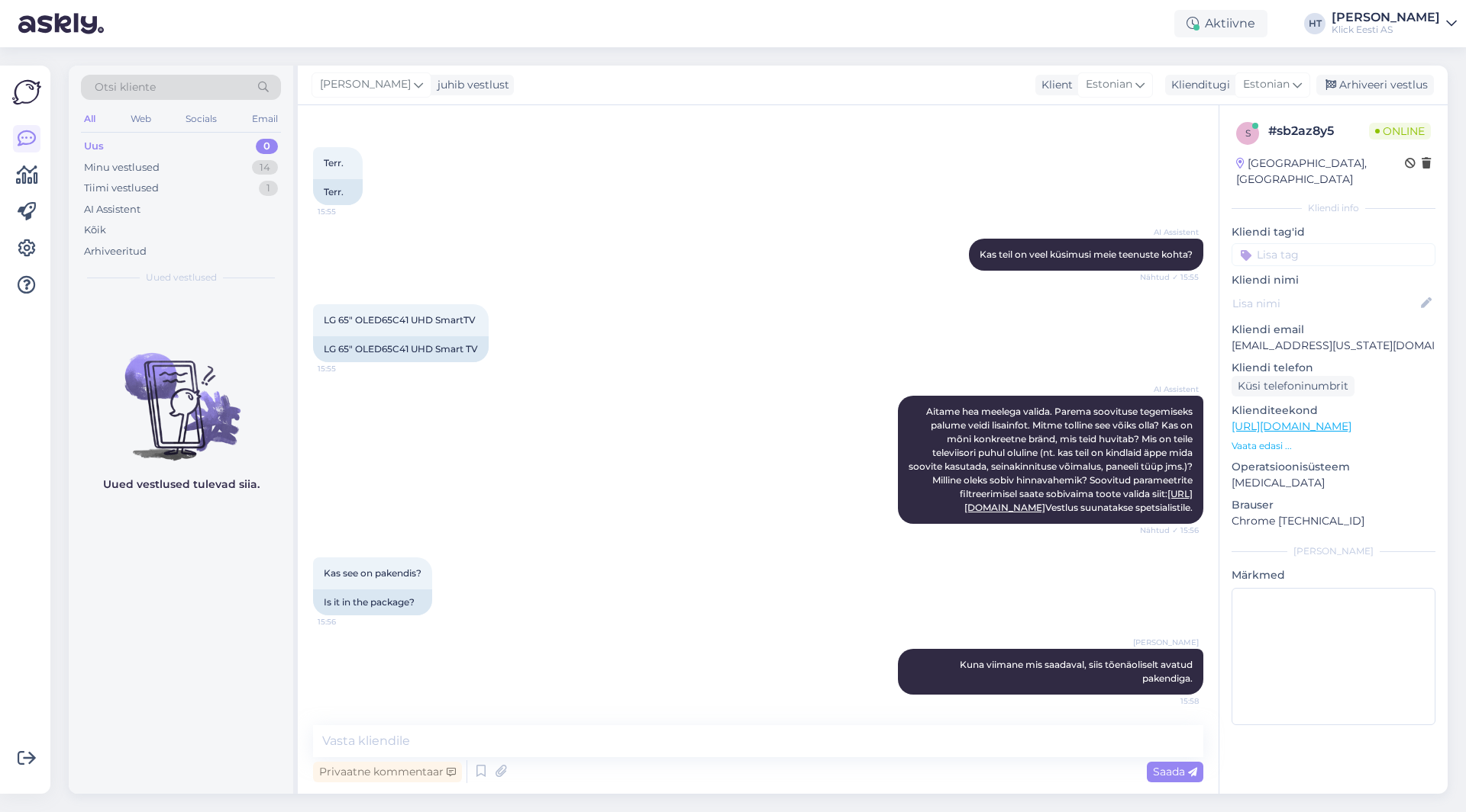
click at [1340, 243] on input at bounding box center [1334, 254] width 204 height 23
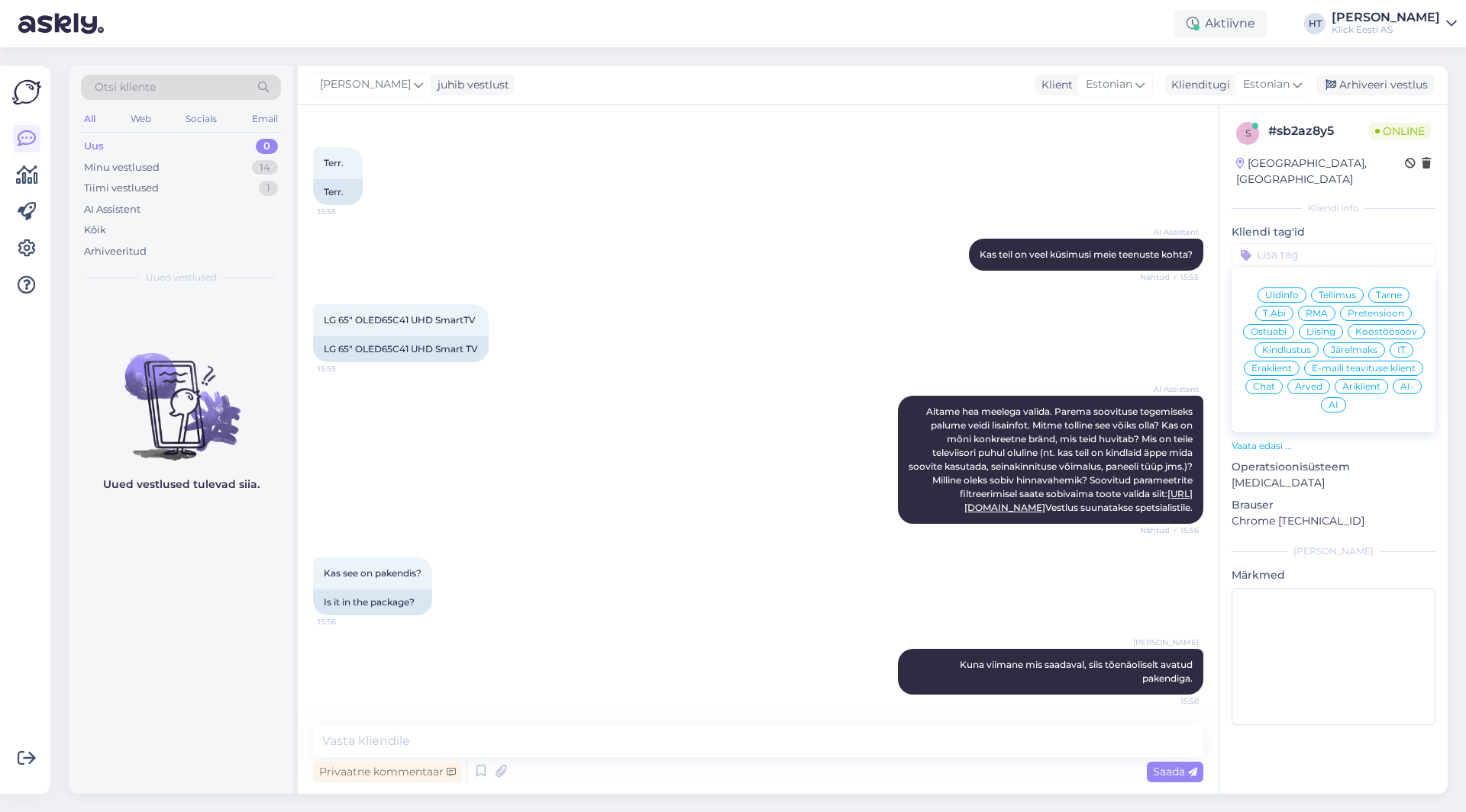
click at [1270, 328] on span "Ostuabi" at bounding box center [1268, 331] width 36 height 9
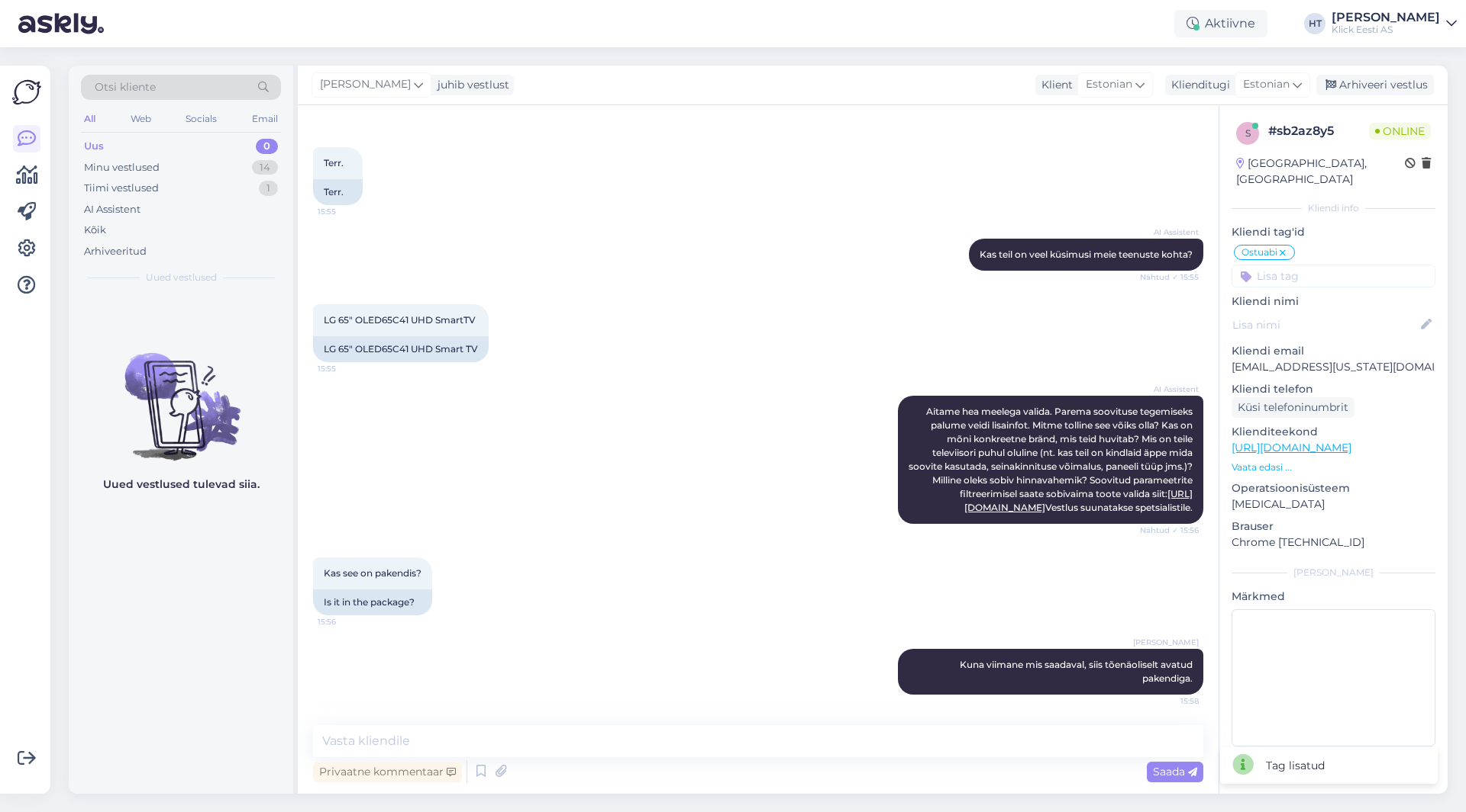
click at [1299, 265] on input at bounding box center [1334, 276] width 204 height 23
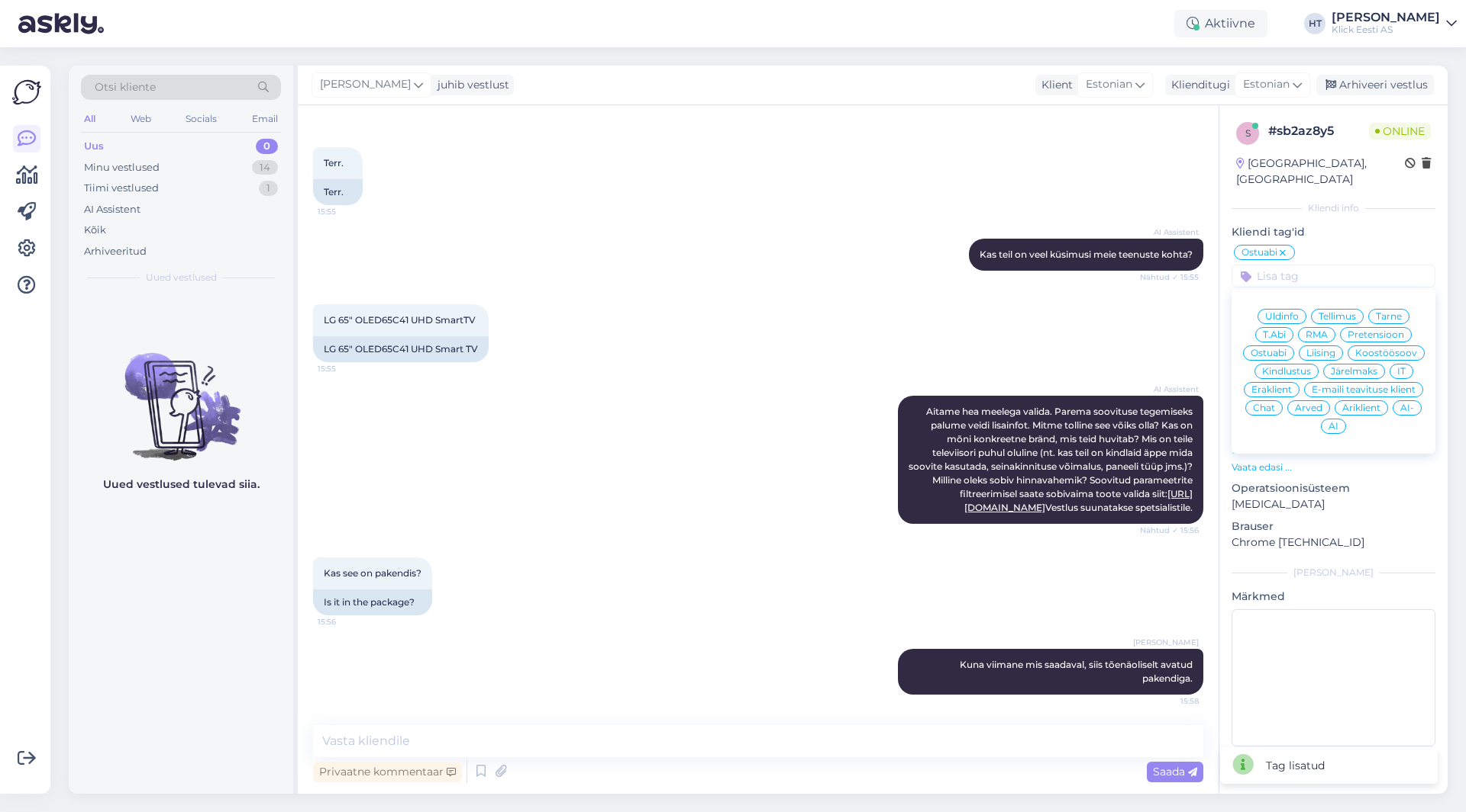
click at [1361, 404] on span "Äriklient" at bounding box center [1361, 408] width 38 height 9
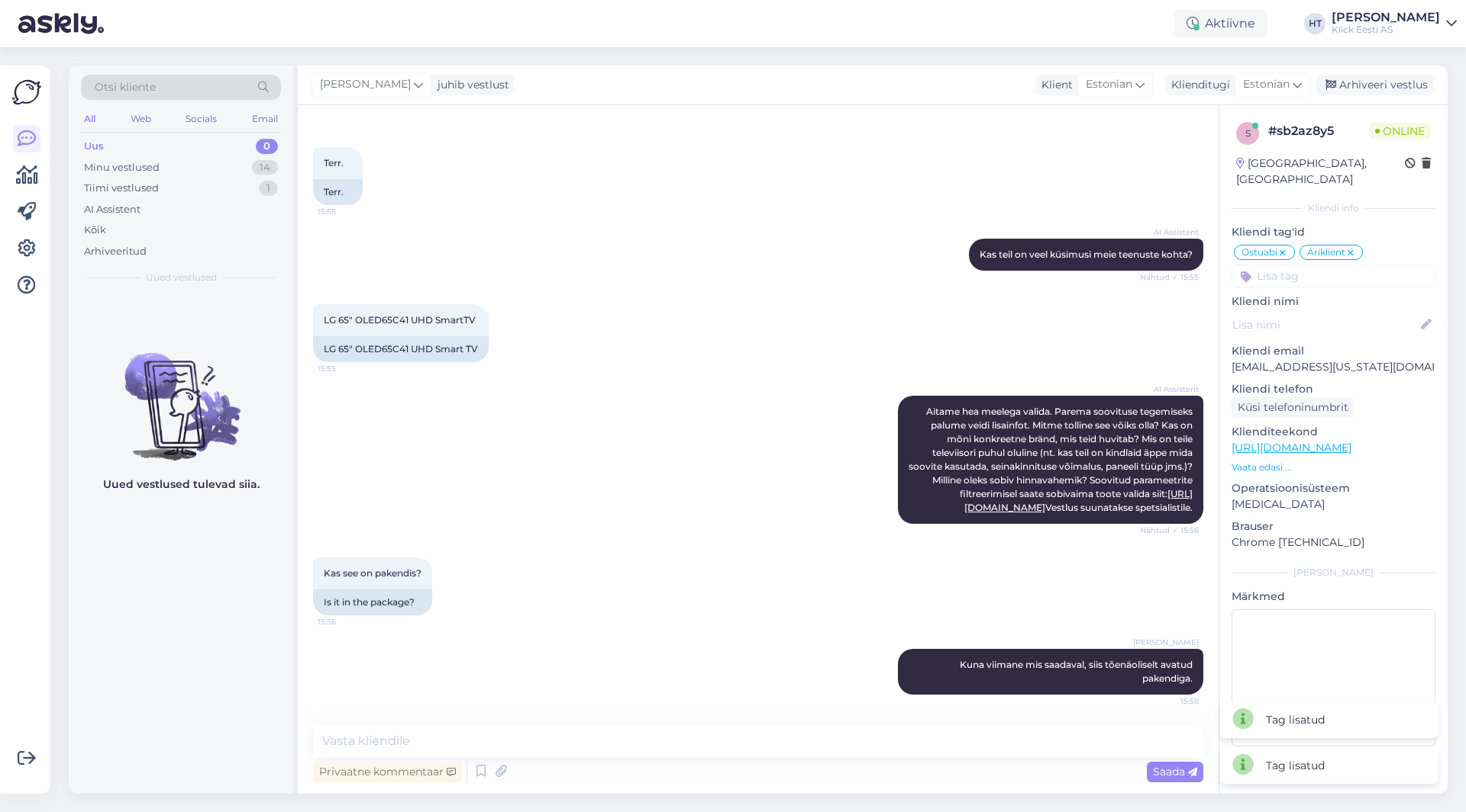
click at [742, 328] on div "LG 65" OLED65C41 UHD SmartTV 15:55 LG 65" OLED65C41 UHD Smart TV" at bounding box center [758, 332] width 890 height 91
click at [254, 167] on div "14" at bounding box center [265, 168] width 26 height 16
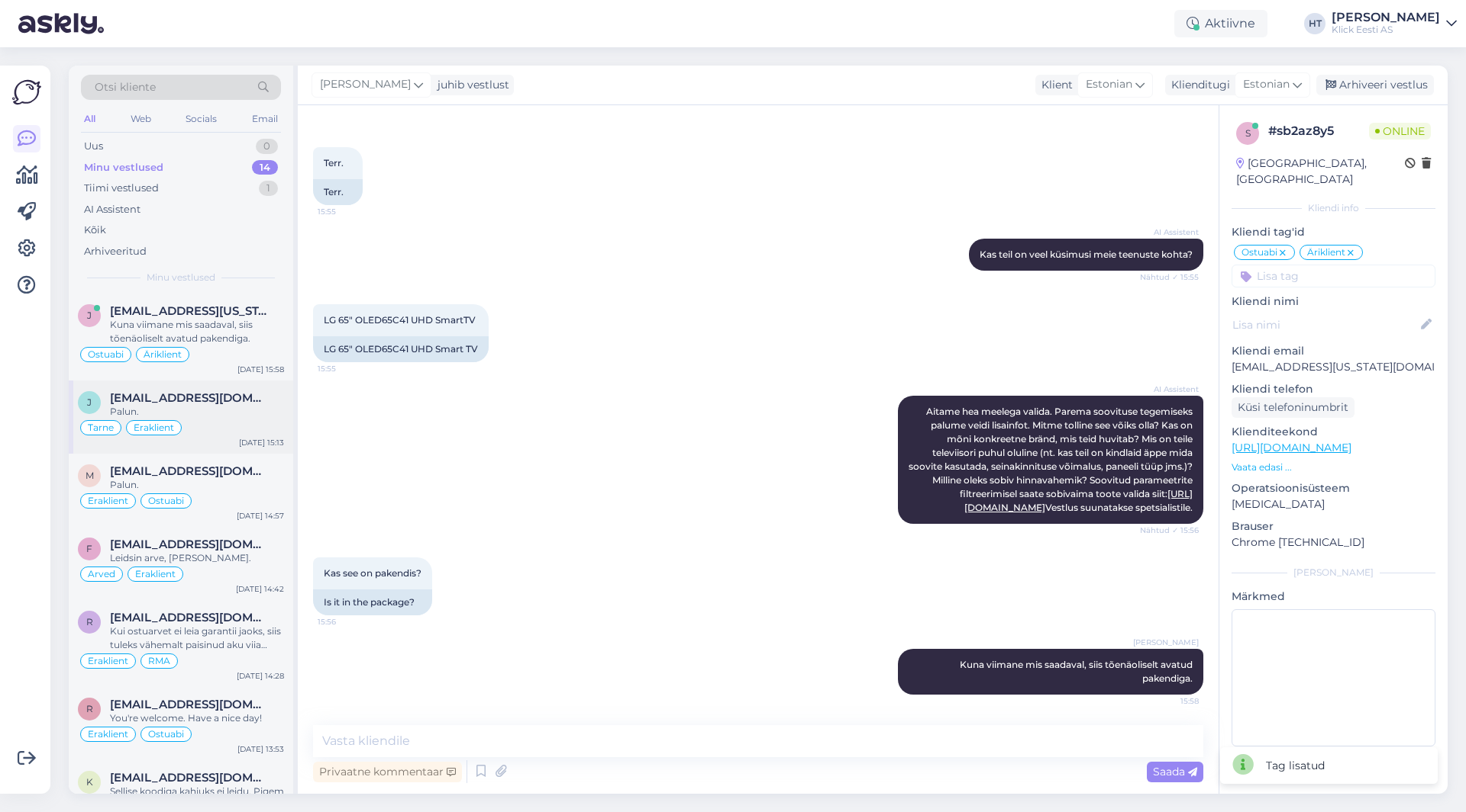
click at [222, 394] on span "[EMAIL_ADDRESS][DOMAIN_NAME]" at bounding box center [189, 398] width 159 height 14
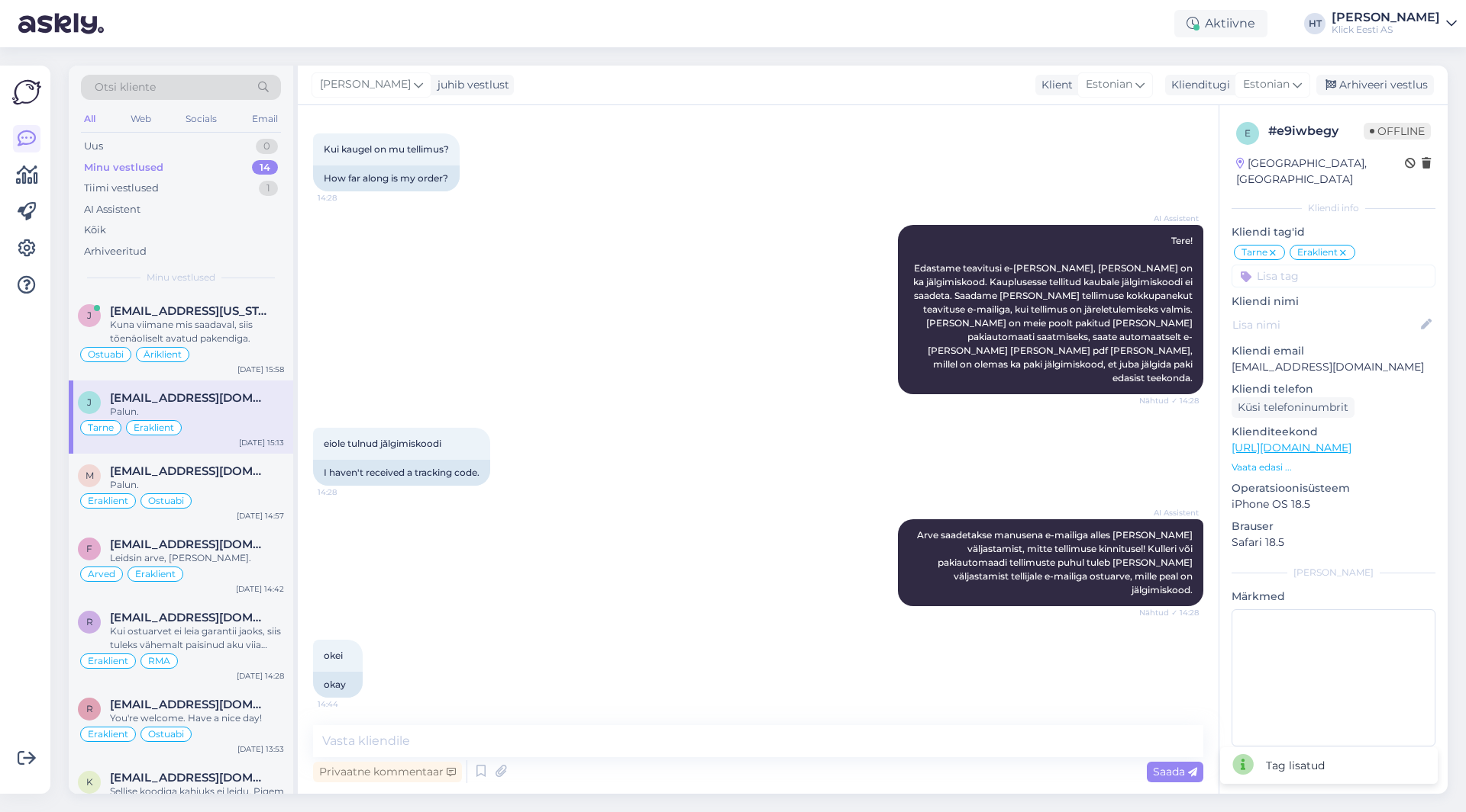
scroll to position [806, 0]
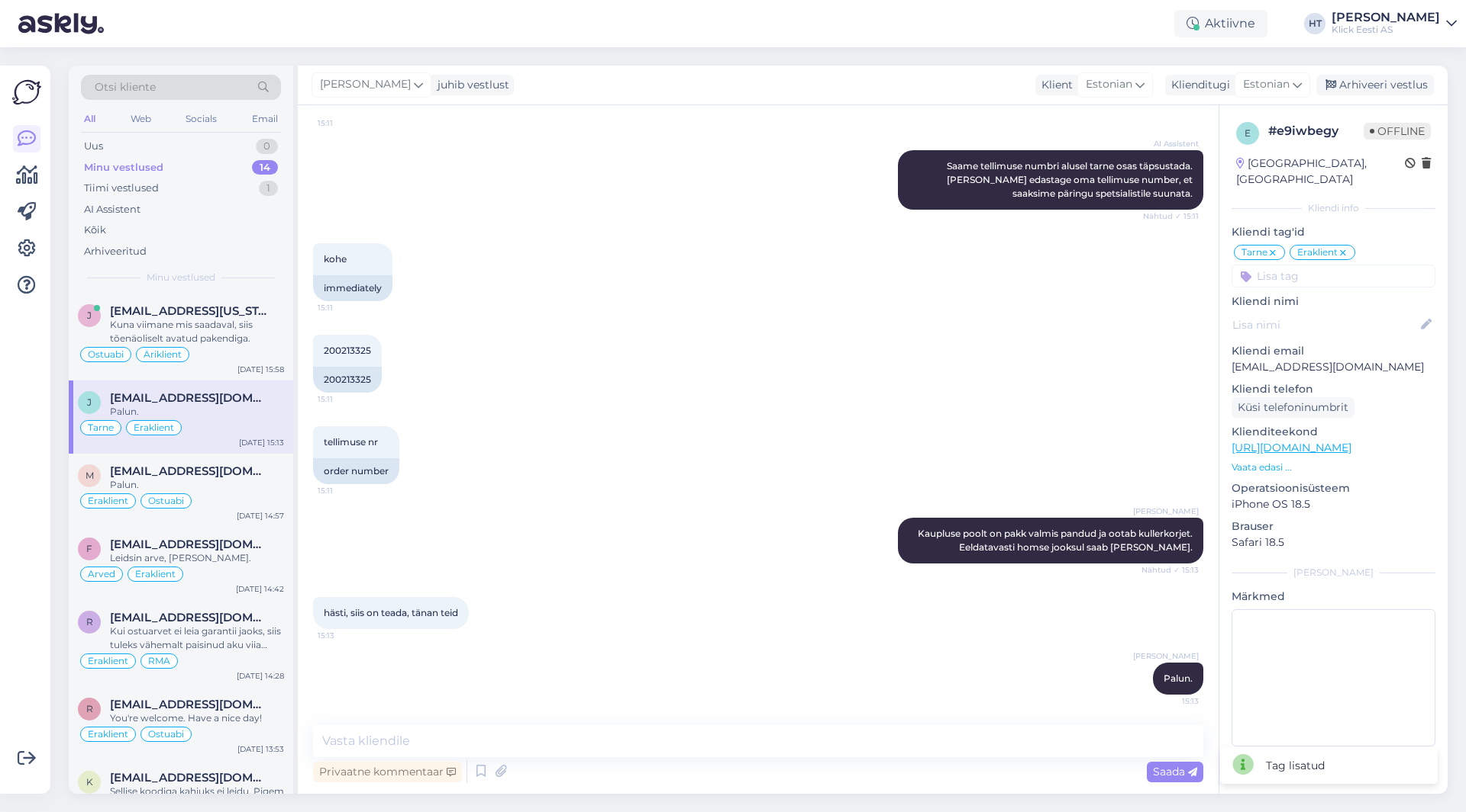
click at [605, 418] on div "tellimuse nr 15:11 order number" at bounding box center [758, 455] width 890 height 91
click at [741, 445] on div "tellimuse nr 15:11 order number" at bounding box center [758, 455] width 890 height 91
click at [230, 305] on div "[EMAIL_ADDRESS][US_STATE][DOMAIN_NAME]" at bounding box center [196, 311] width 174 height 14
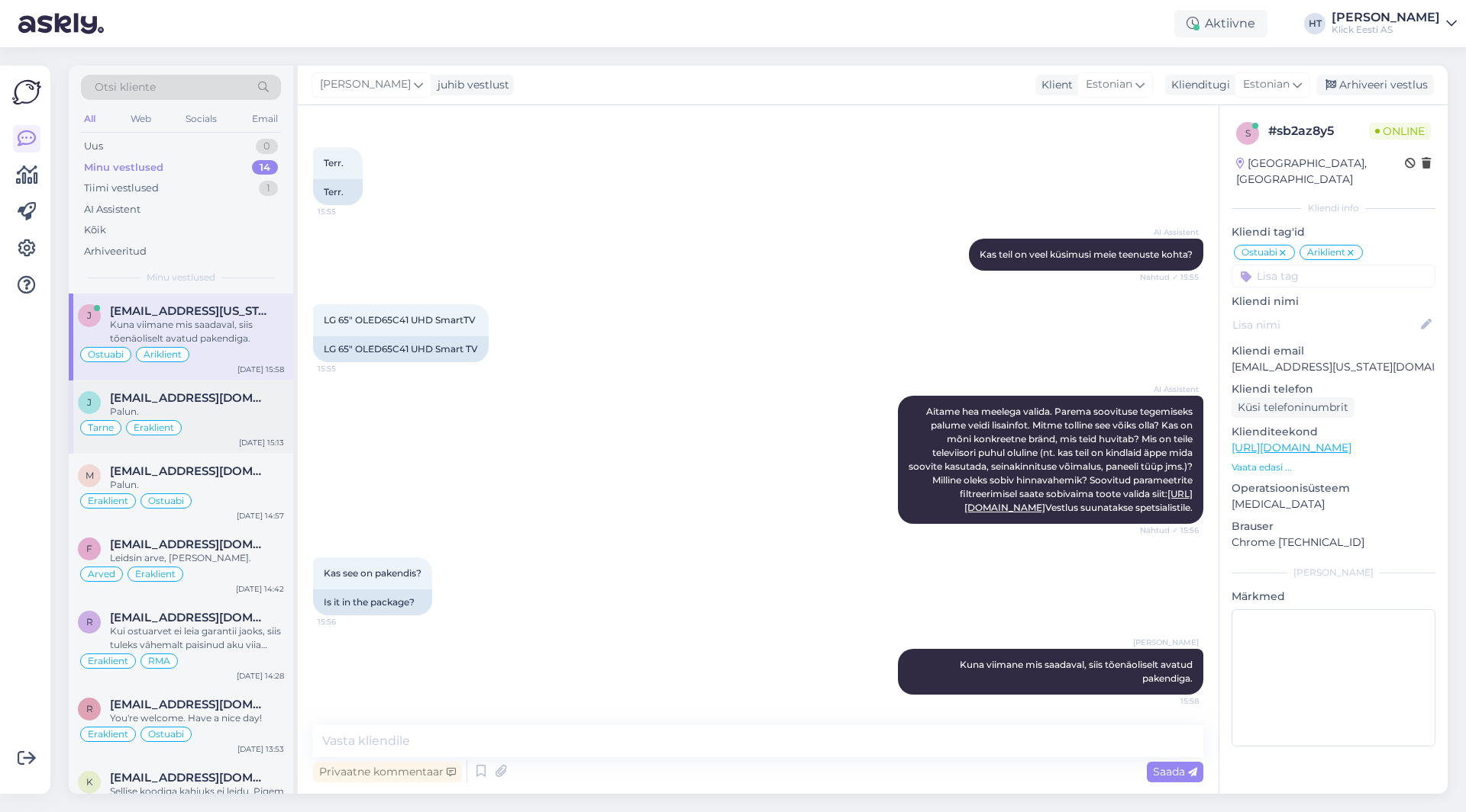
click at [260, 413] on div "Palun." at bounding box center [196, 412] width 174 height 14
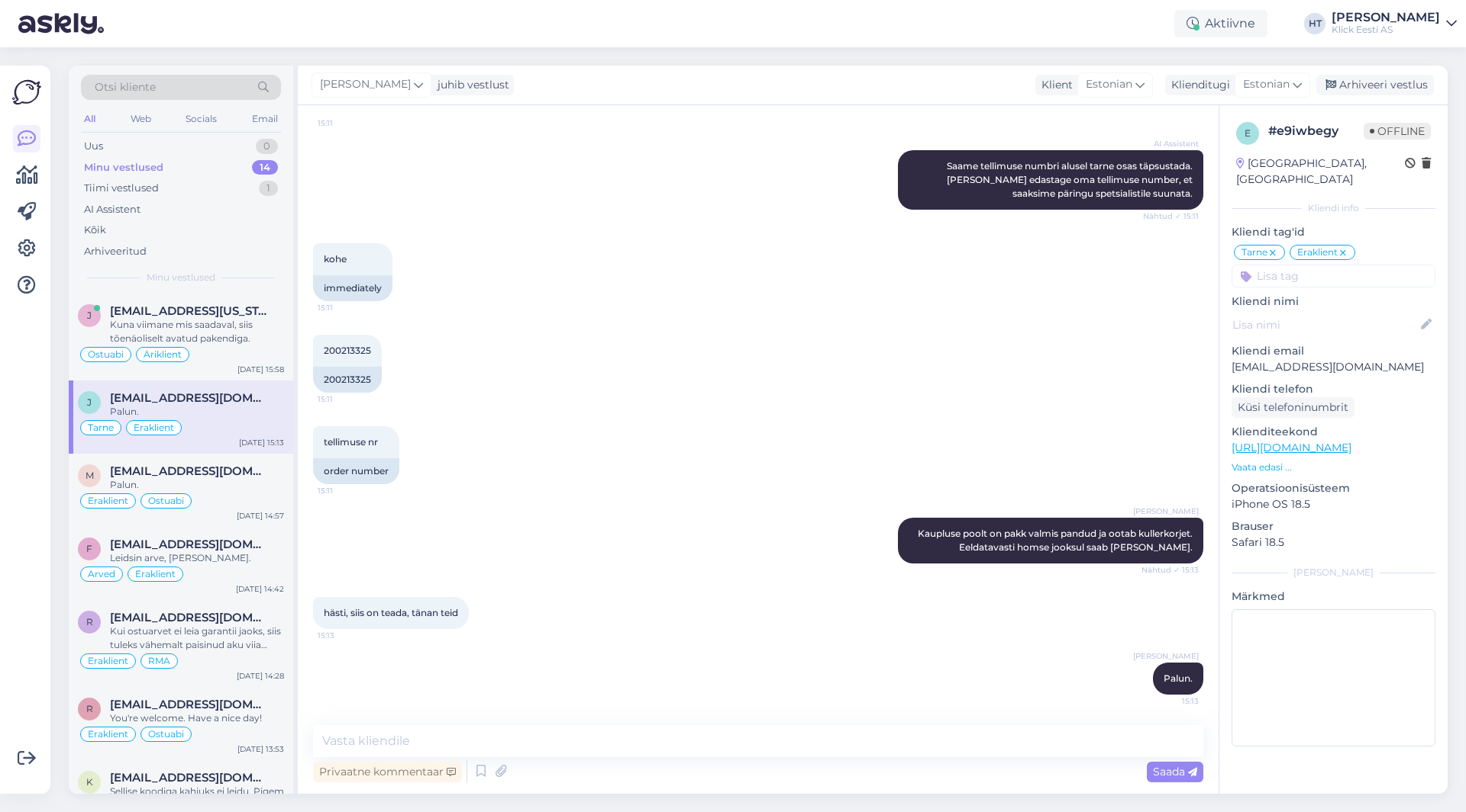
click at [545, 432] on div "tellimuse nr 15:11 order number" at bounding box center [758, 455] width 890 height 91
click at [164, 208] on div "AI Assistent" at bounding box center [181, 210] width 200 height 22
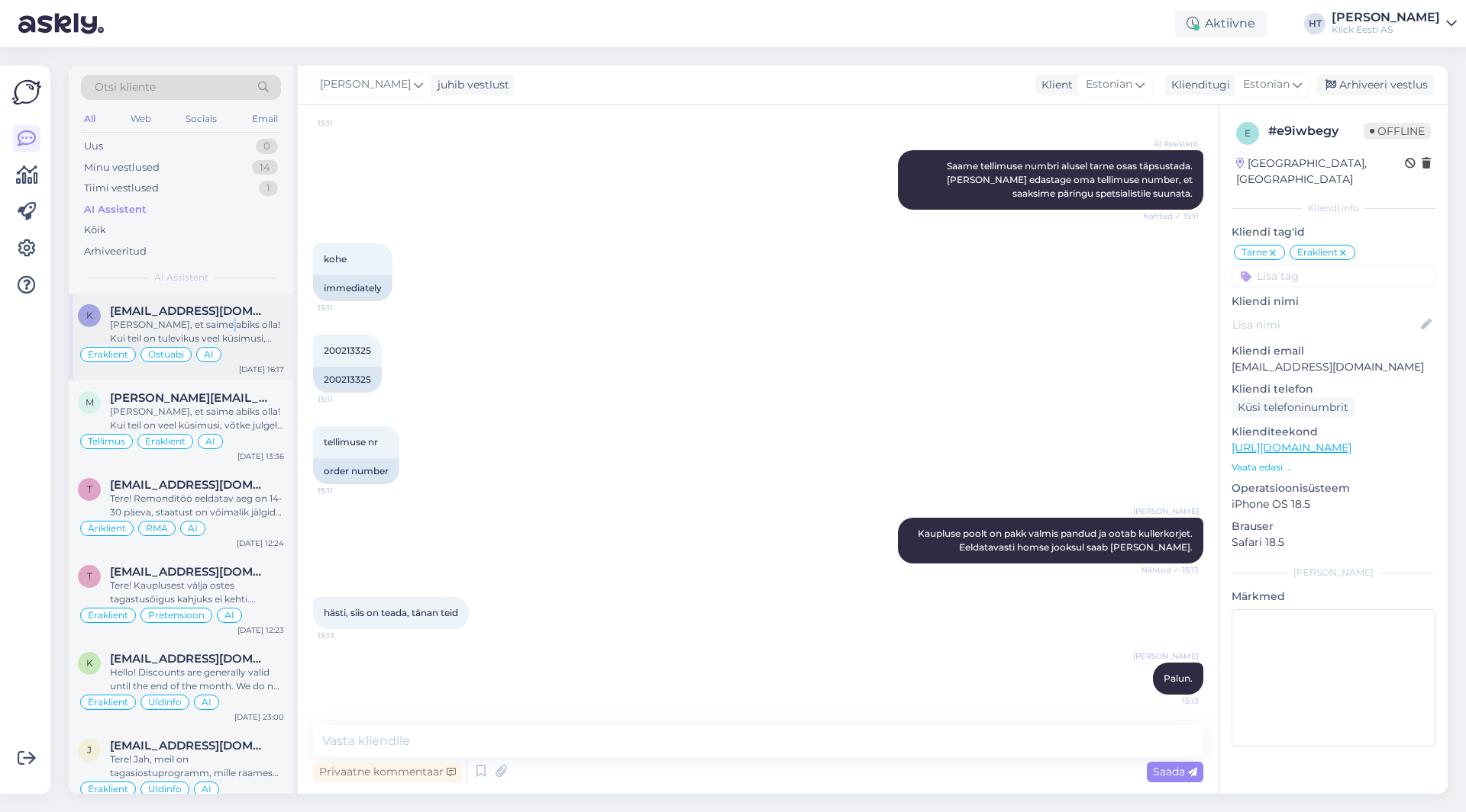
click at [222, 318] on div "[PERSON_NAME], et saime abiks olla! Kui teil on tulevikus veel küsimusi, võtke …" at bounding box center [196, 331] width 174 height 27
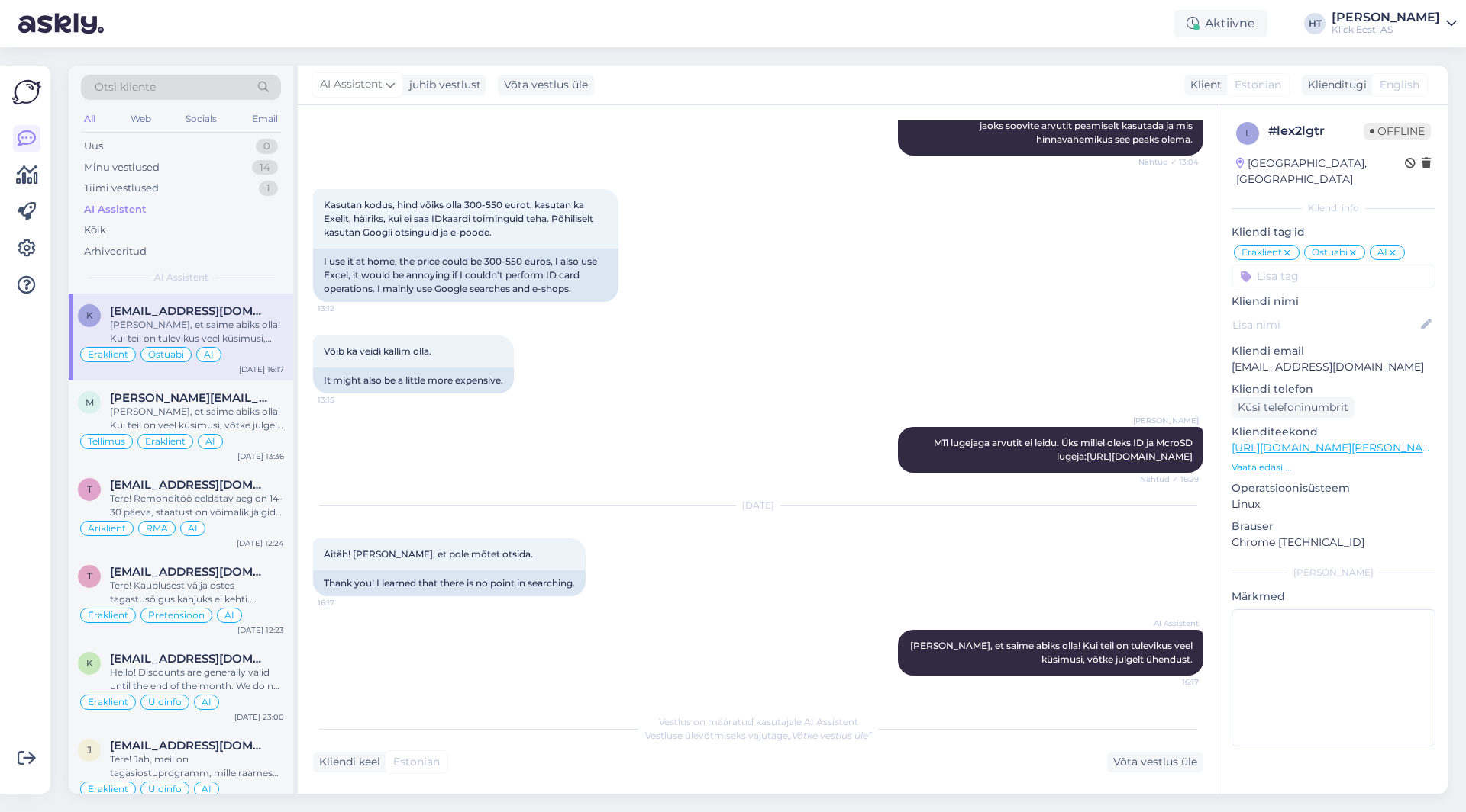
click at [662, 411] on div "[PERSON_NAME] M11 lugejaga arvutit ei leidu. Üks millel oleks ID ja McroSD luge…" at bounding box center [758, 450] width 890 height 79
click at [1391, 247] on icon at bounding box center [1391, 253] width 9 height 12
click at [942, 330] on div "Võib ka veidi kallim olla. 13:15 It might also be a little more expensive." at bounding box center [758, 364] width 890 height 91
click at [242, 381] on div "m [PERSON_NAME][EMAIL_ADDRESS][DOMAIN_NAME] [PERSON_NAME], et saime abiks olla!…" at bounding box center [181, 424] width 225 height 87
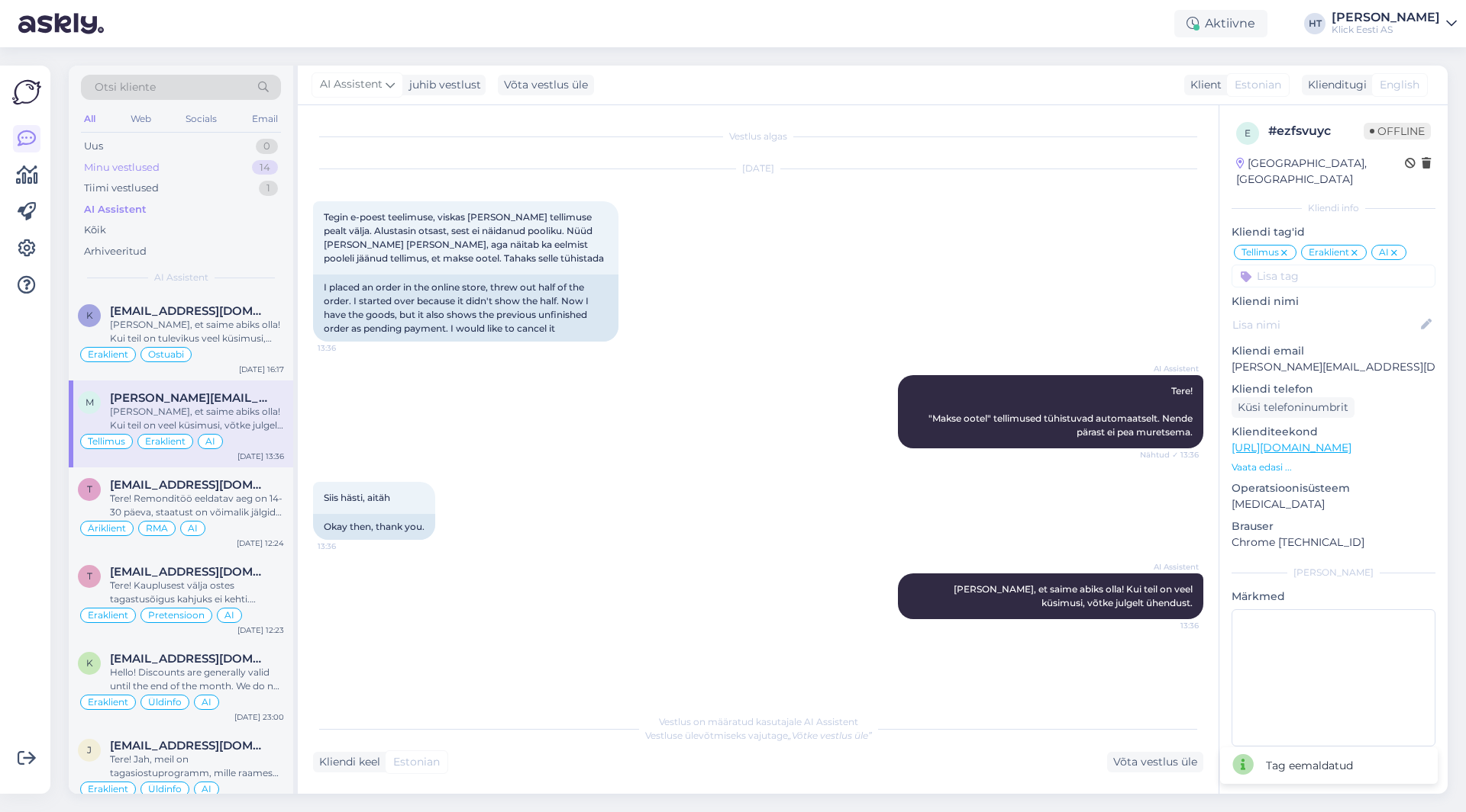
click at [259, 172] on div "14" at bounding box center [265, 168] width 26 height 16
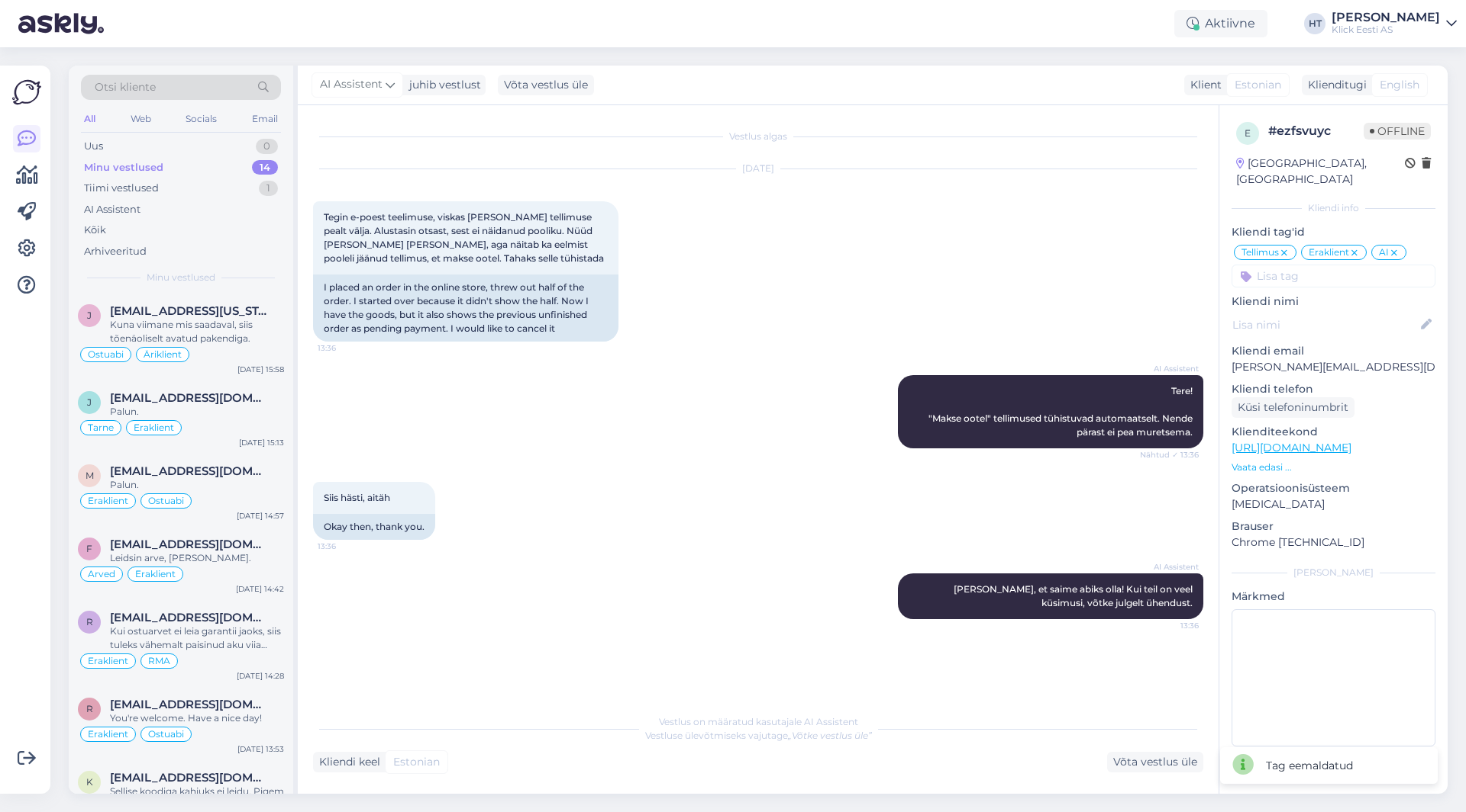
click at [731, 473] on div "[PERSON_NAME], aitäh 13:36 Okay then, thank you." at bounding box center [758, 511] width 890 height 91
click at [221, 348] on div "Ostuabi Äriklient" at bounding box center [181, 354] width 206 height 19
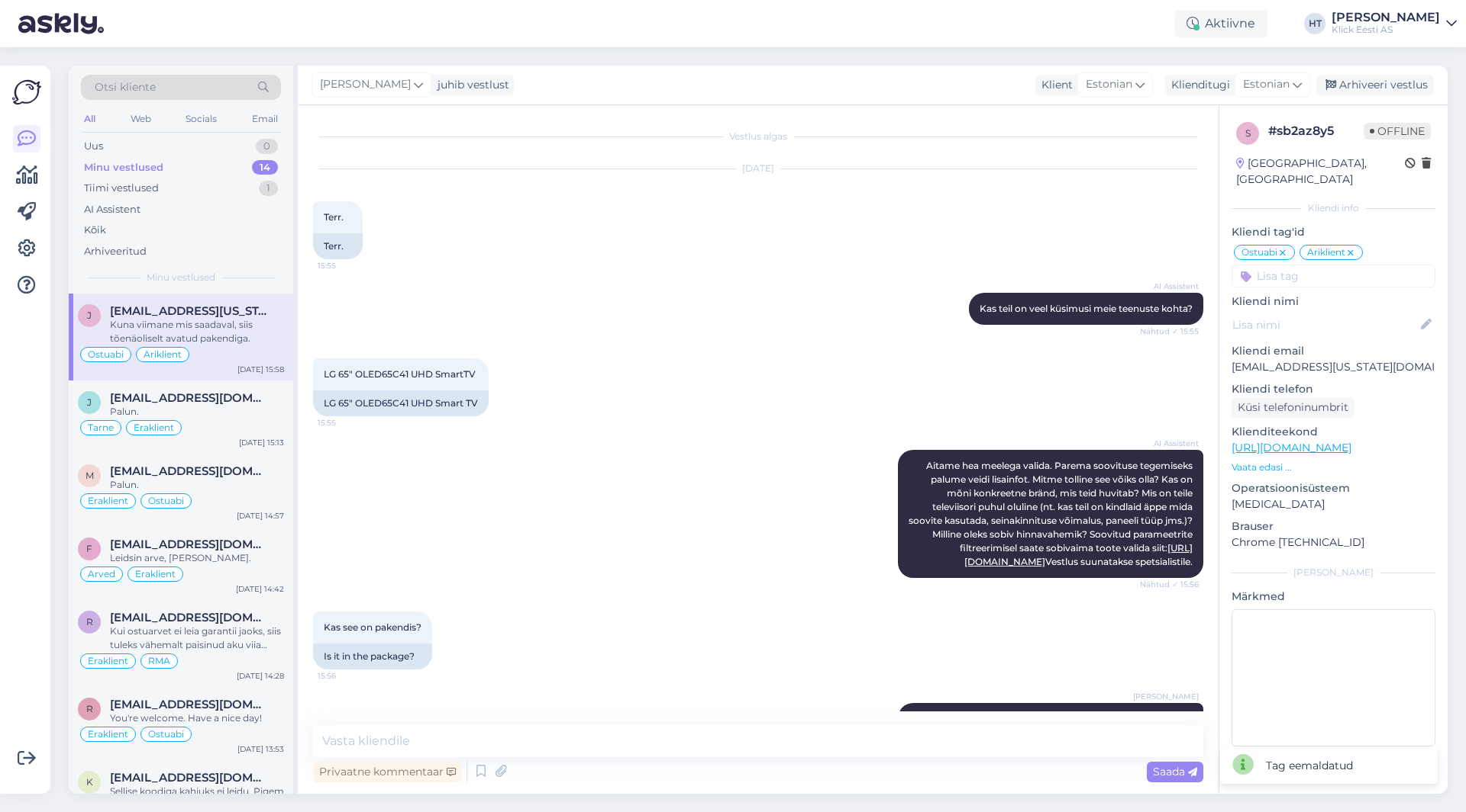
scroll to position [68, 0]
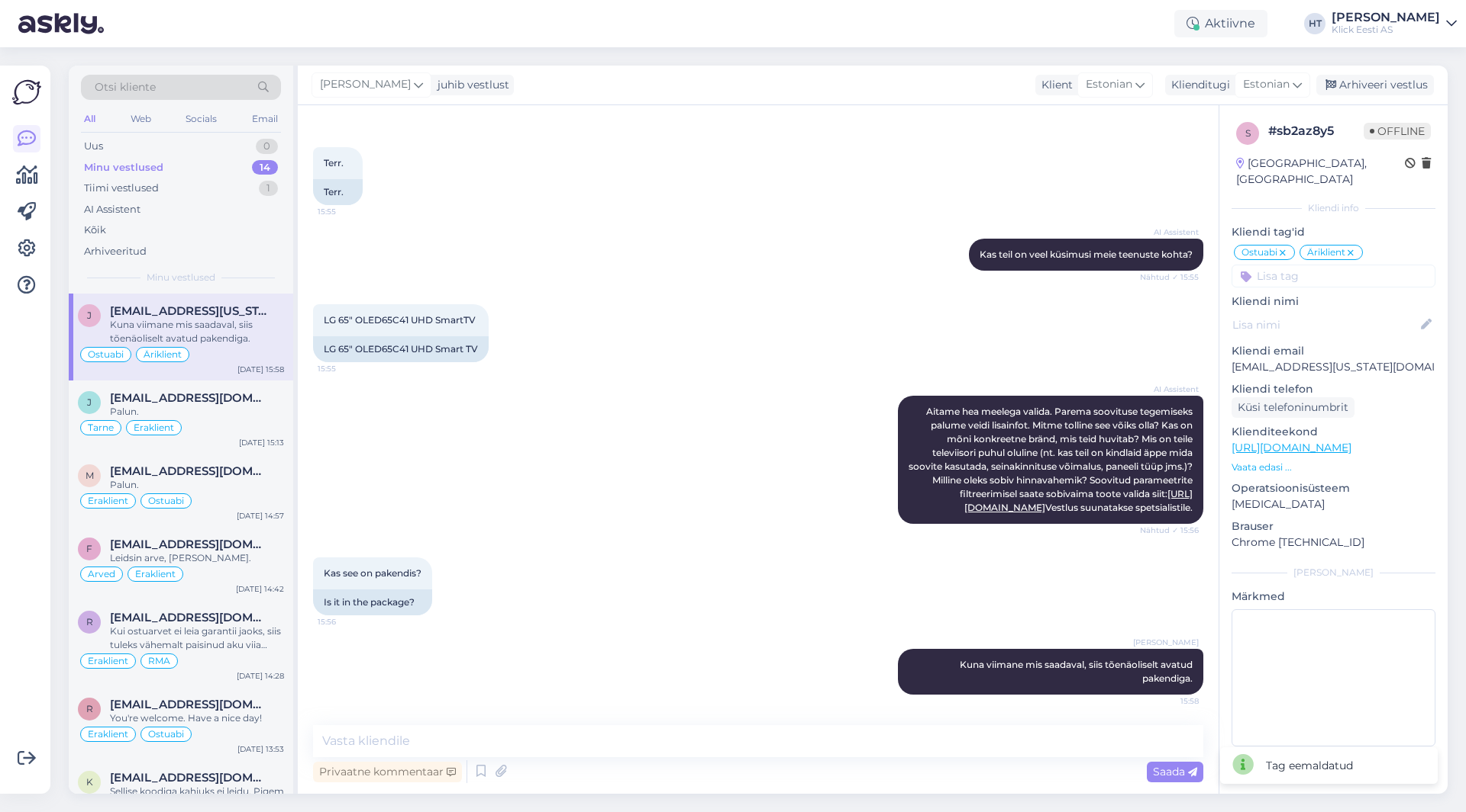
click at [755, 415] on div "AI Assistent [PERSON_NAME] hea meelega valida. Parema soovituse tegemiseks palu…" at bounding box center [758, 460] width 890 height 162
click at [770, 534] on div "AI Assistent [PERSON_NAME] hea meelega valida. Parema soovituse tegemiseks palu…" at bounding box center [758, 460] width 890 height 162
click at [260, 138] on div "Uus 0" at bounding box center [181, 146] width 200 height 22
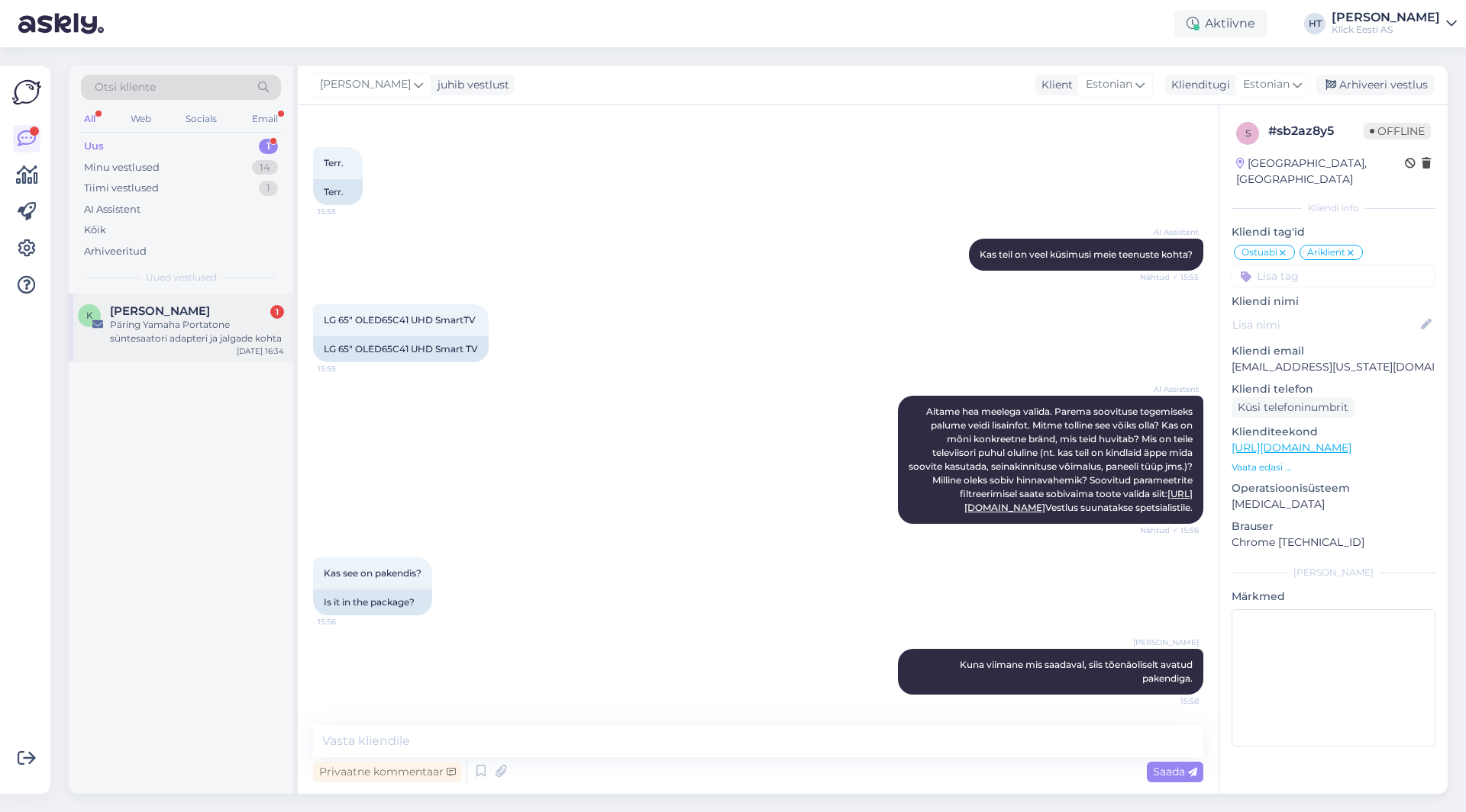
click at [215, 335] on div "Päring Yamaha Portatone süntesaatori adapteri ja jalgade kohta" at bounding box center [196, 331] width 174 height 27
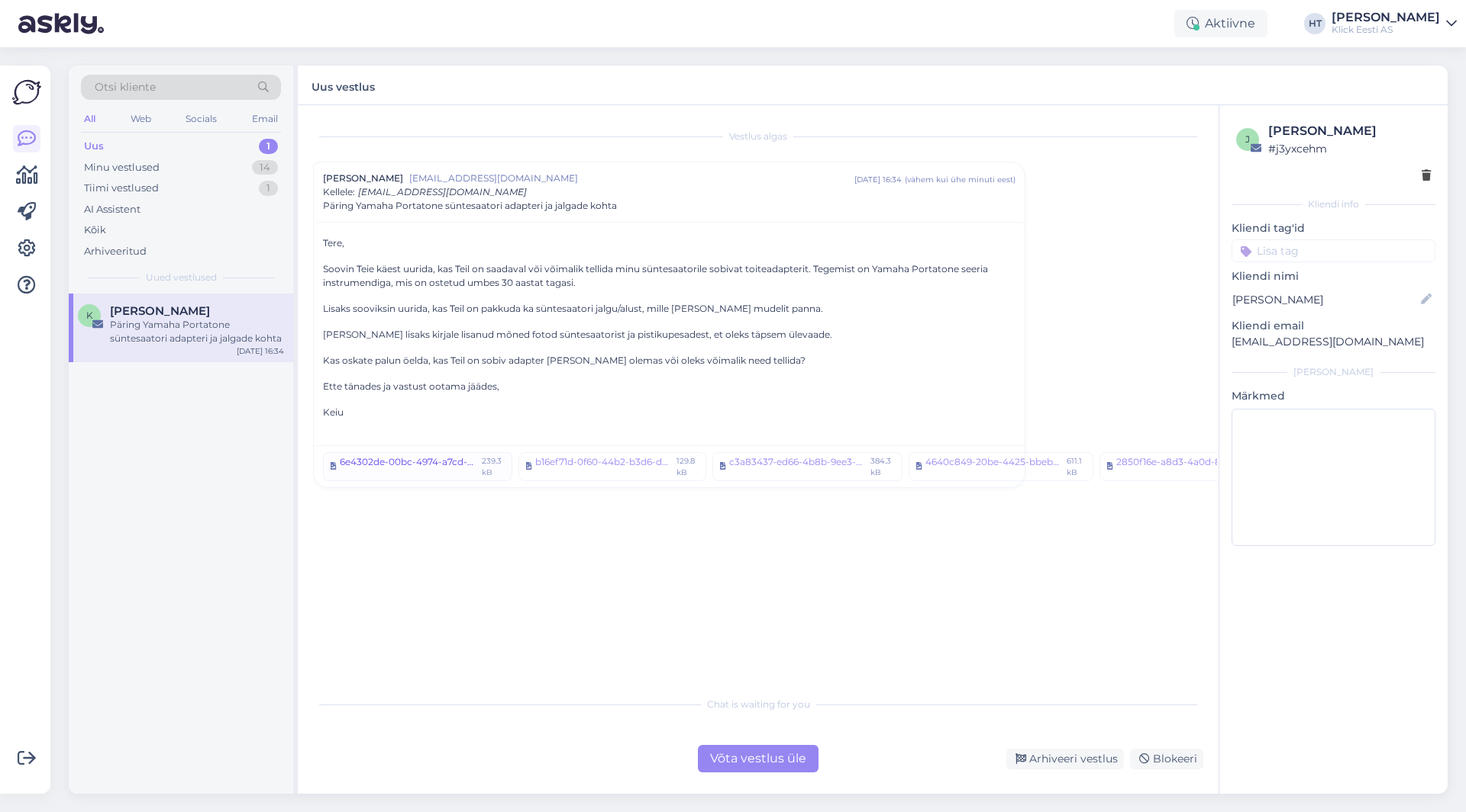
click at [414, 457] on div "6e4302de-00bc-4974-a7cd-020487c1d925.jpeg" at bounding box center [408, 466] width 137 height 23
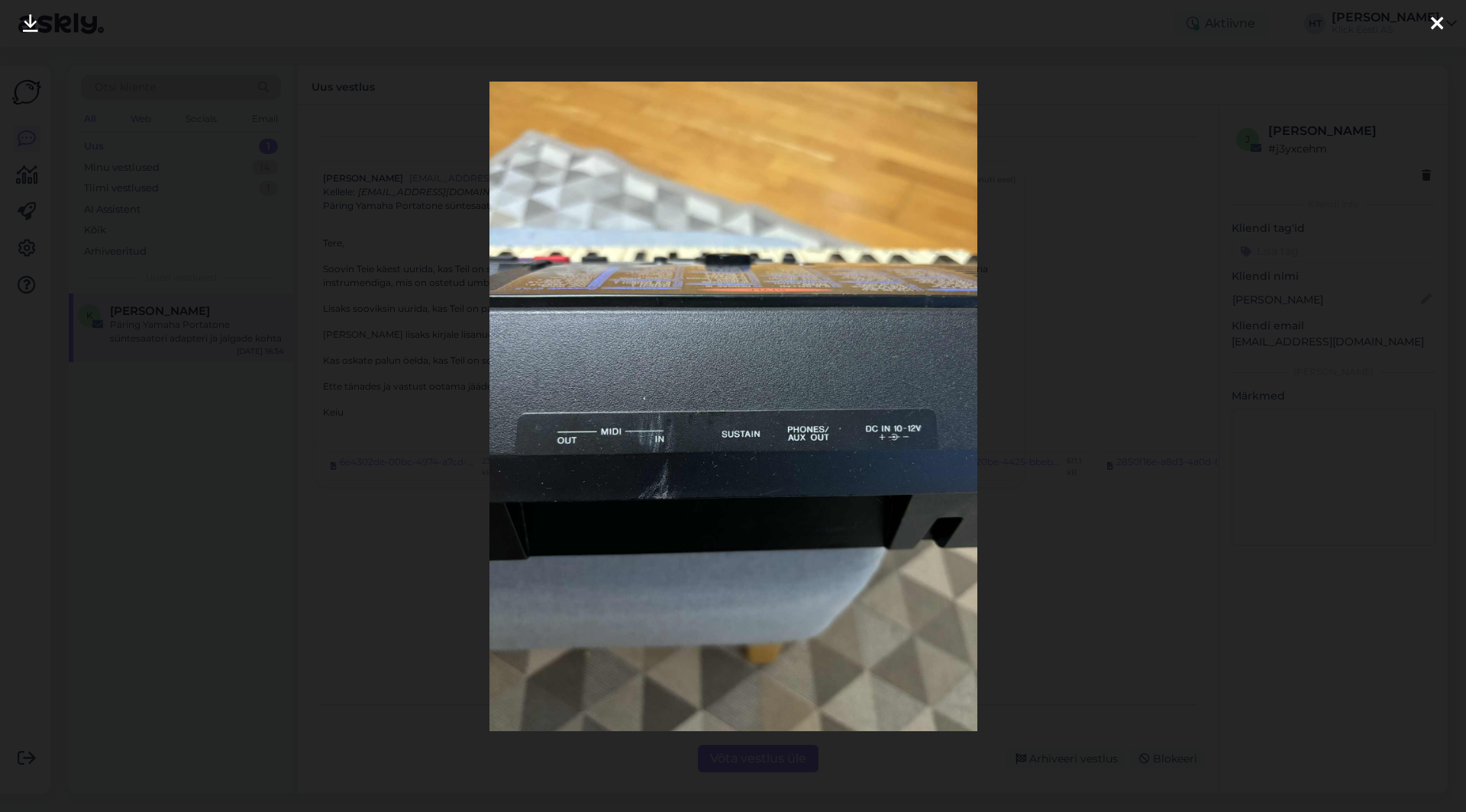
click at [1009, 432] on div at bounding box center [733, 406] width 1466 height 812
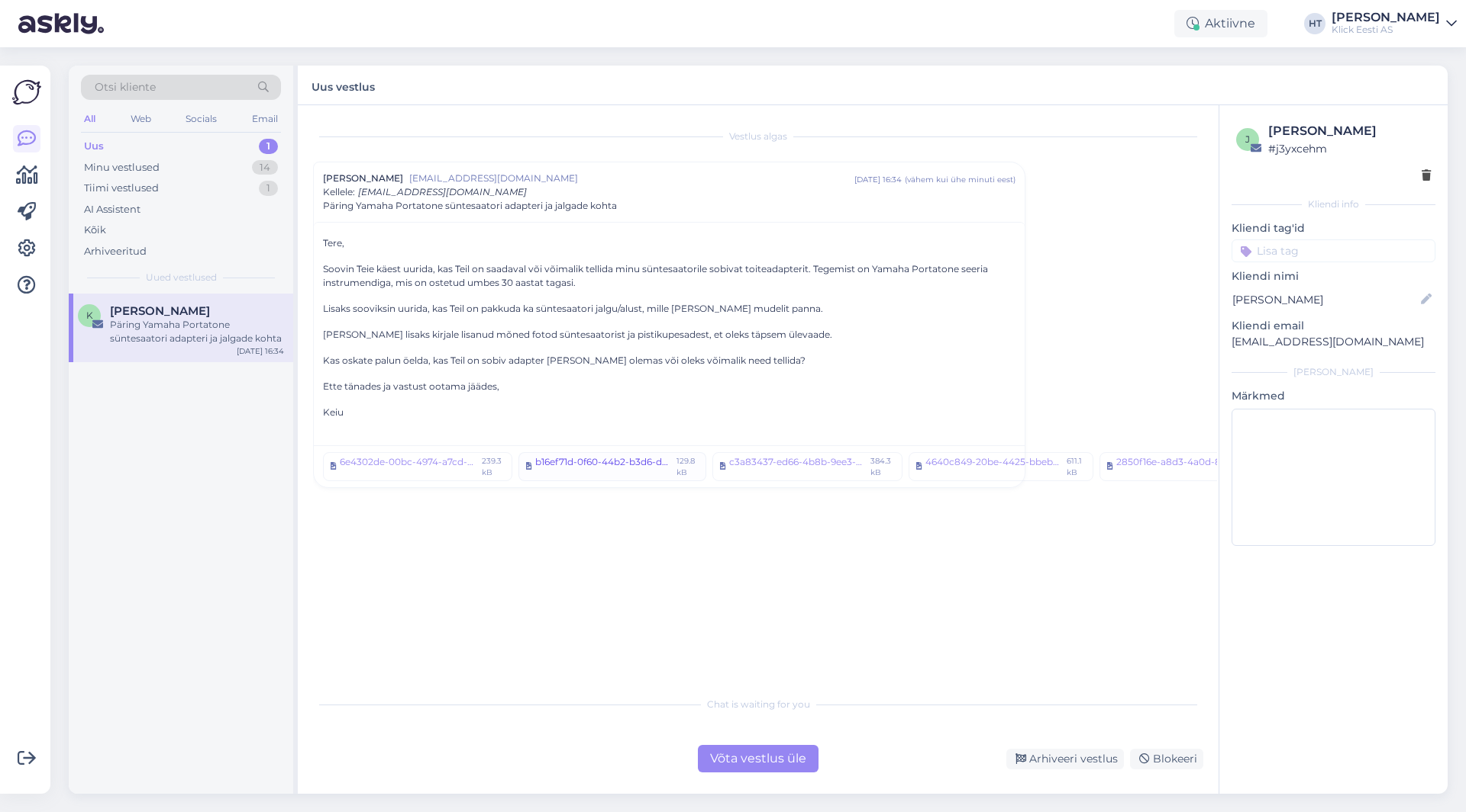
click at [597, 469] on div "b16ef71d-0f60-44b2-b3d6-ddc2fc3499e4.jpeg" at bounding box center [602, 466] width 136 height 23
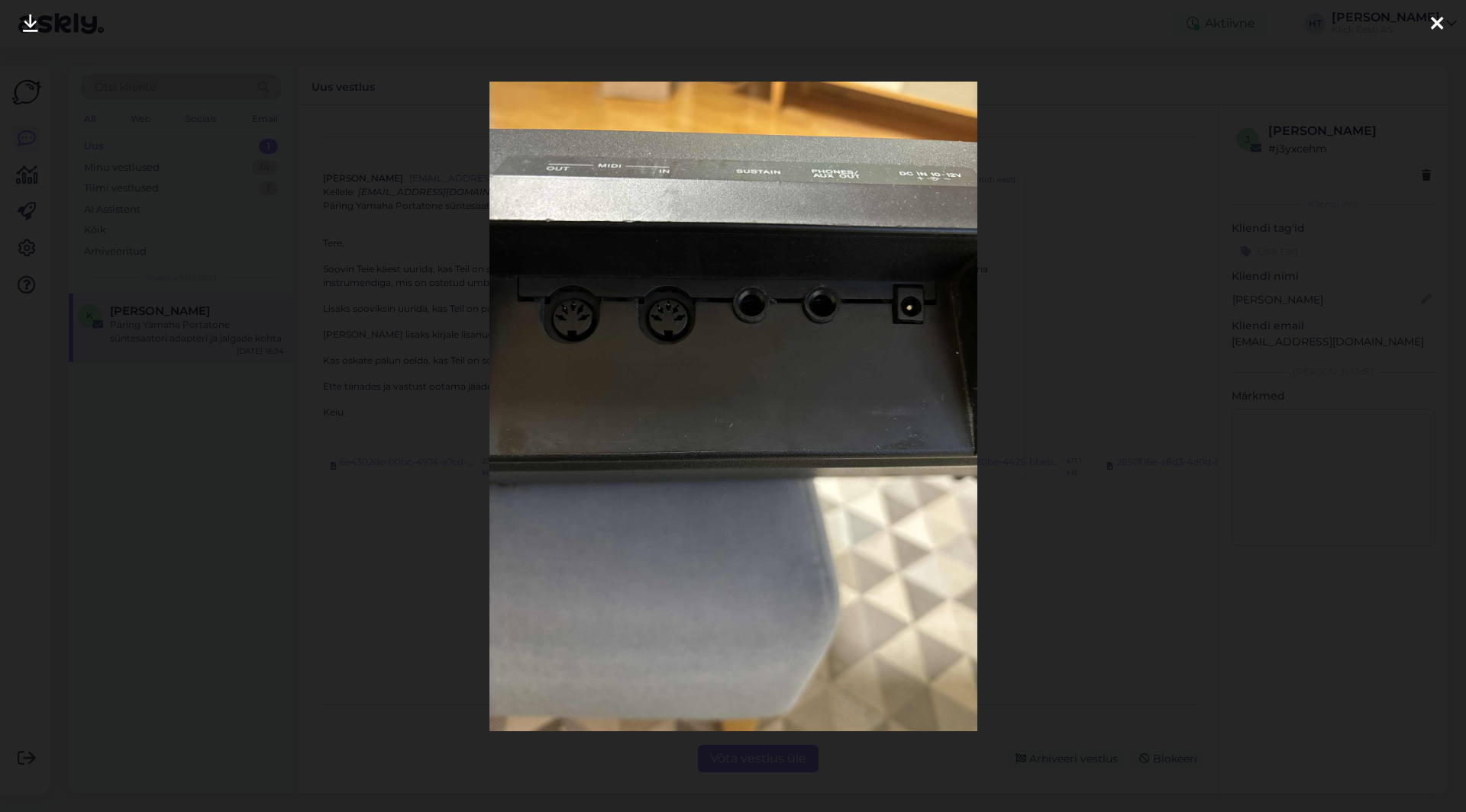
click at [1021, 503] on div at bounding box center [733, 406] width 1466 height 812
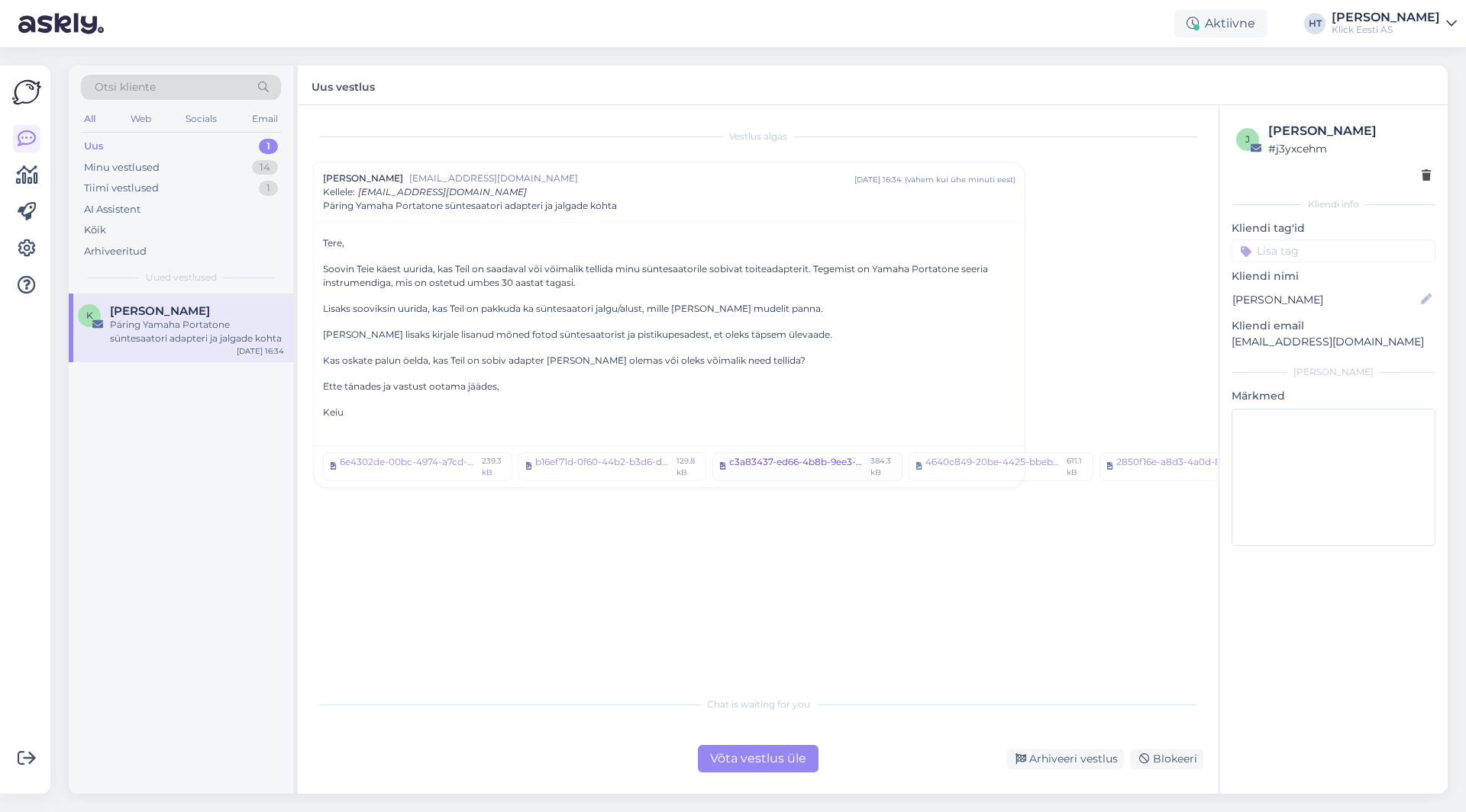
click at [781, 457] on div "c3a83437-ed66-4b8b-9ee3-0c461f1ac511.jpeg" at bounding box center [797, 466] width 136 height 23
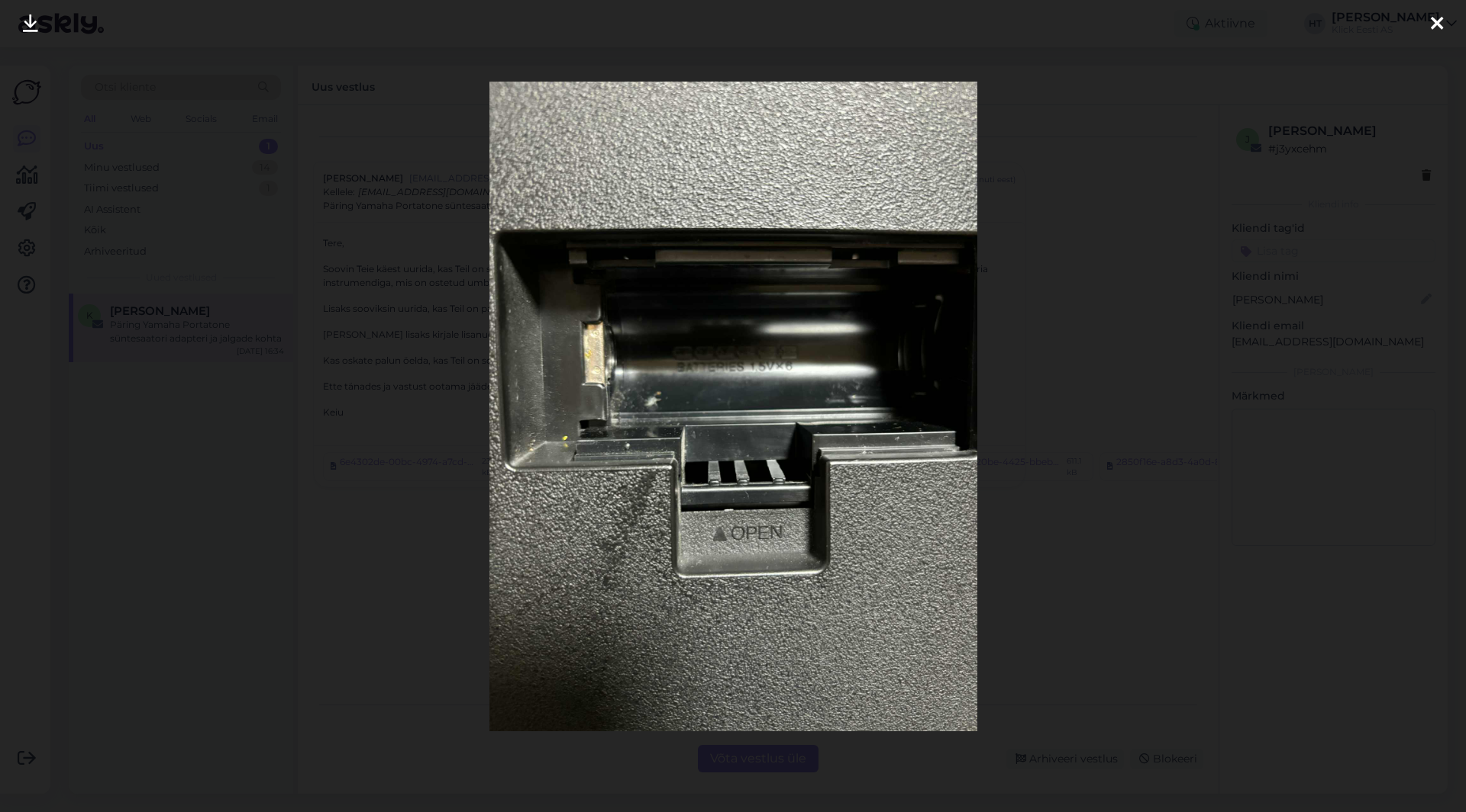
click at [1001, 492] on div at bounding box center [733, 406] width 1466 height 812
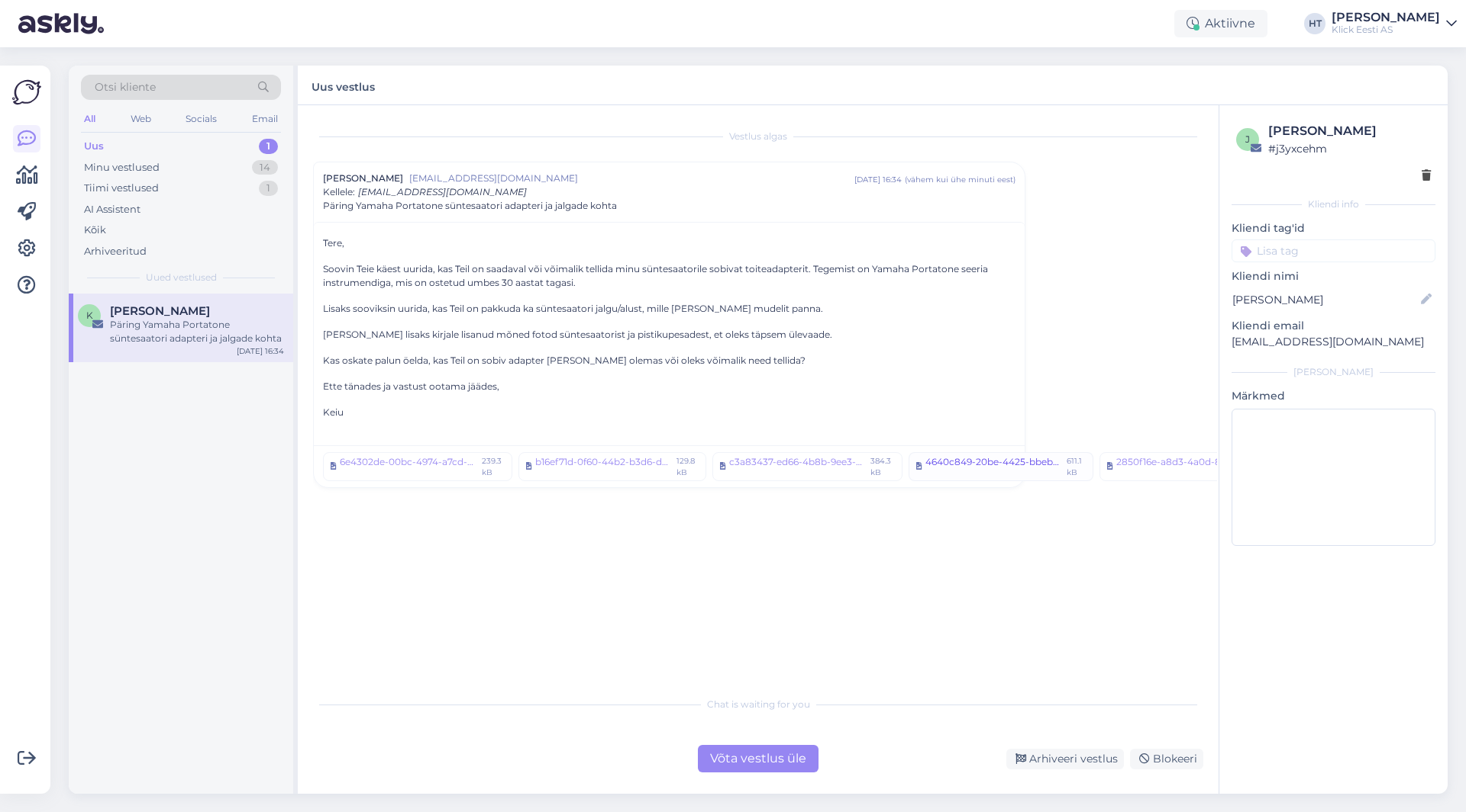
click at [943, 471] on div "4640c849-20be-4425-bbeb-fac0540f4086.jpeg" at bounding box center [993, 466] width 136 height 23
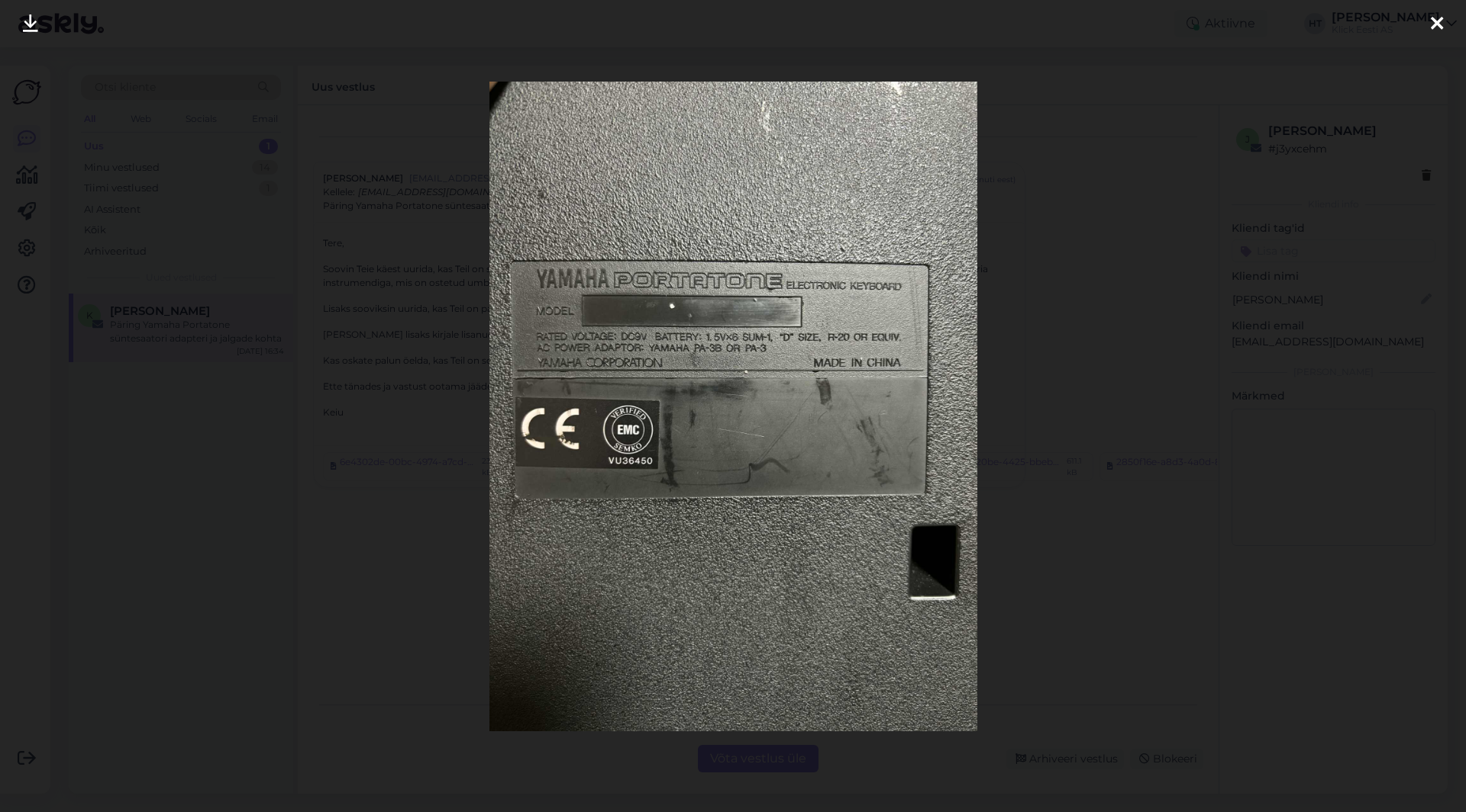
click at [1053, 523] on div at bounding box center [733, 406] width 1466 height 812
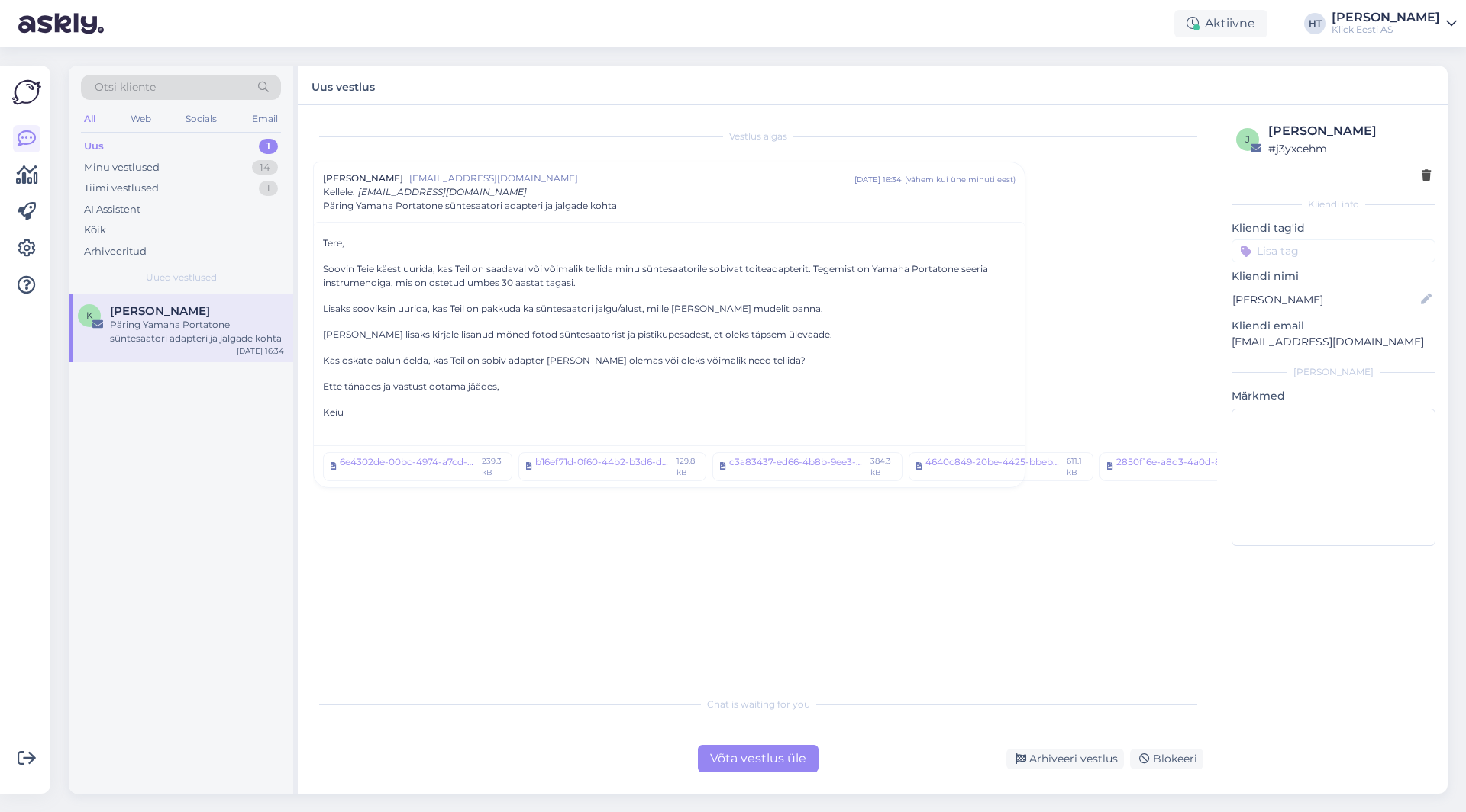
scroll to position [0, 69]
click at [1109, 476] on div "2850f16e-a8d3-4a0d-8e12-fee147a8670c.jpeg" at bounding box center [1116, 466] width 137 height 23
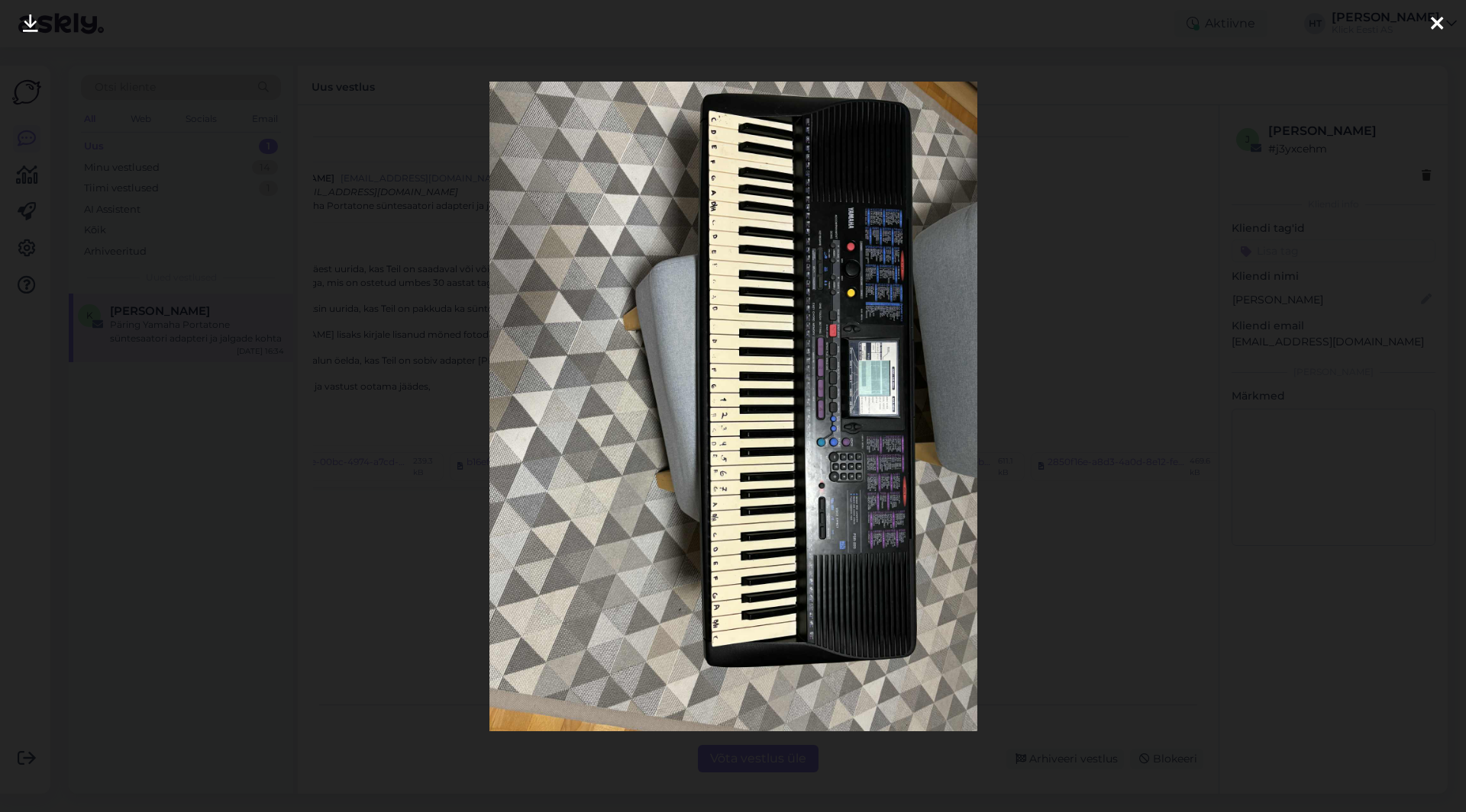
click at [1080, 558] on div at bounding box center [733, 406] width 1466 height 812
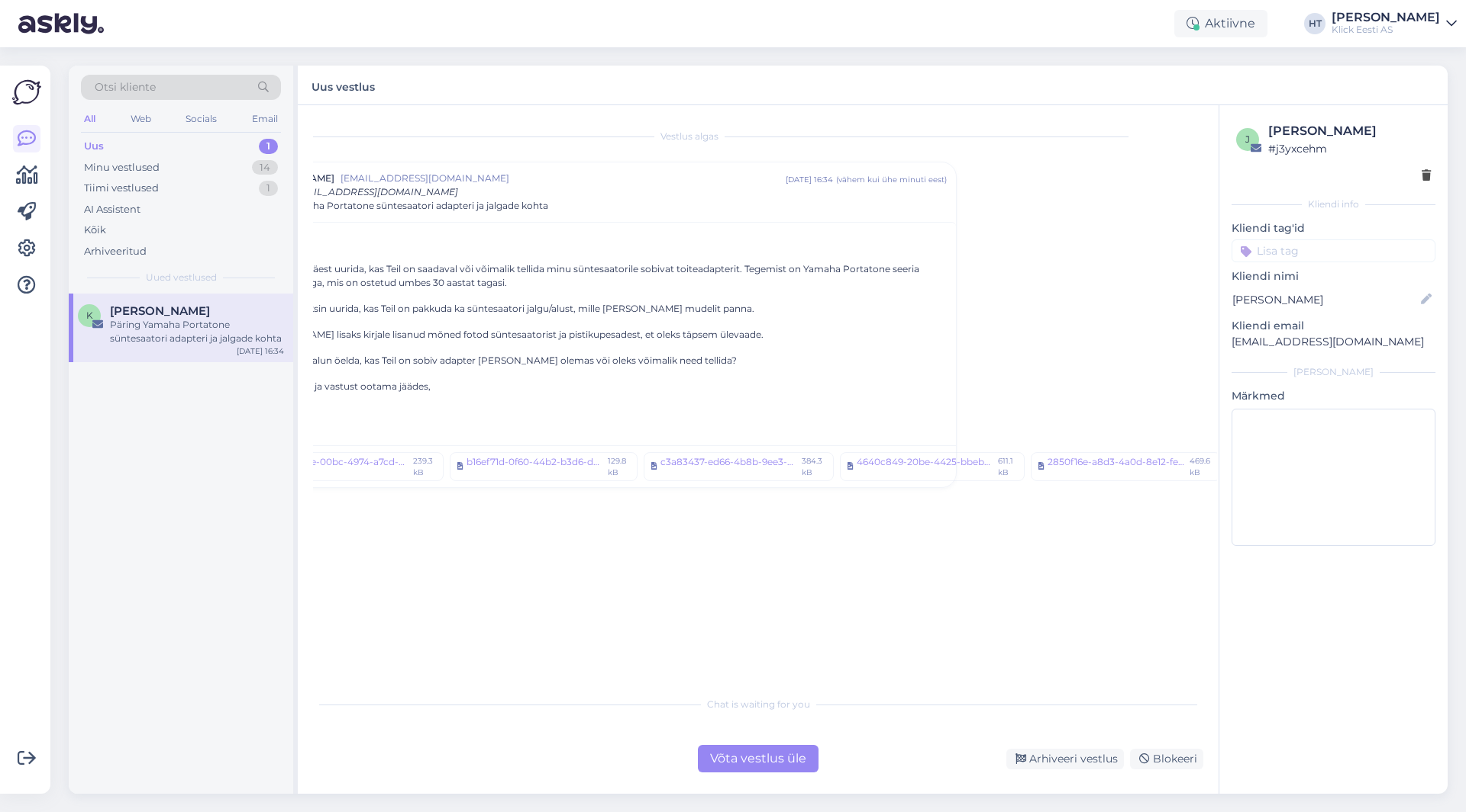
scroll to position [0, 0]
click at [414, 467] on div "6e4302de-00bc-4974-a7cd-020487c1d925.jpeg" at bounding box center [408, 466] width 137 height 23
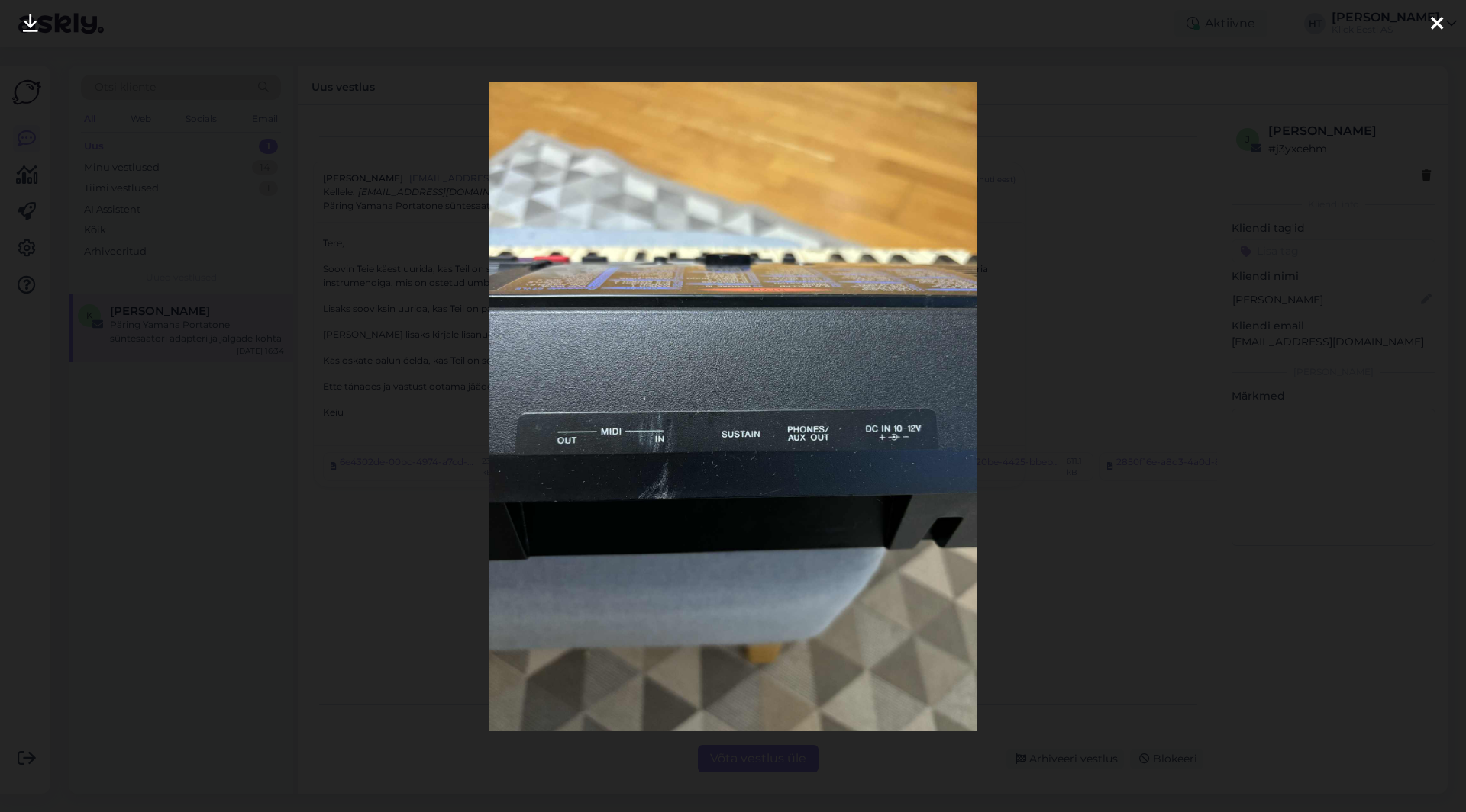
click at [1033, 640] on div at bounding box center [733, 406] width 1466 height 812
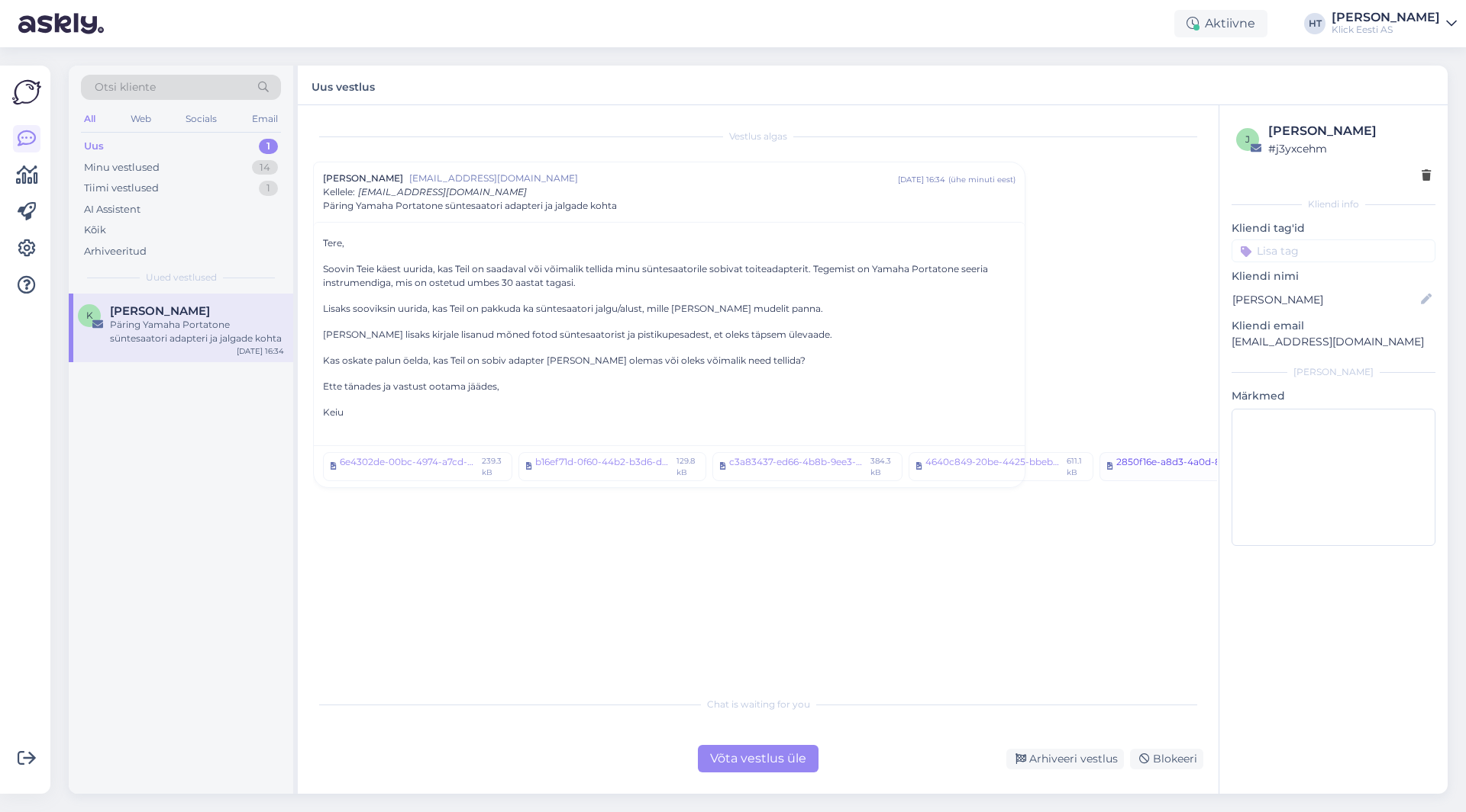
click at [1135, 464] on div "2850f16e-a8d3-4a0d-8e12-fee147a8670c.jpeg" at bounding box center [1184, 466] width 137 height 23
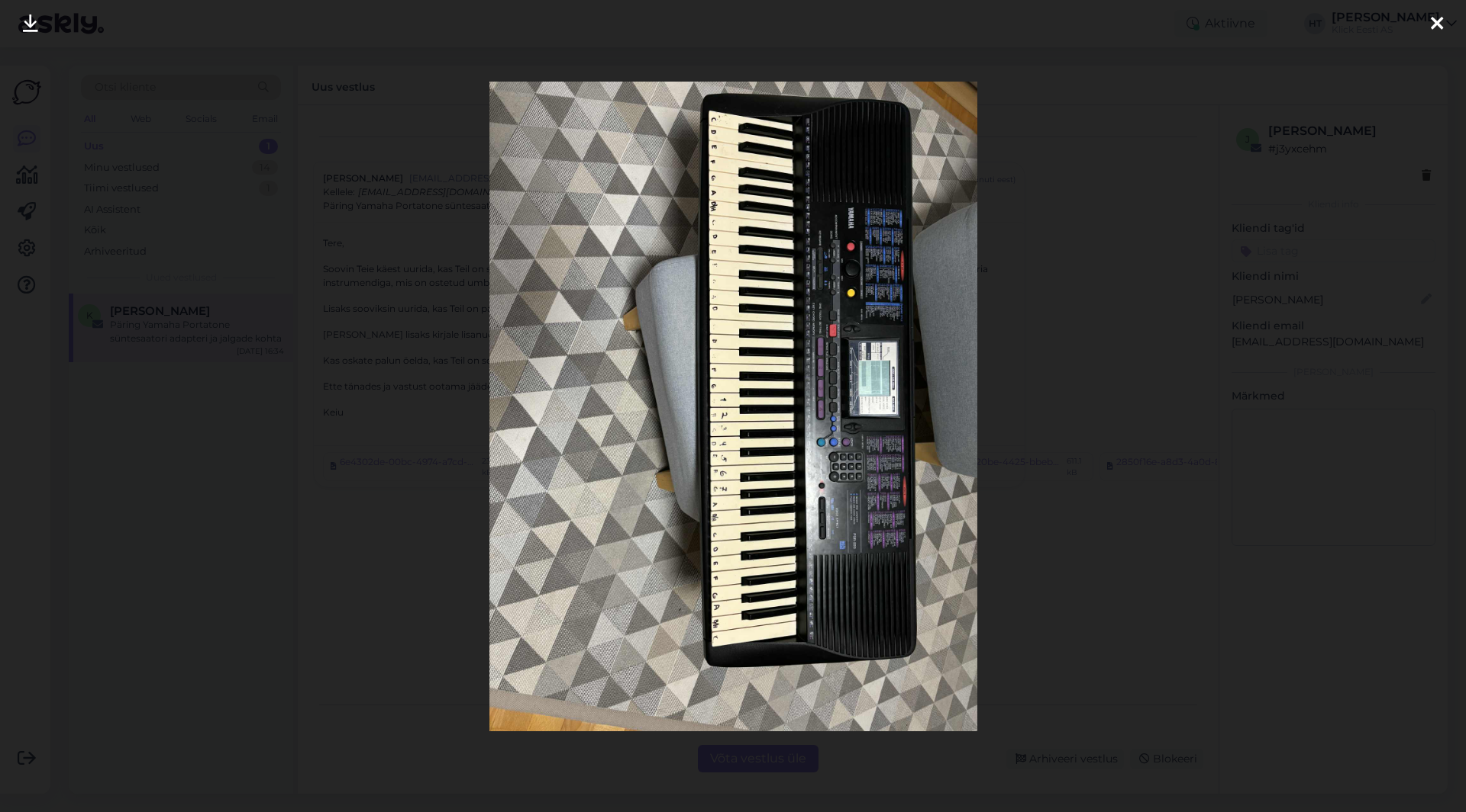
click at [1060, 576] on div at bounding box center [733, 406] width 1466 height 812
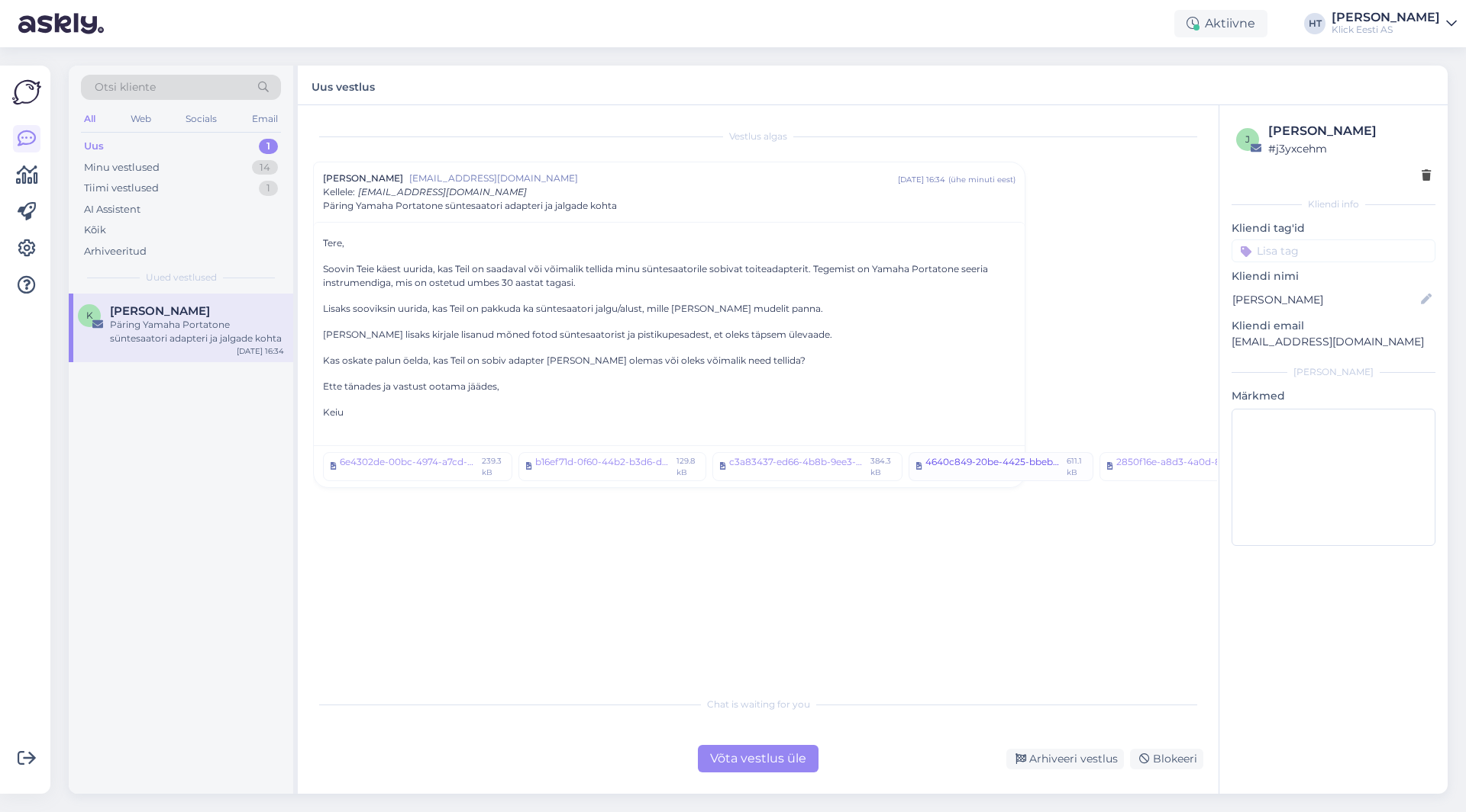
click at [977, 471] on div "4640c849-20be-4425-bbeb-fac0540f4086.jpeg" at bounding box center [993, 466] width 136 height 23
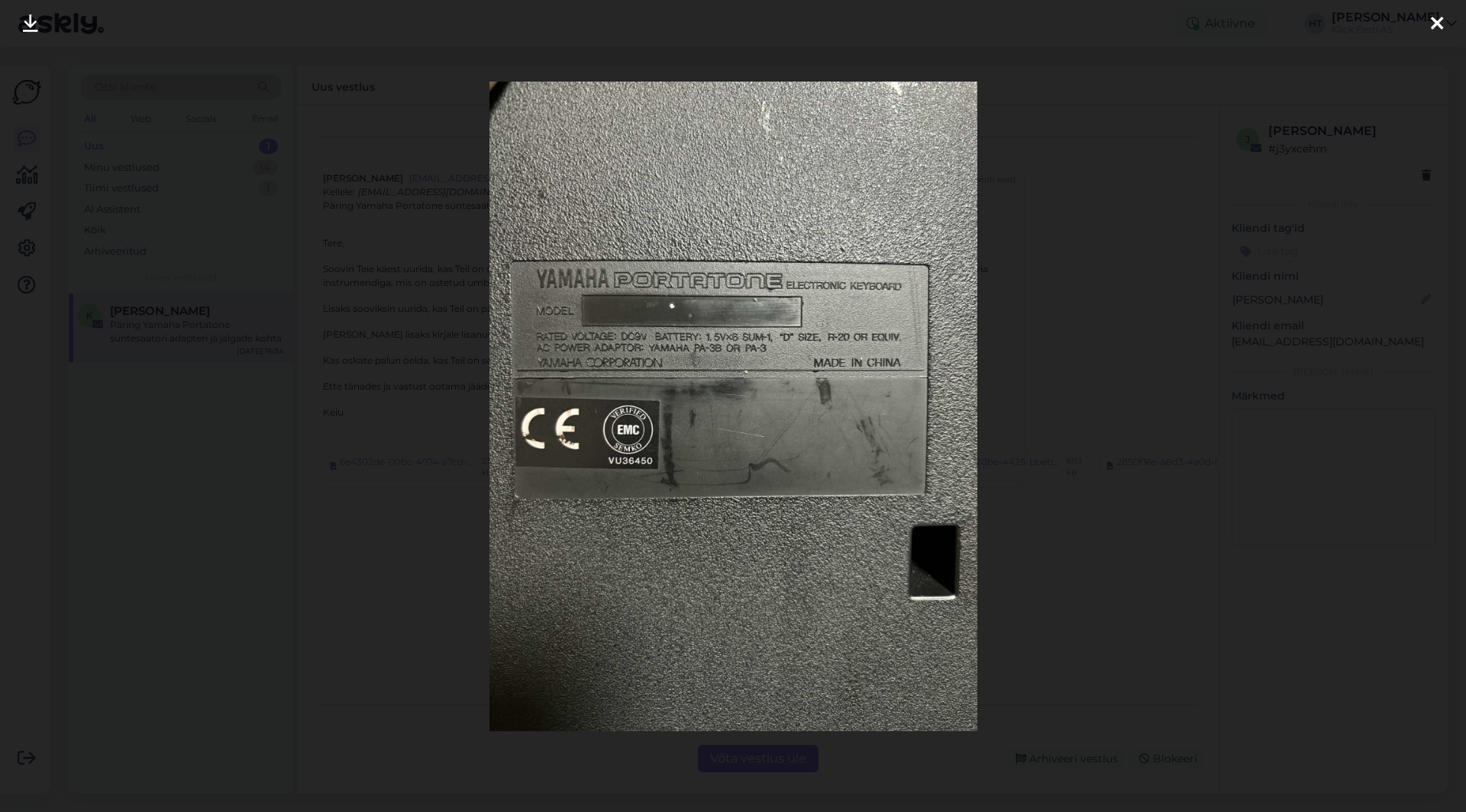
click at [1073, 562] on div at bounding box center [733, 406] width 1466 height 812
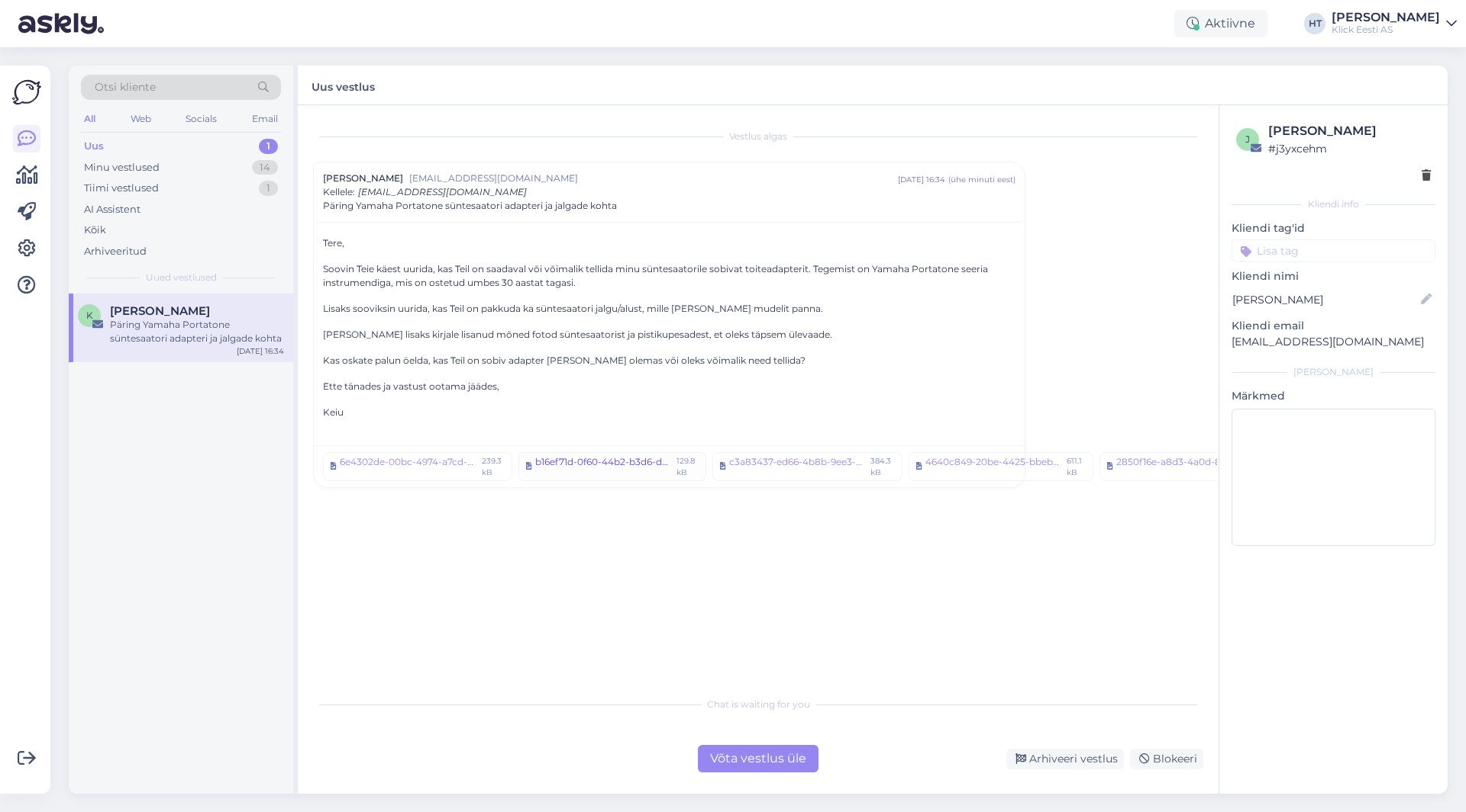
click at [580, 468] on div "b16ef71d-0f60-44b2-b3d6-ddc2fc3499e4.jpeg" at bounding box center [602, 466] width 136 height 23
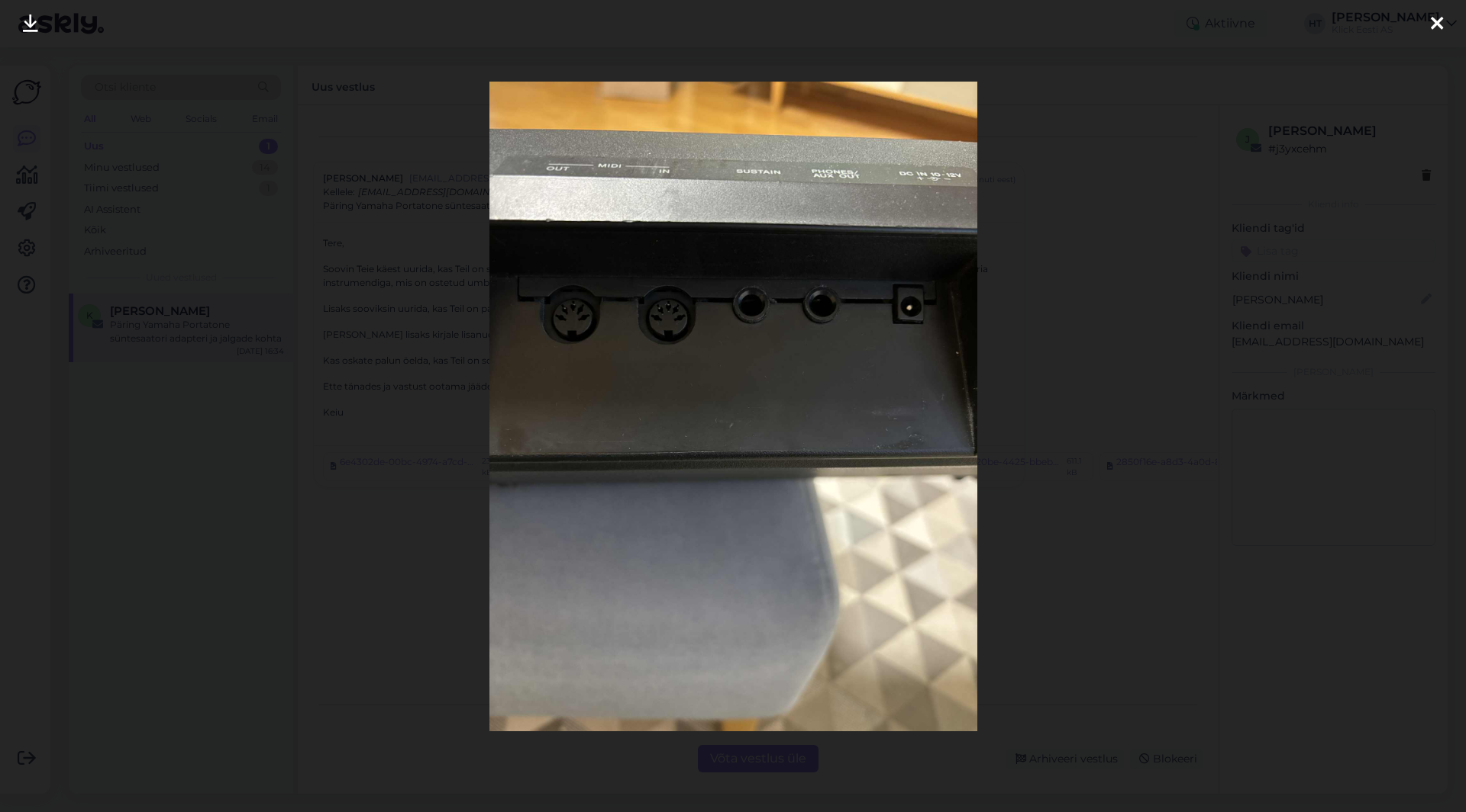
click at [1018, 552] on div at bounding box center [733, 406] width 1466 height 812
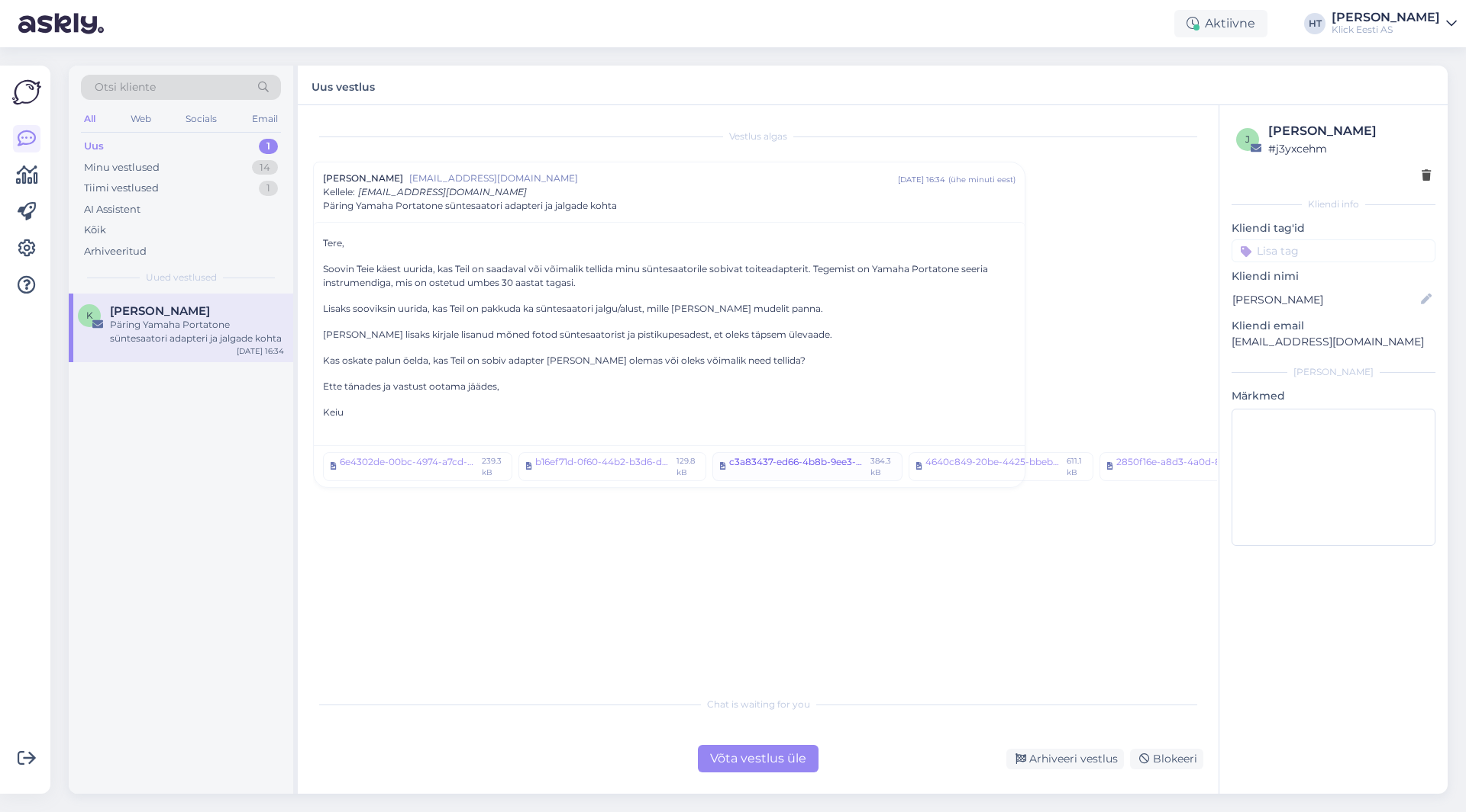
click at [775, 466] on div "c3a83437-ed66-4b8b-9ee3-0c461f1ac511.jpeg" at bounding box center [797, 466] width 136 height 23
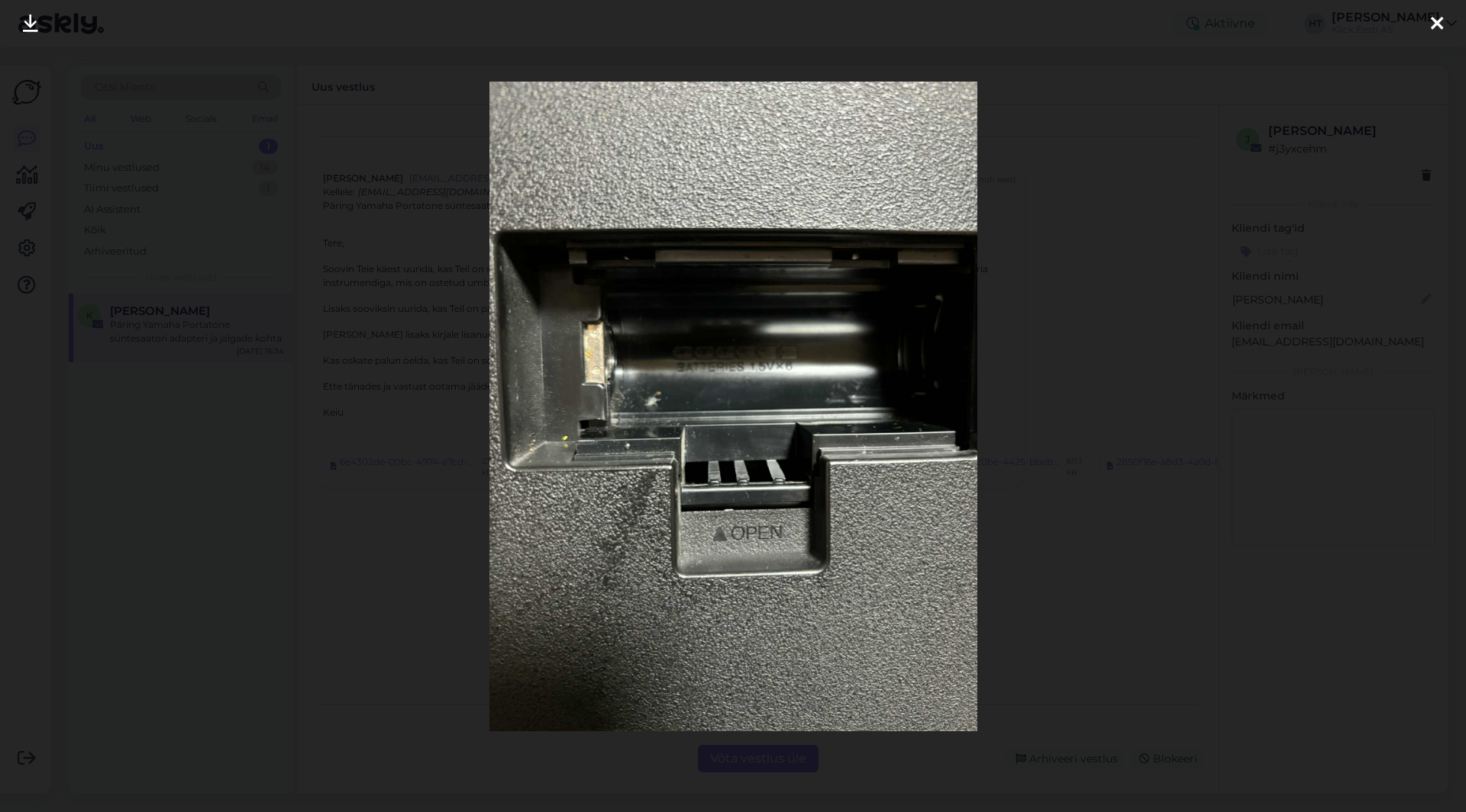
click at [1016, 565] on div at bounding box center [733, 406] width 1466 height 812
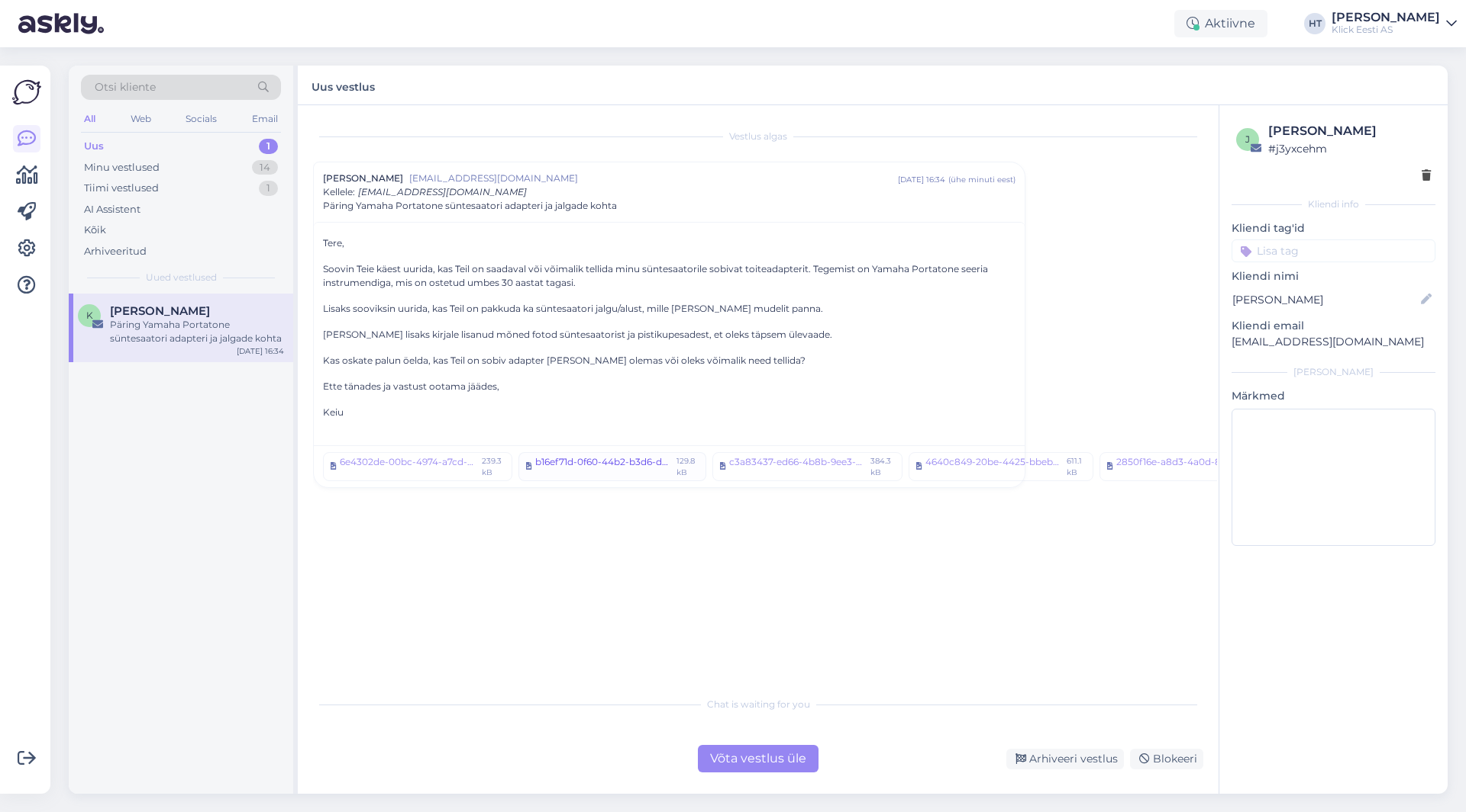
click at [617, 456] on div "b16ef71d-0f60-44b2-b3d6-ddc2fc3499e4.jpeg" at bounding box center [602, 466] width 136 height 23
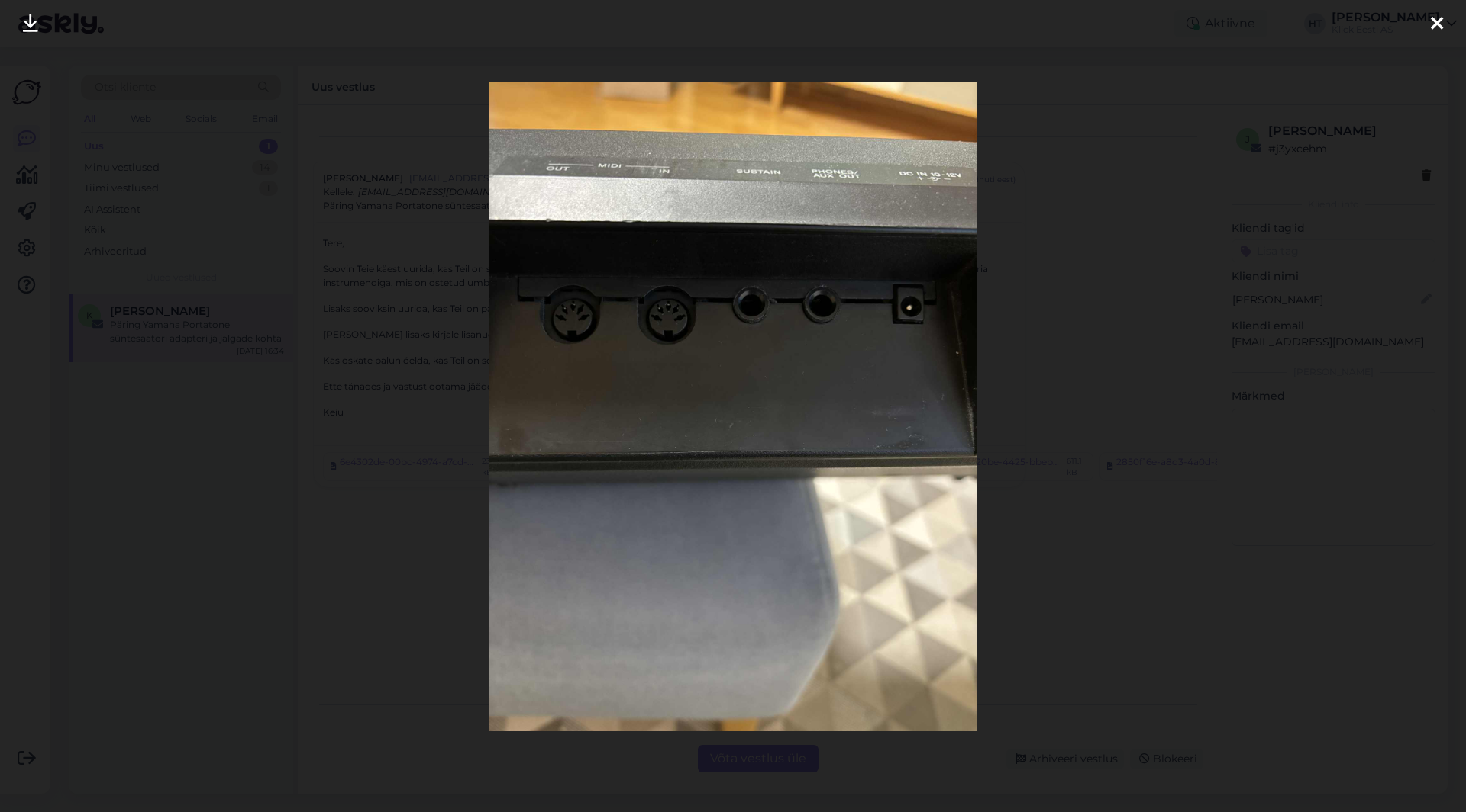
click at [1028, 534] on div at bounding box center [733, 406] width 1466 height 812
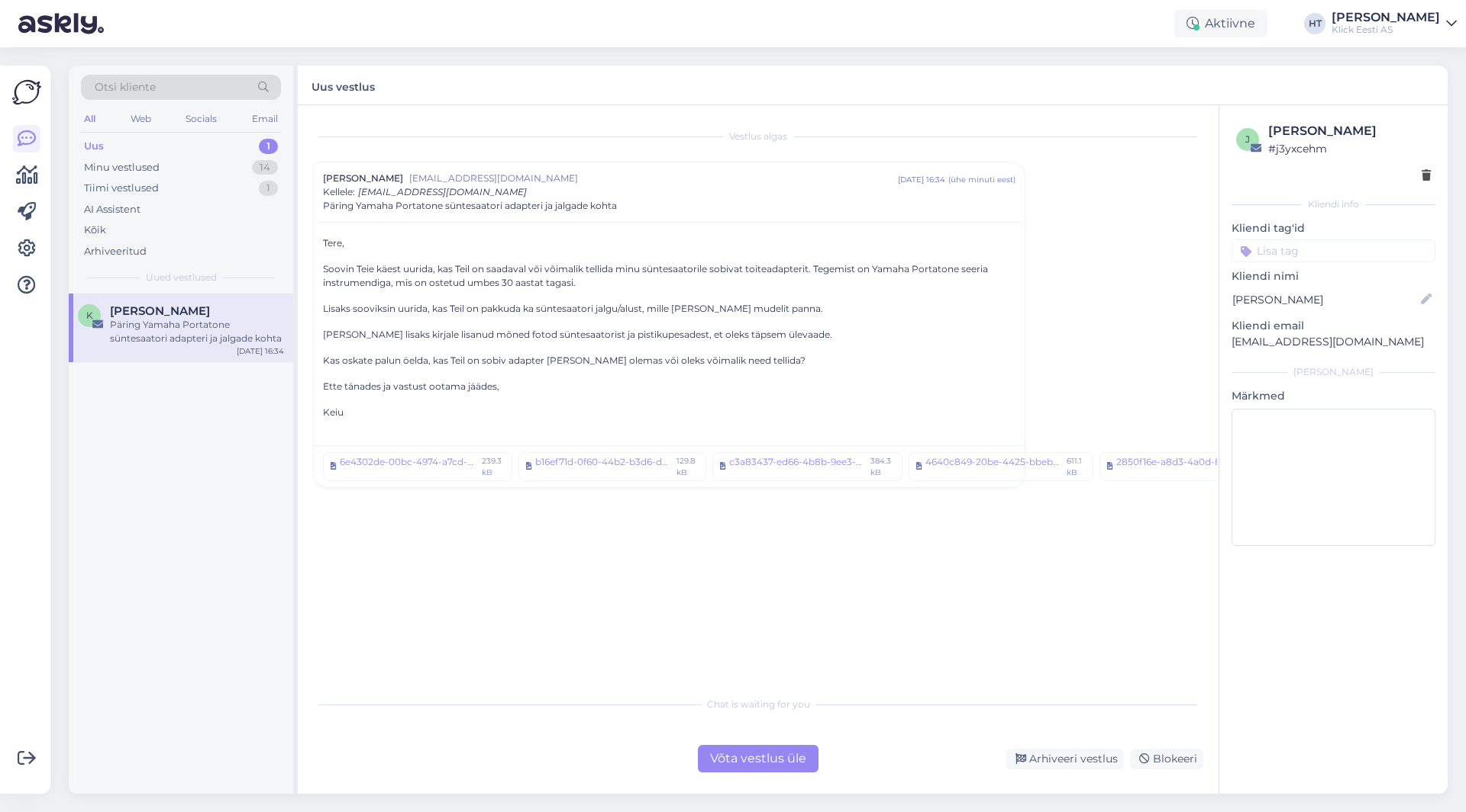
click at [974, 482] on div "6e4302de-00bc-4974-a7cd-020487c1d925.jpeg 239.3 kB b16ef71d-0f60-44b2-b3d6-ddc2…" at bounding box center [669, 466] width 710 height 42
click at [974, 479] on link "4640c849-20be-4425-bbeb-fac0540f4086.jpeg 611.1 kB" at bounding box center [1001, 467] width 184 height 29
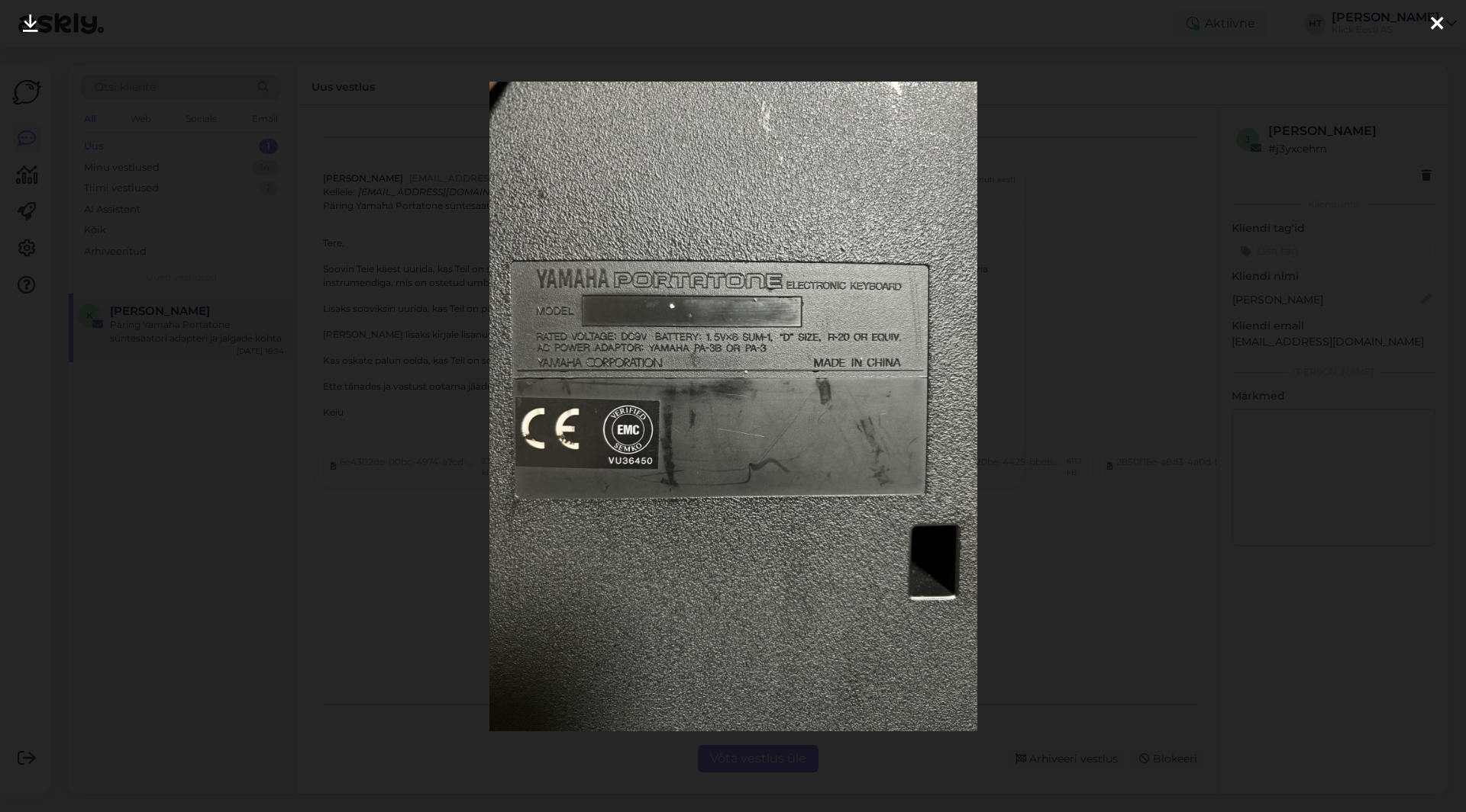
click at [334, 600] on div at bounding box center [733, 406] width 1466 height 812
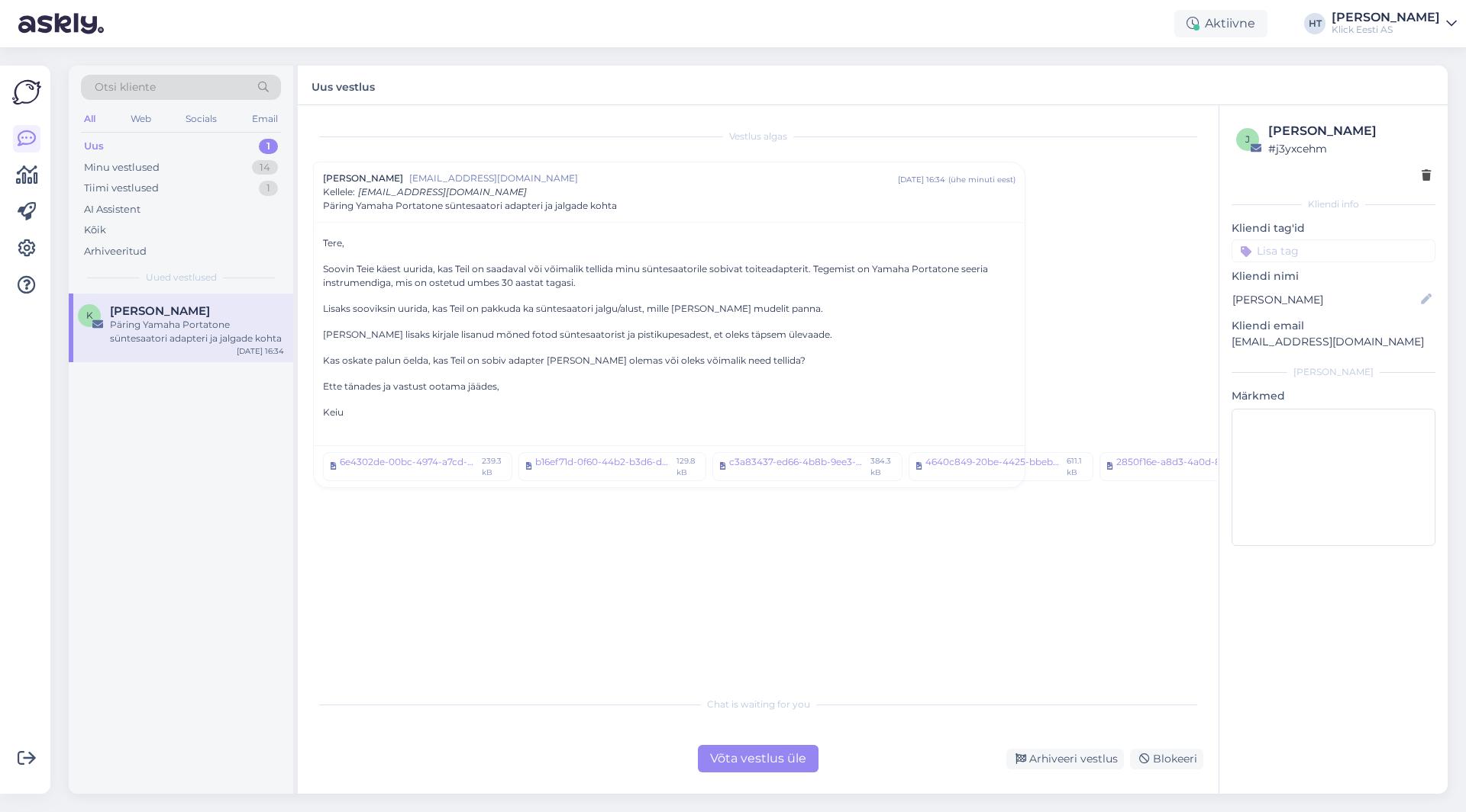
click at [730, 766] on div "Võta vestlus üle" at bounding box center [758, 759] width 121 height 27
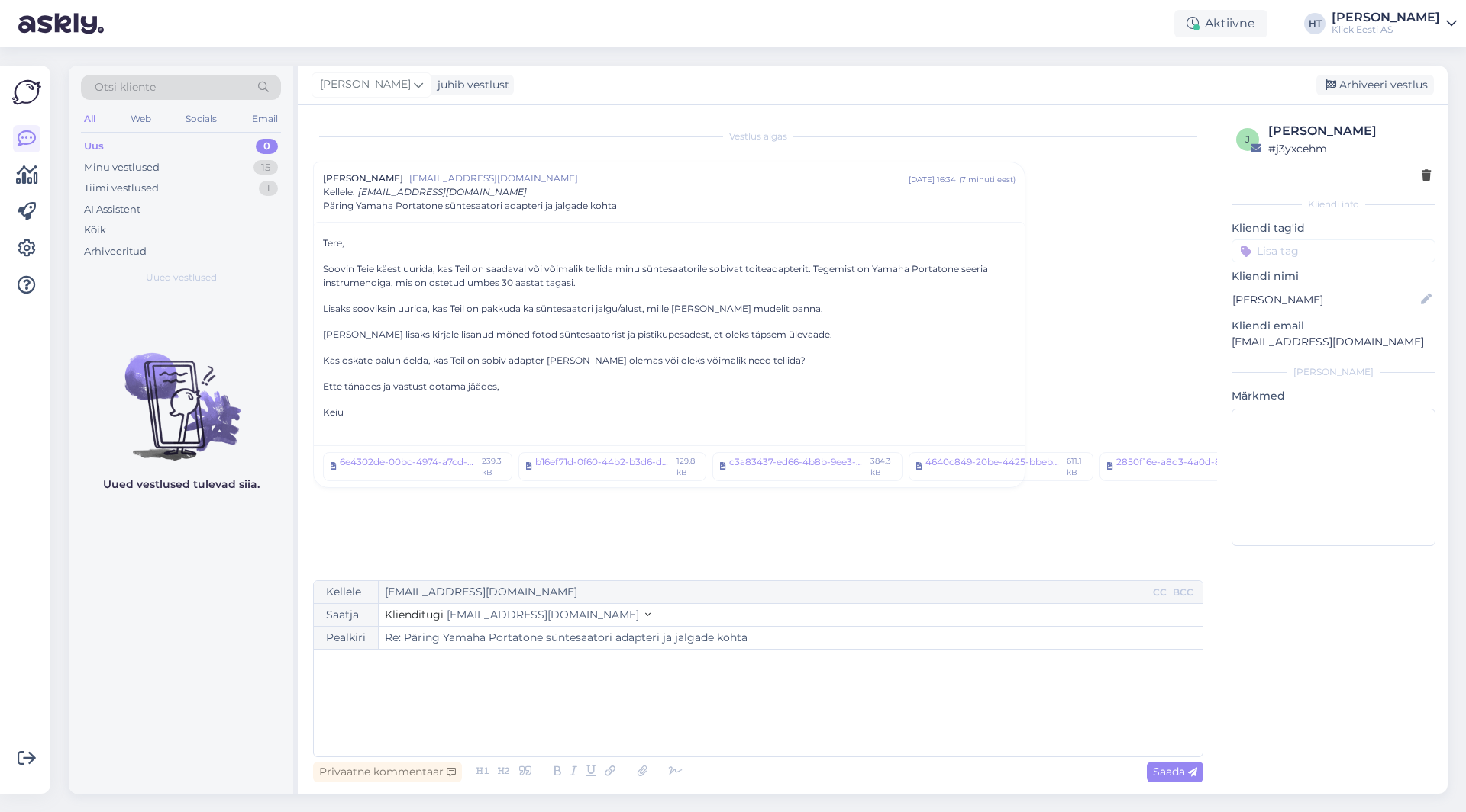
click at [544, 680] on div "﻿" at bounding box center [758, 703] width 873 height 91
click at [1035, 456] on div "4640c849-20be-4425-bbeb-fac0540f4086.jpeg" at bounding box center [993, 466] width 136 height 23
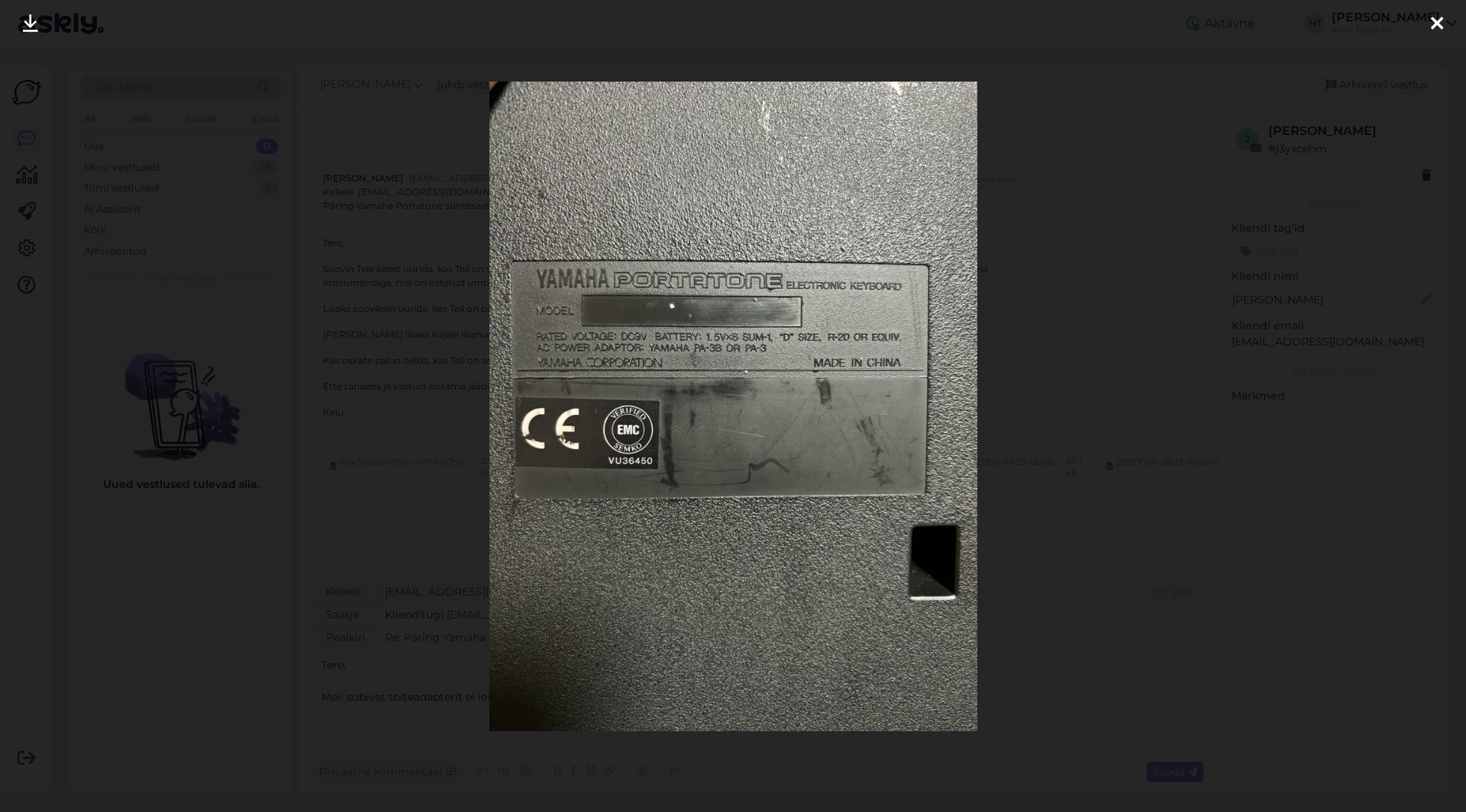
click at [1105, 524] on div at bounding box center [733, 406] width 1466 height 812
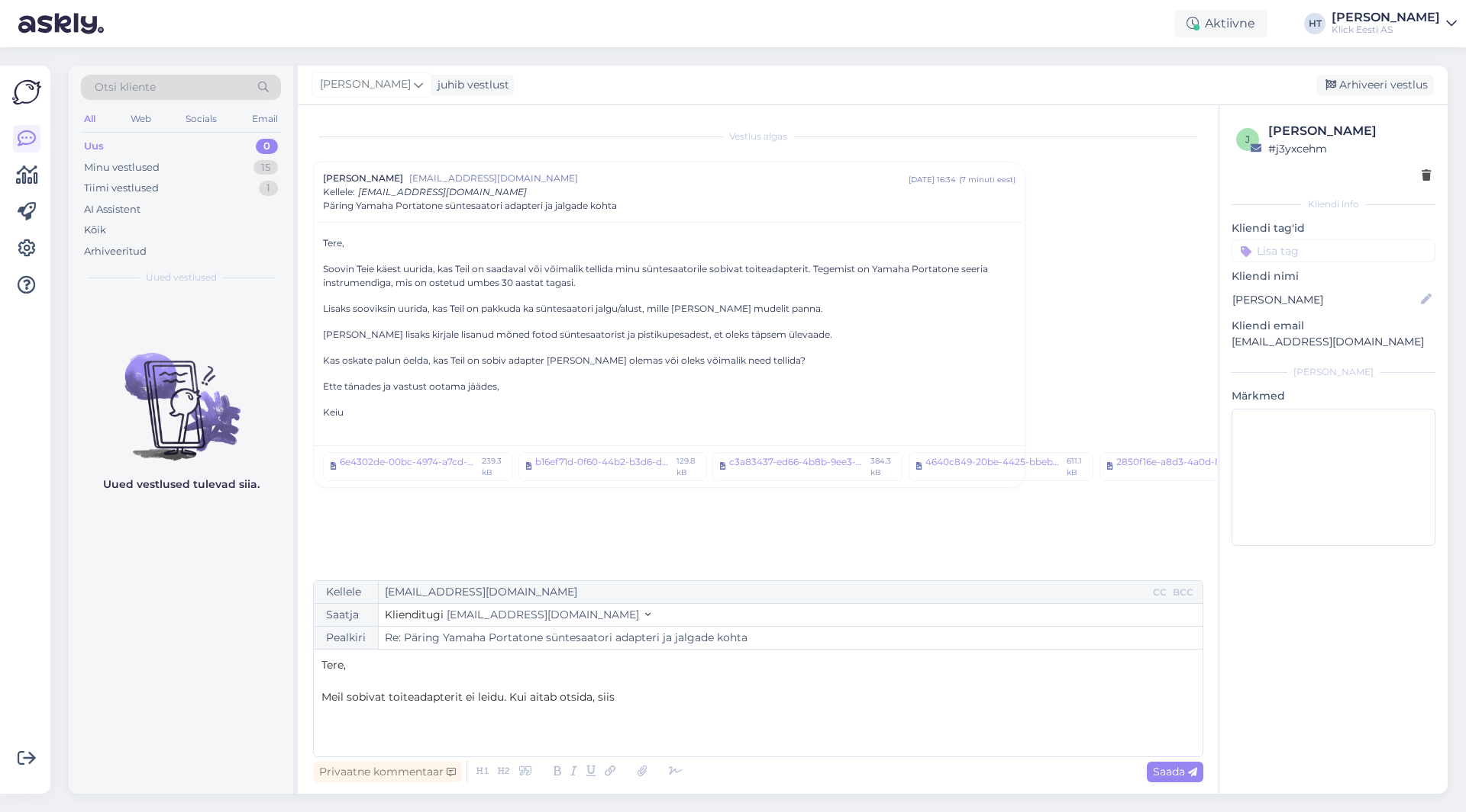
click at [641, 702] on p "Meil sobivat toiteadapterit ei leidu. Kui aitab otsida, siis" at bounding box center [758, 697] width 873 height 16
click at [1006, 462] on div "4640c849-20be-4425-bbeb-fac0540f4086.jpeg" at bounding box center [993, 466] width 136 height 23
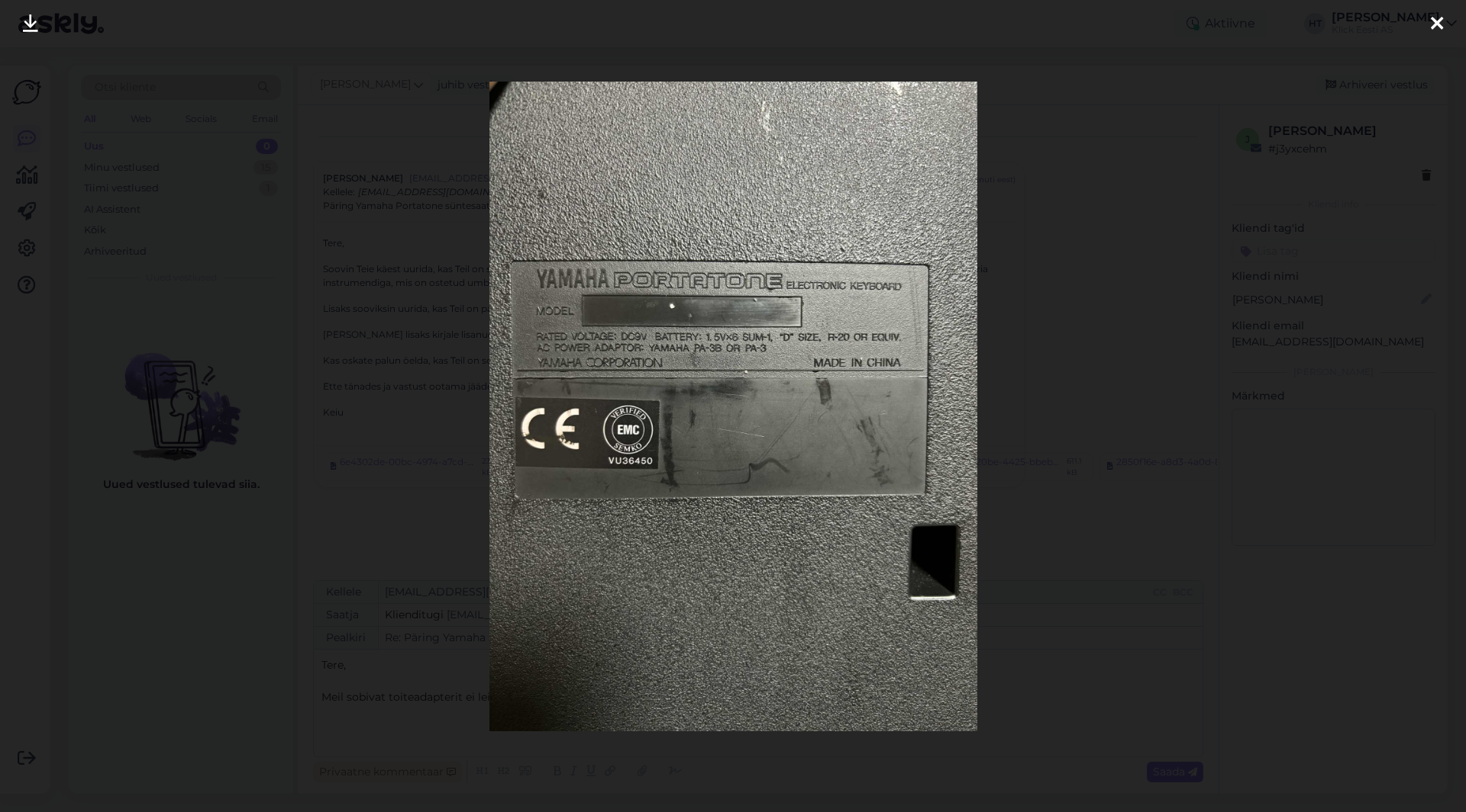
click at [1059, 512] on div at bounding box center [733, 406] width 1466 height 812
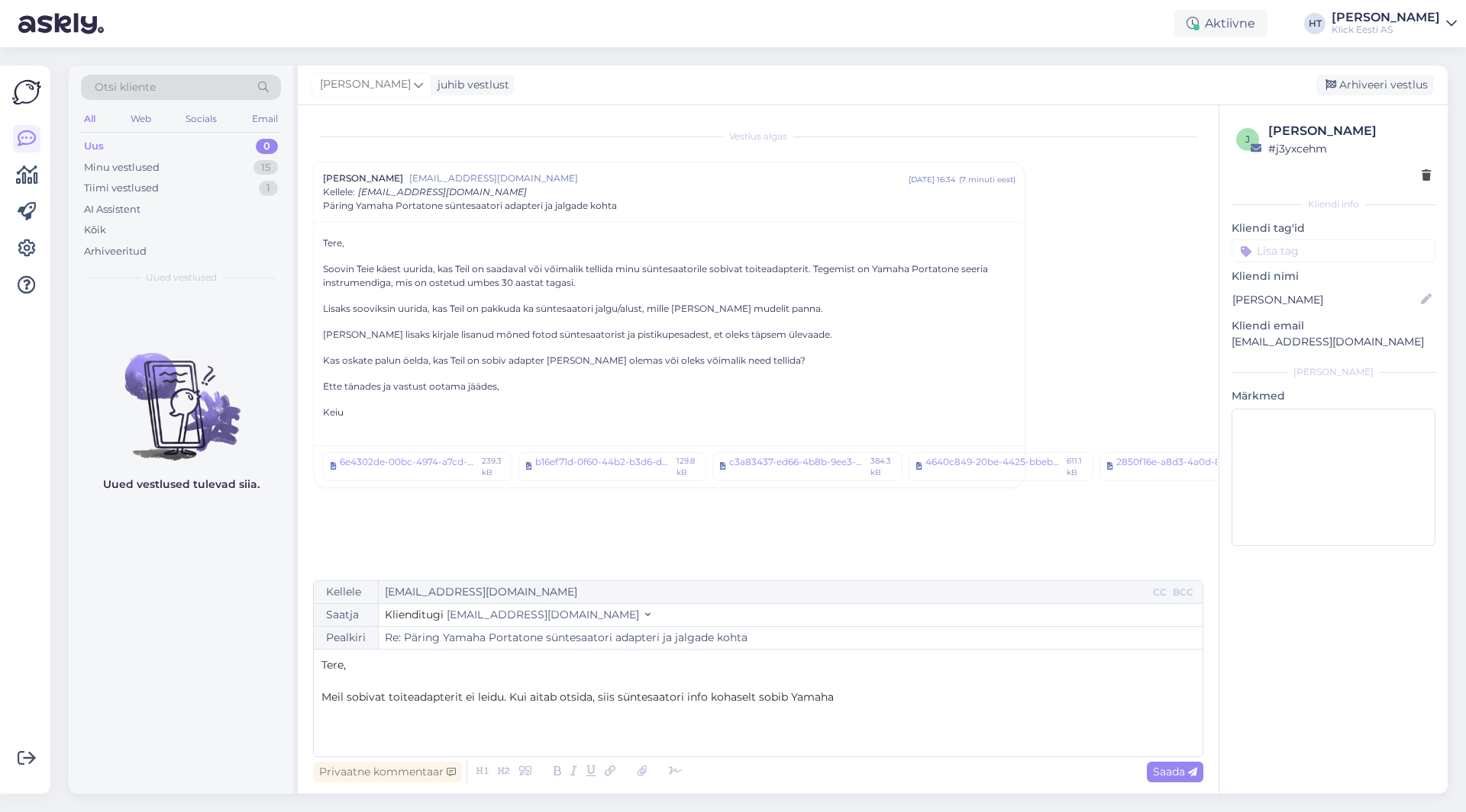
click at [946, 685] on p "﻿" at bounding box center [758, 682] width 873 height 16
click at [919, 706] on div "Tere, ﻿ Meil sobivat toiteadapterit ei leidu. Kui aitab otsida, siis süntesaato…" at bounding box center [758, 703] width 873 height 91
click at [1174, 772] on span "Saada" at bounding box center [1175, 772] width 44 height 14
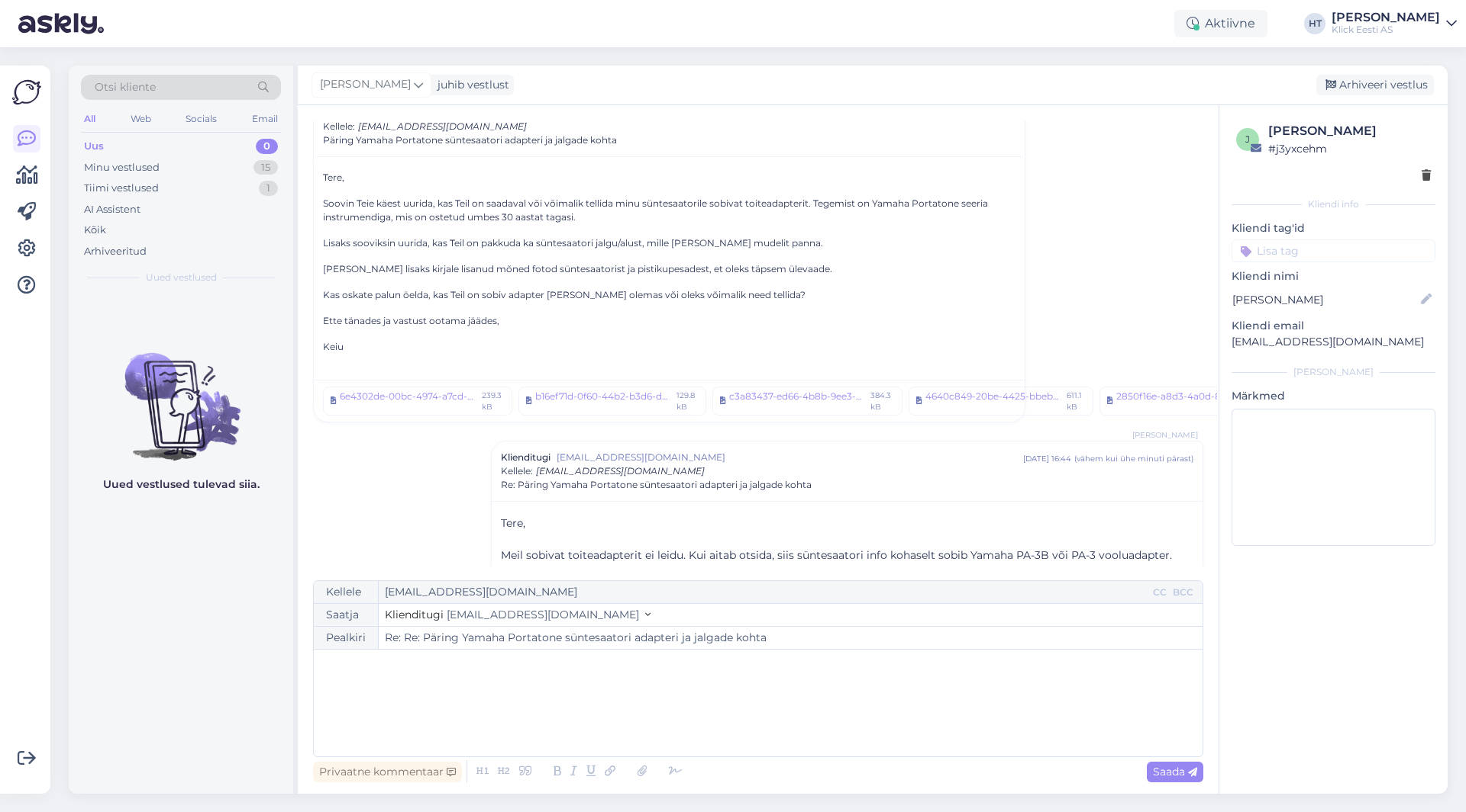
scroll to position [141, 0]
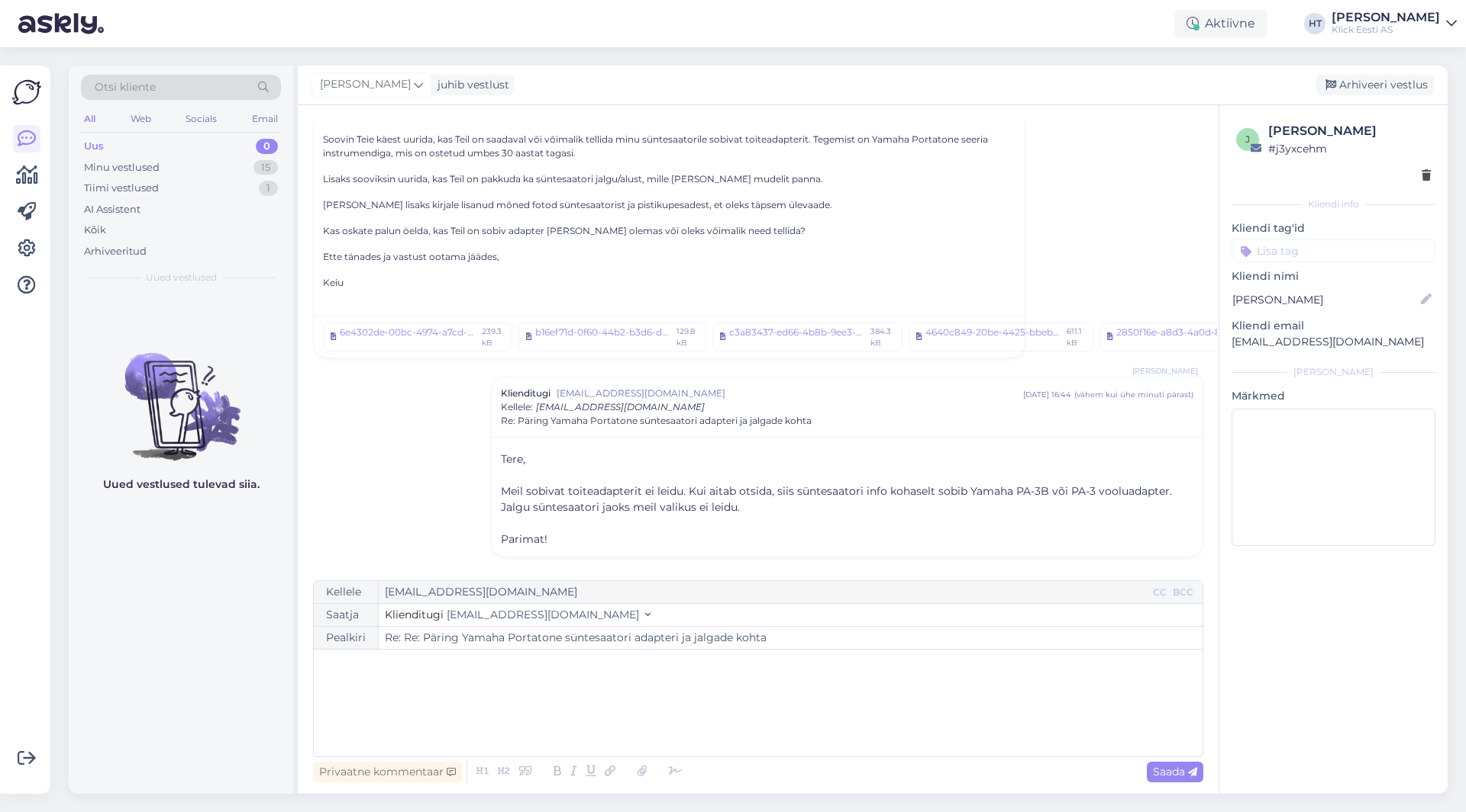
click at [1355, 252] on input at bounding box center [1334, 250] width 204 height 23
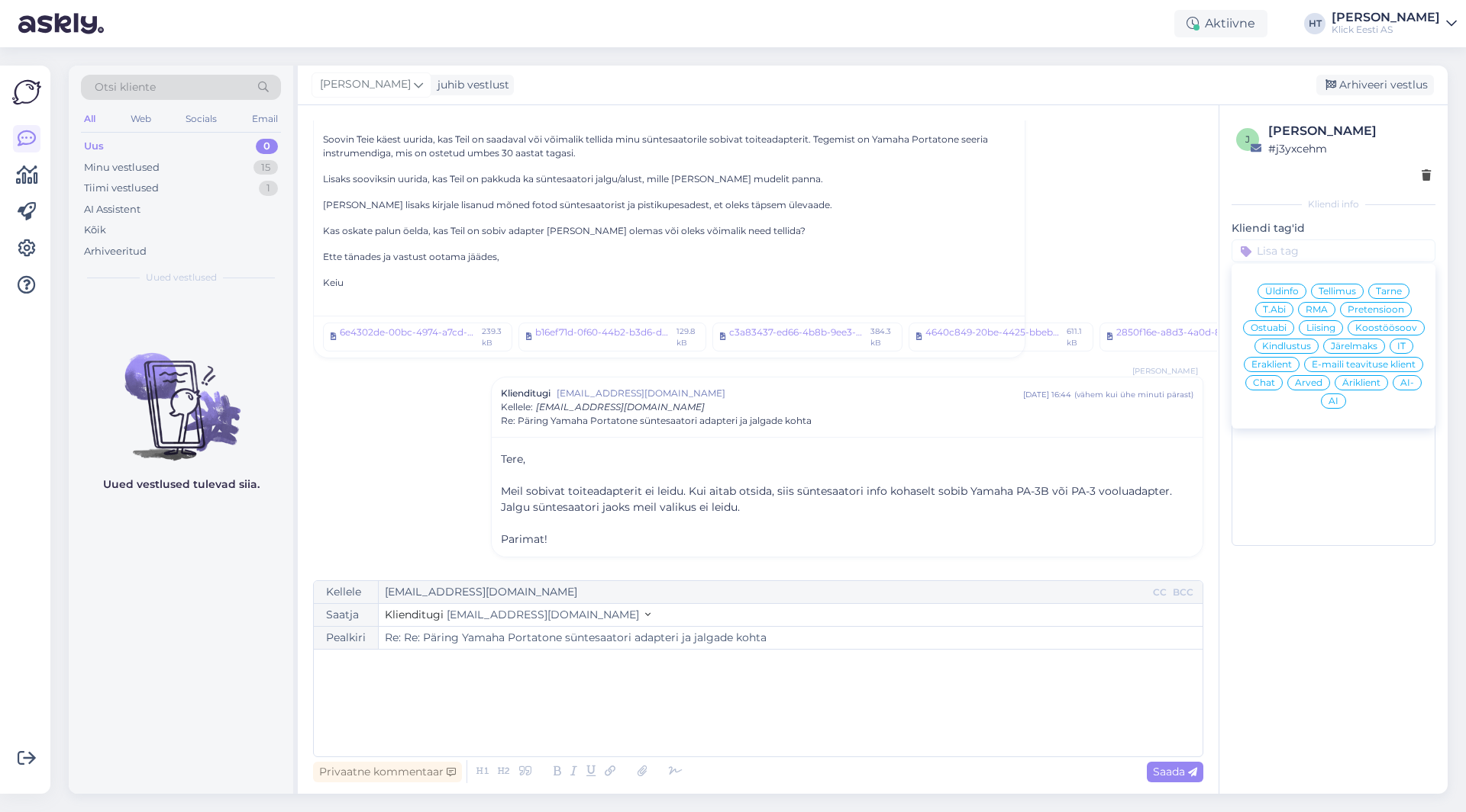
click at [1276, 318] on div "Üldinfo Tellimus Tarne T.Abi RMA Pretensioon Ostuabi Liising Koostöösoov Kindlu…" at bounding box center [1334, 346] width 204 height 153
click at [1276, 322] on div "Ostuabi" at bounding box center [1268, 329] width 51 height 16
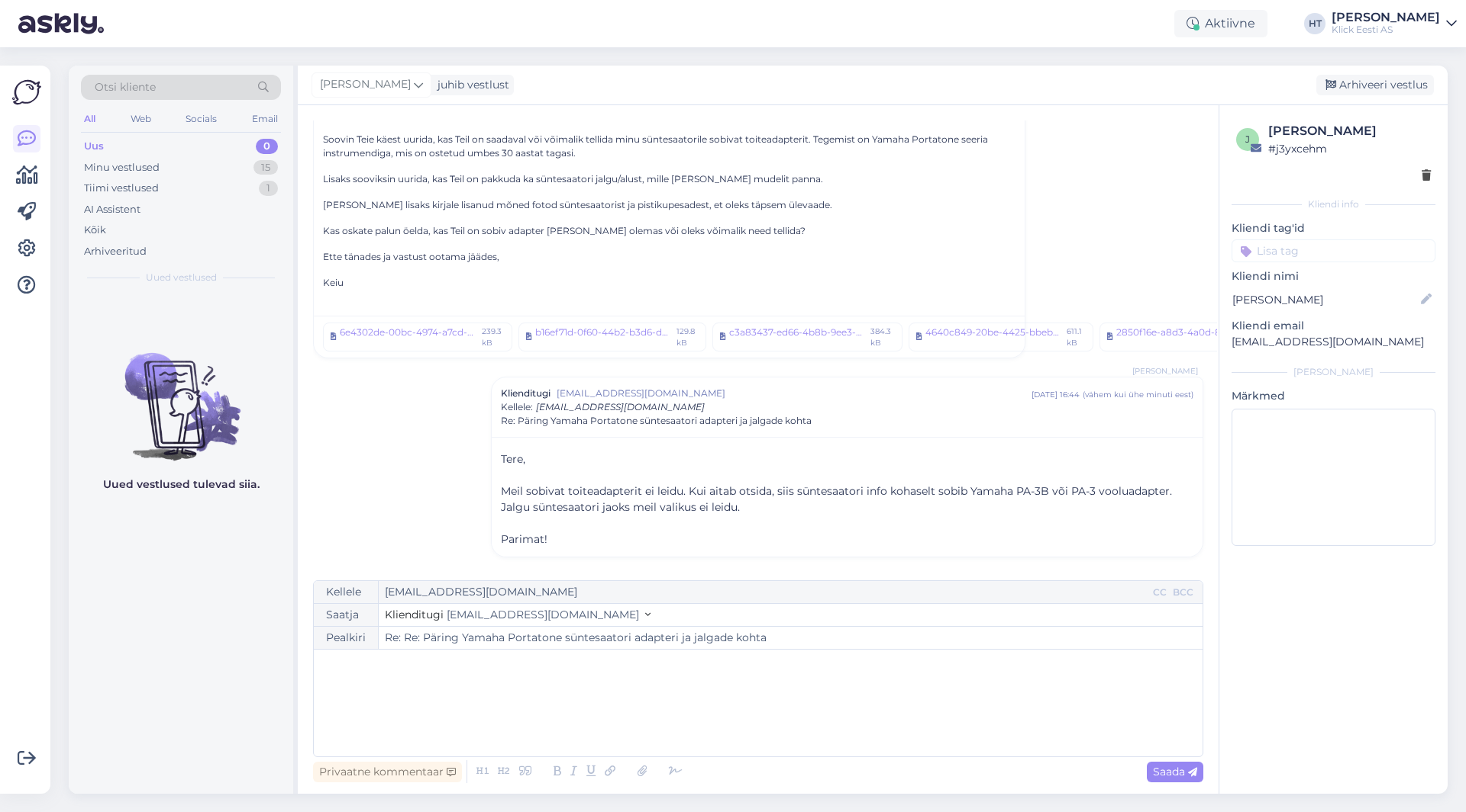
type input "Re: Päring Yamaha Portatone süntesaatori adapteri ja jalgade kohta"
click at [1316, 265] on input at bounding box center [1334, 272] width 204 height 23
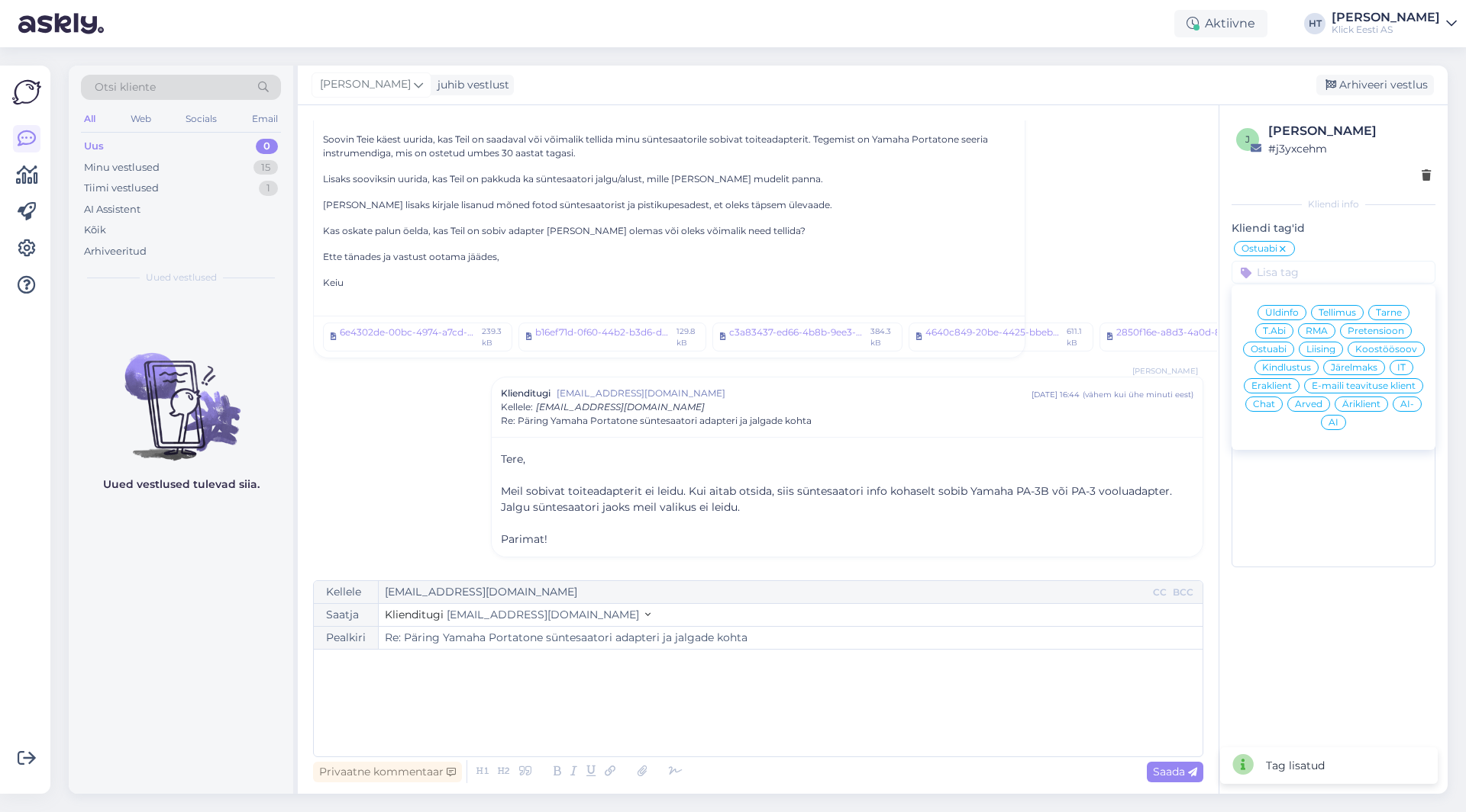
click at [1273, 386] on span "Eraklient" at bounding box center [1271, 385] width 40 height 9
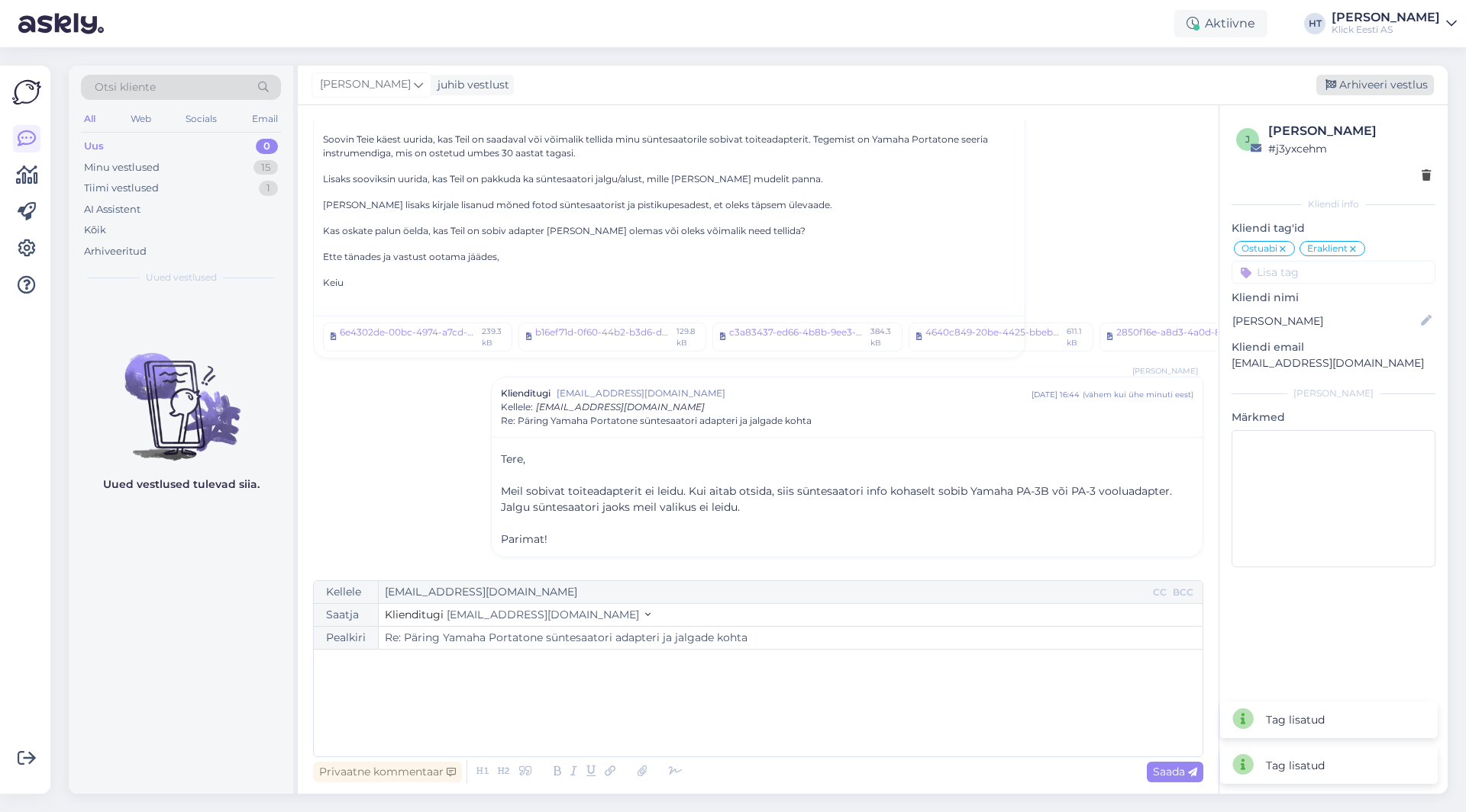
click at [1337, 92] on div "Arhiveeri vestlus" at bounding box center [1375, 84] width 118 height 21
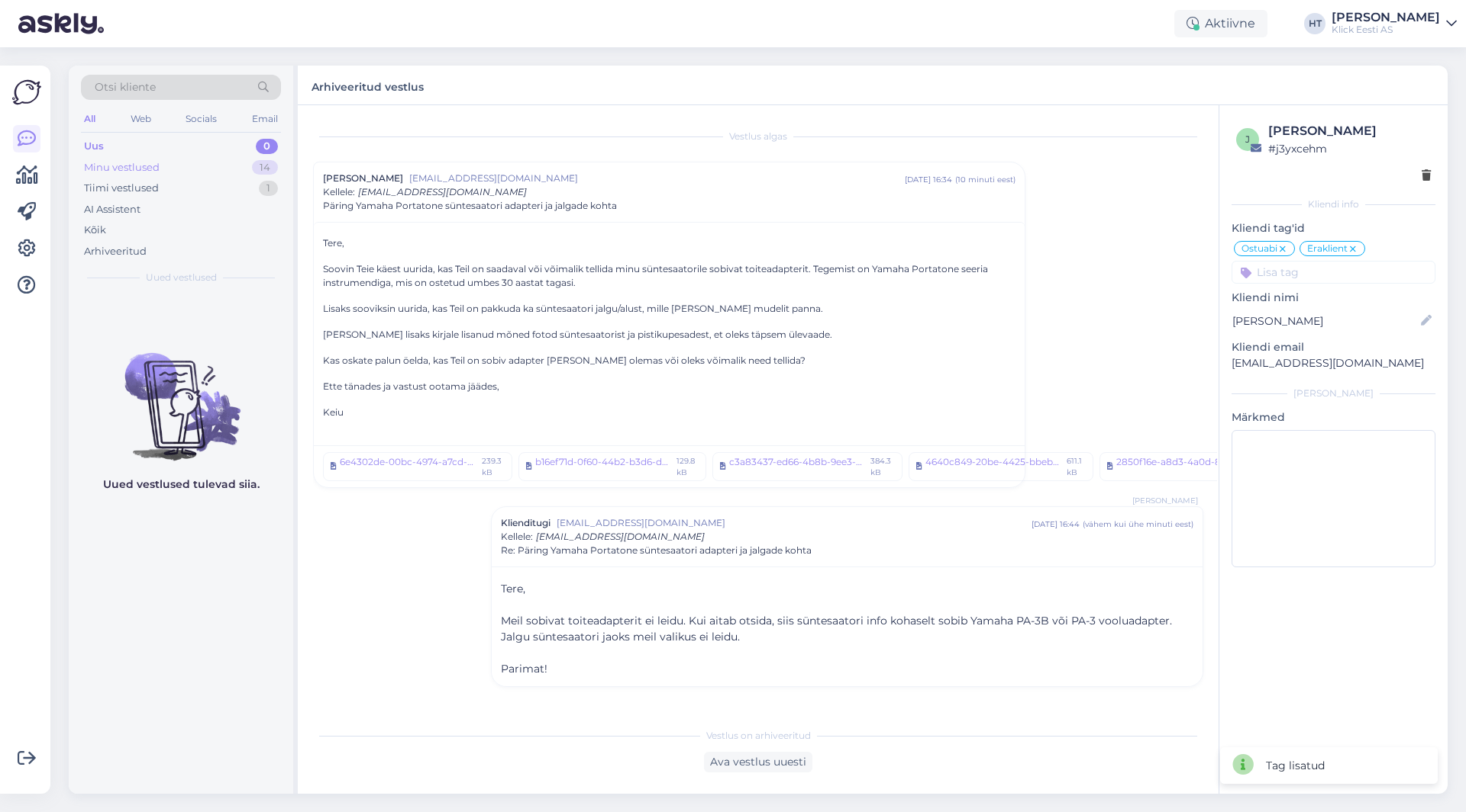
click at [245, 170] on div "Minu vestlused 14" at bounding box center [181, 168] width 200 height 22
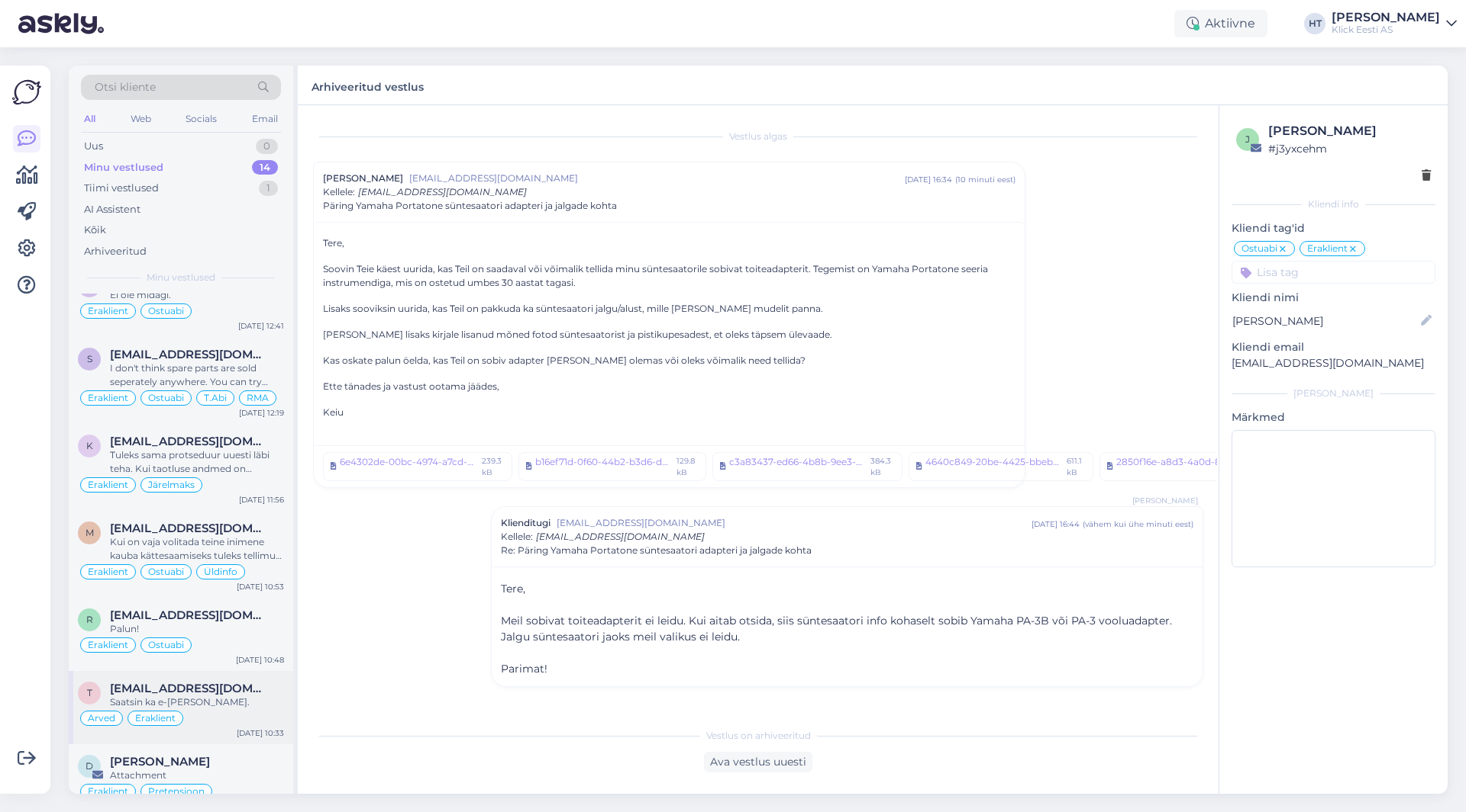
scroll to position [607, 0]
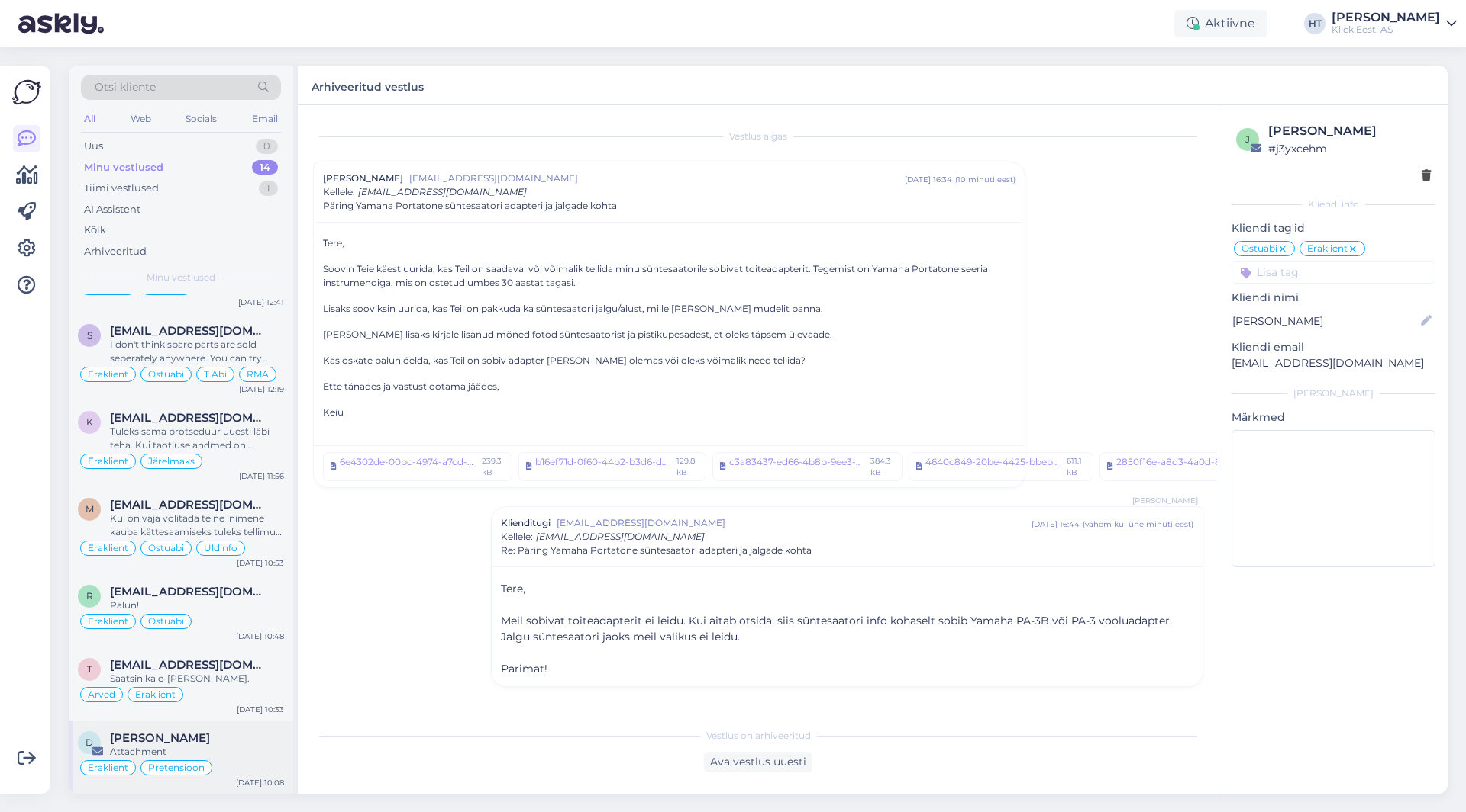
click at [245, 757] on div "Attachment" at bounding box center [196, 752] width 174 height 14
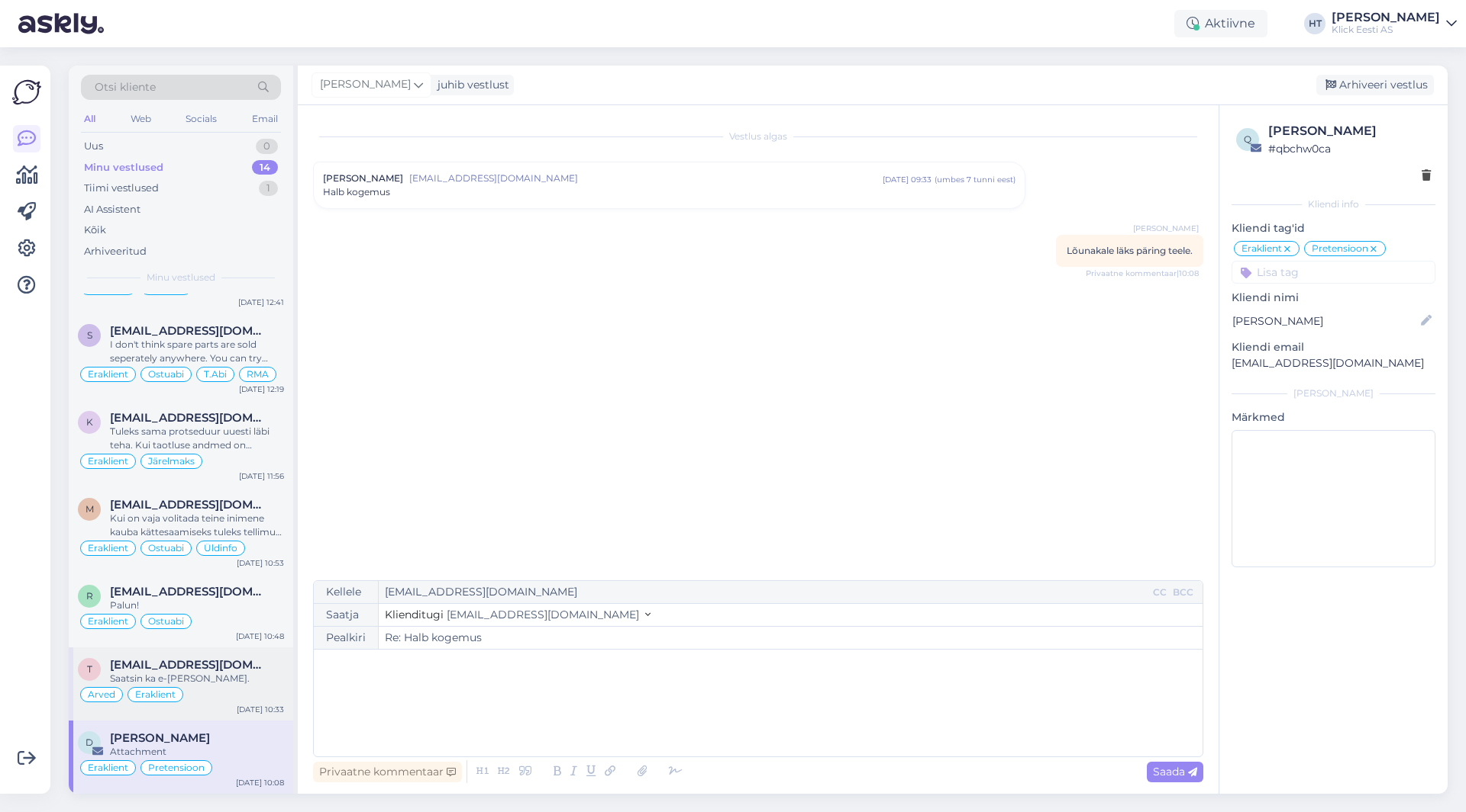
click at [231, 658] on span "[EMAIL_ADDRESS][DOMAIN_NAME]" at bounding box center [189, 665] width 159 height 14
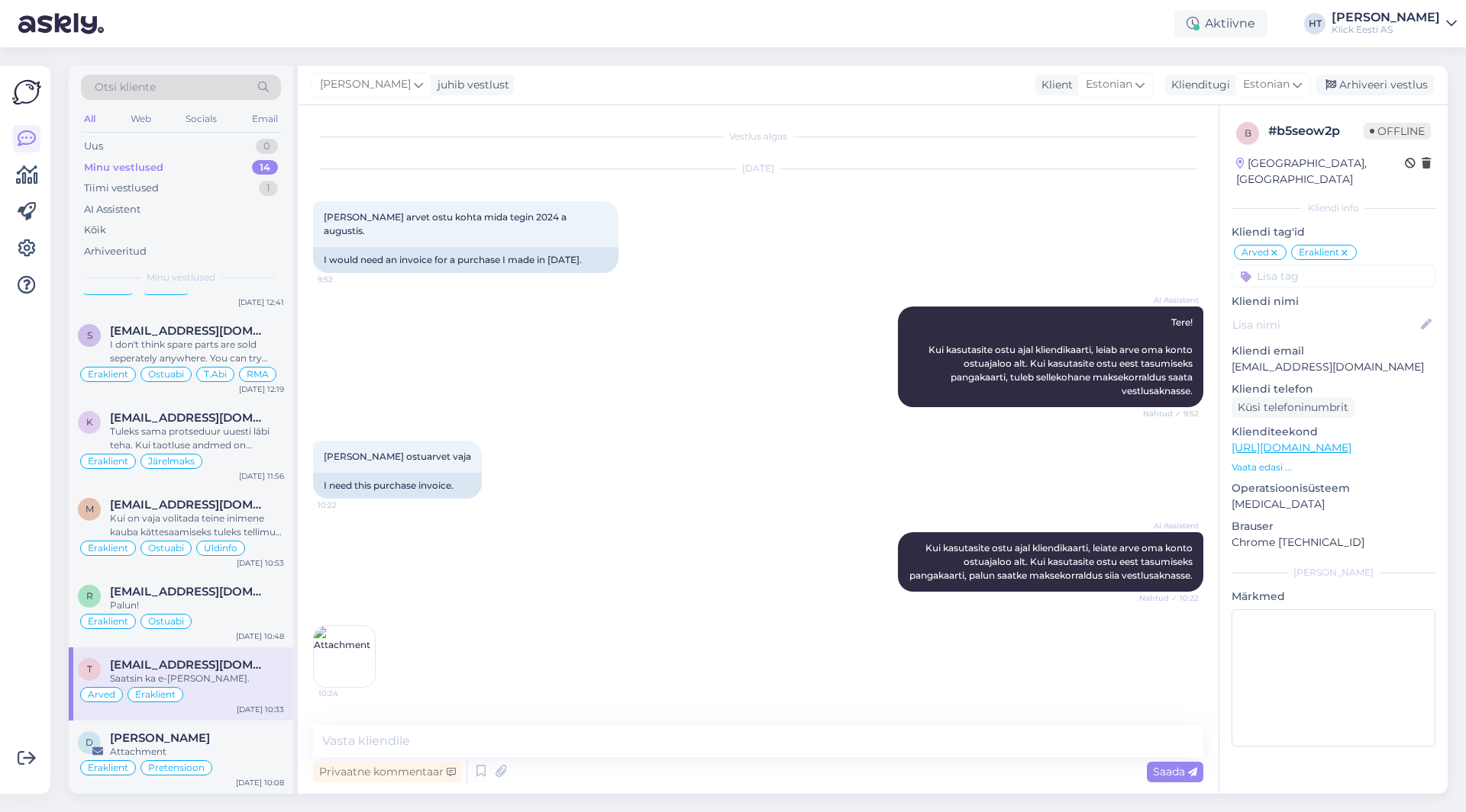
scroll to position [579, 0]
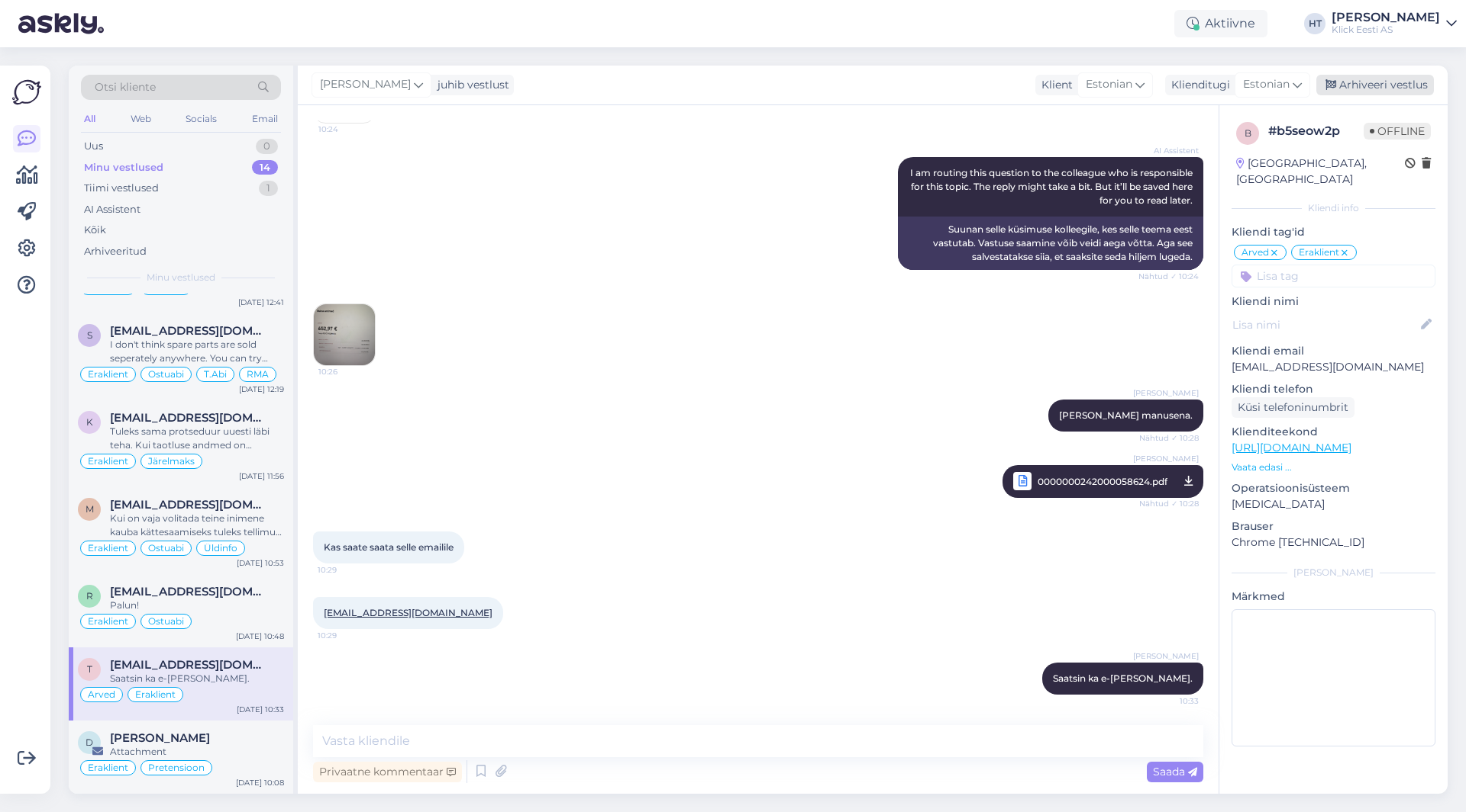
click at [1375, 91] on div "Arhiveeri vestlus" at bounding box center [1375, 84] width 118 height 21
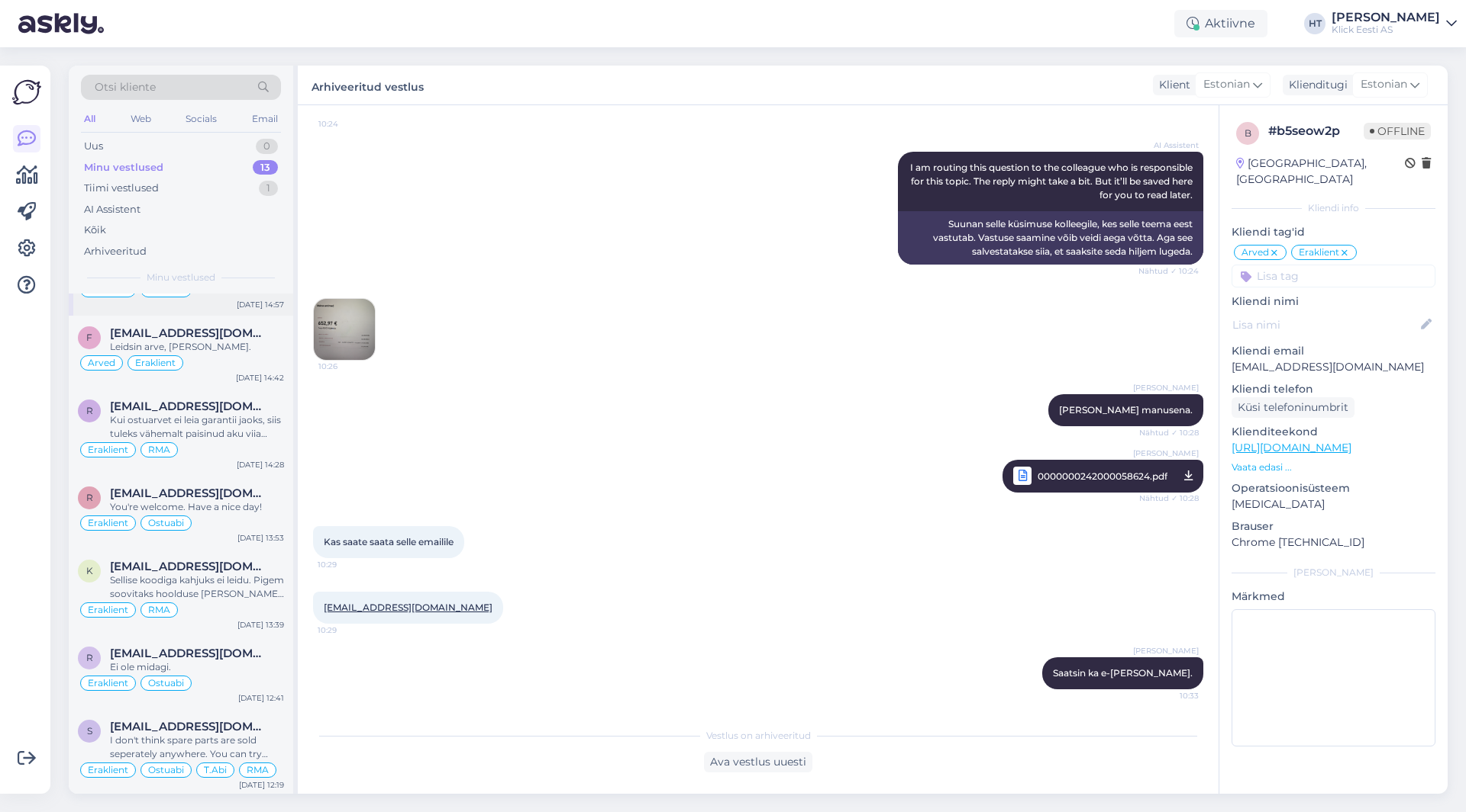
scroll to position [534, 0]
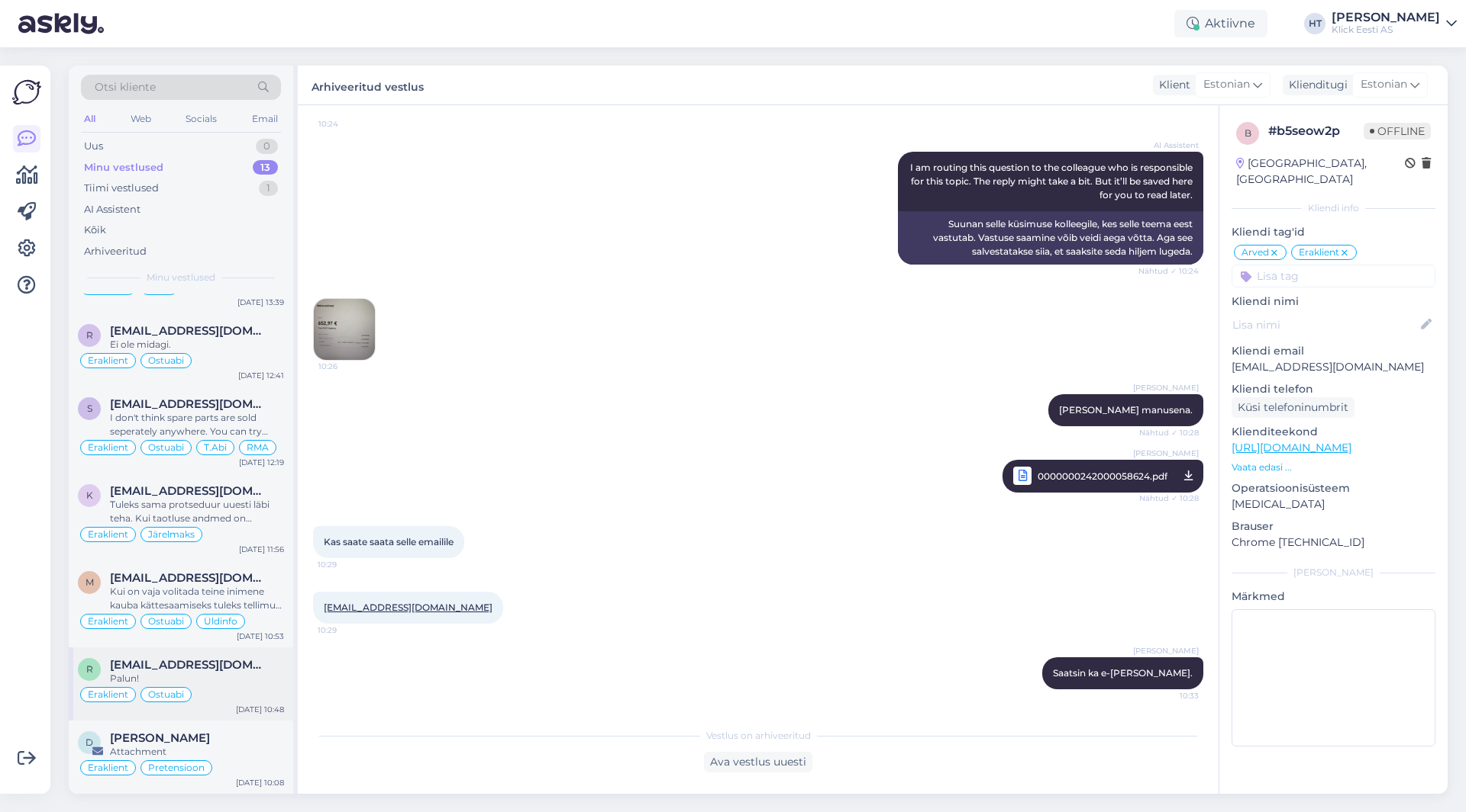
click at [234, 677] on div "Palun!" at bounding box center [196, 679] width 174 height 14
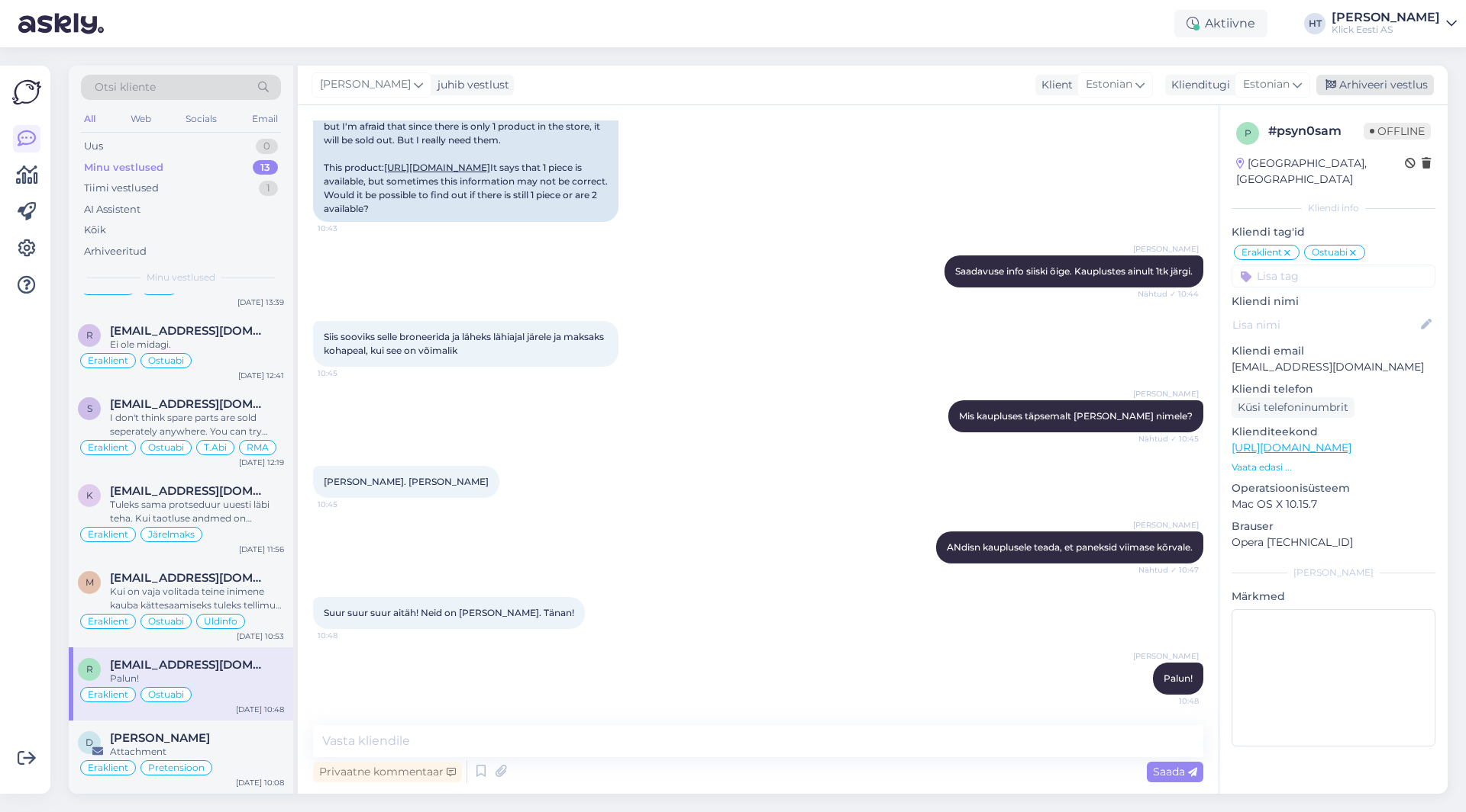
click at [1359, 90] on div "Arhiveeri vestlus" at bounding box center [1375, 84] width 118 height 21
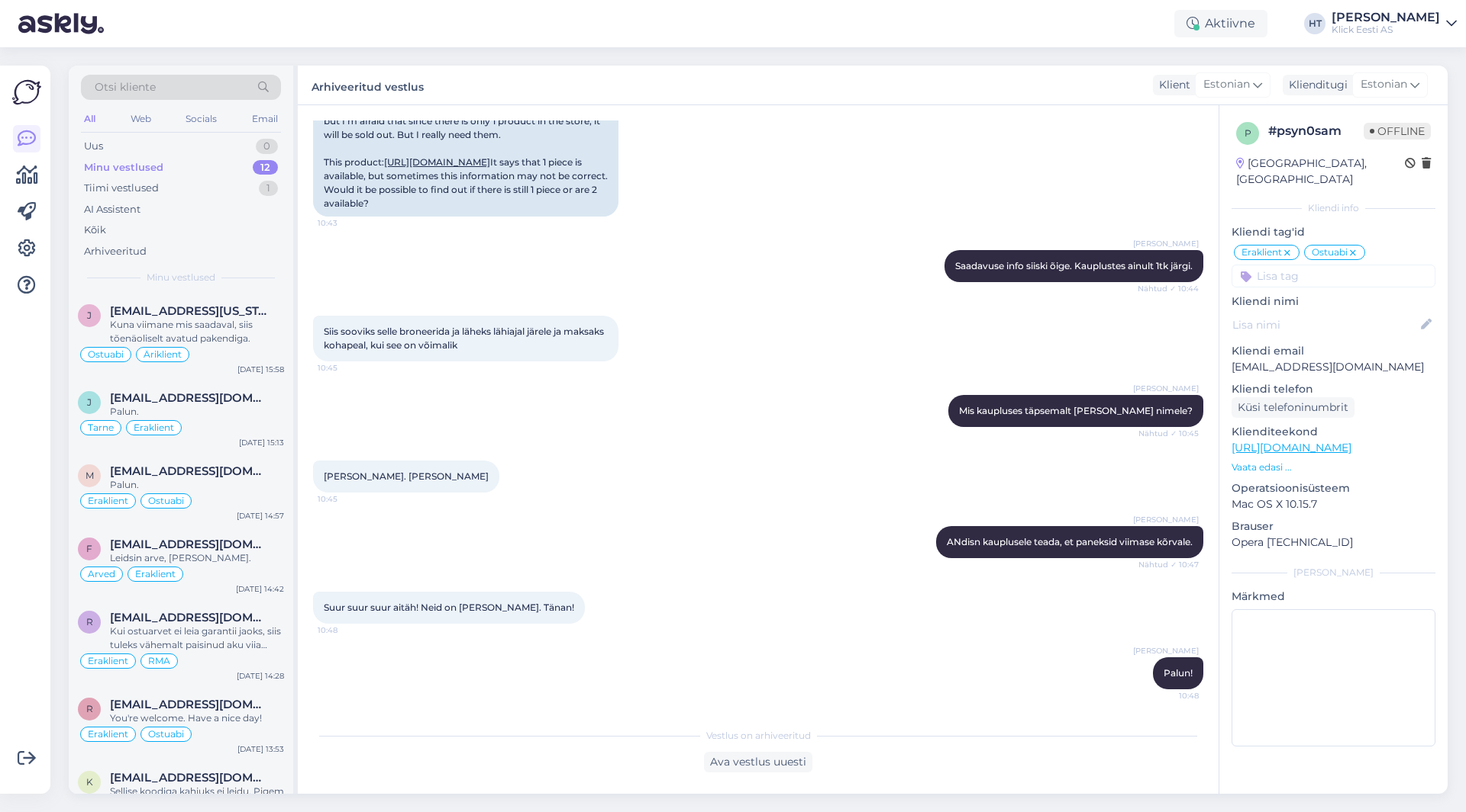
scroll to position [461, 0]
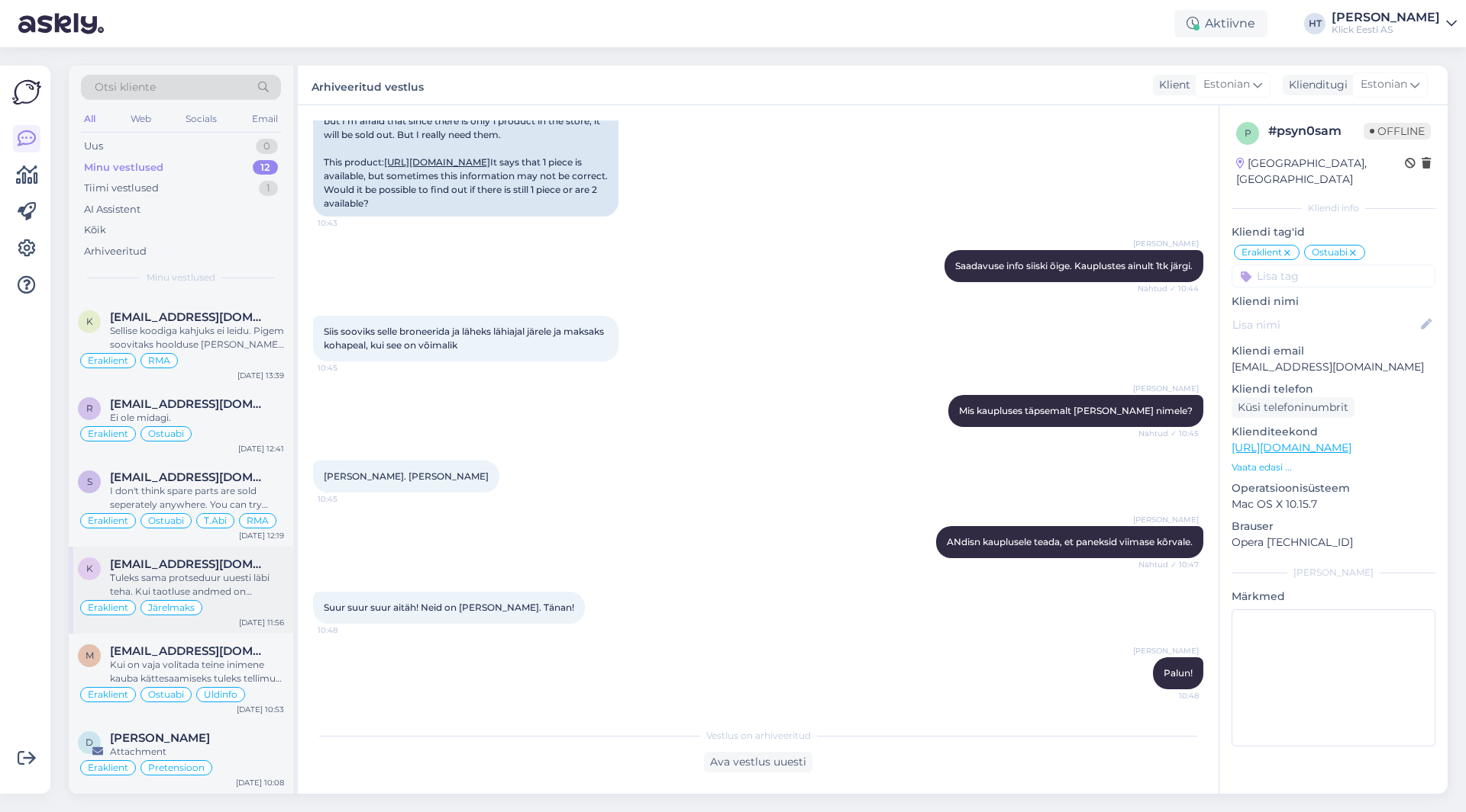
click at [232, 592] on div "Tuleks sama protseduur uuesti läbi teha. Kui taotluse andmed on [PERSON_NAME], …" at bounding box center [196, 585] width 174 height 27
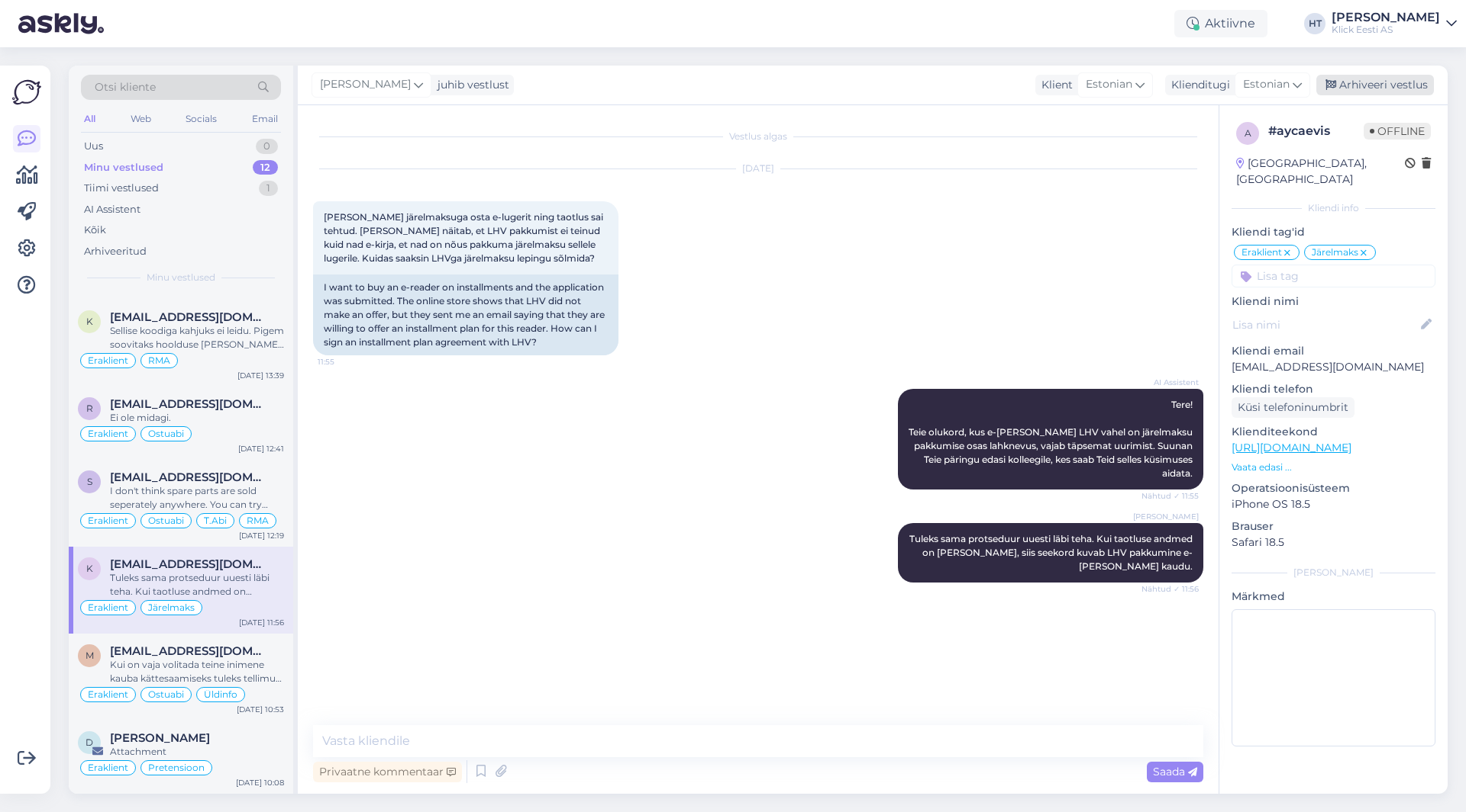
click at [1383, 84] on div "Arhiveeri vestlus" at bounding box center [1375, 84] width 118 height 21
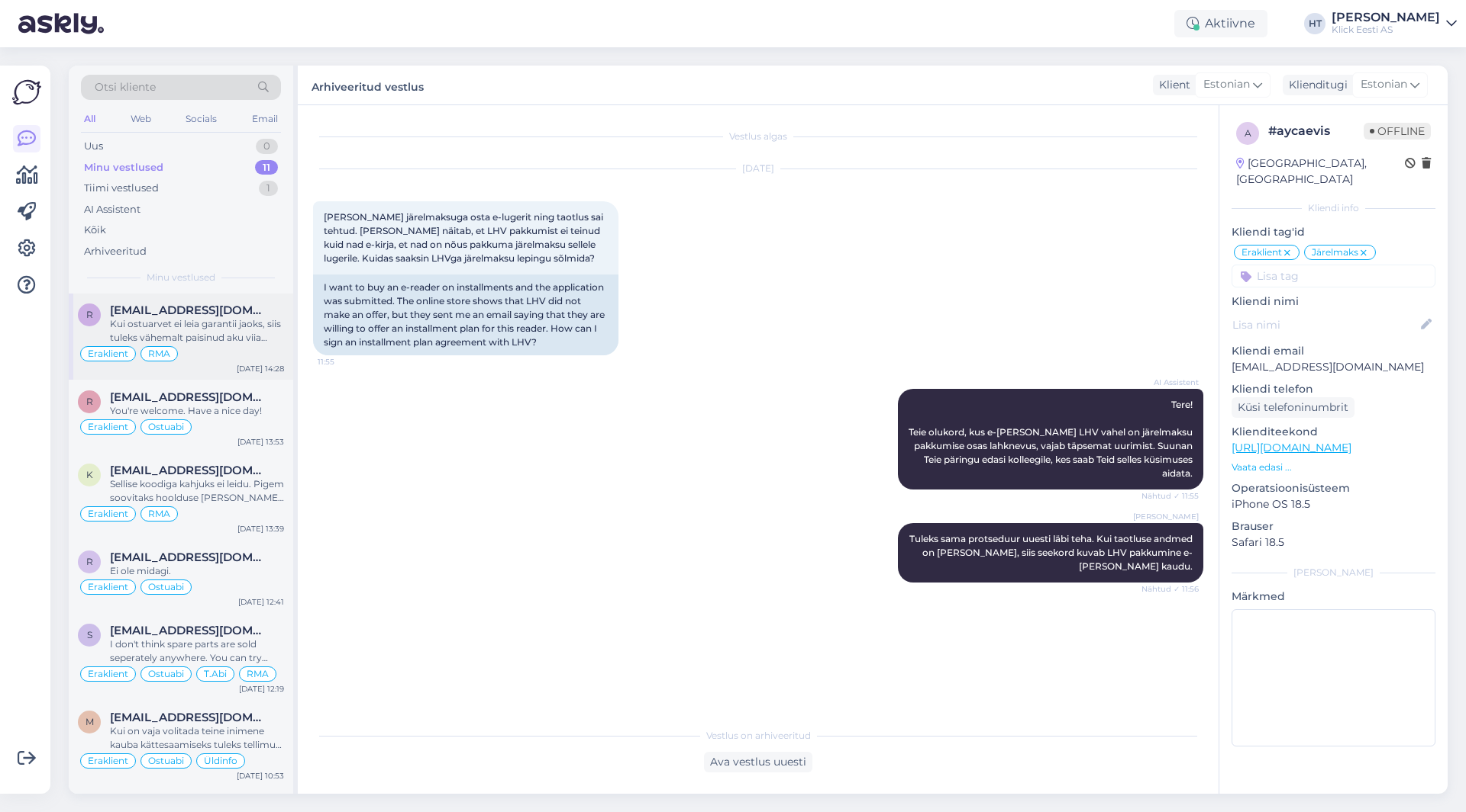
scroll to position [374, 0]
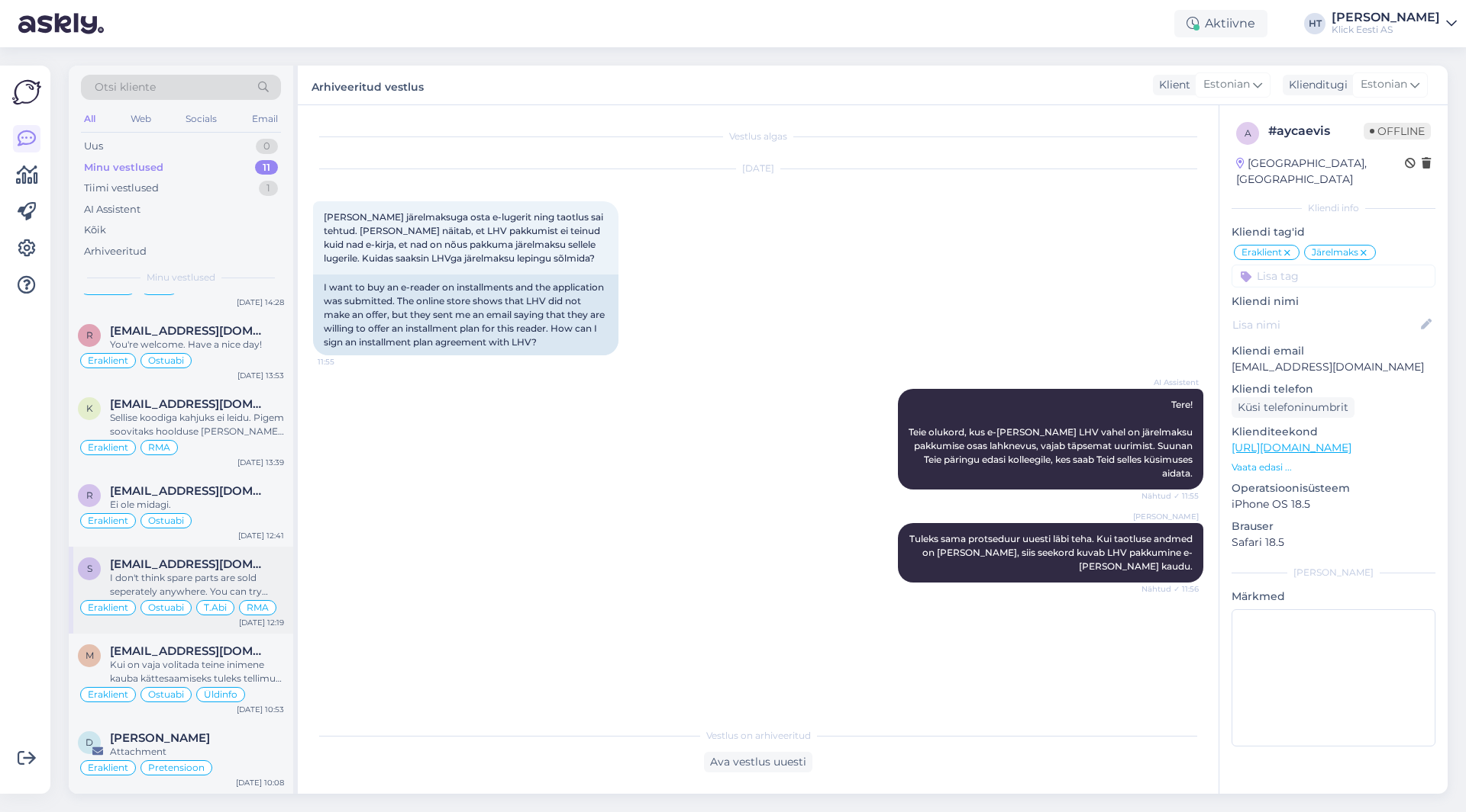
click at [225, 547] on div "s [EMAIL_ADDRESS][DOMAIN_NAME] I don't think spare parts are sold seperately an…" at bounding box center [181, 590] width 225 height 87
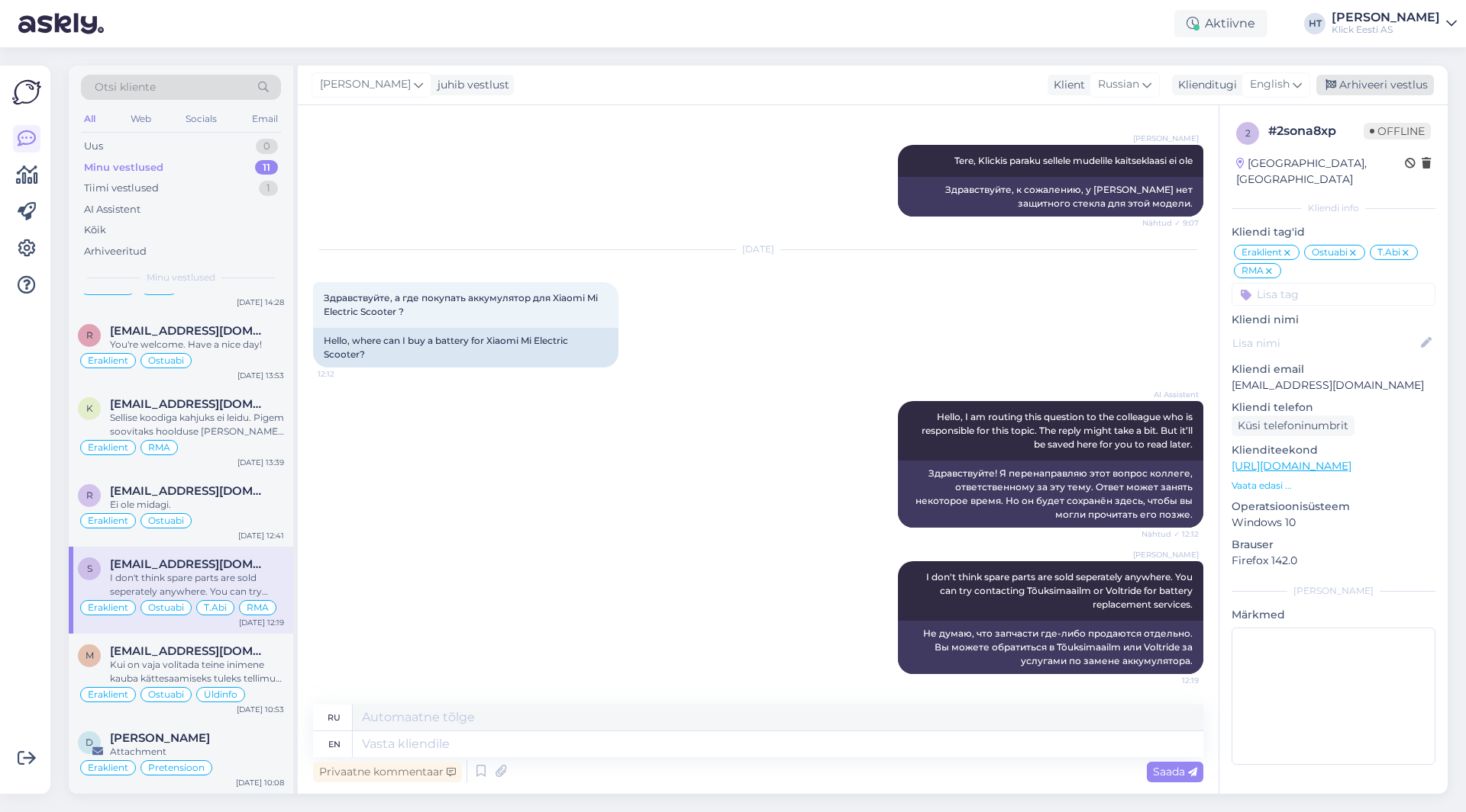
click at [1358, 91] on div "Arhiveeri vestlus" at bounding box center [1375, 84] width 118 height 21
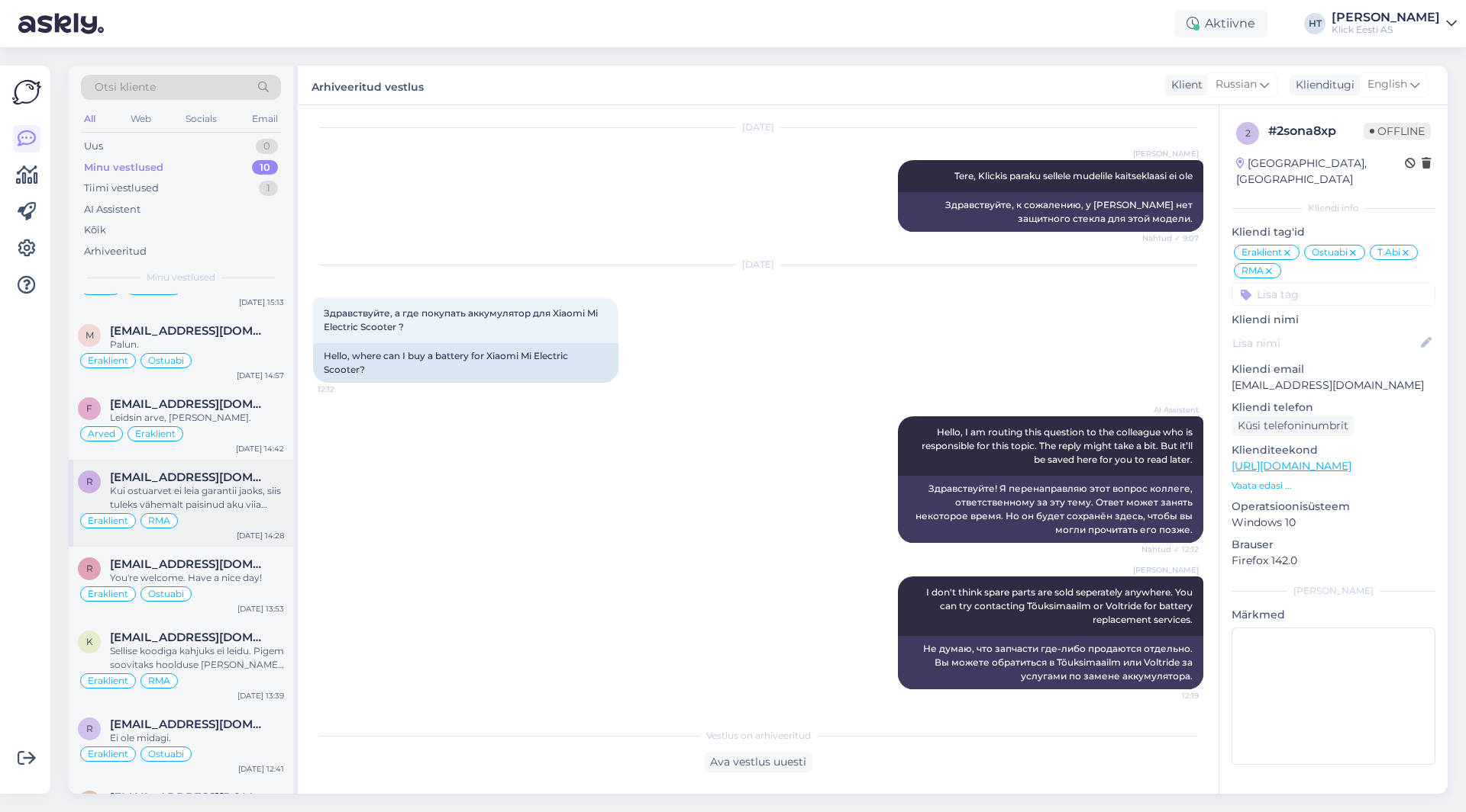
scroll to position [286, 0]
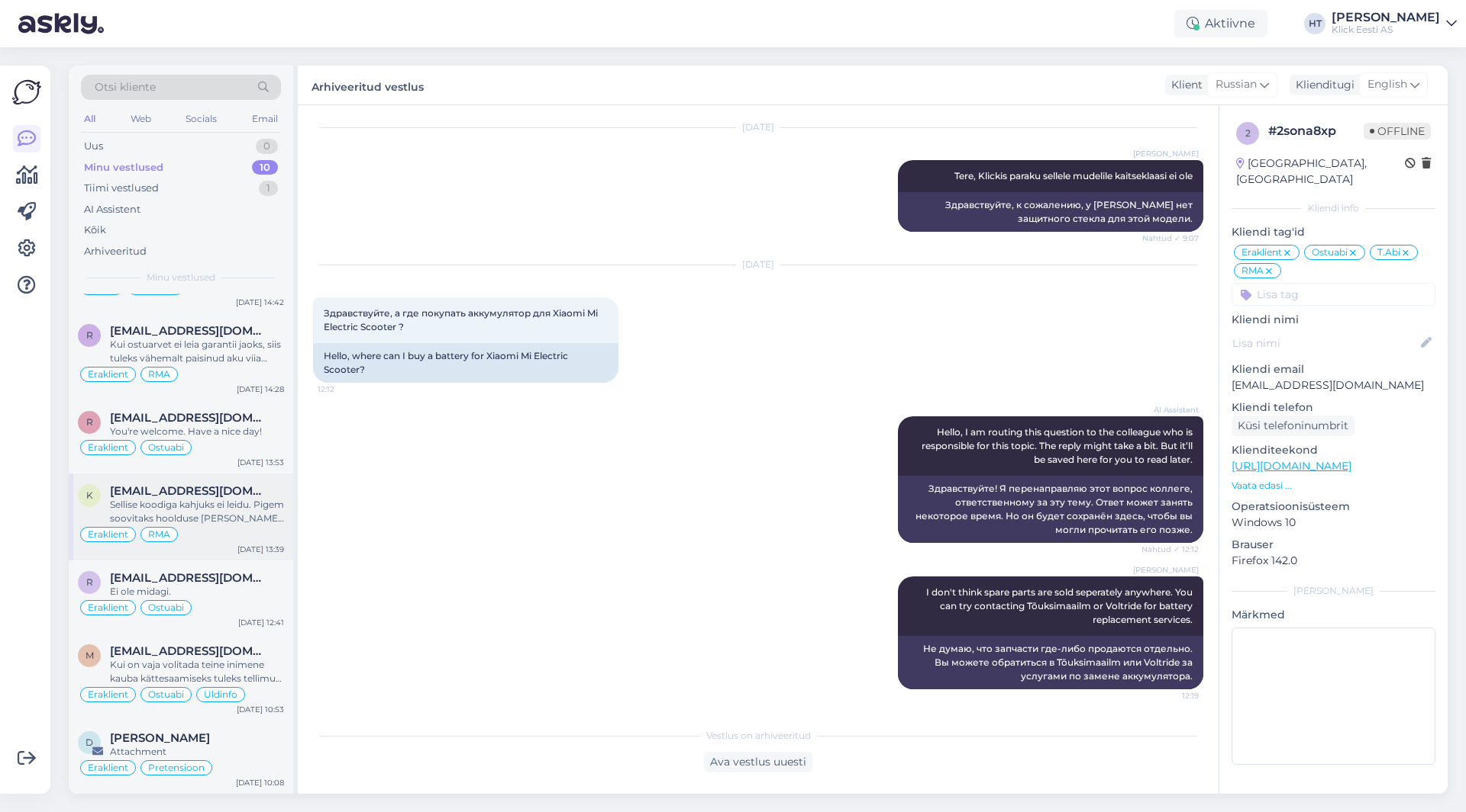
click at [252, 510] on div "Sellise koodiga kahjuks ei leidu. Pigem soovitaks hoolduse [PERSON_NAME] pöördu…" at bounding box center [196, 512] width 174 height 27
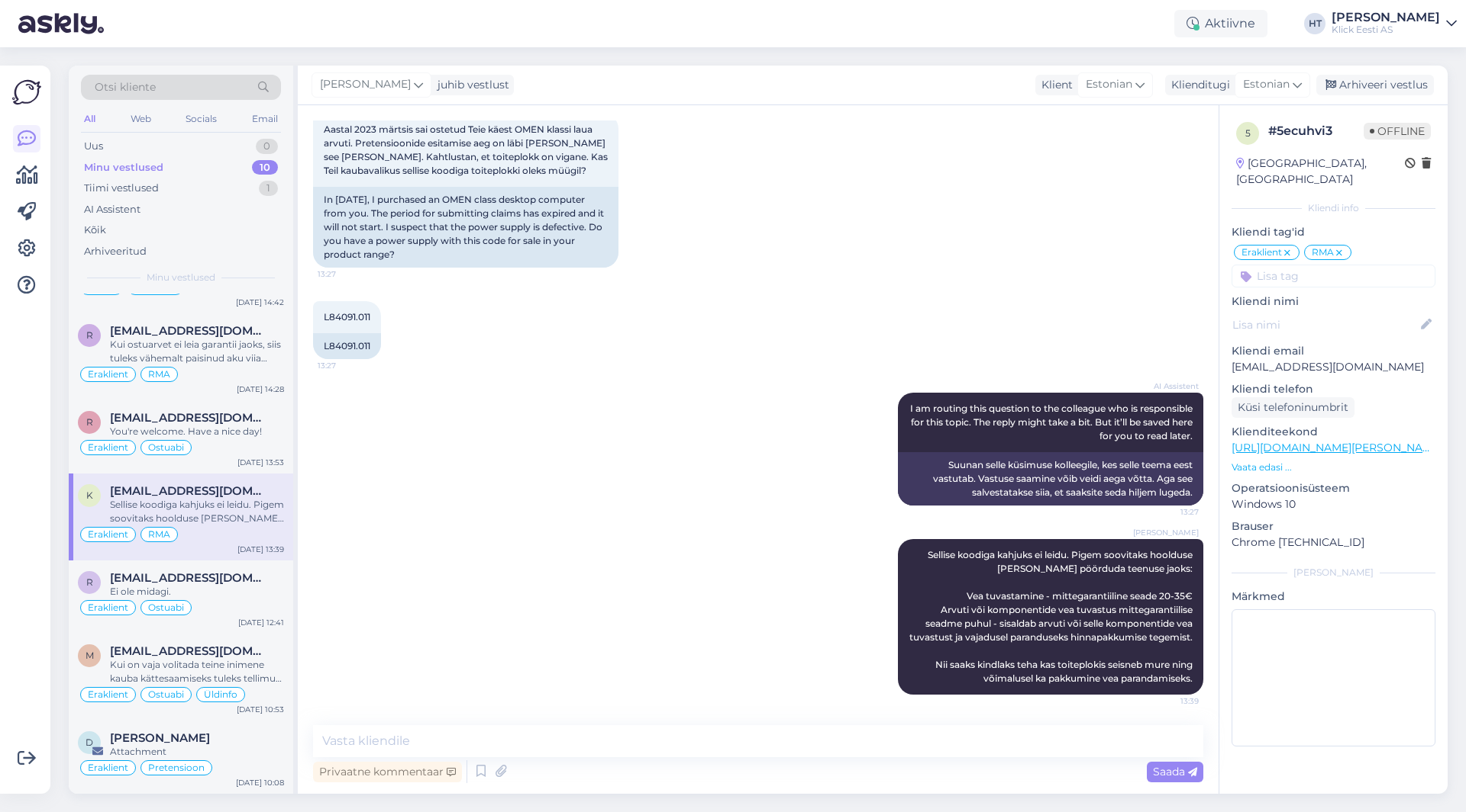
scroll to position [259, 0]
click at [1352, 84] on div "Arhiveeri vestlus" at bounding box center [1375, 84] width 118 height 21
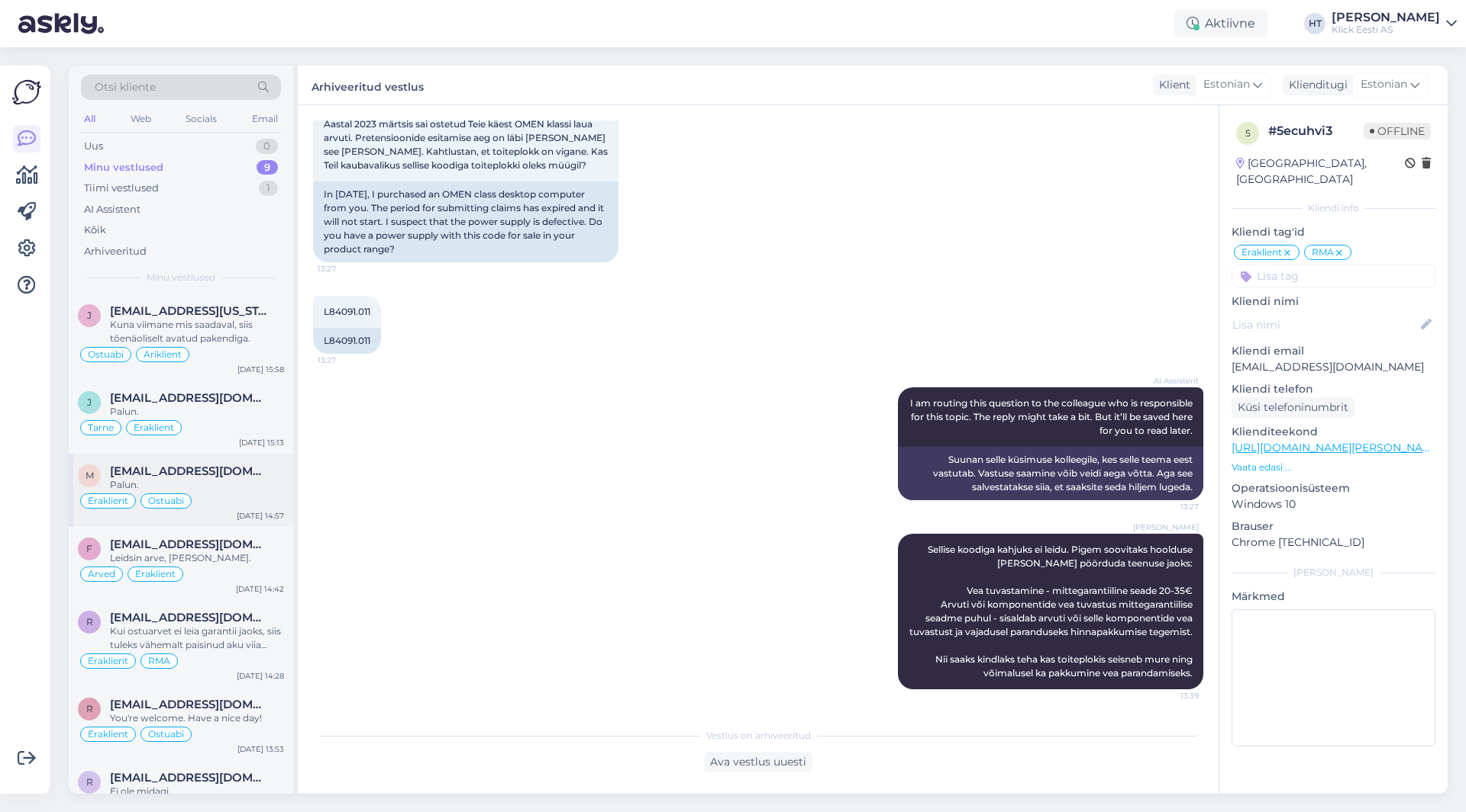
click at [229, 487] on div "Palun." at bounding box center [196, 485] width 174 height 14
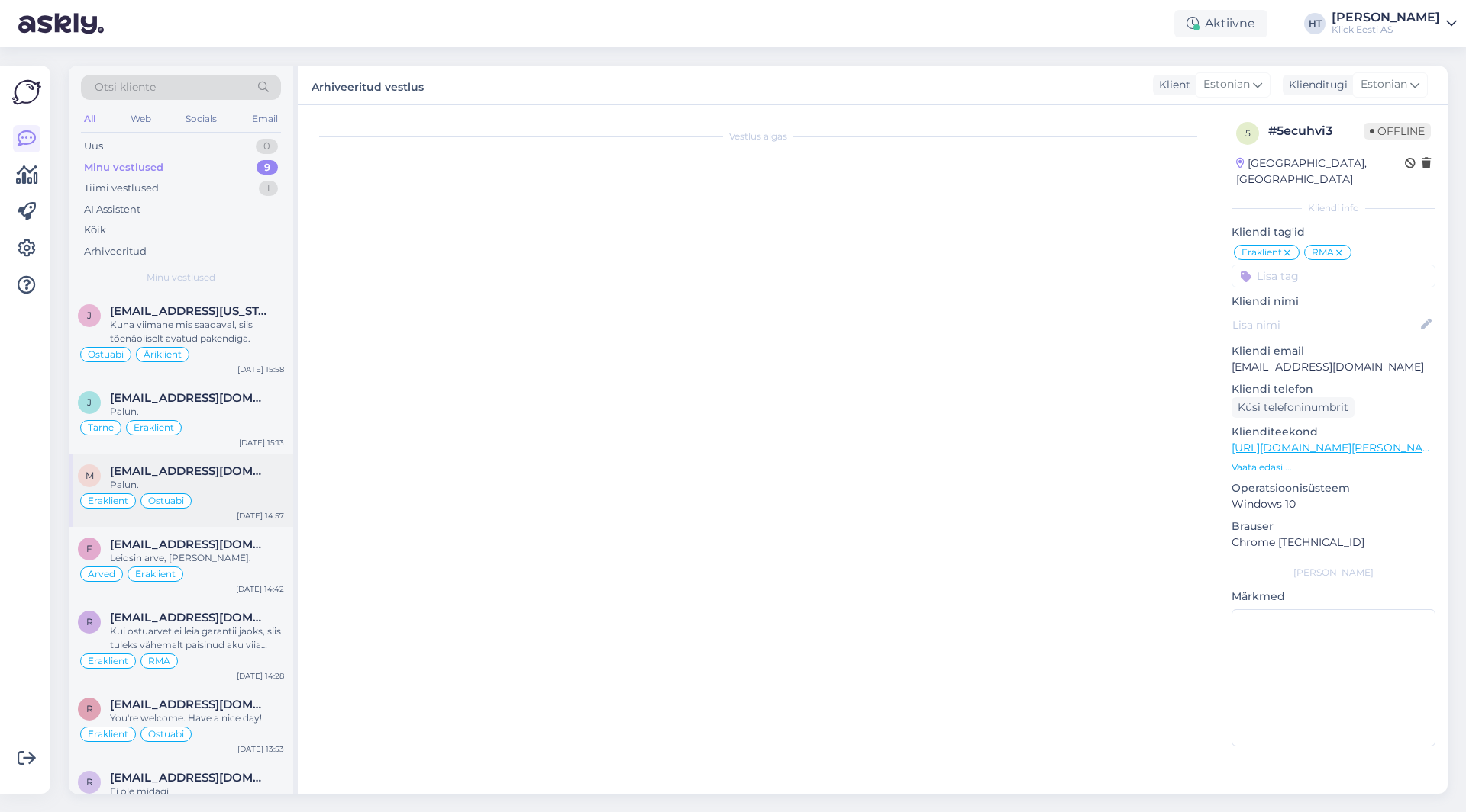
scroll to position [147, 0]
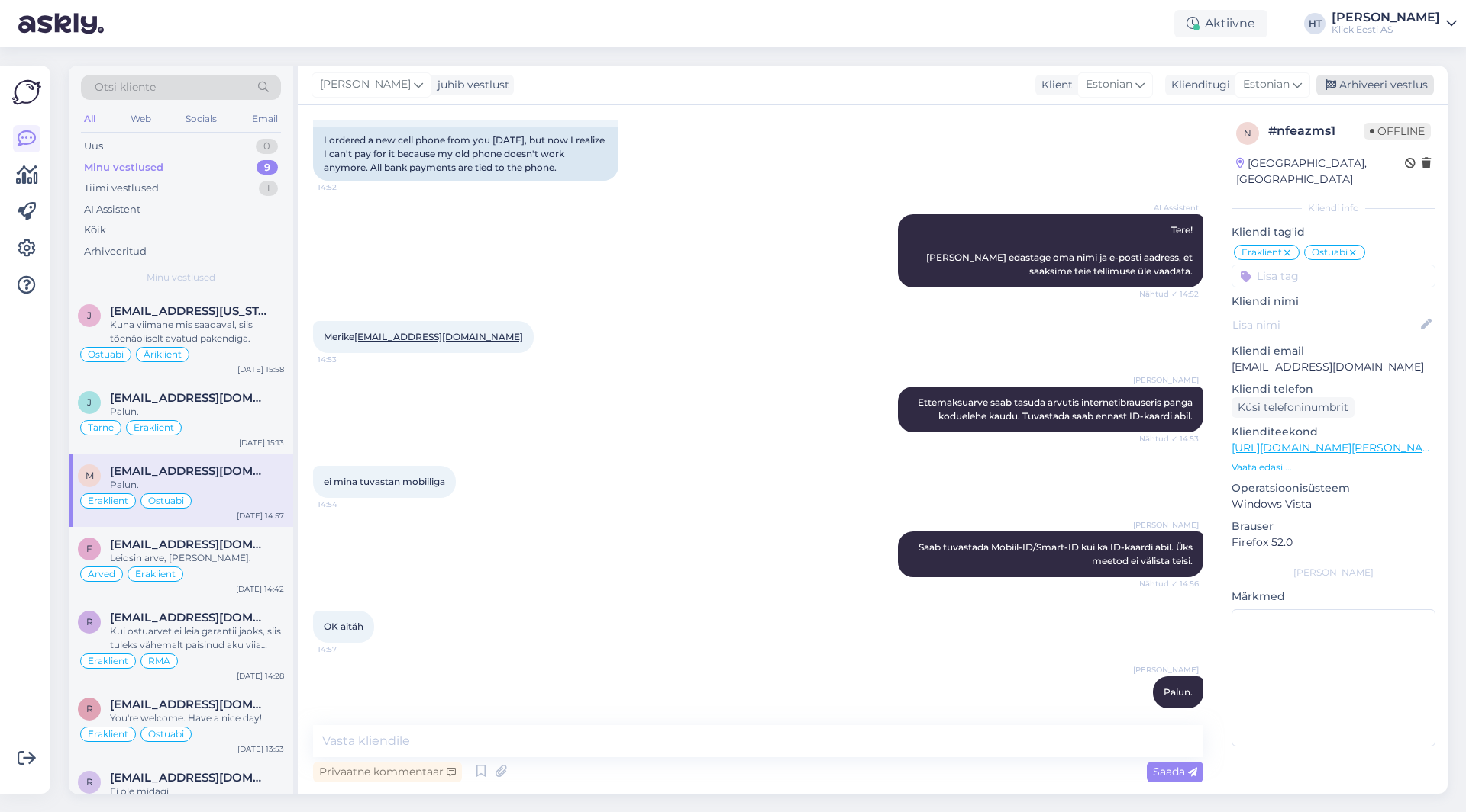
click at [1356, 84] on div "Arhiveeri vestlus" at bounding box center [1375, 84] width 118 height 21
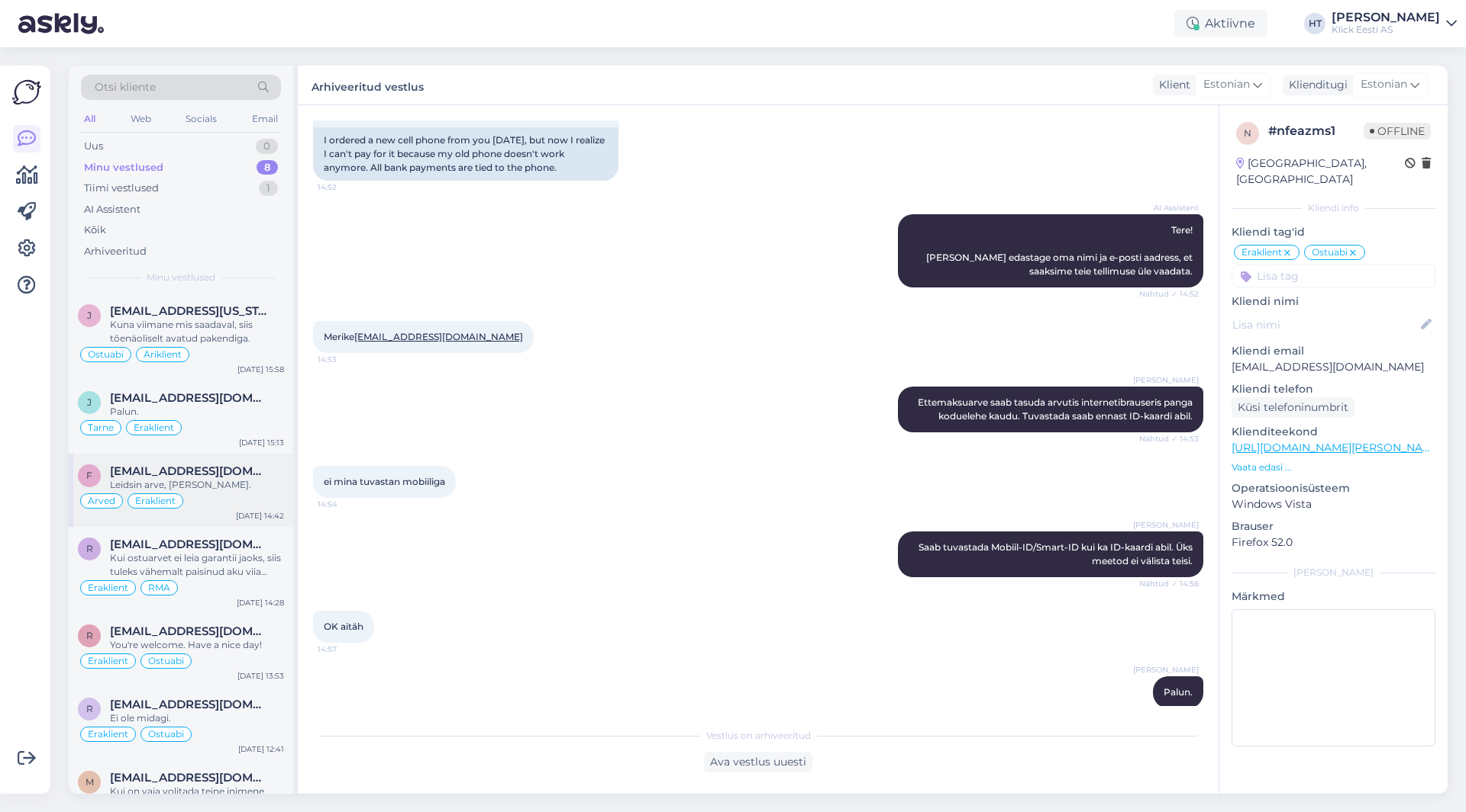
click at [231, 486] on div "Leidsin arve, [PERSON_NAME]." at bounding box center [196, 485] width 174 height 14
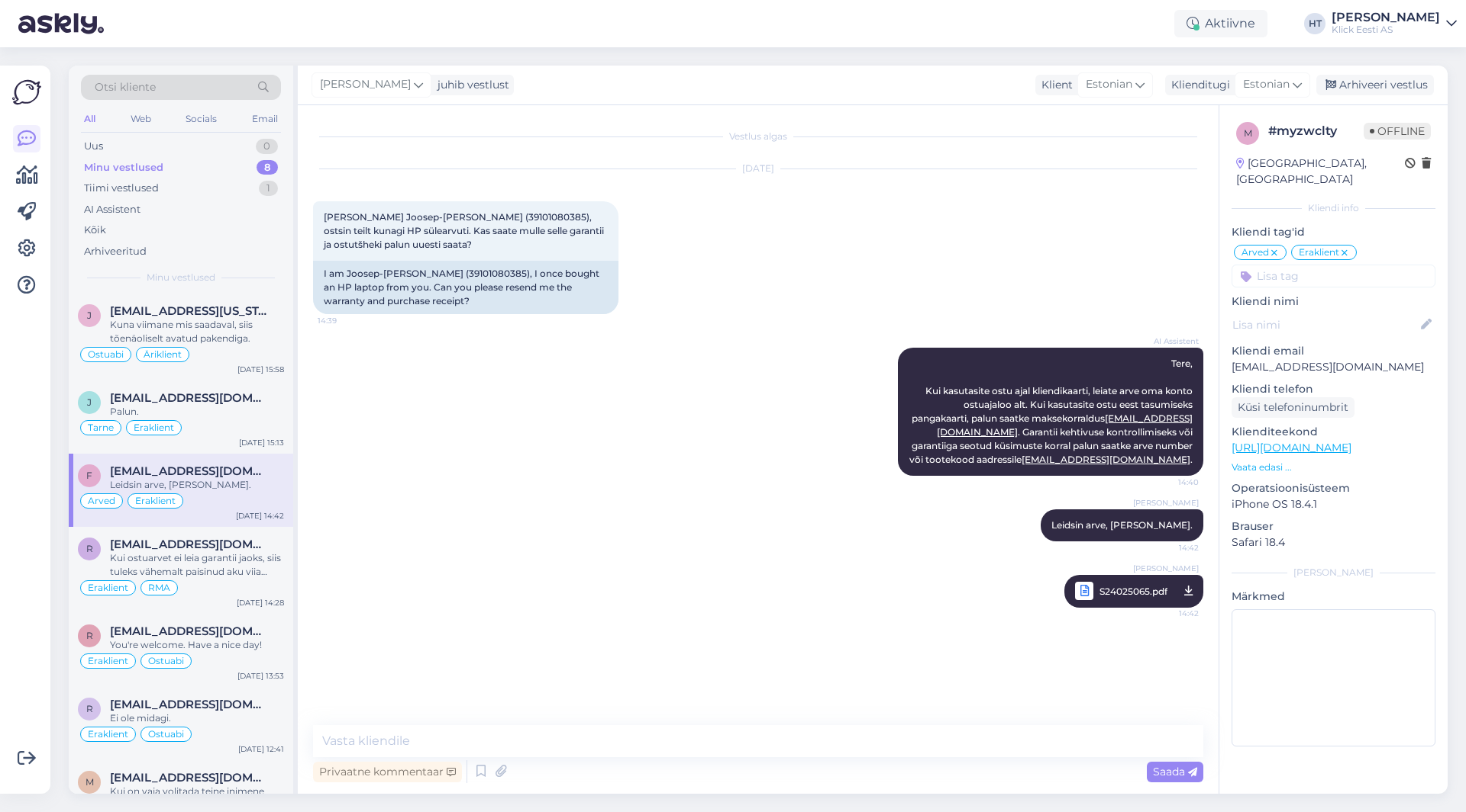
scroll to position [0, 0]
click at [1379, 91] on div "Arhiveeri vestlus" at bounding box center [1375, 84] width 118 height 21
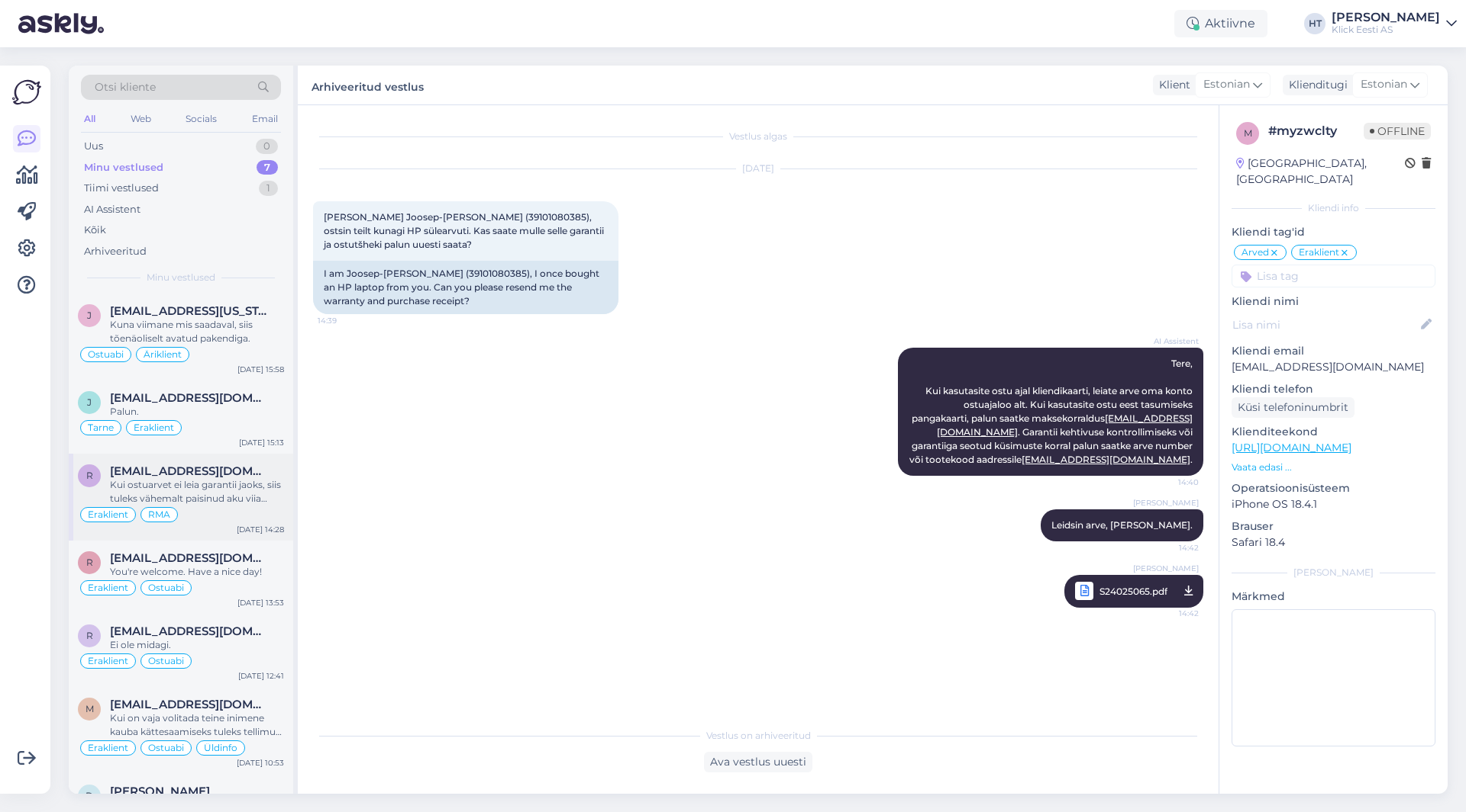
click at [176, 488] on div "Kui ostuarvet ei leia garantii jaoks, siis tuleks vähemalt paisinud aku viia jä…" at bounding box center [196, 492] width 174 height 27
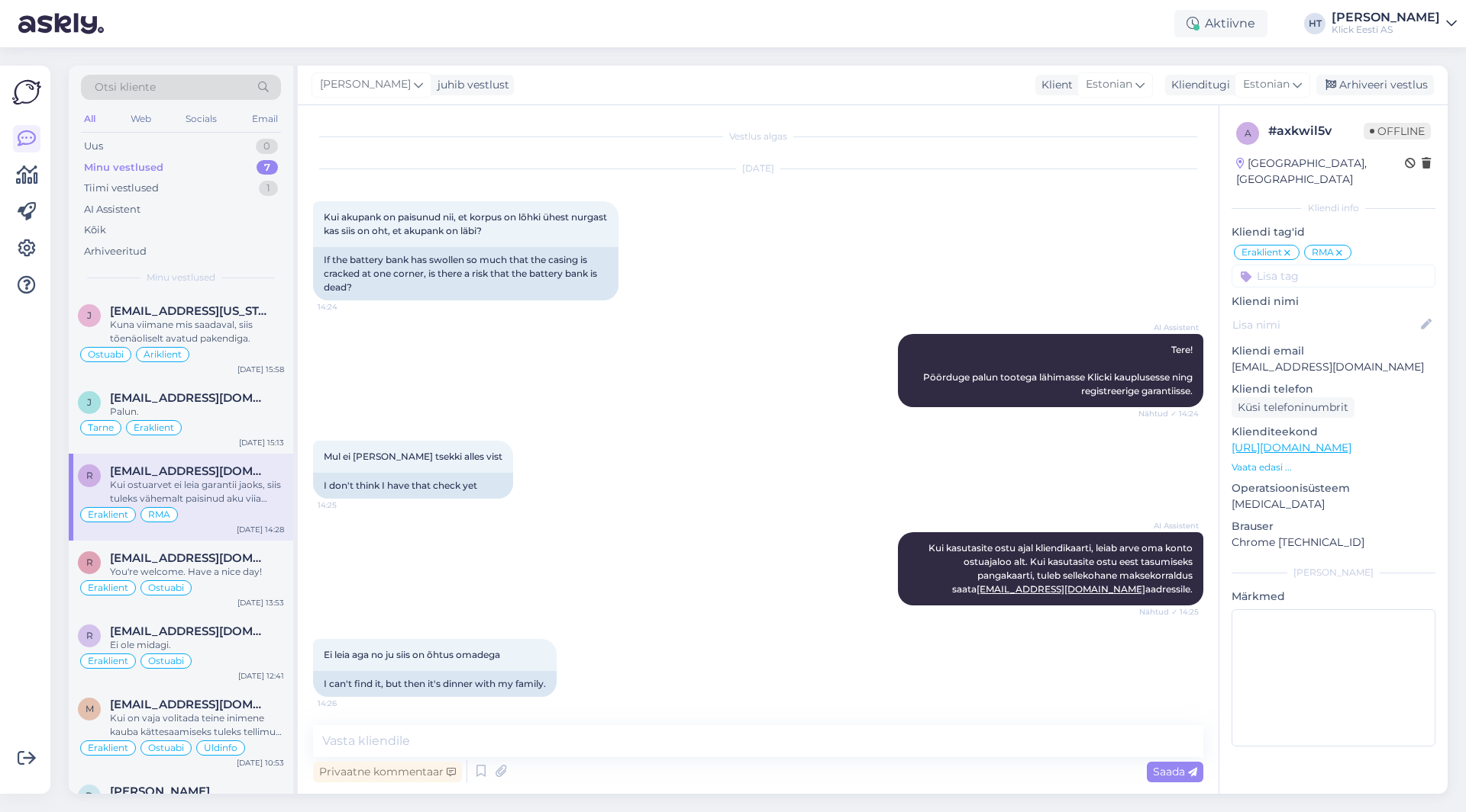
scroll to position [252, 0]
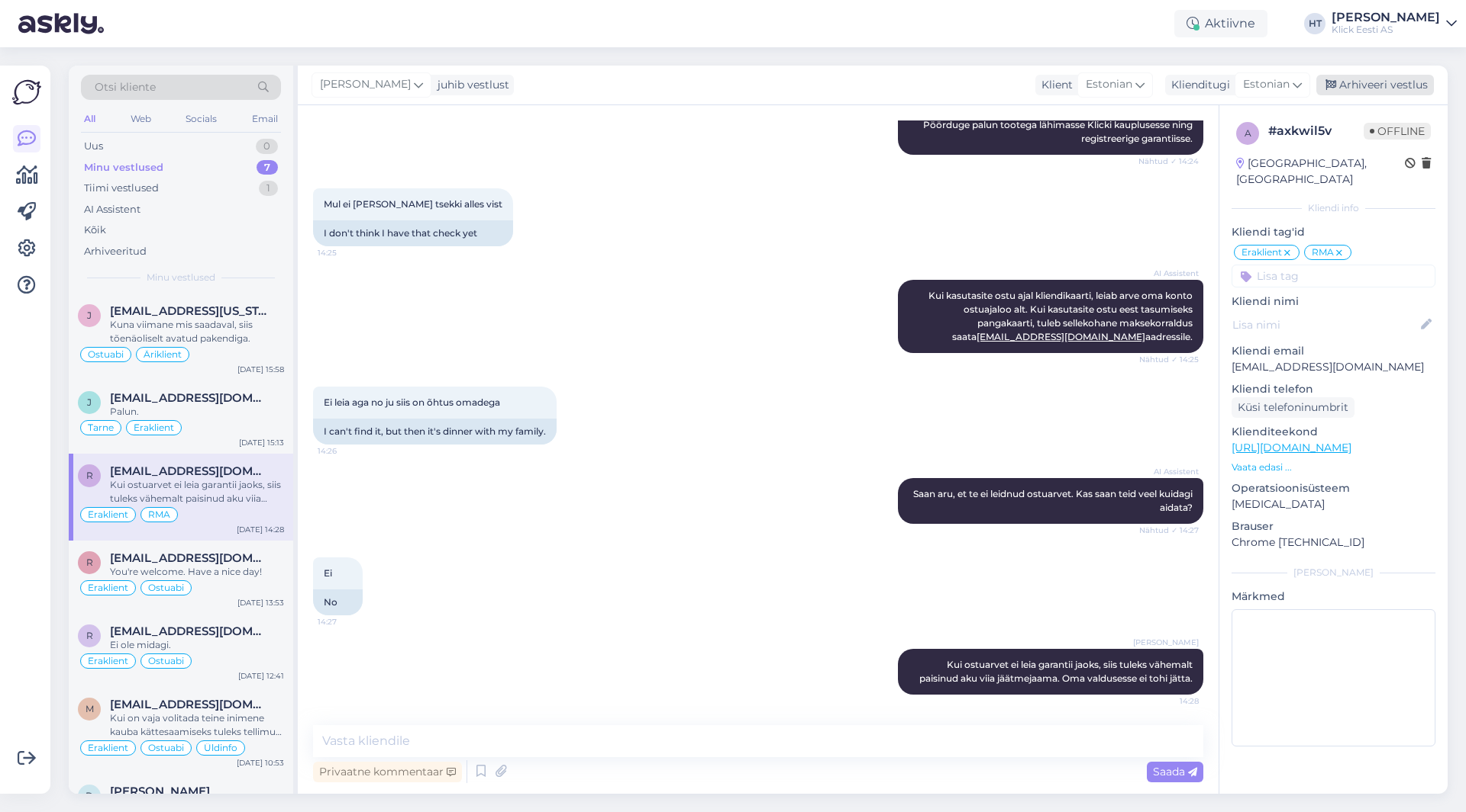
click at [1356, 81] on div "Arhiveeri vestlus" at bounding box center [1375, 84] width 118 height 21
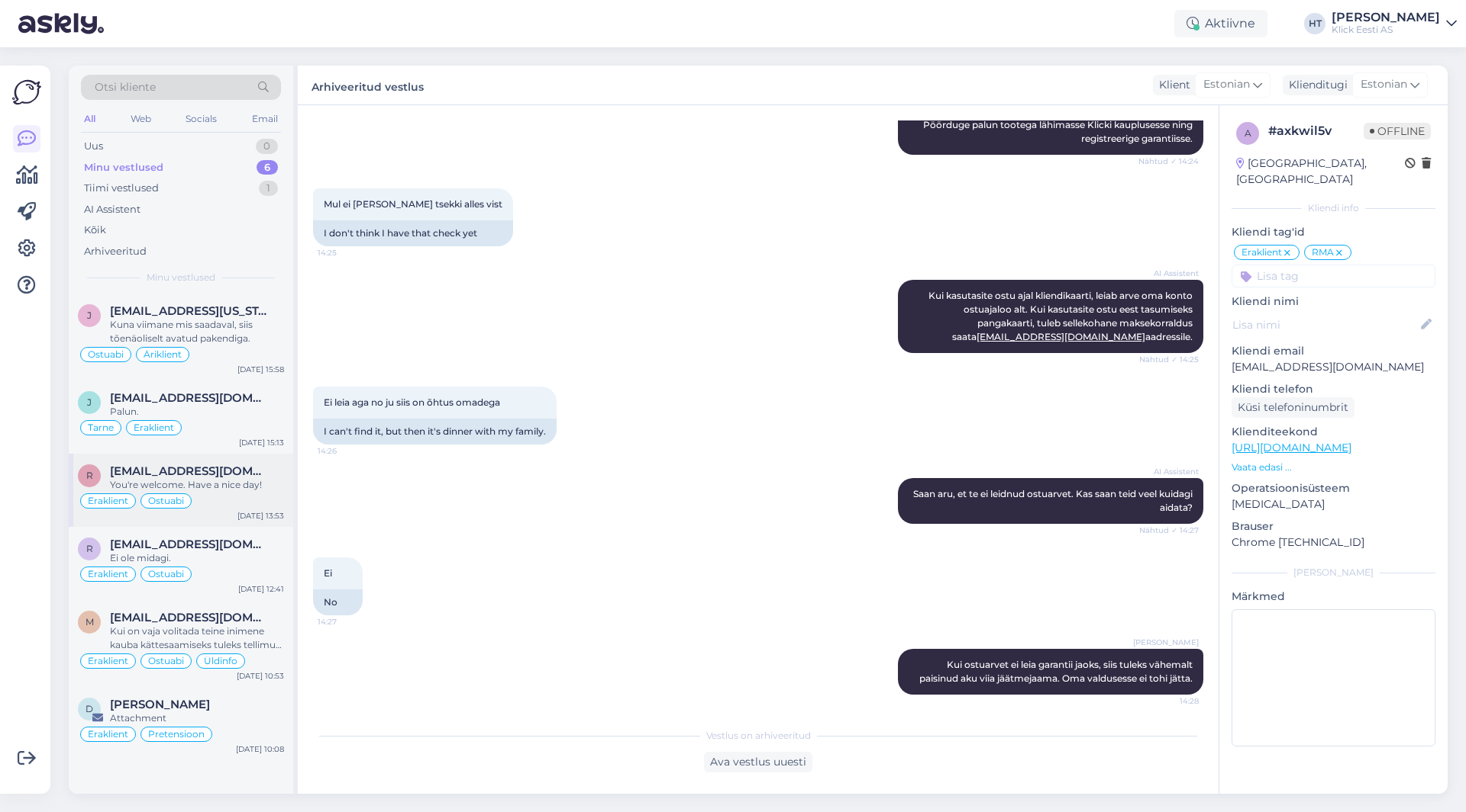
click at [236, 470] on span "[EMAIL_ADDRESS][DOMAIN_NAME]" at bounding box center [189, 472] width 159 height 14
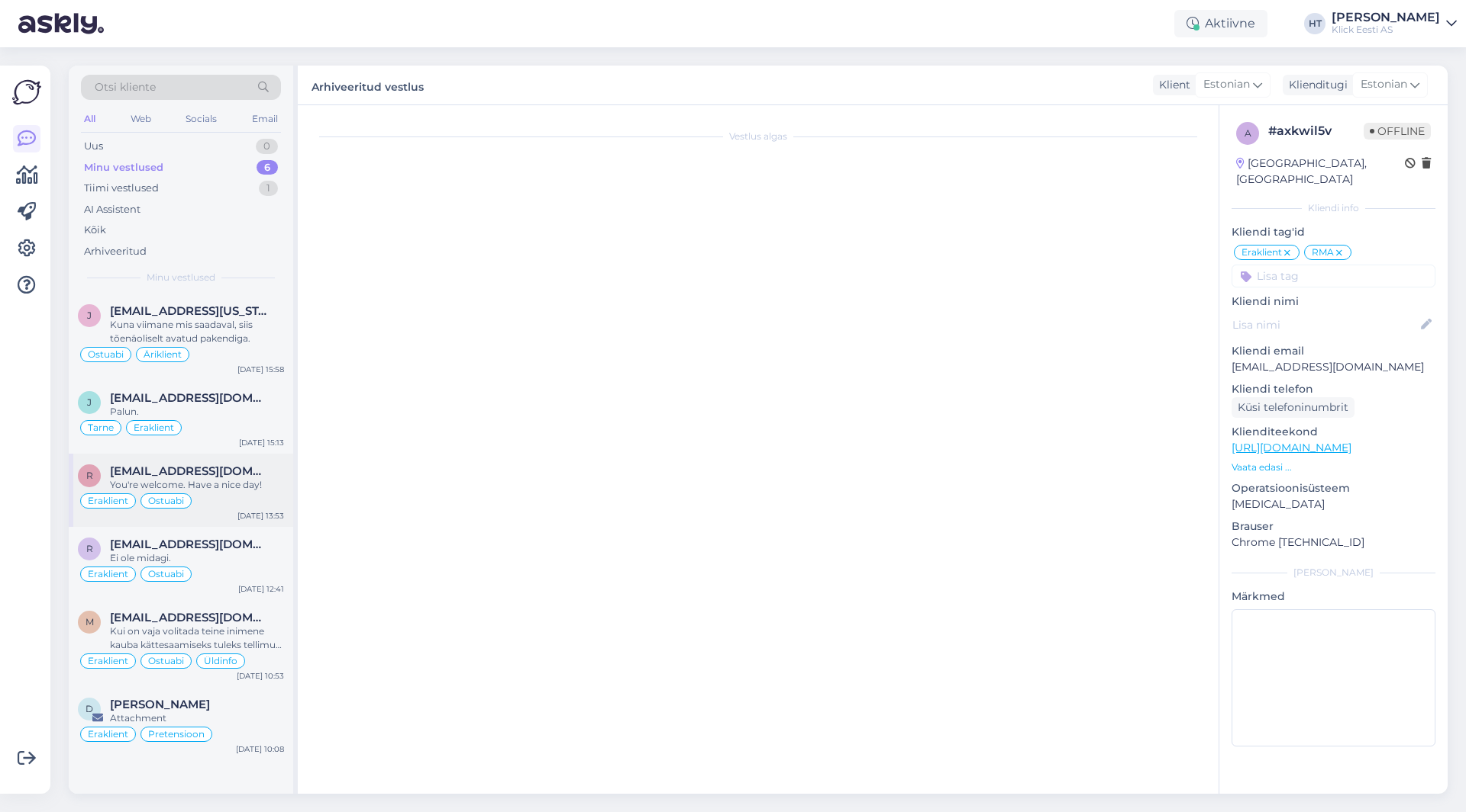
scroll to position [395, 0]
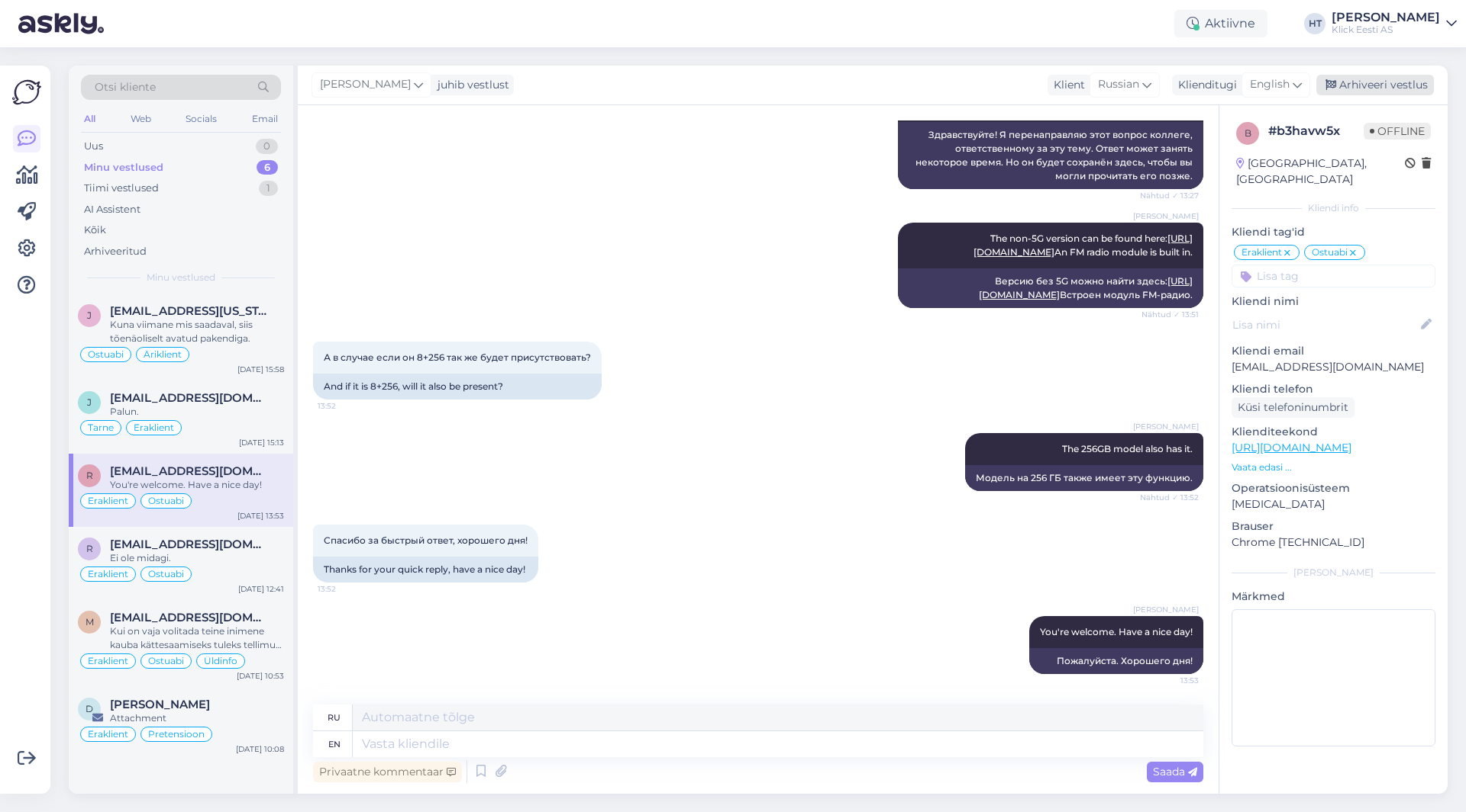
click at [1361, 87] on div "Arhiveeri vestlus" at bounding box center [1375, 84] width 118 height 21
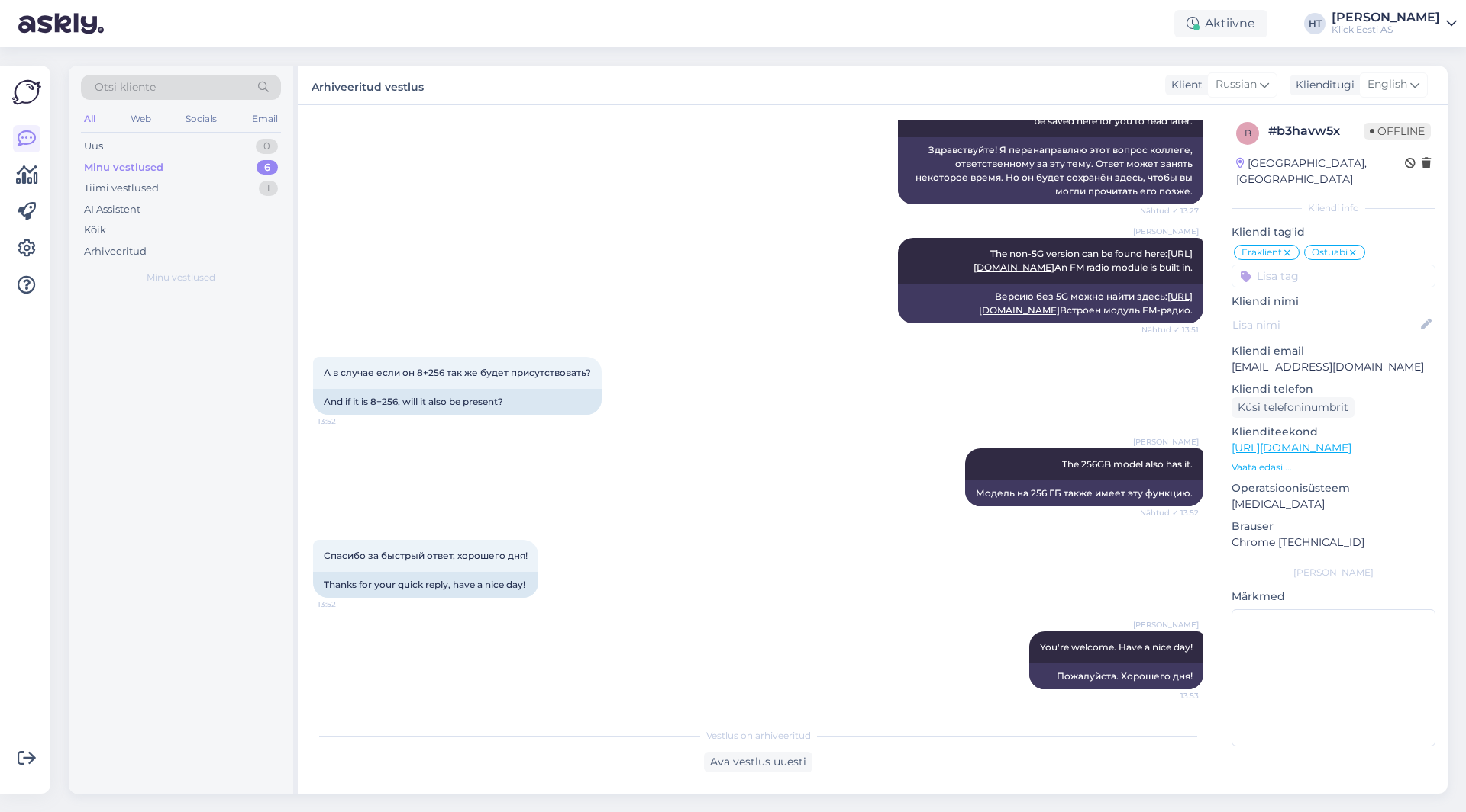
scroll to position [380, 0]
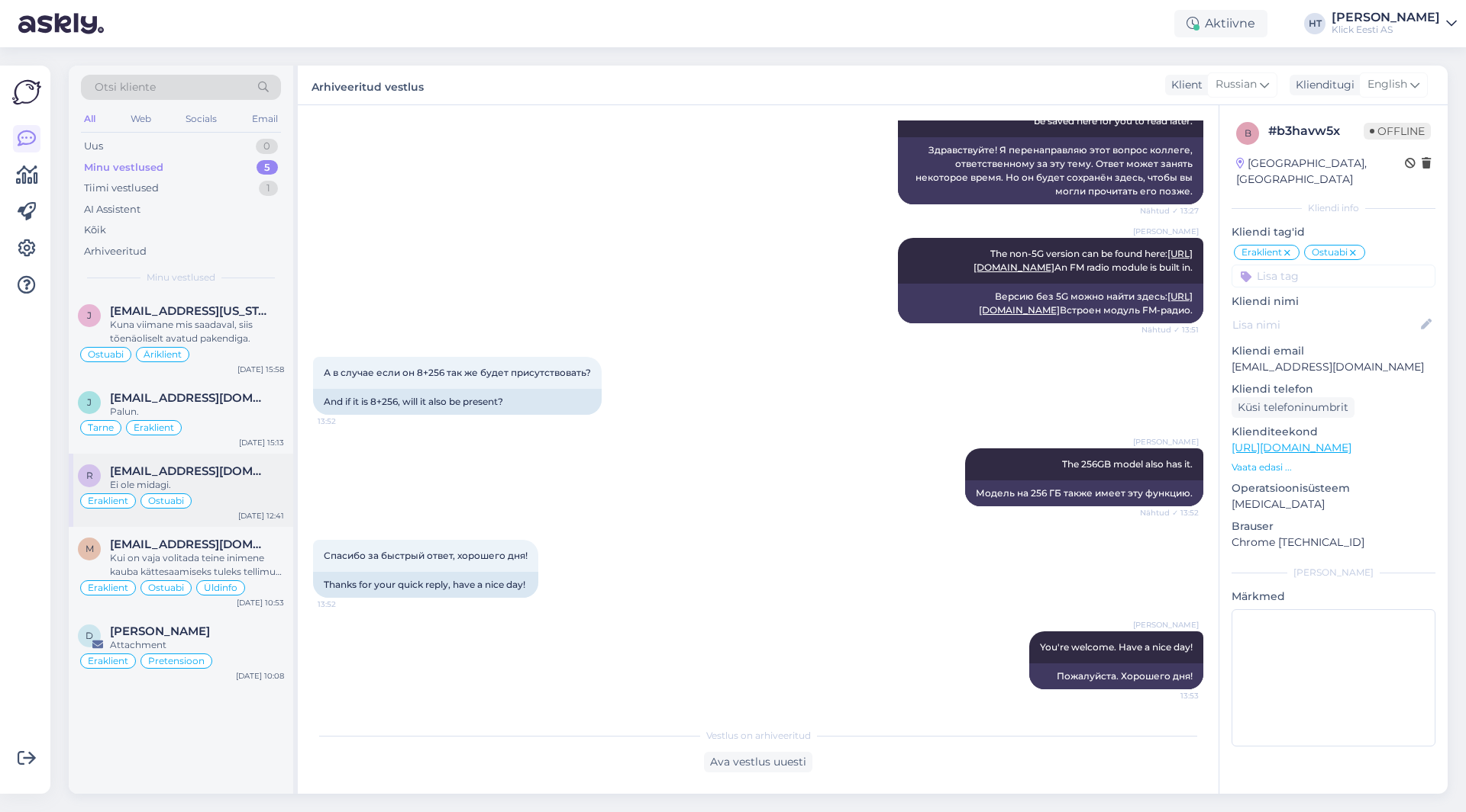
click at [201, 465] on span "[EMAIL_ADDRESS][DOMAIN_NAME]" at bounding box center [189, 472] width 159 height 14
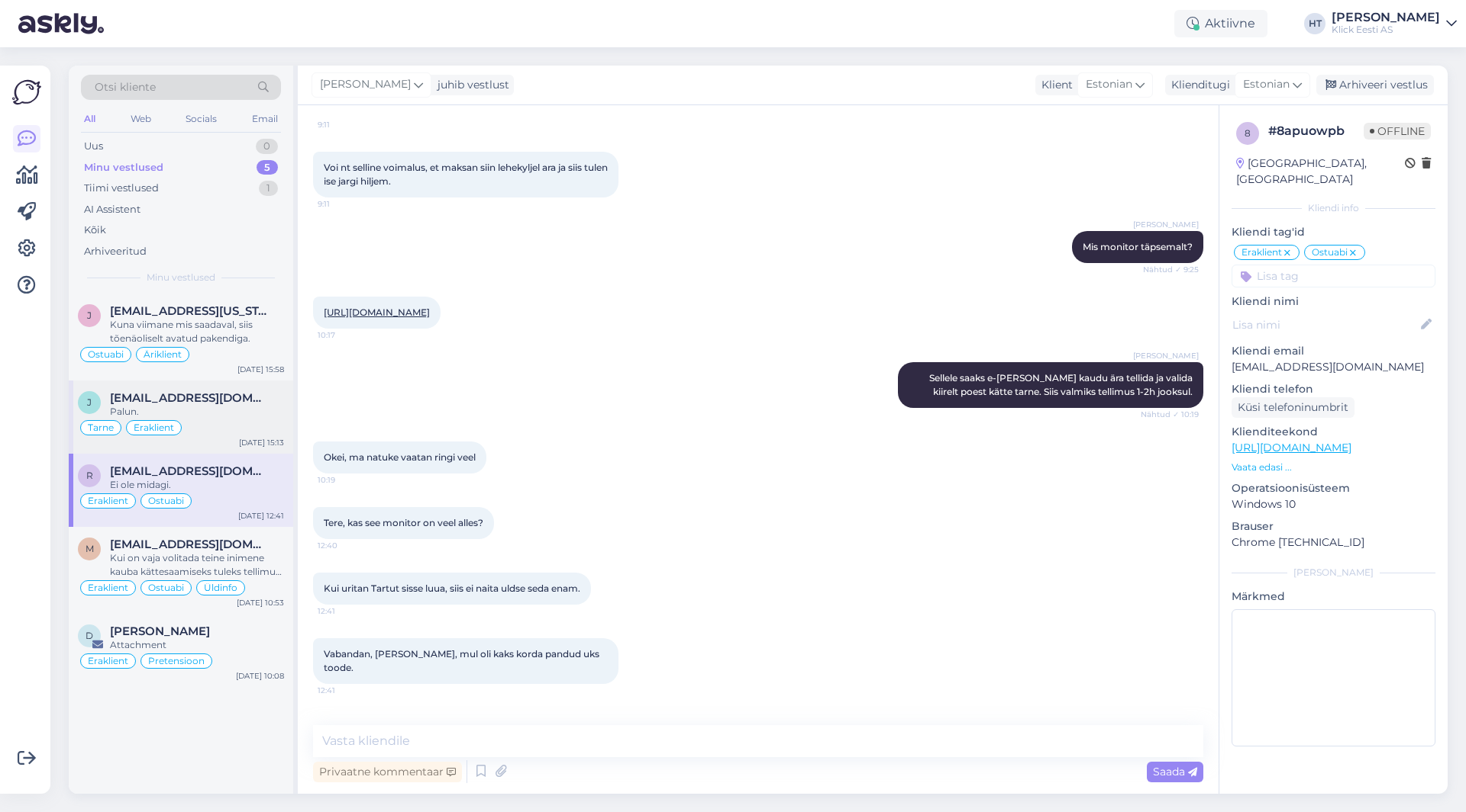
click at [209, 399] on span "[EMAIL_ADDRESS][DOMAIN_NAME]" at bounding box center [189, 398] width 159 height 14
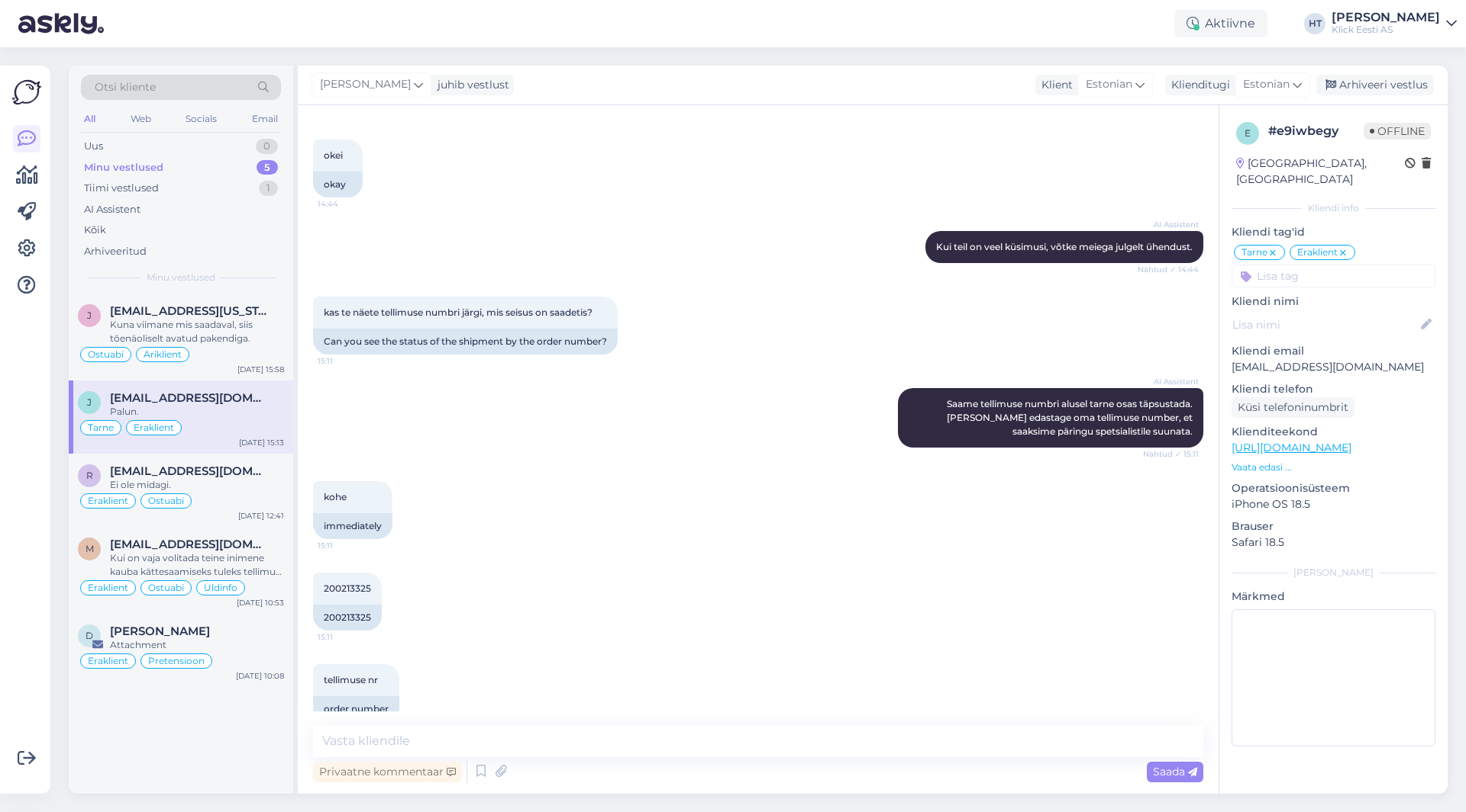
scroll to position [806, 0]
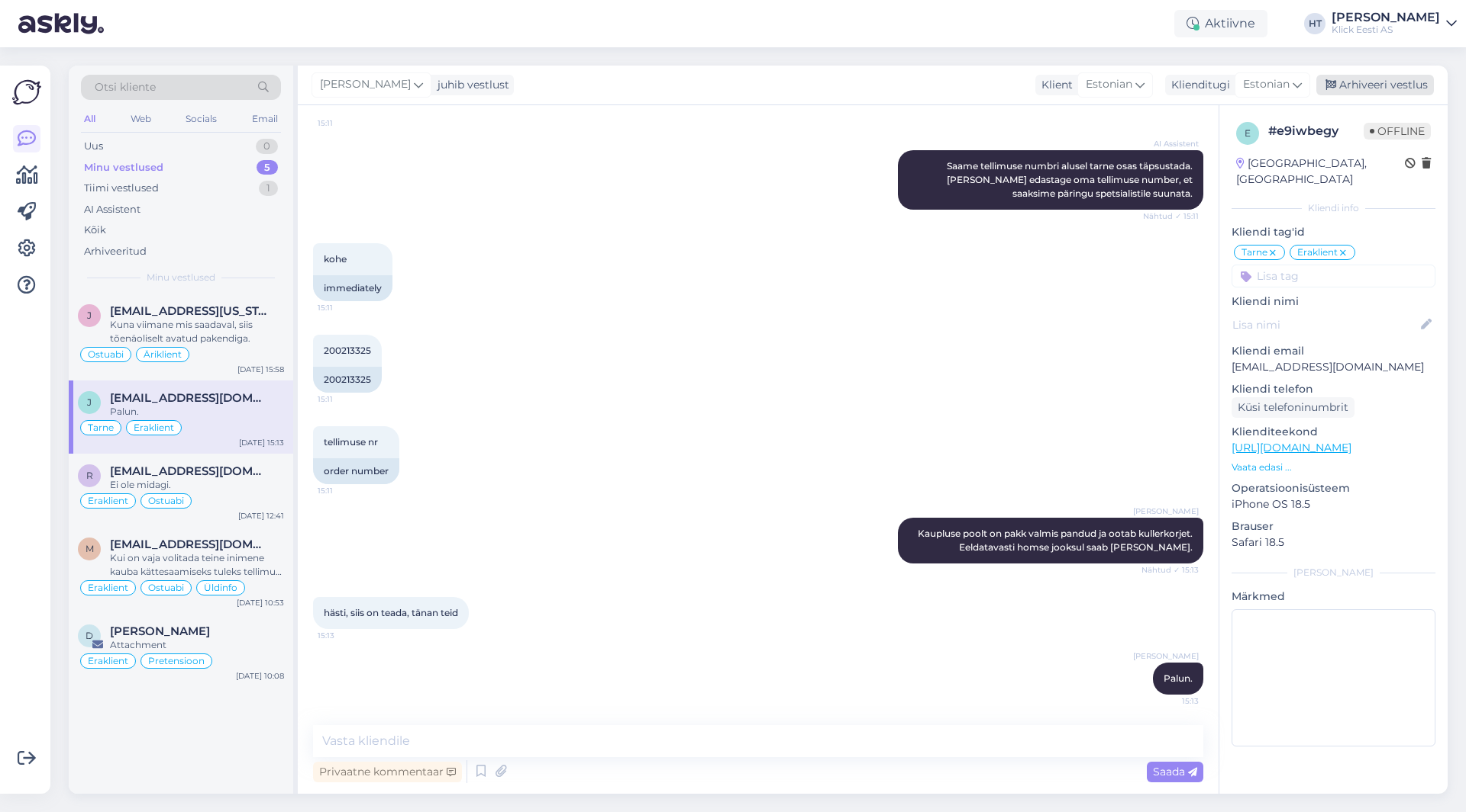
click at [1357, 82] on div "Arhiveeri vestlus" at bounding box center [1375, 84] width 118 height 21
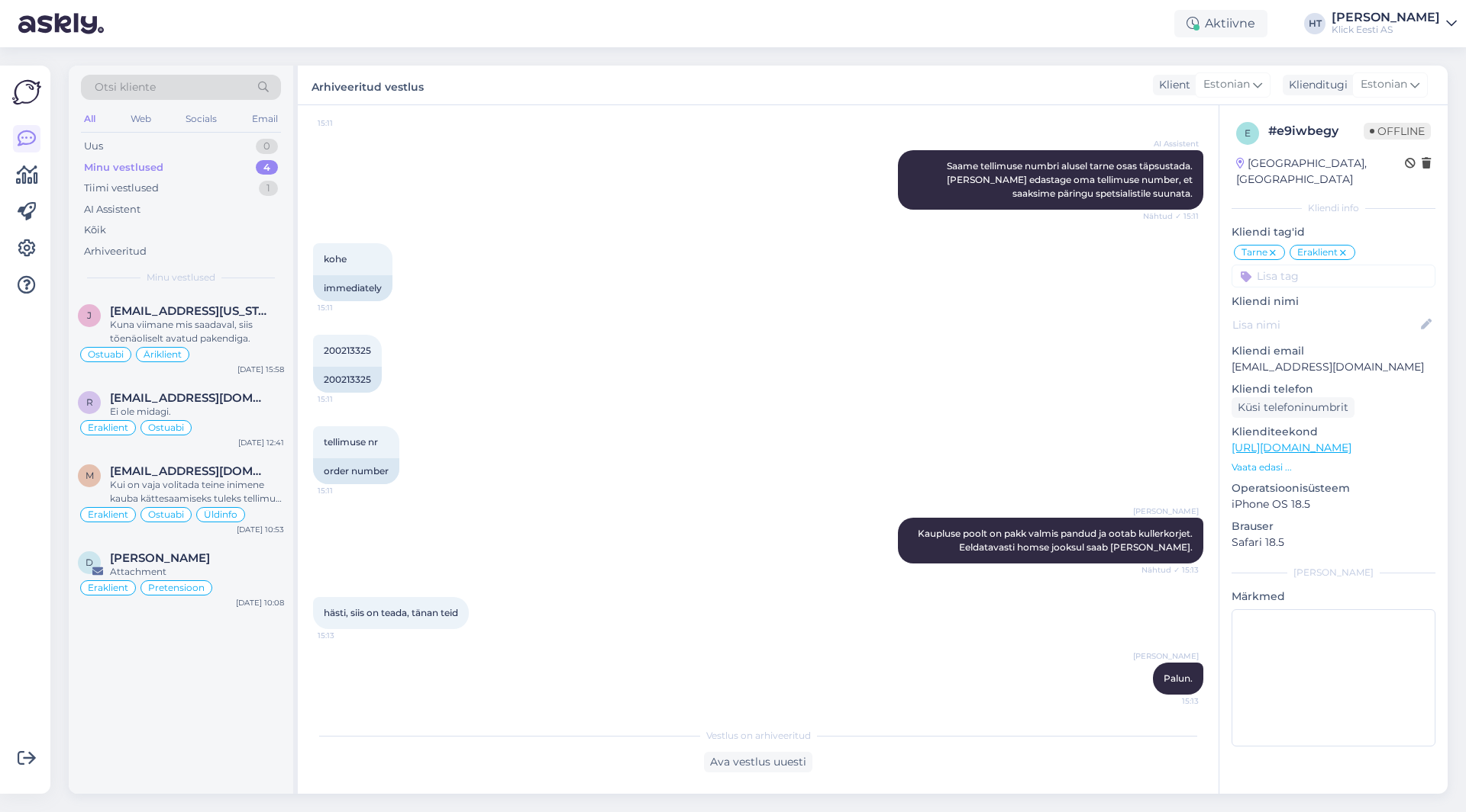
click at [244, 746] on div "j [EMAIL_ADDRESS][US_STATE][DOMAIN_NAME] Kuna viimane mis saadaval, siis tõenäo…" at bounding box center [181, 543] width 225 height 500
click at [189, 303] on div "j [EMAIL_ADDRESS][US_STATE][DOMAIN_NAME] 1 Avatud pole hullu aga lihtsalt huvit…" at bounding box center [181, 336] width 225 height 87
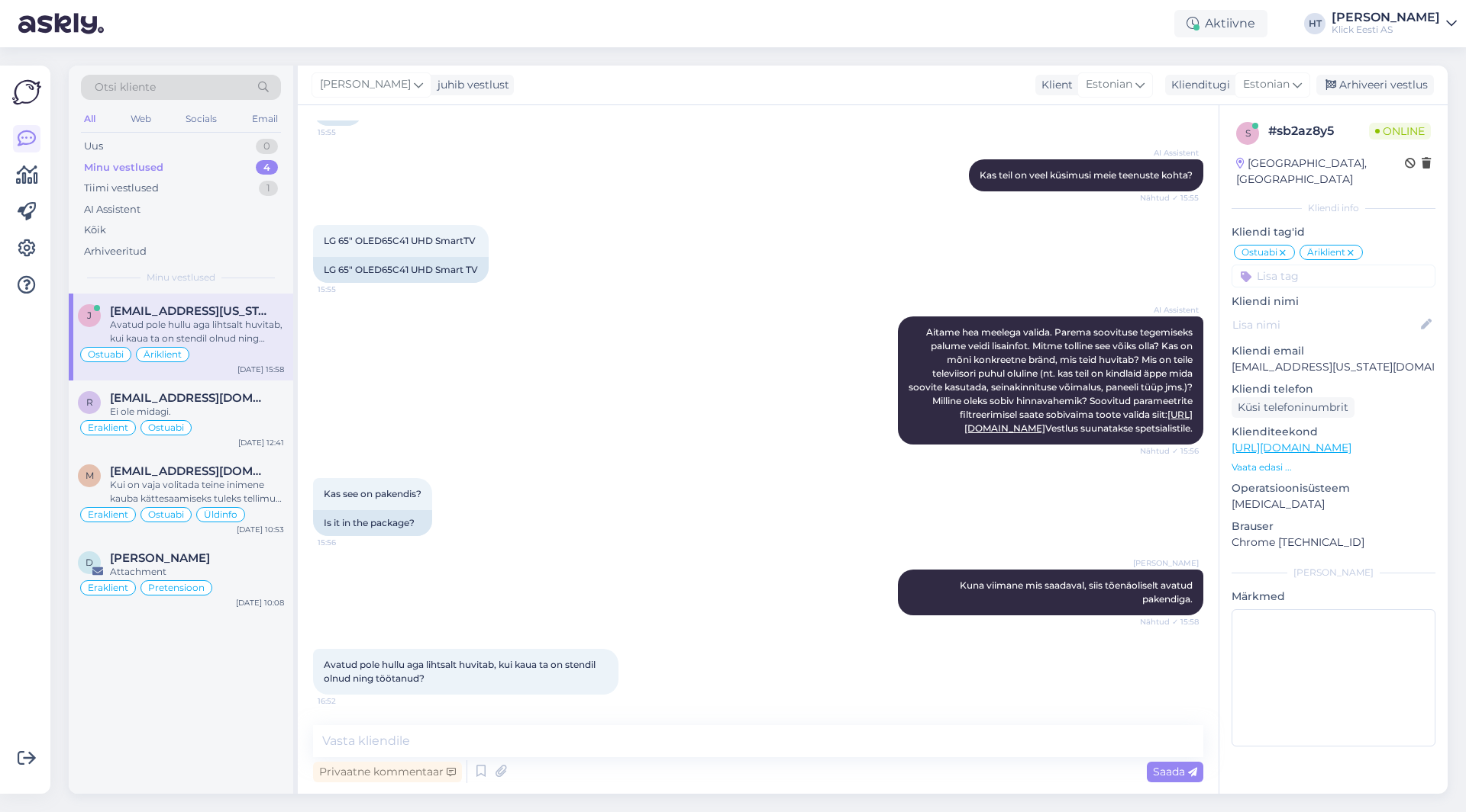
click at [659, 584] on div "[PERSON_NAME] Kuna viimane mis saadaval, siis tõenäoliselt avatud pakendiga. Nä…" at bounding box center [758, 592] width 890 height 79
click at [663, 731] on textarea at bounding box center [758, 741] width 890 height 32
type textarea "Töötajate [PERSON_NAME] kevadest saati."
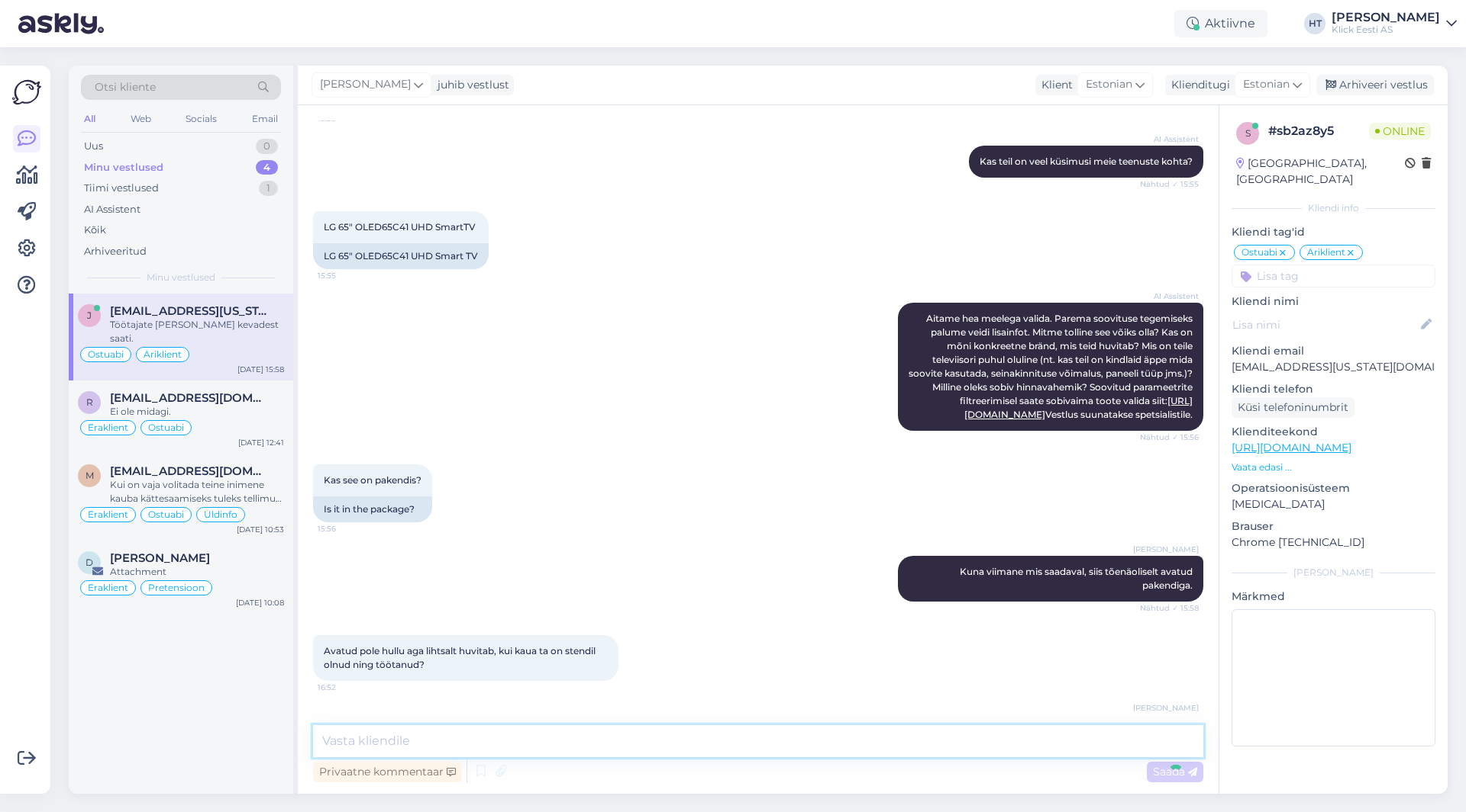
scroll to position [213, 0]
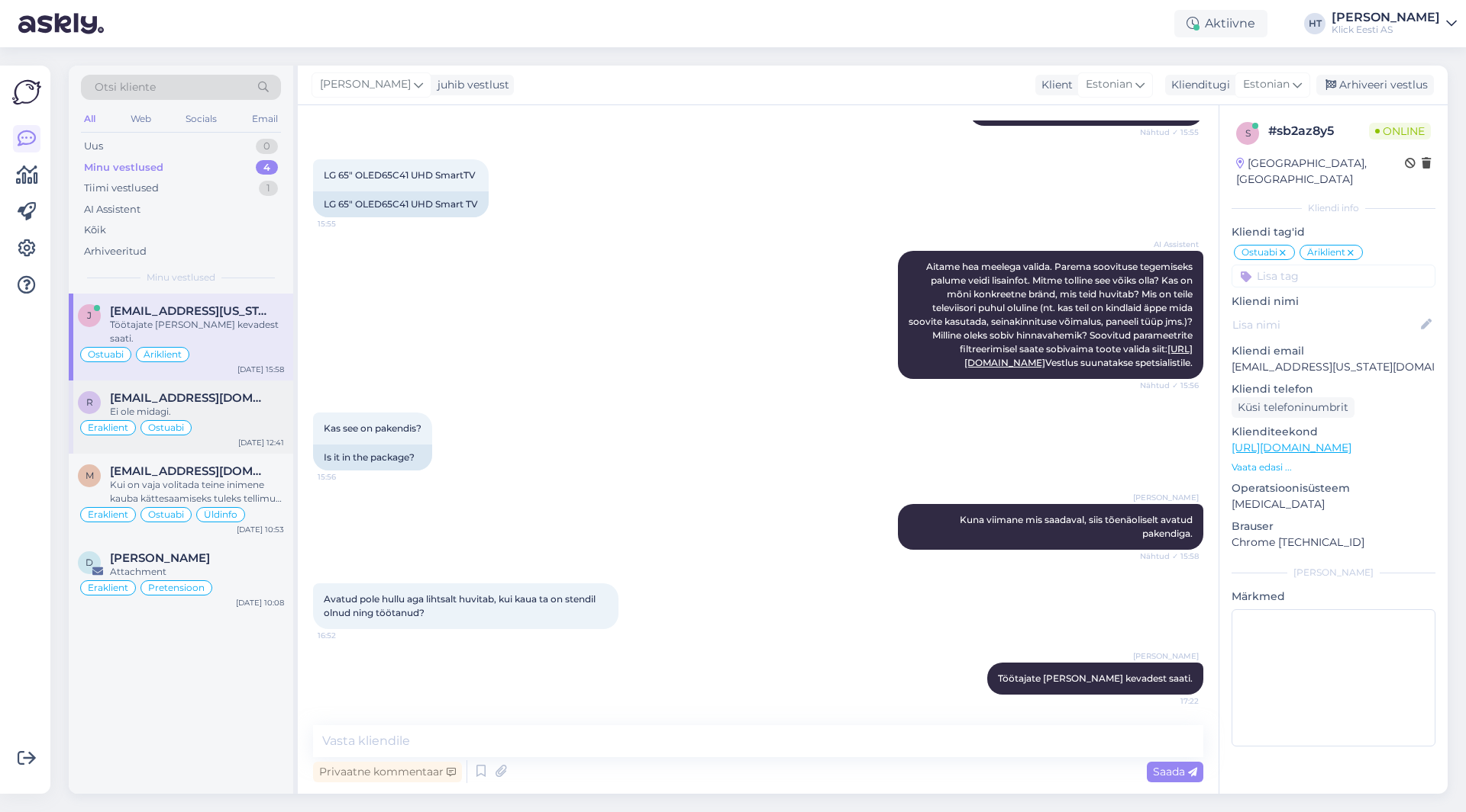
click at [233, 391] on span "[EMAIL_ADDRESS][DOMAIN_NAME]" at bounding box center [189, 398] width 159 height 14
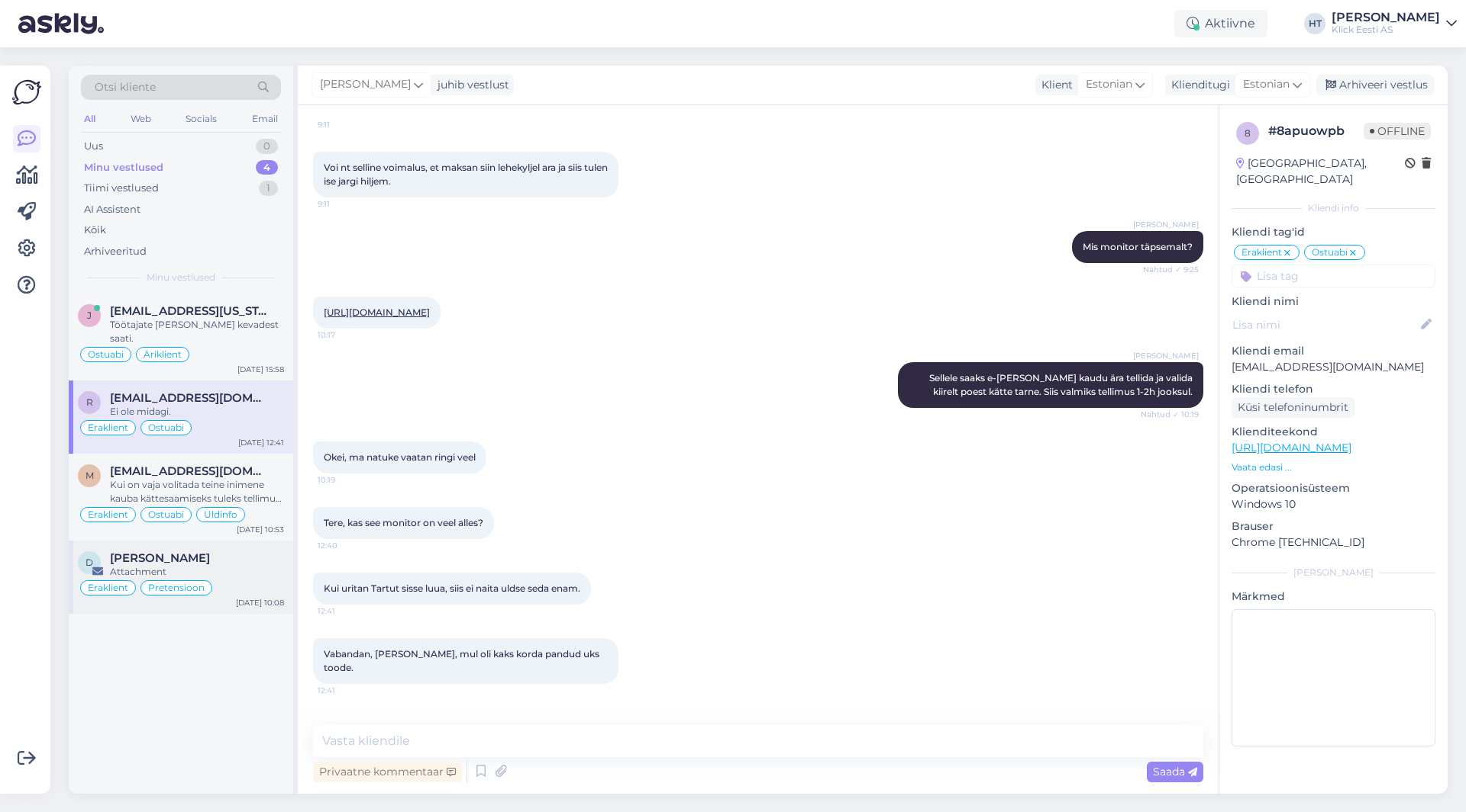
click at [236, 565] on div "Attachment" at bounding box center [196, 572] width 174 height 14
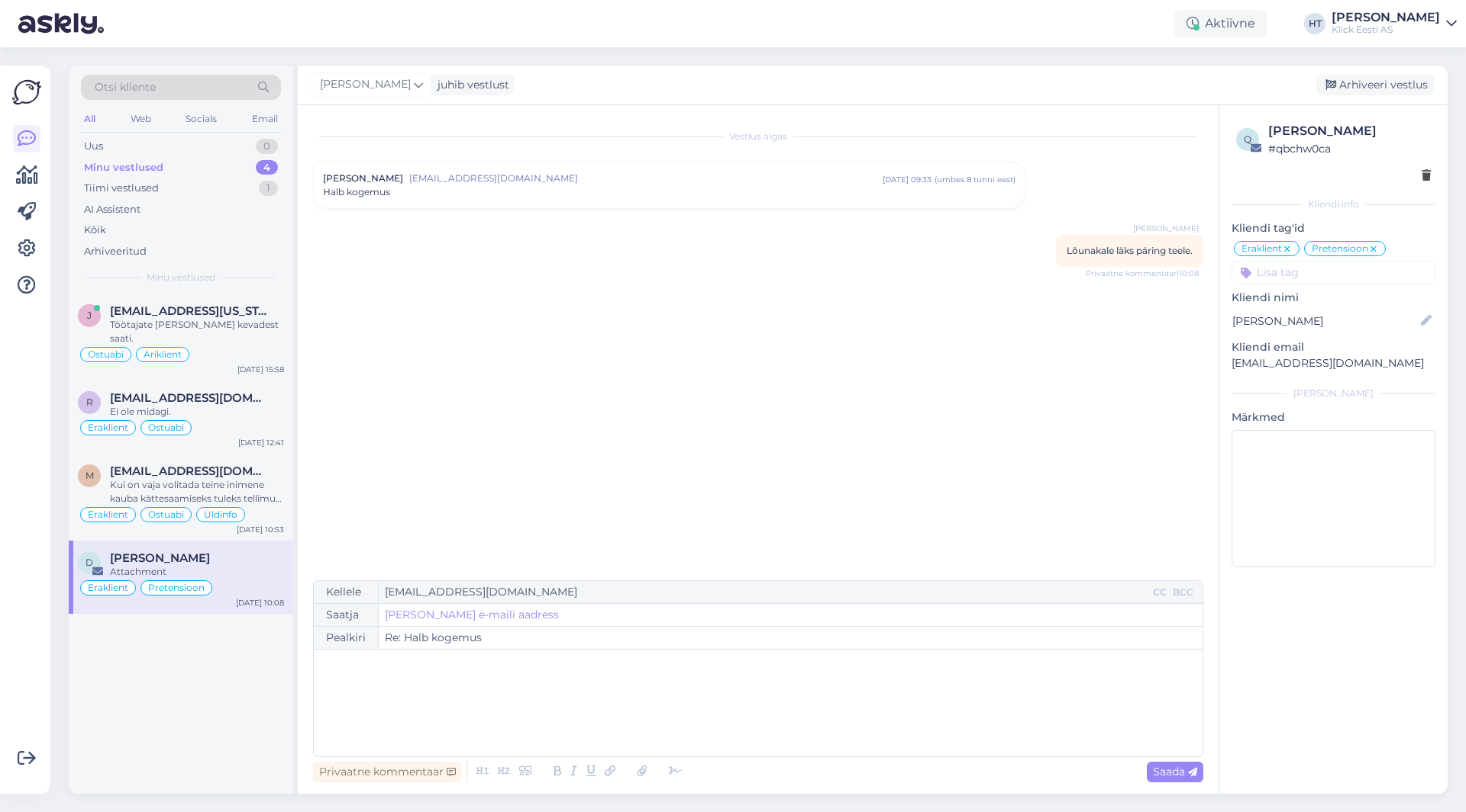
scroll to position [0, 0]
click at [256, 486] on div "Kui on vaja volitada teine inimene kauba kättesaamiseks tuleks tellimust vormis…" at bounding box center [196, 492] width 174 height 27
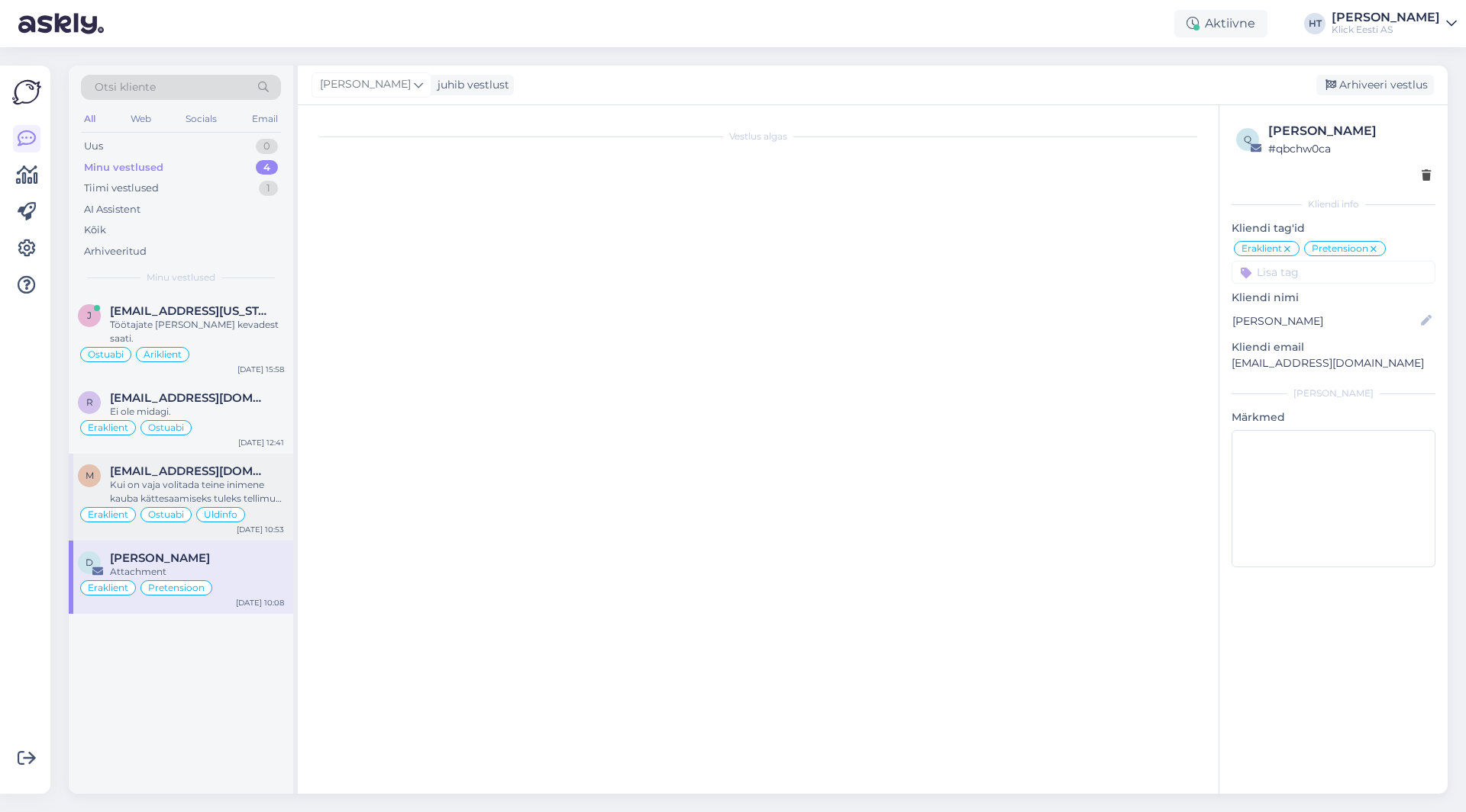
scroll to position [682, 0]
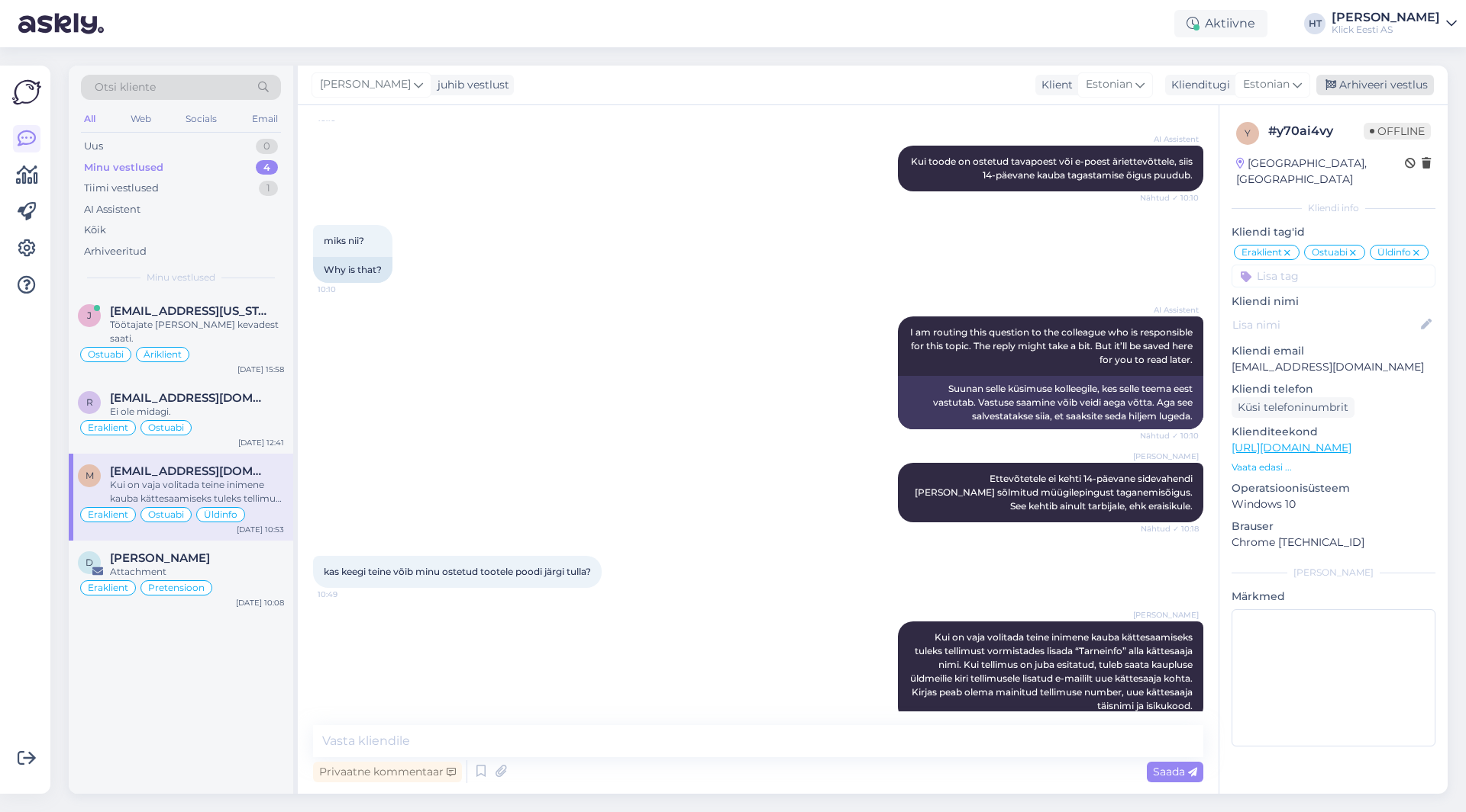
click at [1369, 94] on div "Arhiveeri vestlus" at bounding box center [1375, 84] width 118 height 21
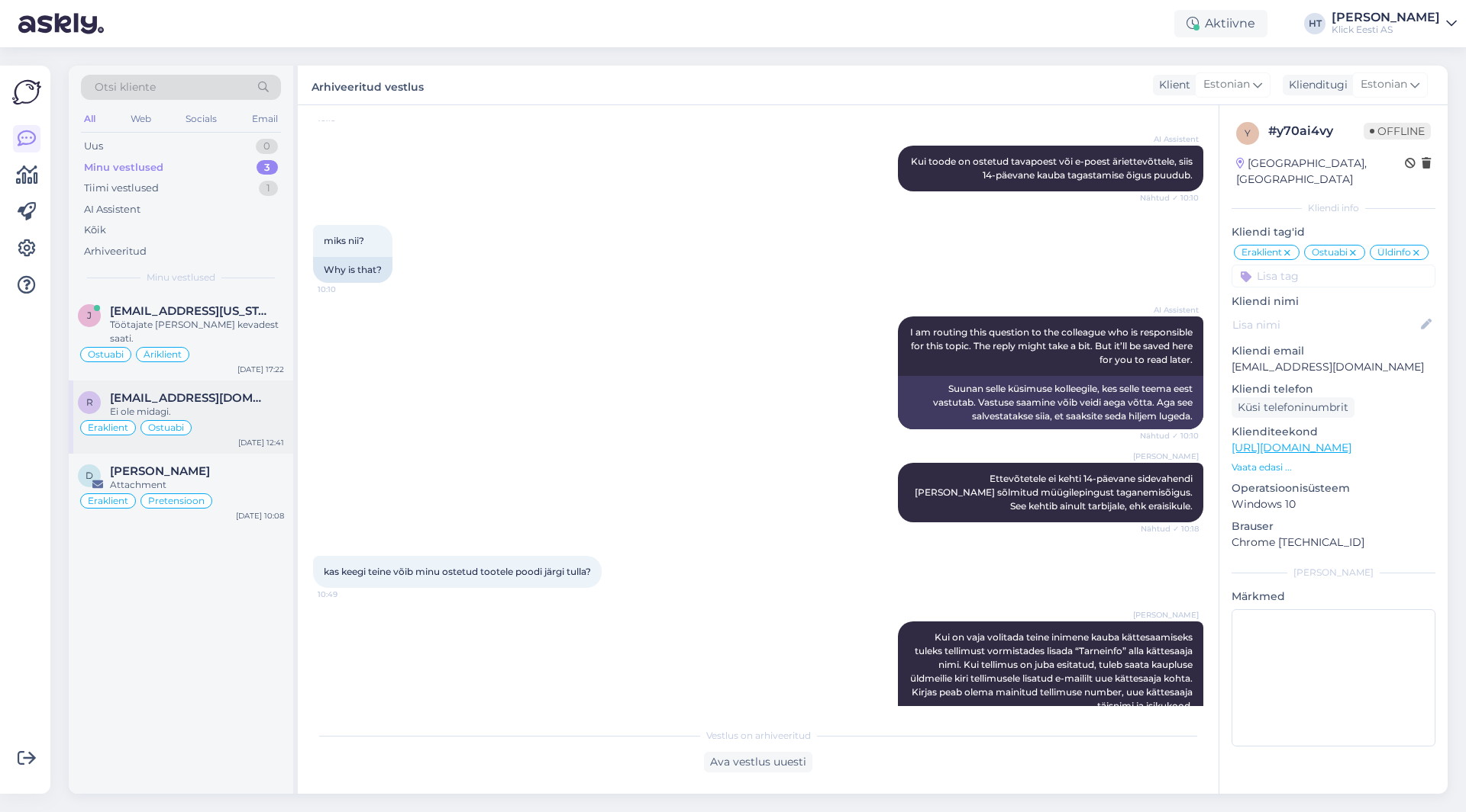
click at [251, 419] on div "Eraklient Ostuabi" at bounding box center [181, 428] width 206 height 19
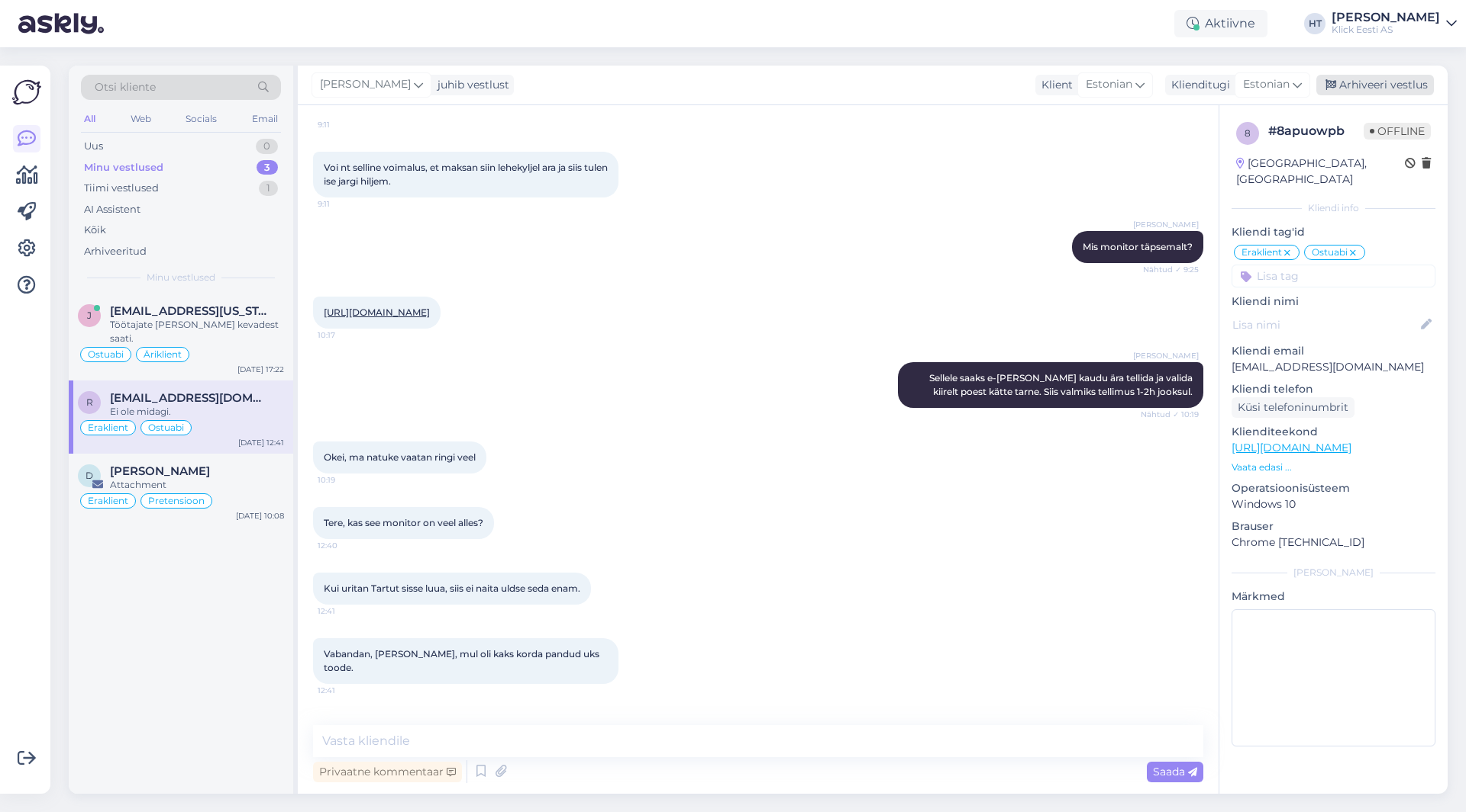
click at [1327, 85] on icon at bounding box center [1330, 85] width 11 height 11
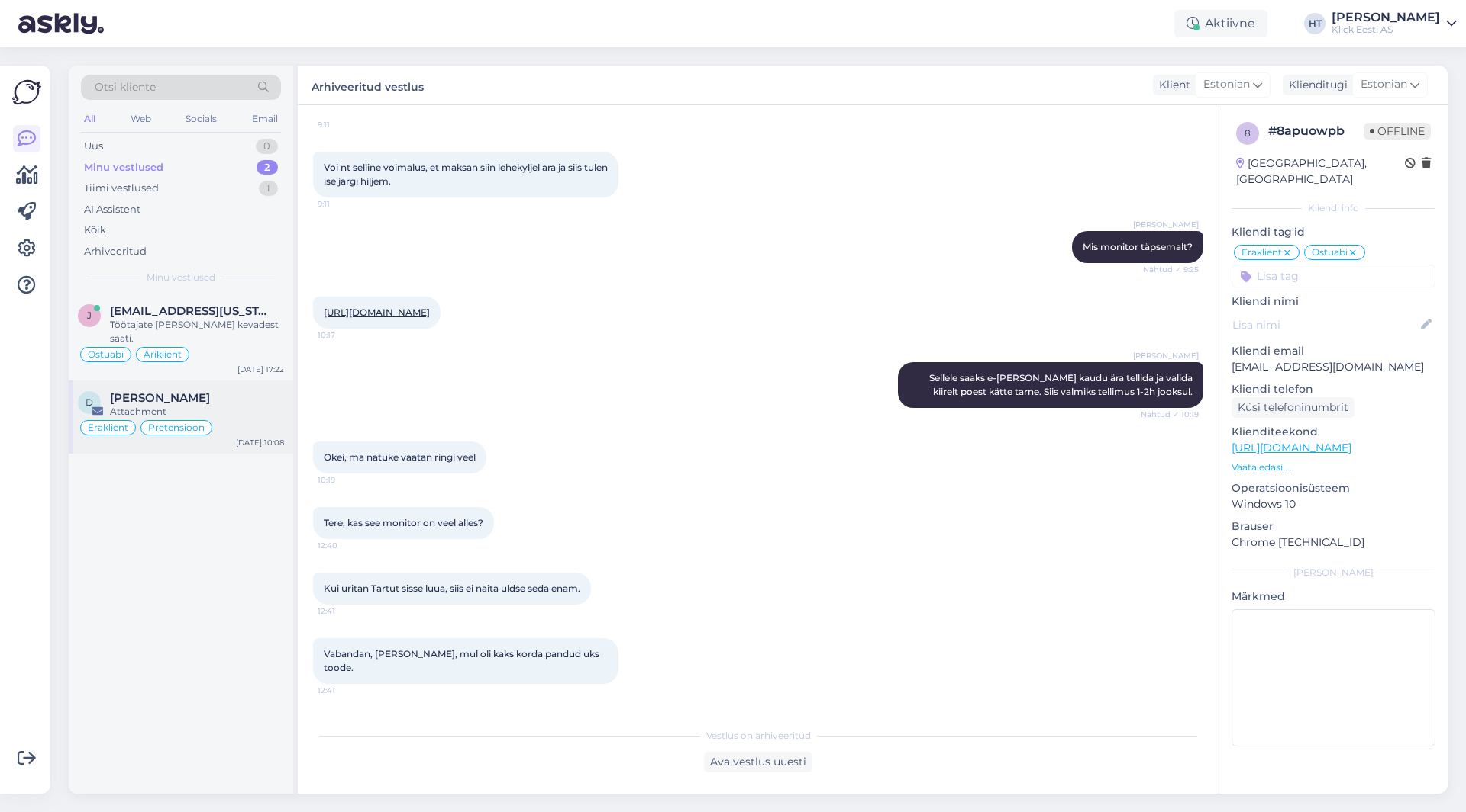
click at [256, 381] on div "D [PERSON_NAME] Attachment Eraklient Pretensioon [DATE] 10:08" at bounding box center [181, 417] width 225 height 74
